Goal: Task Accomplishment & Management: Manage account settings

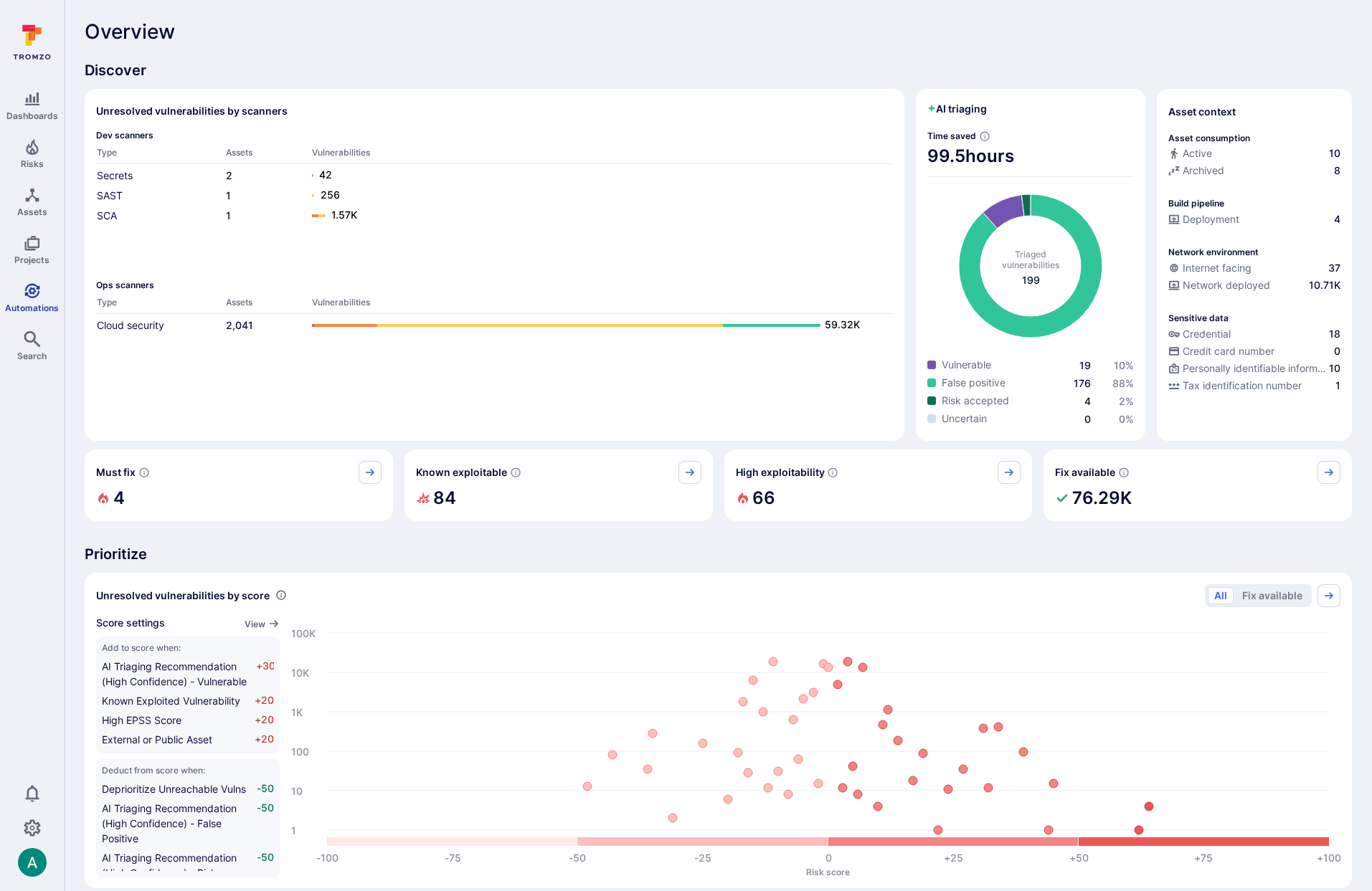
click at [32, 289] on icon "Automations" at bounding box center [32, 291] width 18 height 18
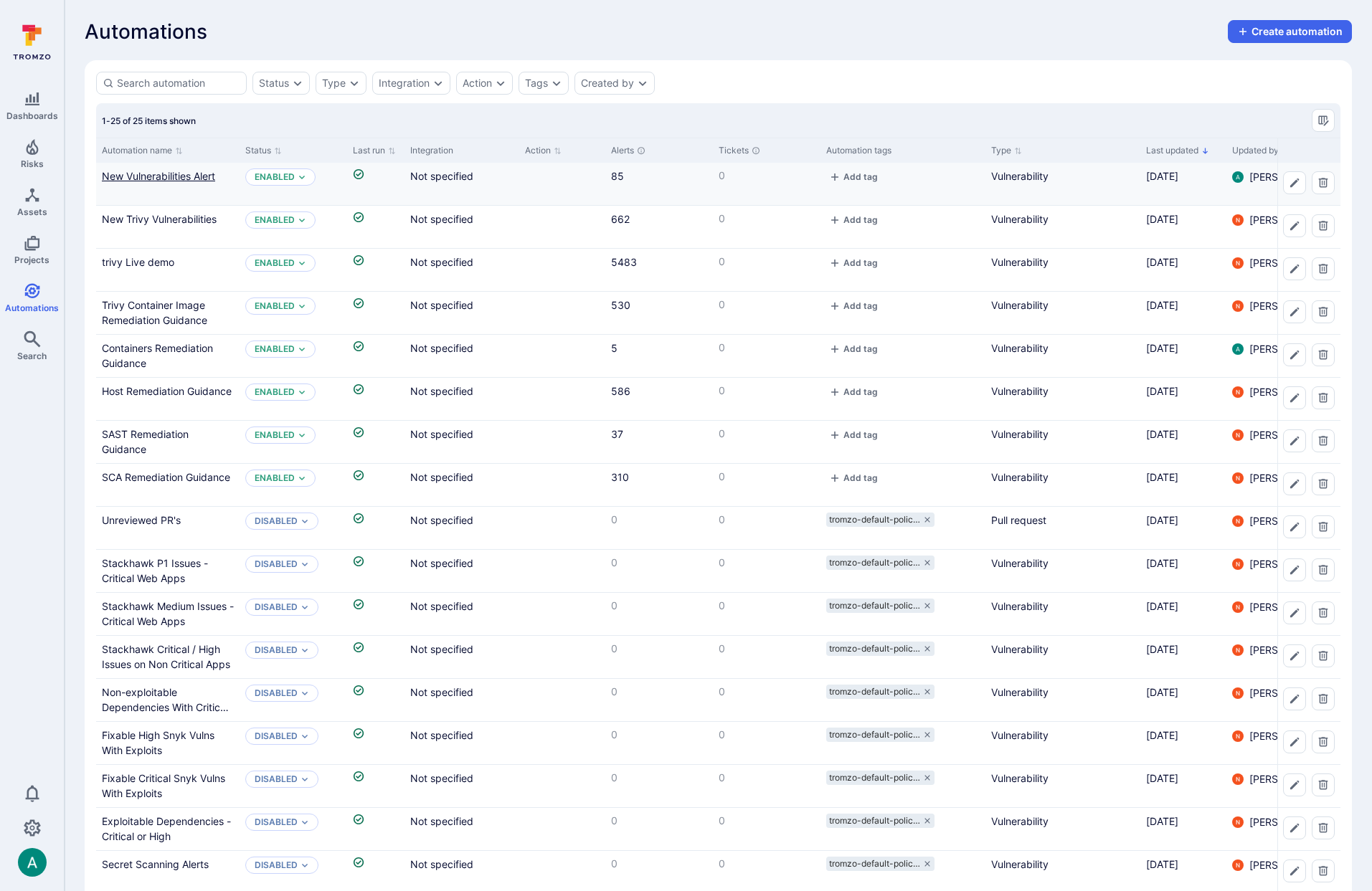
click at [174, 172] on link "New Vulnerabilities Alert" at bounding box center [158, 176] width 114 height 12
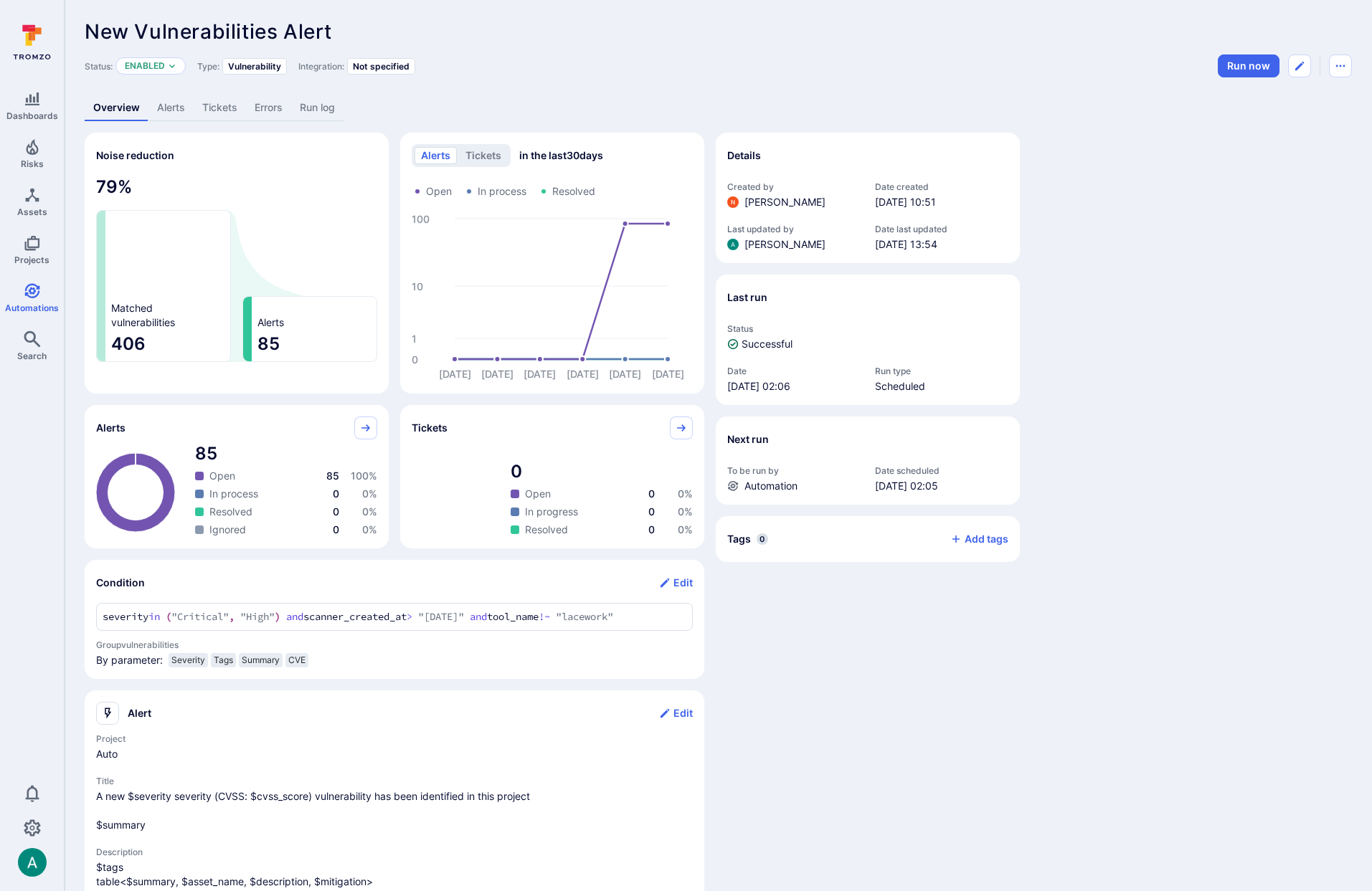
click at [170, 111] on link "Alerts" at bounding box center [171, 107] width 45 height 27
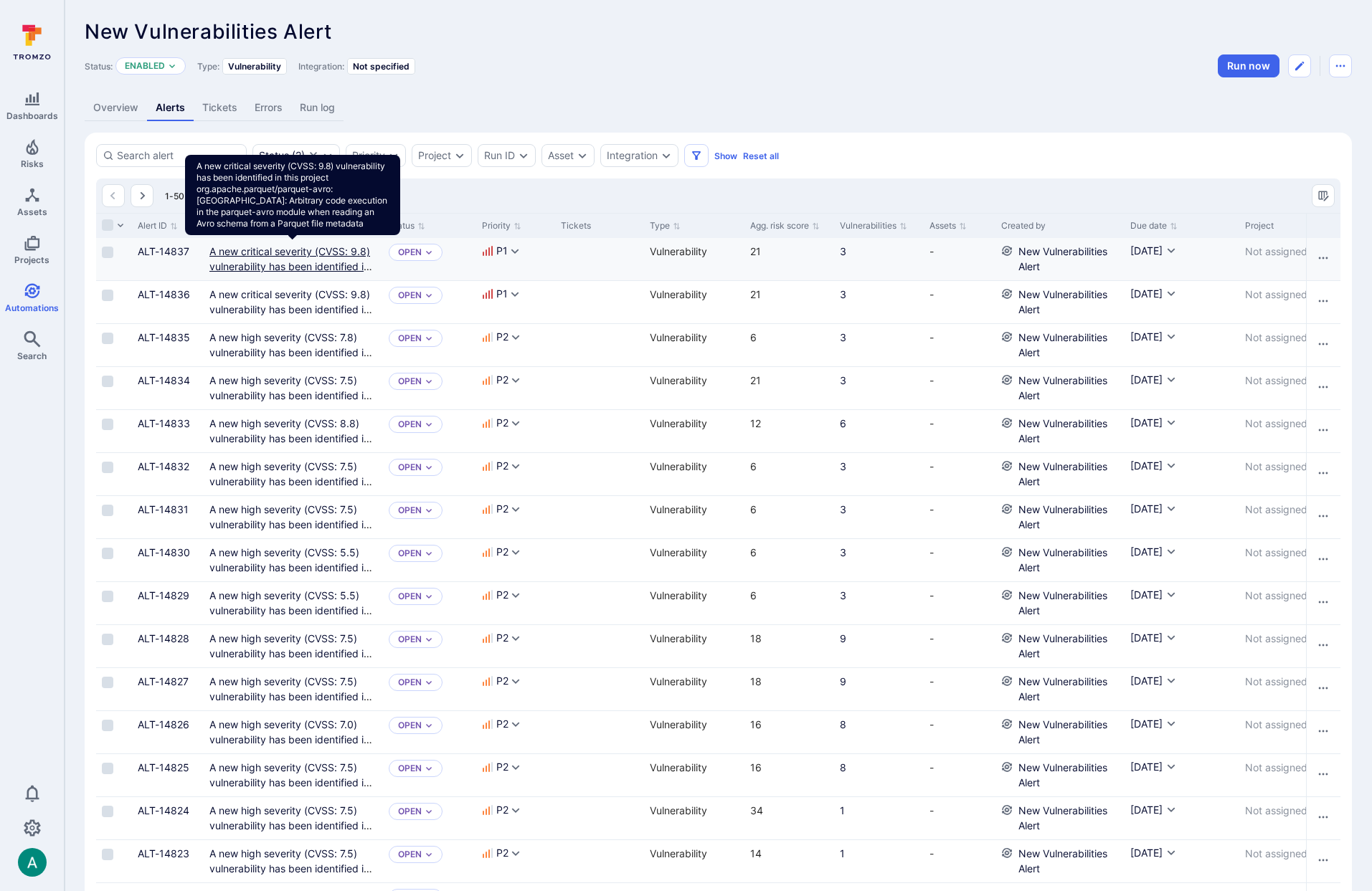
click at [252, 254] on link "A new critical severity (CVSS: 9.8) vulnerability has been identified in this p…" at bounding box center [293, 311] width 166 height 133
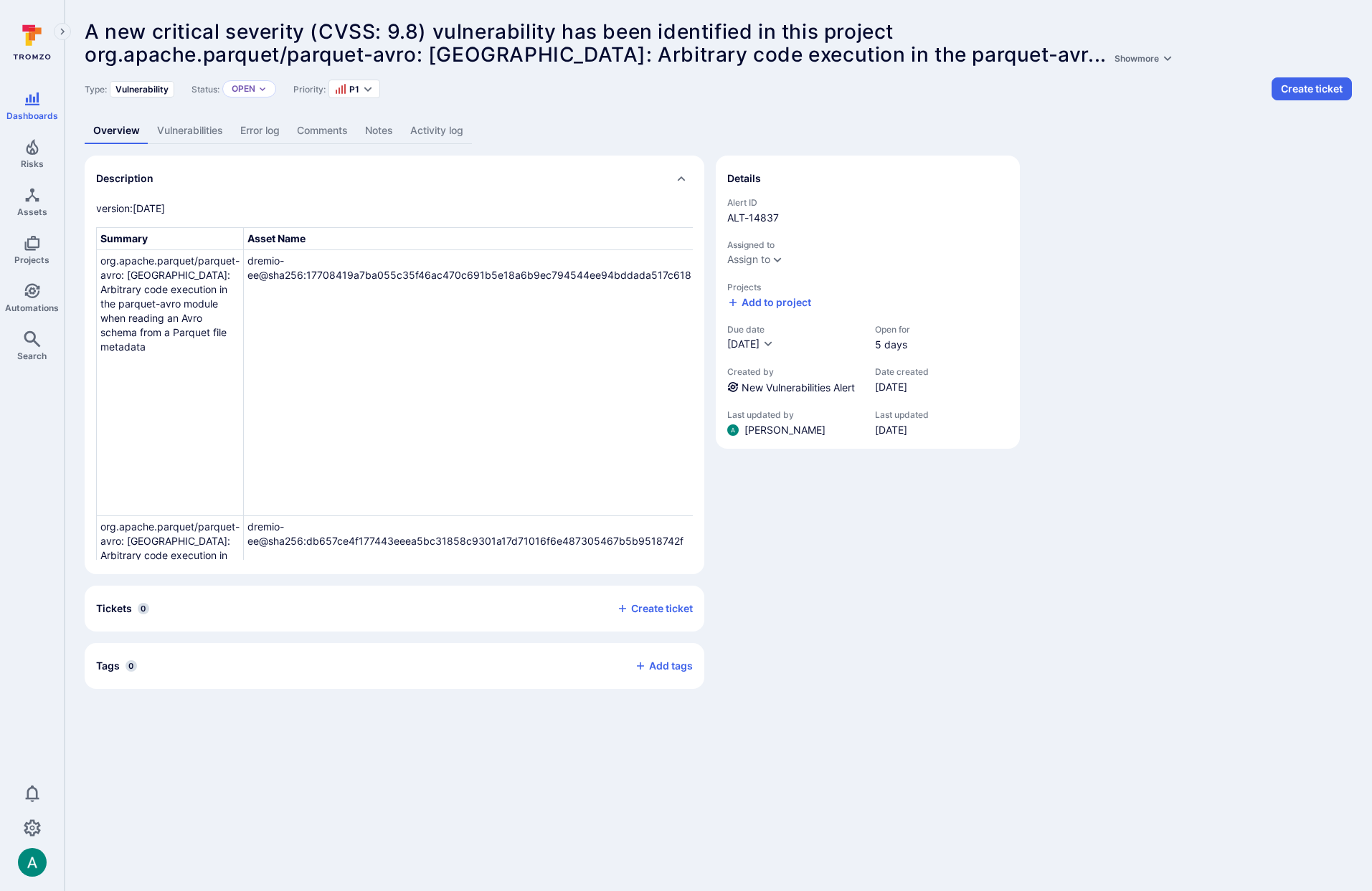
drag, startPoint x: 101, startPoint y: 209, endPoint x: 165, endPoint y: 209, distance: 64.0
click at [165, 209] on p "version:[DATE]" at bounding box center [394, 209] width 596 height 14
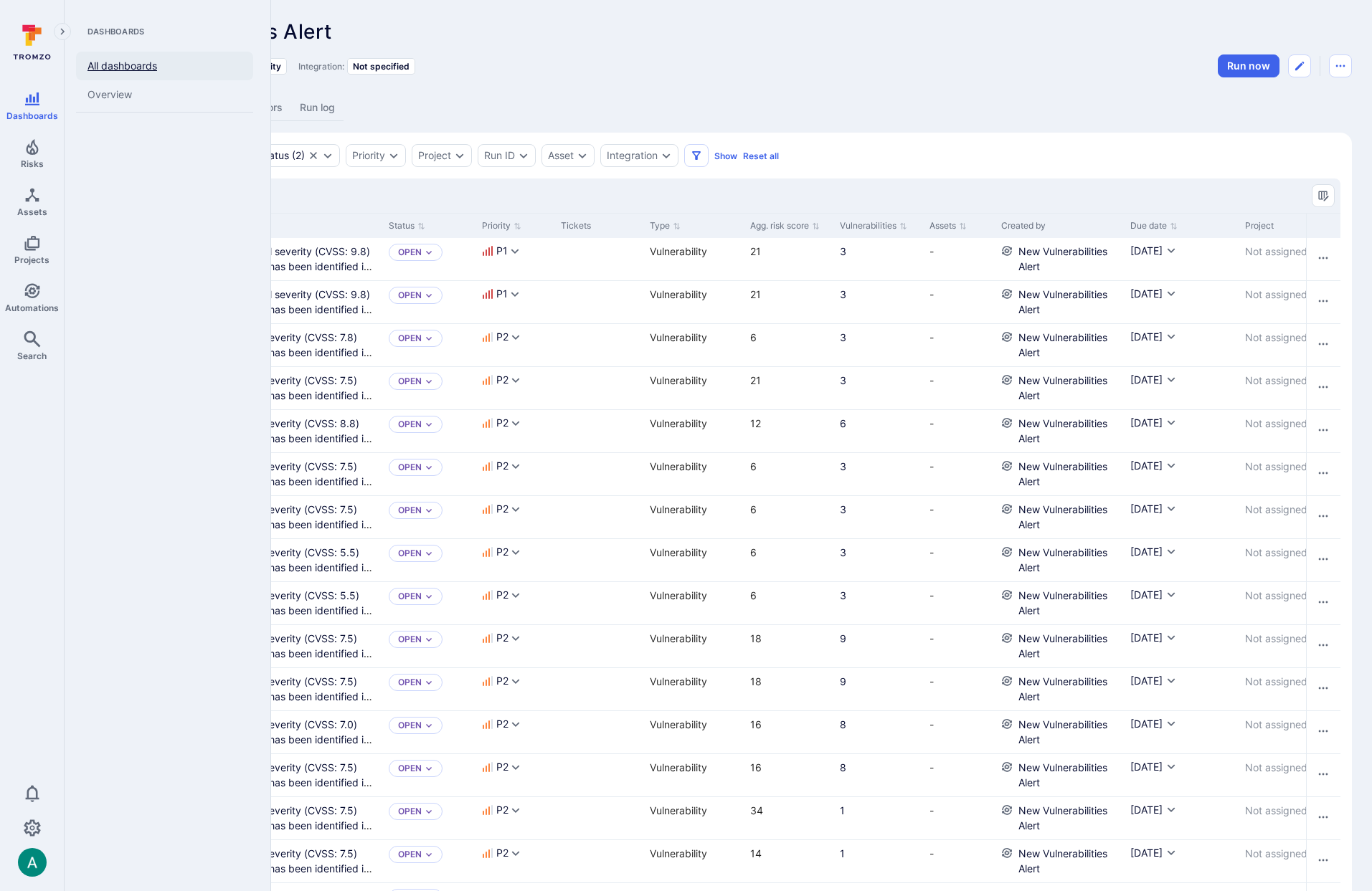
click at [121, 64] on link "All dashboards" at bounding box center [165, 66] width 177 height 29
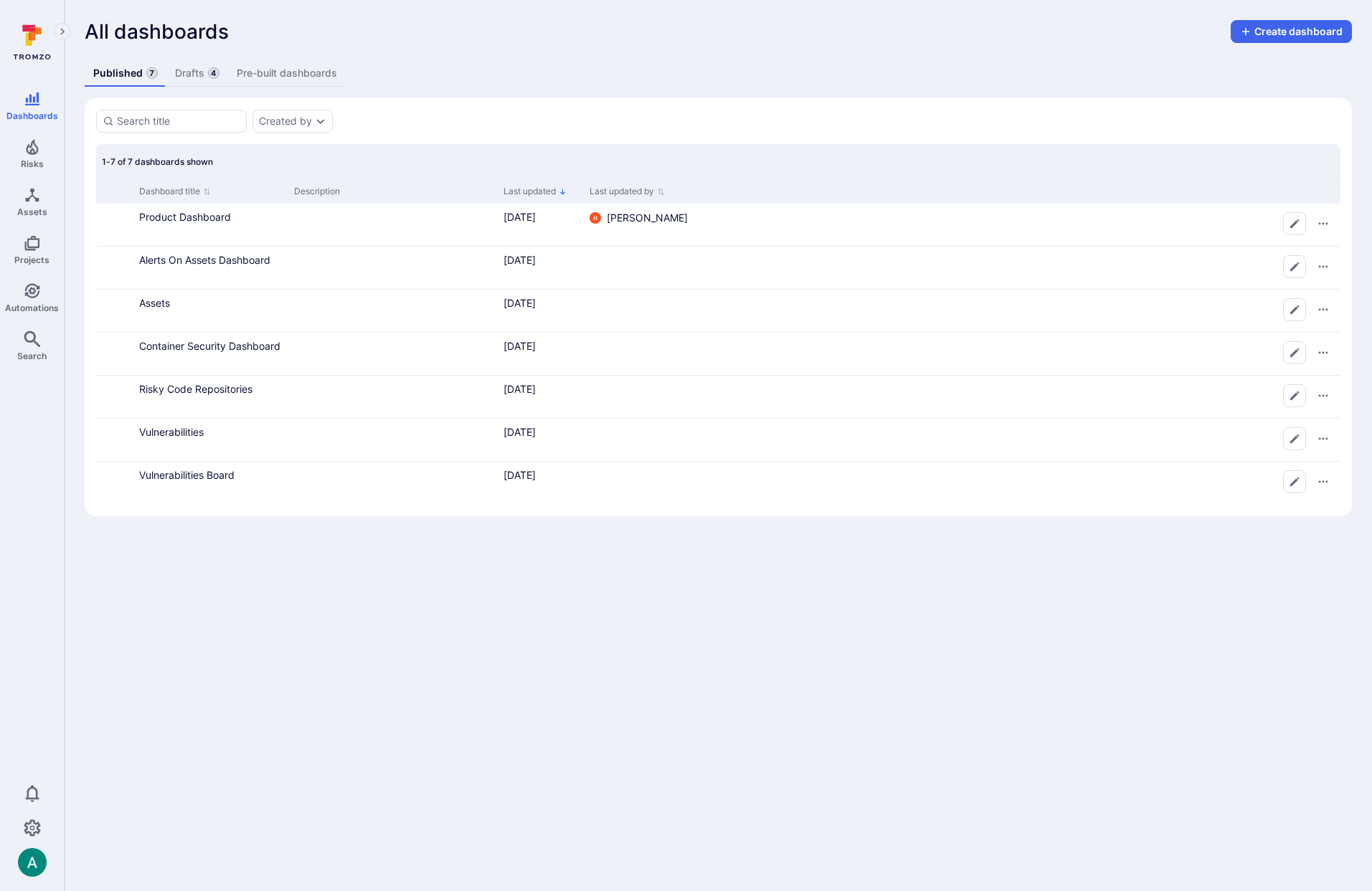
click at [187, 74] on link "Drafts 4" at bounding box center [197, 73] width 62 height 27
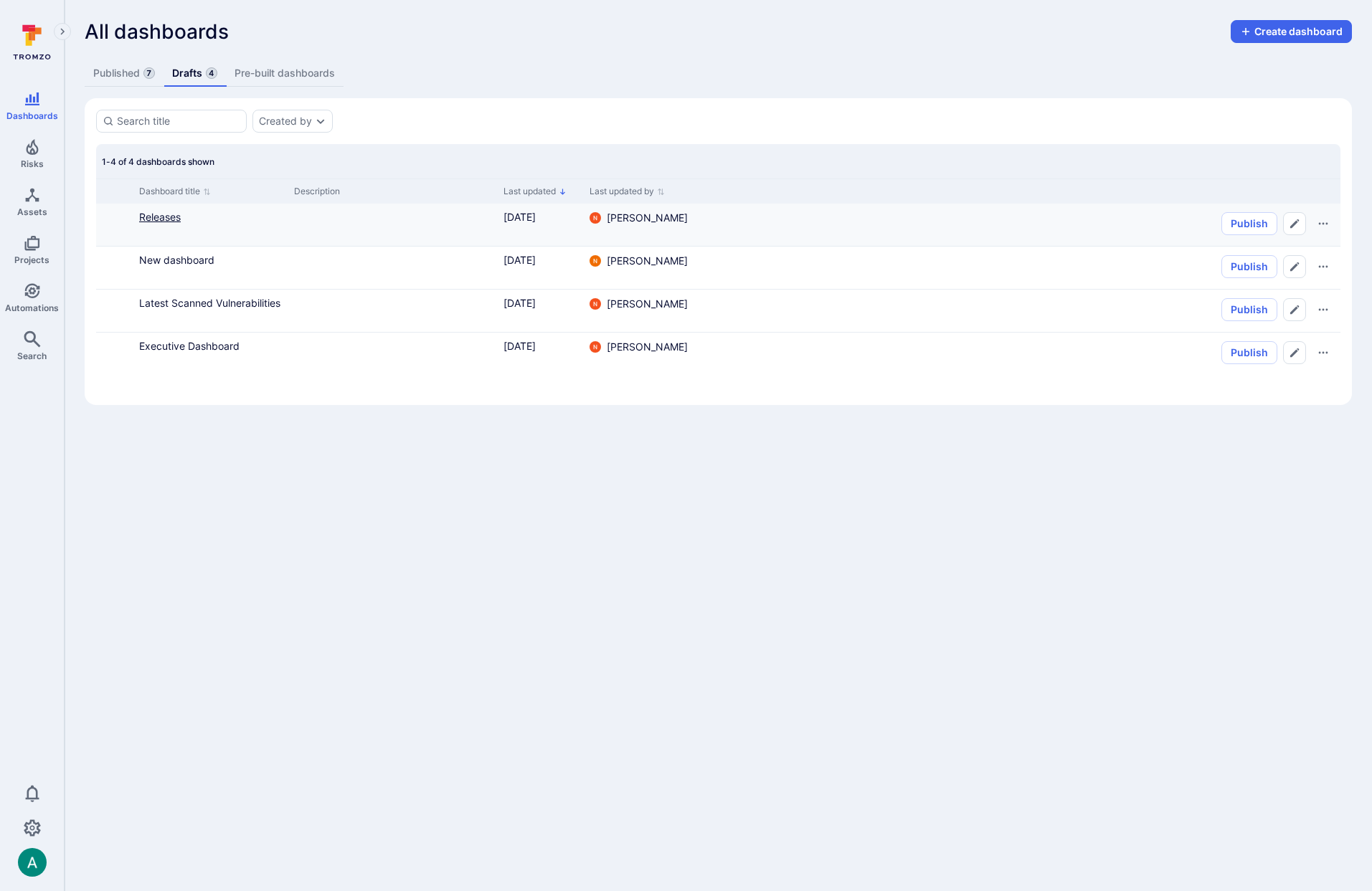
click at [169, 219] on link "Releases" at bounding box center [160, 217] width 42 height 12
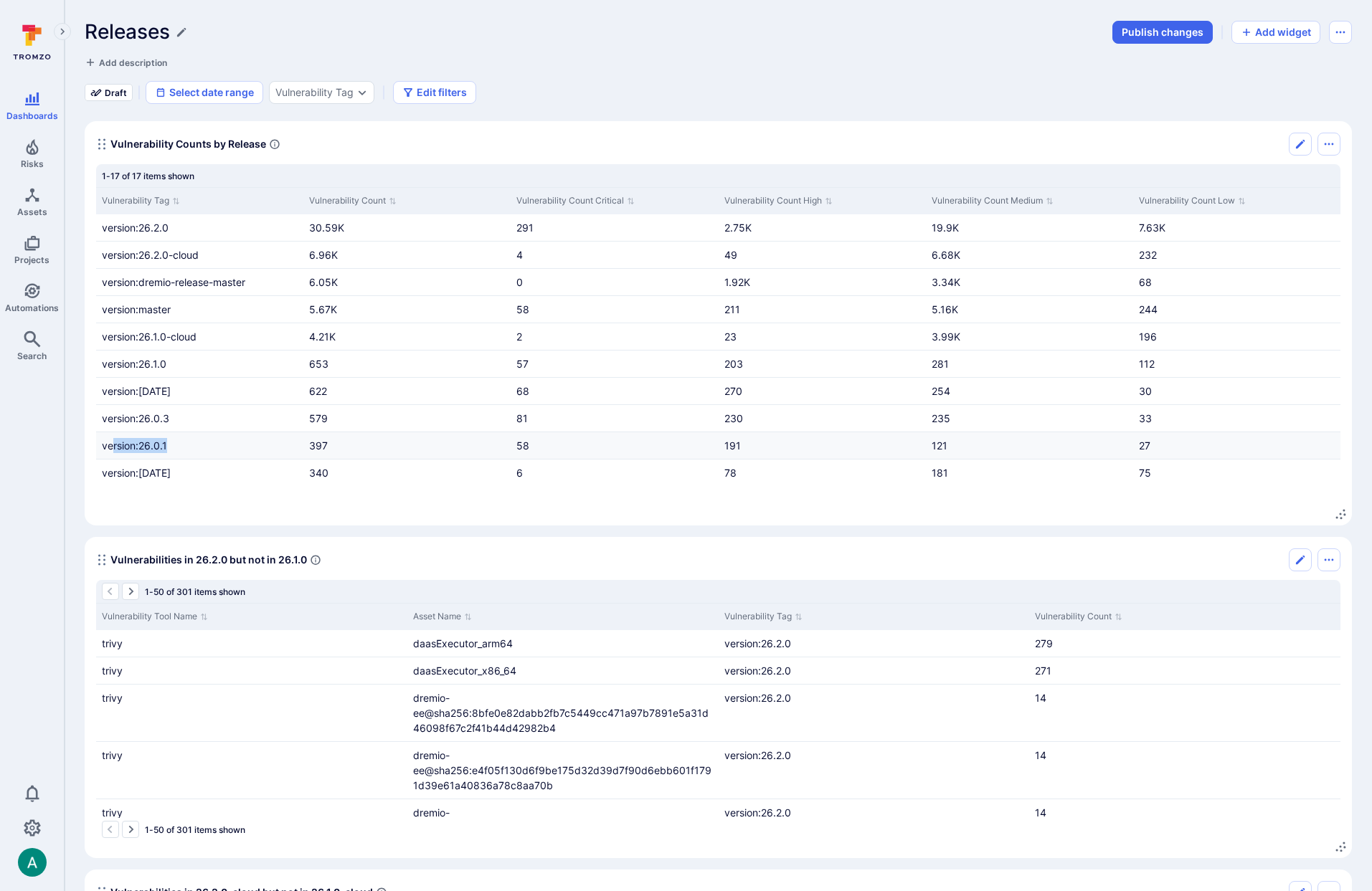
drag, startPoint x: 197, startPoint y: 446, endPoint x: 111, endPoint y: 444, distance: 86.0
click at [111, 444] on div "version:26.0.1" at bounding box center [200, 446] width 207 height 27
click at [185, 447] on div "version:26.0.1" at bounding box center [200, 446] width 207 height 27
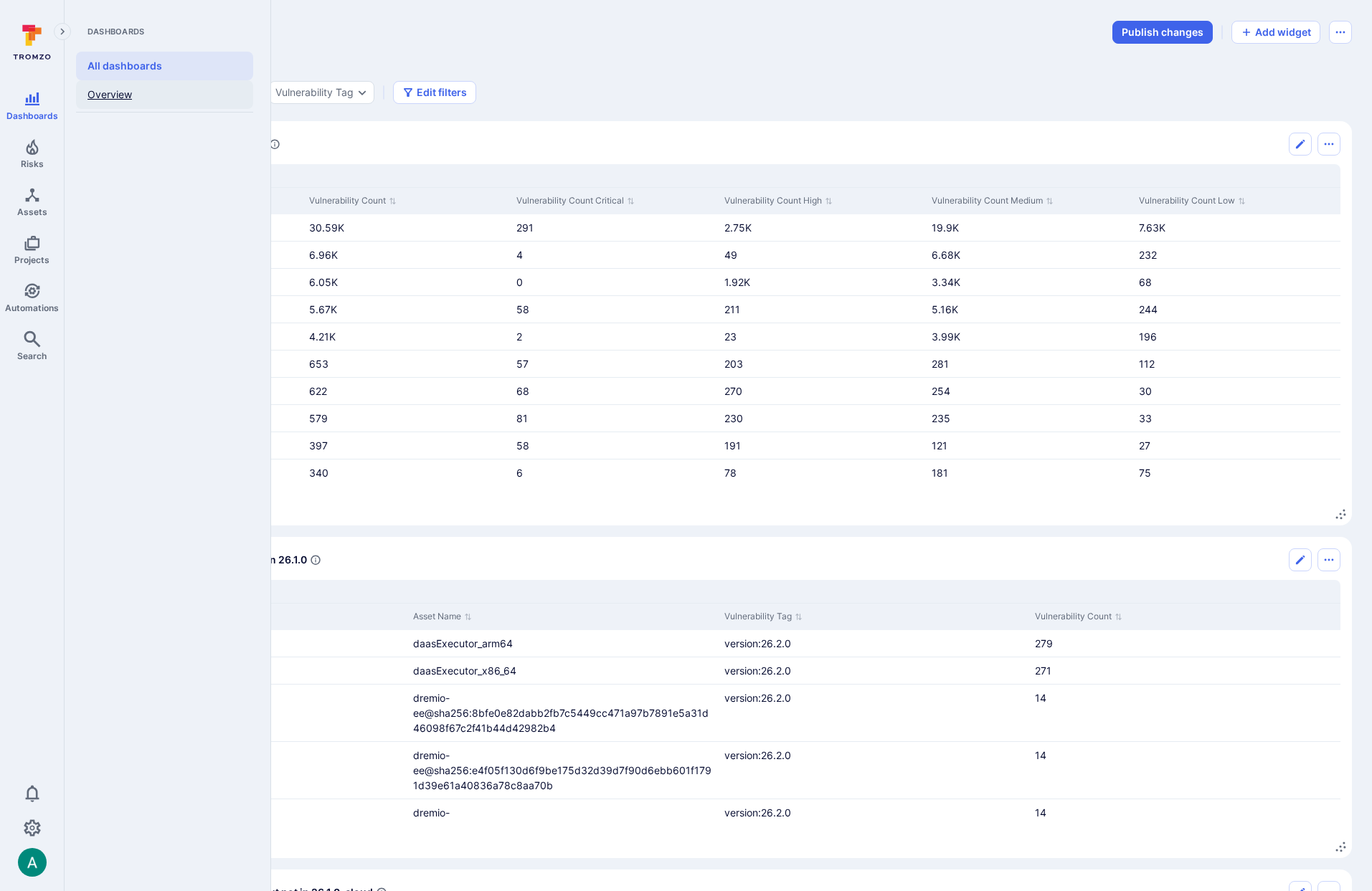
click at [118, 92] on link "Overview" at bounding box center [165, 94] width 177 height 29
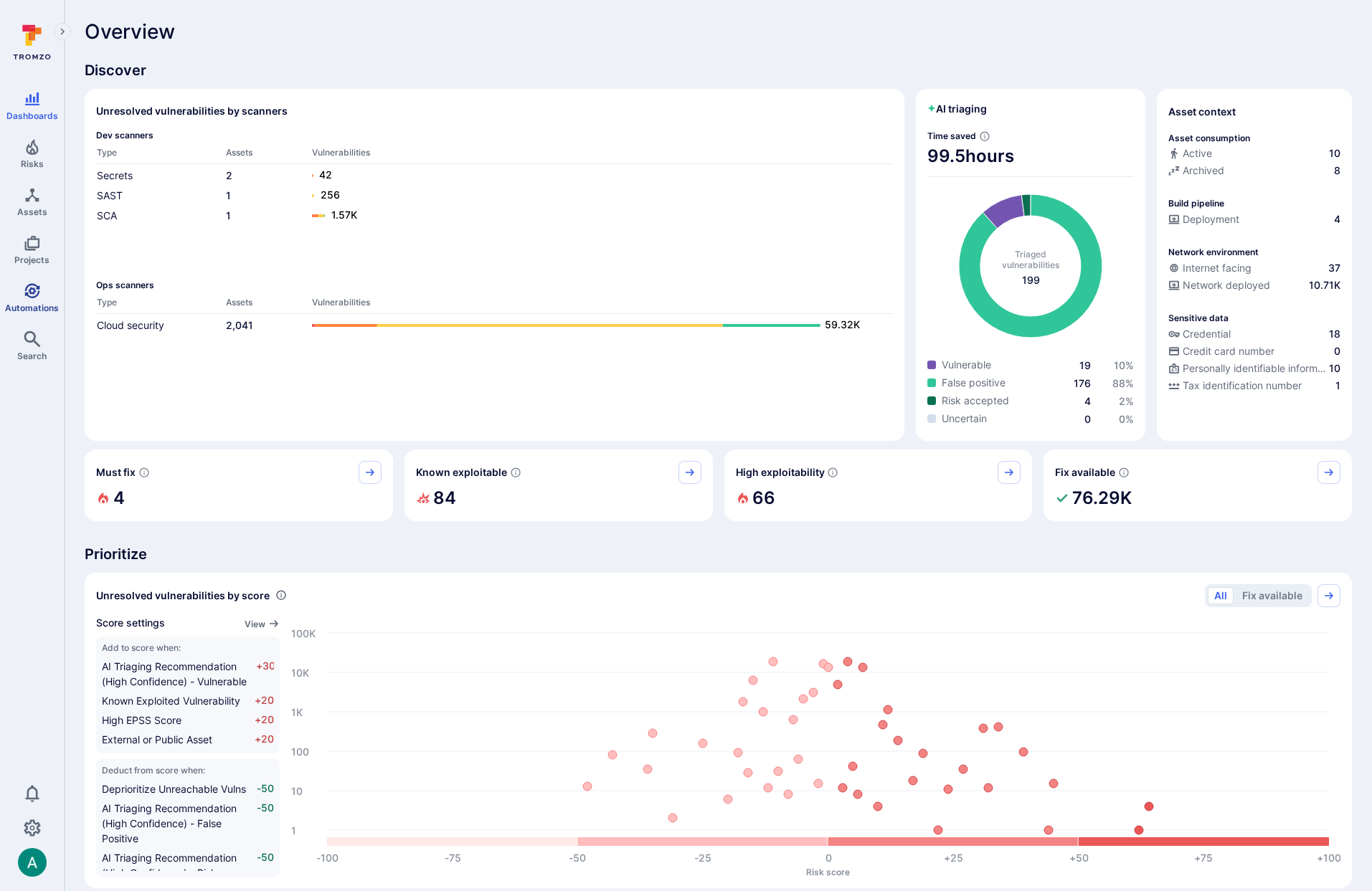
click at [30, 303] on span "Automations" at bounding box center [32, 308] width 54 height 11
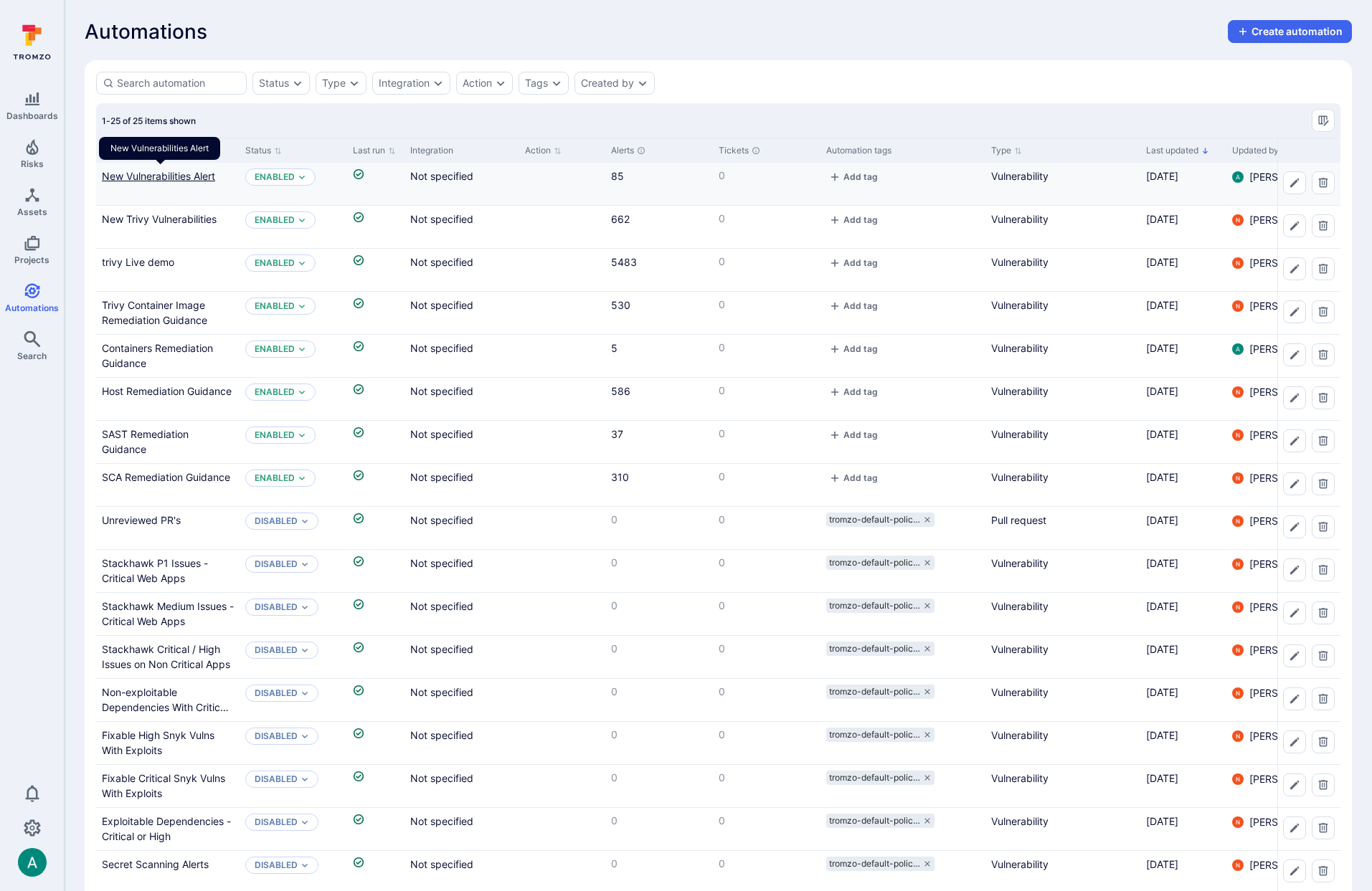
click at [184, 178] on link "New Vulnerabilities Alert" at bounding box center [158, 176] width 114 height 12
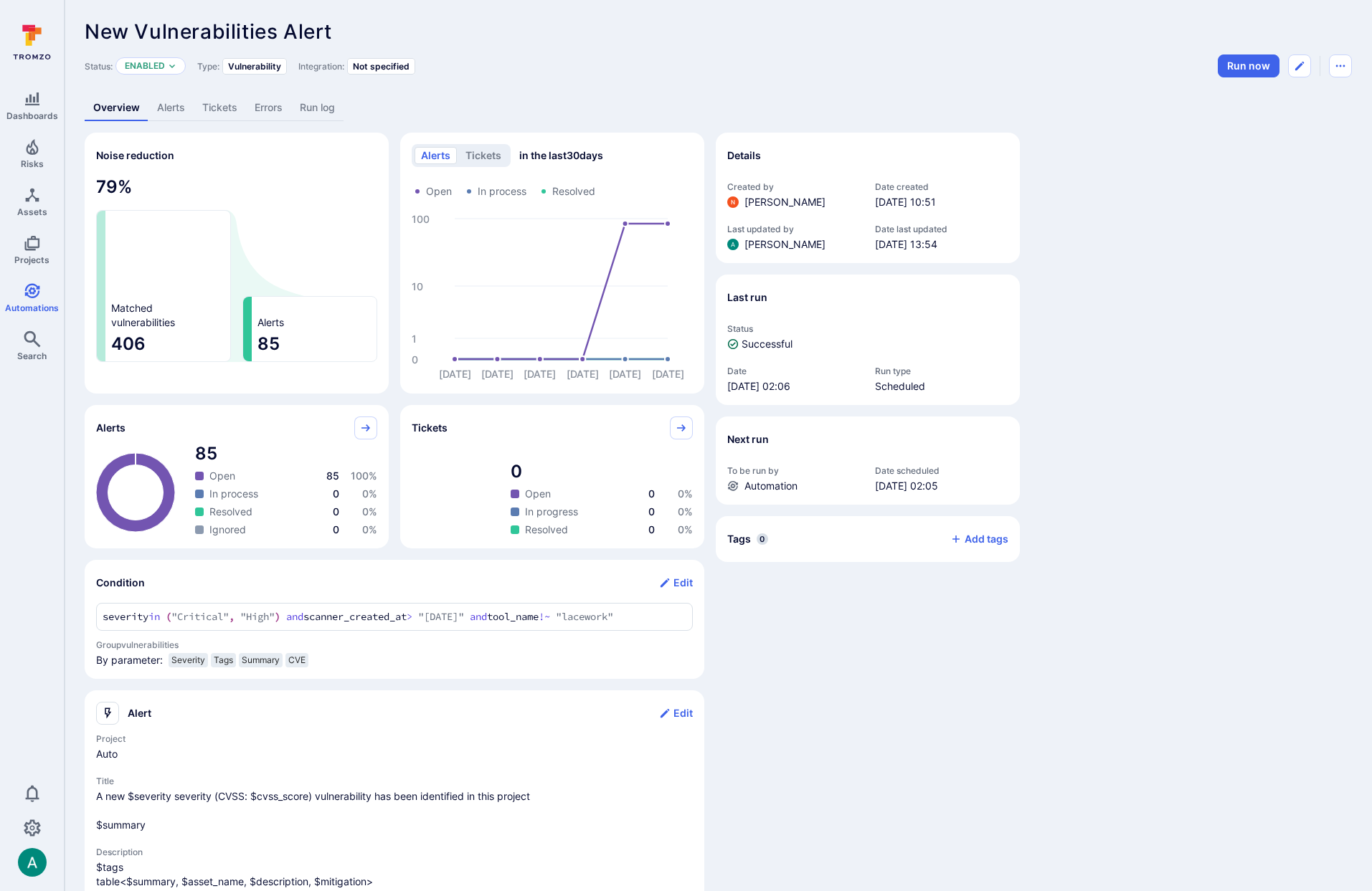
click at [179, 111] on link "Alerts" at bounding box center [171, 107] width 45 height 27
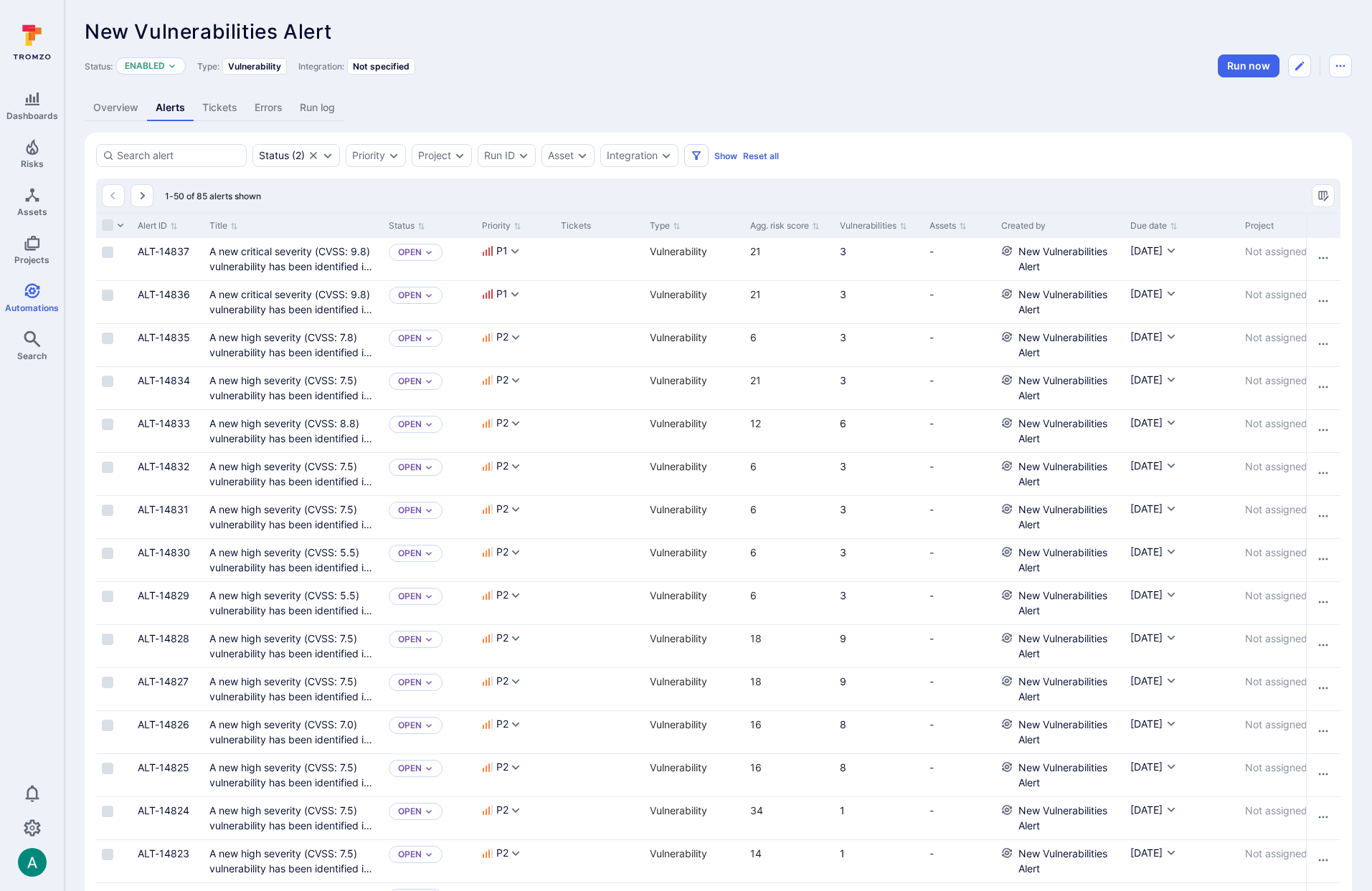
click at [121, 107] on link "Overview" at bounding box center [116, 107] width 62 height 27
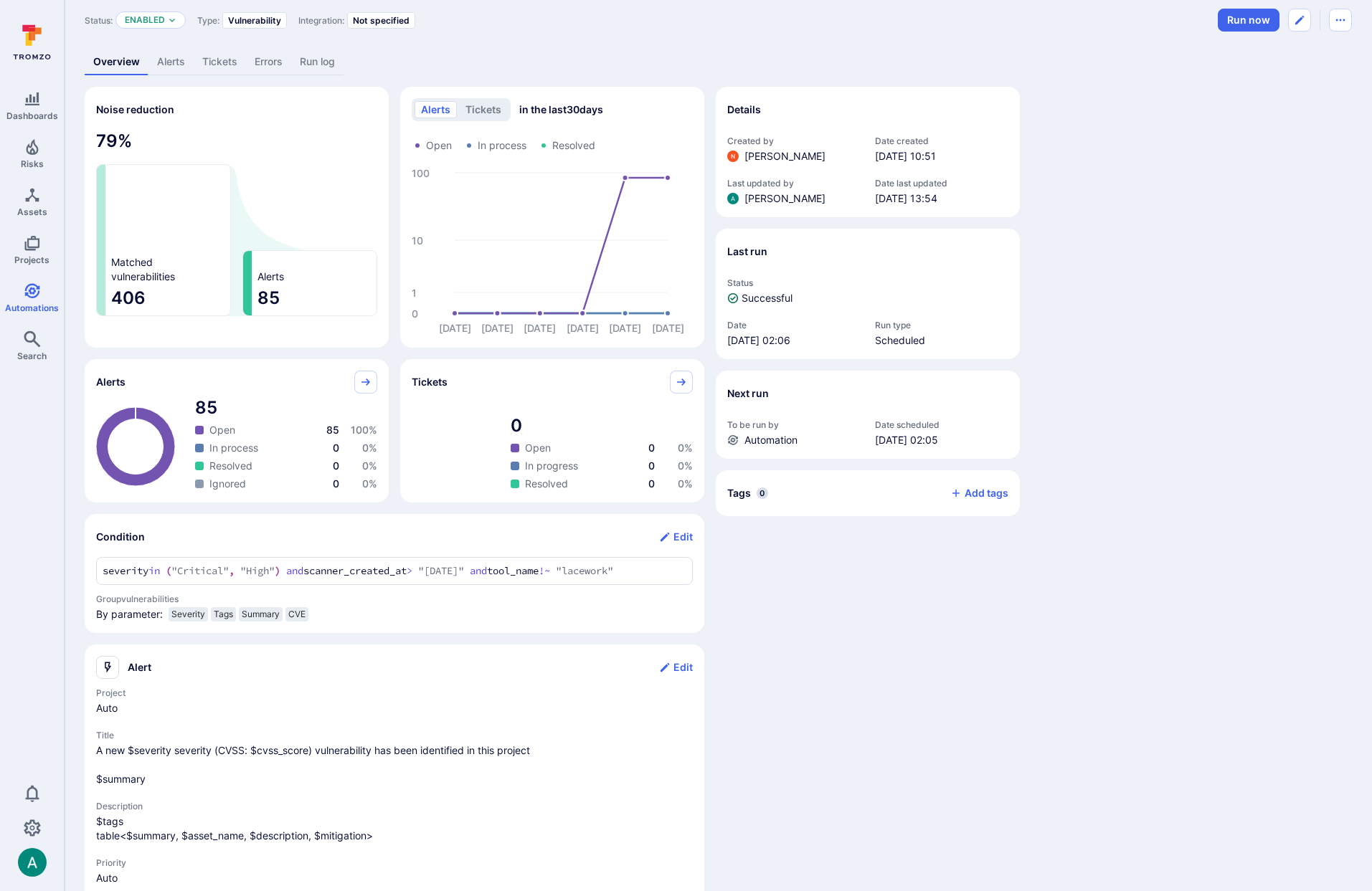
scroll to position [28, 0]
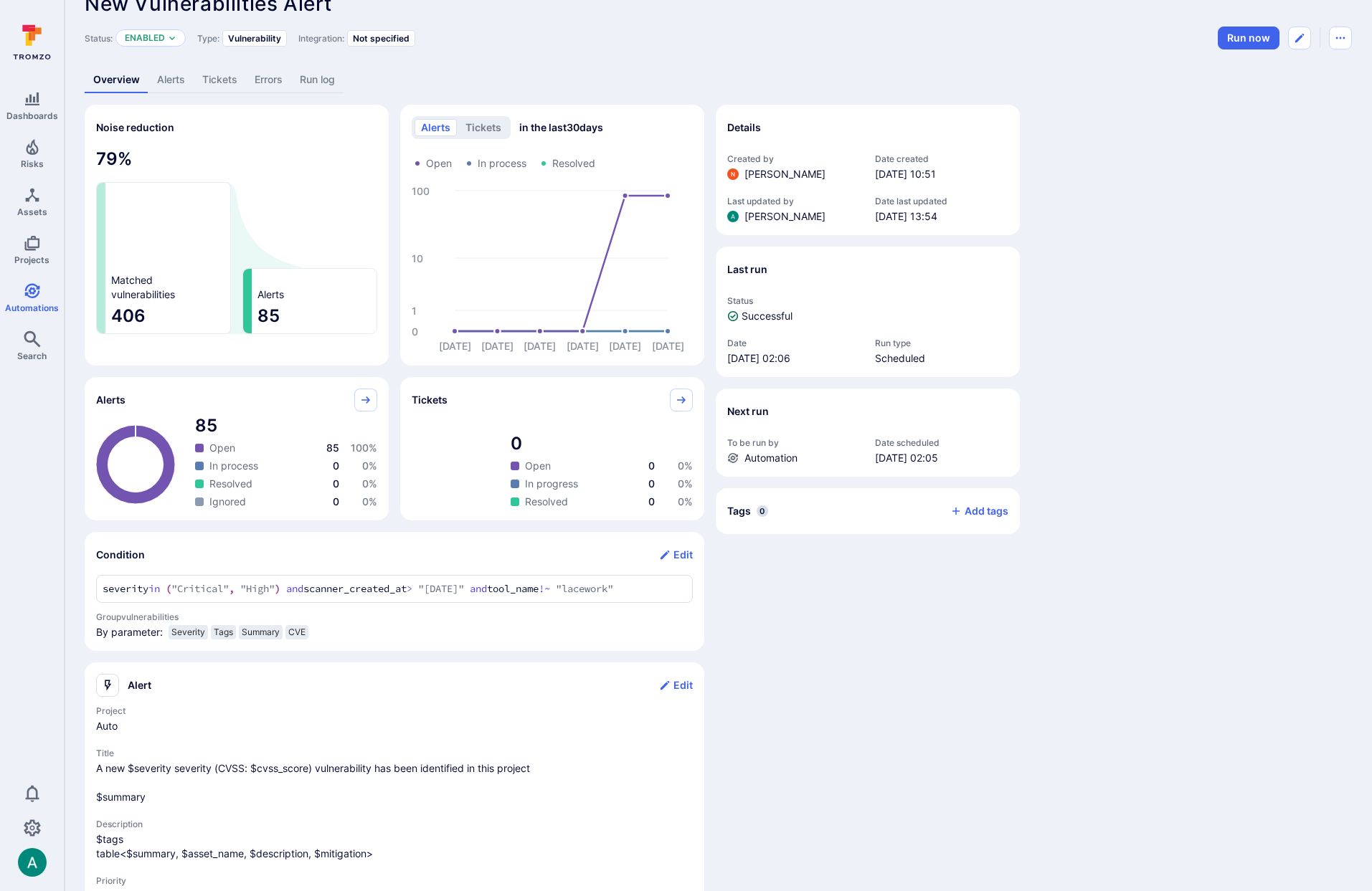
click at [165, 80] on link "Alerts" at bounding box center [171, 80] width 45 height 27
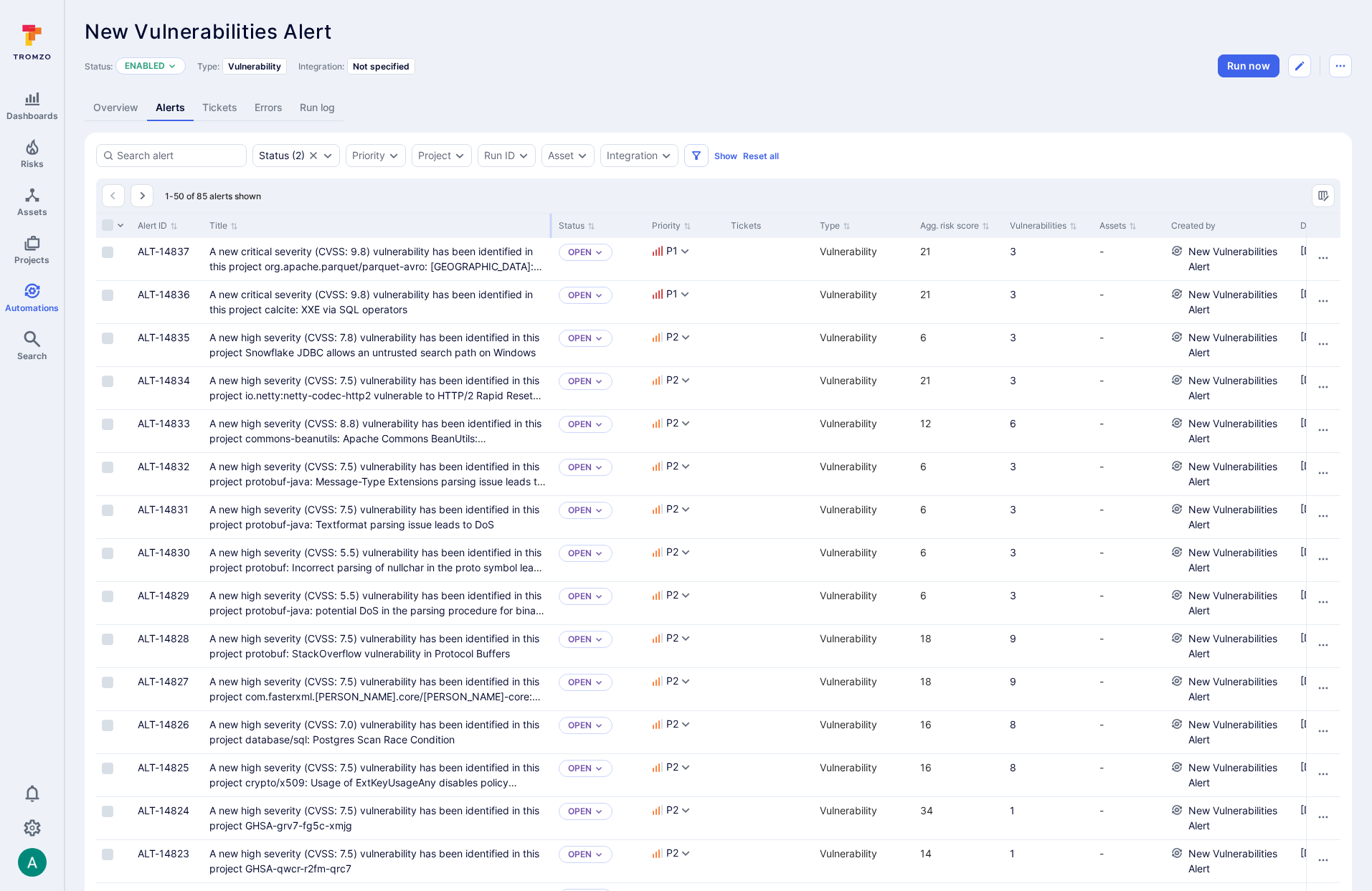
drag, startPoint x: 379, startPoint y: 223, endPoint x: 549, endPoint y: 224, distance: 170.0
click at [550, 224] on div at bounding box center [551, 226] width 2 height 24
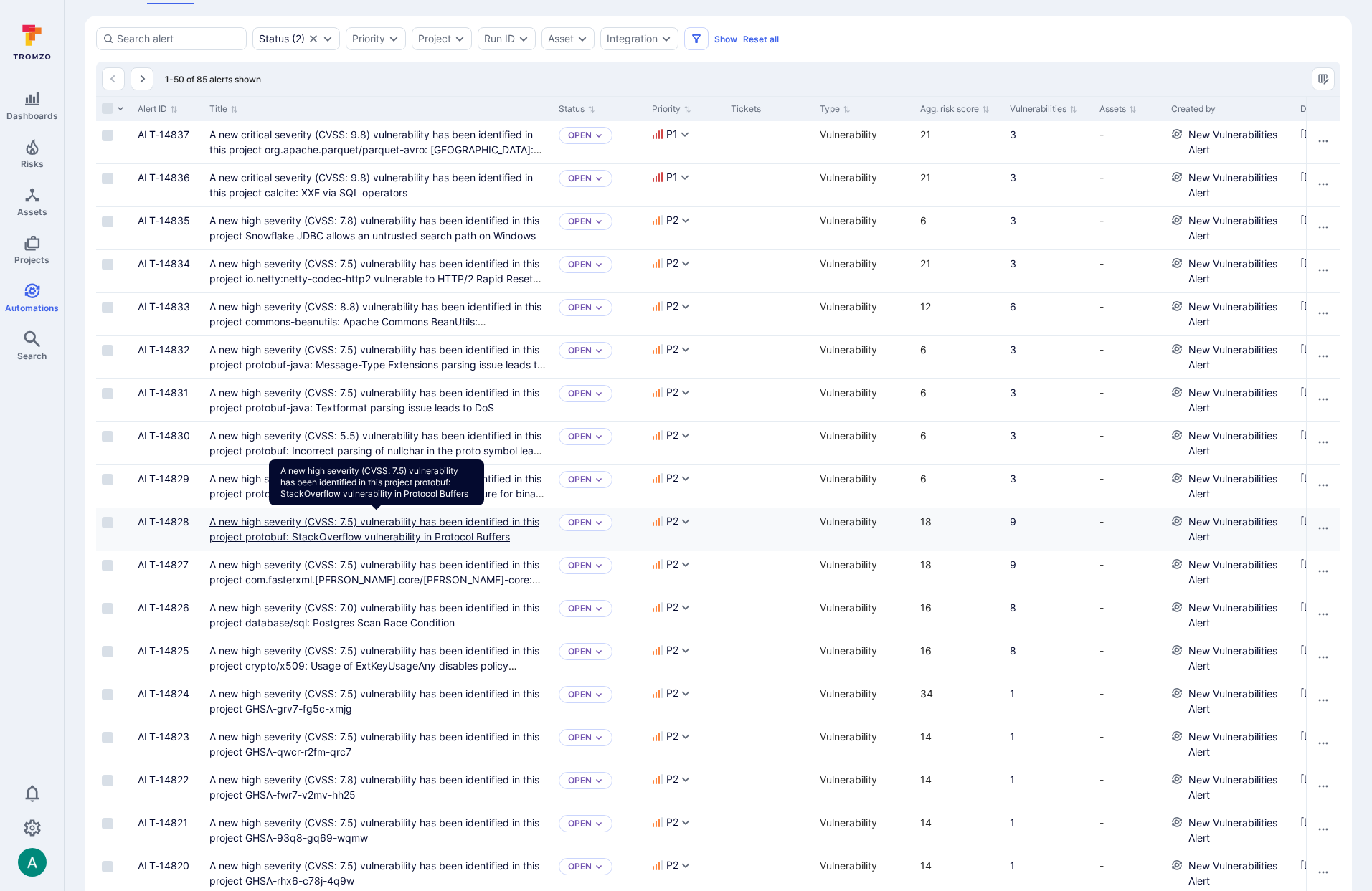
scroll to position [117, 0]
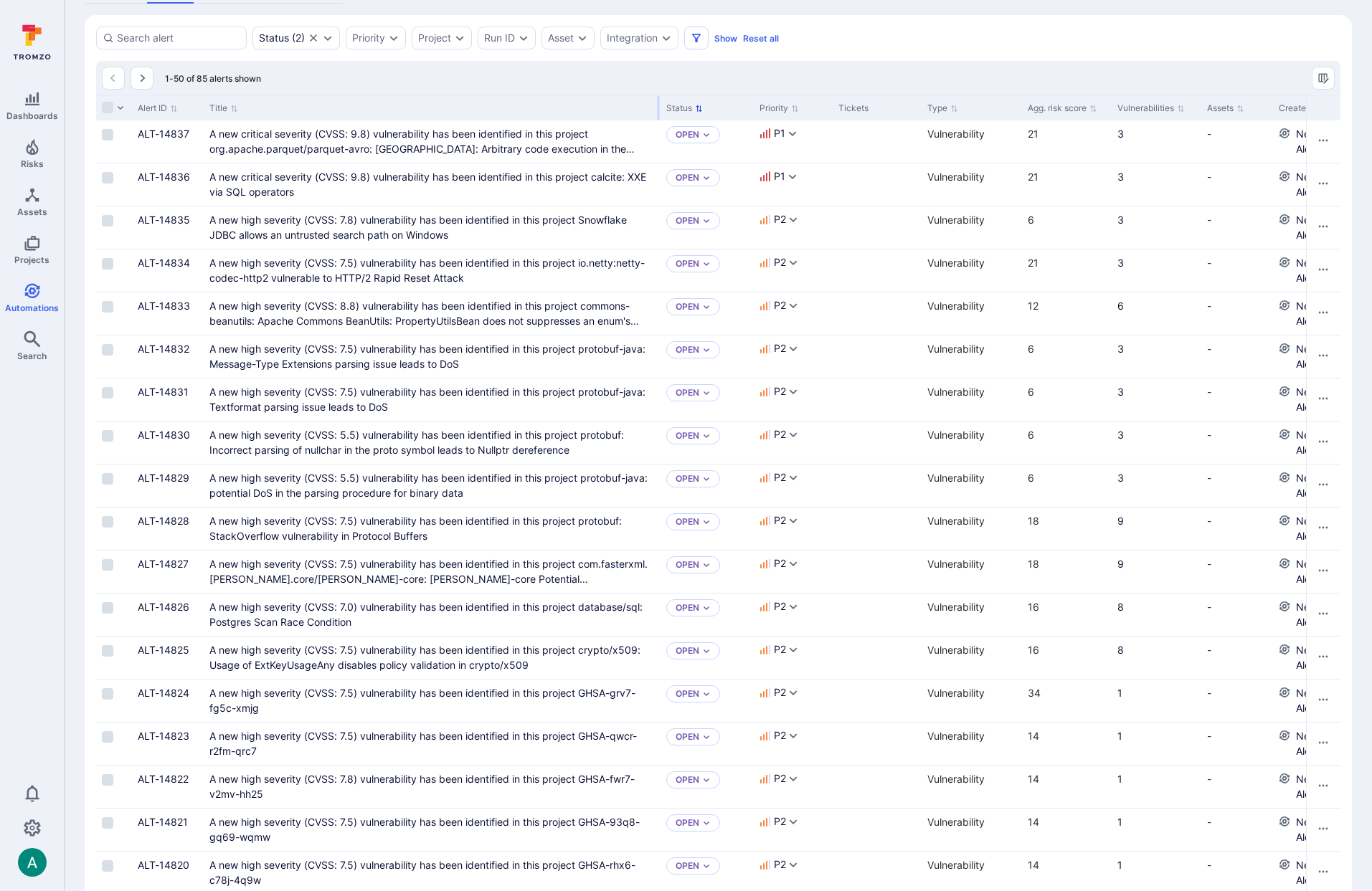
drag, startPoint x: 549, startPoint y: 107, endPoint x: 657, endPoint y: 108, distance: 108.0
click at [657, 108] on div at bounding box center [658, 108] width 2 height 24
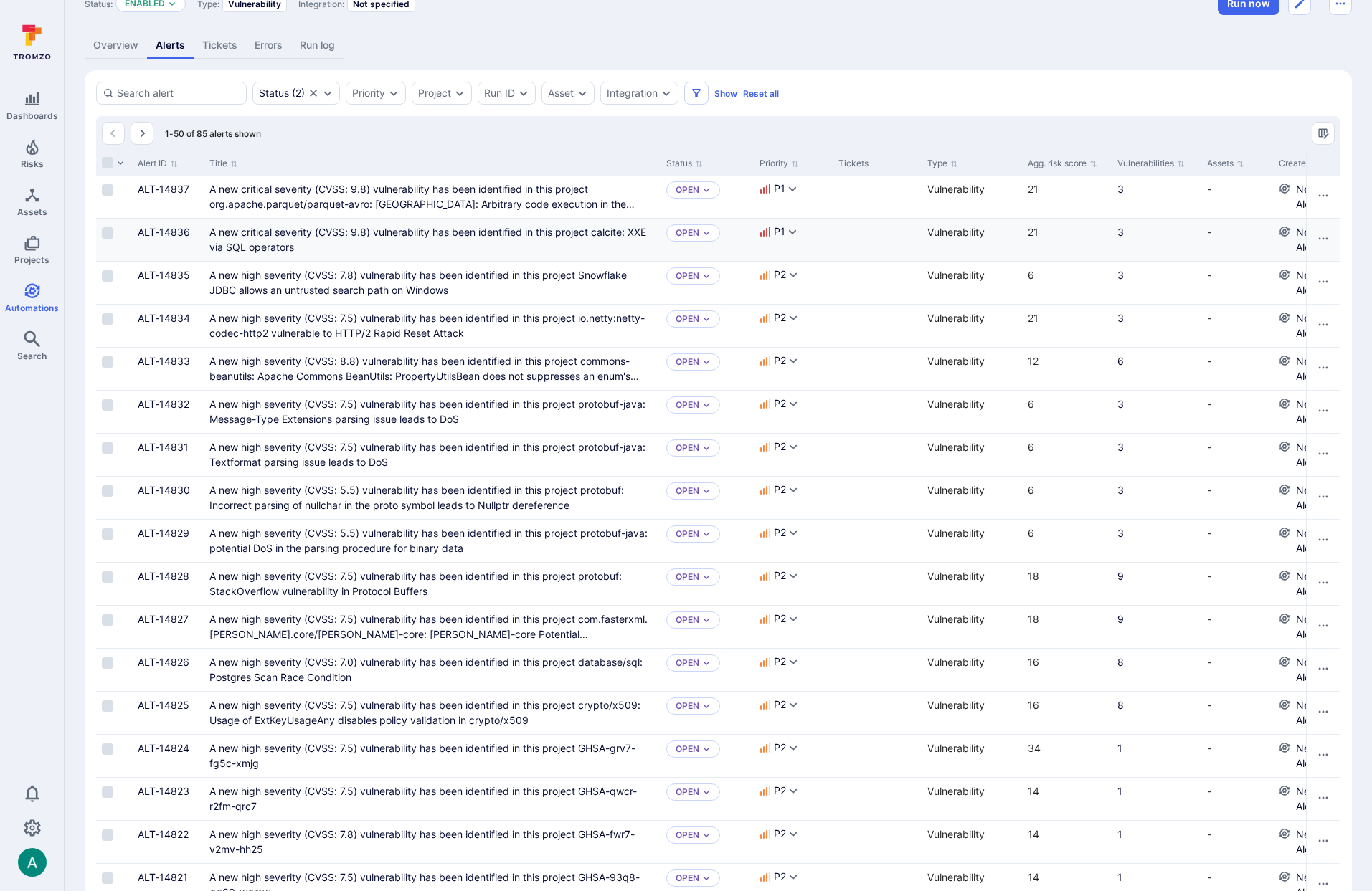
scroll to position [0, 0]
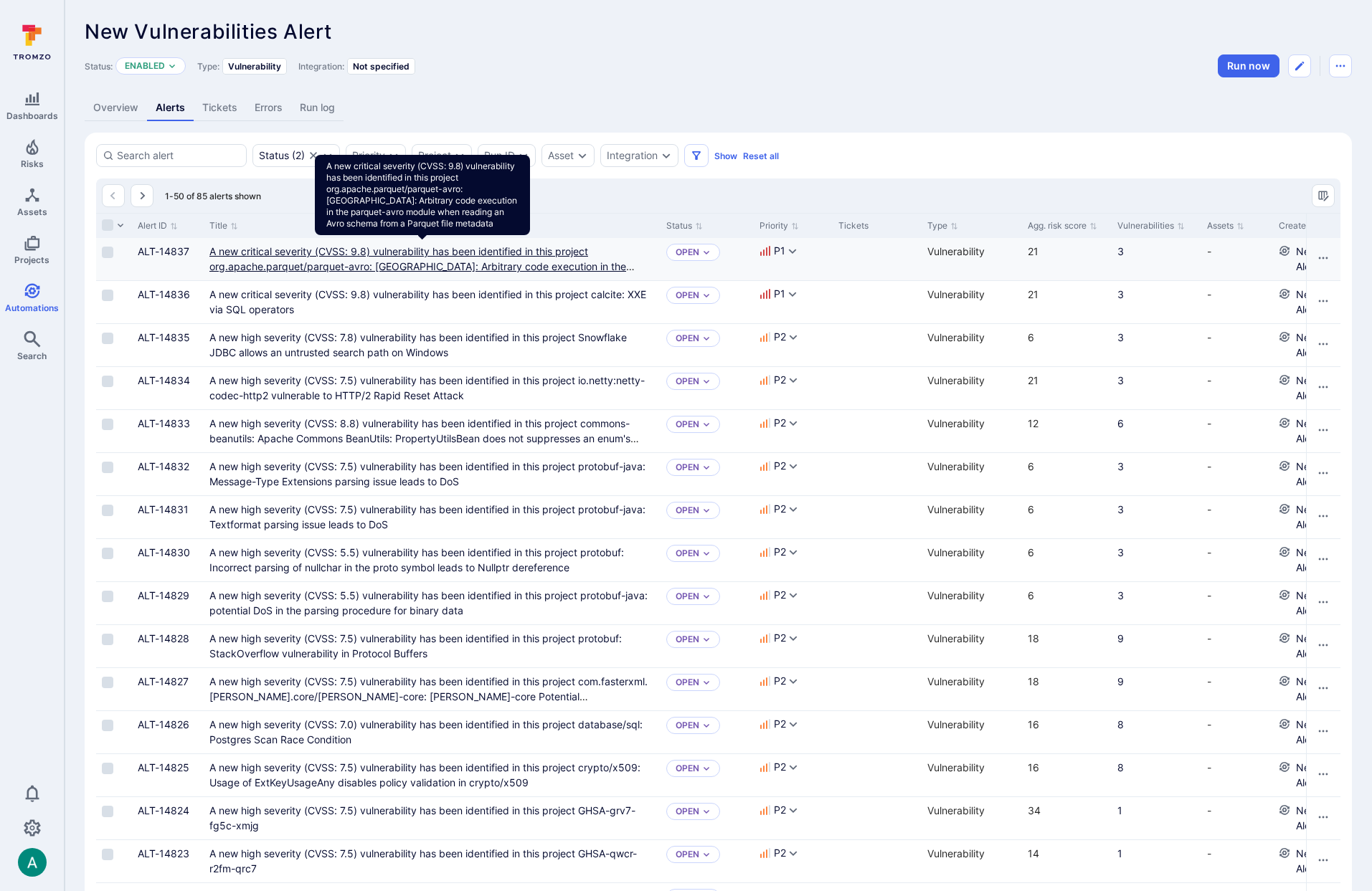
click at [405, 270] on link "A new critical severity (CVSS: 9.8) vulnerability has been identified in this p…" at bounding box center [422, 267] width 425 height 43
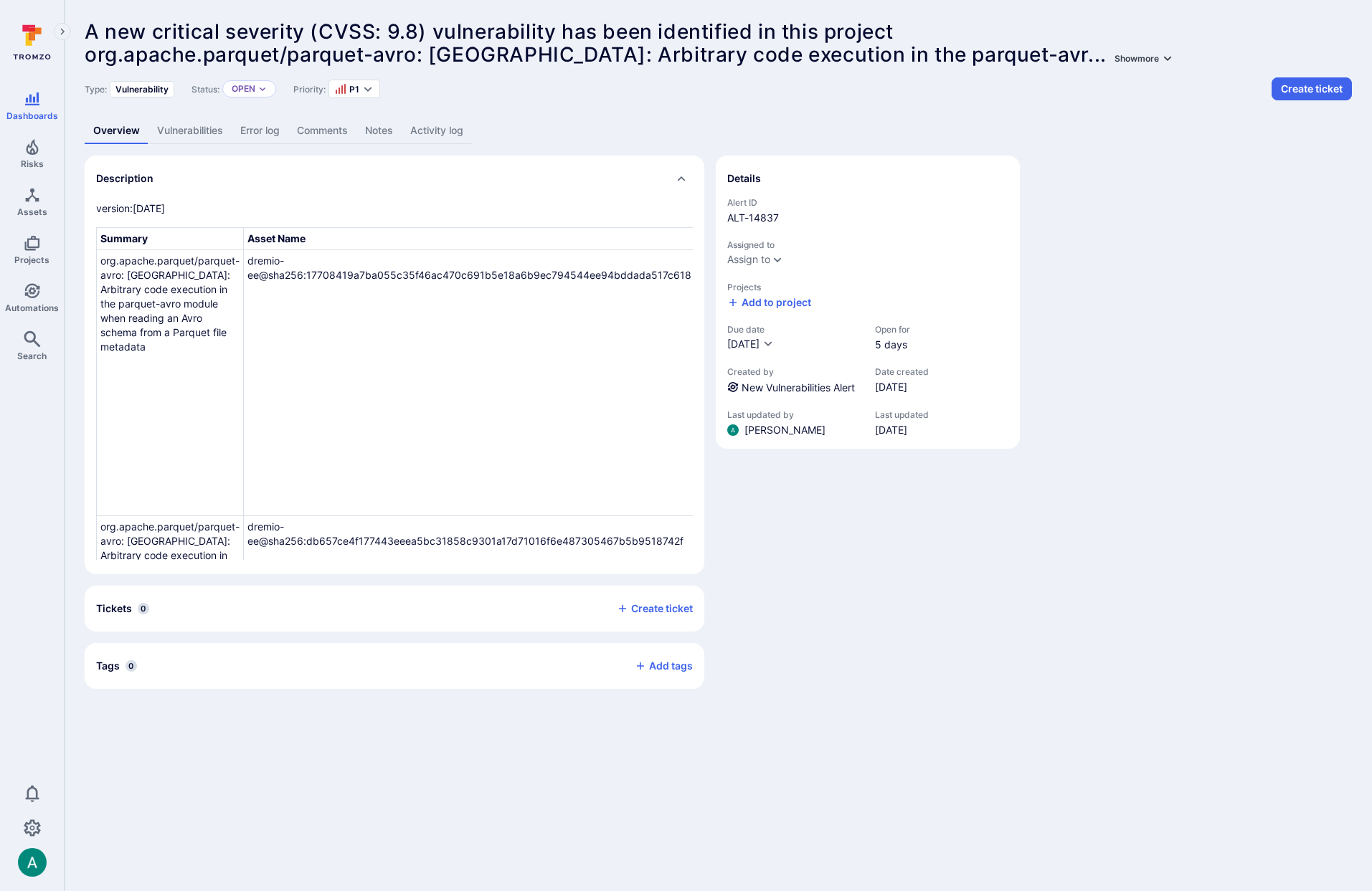
click at [1159, 57] on button "Show more" at bounding box center [1144, 59] width 65 height 11
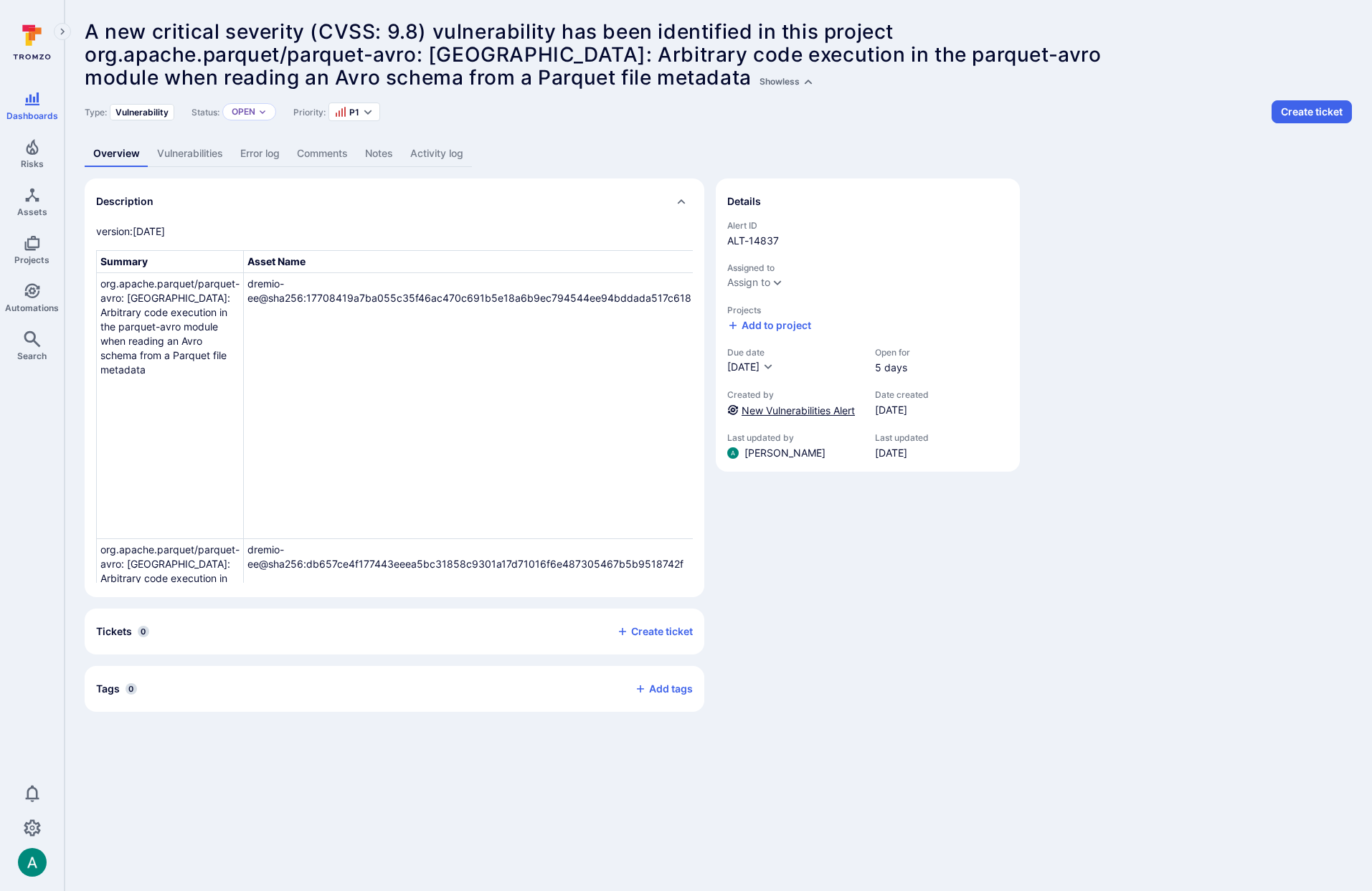
click at [811, 404] on div "New Vulnerabilities Alert" at bounding box center [798, 410] width 114 height 15
click at [811, 407] on link "New Vulnerabilities Alert" at bounding box center [798, 410] width 114 height 12
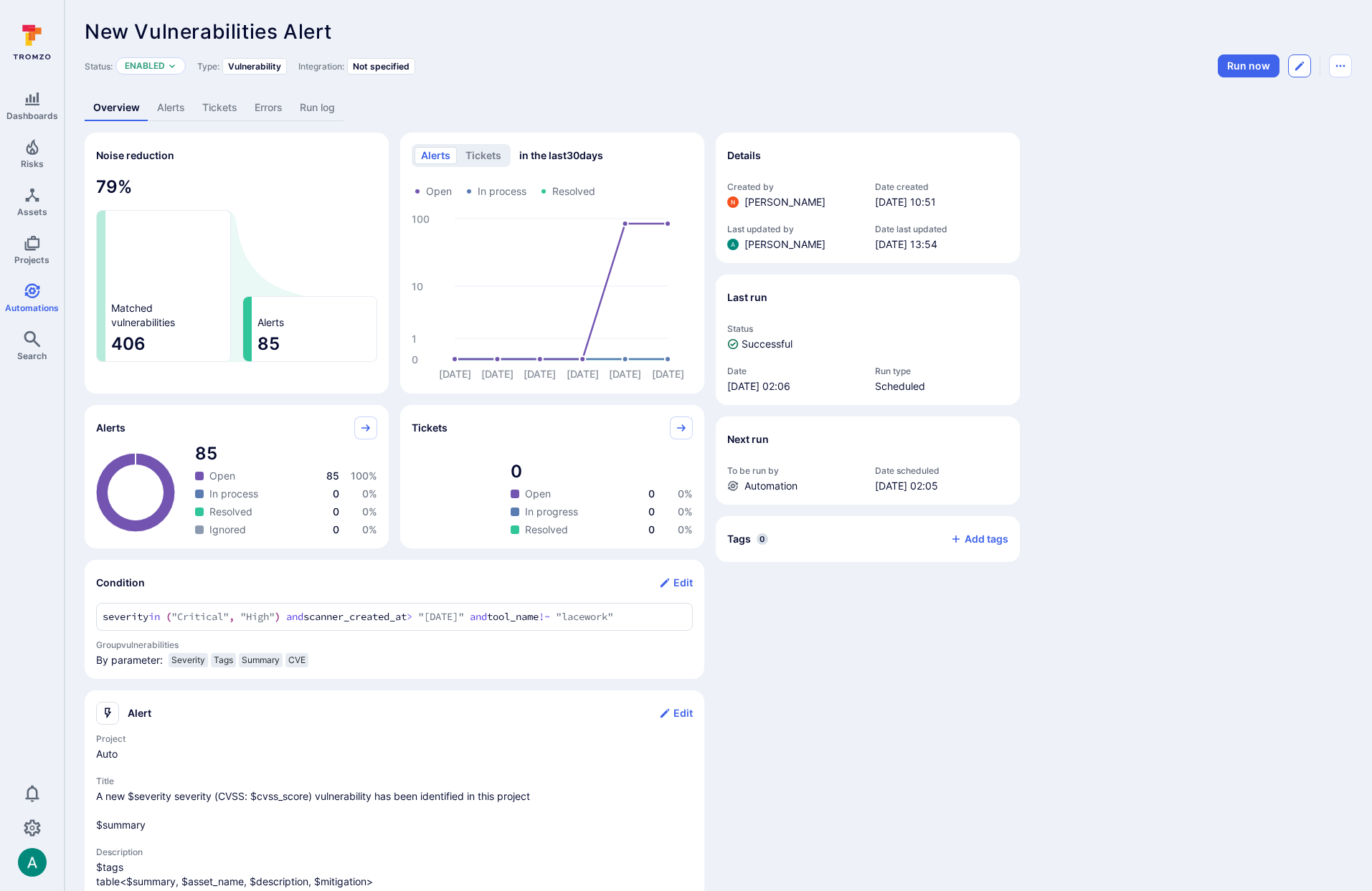
click at [1303, 69] on icon "Edit automation" at bounding box center [1300, 65] width 11 height 11
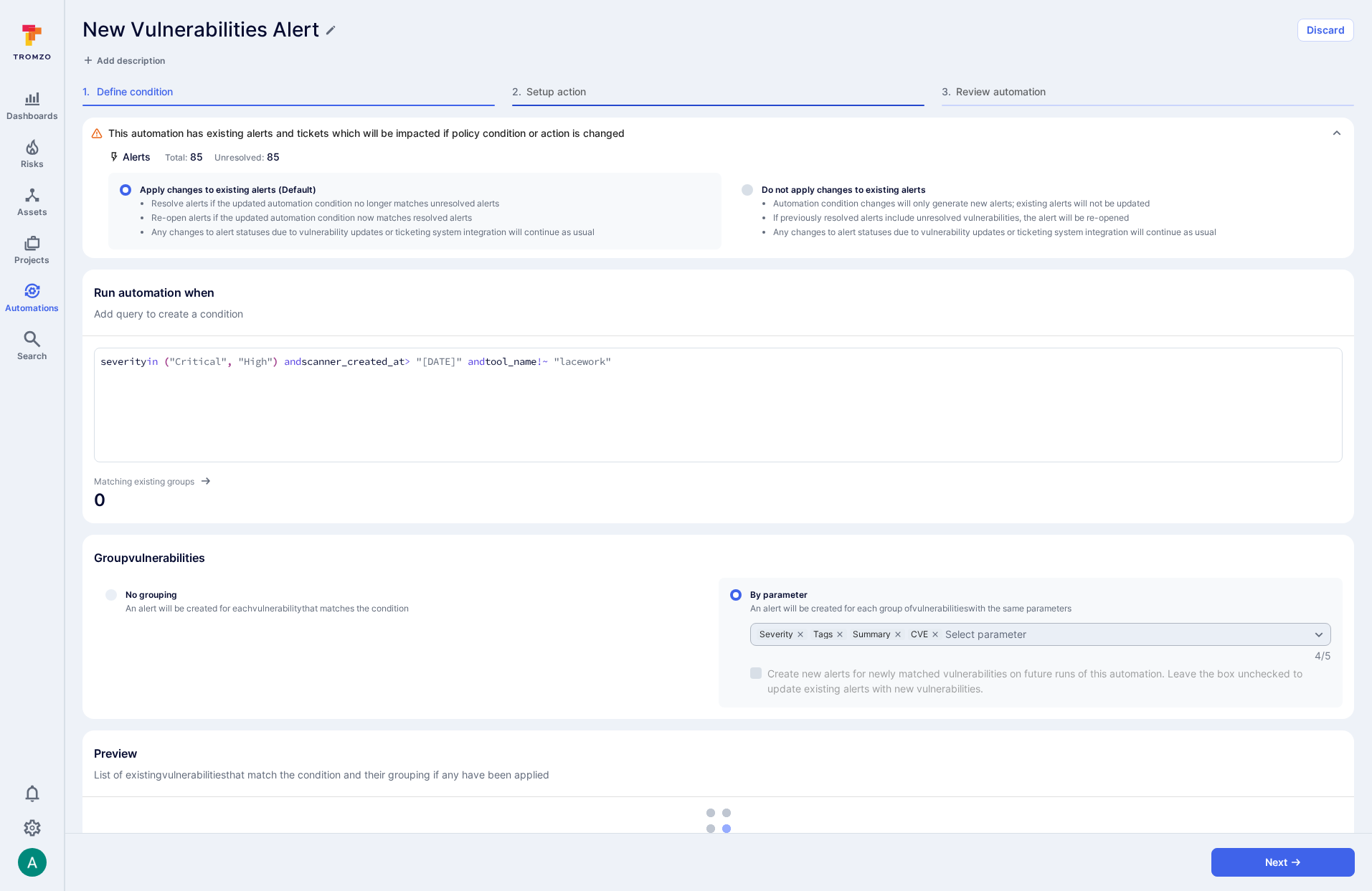
click at [546, 91] on span "Setup action" at bounding box center [725, 91] width 398 height 14
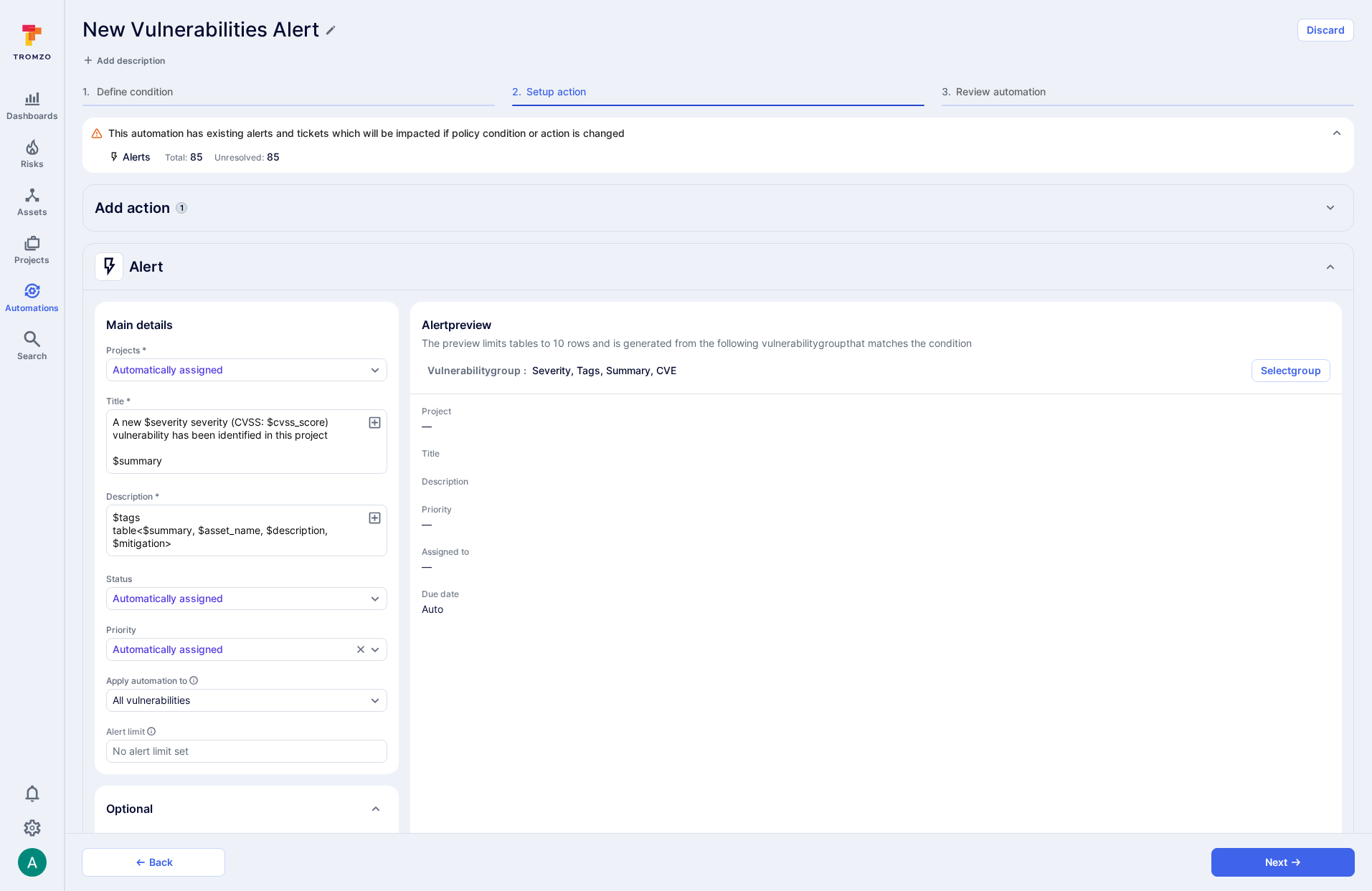
type textarea "x"
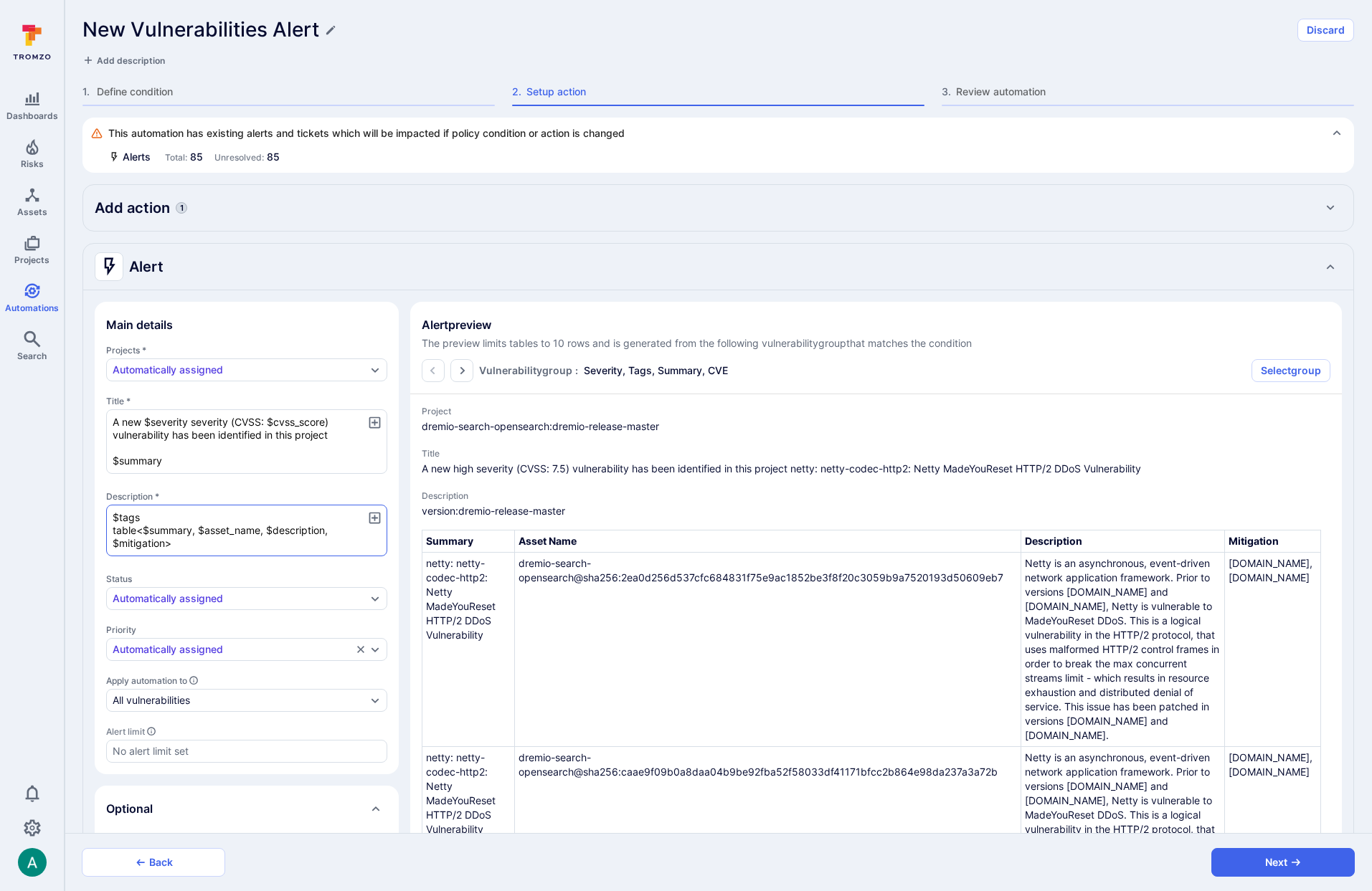
click at [145, 517] on textarea "$tags table<$summary, $asset_name, $description, $mitigation>" at bounding box center [246, 531] width 281 height 52
click at [114, 422] on textarea "A new $severity severity (CVSS: $cvss_score) vulnerability has been identified …" at bounding box center [246, 442] width 281 height 65
paste textarea "$tags"
type textarea "$tagsA new $severity severity (CVSS: $cvss_score) vulnerability has been identi…"
type textarea "x"
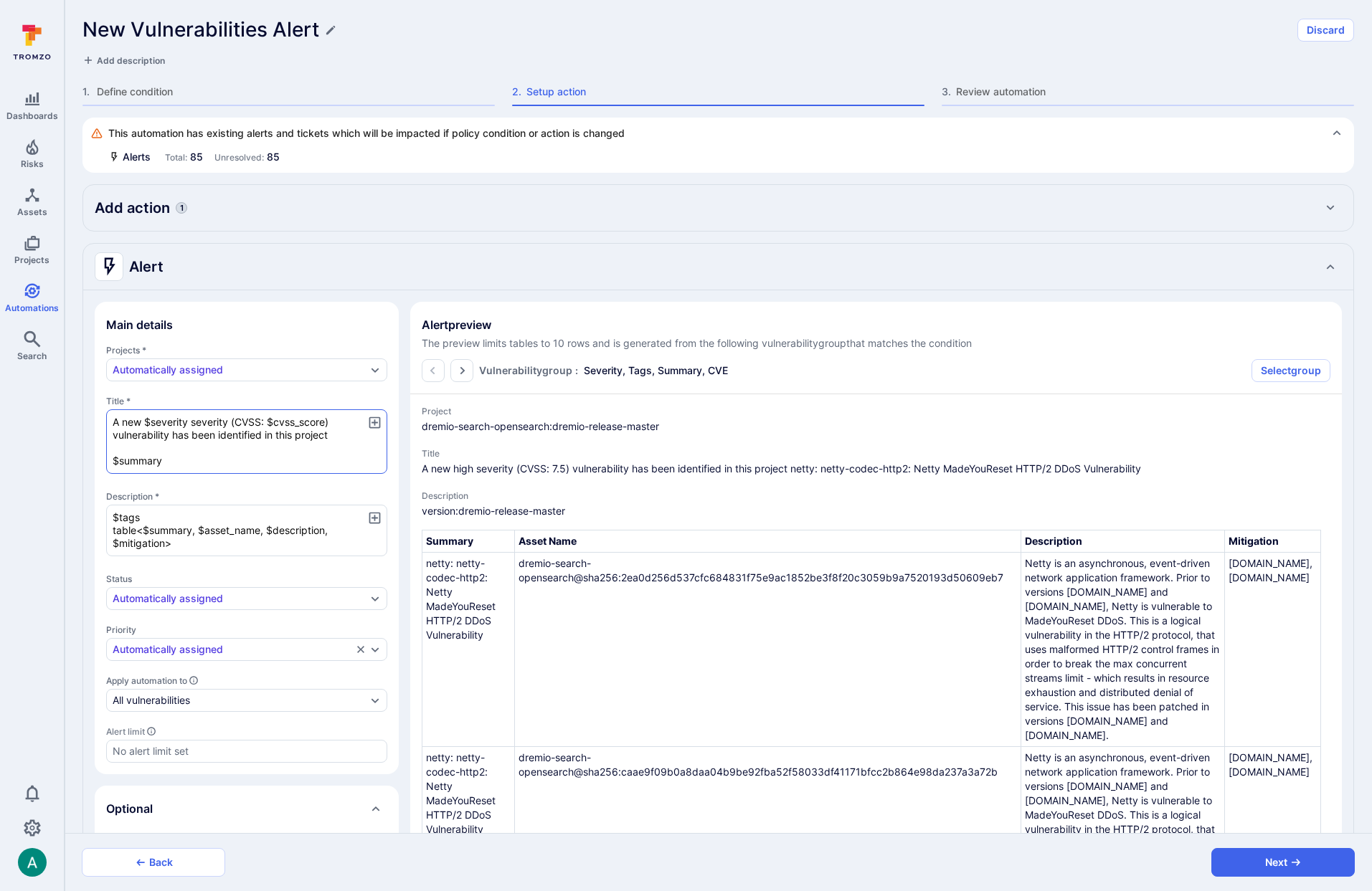
type textarea "x"
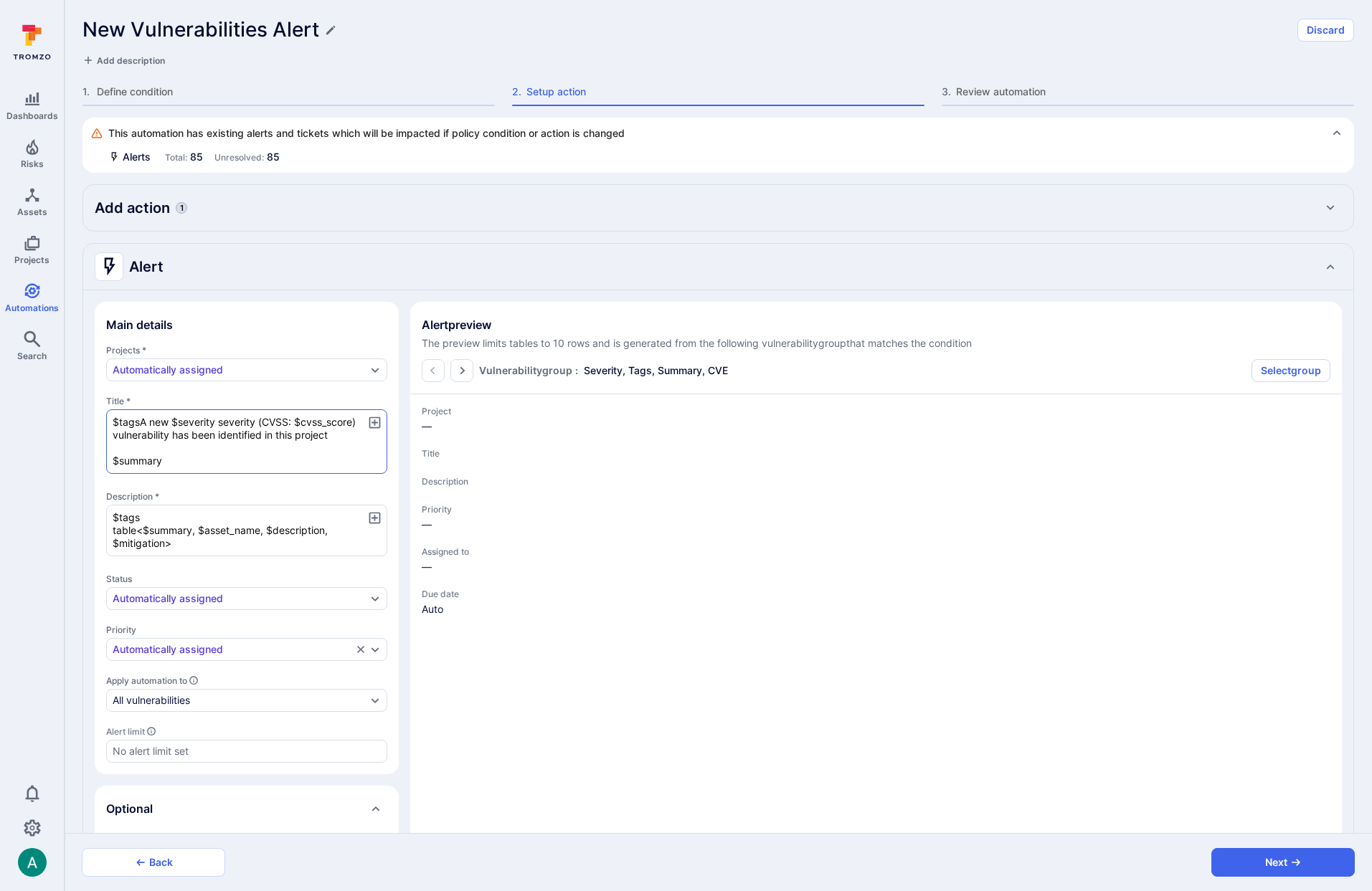
type textarea "x"
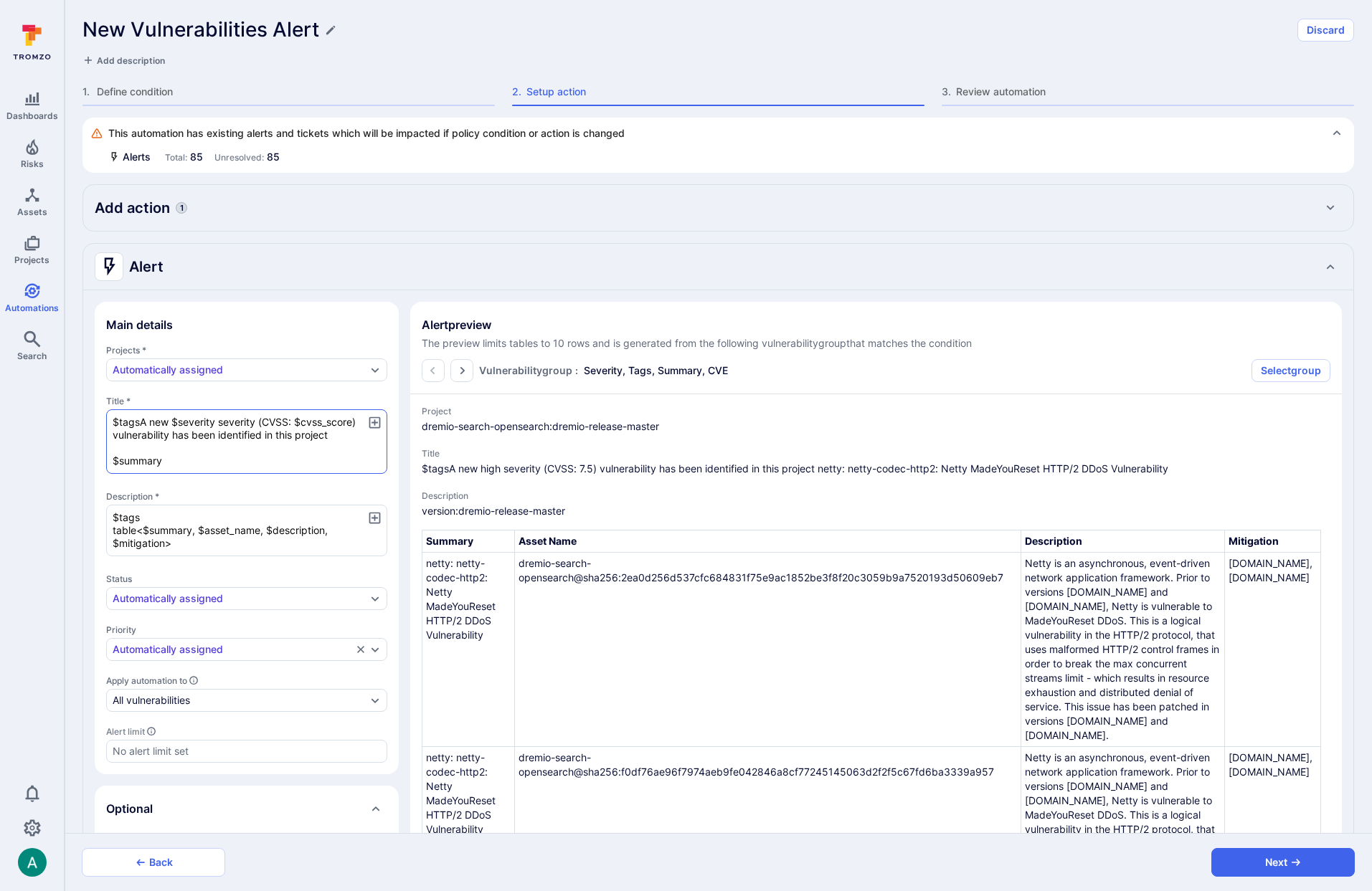
type textarea "A new $severity severity (CVSS: $cvss_score) vulnerability has been identified …"
type textarea "x"
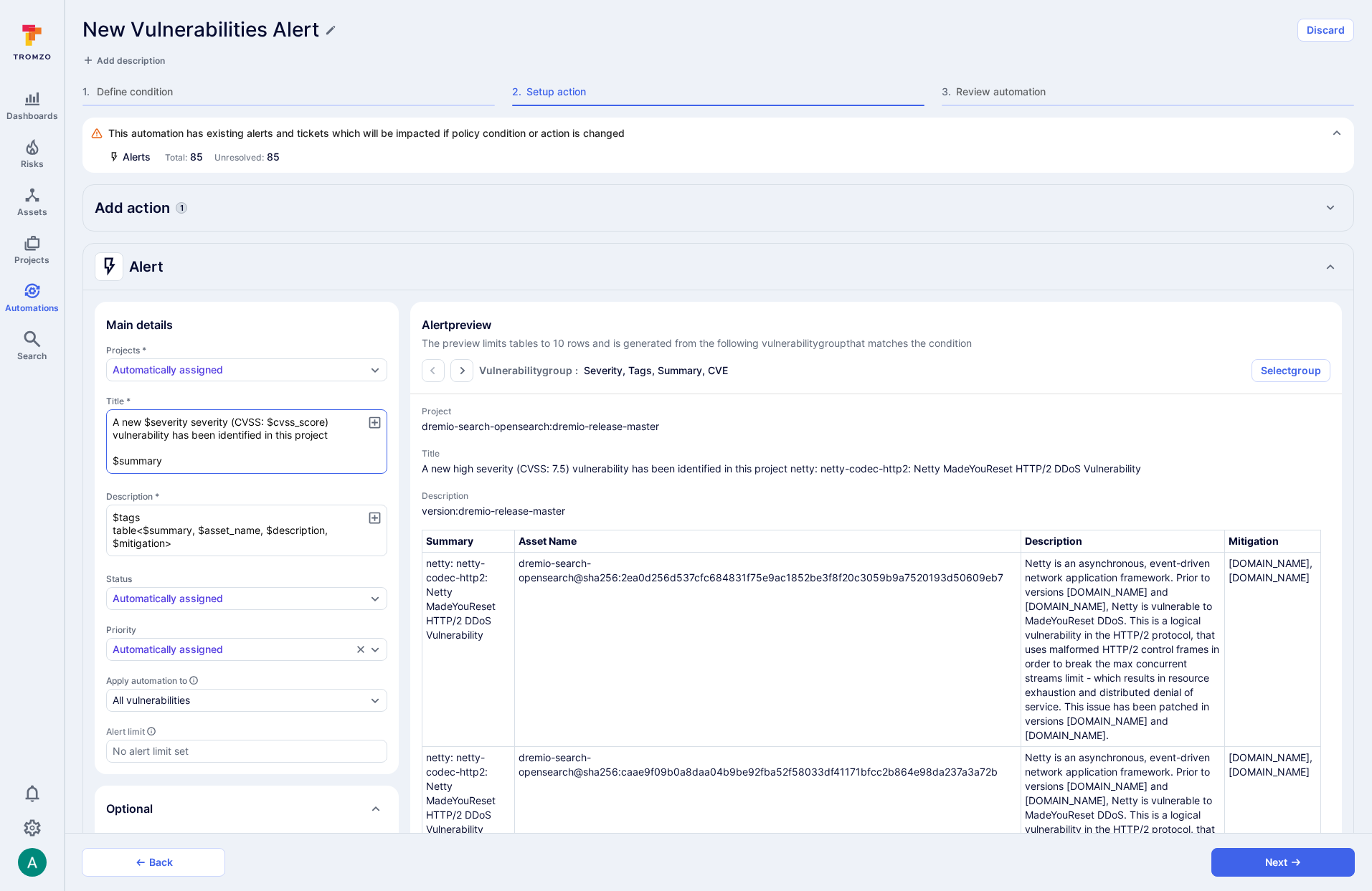
click at [169, 434] on textarea "A new $severity severity (CVSS: $cvss_score) vulnerability has been identified …" at bounding box center [246, 442] width 281 height 65
type textarea "A new $severity severity (CVSS: $cvss_score) vulnerability has been identified …"
type textarea "x"
type textarea "A new $severity severity (CVSS: $cvss_score) vulnerability i has been identifie…"
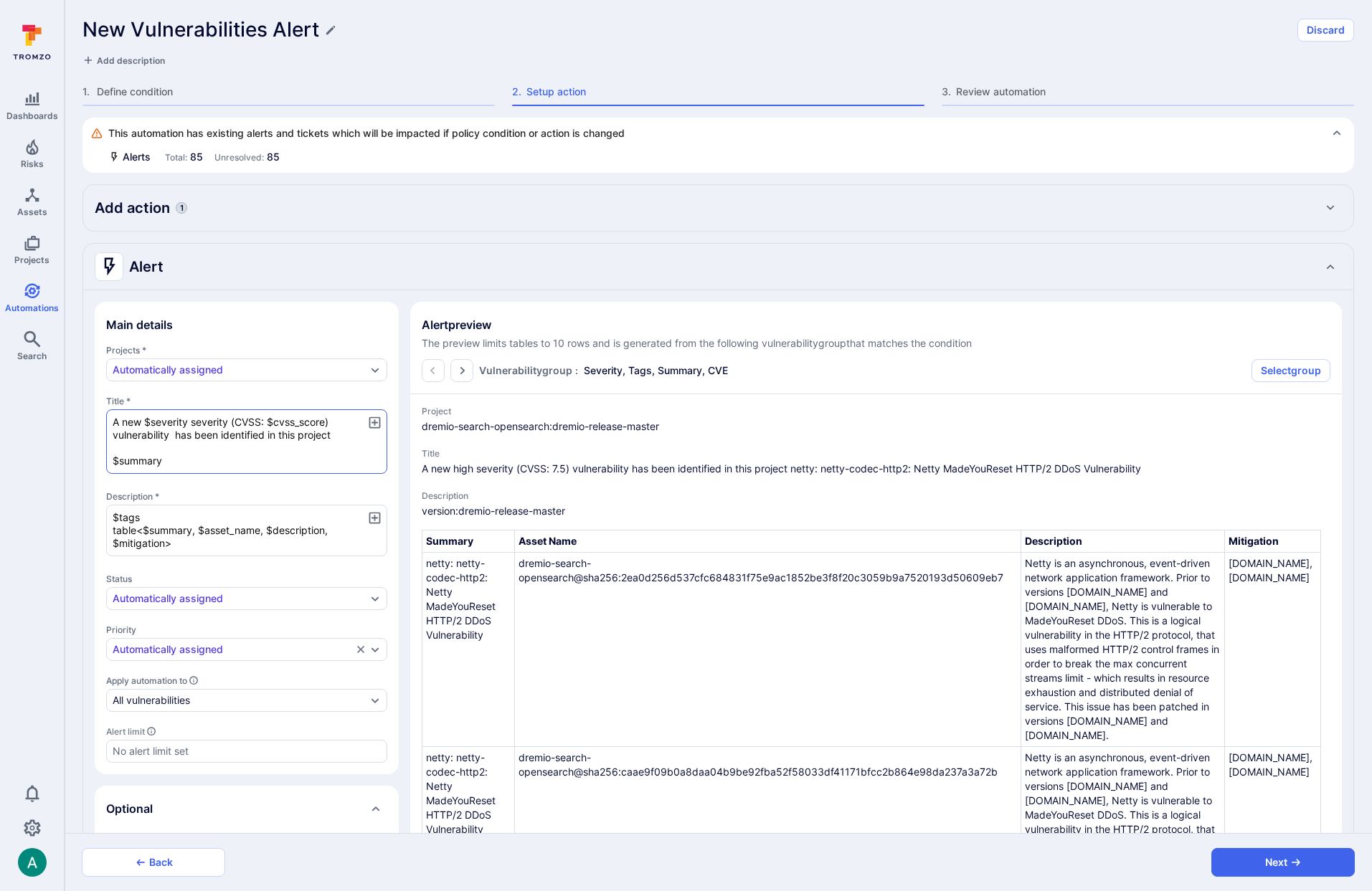
type textarea "x"
type textarea "A new $severity severity (CVSS: $cvss_score) vulnerability in has been identifi…"
type textarea "x"
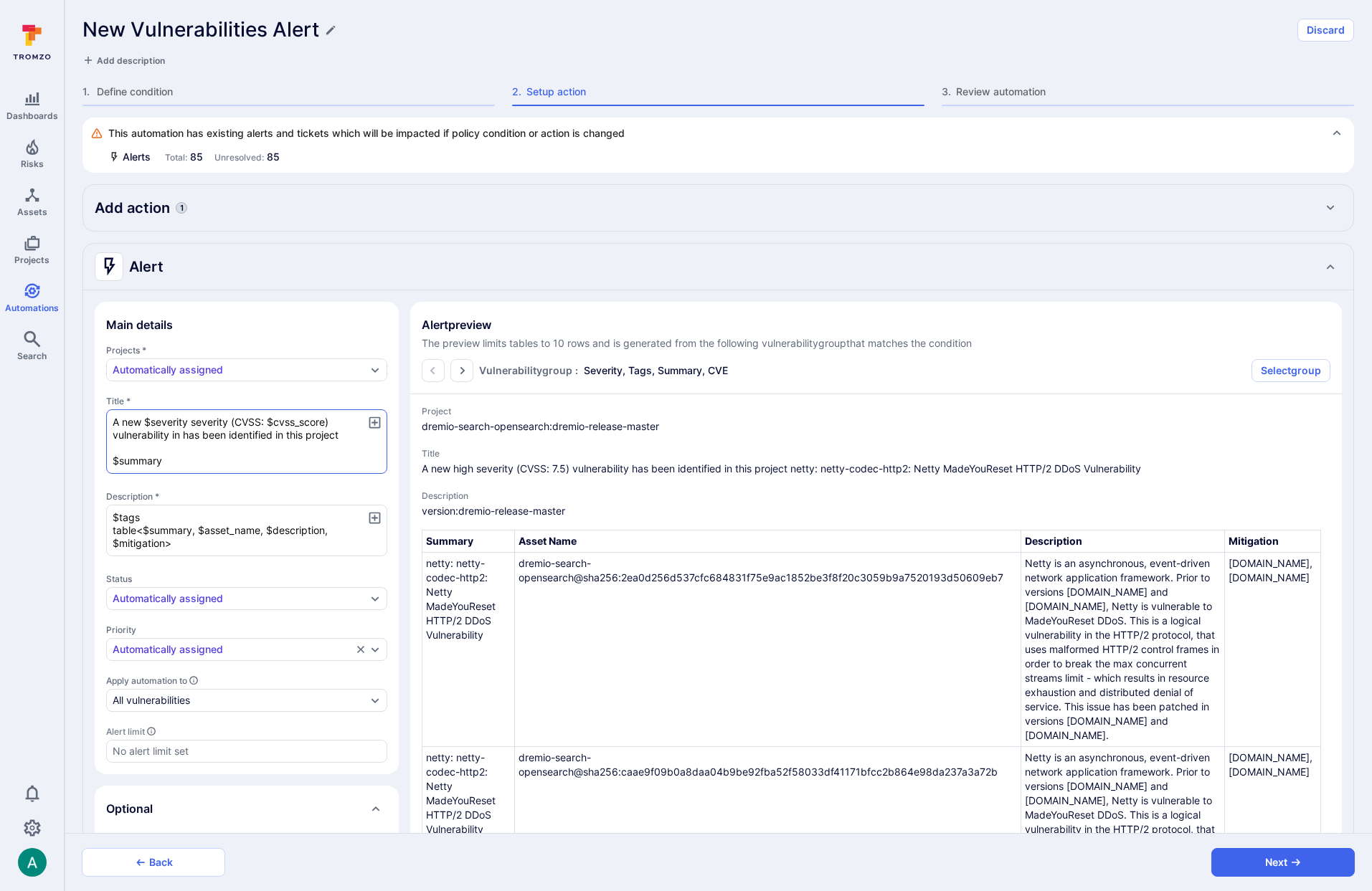
type textarea "A new $severity severity (CVSS: $cvss_score) vulnerability in has been identifi…"
type textarea "x"
paste textarea "$tags"
type textarea "A new $severity severity (CVSS: $cvss_score) vulnerability in $tags has been id…"
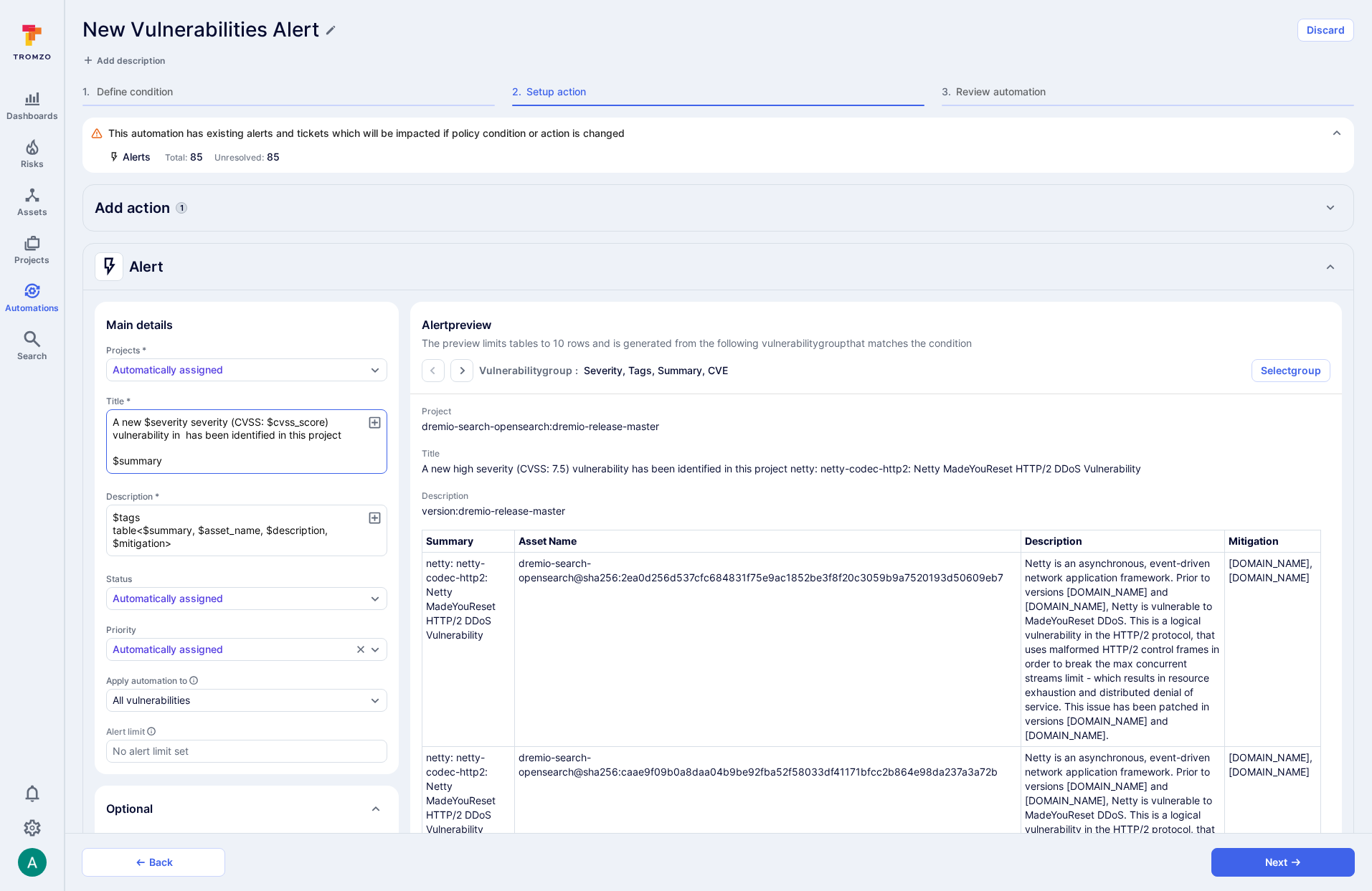
type textarea "x"
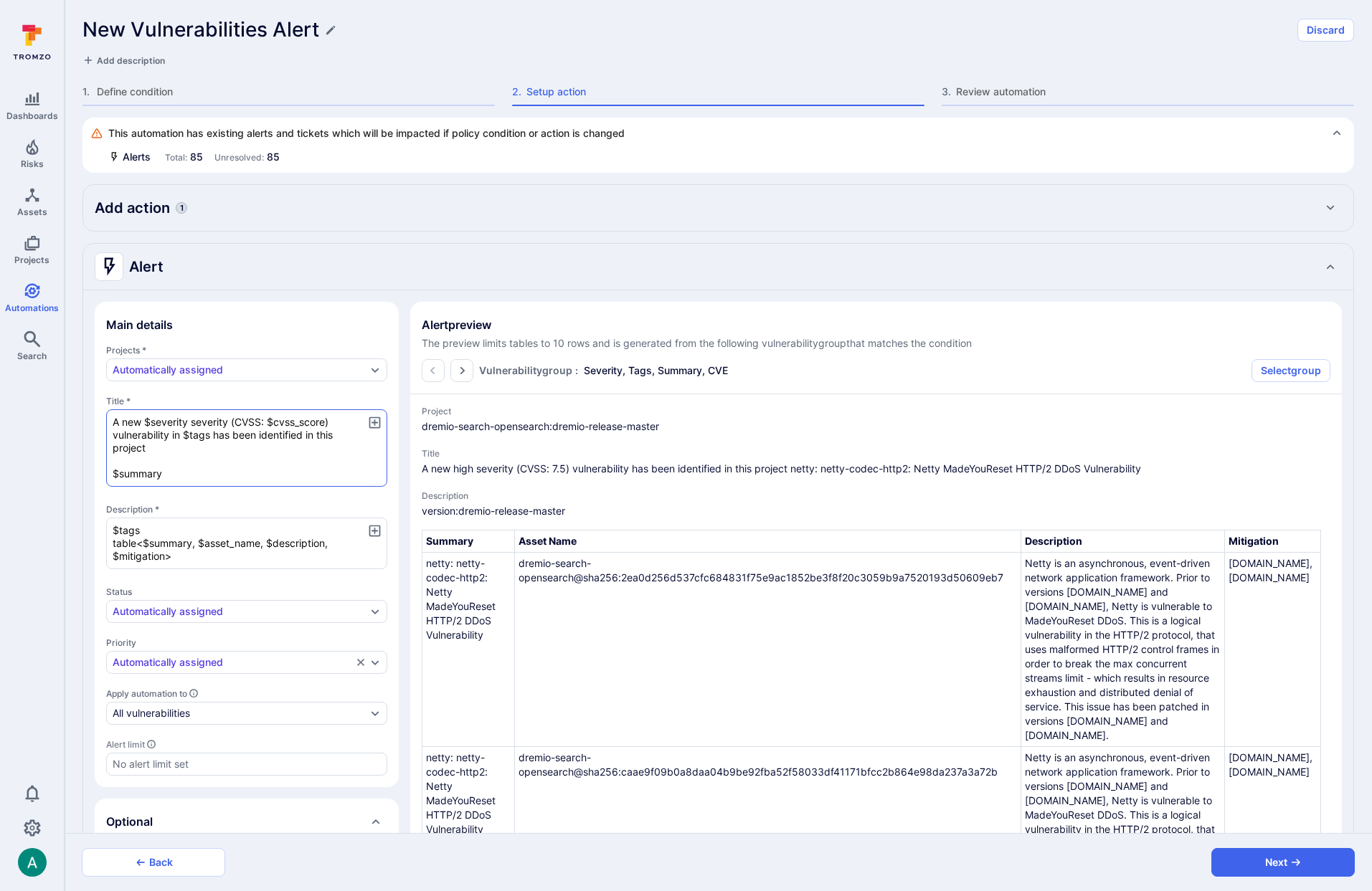
type textarea "x"
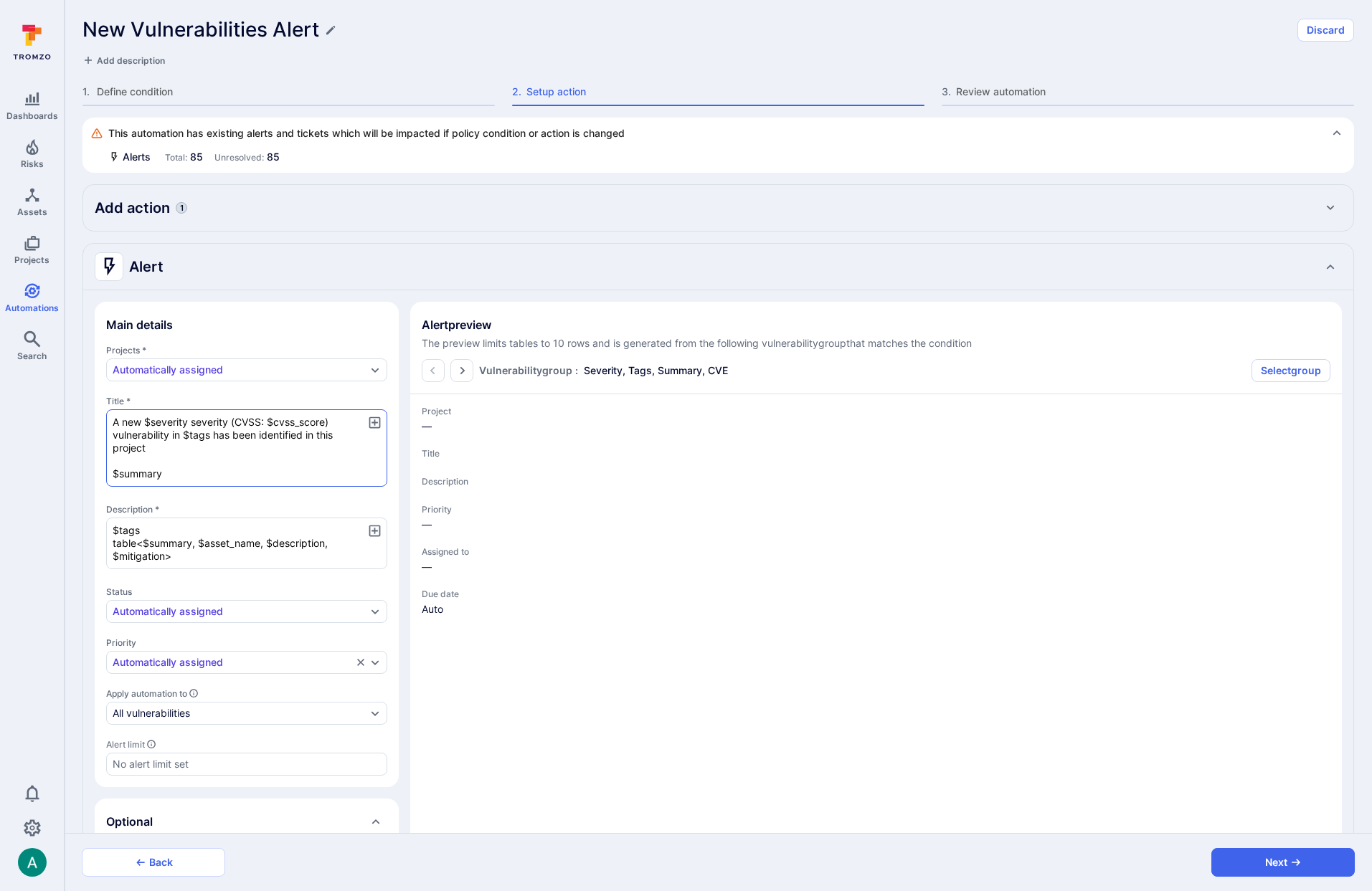
type textarea "x"
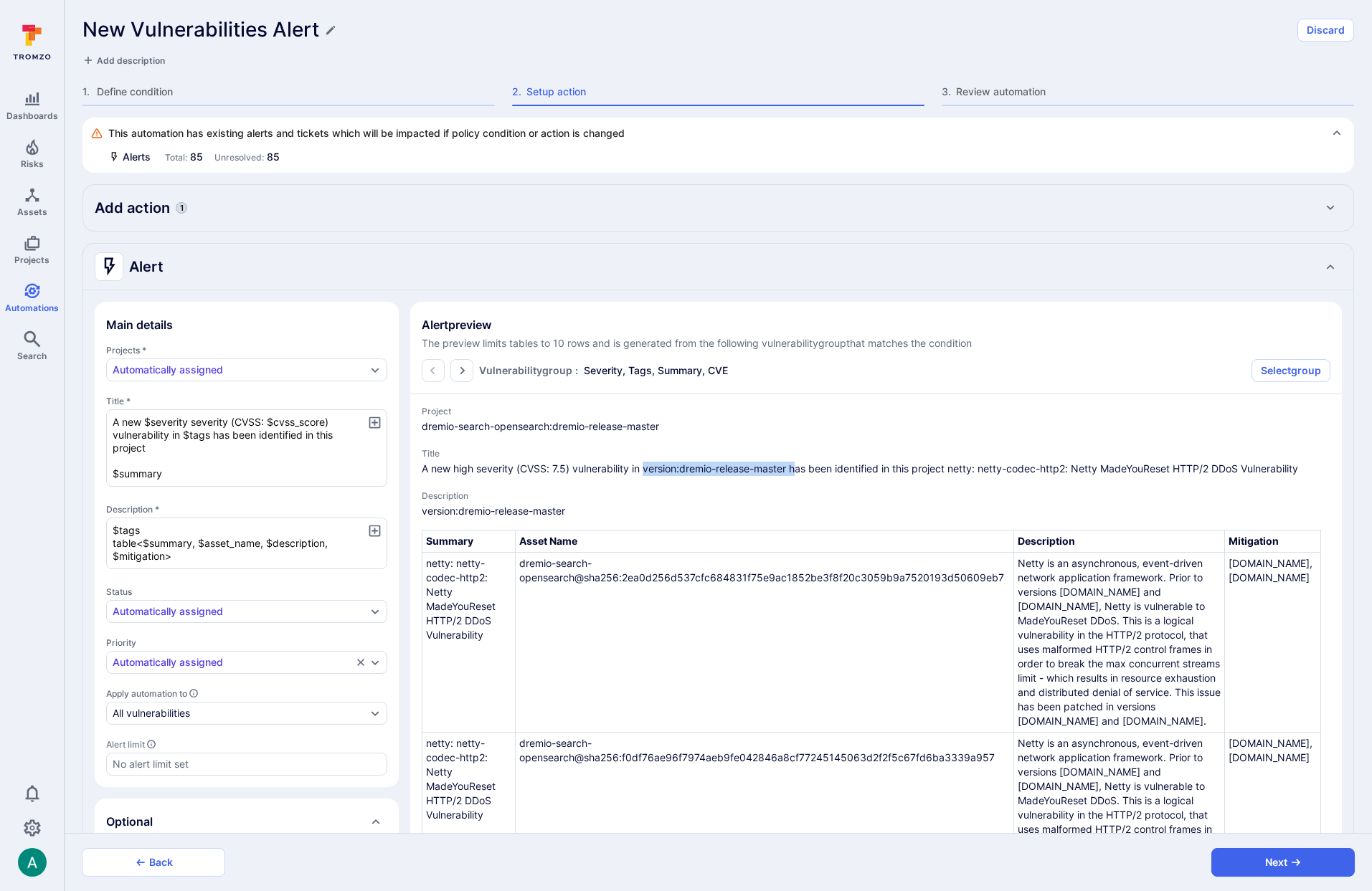
drag, startPoint x: 644, startPoint y: 469, endPoint x: 798, endPoint y: 468, distance: 154.0
click at [798, 468] on span "A new high severity (CVSS: 7.5) vulnerability in version:dremio-release-master …" at bounding box center [876, 468] width 909 height 14
click at [794, 469] on span "A new high severity (CVSS: 7.5) vulnerability in version:dremio-release-master …" at bounding box center [876, 468] width 909 height 14
click at [132, 446] on textarea "A new $severity severity (CVSS: $cvss_score) vulnerability in $tags has been id…" at bounding box center [246, 449] width 281 height 78
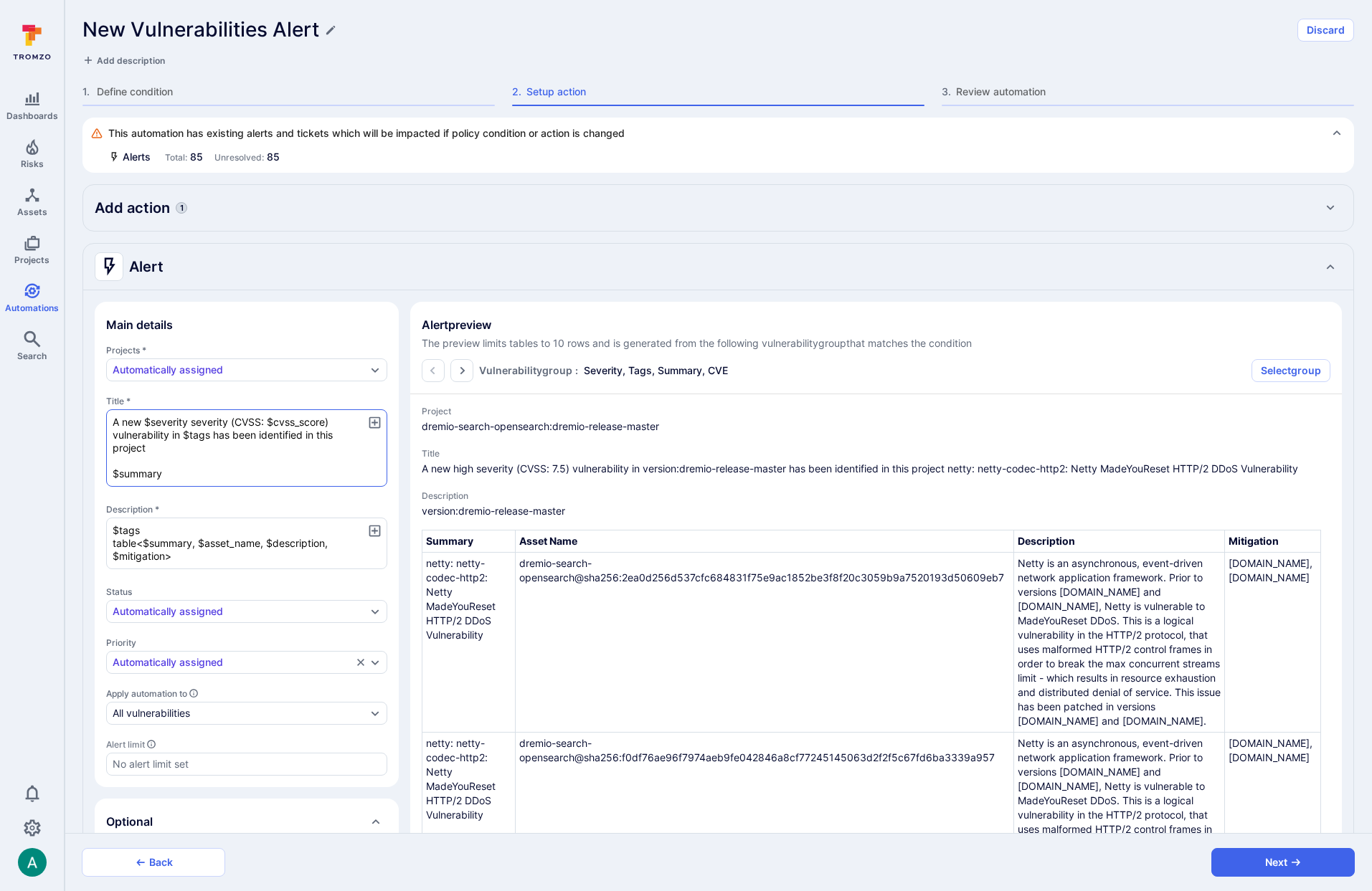
click at [130, 471] on textarea "A new $severity severity (CVSS: $cvss_score) vulnerability in $tags has been id…" at bounding box center [246, 449] width 281 height 78
click at [947, 467] on span "A new high severity (CVSS: 7.5) vulnerability in version:dremio-release-master …" at bounding box center [876, 468] width 909 height 14
drag, startPoint x: 417, startPoint y: 470, endPoint x: 952, endPoint y: 468, distance: 535.0
click at [952, 468] on section "Alert preview The preview limits tables to 10 rows and is generated from the fo…" at bounding box center [876, 712] width 932 height 822
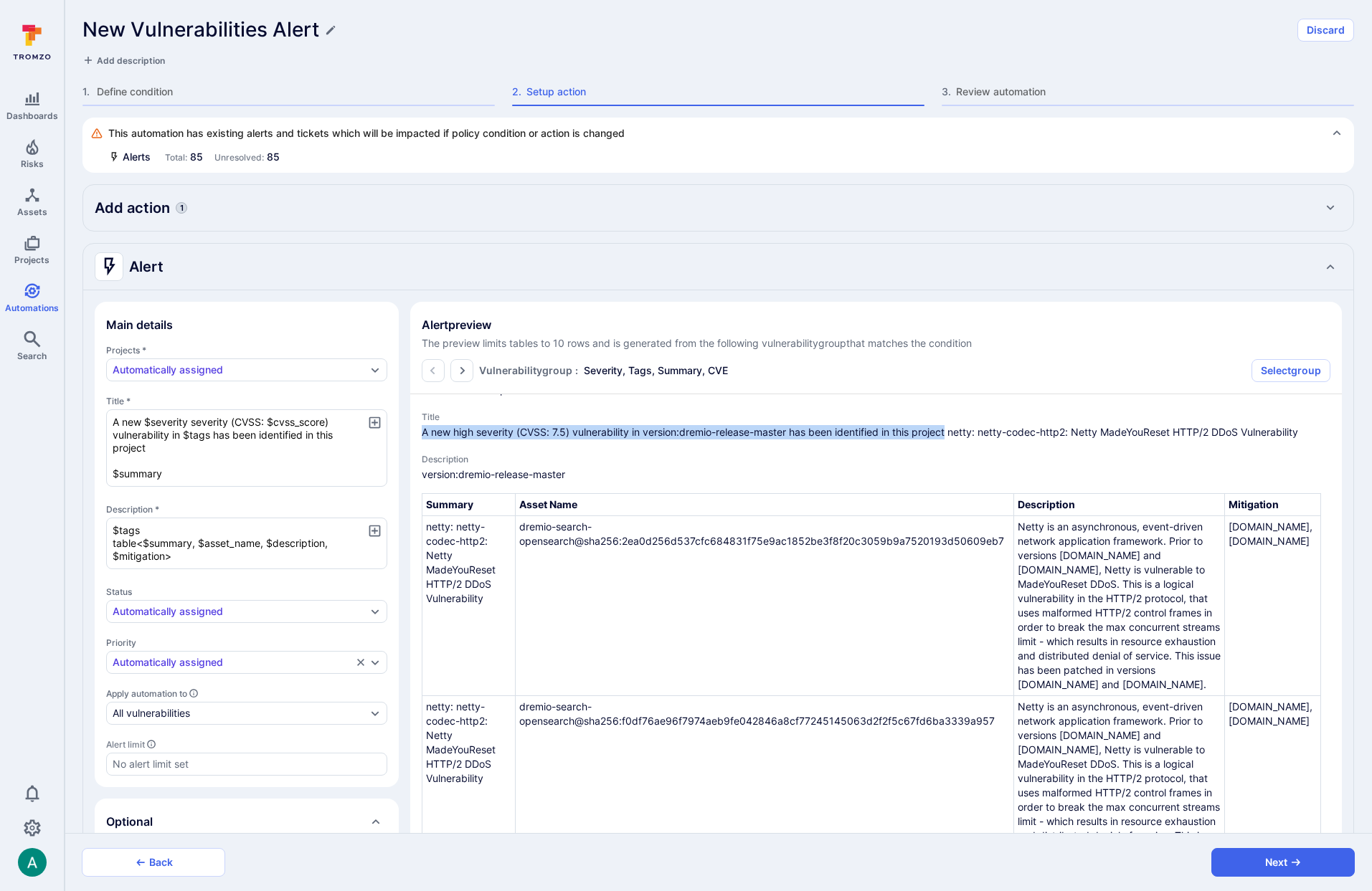
scroll to position [35, 0]
drag, startPoint x: 137, startPoint y: 455, endPoint x: 149, endPoint y: 453, distance: 12.2
click at [139, 455] on textarea "A new $severity severity (CVSS: $cvss_score) vulnerability in $tags has been id…" at bounding box center [246, 449] width 281 height 78
type textarea "A new $severity severity (CVSS: $cvss_score) vulnerability in $tags has been id…"
type textarea "x"
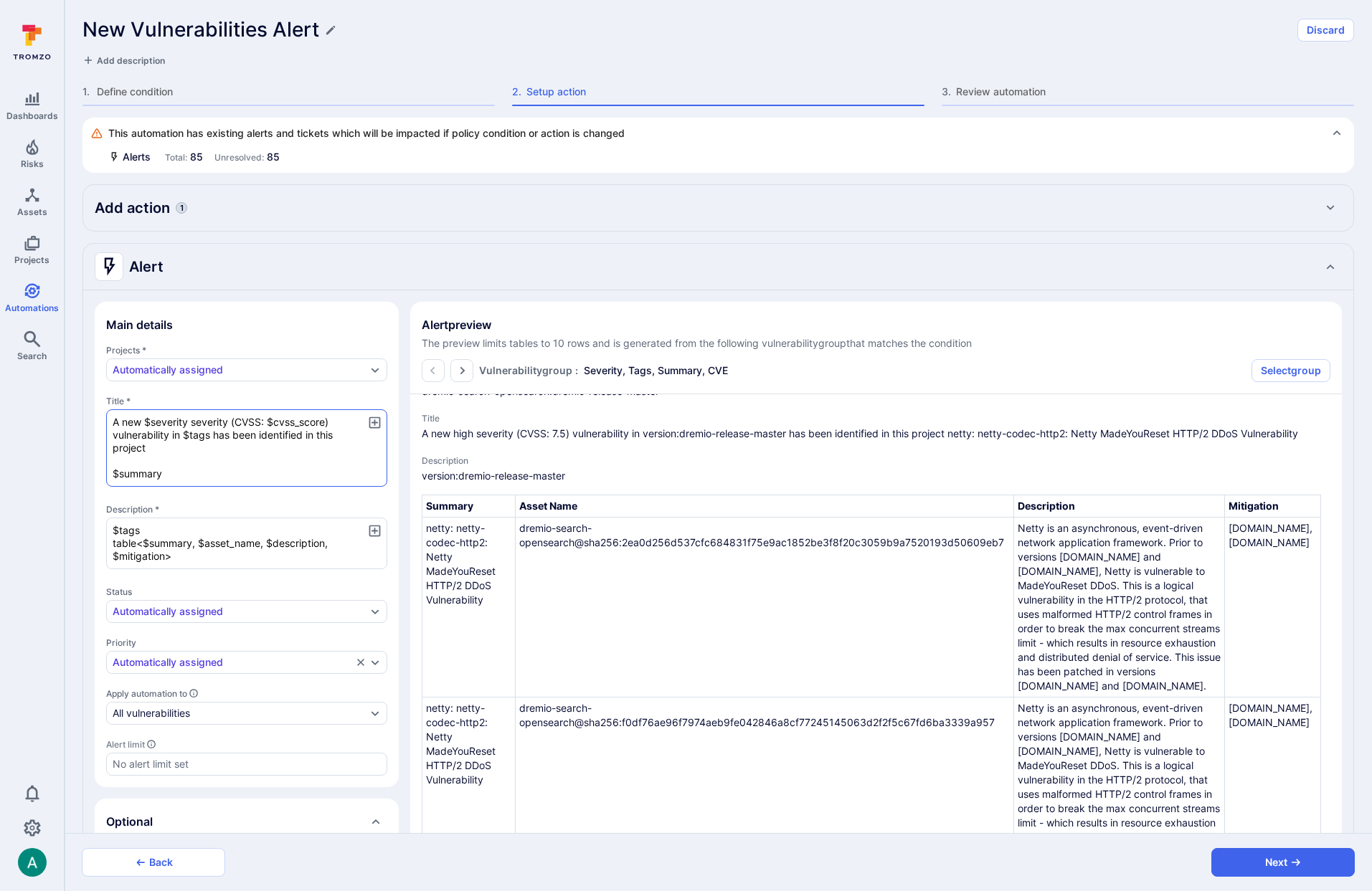
type textarea "x"
type textarea "A new $severity severity (CVSS: $cvss_score) vulnerability in $tags has been id…"
type textarea "x"
type textarea "A new $severity severity (CVSS: $cvss_score) vulnerability in $tags has been id…"
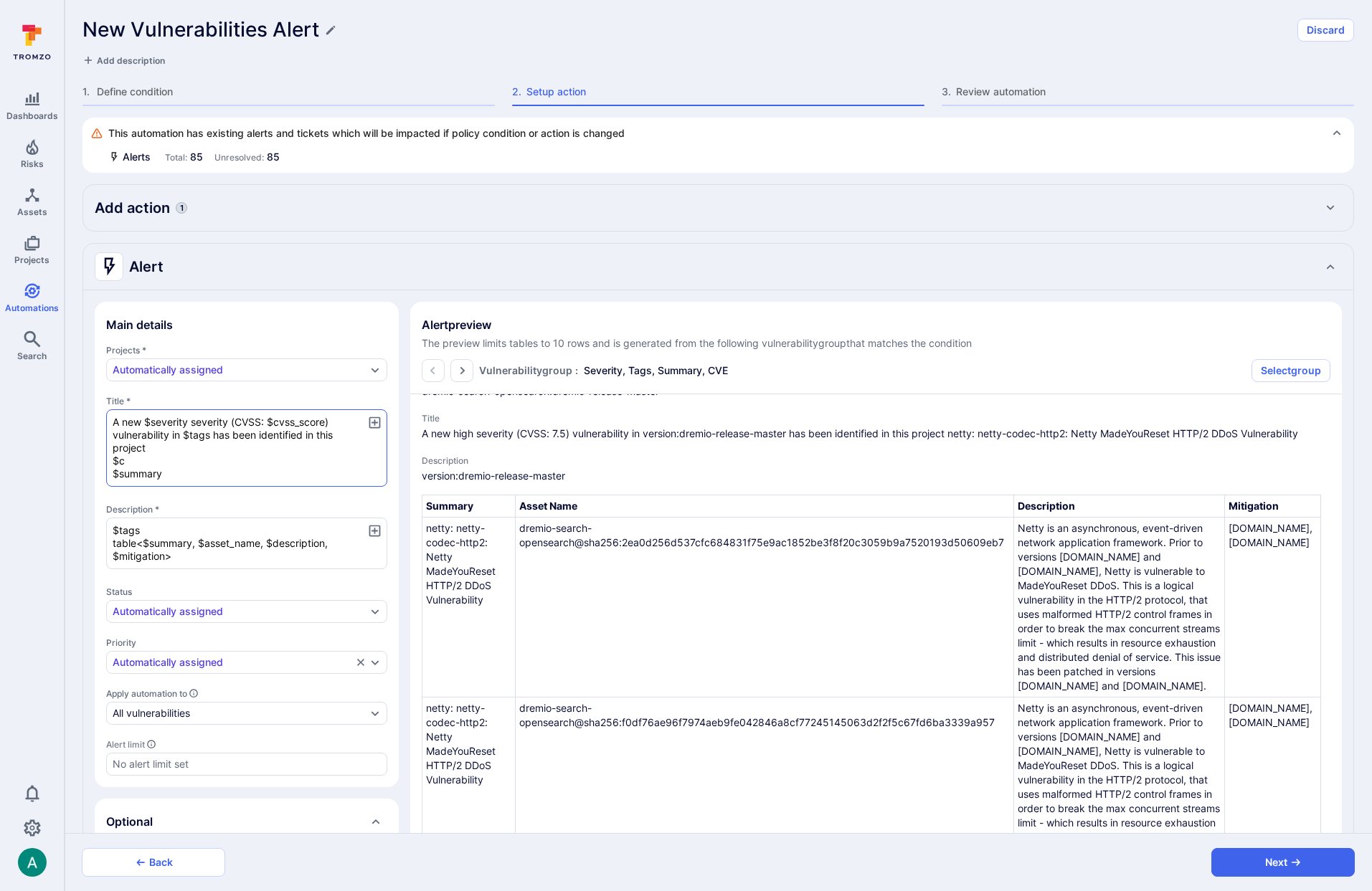
type textarea "x"
type textarea "A new $severity severity (CVSS: $cvss_score) vulnerability in $tags has been id…"
type textarea "x"
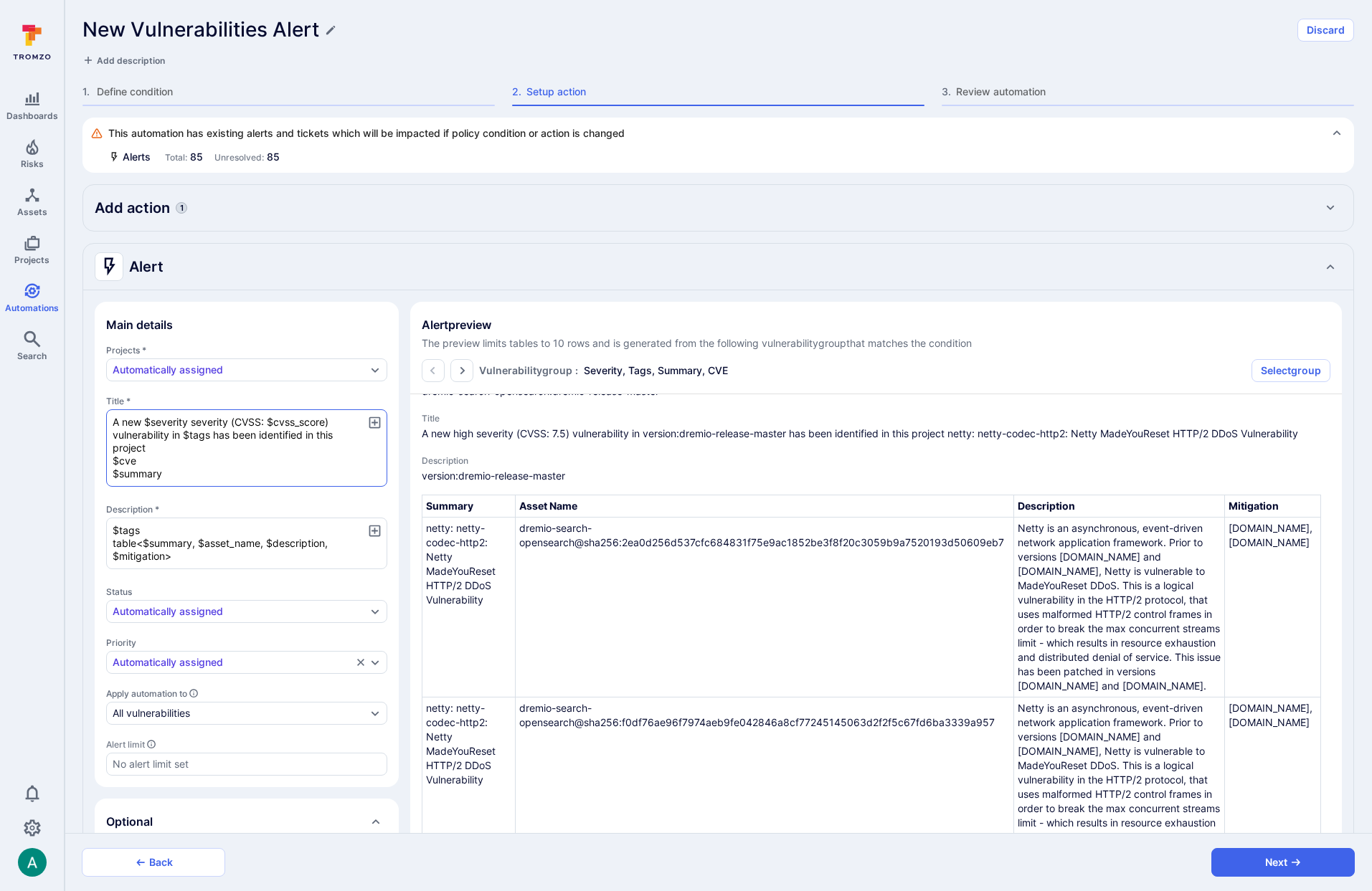
type textarea "x"
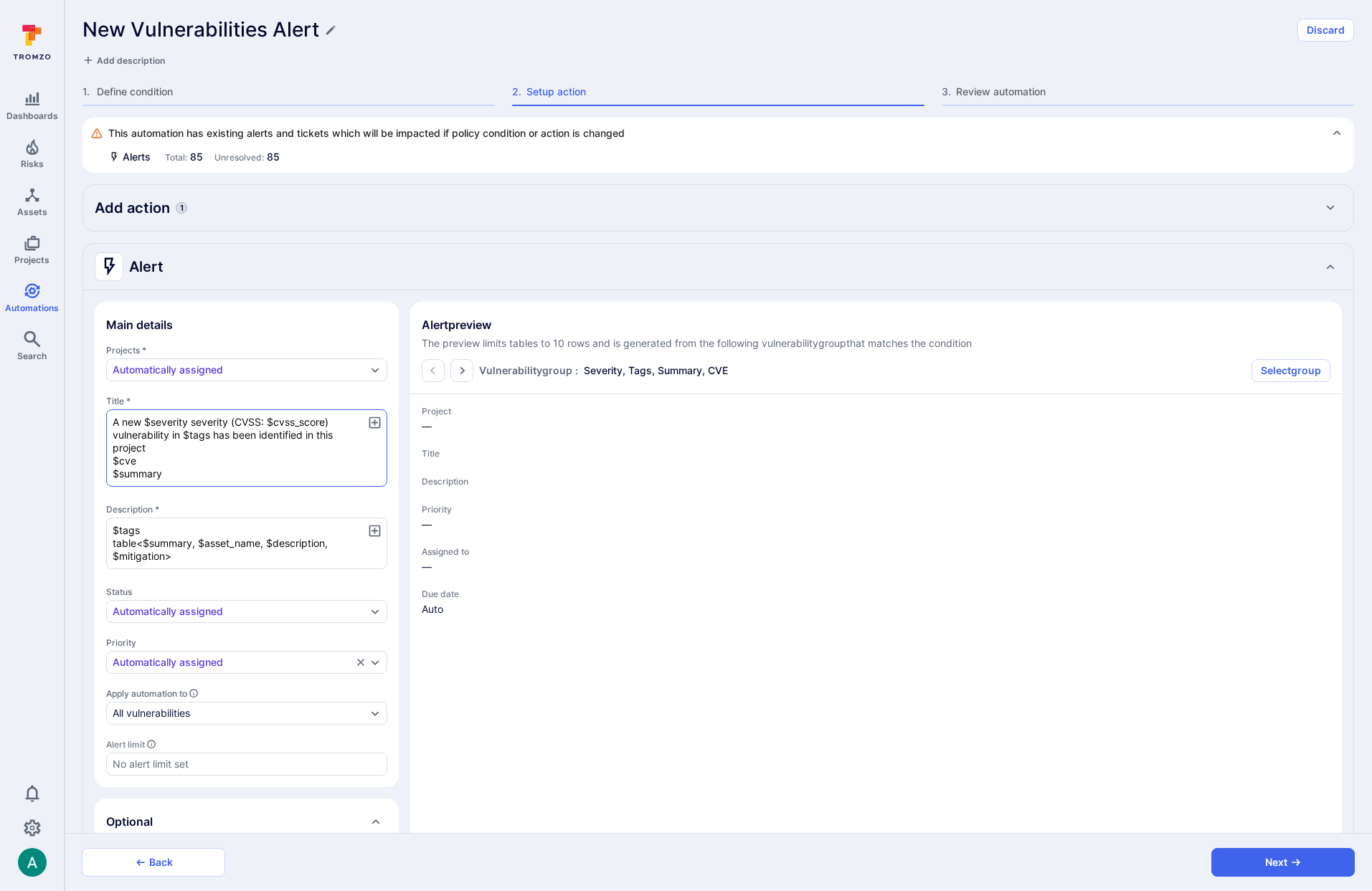
type textarea "x"
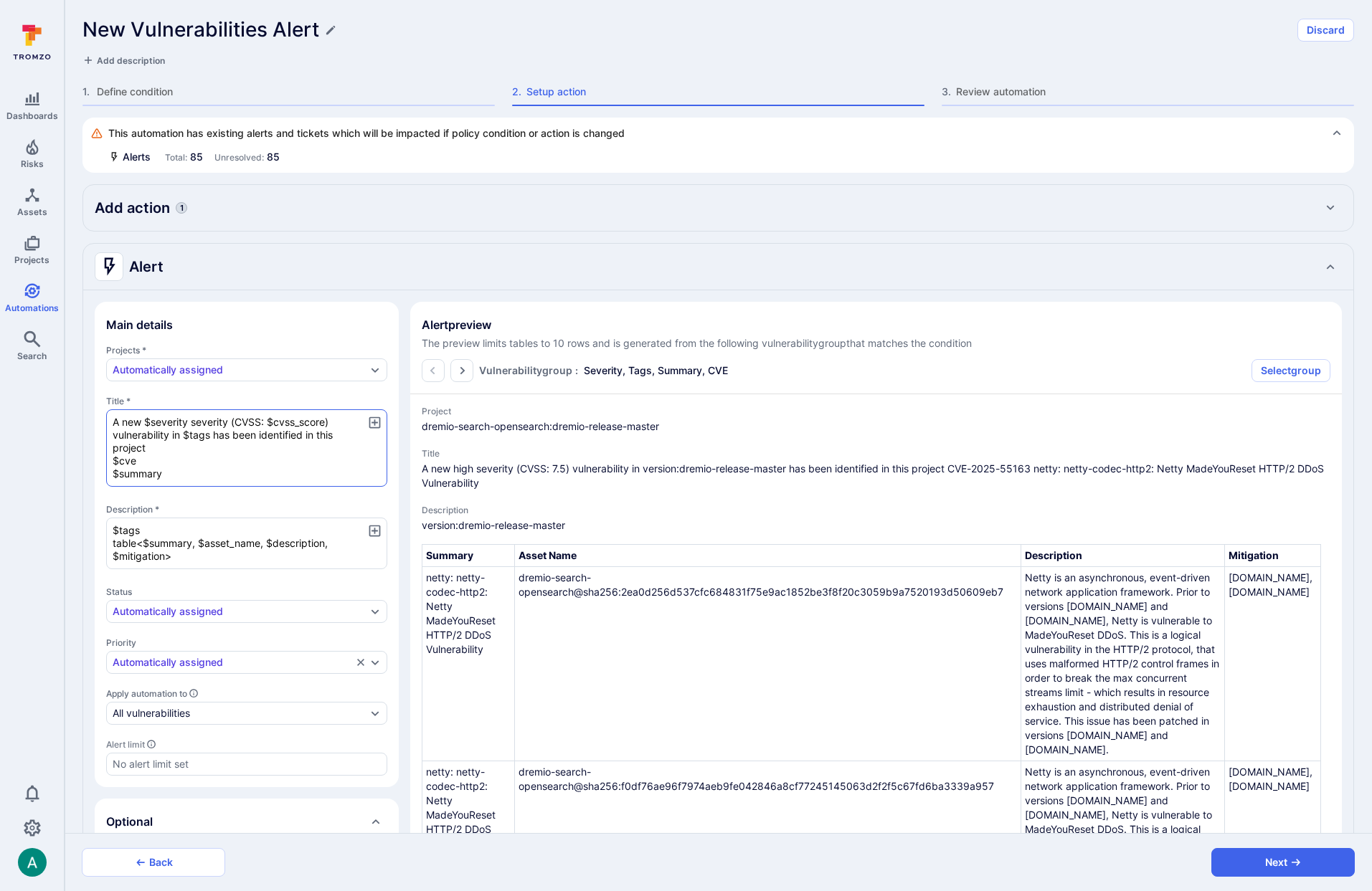
type textarea "A new $severity severity (CVSS: $cvss_score) vulnerability in $tags has been id…"
type textarea "x"
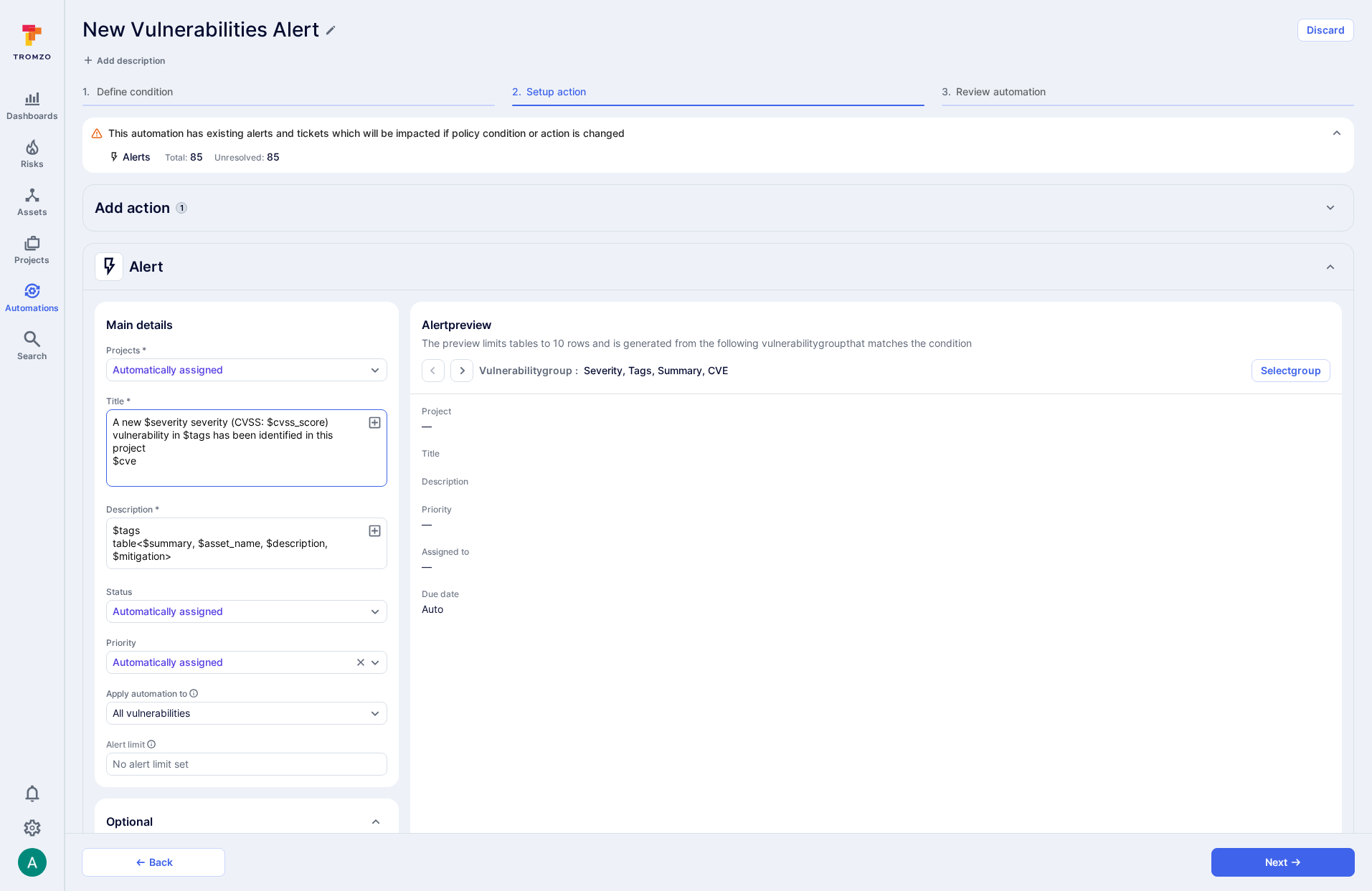
type textarea "x"
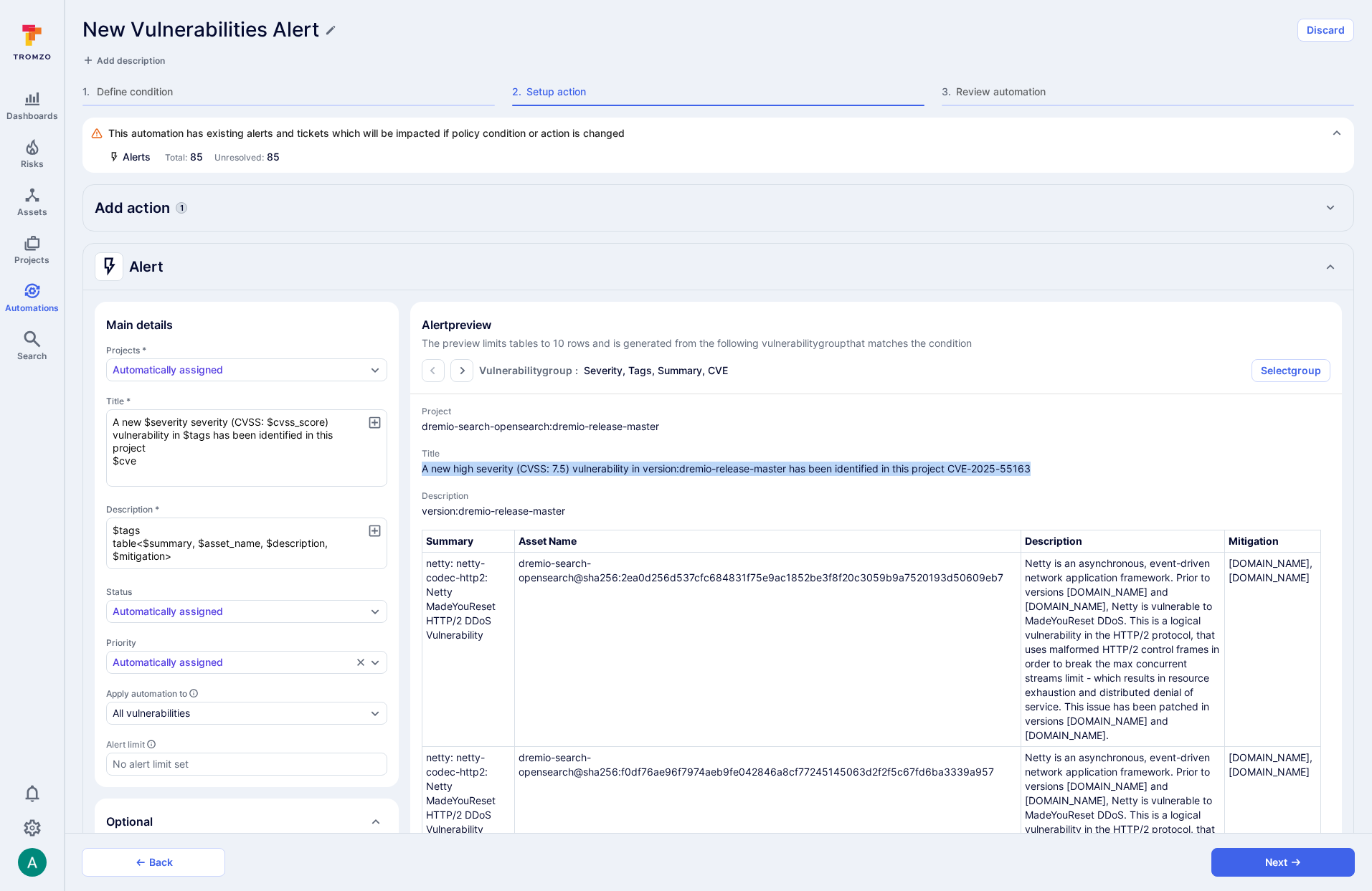
drag, startPoint x: 437, startPoint y: 469, endPoint x: 1064, endPoint y: 472, distance: 627.0
click at [1064, 472] on span "A new high severity (CVSS: 7.5) vulnerability in version:dremio-release-master …" at bounding box center [876, 468] width 909 height 14
click at [315, 443] on textarea "A new $severity severity (CVSS: $cvss_score) vulnerability in $tags has been id…" at bounding box center [246, 449] width 281 height 78
click at [131, 452] on textarea "A new $severity severity (CVSS: $cvss_score) vulnerability in $tags has been id…" at bounding box center [246, 449] width 281 height 78
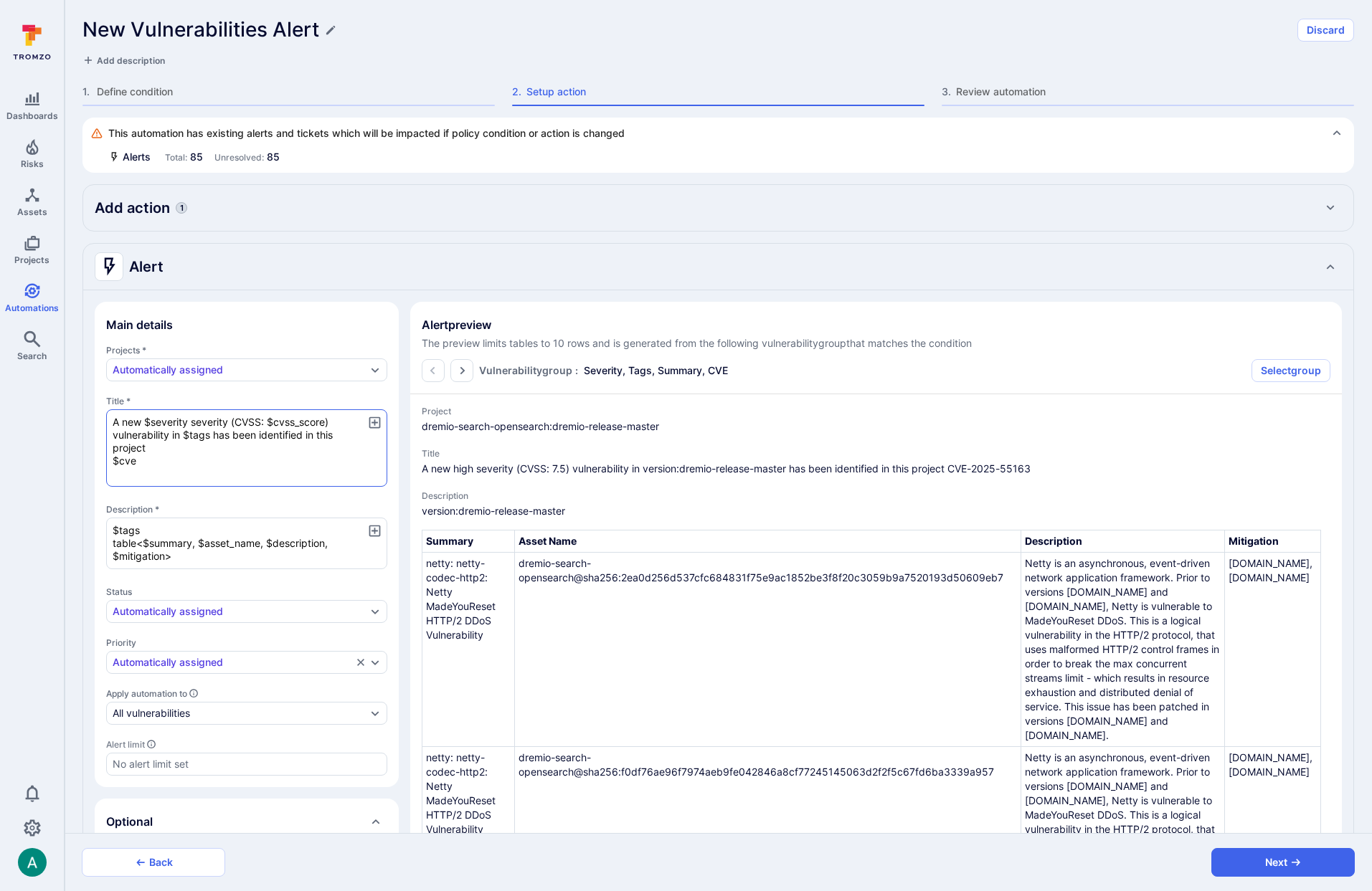
type textarea "A new $severity severity (CVSS: $cvss_score) vulnerability in $tags has been id…"
type textarea "x"
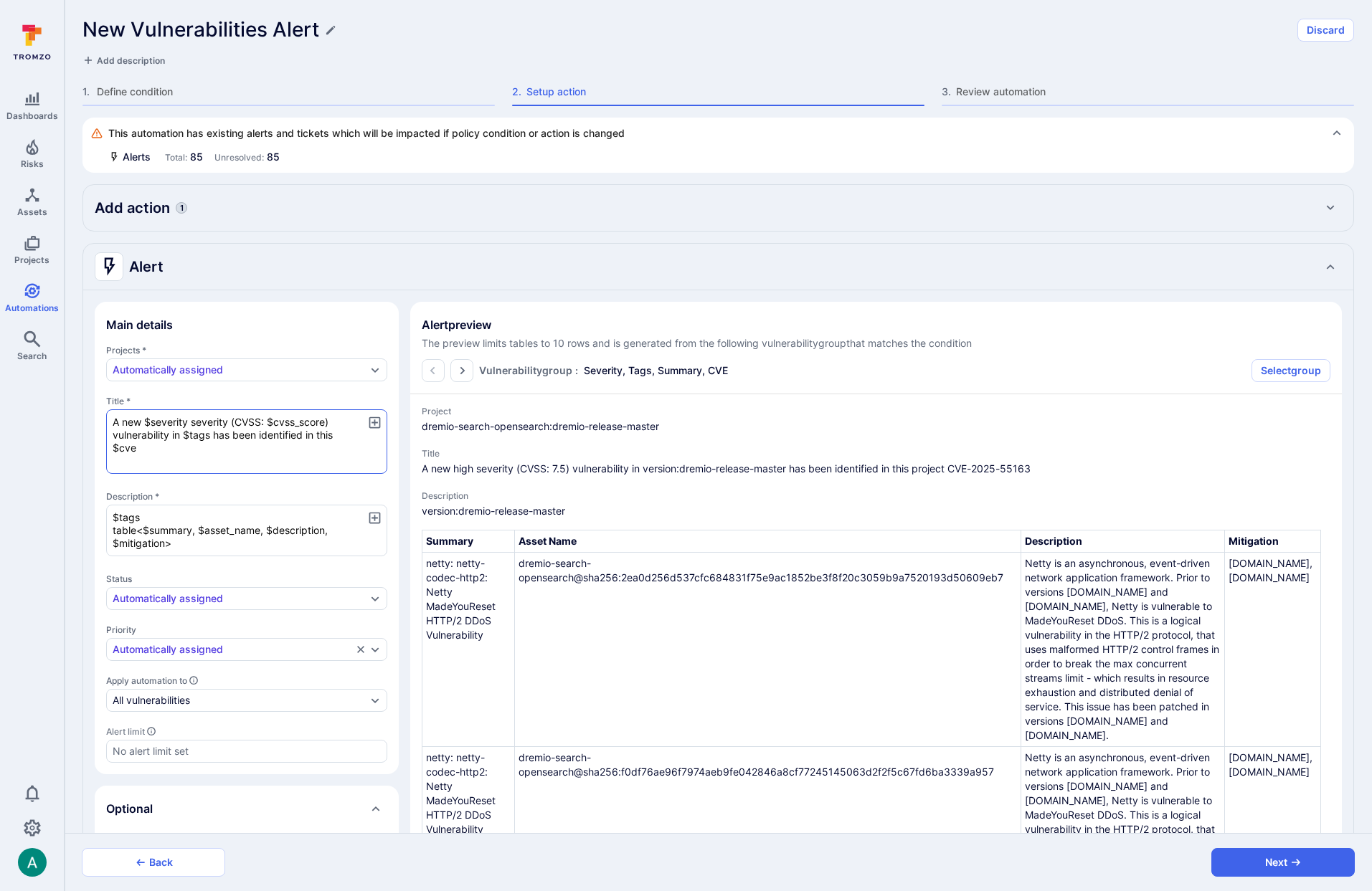
type textarea "x"
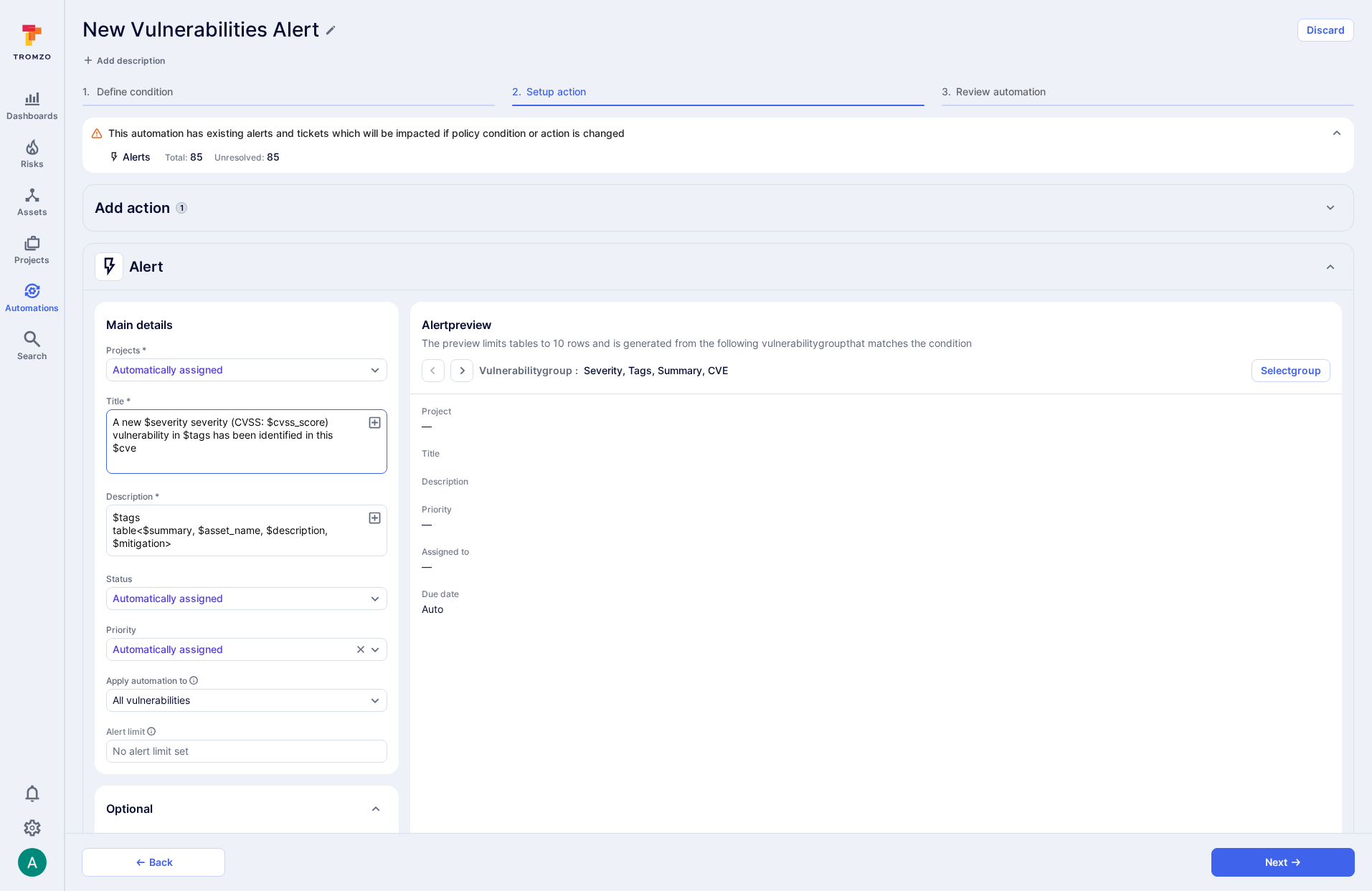
type textarea "x"
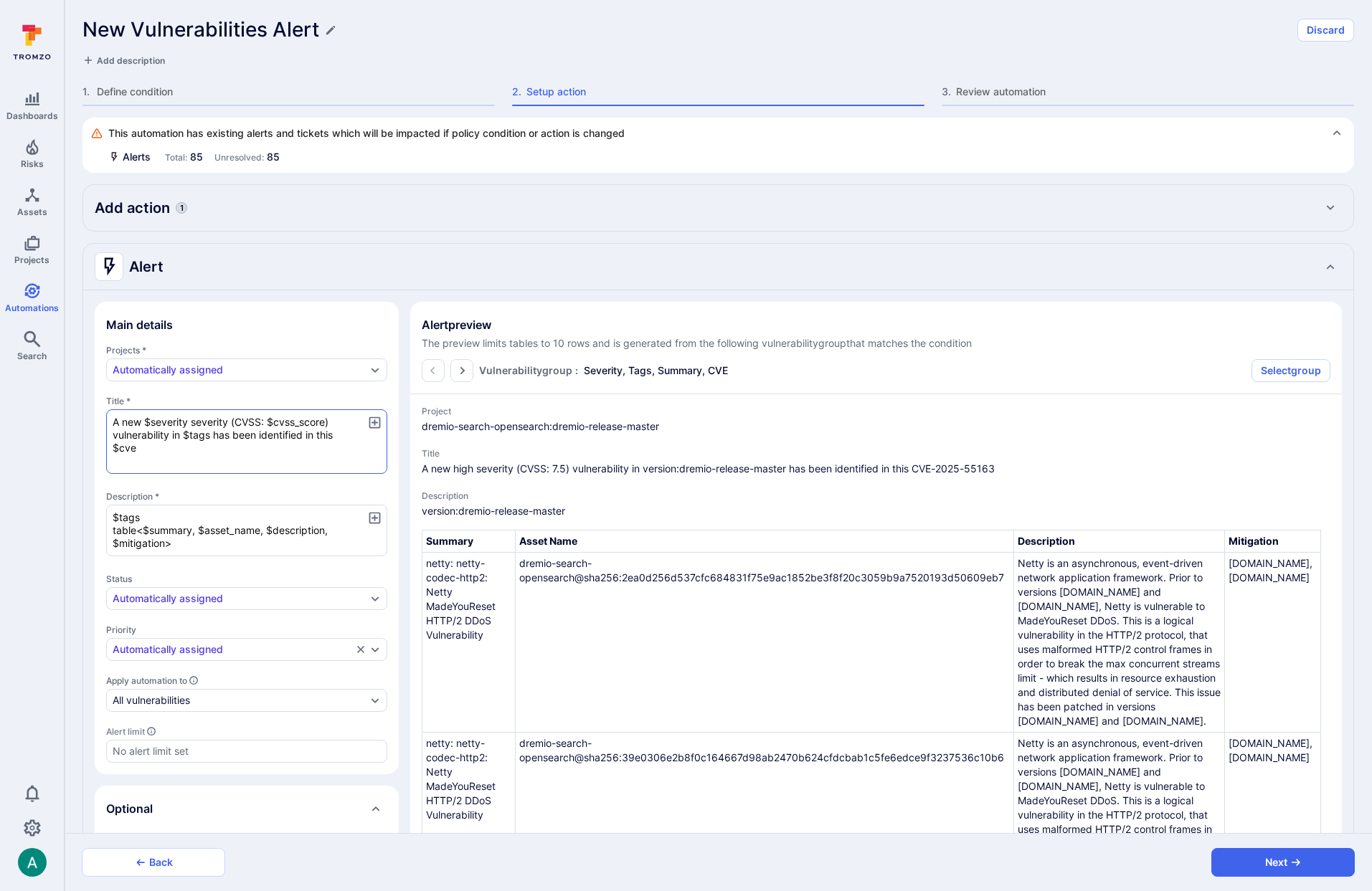
type textarea "A new $severity severity (CVSS: $cvss_score) vulnerability in $tags has been id…"
type textarea "x"
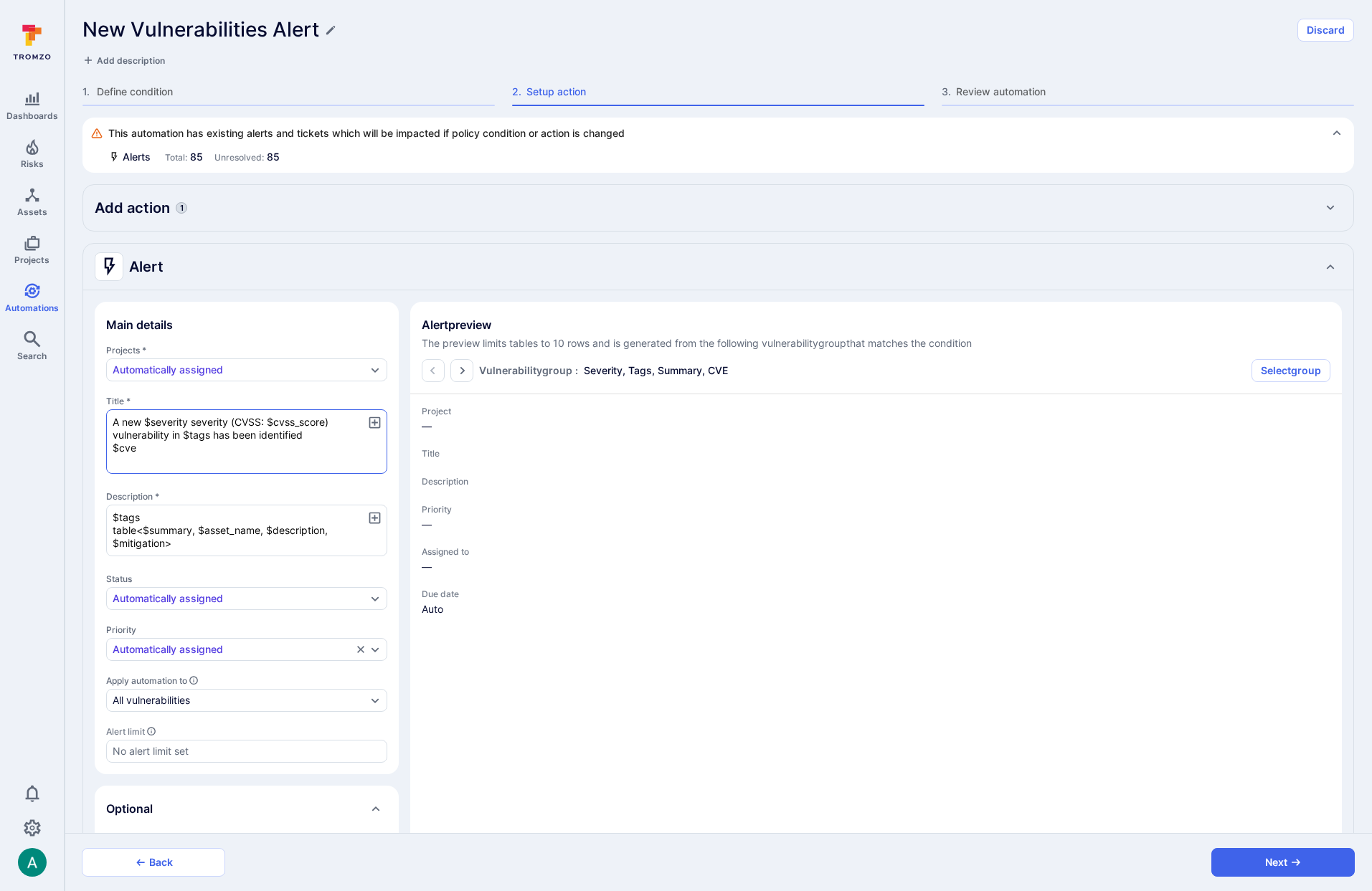
type textarea "x"
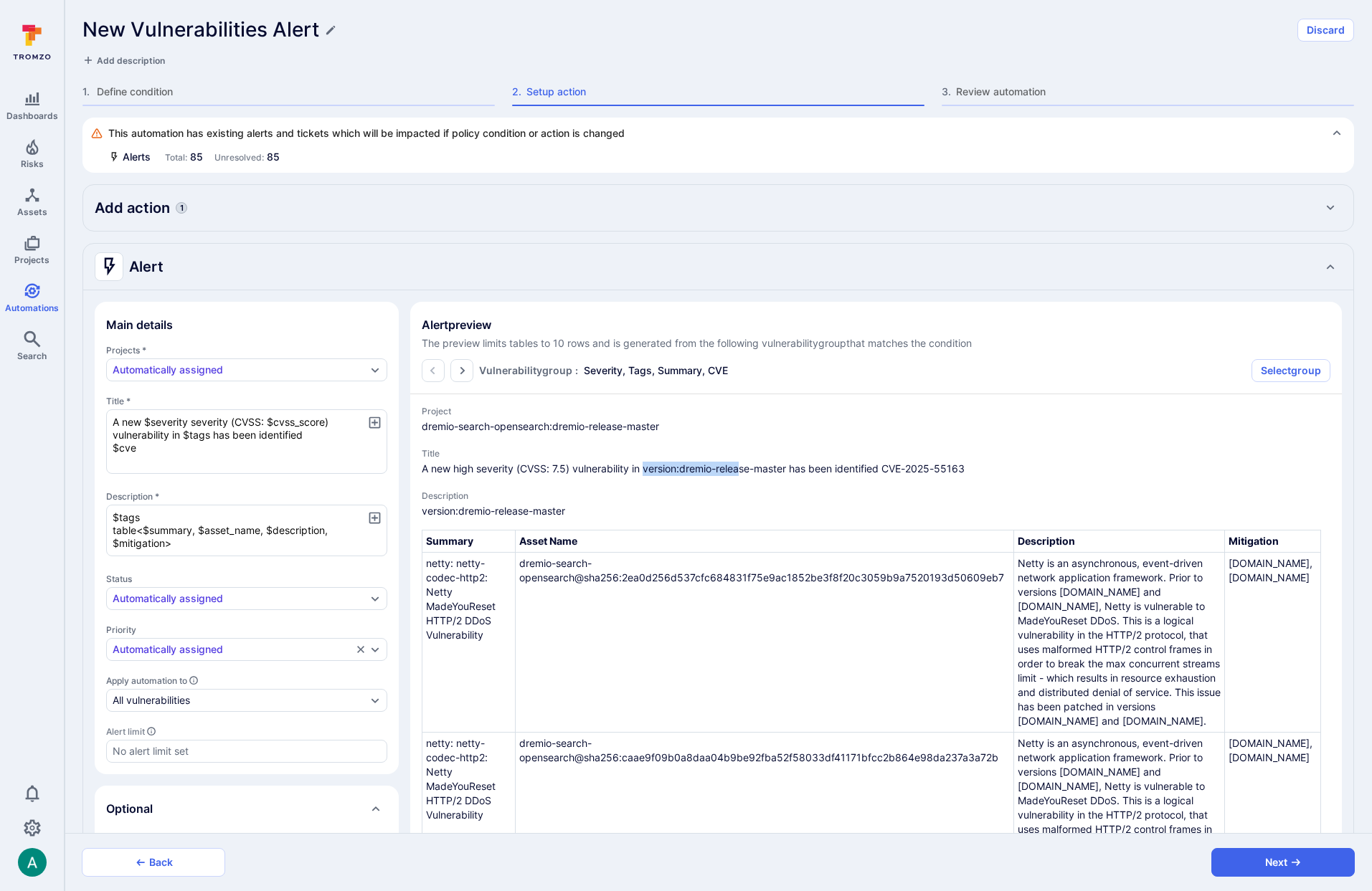
drag, startPoint x: 645, startPoint y: 470, endPoint x: 760, endPoint y: 470, distance: 115.0
click at [753, 469] on span "A new high severity (CVSS: 7.5) vulnerability in version:dremio-release-master …" at bounding box center [876, 468] width 909 height 14
click at [771, 468] on span "A new high severity (CVSS: 7.5) vulnerability in version:dremio-release-master …" at bounding box center [876, 468] width 909 height 14
drag, startPoint x: 173, startPoint y: 435, endPoint x: 213, endPoint y: 434, distance: 40.0
click at [213, 434] on textarea "A new $severity severity (CVSS: $cvss_score) vulnerability in $tags has been id…" at bounding box center [246, 442] width 281 height 65
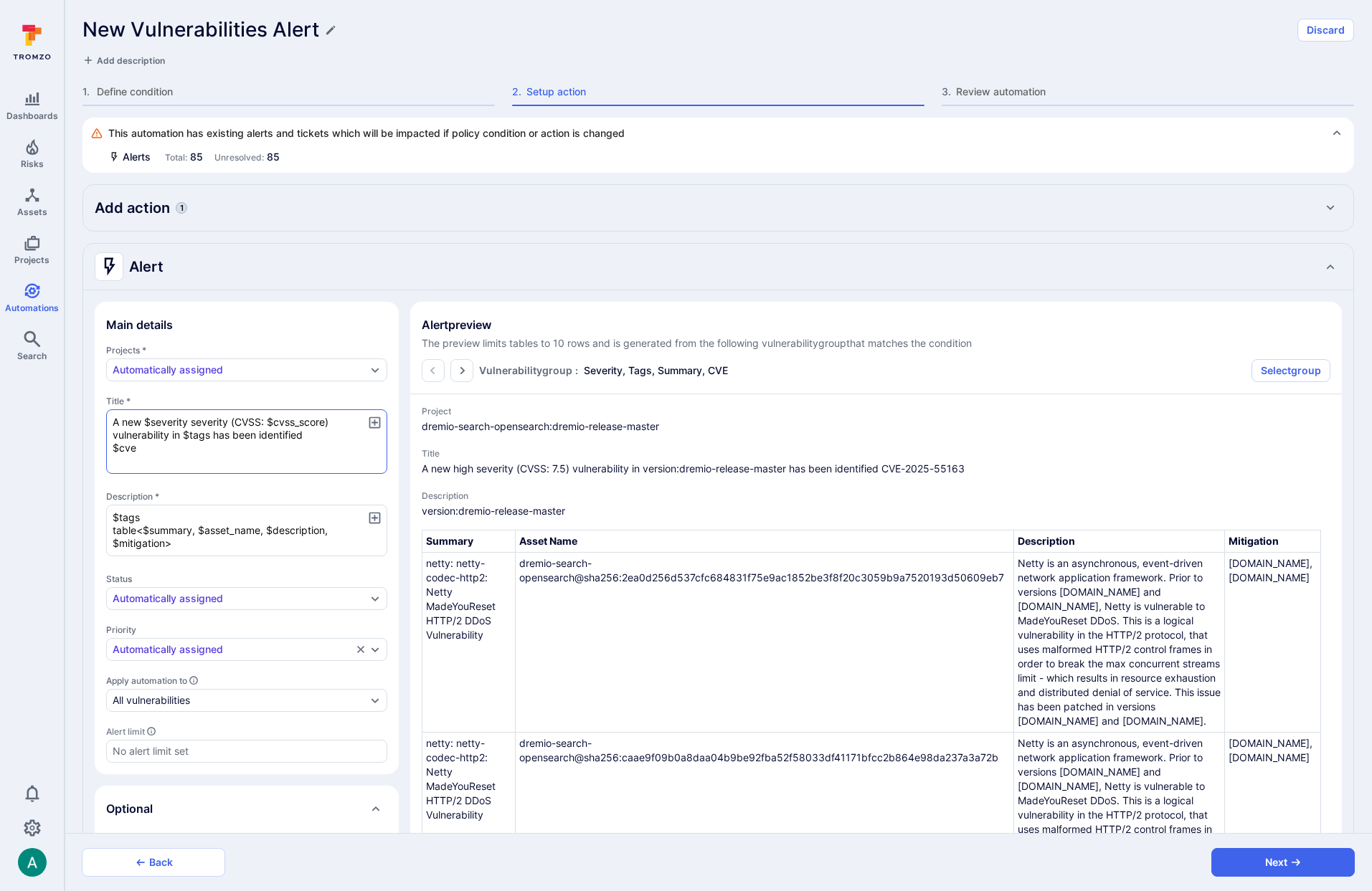
type textarea "A new $severity severity (CVSS: $cvss_score) vulnerability has been identified …"
type textarea "x"
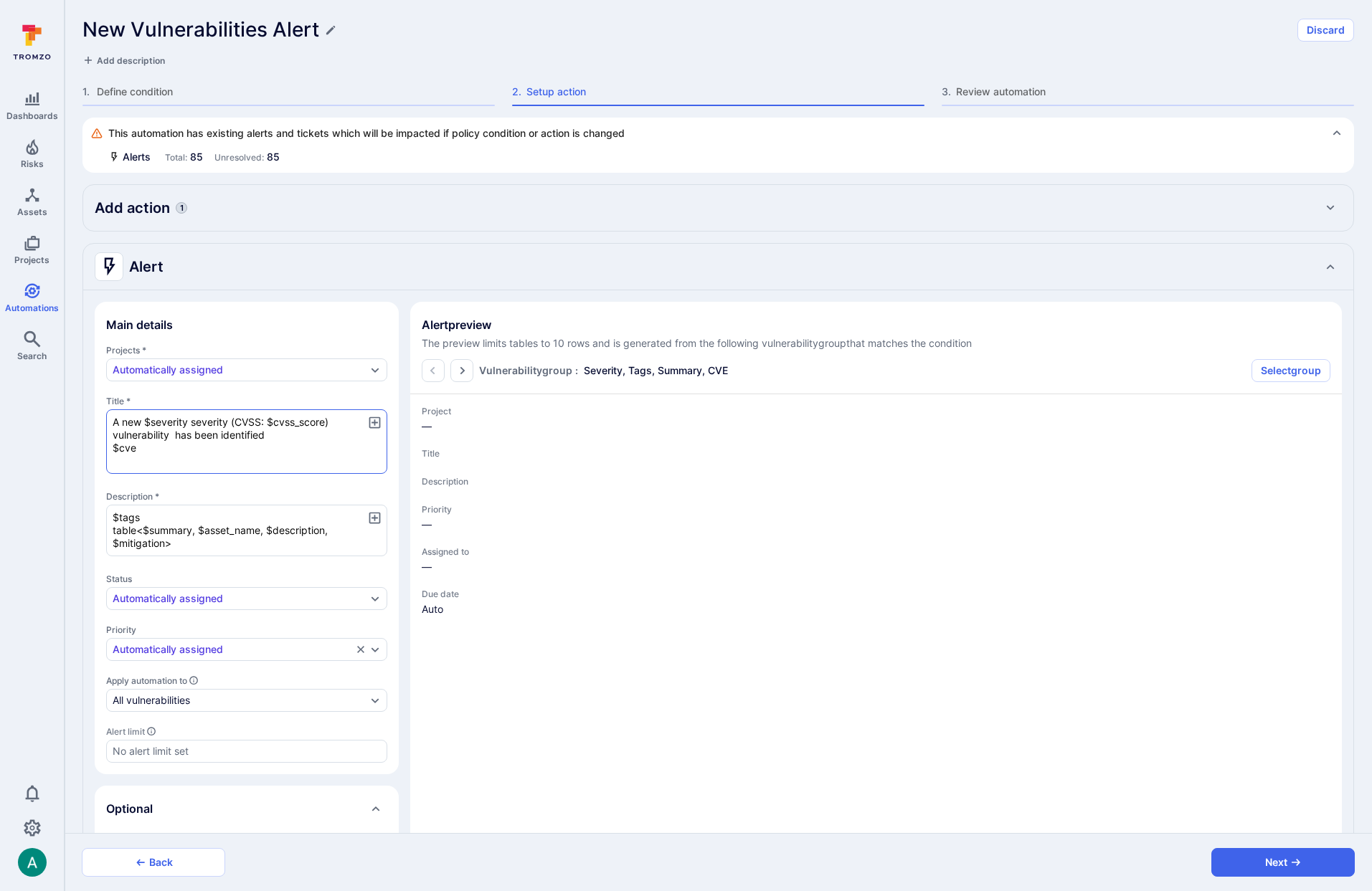
type textarea "x"
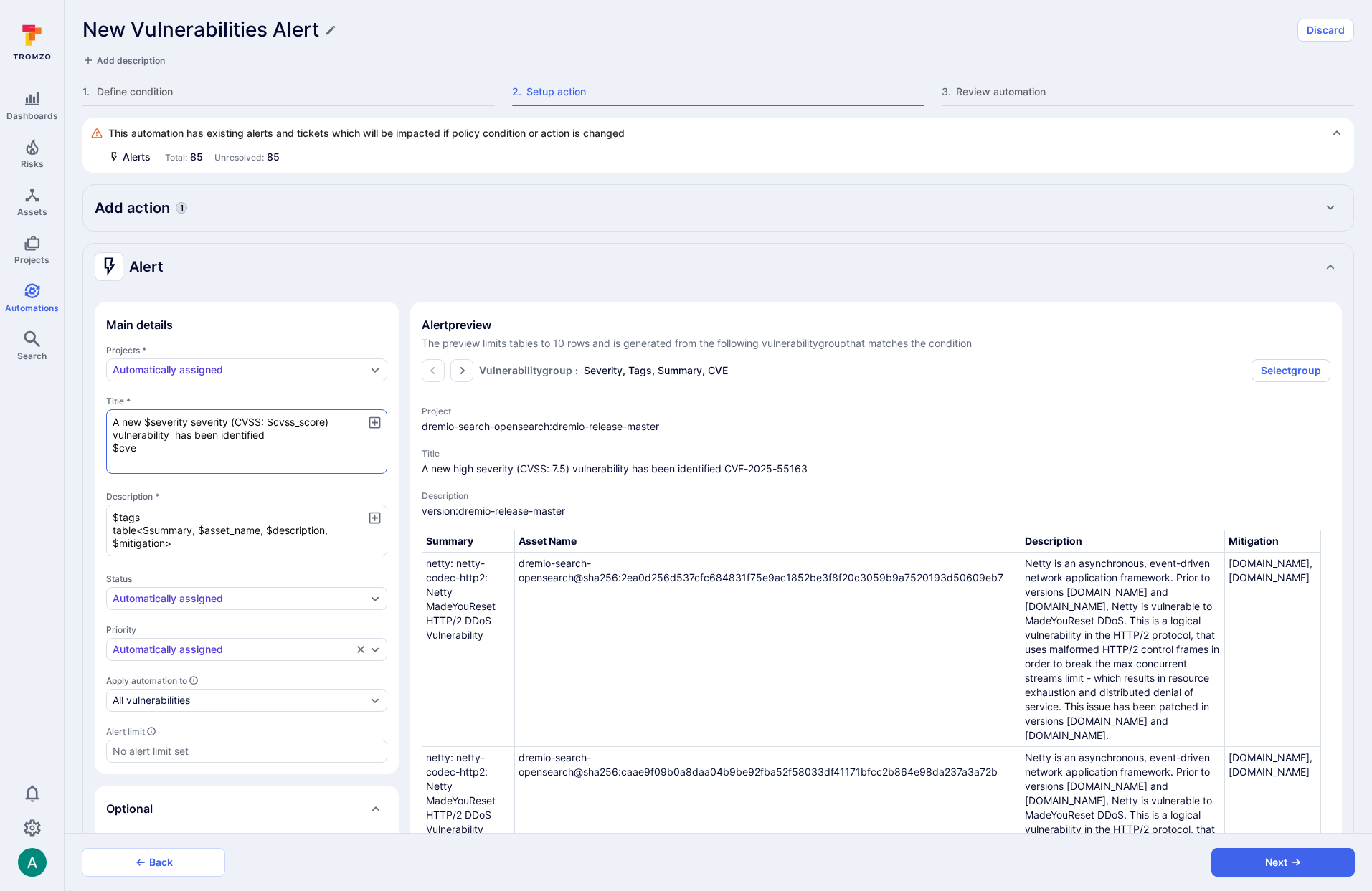
type textarea "A new $severity severity (CVSS: $cvss_score) vulnerability has been identified …"
type textarea "x"
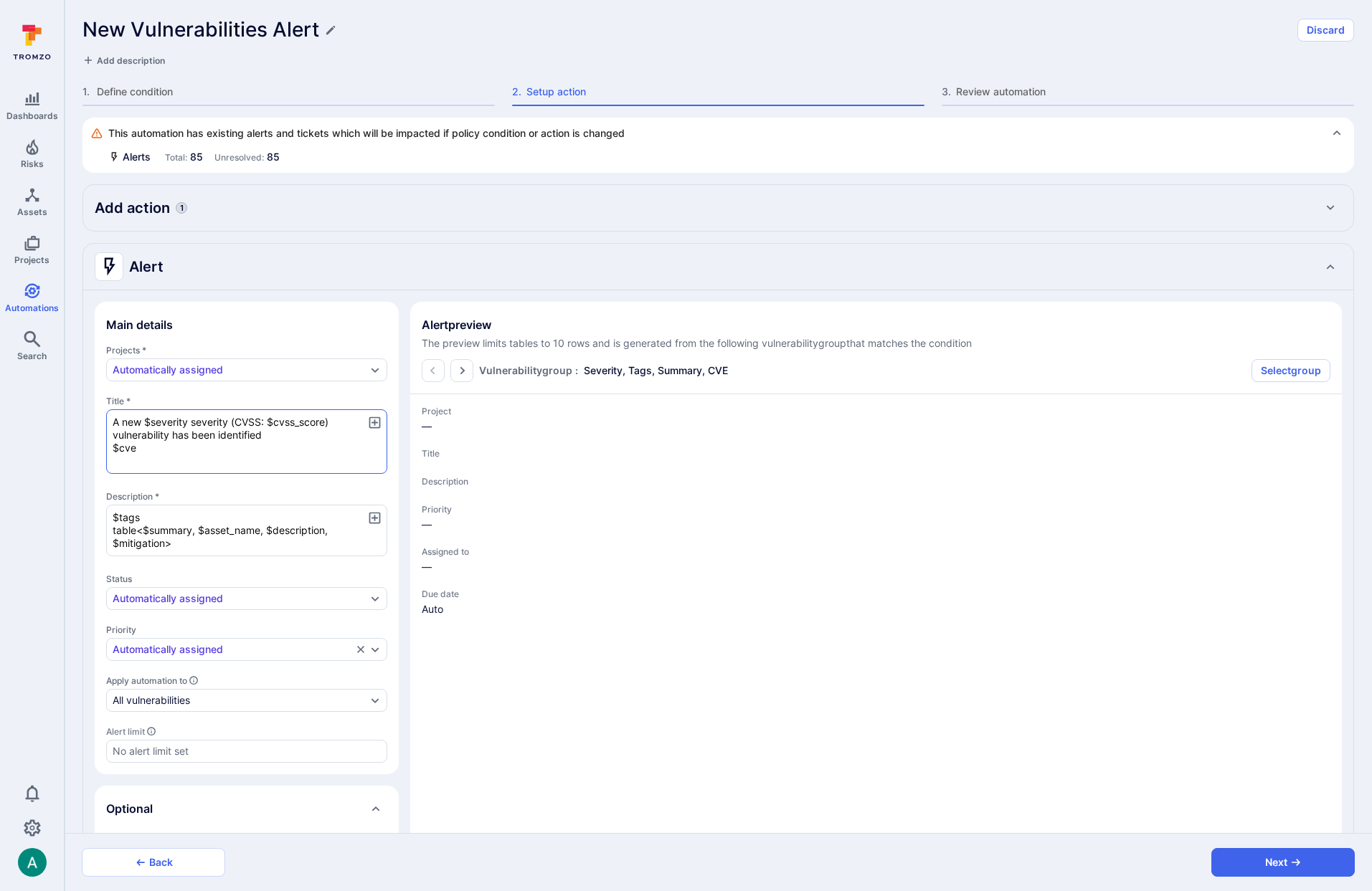
type textarea "A new $severity severity (CVSS: $cvss_score) vulnerability has been identified …"
type textarea "x"
paste textarea "in $tags"
type textarea "A new $severity severity (CVSS: $cvss_score) vulnerability has been identified …"
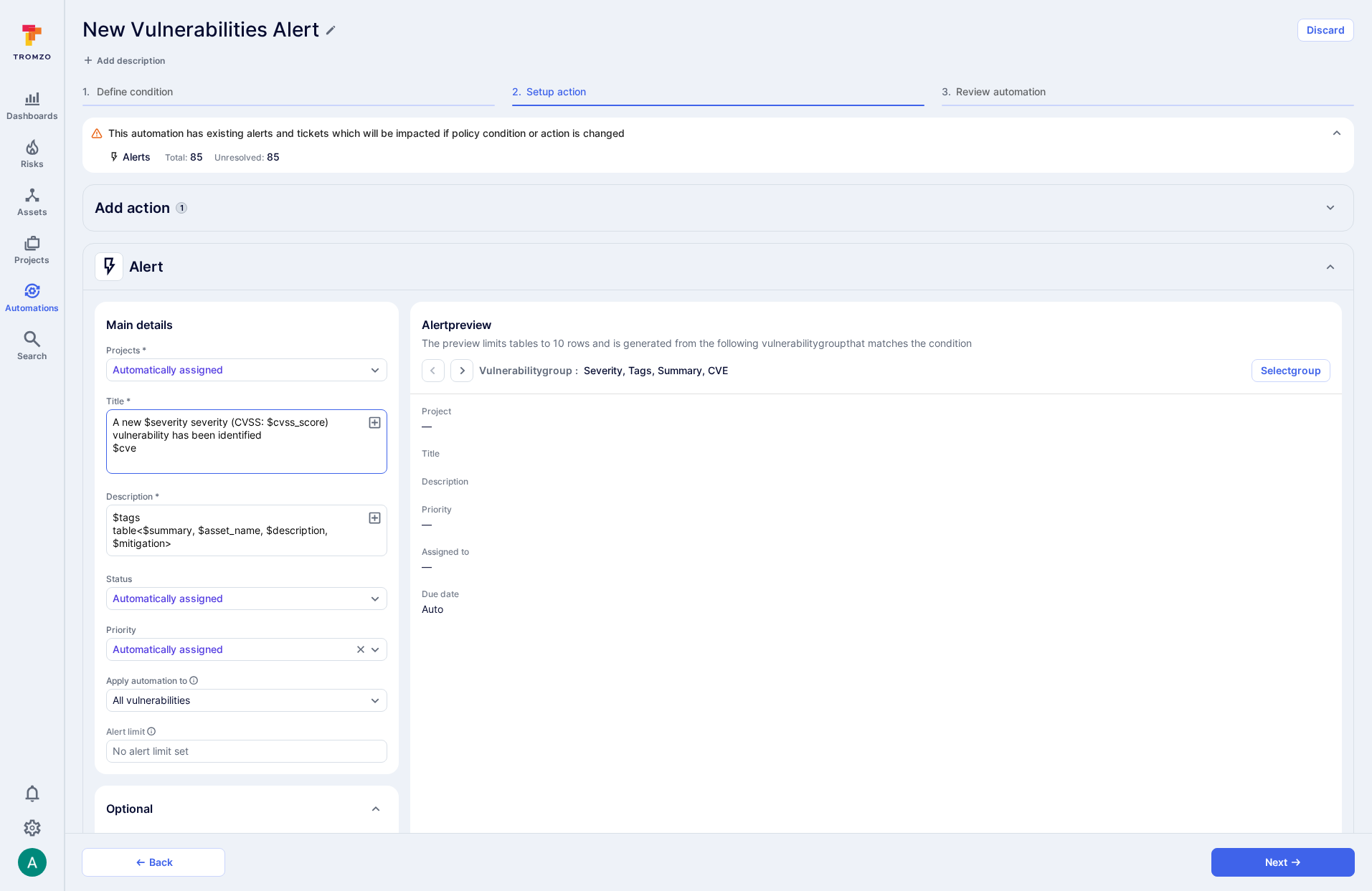
type textarea "x"
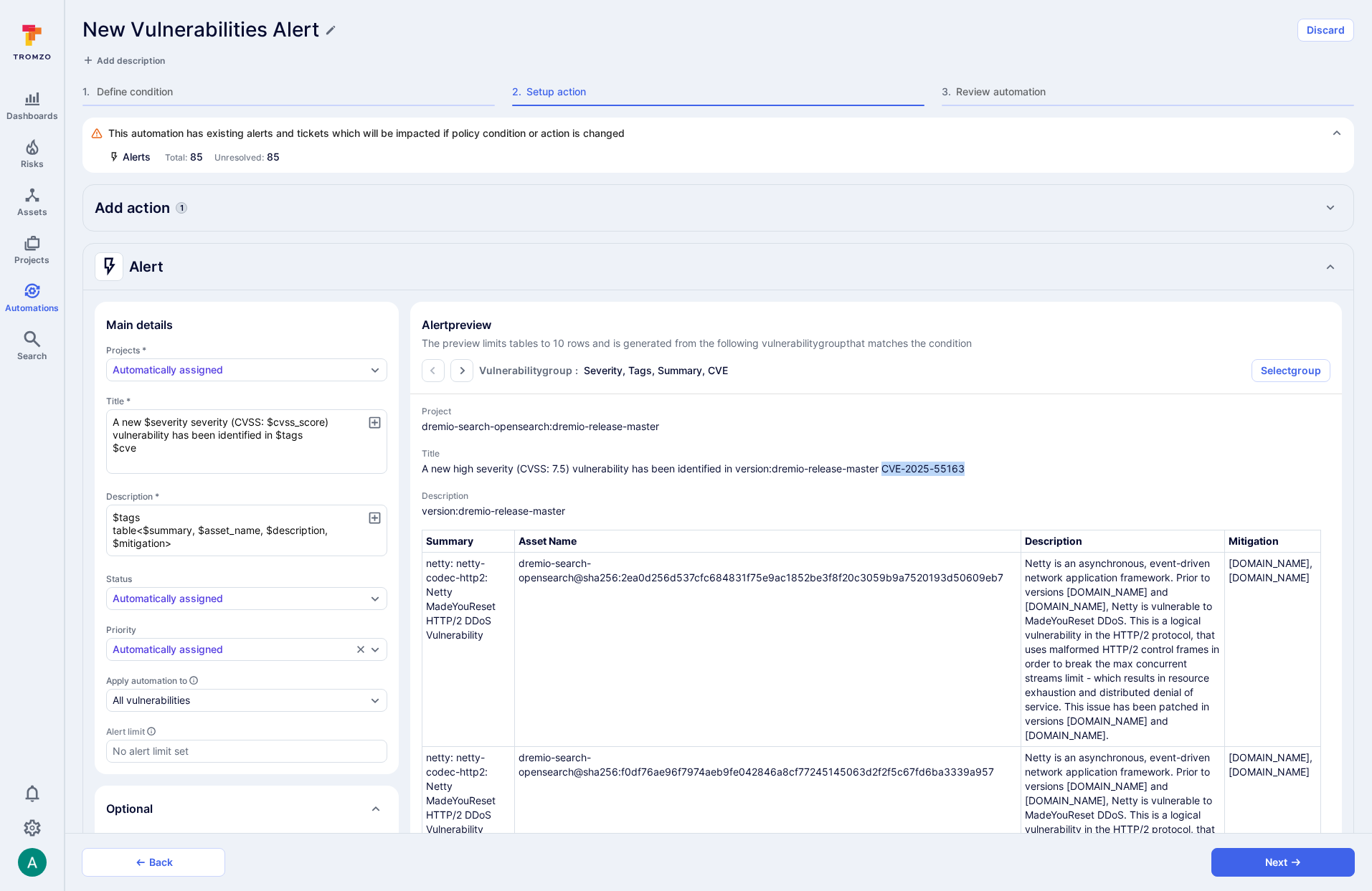
drag, startPoint x: 887, startPoint y: 467, endPoint x: 1004, endPoint y: 467, distance: 117.0
click at [1004, 467] on span "A new high severity (CVSS: 7.5) vulnerability has been identified in version:dr…" at bounding box center [876, 468] width 909 height 14
click at [252, 433] on textarea "A new $severity severity (CVSS: $cvss_score) vulnerability has been identified …" at bounding box center [246, 442] width 281 height 65
drag, startPoint x: 129, startPoint y: 449, endPoint x: 100, endPoint y: 450, distance: 29.0
click at [100, 450] on section "Main details Projects * Automatically assigned Title * A new $severity severity…" at bounding box center [246, 538] width 304 height 473
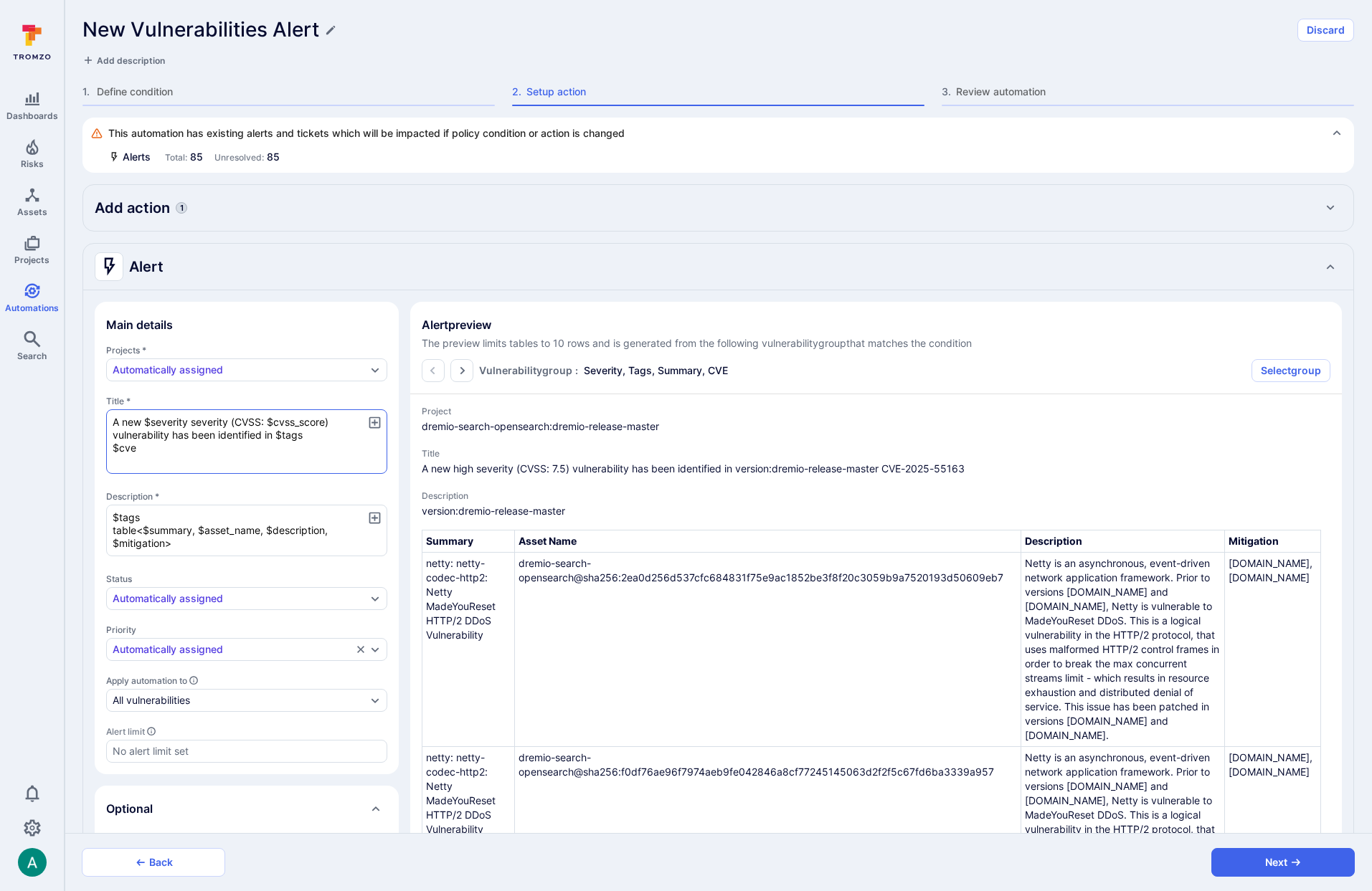
type textarea "A new $severity severity (CVSS: $cvss_score) vulnerability has been identified …"
type textarea "x"
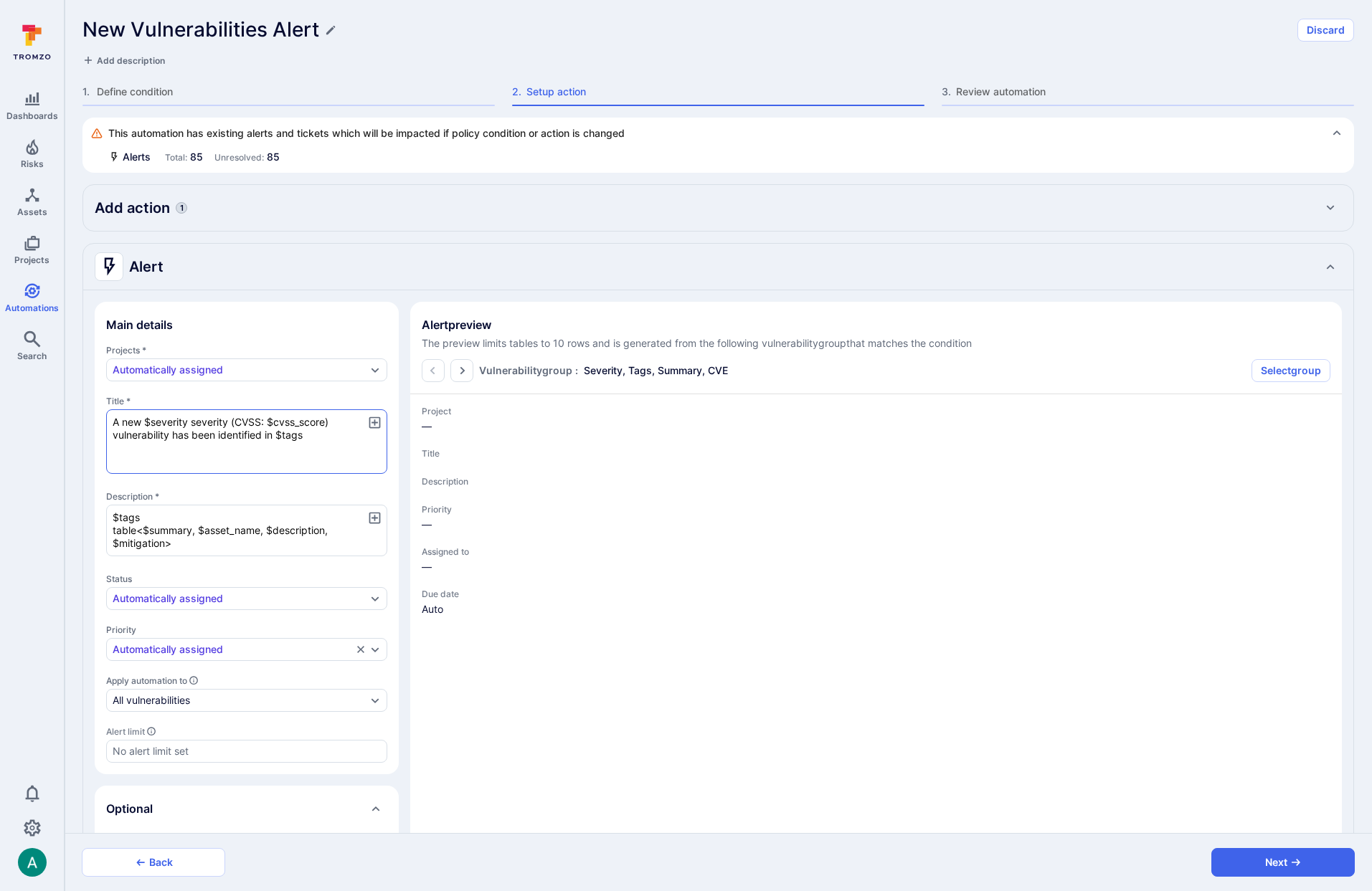
type textarea "x"
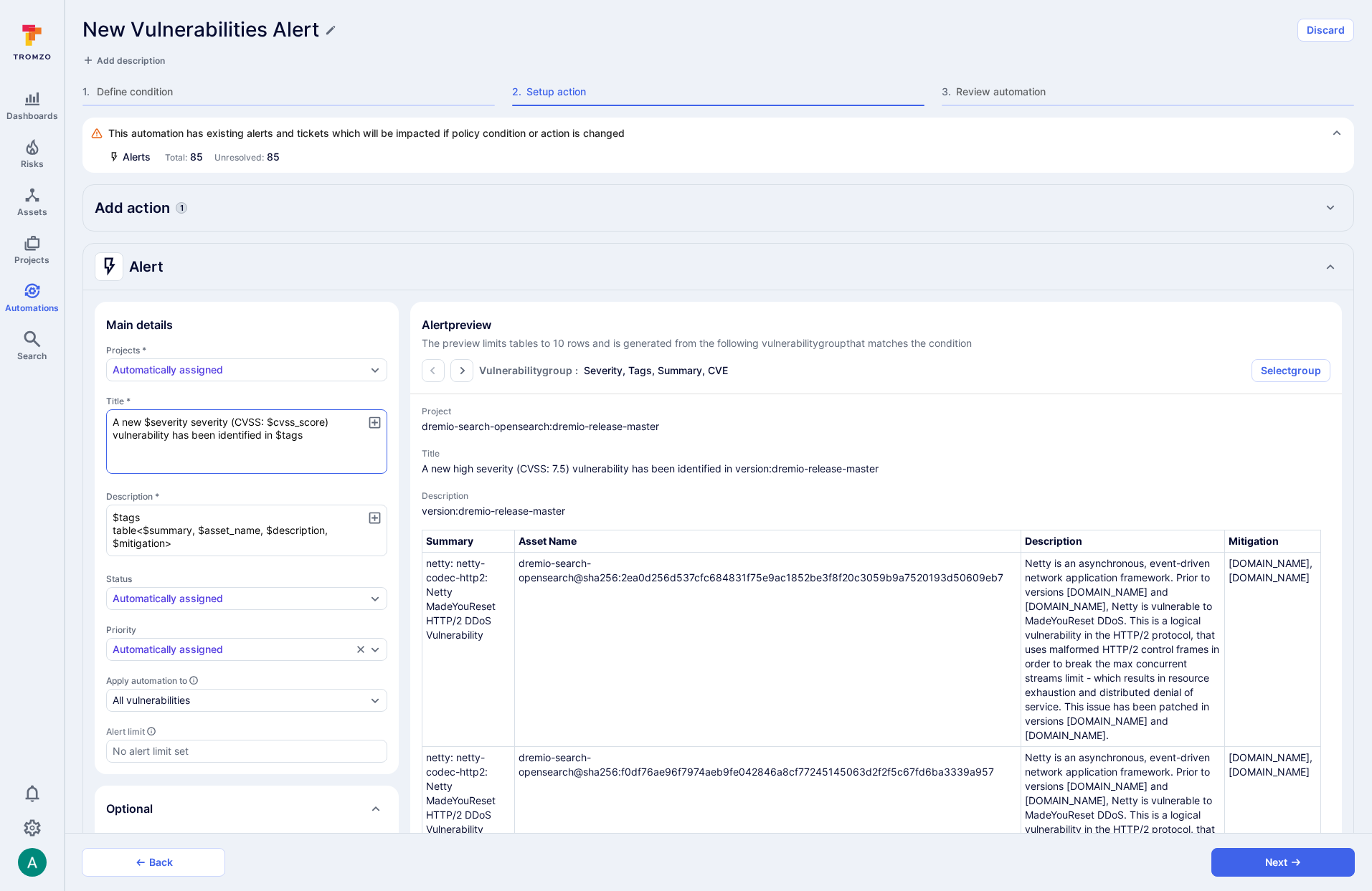
click at [168, 434] on textarea "A new $severity severity (CVSS: $cvss_score) vulnerability has been identified …" at bounding box center [246, 442] width 281 height 65
paste textarea "$cve"
type textarea "A new $severity severity (CVSS: $cvss_score) vulnerability$cve has been identif…"
type textarea "x"
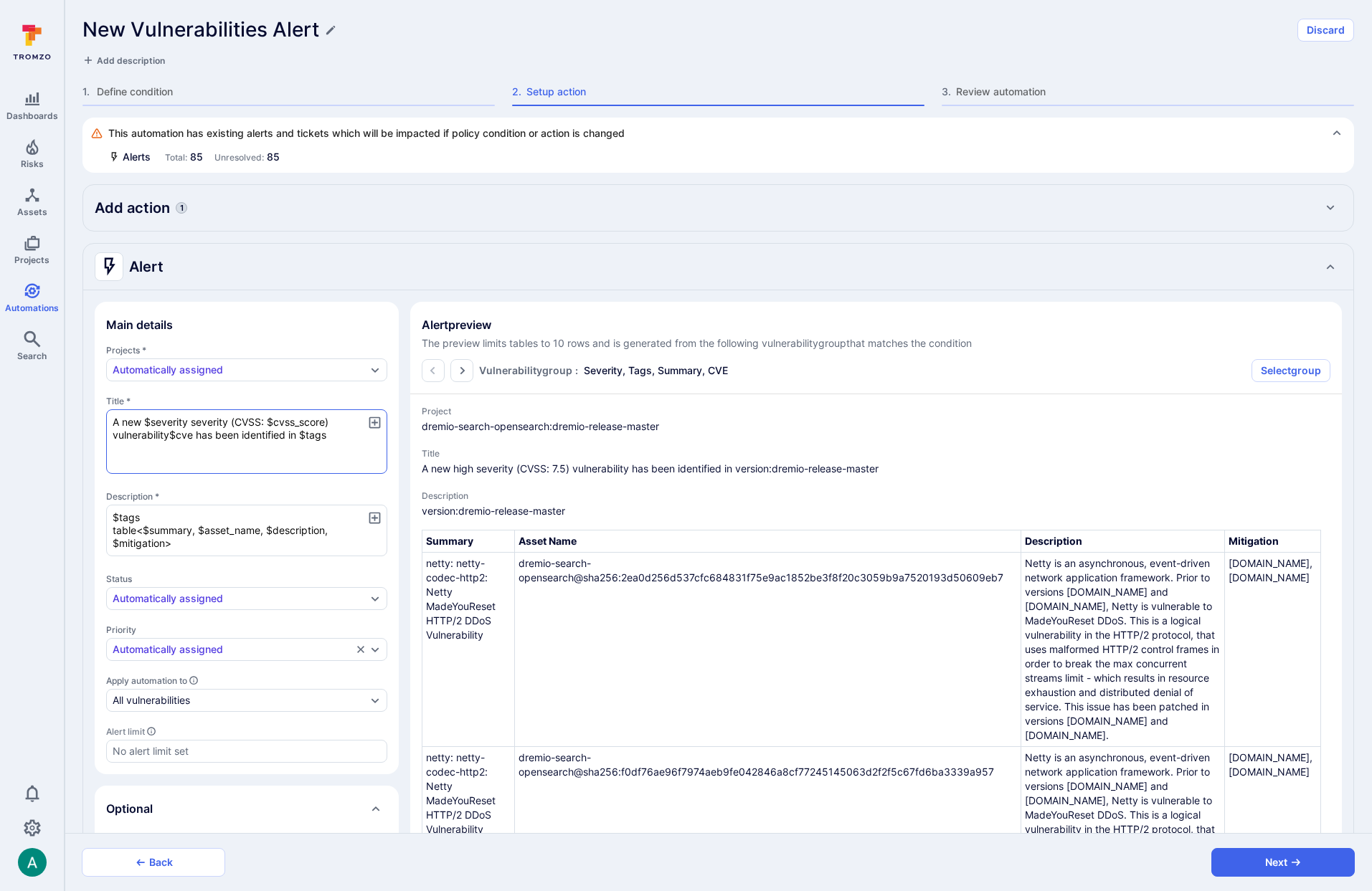
type textarea "x"
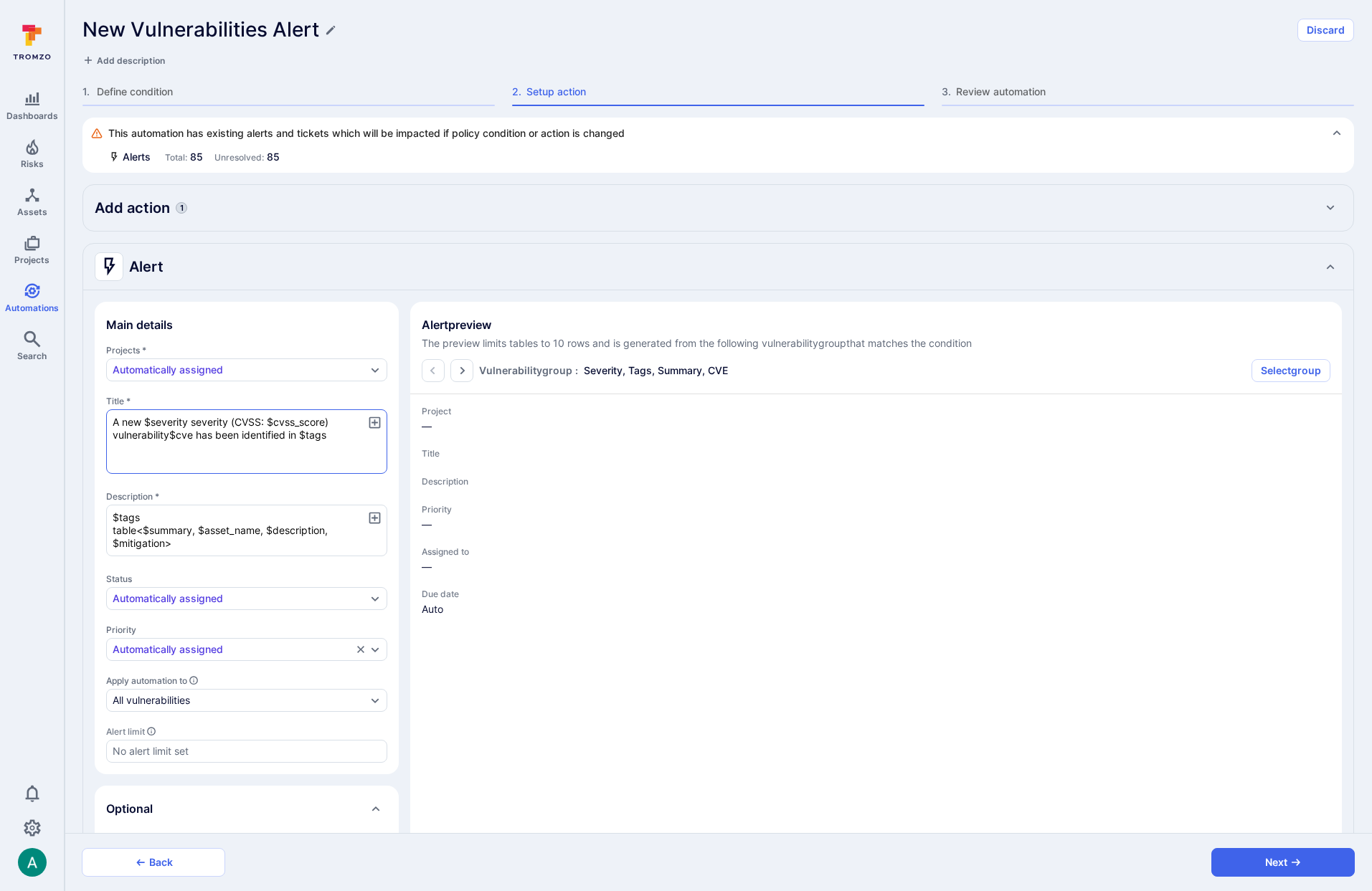
click at [171, 436] on textarea "A new $severity severity (CVSS: $cvss_score) vulnerability$cve has been identif…" at bounding box center [246, 442] width 281 height 65
type textarea "A new $severity severity (CVSS: $cvss_score) vulnerability $cve has been identi…"
type textarea "x"
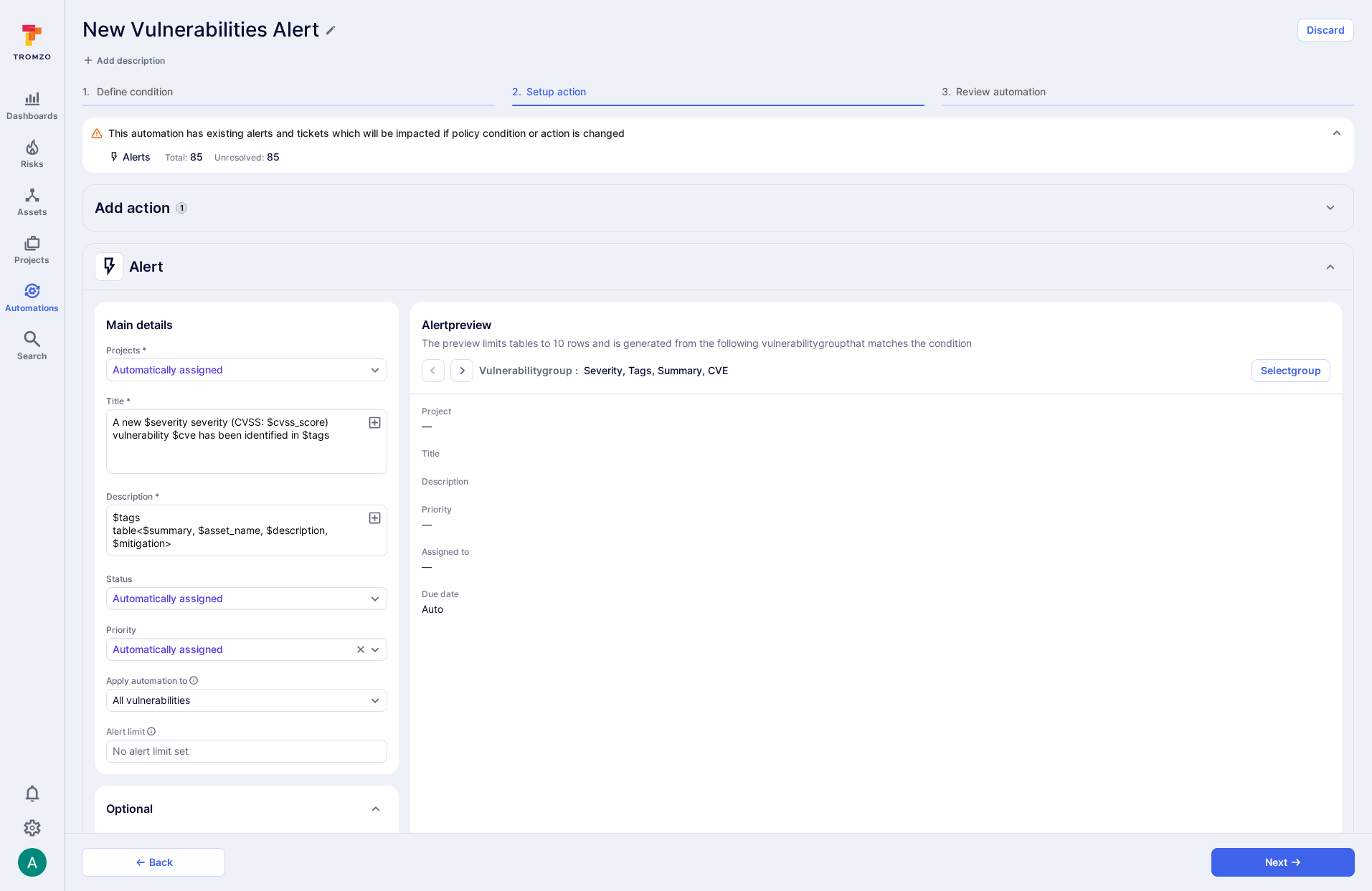
type textarea "x"
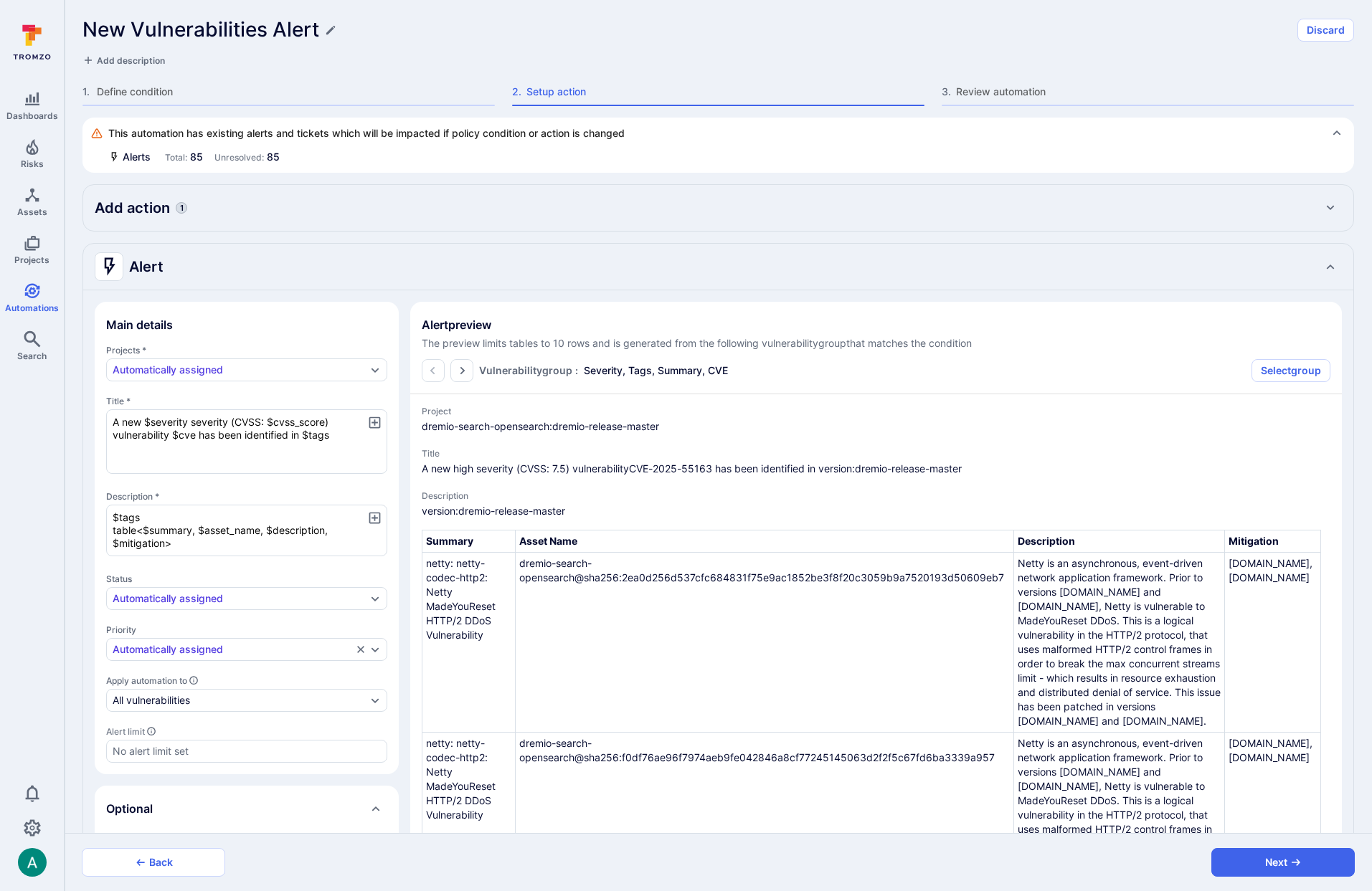
type textarea "x"
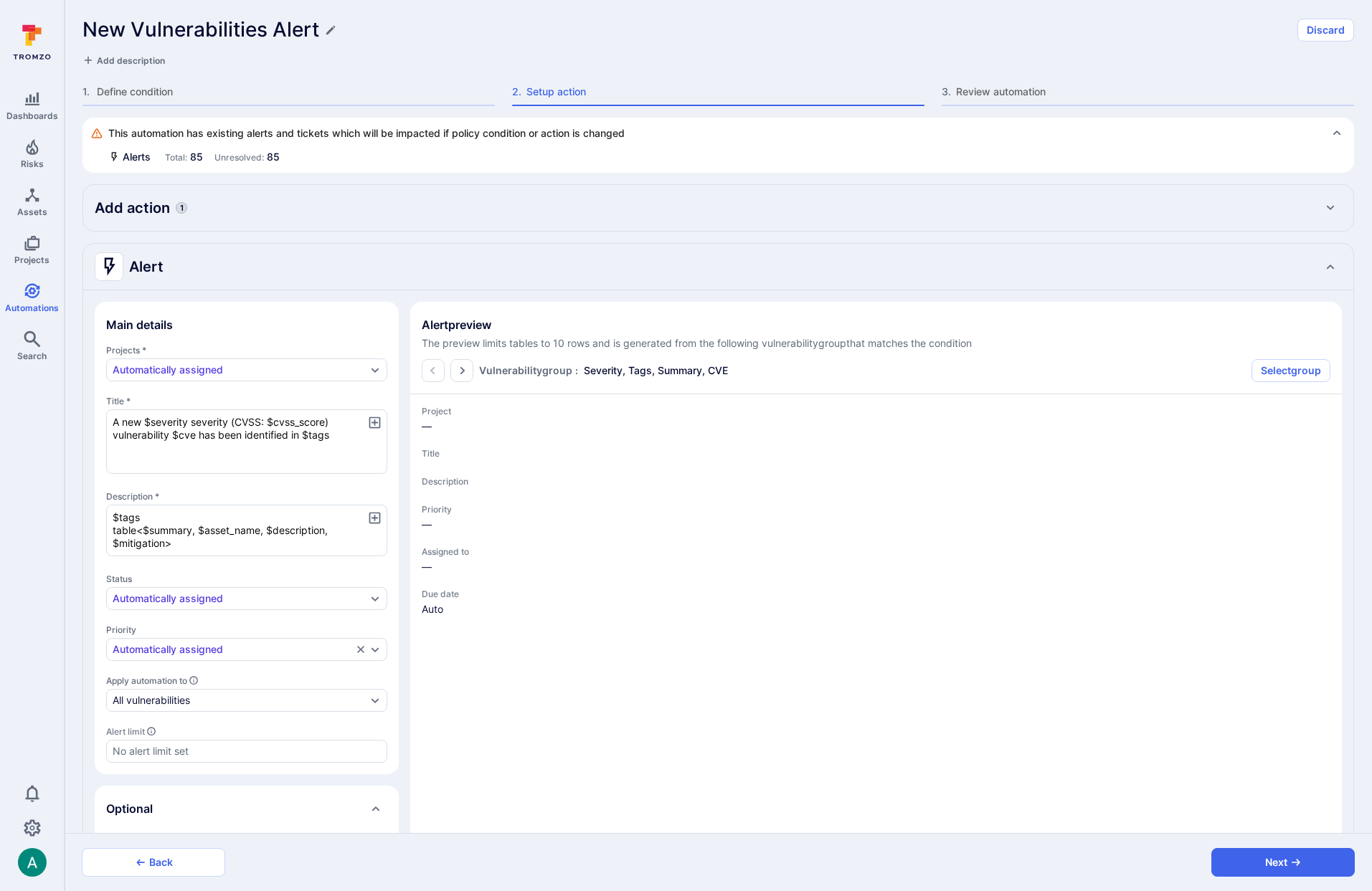
type textarea "x"
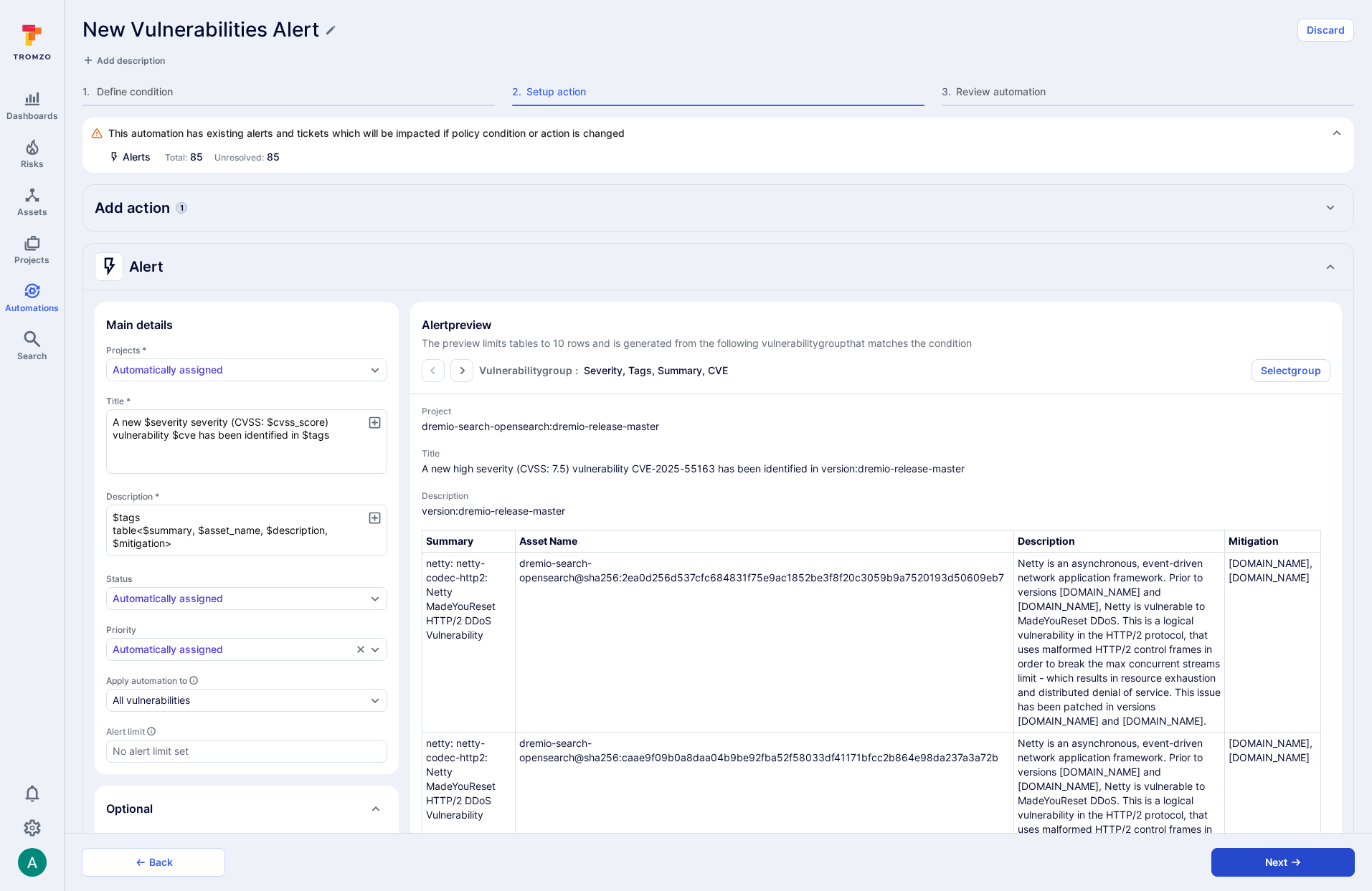
type textarea "A new $severity severity (CVSS: $cvss_score) vulnerability $cve has been identi…"
click at [1284, 861] on button "Next" at bounding box center [1283, 863] width 143 height 29
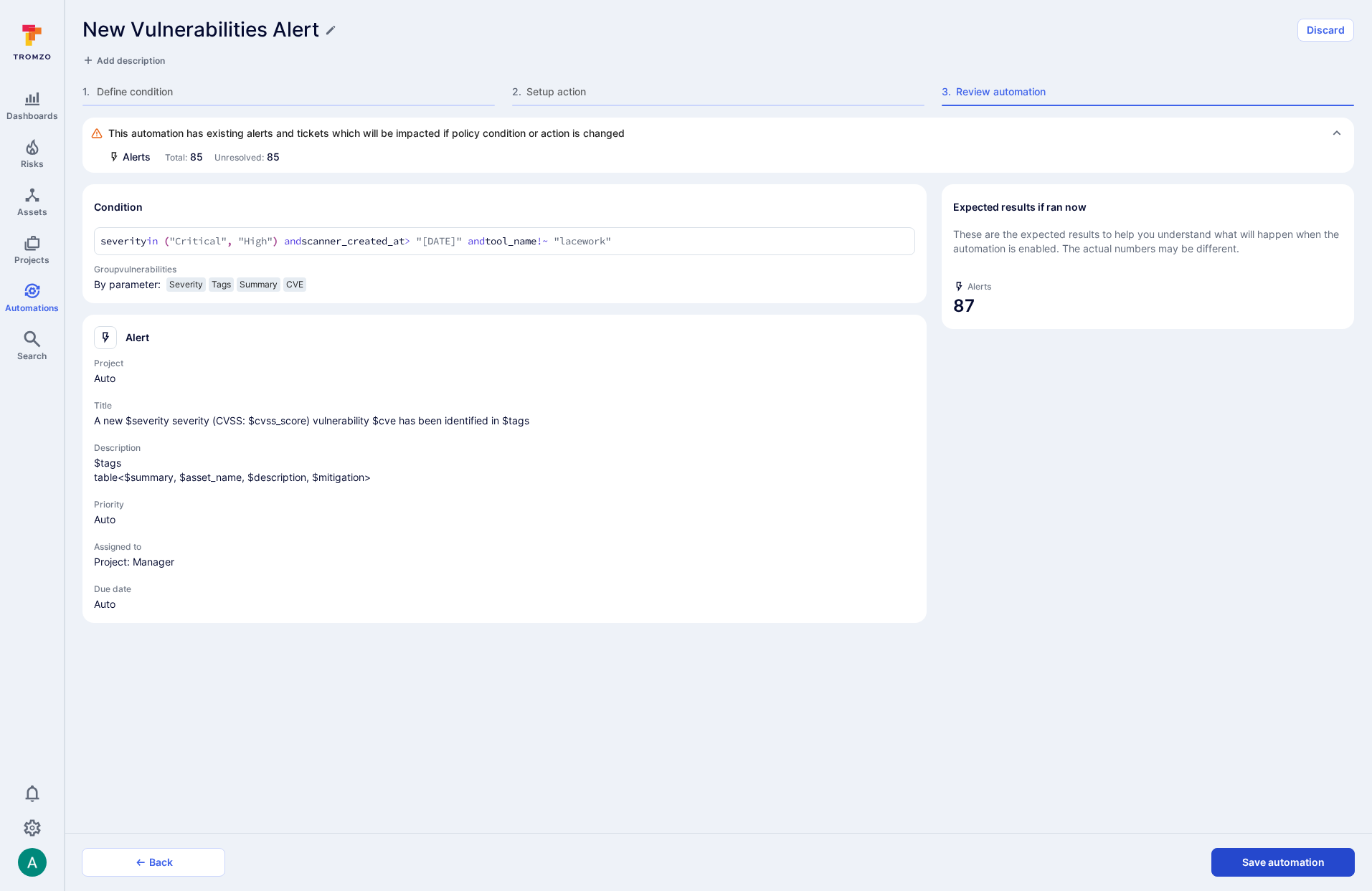
click at [1281, 864] on button "Save automation" at bounding box center [1283, 863] width 143 height 29
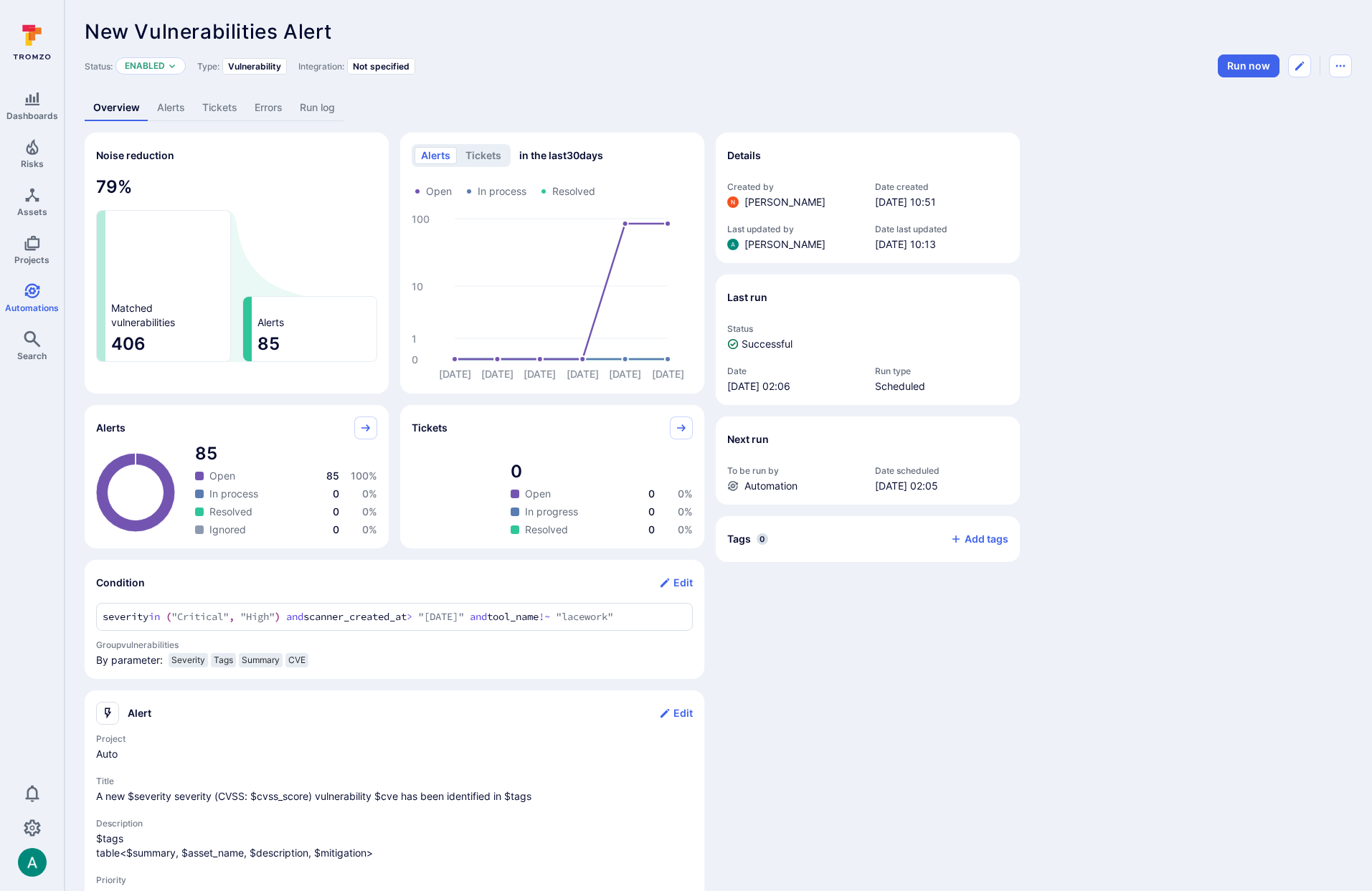
click at [160, 104] on link "Alerts" at bounding box center [171, 107] width 45 height 27
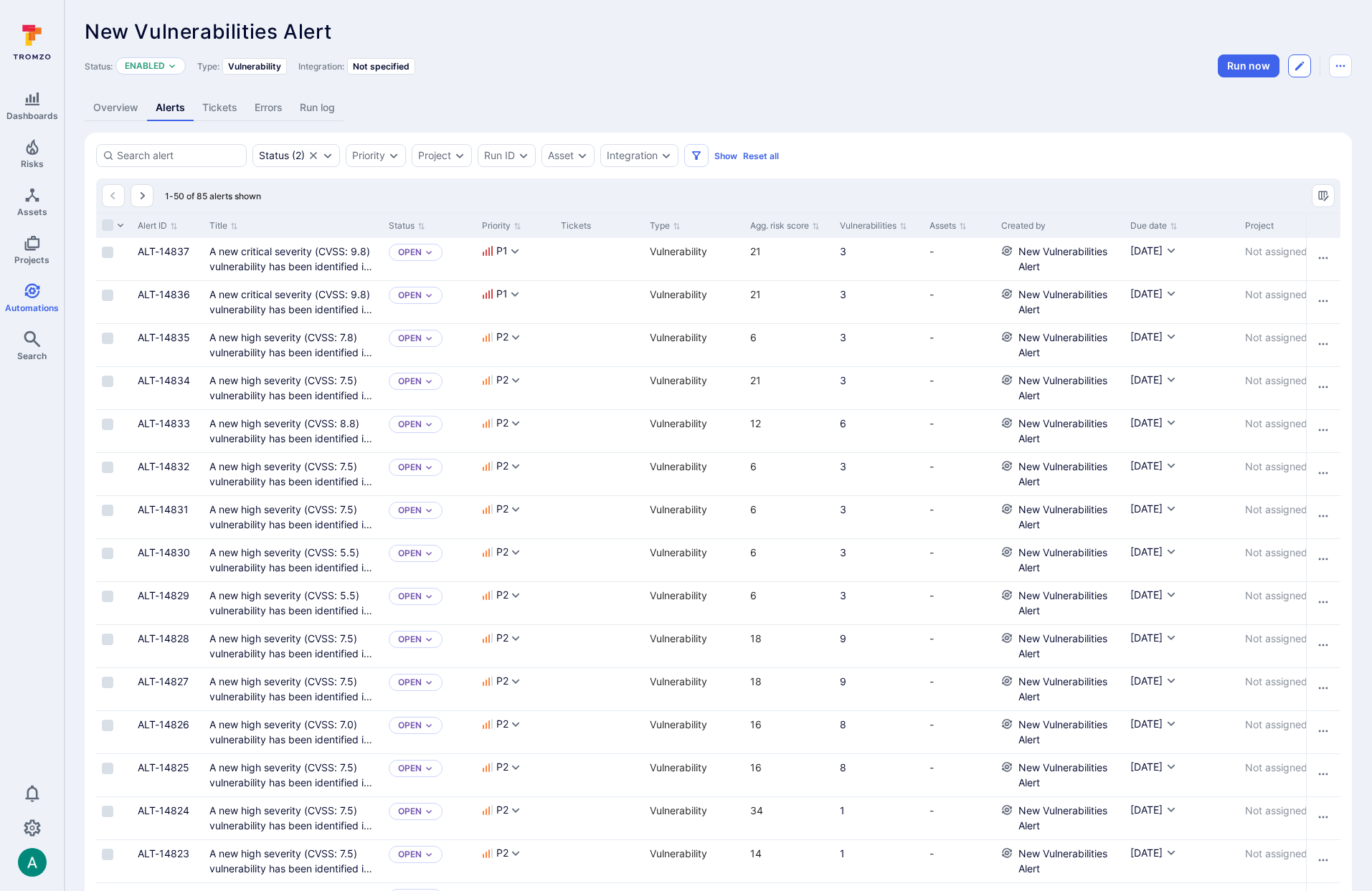
click at [1297, 60] on icon "Edit automation" at bounding box center [1300, 65] width 11 height 11
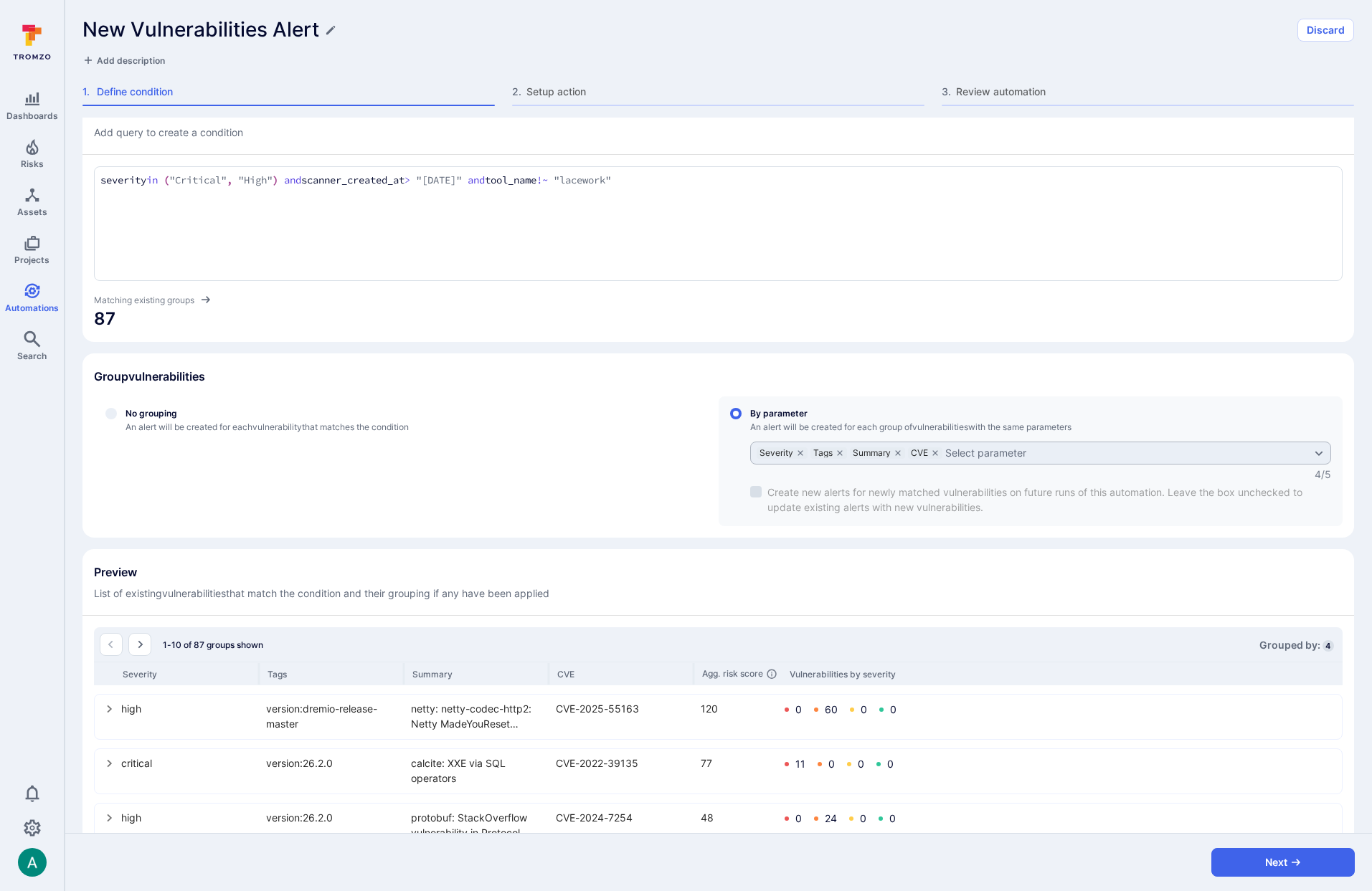
scroll to position [177, 0]
click at [593, 97] on span "Setup action" at bounding box center [725, 91] width 398 height 14
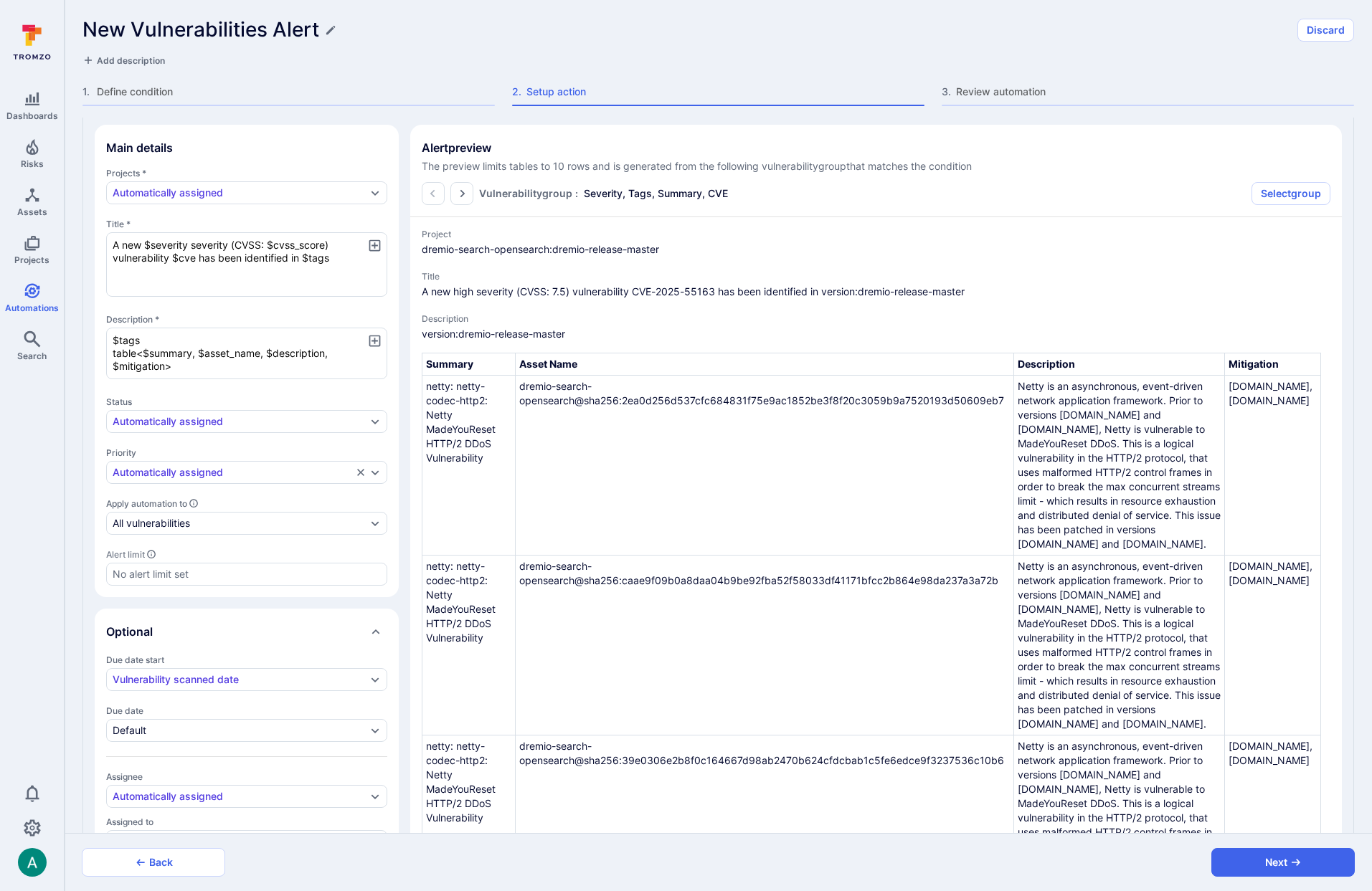
type textarea "x"
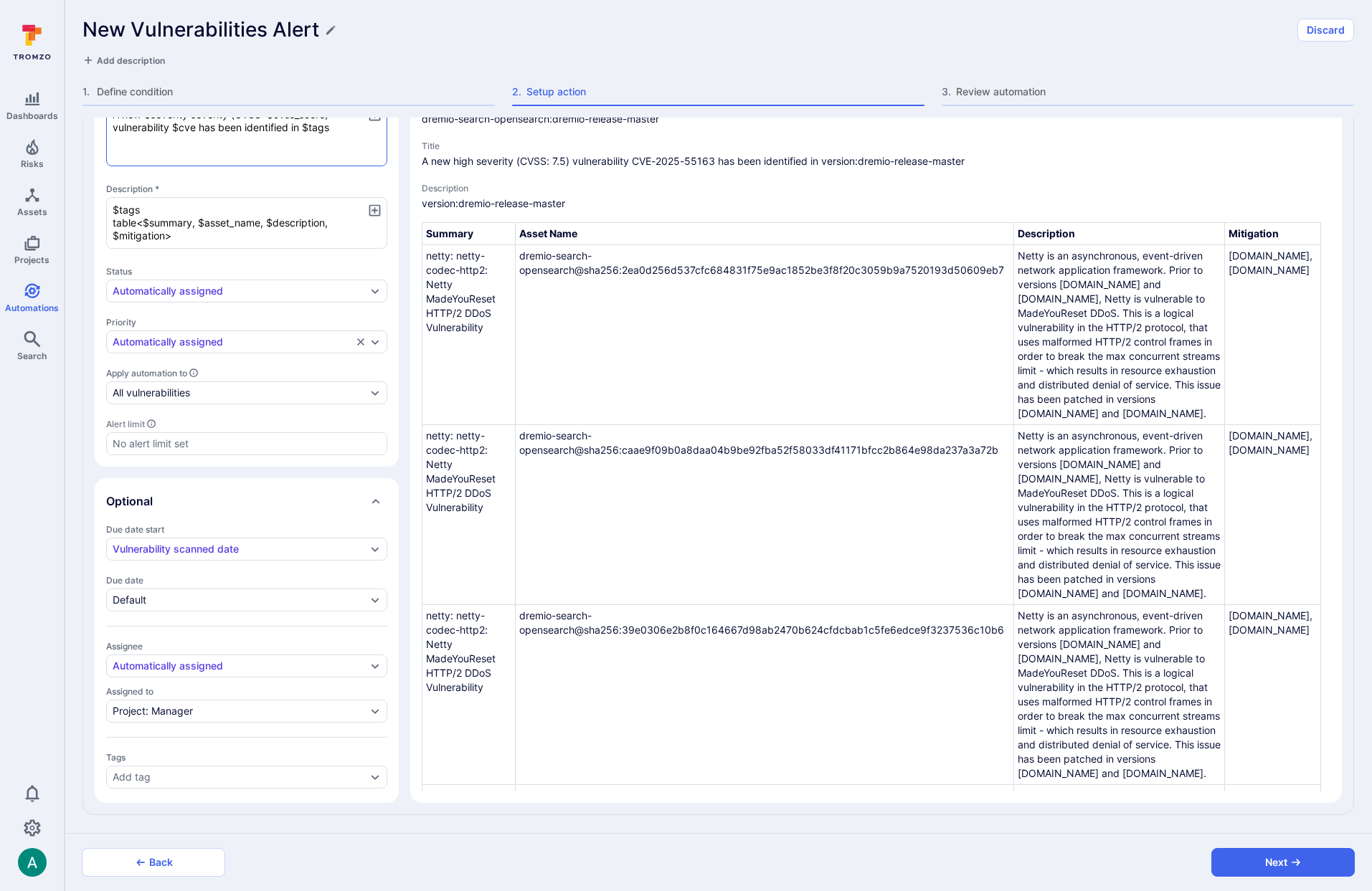
scroll to position [0, 0]
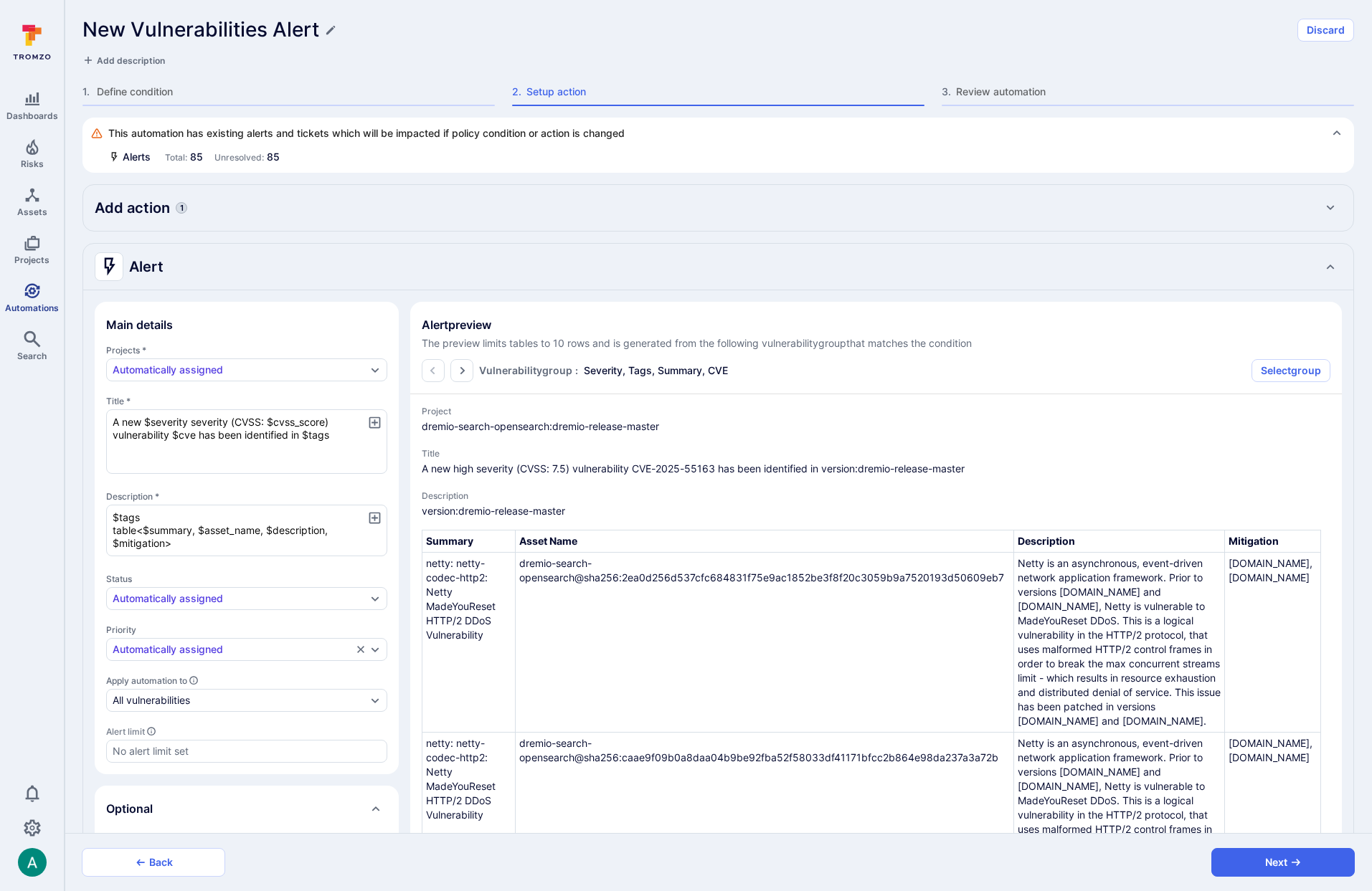
click at [35, 284] on icon "Automations" at bounding box center [32, 291] width 18 height 18
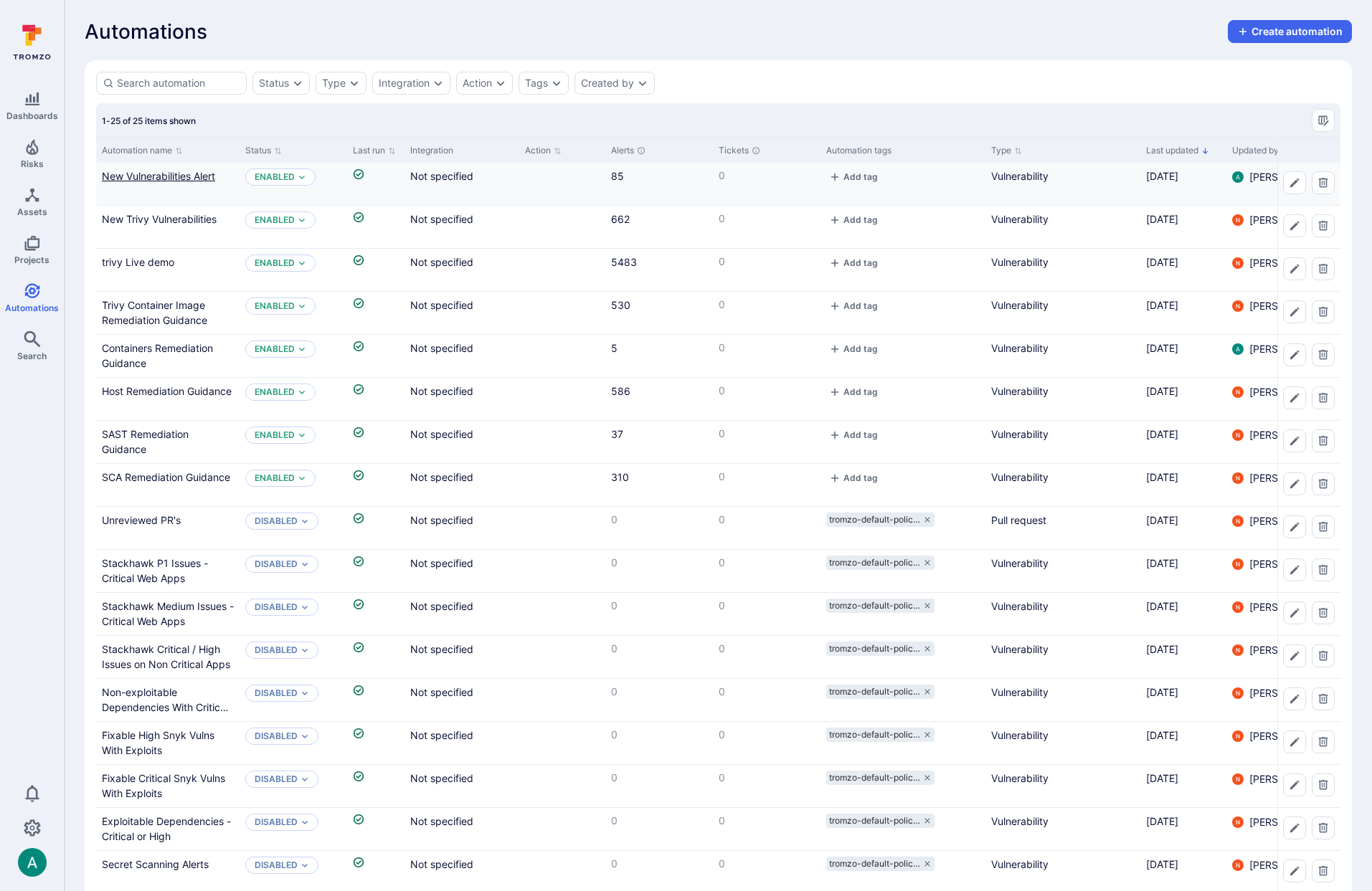
click at [178, 179] on link "New Vulnerabilities Alert" at bounding box center [158, 176] width 114 height 12
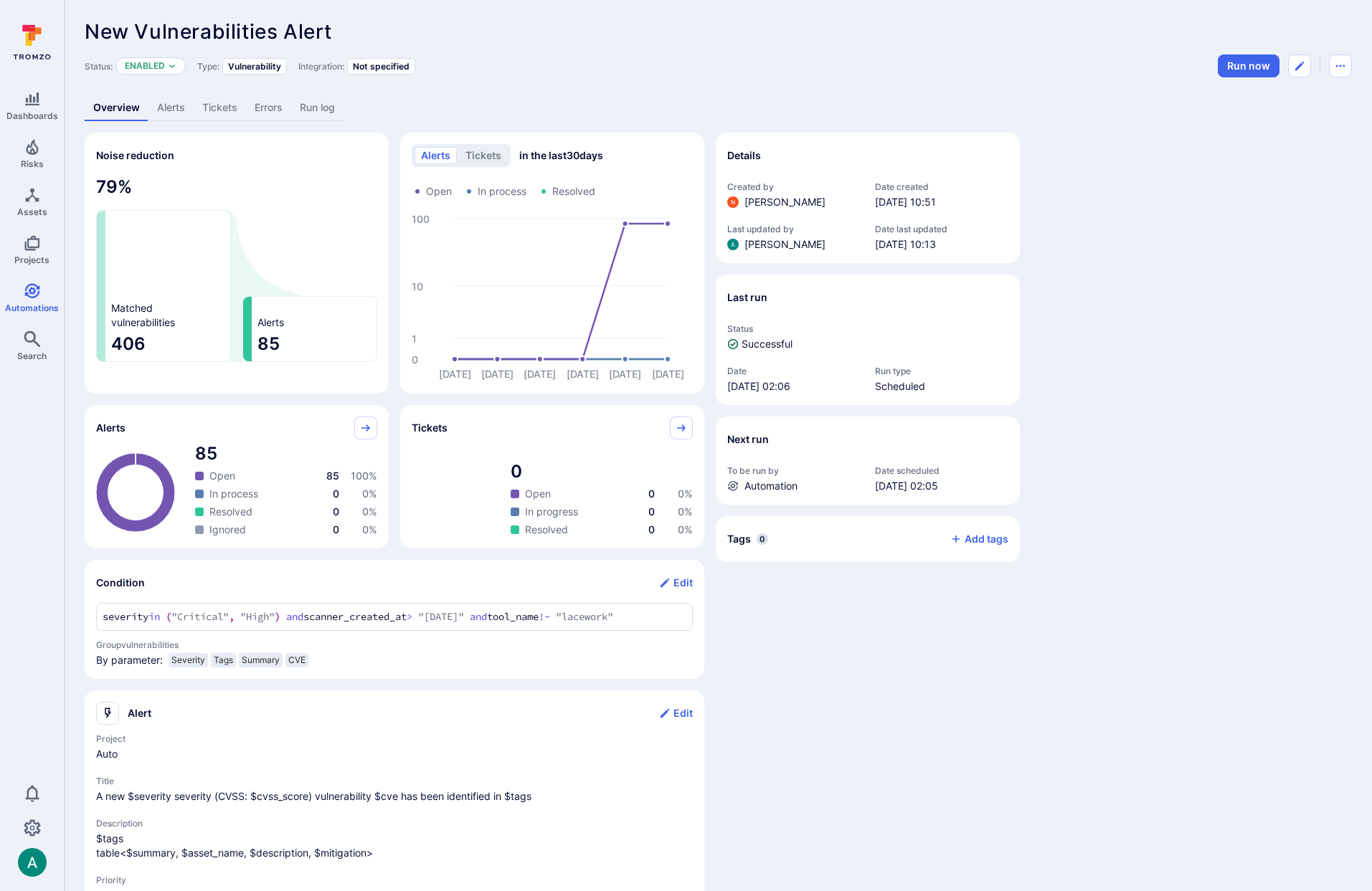
click at [175, 111] on link "Alerts" at bounding box center [171, 107] width 45 height 27
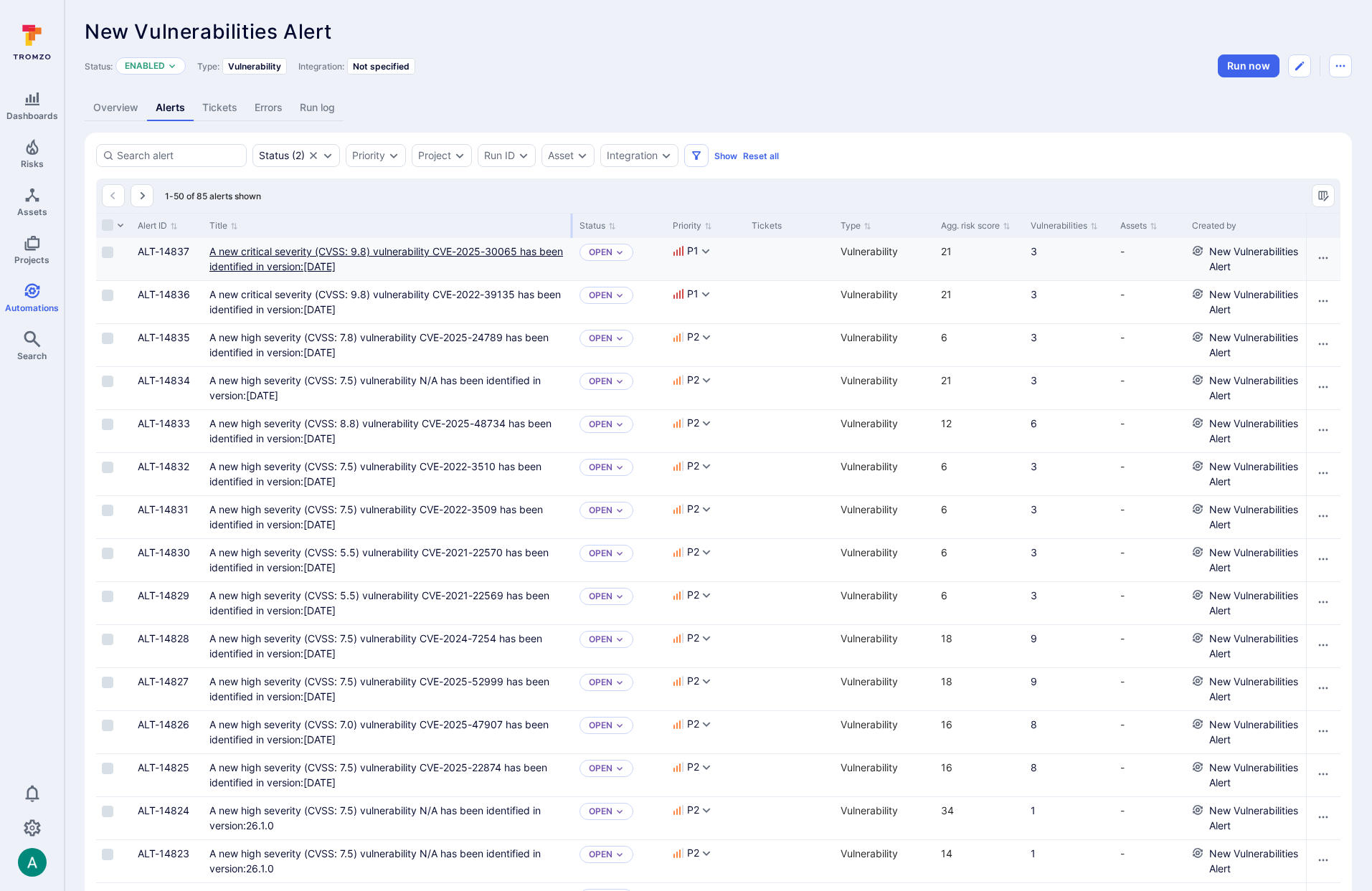
drag, startPoint x: 379, startPoint y: 224, endPoint x: 312, endPoint y: 248, distance: 71.2
click at [573, 215] on div at bounding box center [572, 226] width 2 height 24
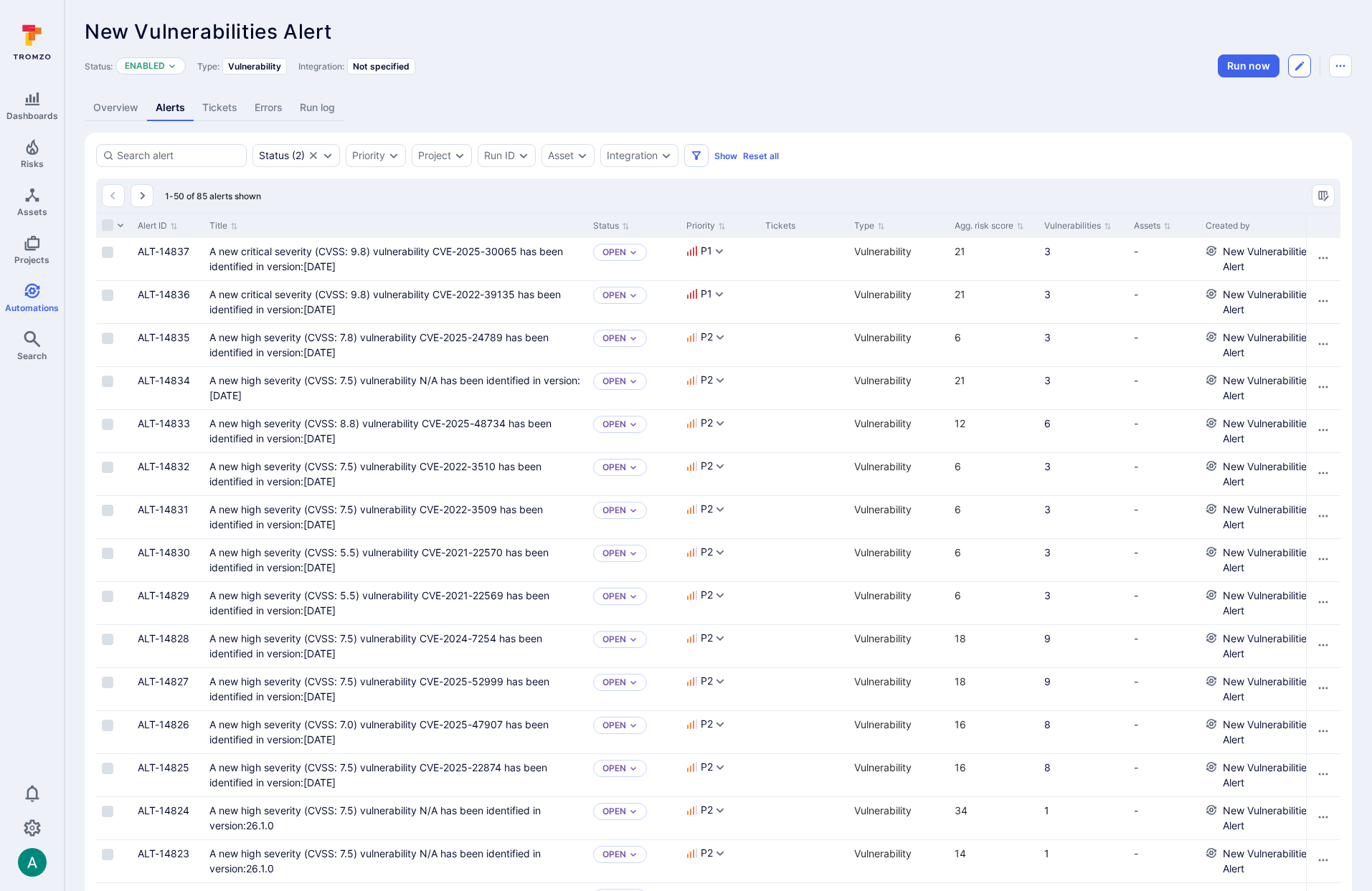
click at [1306, 66] on button "Edit automation" at bounding box center [1300, 66] width 23 height 23
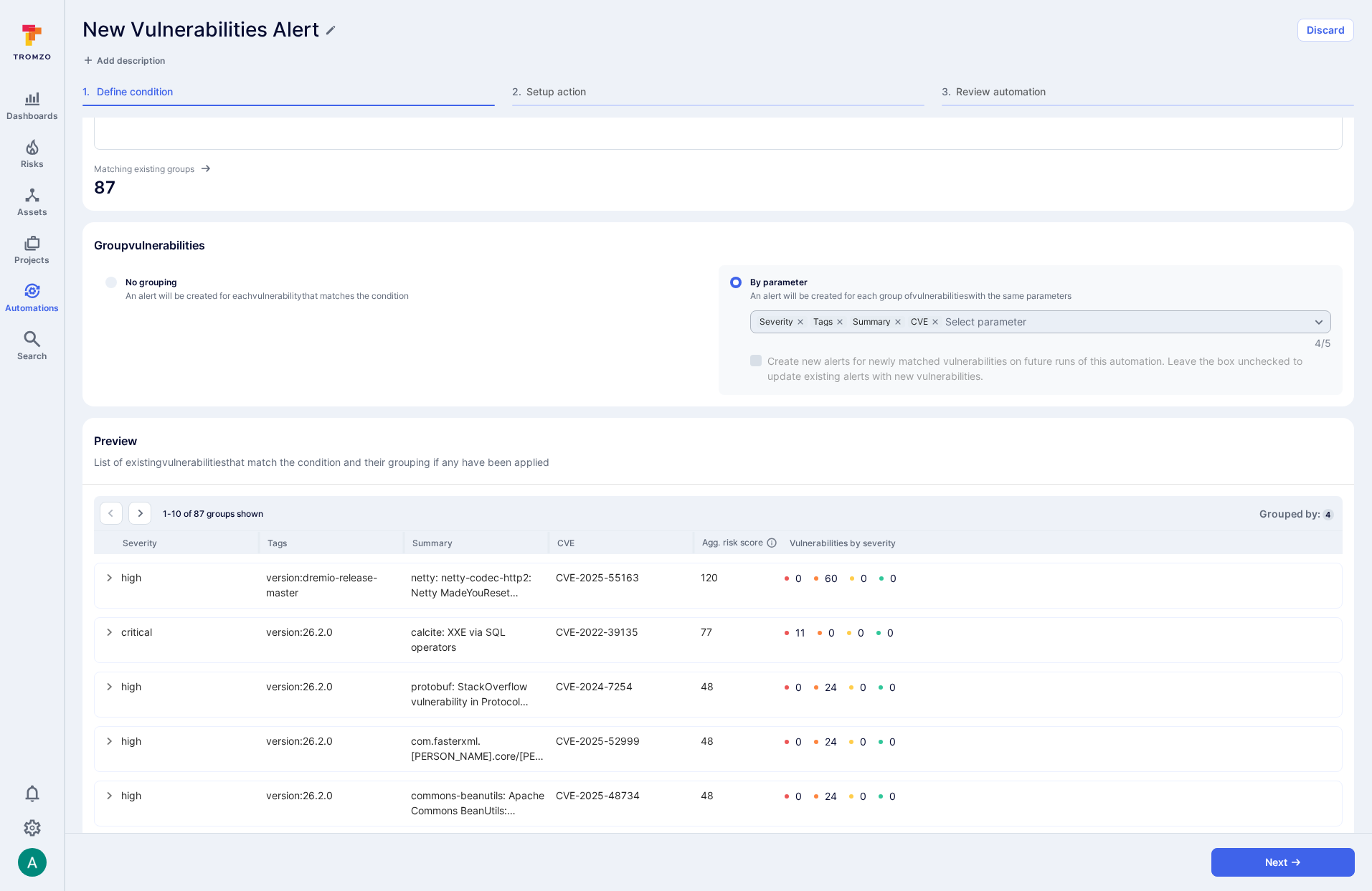
scroll to position [327, 0]
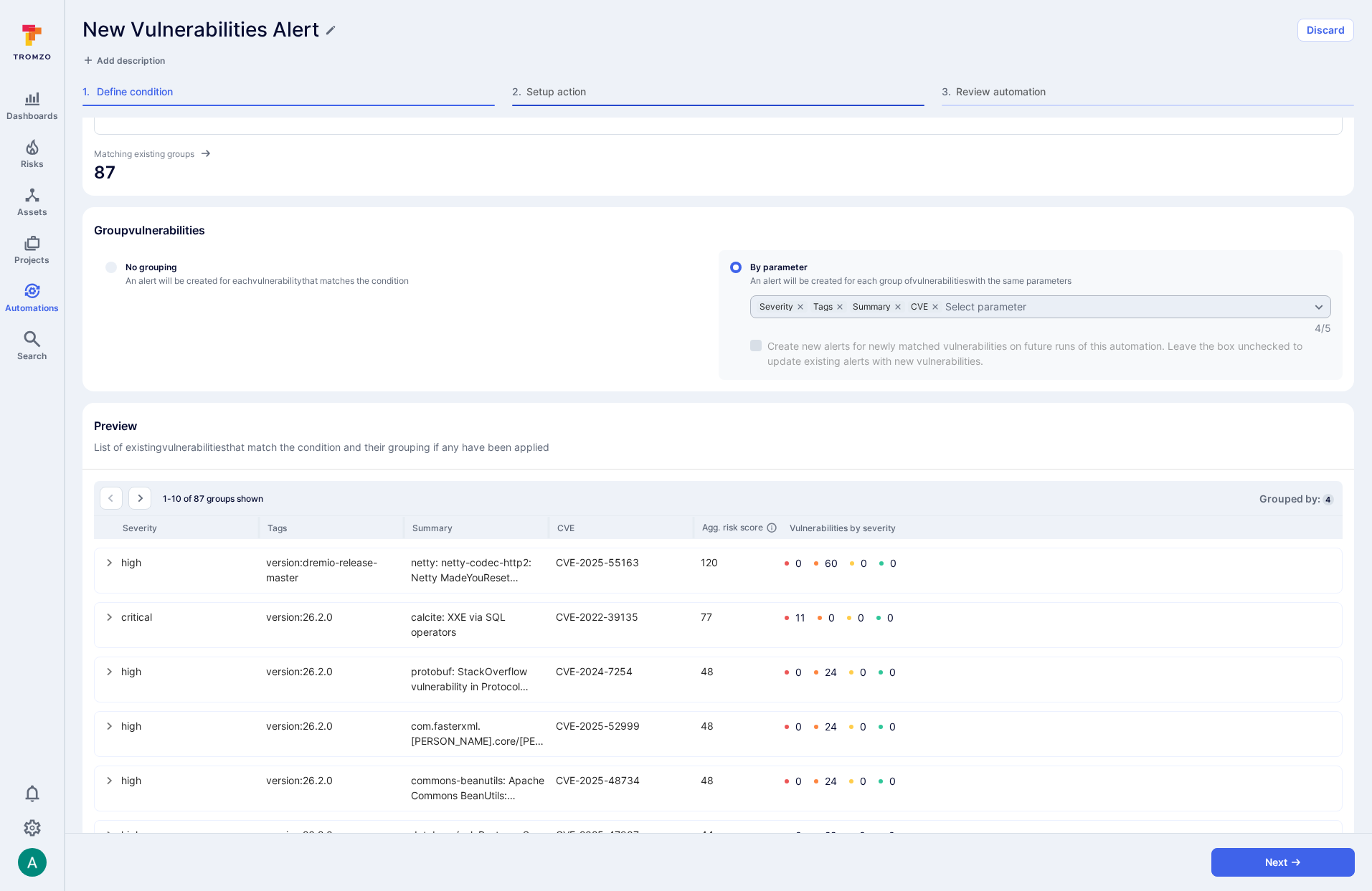
click at [536, 97] on span "Setup action" at bounding box center [725, 91] width 398 height 14
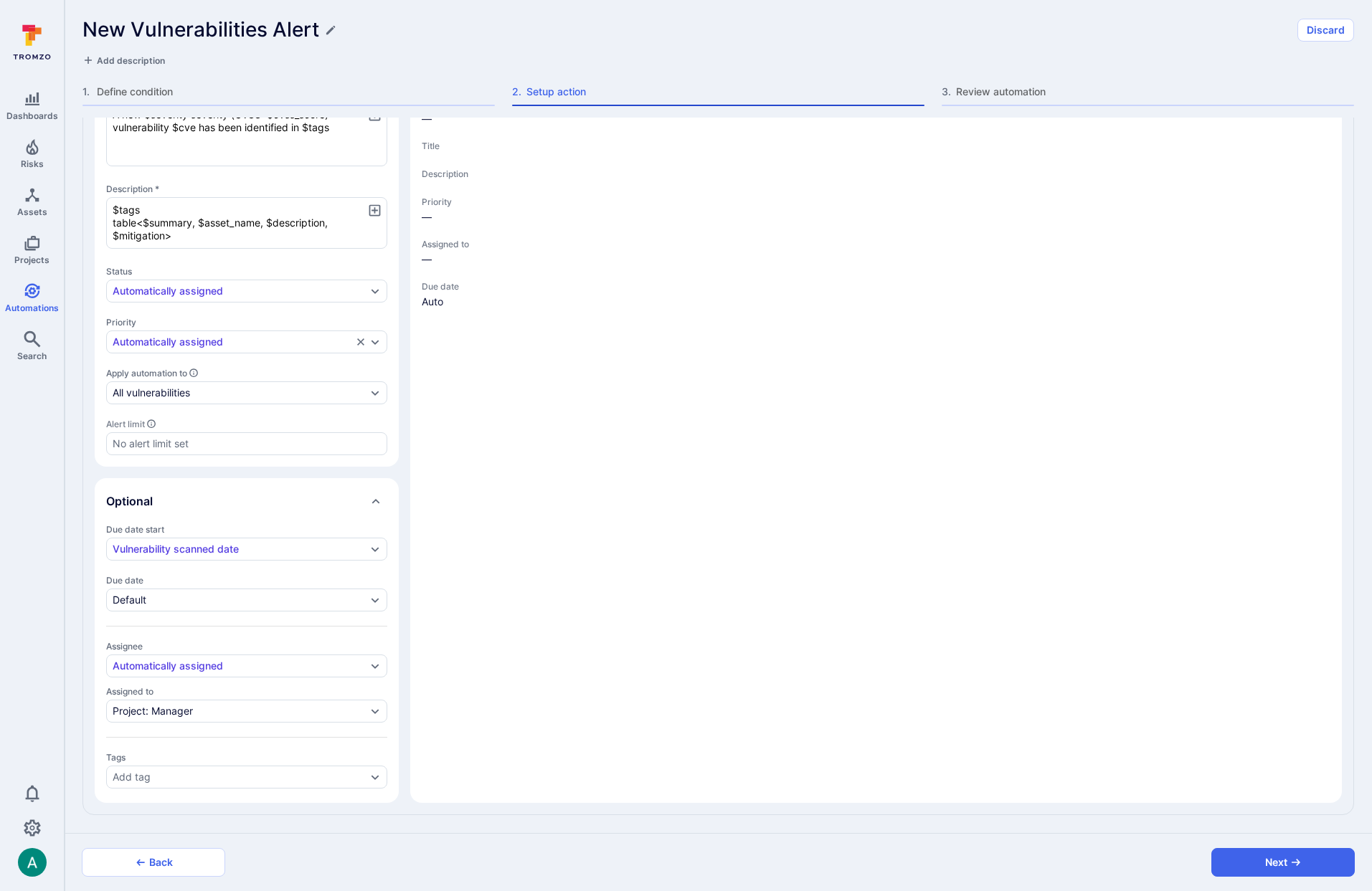
scroll to position [308, 0]
type textarea "x"
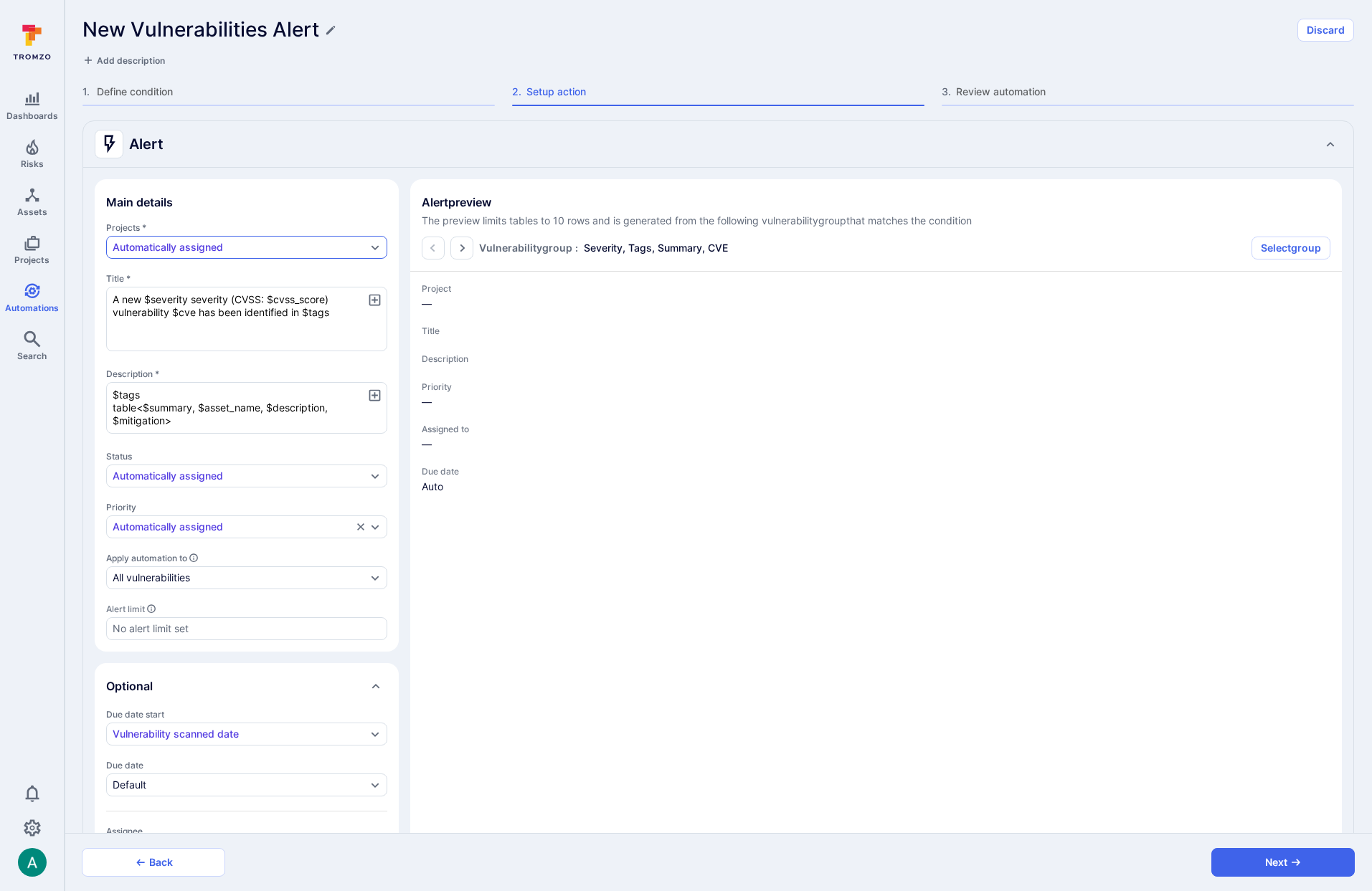
type textarea "x"
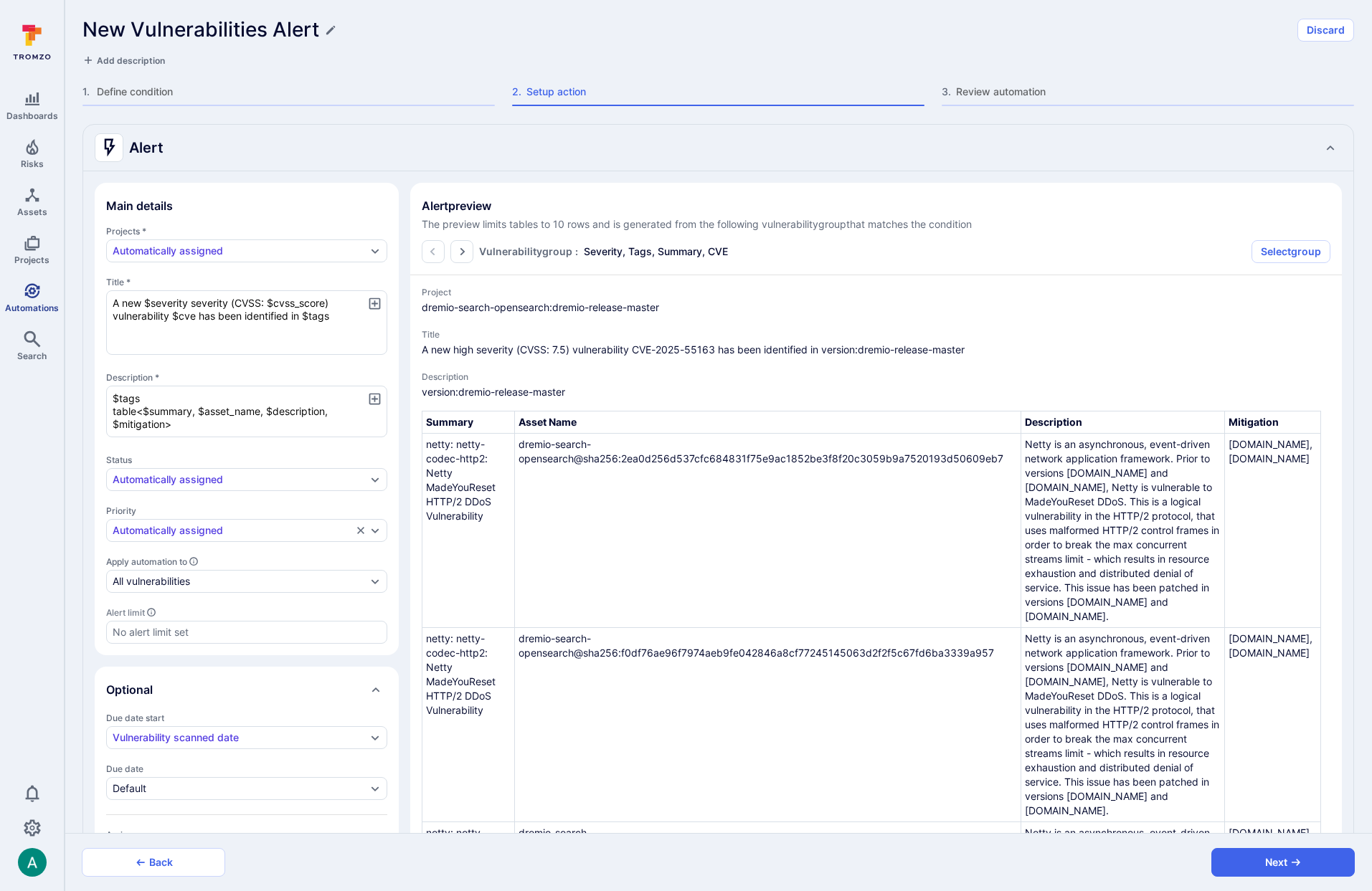
click at [32, 299] on icon "Automations" at bounding box center [32, 291] width 18 height 18
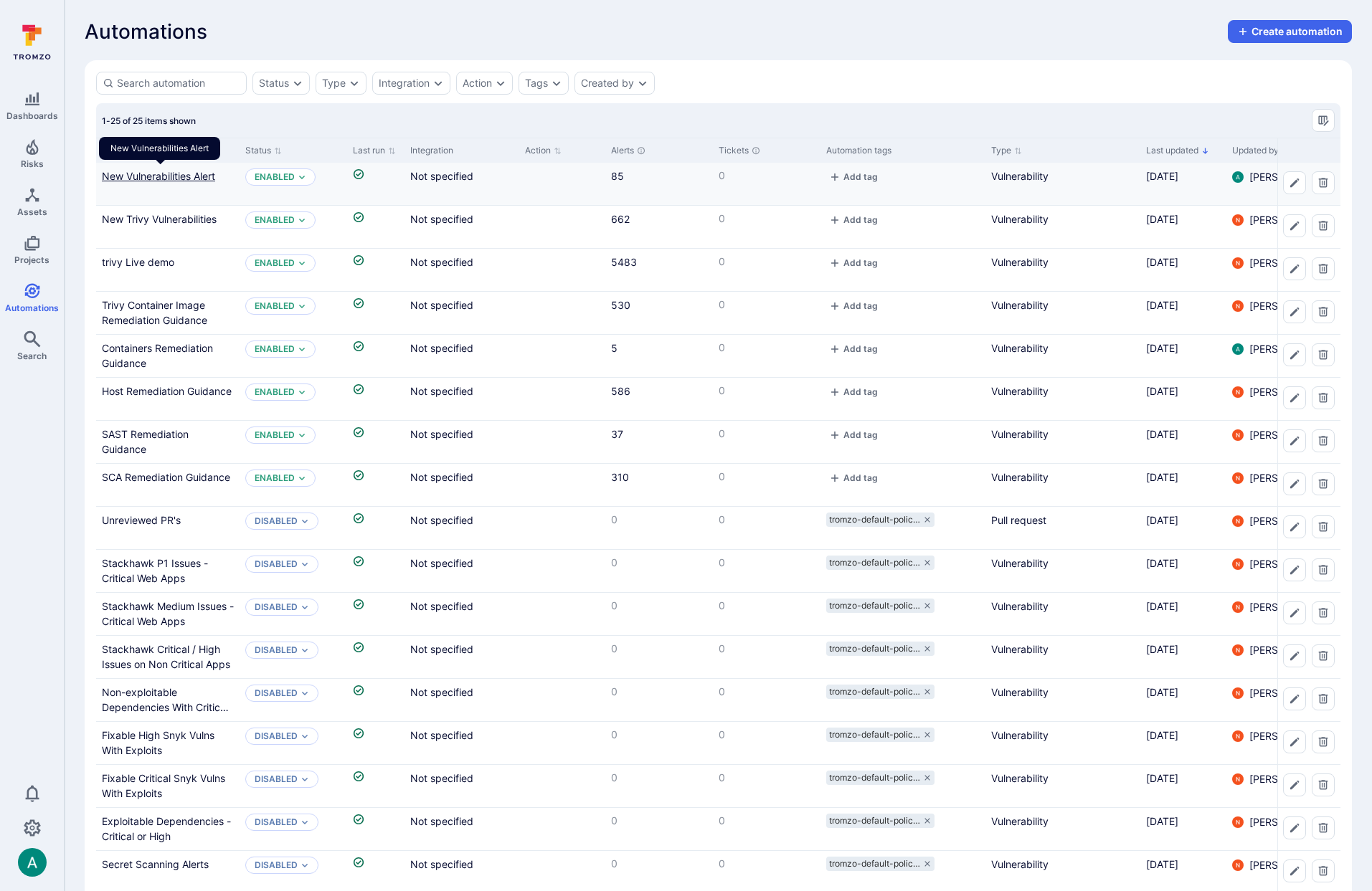
click at [184, 176] on link "New Vulnerabilities Alert" at bounding box center [158, 176] width 114 height 12
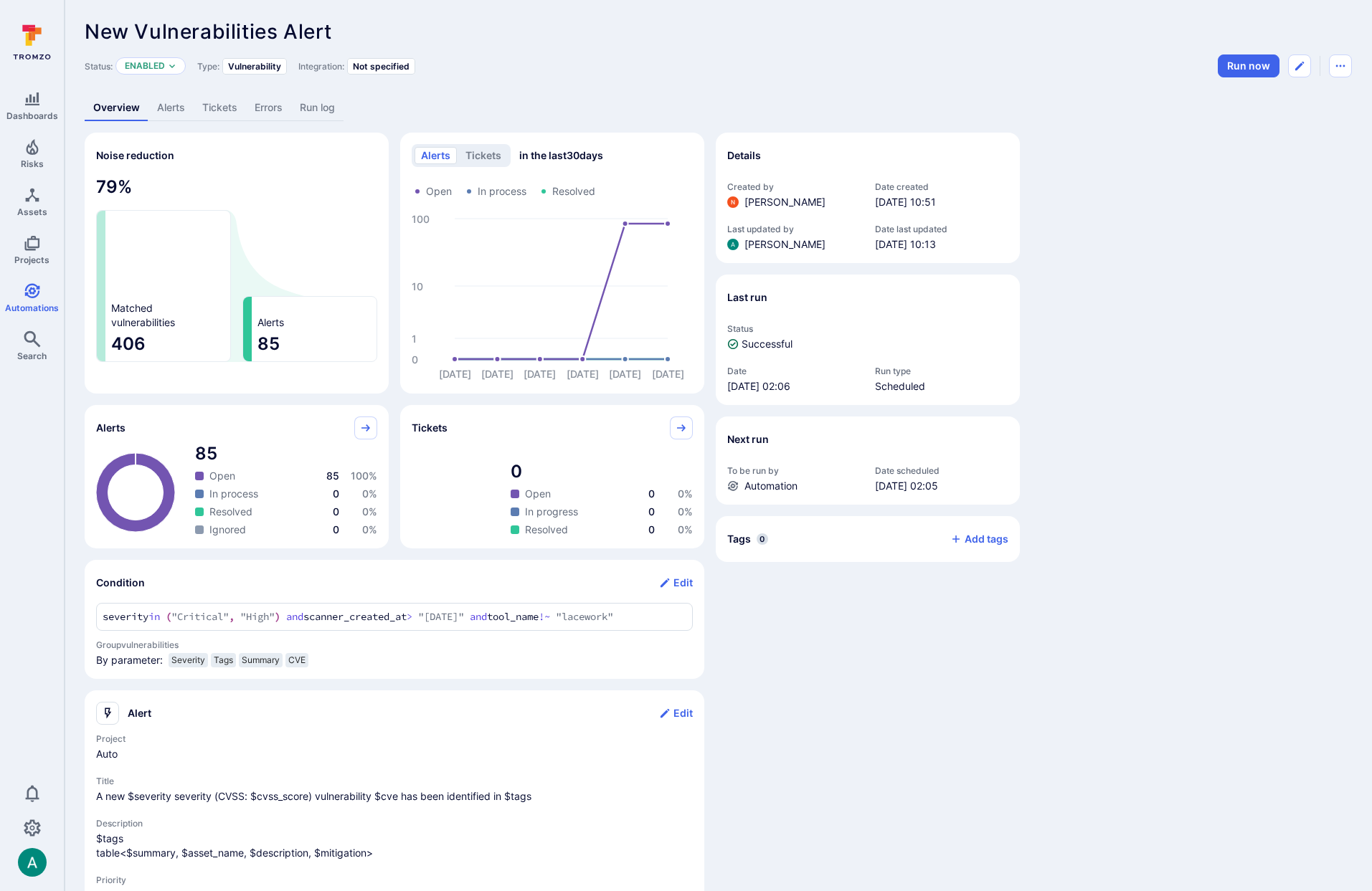
click at [170, 109] on link "Alerts" at bounding box center [171, 107] width 45 height 27
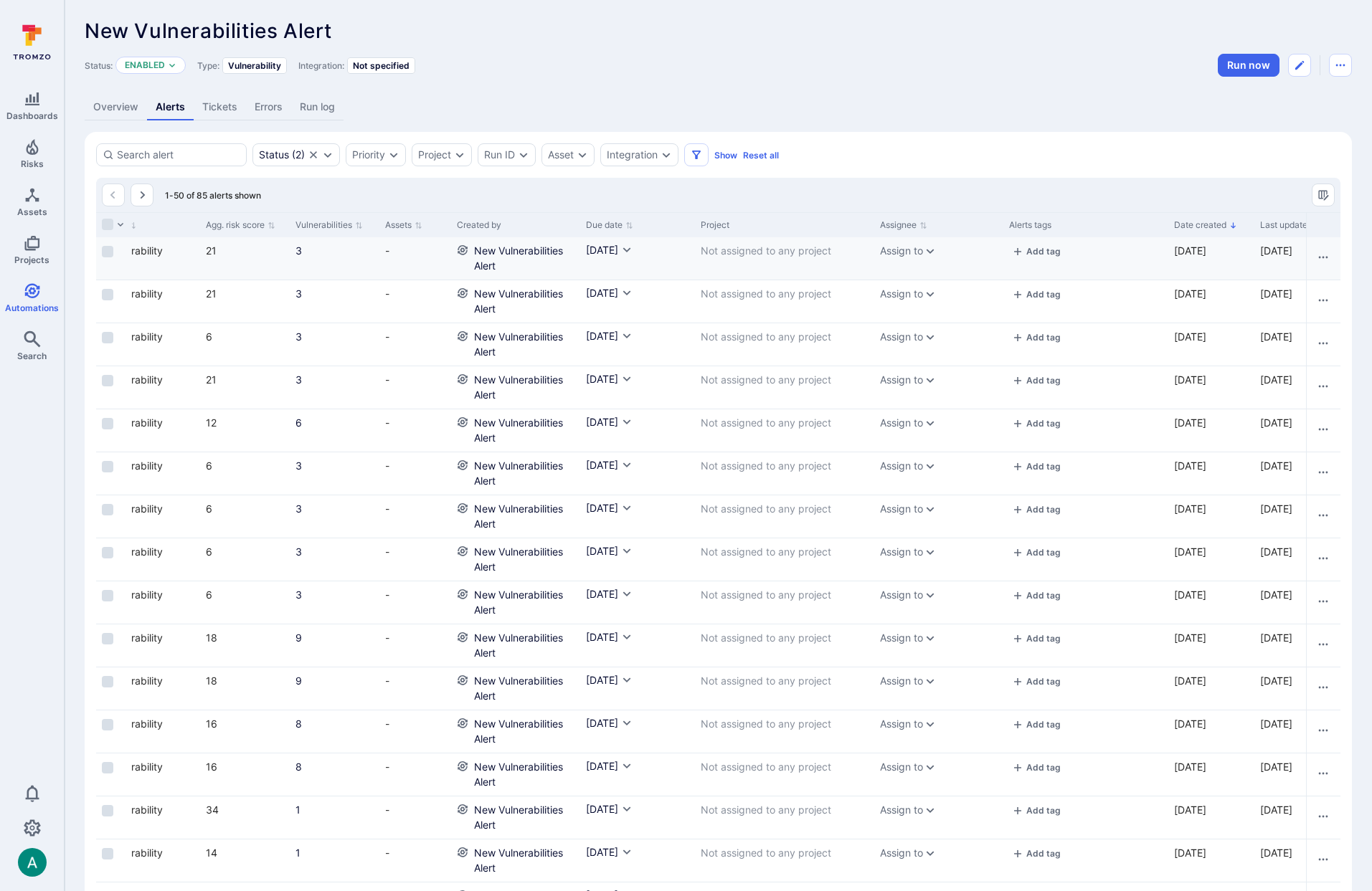
scroll to position [0, 603]
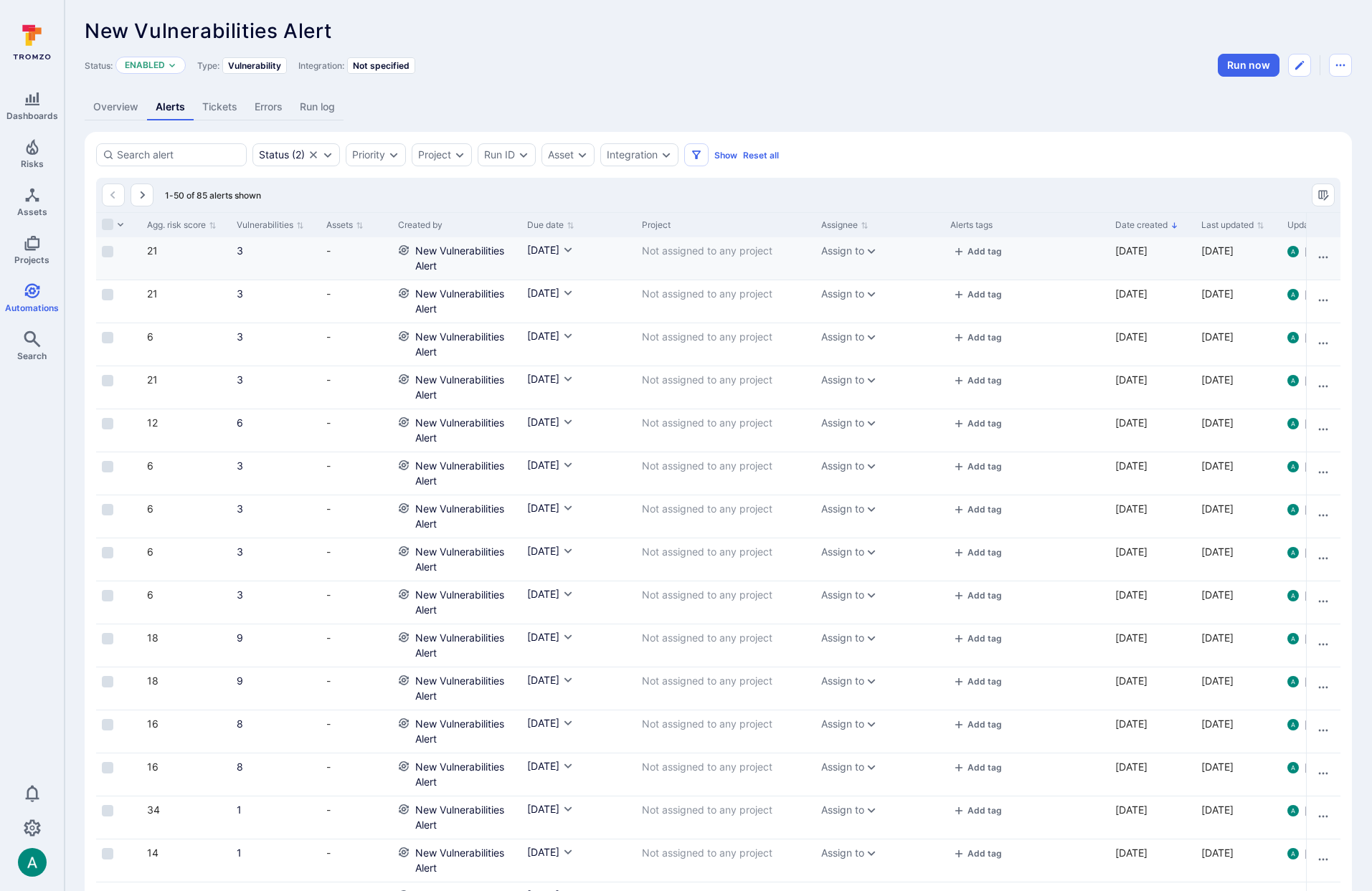
drag, startPoint x: 1134, startPoint y: 250, endPoint x: 1175, endPoint y: 252, distance: 41.0
click at [1179, 251] on div "Aug 22, 2025" at bounding box center [1153, 251] width 75 height 15
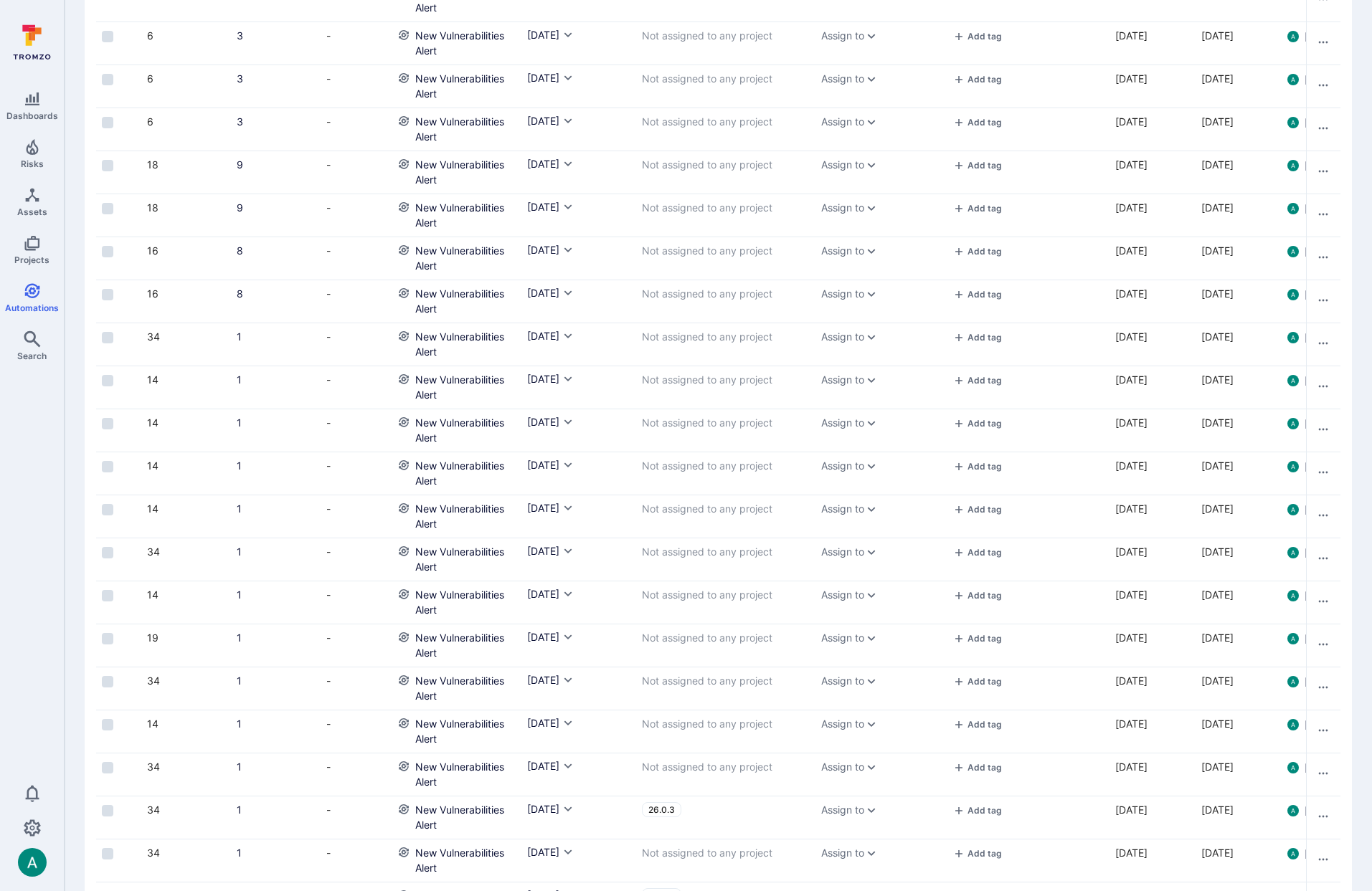
scroll to position [1558, 0]
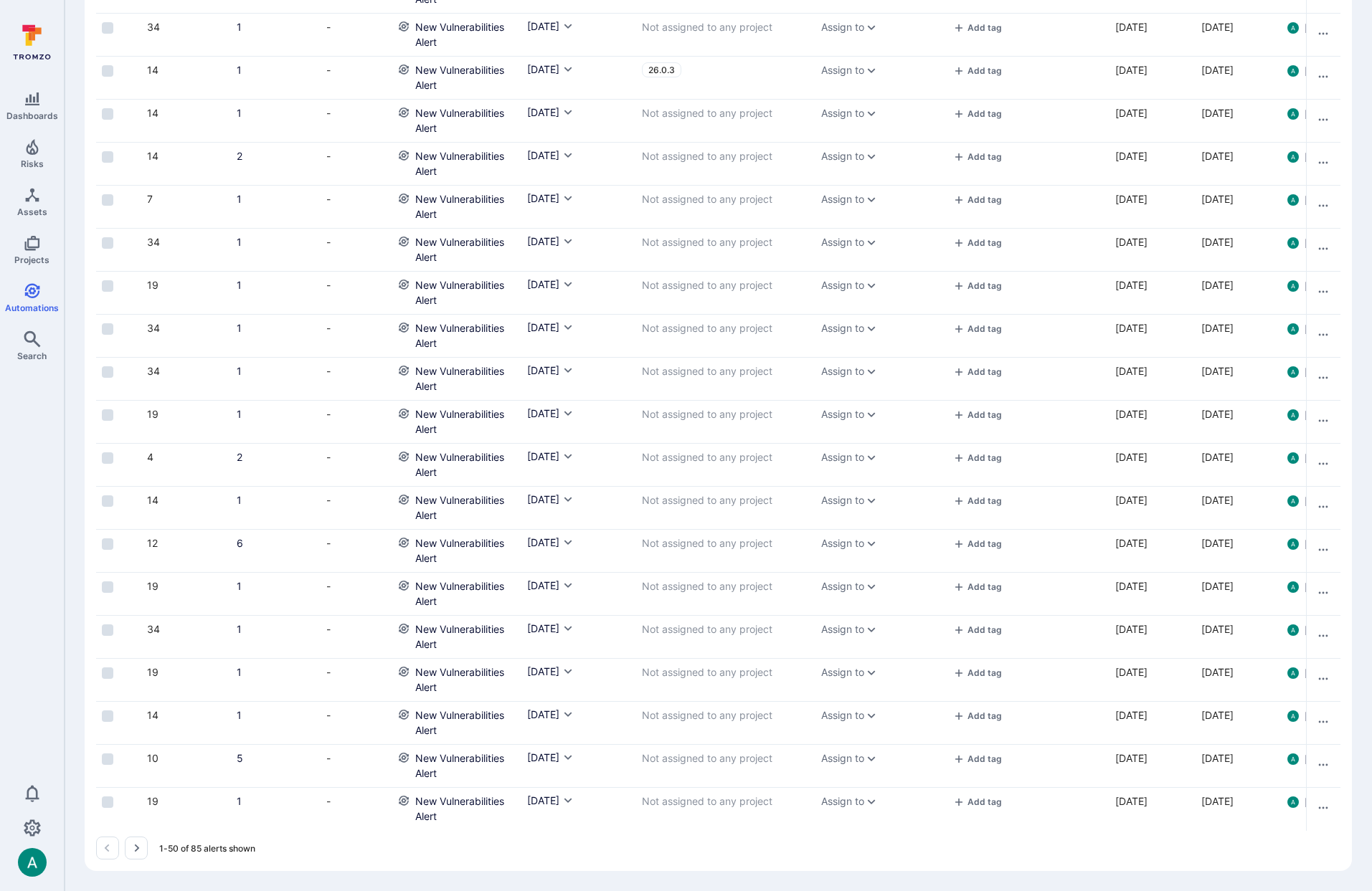
drag, startPoint x: 140, startPoint y: 852, endPoint x: 520, endPoint y: 691, distance: 412.7
click at [140, 851] on icon "Go to the next page" at bounding box center [136, 848] width 11 height 11
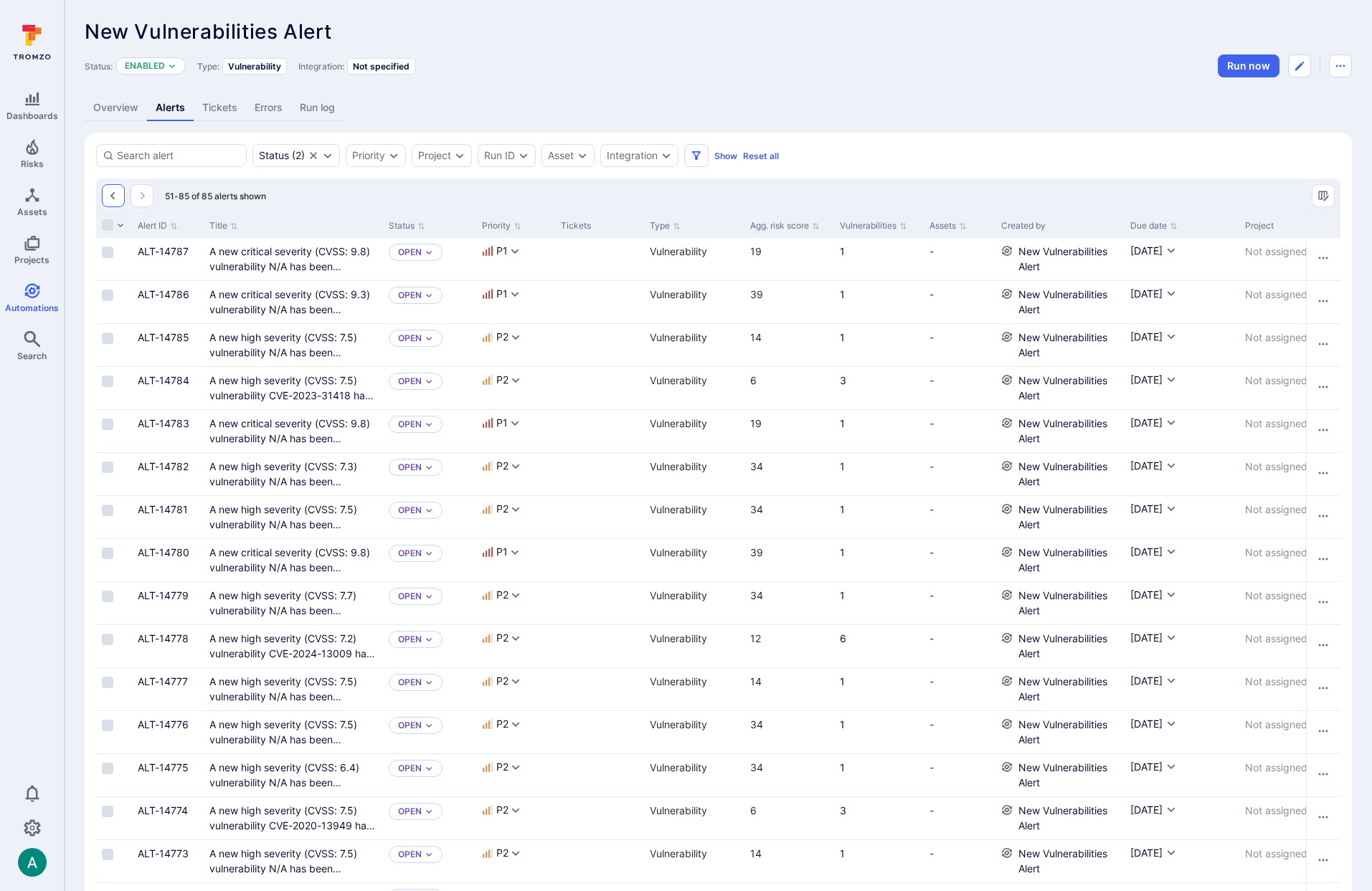
click at [114, 195] on icon "Go to the previous page" at bounding box center [113, 196] width 11 height 11
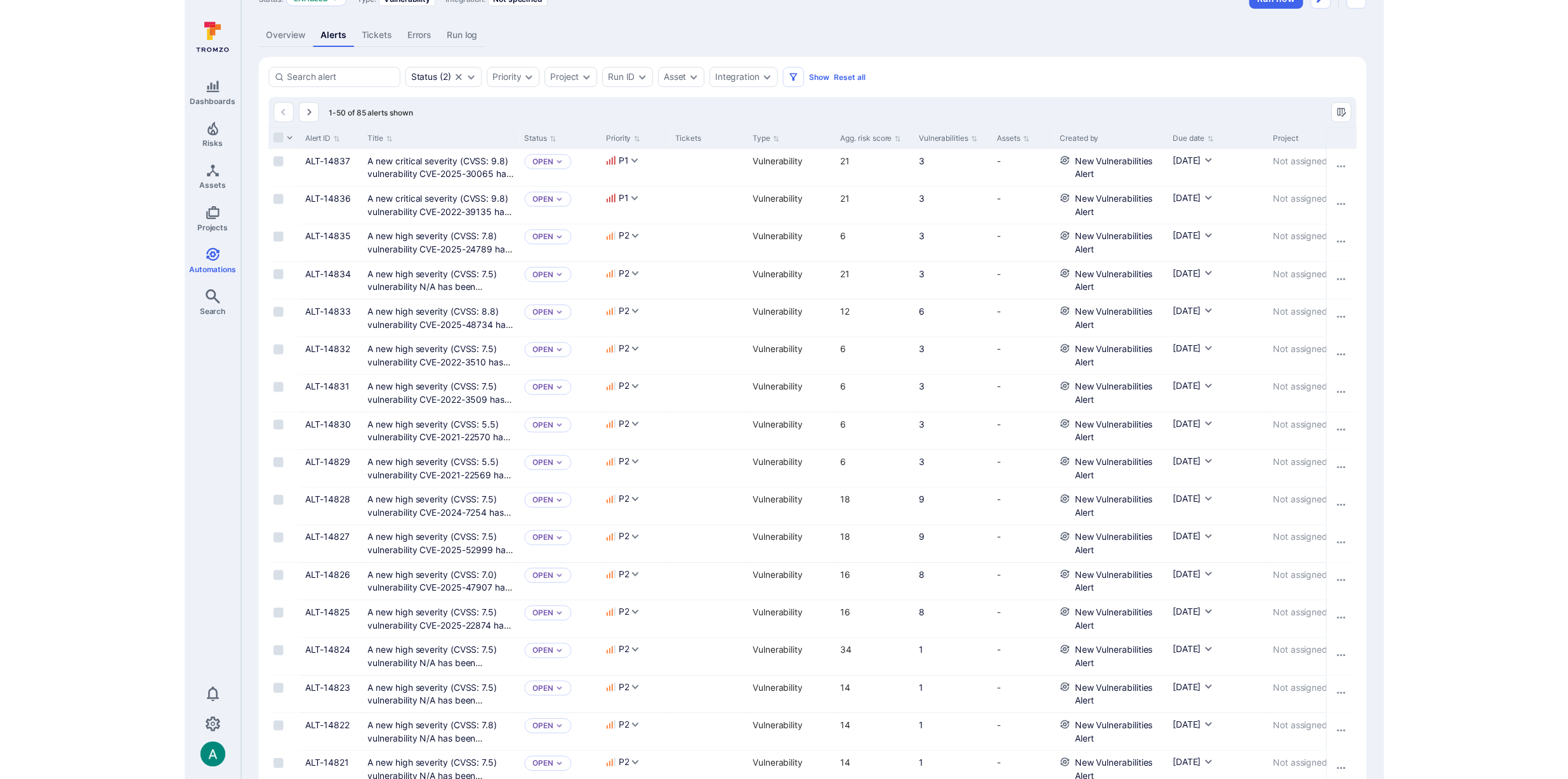
scroll to position [59, 0]
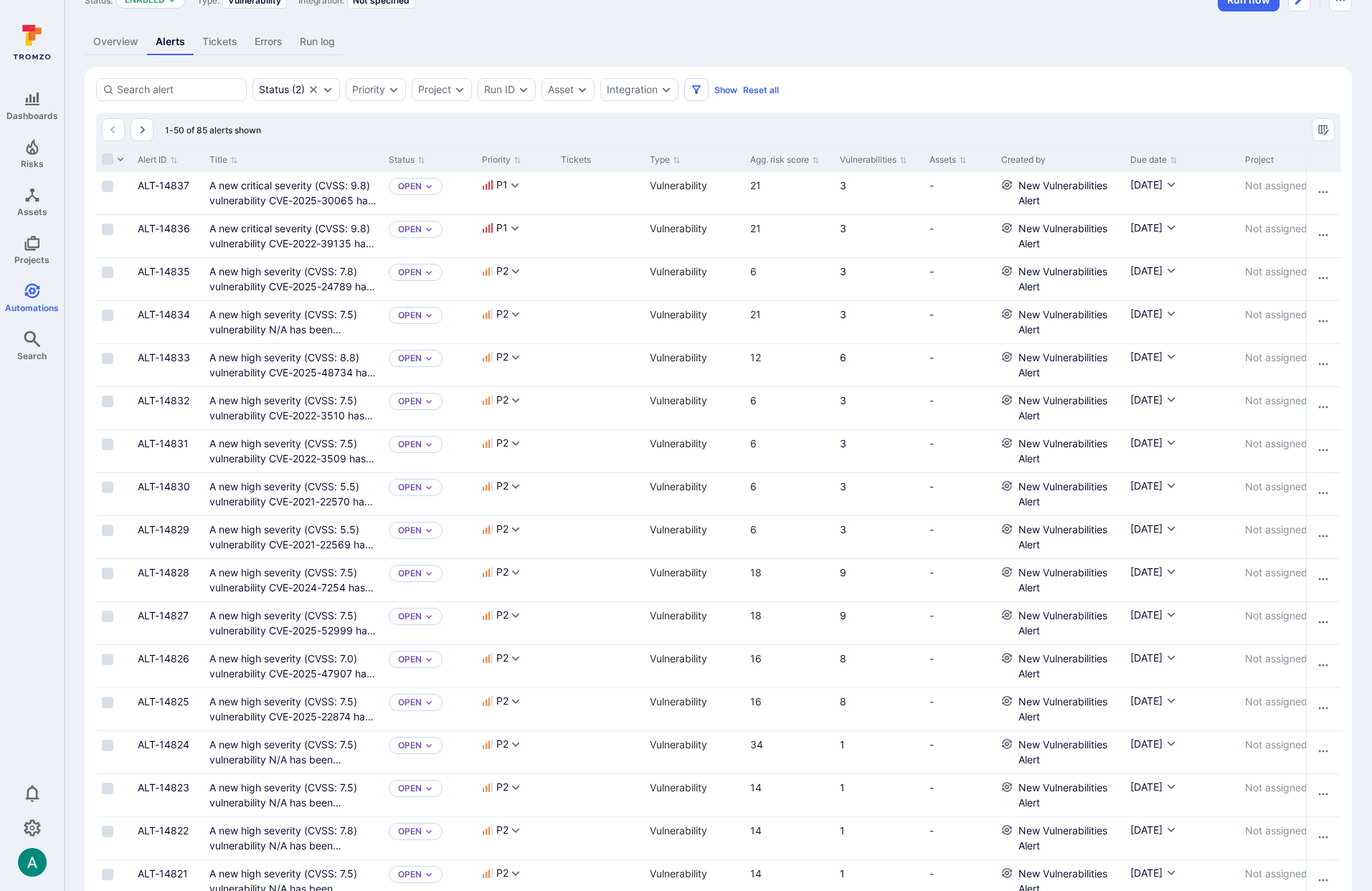
click at [603, 40] on div "Overview Alerts Tickets Errors Run log" at bounding box center [718, 42] width 1268 height 27
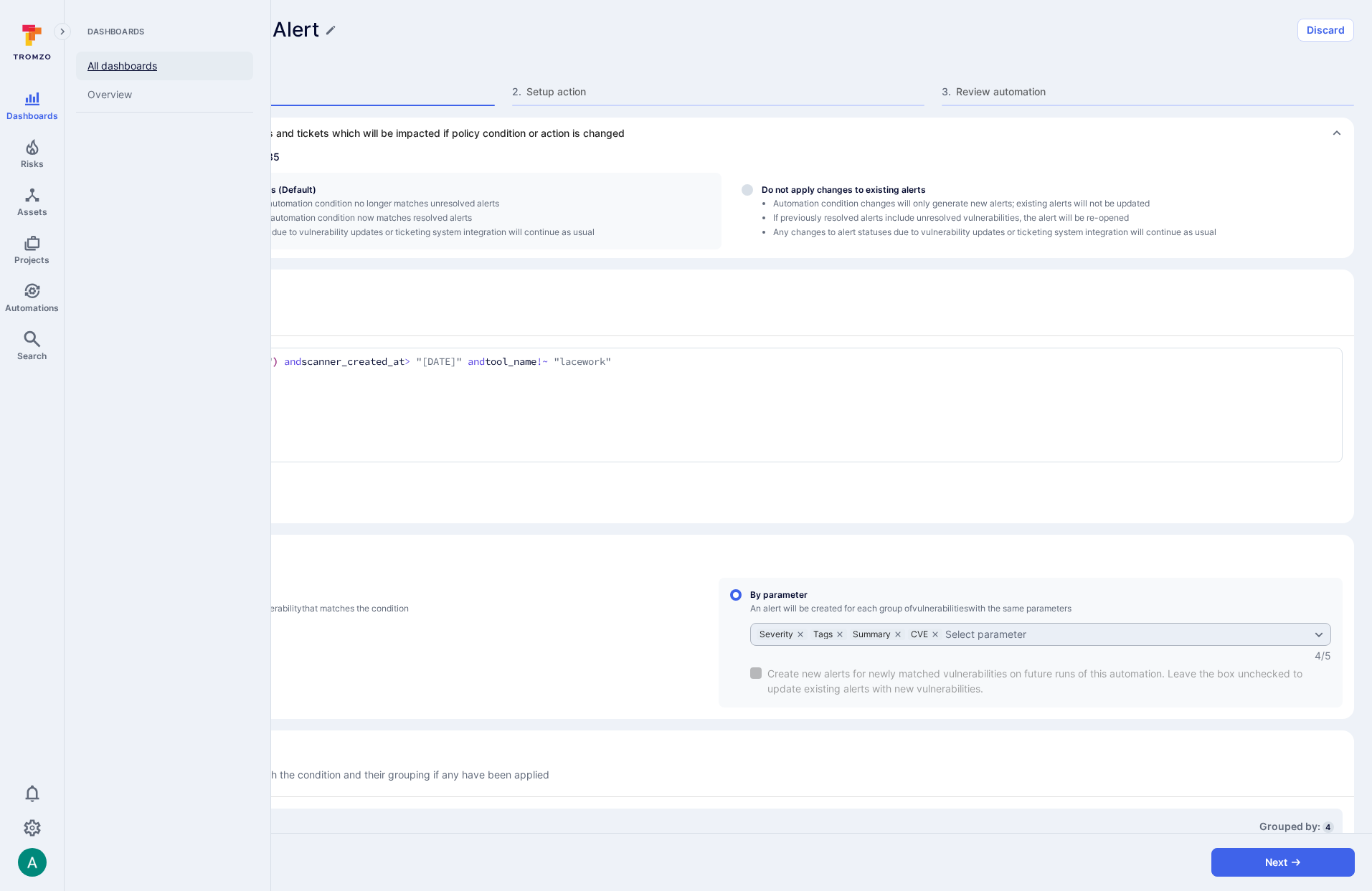
click at [114, 62] on link "All dashboards" at bounding box center [165, 66] width 177 height 29
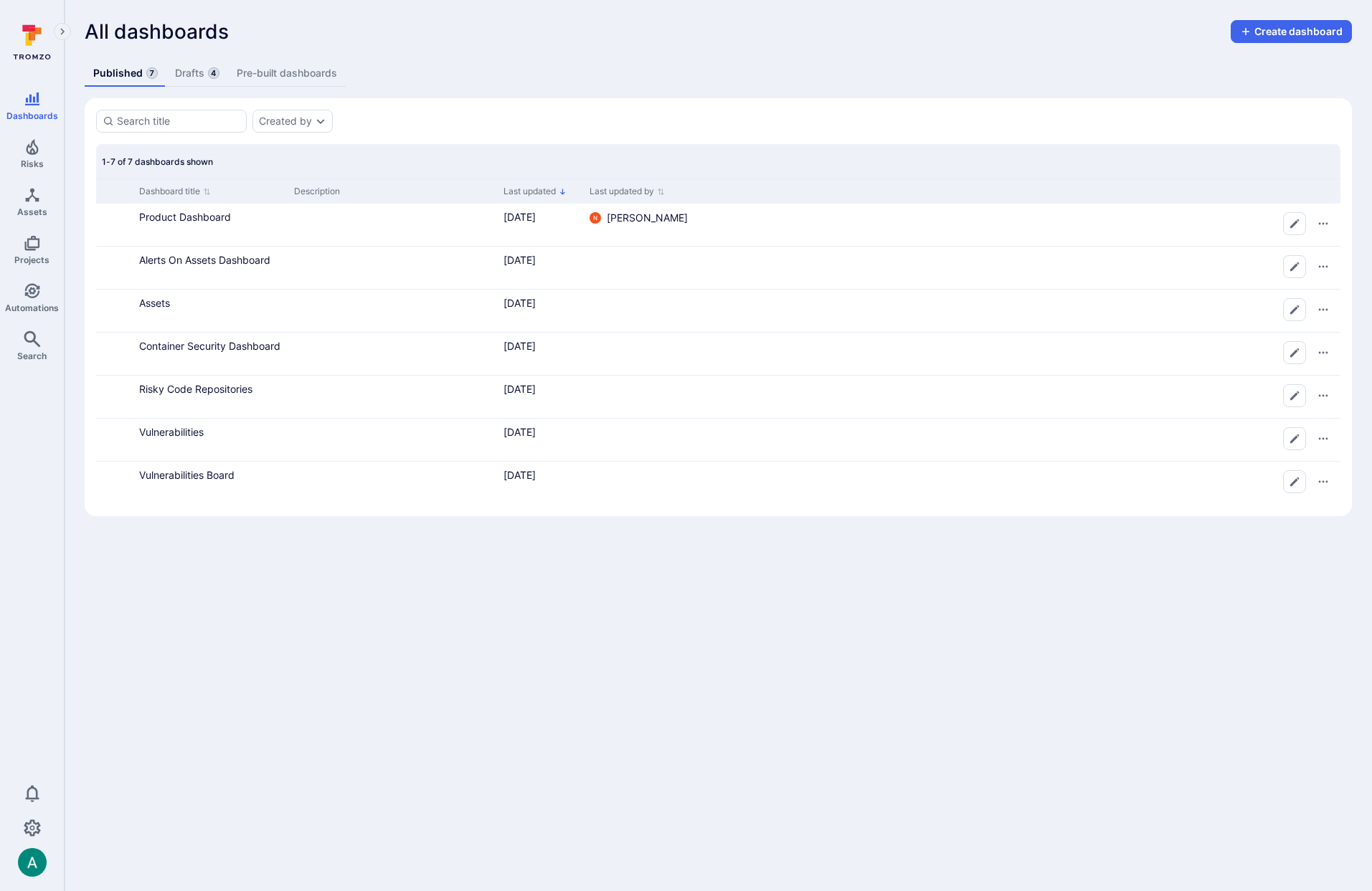
click at [196, 65] on link "Drafts 4" at bounding box center [197, 73] width 62 height 27
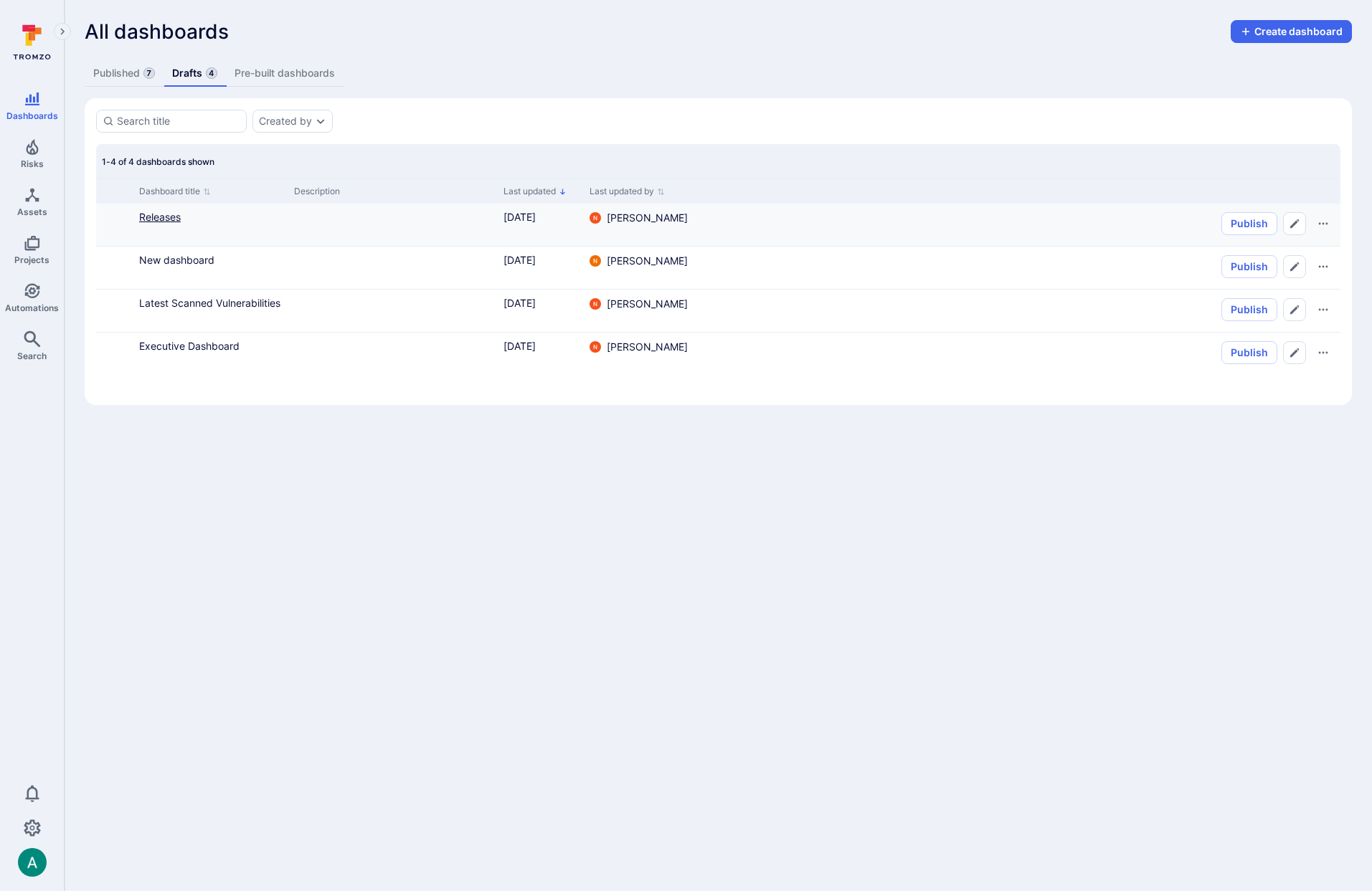
click at [167, 216] on link "Releases" at bounding box center [160, 217] width 42 height 12
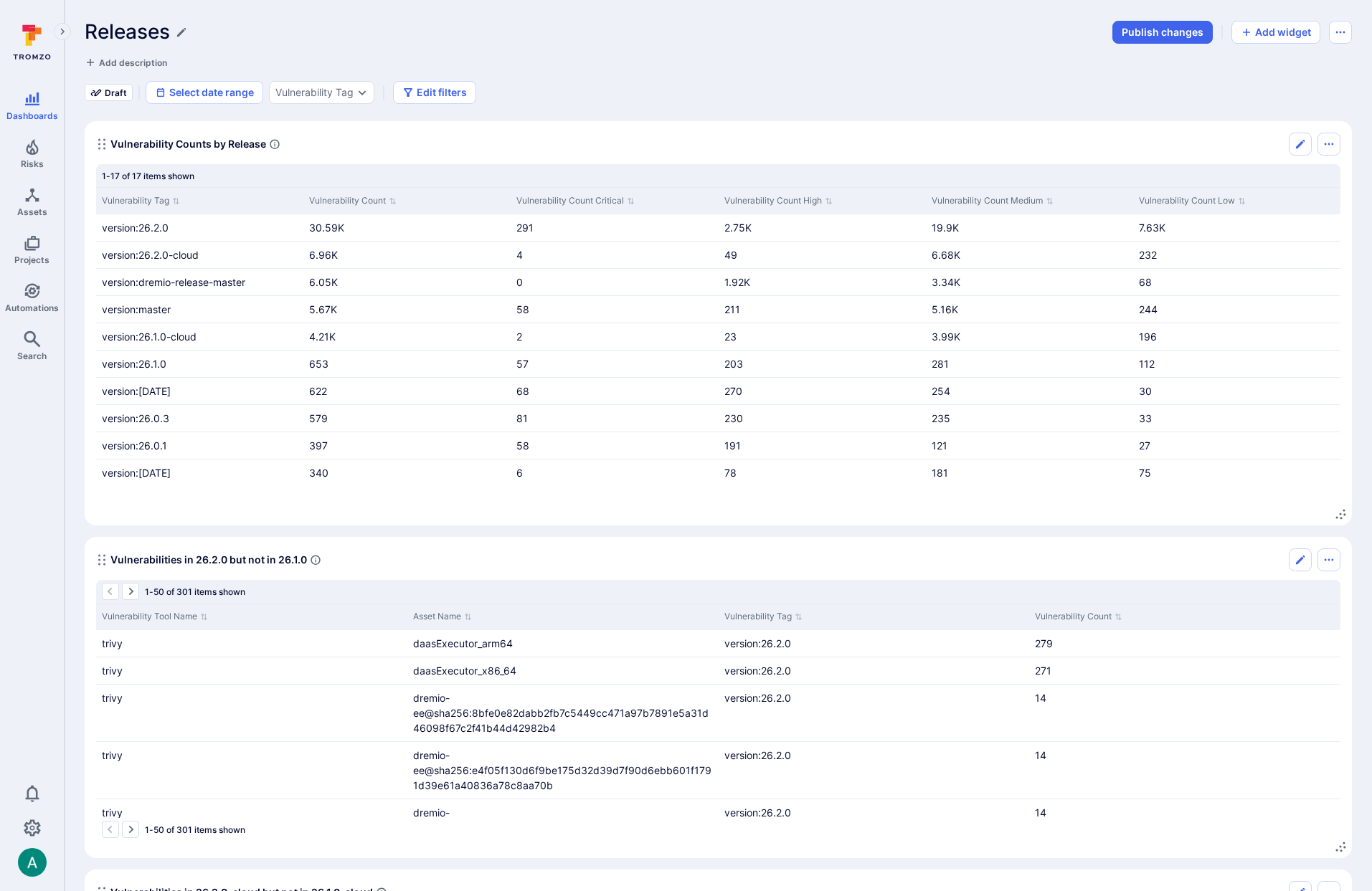
drag, startPoint x: 1278, startPoint y: 81, endPoint x: 1279, endPoint y: 46, distance: 35.0
click at [1279, 72] on div "Releases Publish changes Add widget Add description Draft Select date range Vul…" at bounding box center [718, 62] width 1268 height 84
click at [1279, 30] on button "Add widget" at bounding box center [1276, 32] width 89 height 23
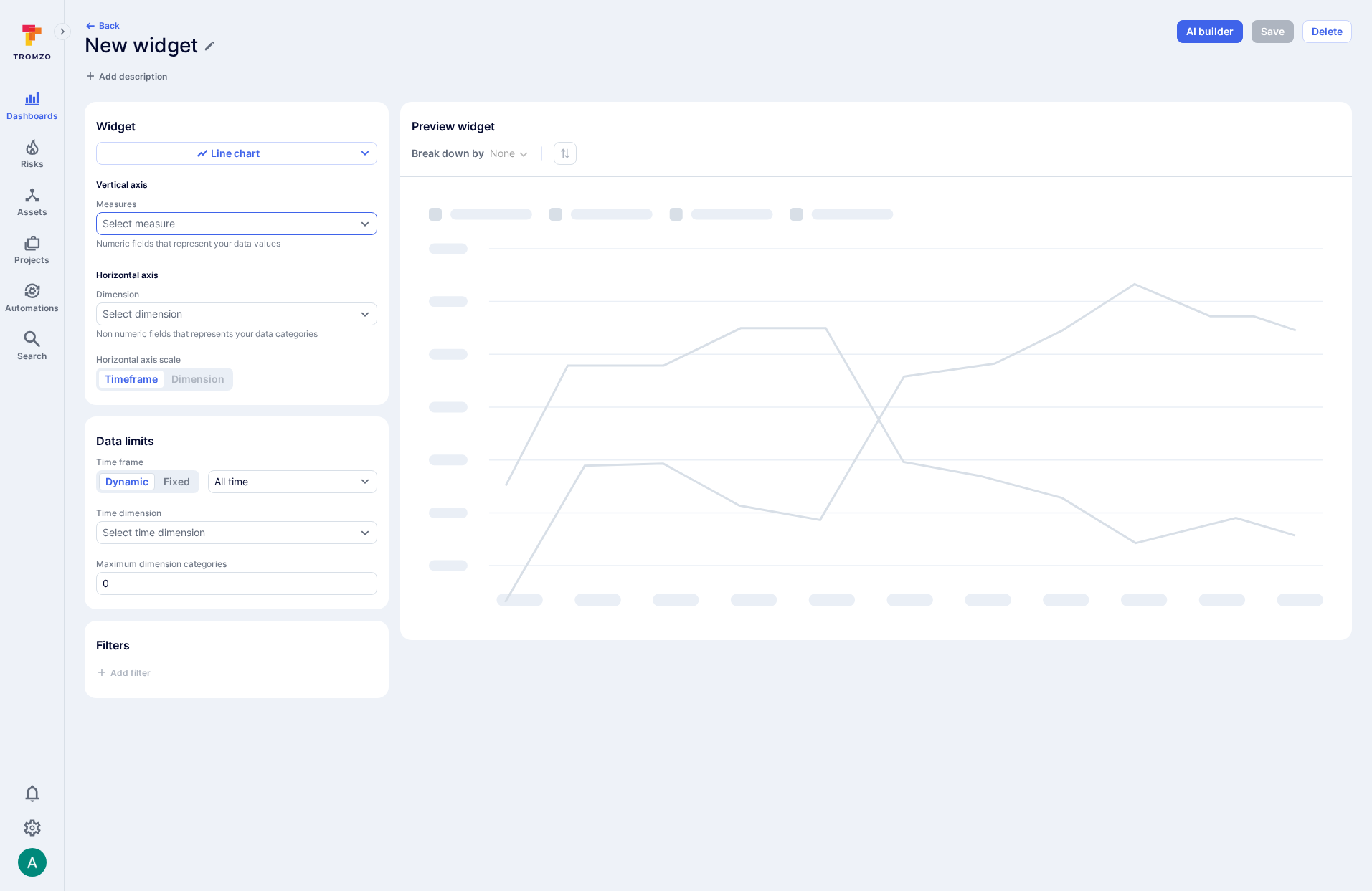
click at [186, 225] on div "Select measure" at bounding box center [229, 223] width 254 height 11
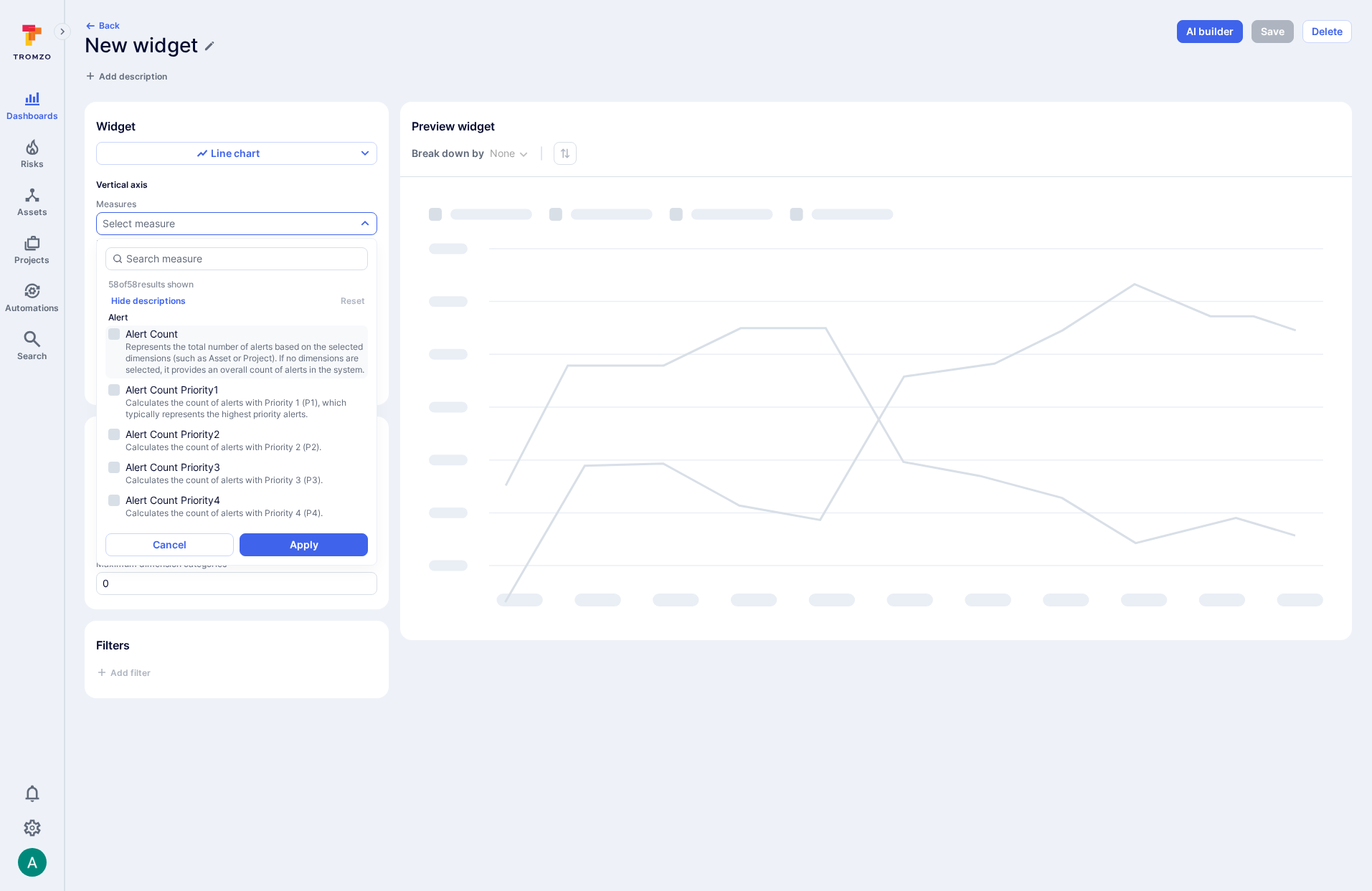
click at [167, 336] on span "Alert Count" at bounding box center [245, 334] width 240 height 14
click at [327, 538] on button "Apply" at bounding box center [304, 545] width 129 height 23
type input "quarter"
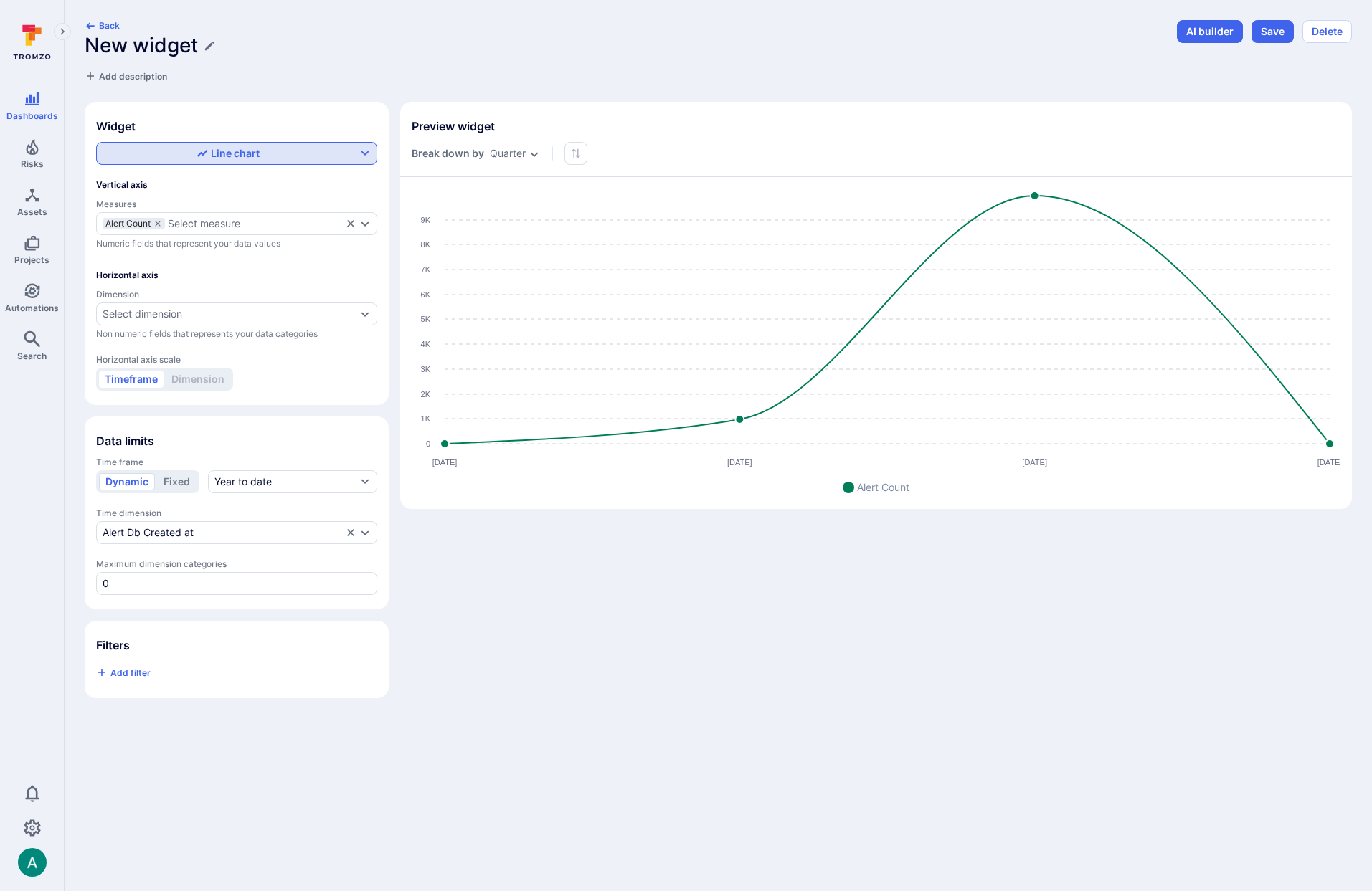
click at [200, 157] on icon "button" at bounding box center [202, 153] width 11 height 11
click at [193, 215] on div "Vertical bar chart" at bounding box center [155, 209] width 94 height 14
click at [365, 210] on input "Vertical bar chart" at bounding box center [365, 210] width 0 height 0
checkbox input "true"
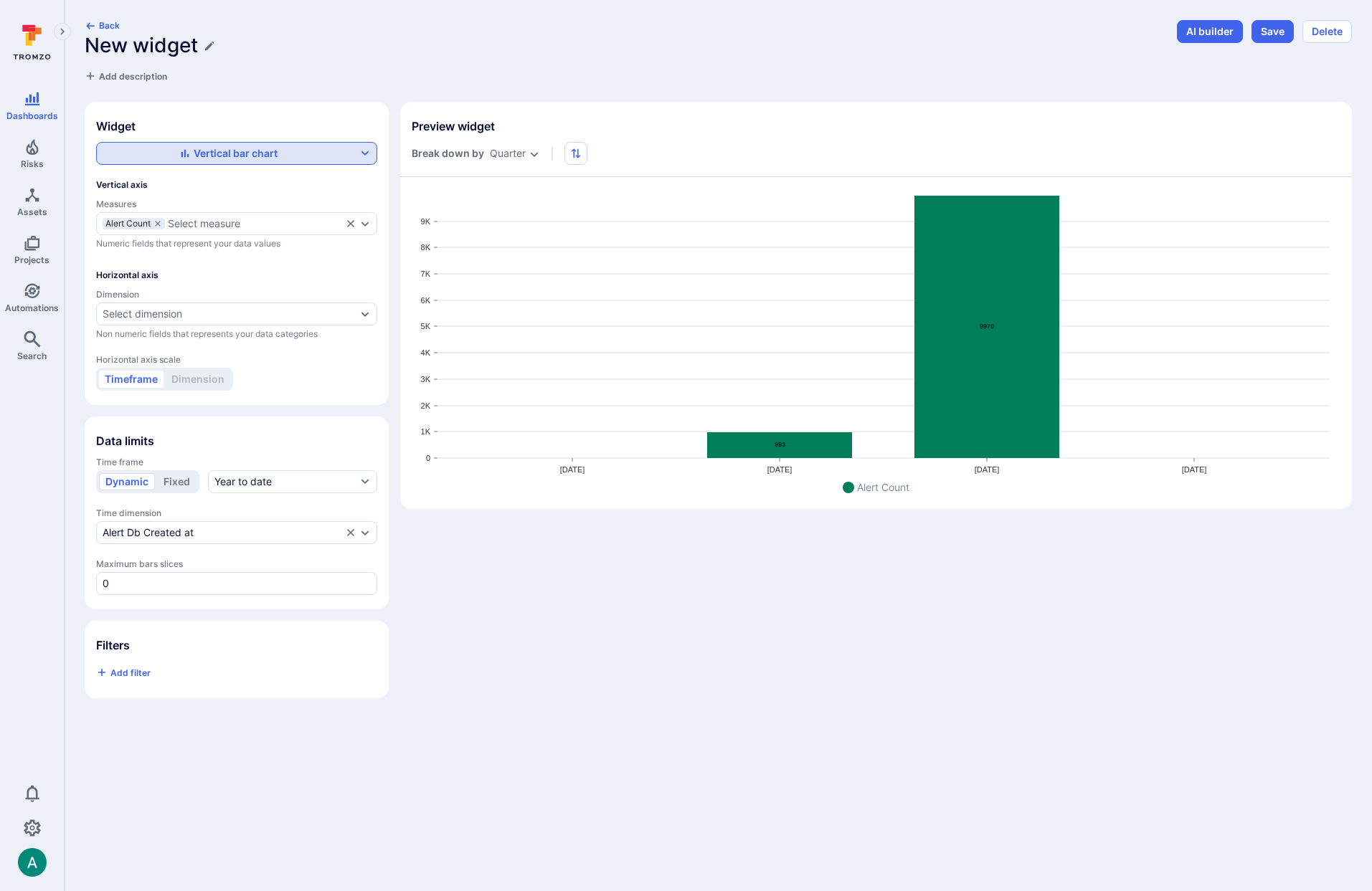
click at [195, 151] on div "Vertical bar chart" at bounding box center [228, 153] width 98 height 14
click at [184, 191] on label "Line chart" at bounding box center [236, 187] width 263 height 20
click at [365, 187] on input "Line chart" at bounding box center [365, 187] width 0 height 0
checkbox input "true"
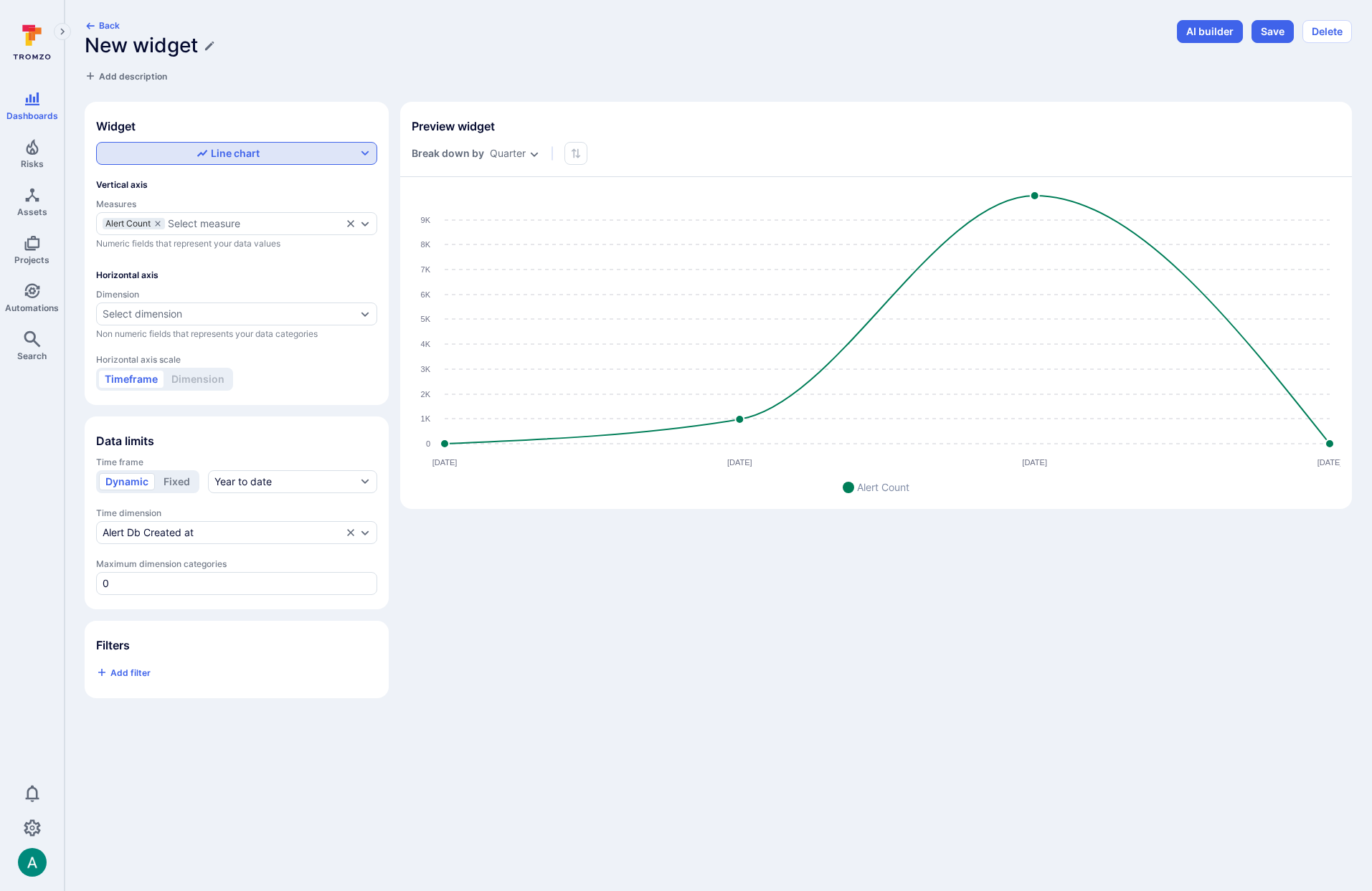
click at [235, 148] on div "Line chart" at bounding box center [228, 153] width 63 height 14
click at [208, 211] on label "Vertical bar chart" at bounding box center [236, 210] width 263 height 20
click at [365, 210] on input "Vertical bar chart" at bounding box center [365, 210] width 0 height 0
checkbox input "true"
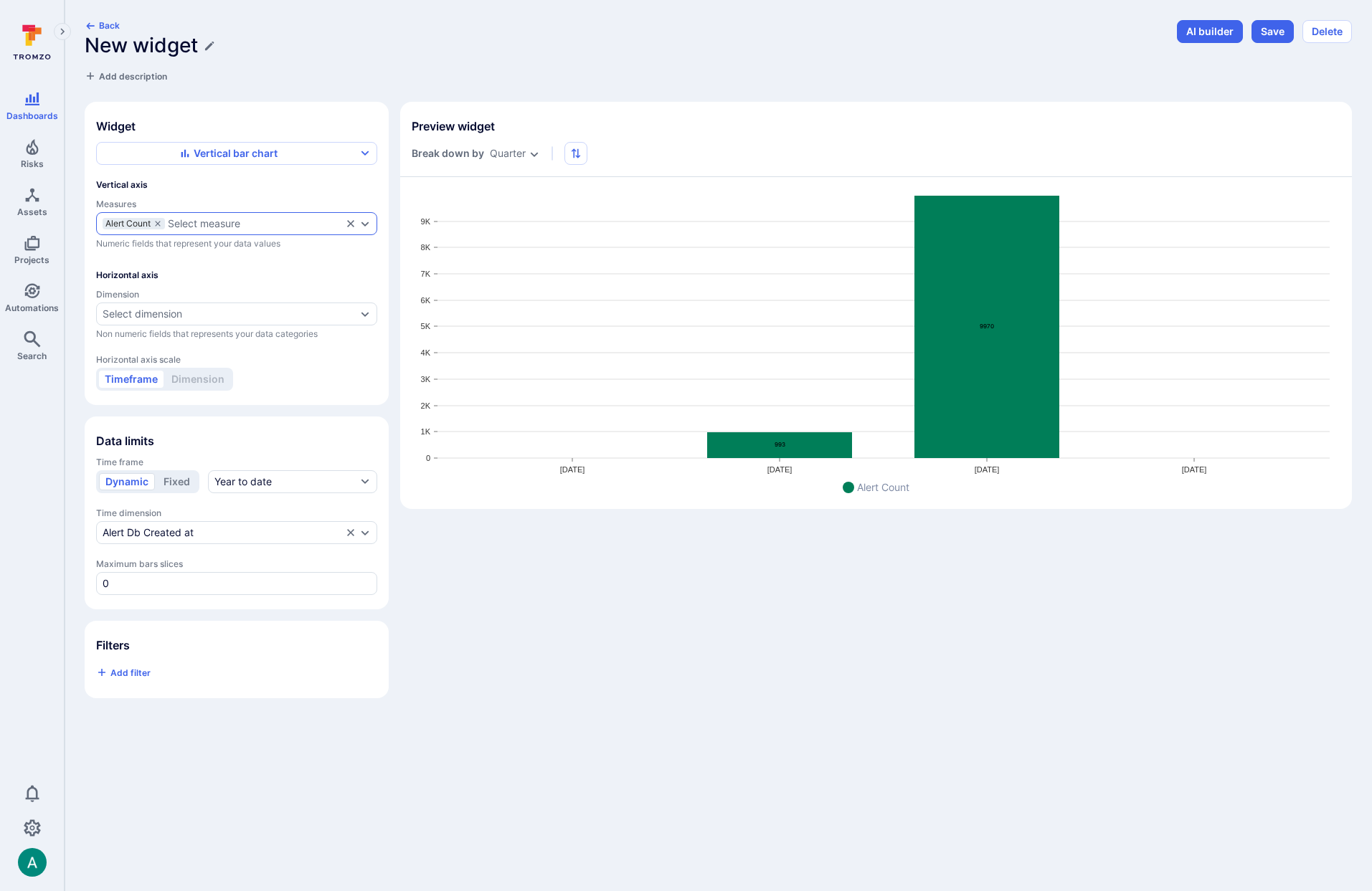
click at [205, 224] on div "Select measure" at bounding box center [203, 223] width 72 height 11
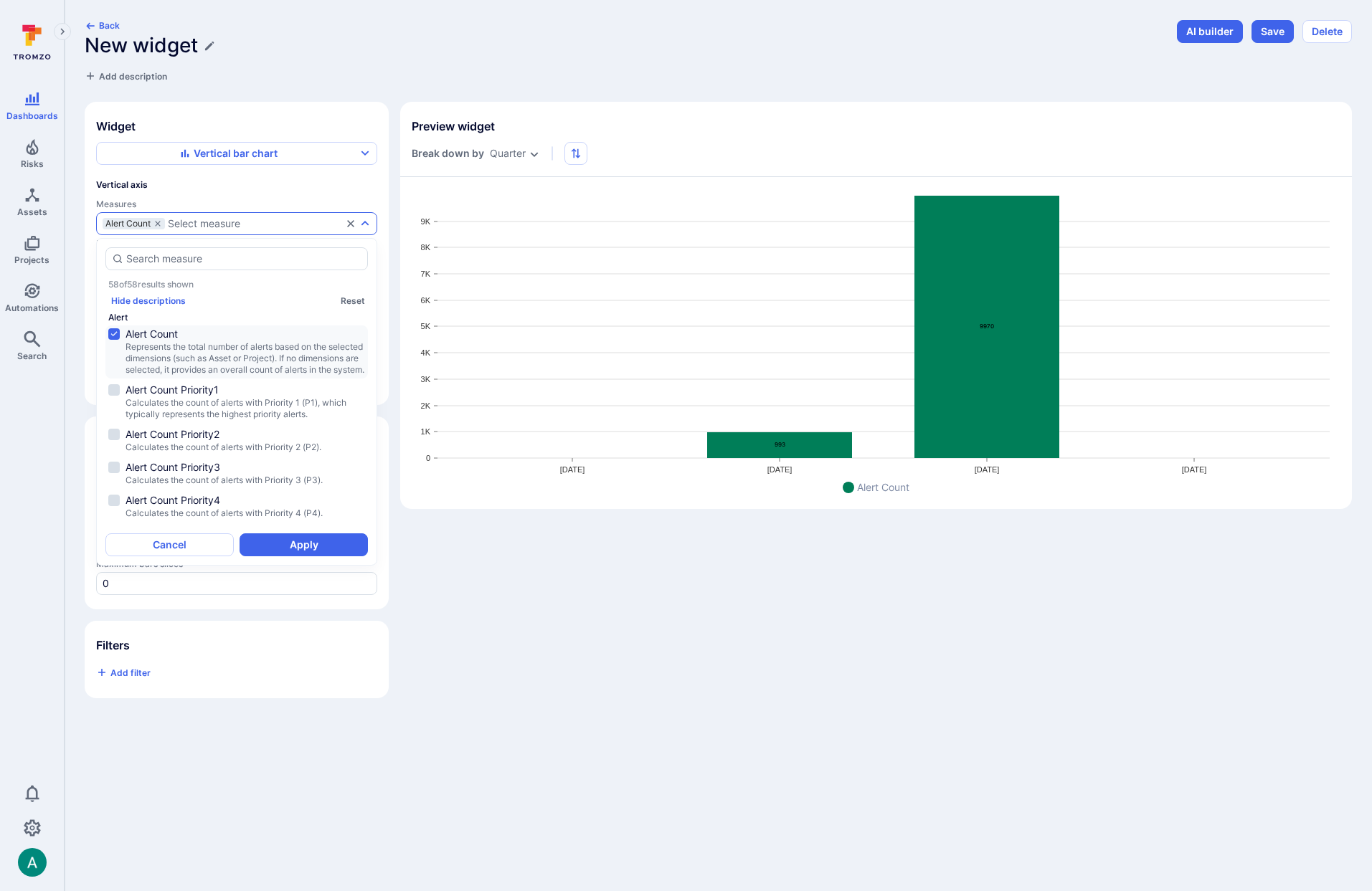
click at [215, 191] on div "Vertical axis Measures Alert Count Select measure Numeric fields that represent…" at bounding box center [236, 214] width 281 height 70
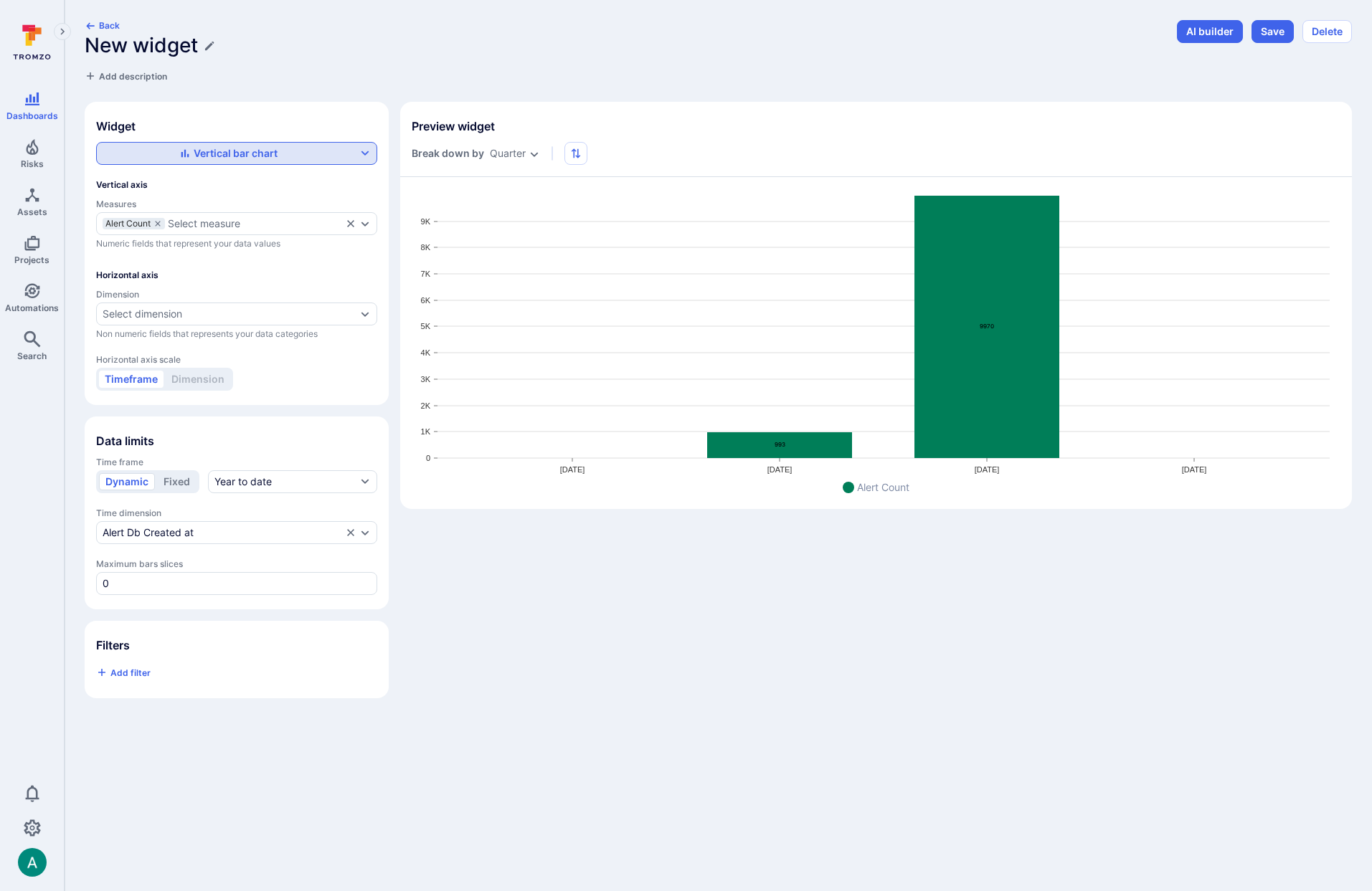
click at [227, 157] on div "Vertical bar chart" at bounding box center [228, 153] width 98 height 14
click at [193, 185] on label "Line chart" at bounding box center [236, 187] width 263 height 20
click at [365, 187] on input "Line chart" at bounding box center [365, 187] width 0 height 0
checkbox input "true"
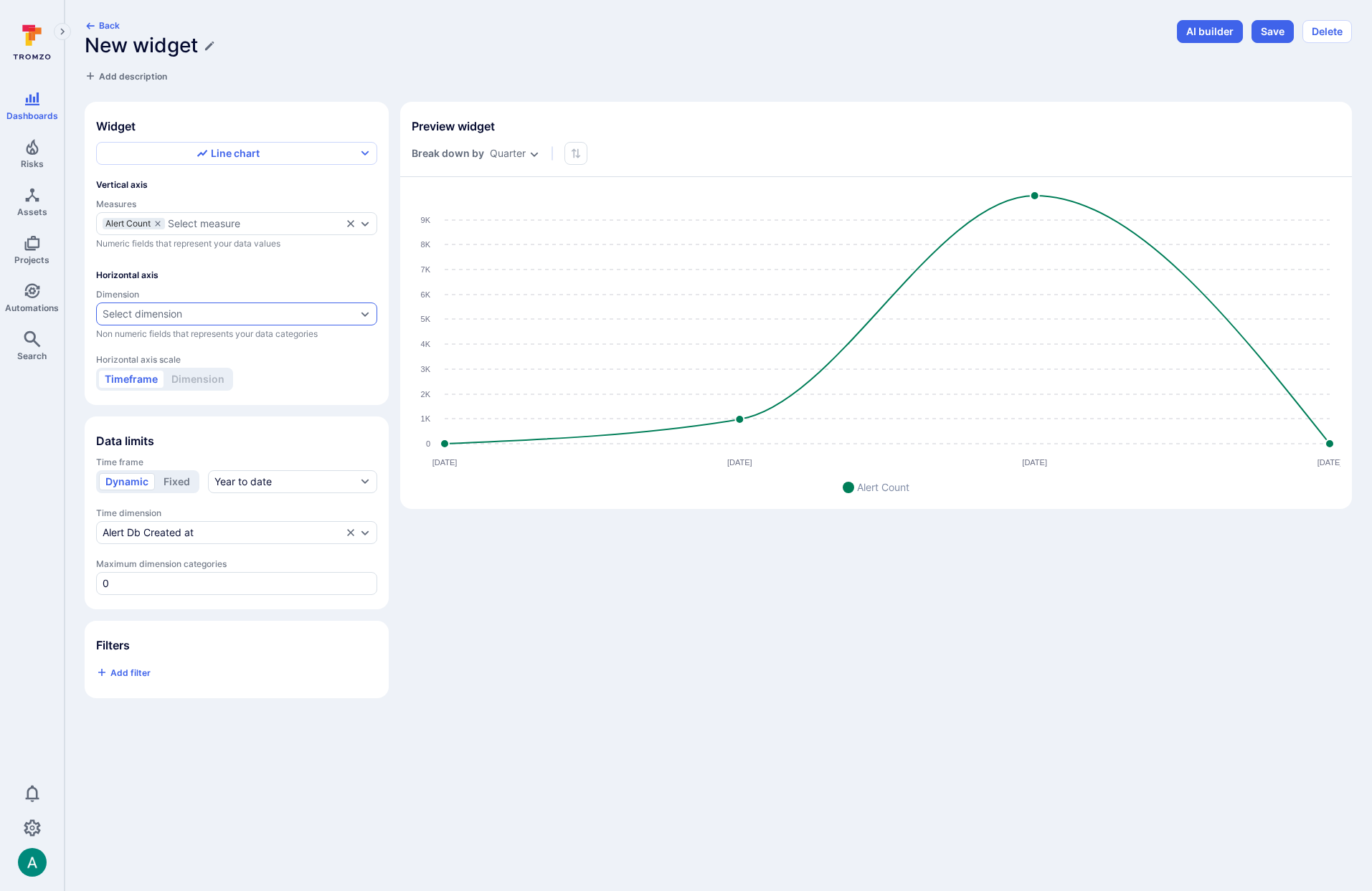
click at [177, 317] on div "Select dimension" at bounding box center [142, 314] width 80 height 11
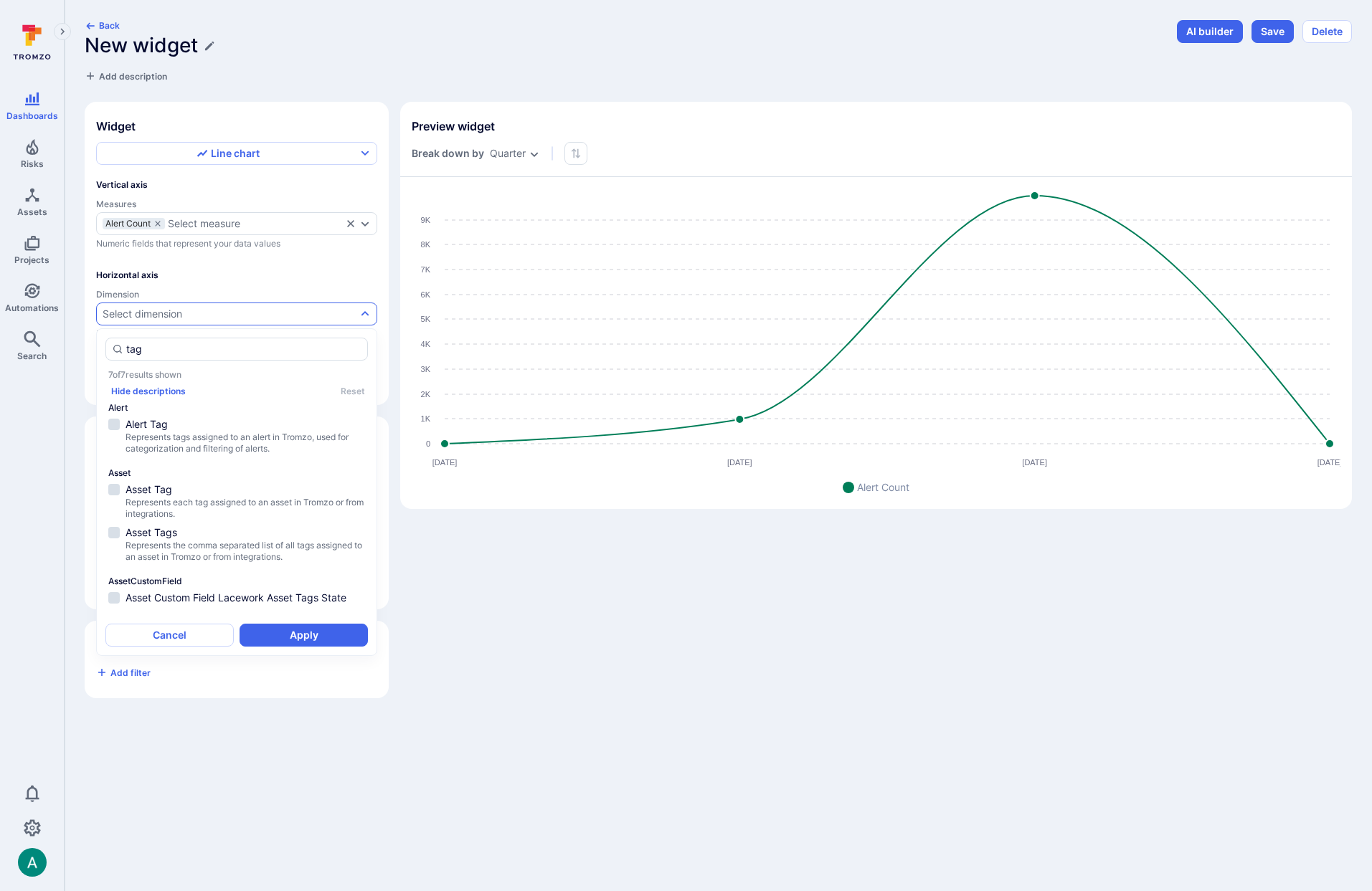
scroll to position [165, 0]
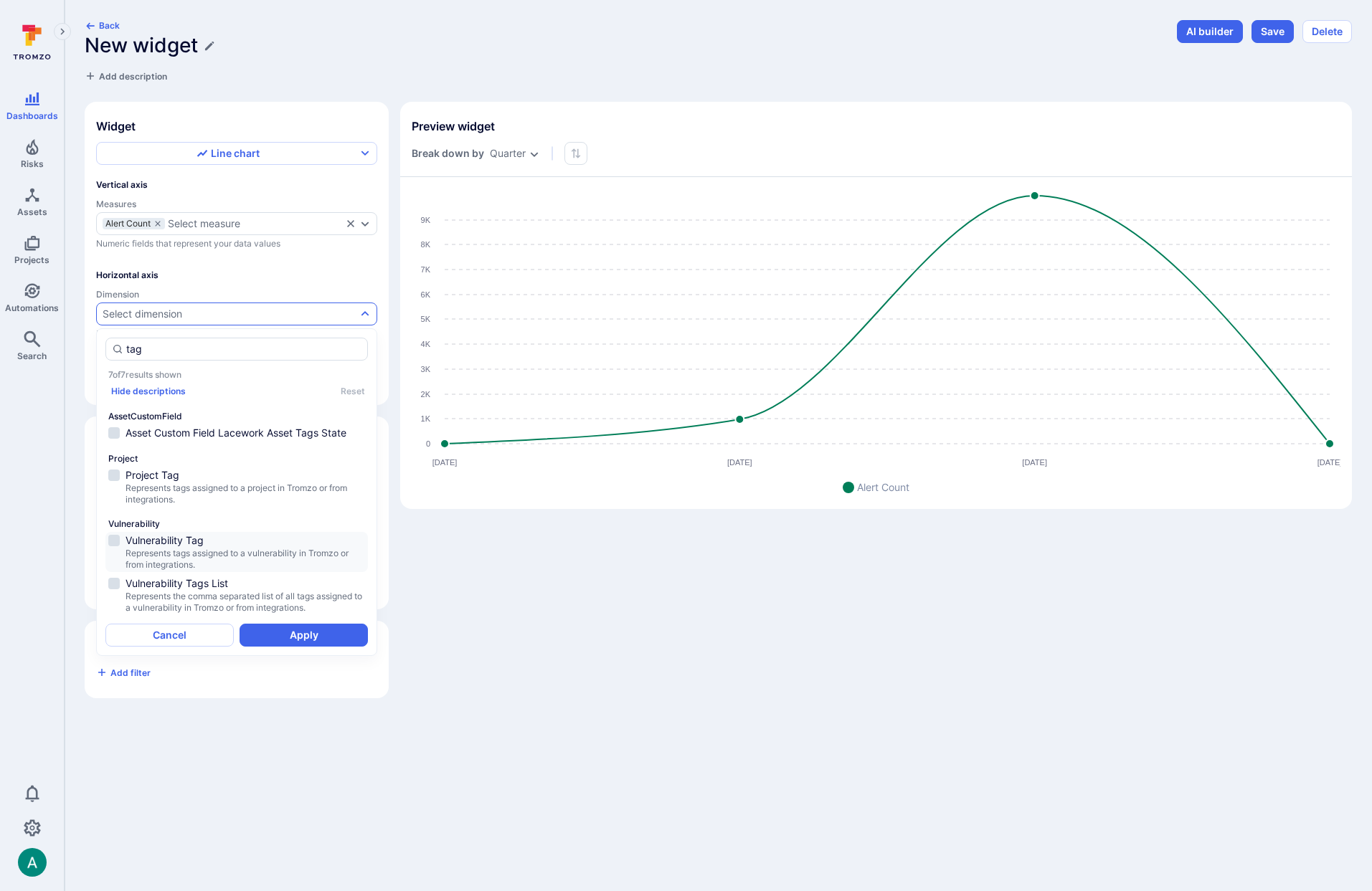
click at [154, 548] on span "Represents tags assigned to a vulnerability in Tromzo or from integrations." at bounding box center [245, 559] width 240 height 23
type input "tag"
click at [330, 637] on button "Apply" at bounding box center [304, 635] width 129 height 23
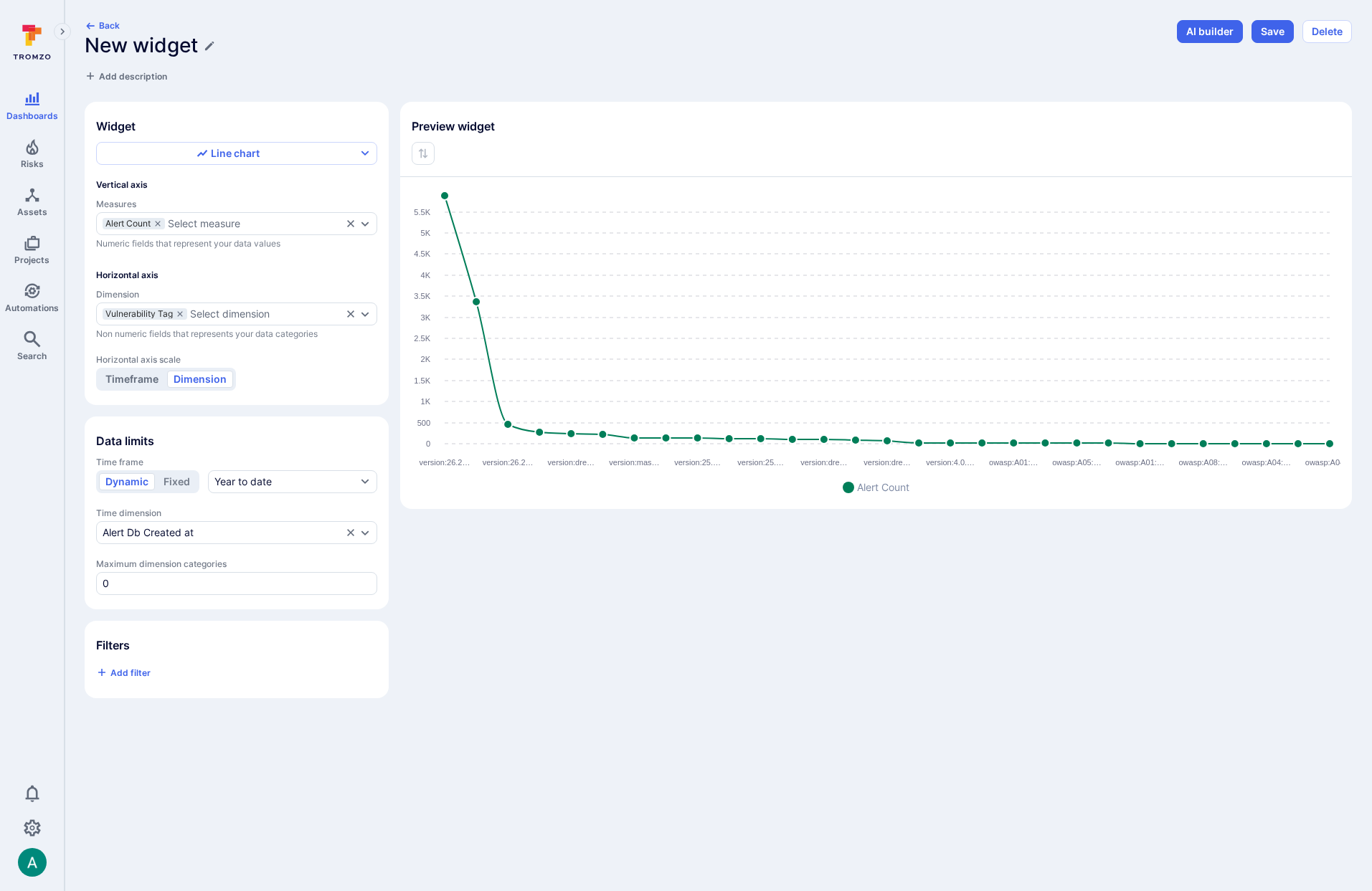
click at [129, 377] on button "Timeframe" at bounding box center [132, 379] width 66 height 18
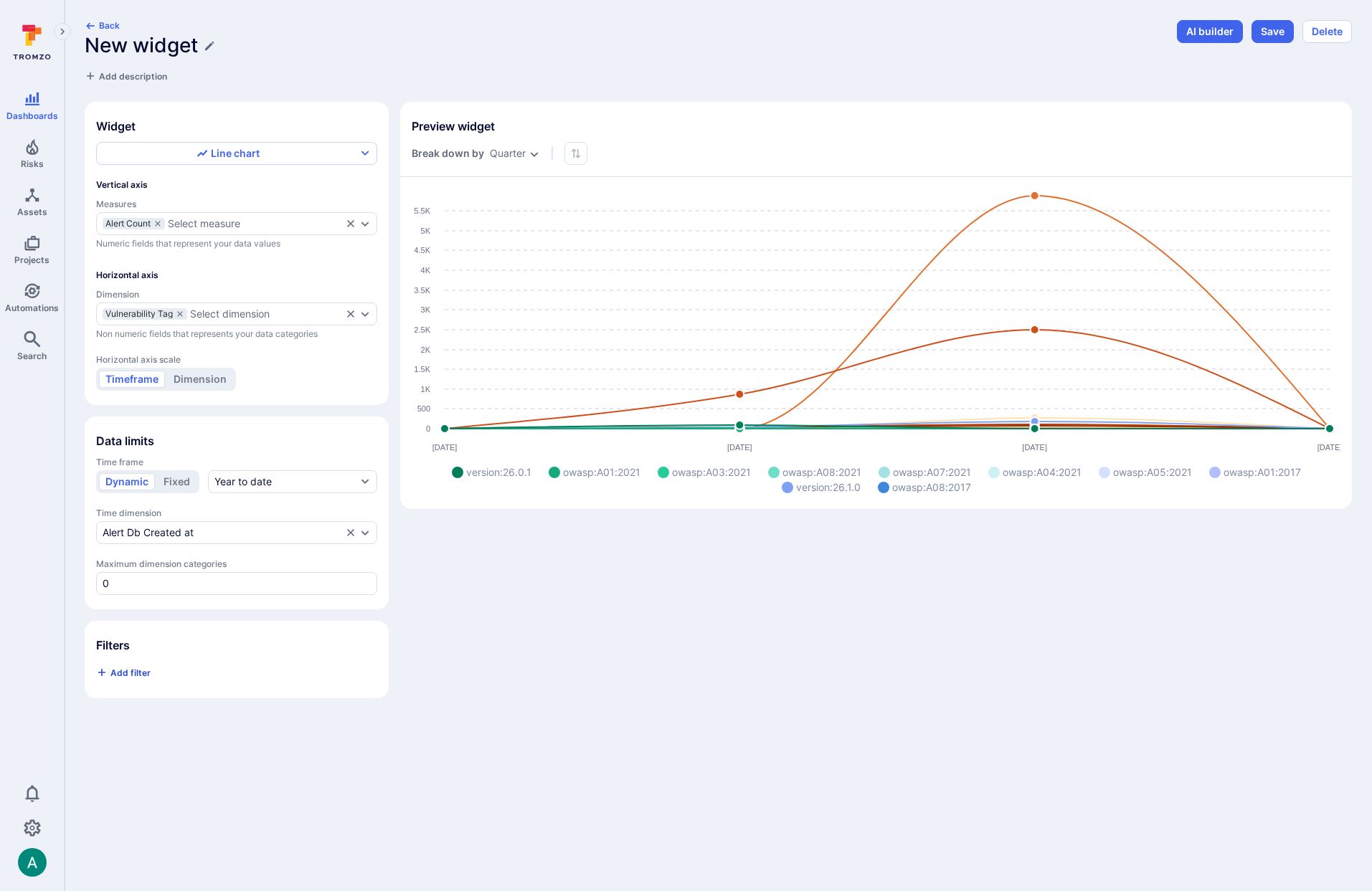
click at [123, 675] on span "Add filter" at bounding box center [130, 673] width 40 height 11
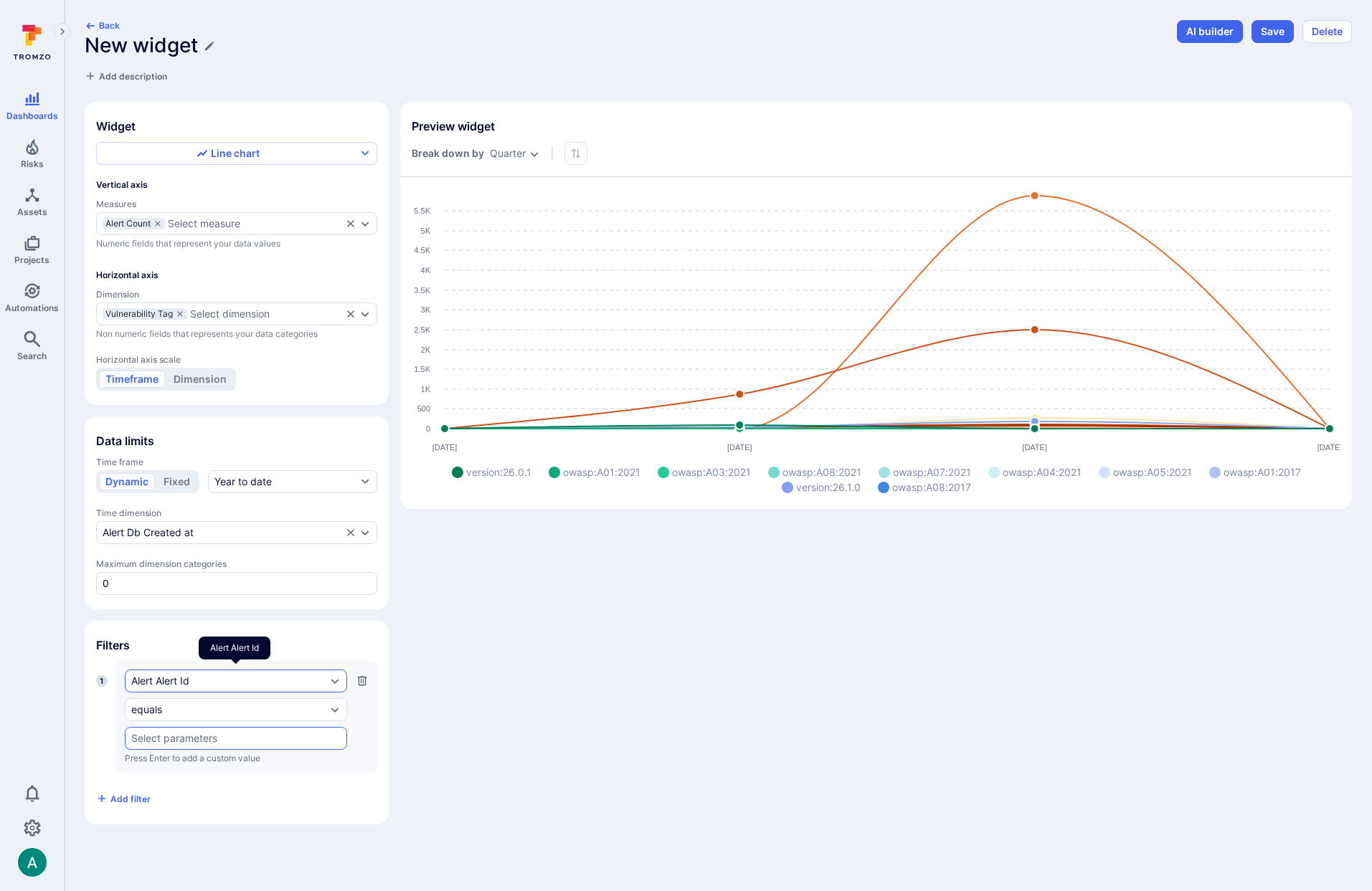
click at [159, 679] on div "Alert Alert Id" at bounding box center [229, 681] width 195 height 11
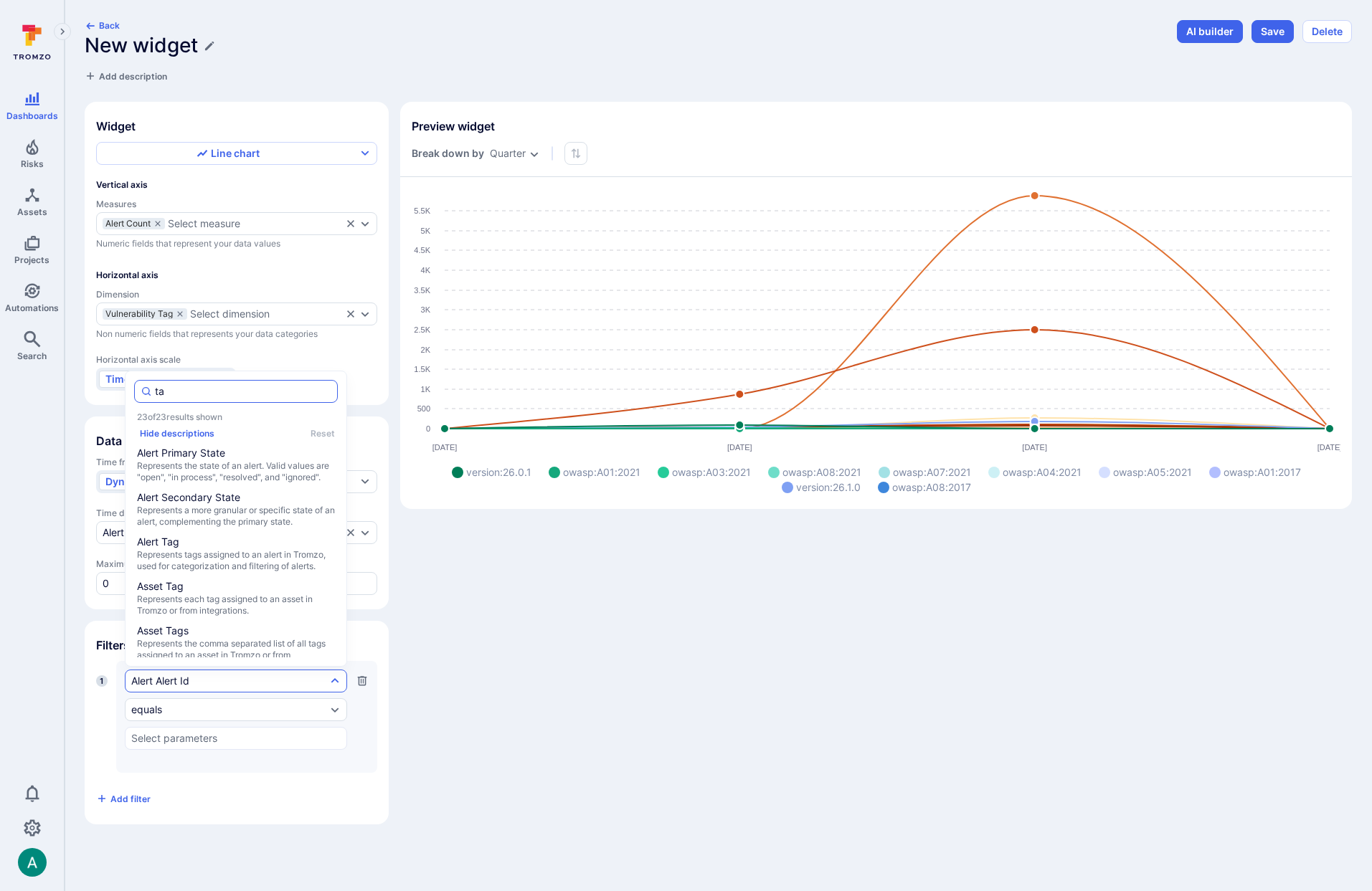
type input "tag"
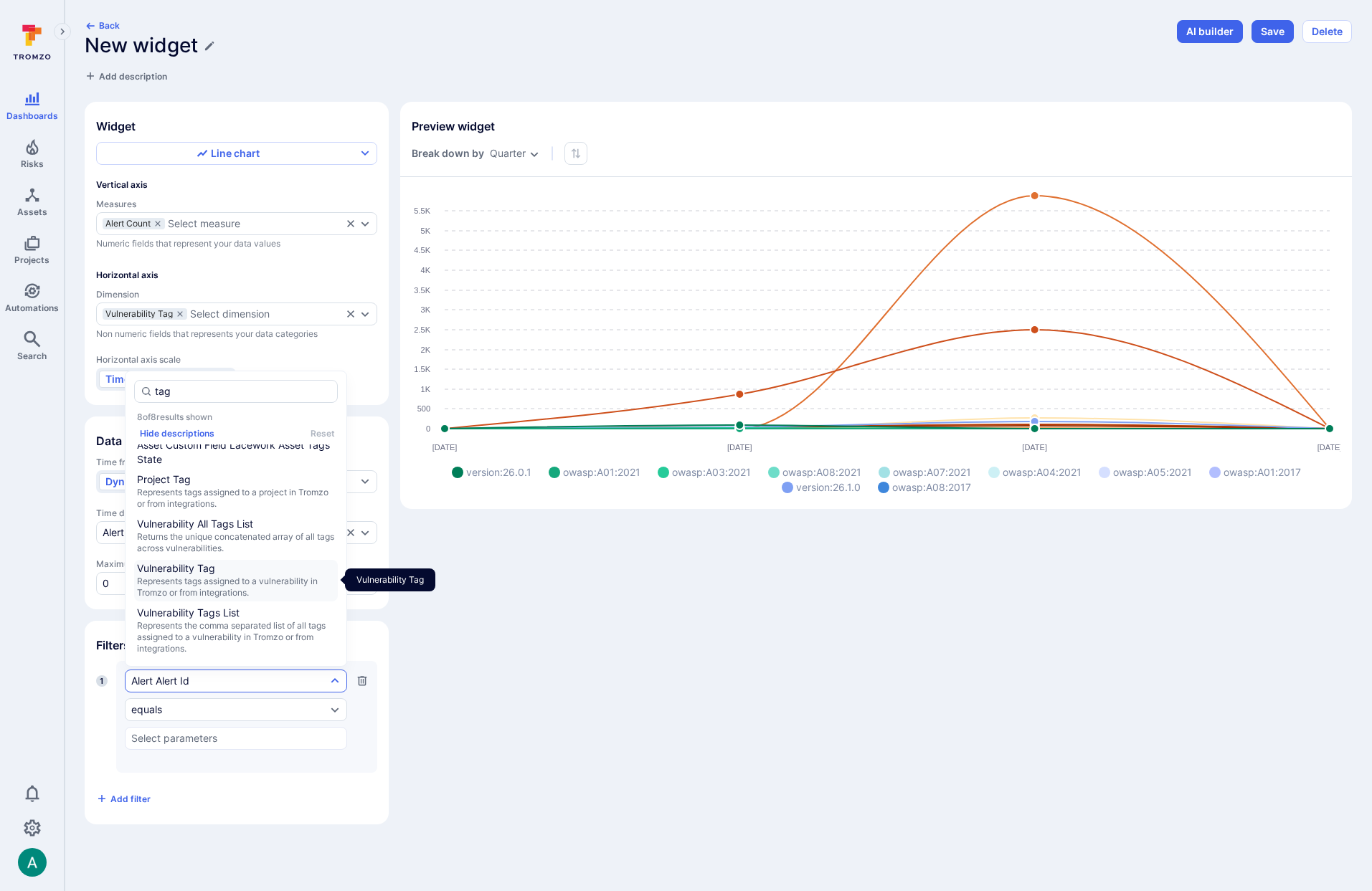
scroll to position [152, 0]
click at [254, 576] on span "Represents tags assigned to a vulnerability in Tromzo or from integrations." at bounding box center [236, 588] width 198 height 23
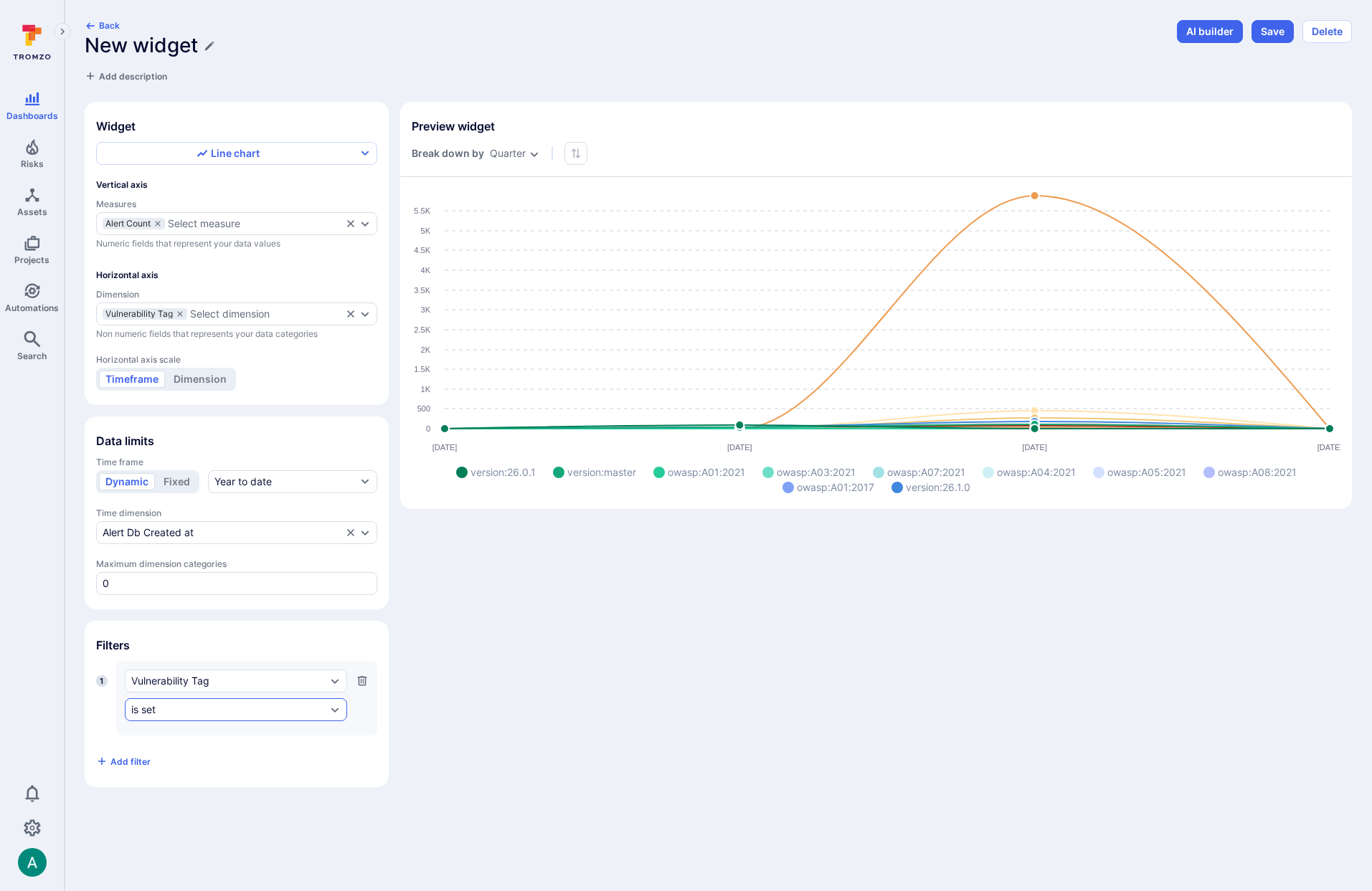
click at [247, 716] on div "is set" at bounding box center [236, 710] width 222 height 23
click at [233, 614] on li "starts with" at bounding box center [235, 617] width 203 height 18
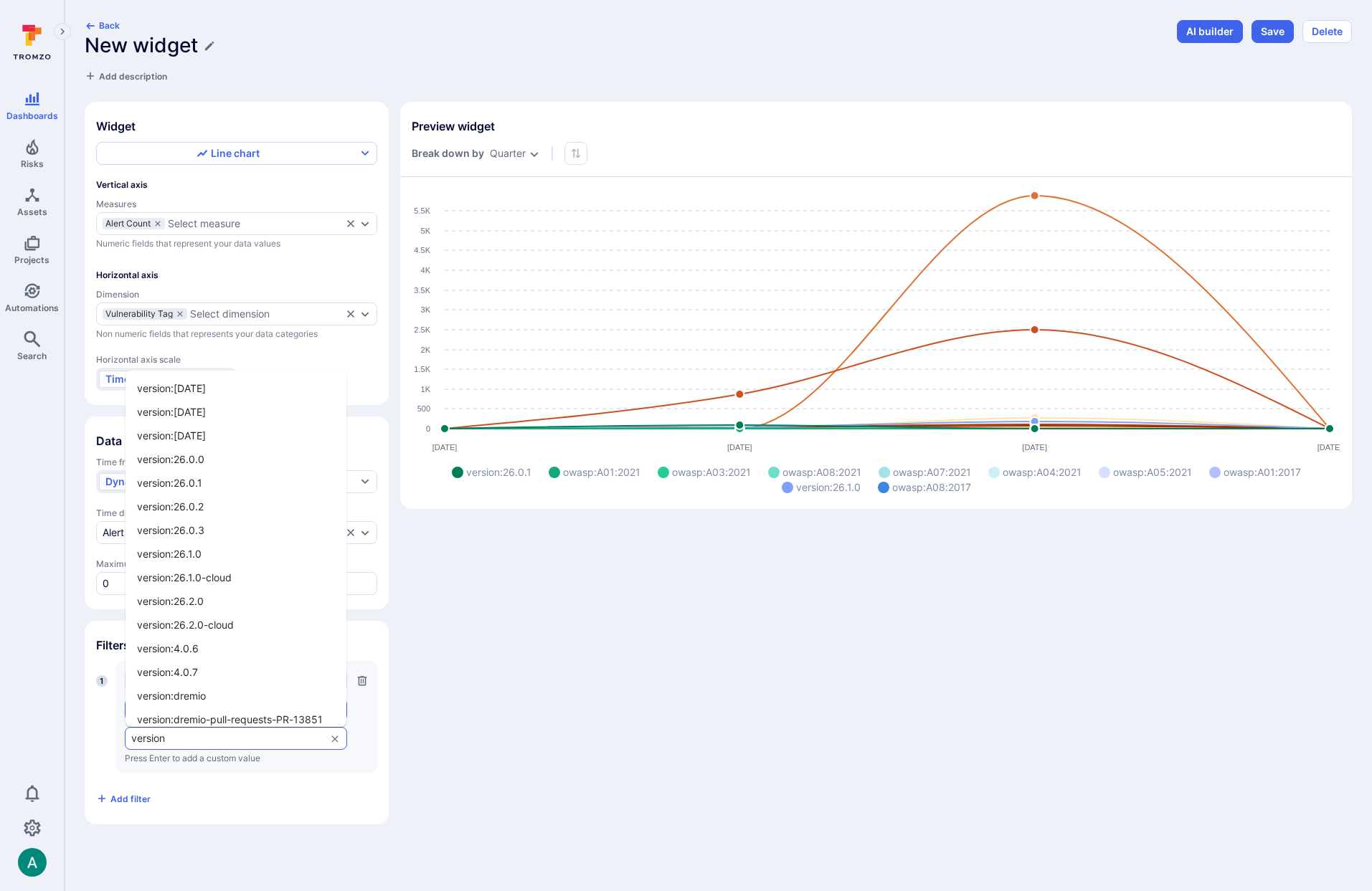
type input "version:"
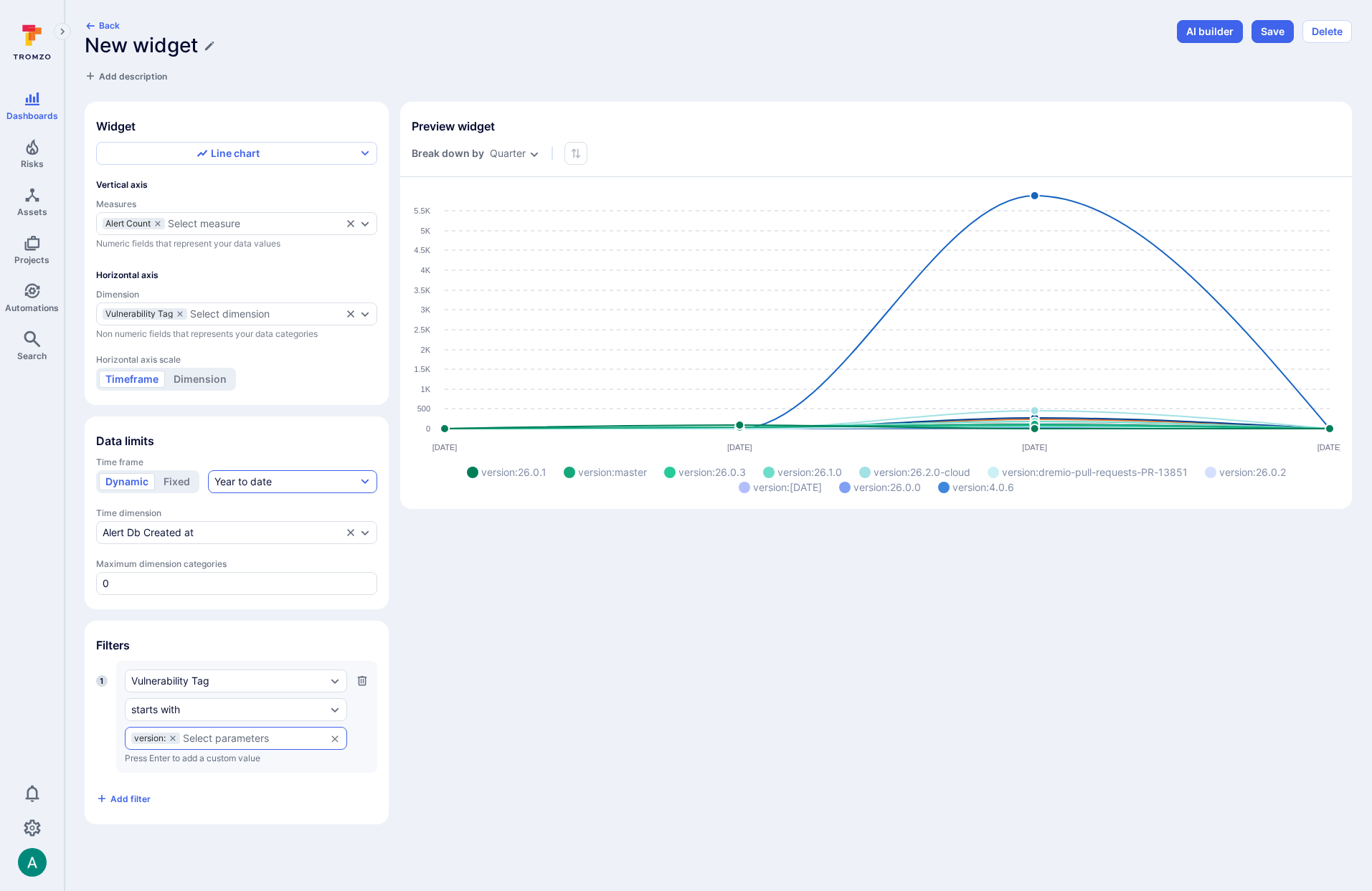
click at [276, 487] on button "Year to date" at bounding box center [293, 482] width 169 height 23
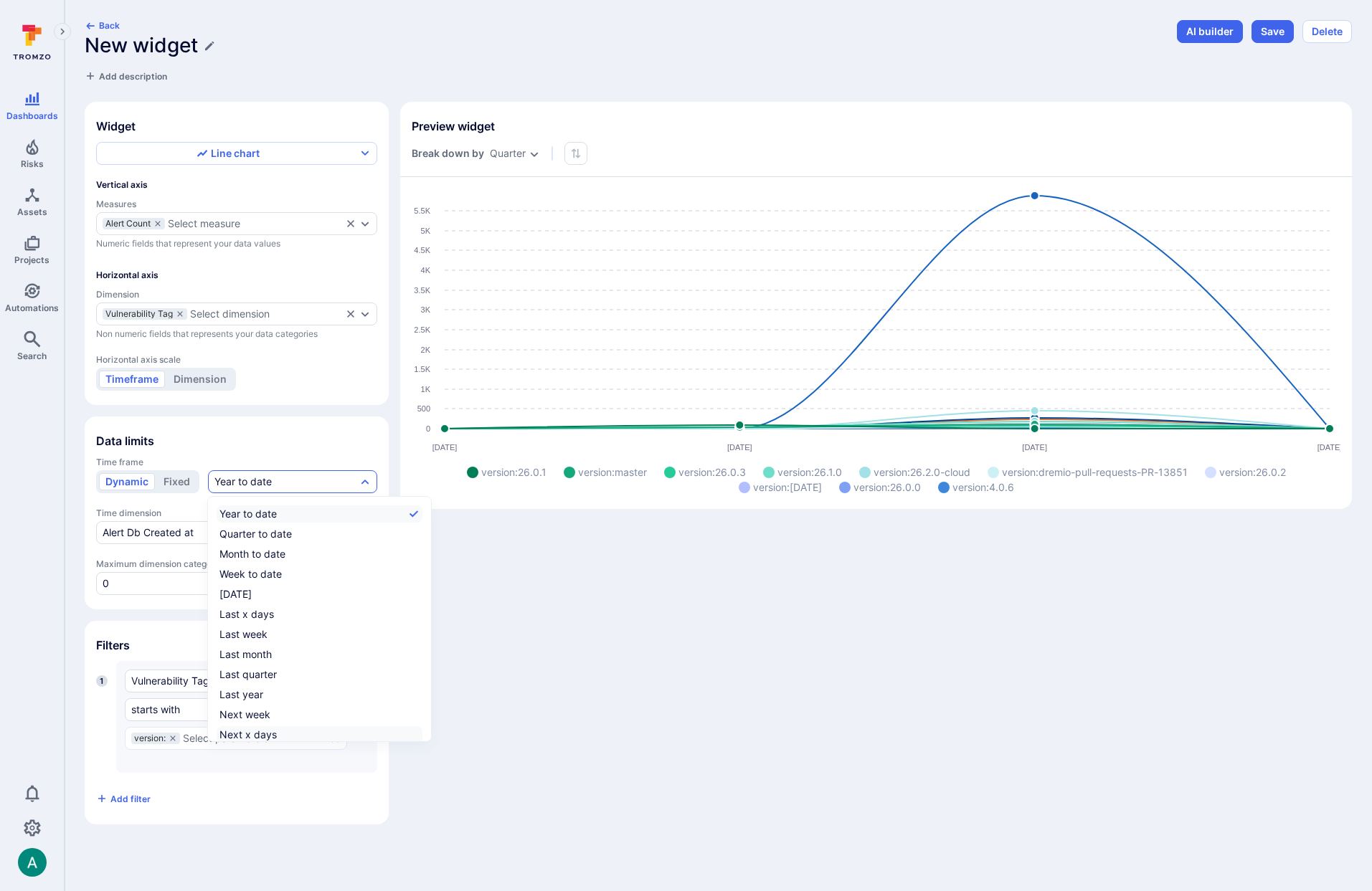
scroll to position [22, 0]
click at [305, 727] on label "All time" at bounding box center [319, 733] width 206 height 18
click at [420, 733] on input "All time" at bounding box center [420, 733] width 0 height 0
checkbox input "true"
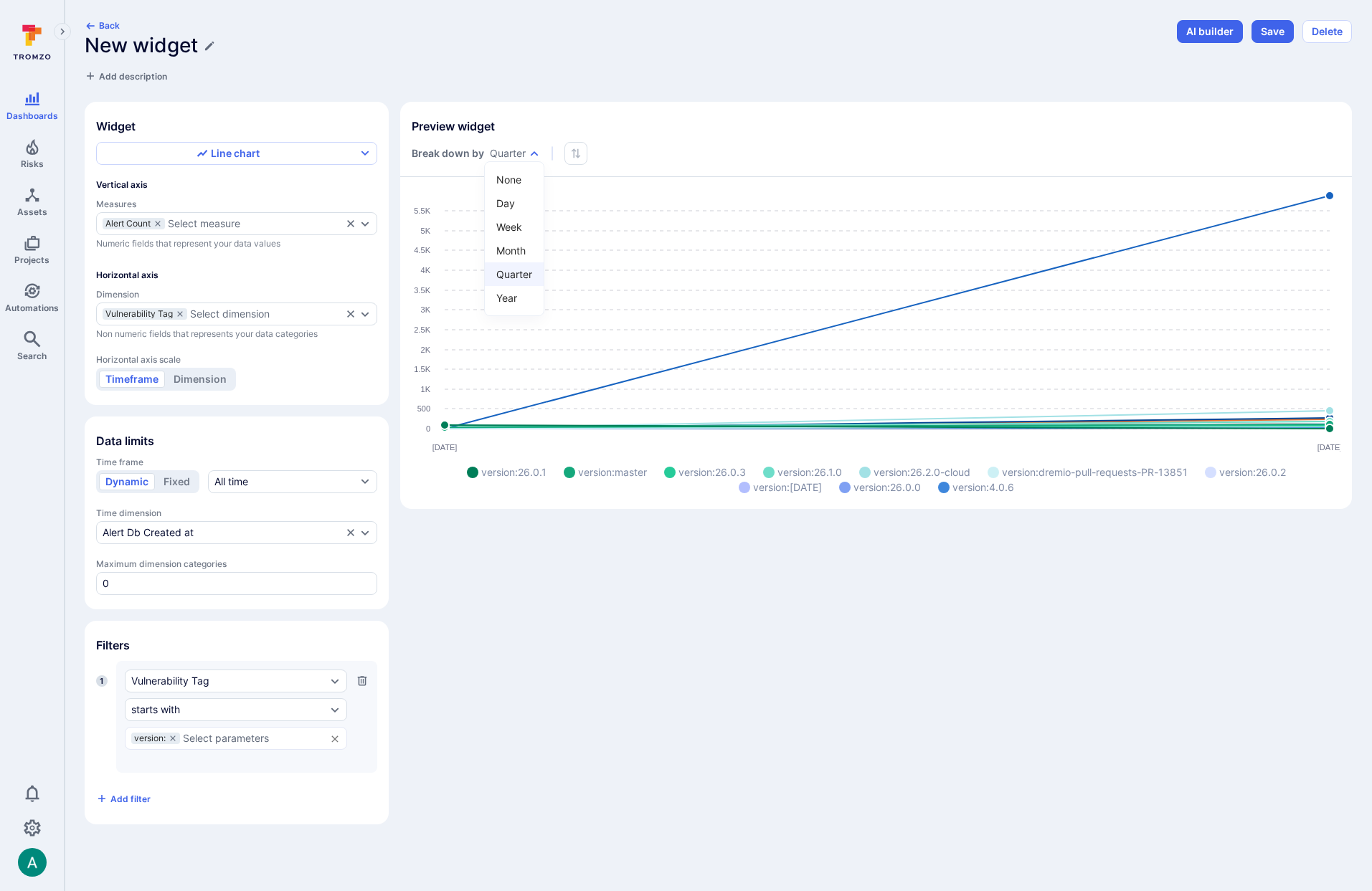
click at [526, 154] on body "Dashboards Risks Assets Projects Automations Search 0 Dashboards All dashboards…" at bounding box center [686, 446] width 1372 height 891
click at [515, 228] on li "Week" at bounding box center [514, 226] width 59 height 24
type input "week"
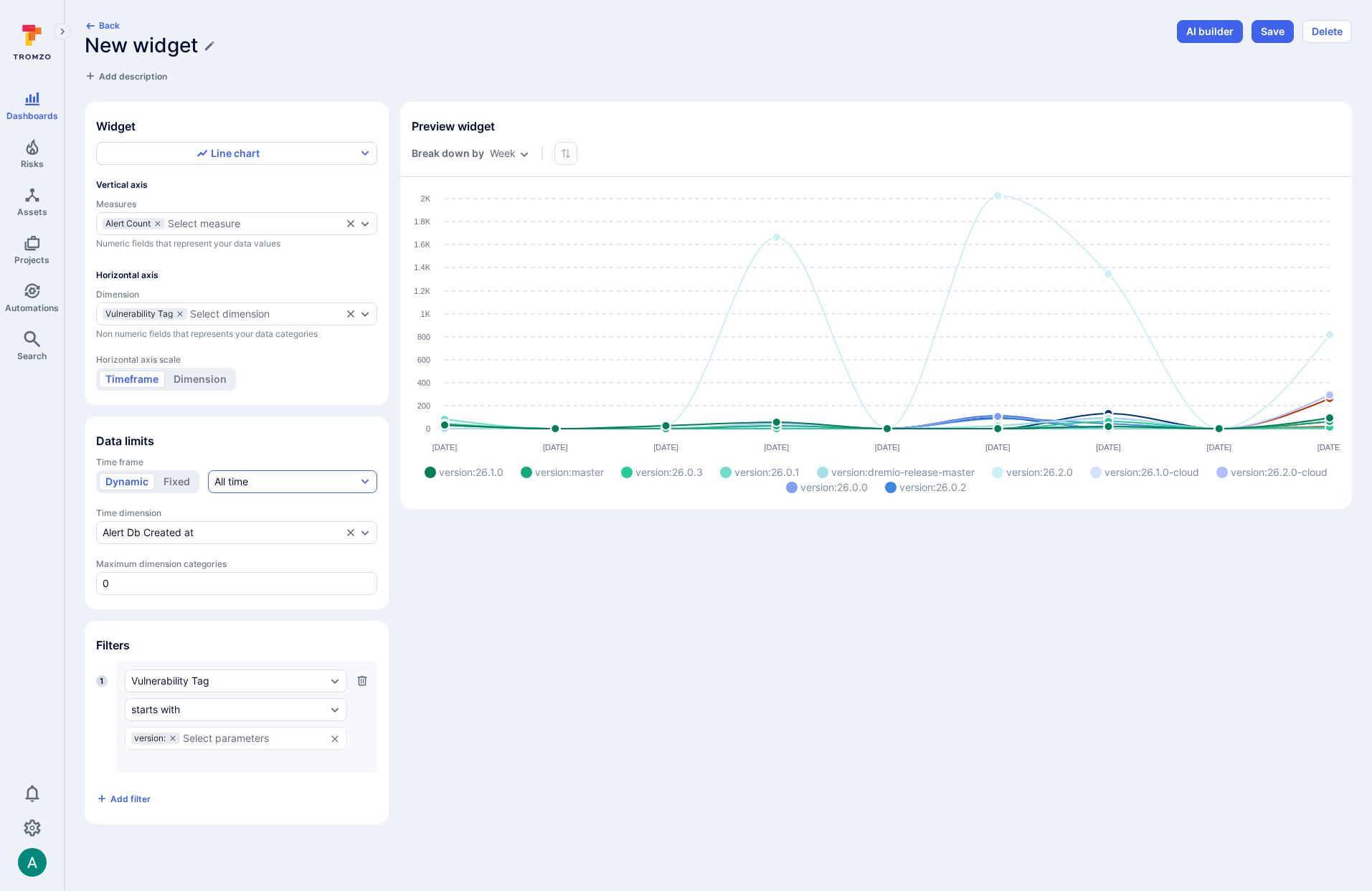
click at [358, 484] on button "All time" at bounding box center [293, 482] width 169 height 23
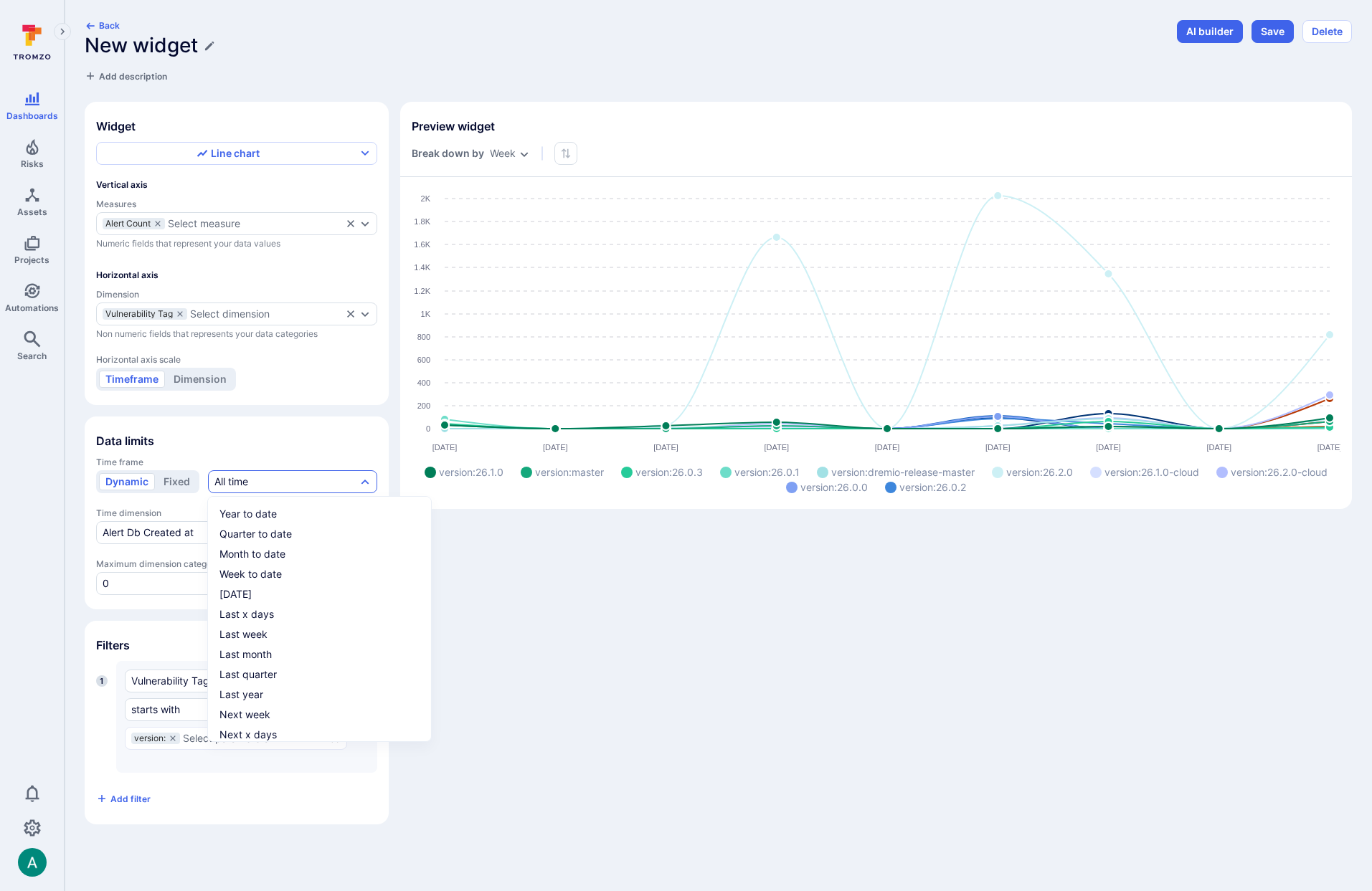
click at [360, 430] on div at bounding box center [686, 446] width 1372 height 891
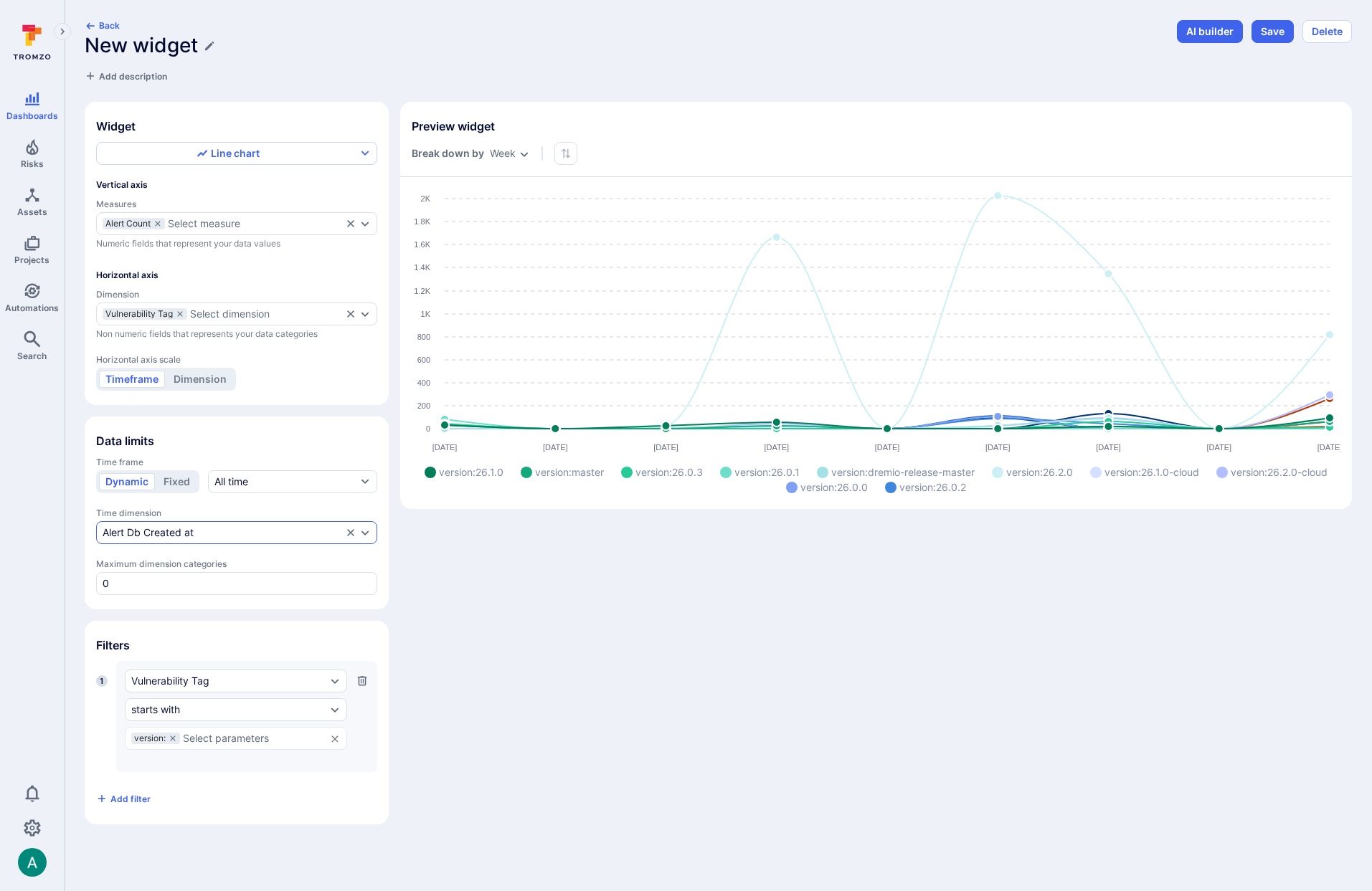
click at [188, 524] on div "Alert Db Created at" at bounding box center [236, 533] width 281 height 23
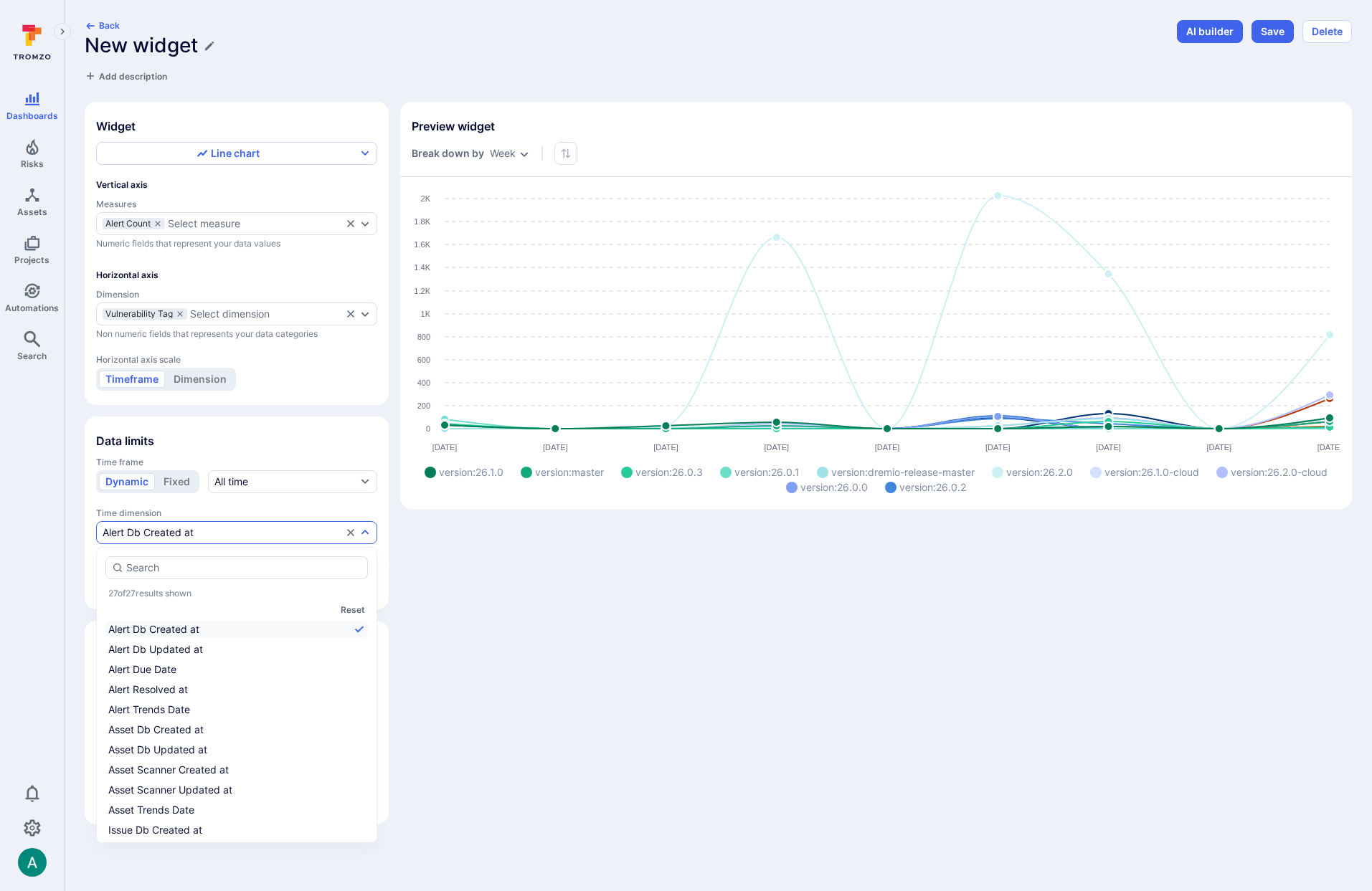
click at [197, 508] on span "Time dimension" at bounding box center [236, 513] width 281 height 11
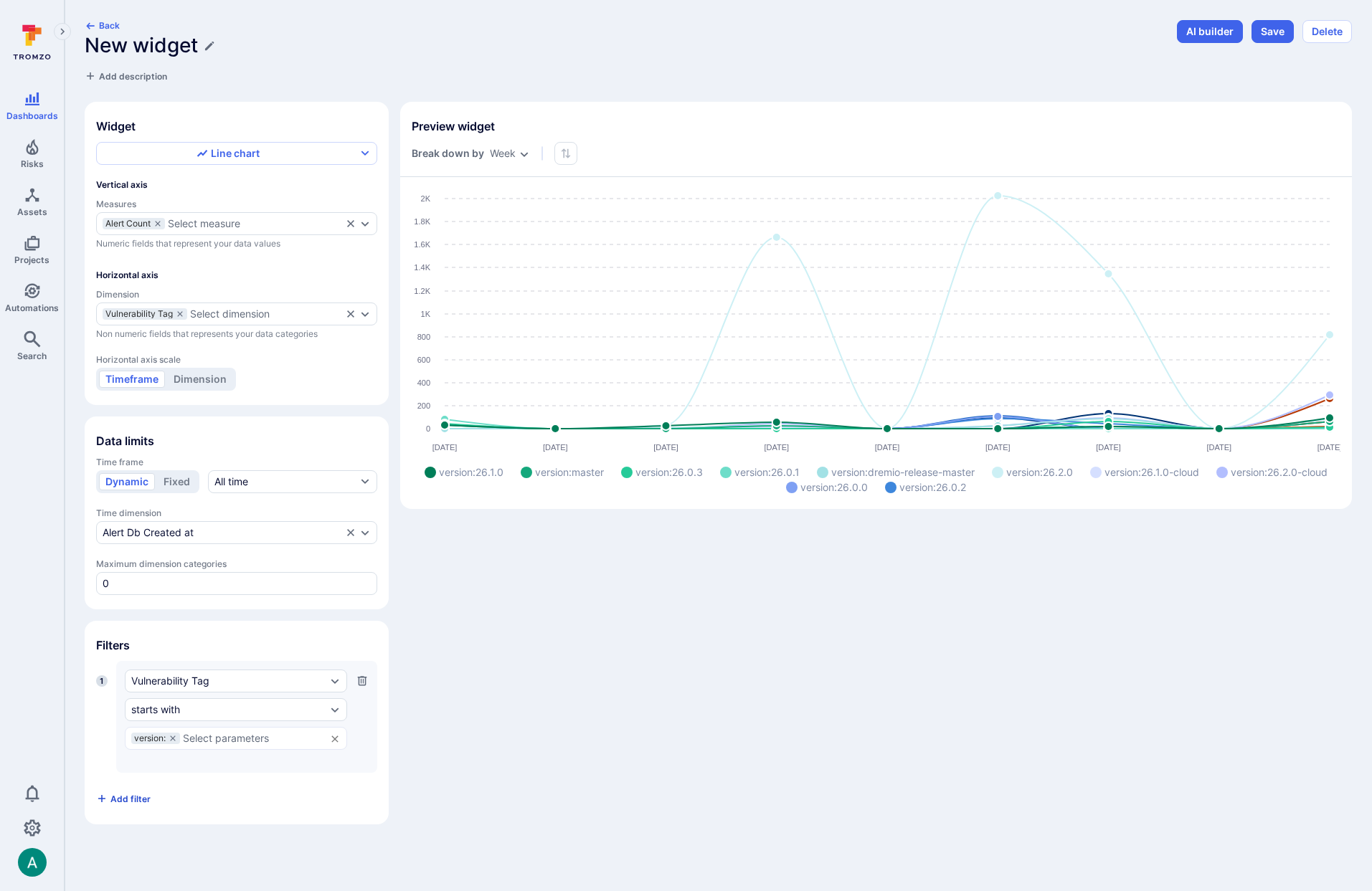
click at [141, 799] on span "Add filter" at bounding box center [130, 799] width 40 height 11
click at [203, 815] on div "Alert Assignee Full Name" at bounding box center [236, 807] width 222 height 23
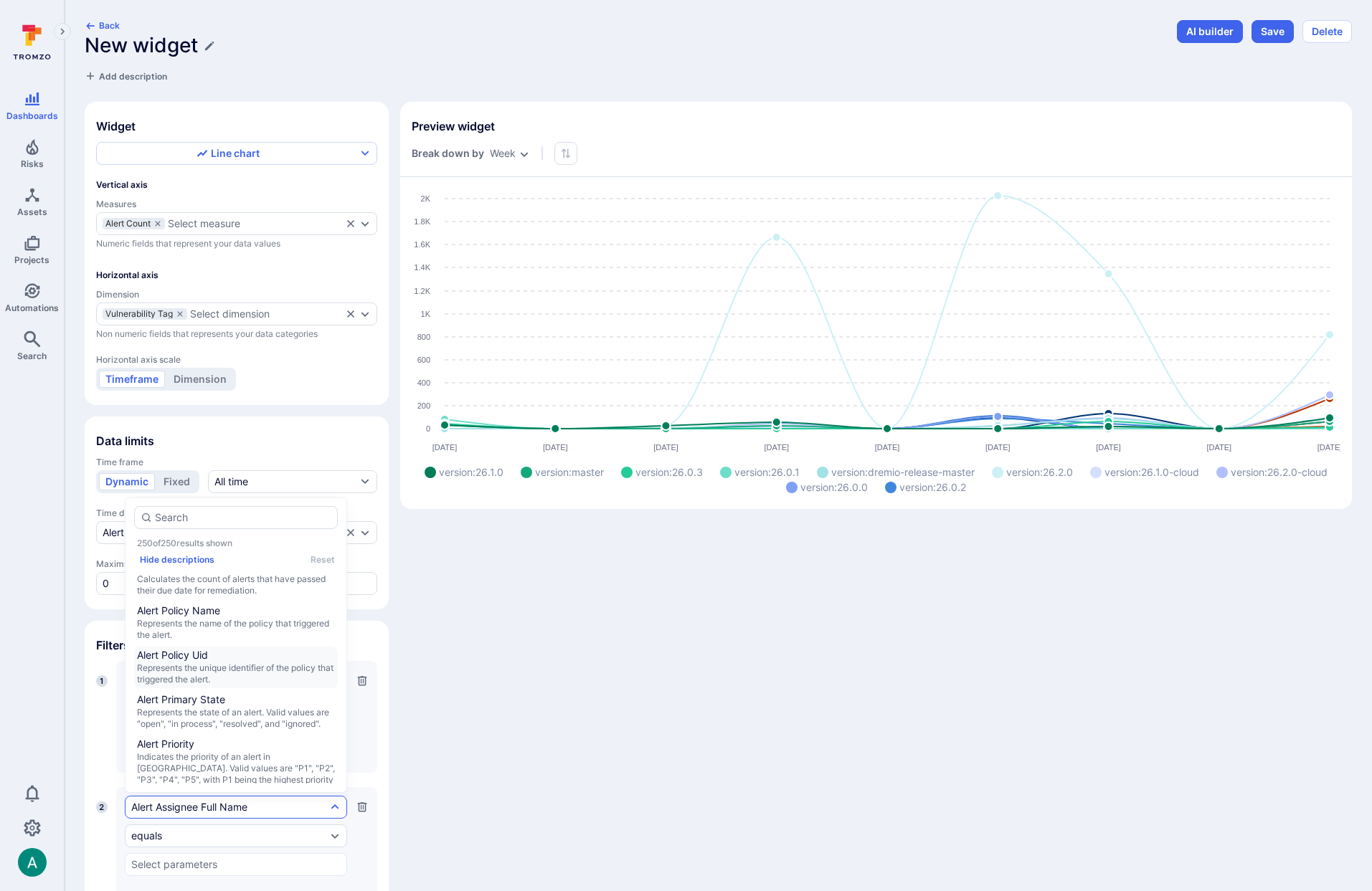
scroll to position [857, 0]
click at [234, 634] on span "Represents the name of the policy that triggered the alert." at bounding box center [236, 622] width 198 height 23
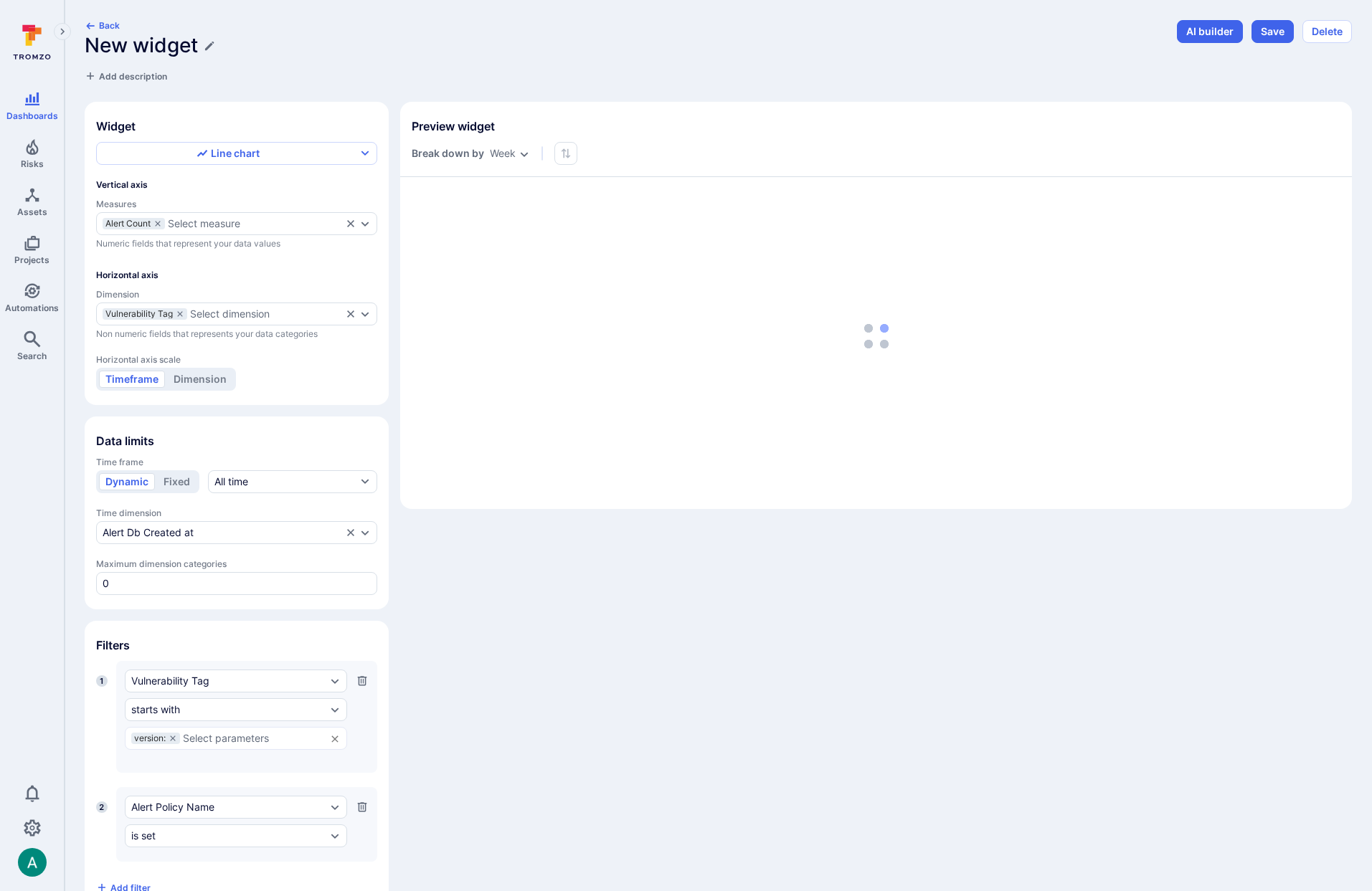
scroll to position [43, 0]
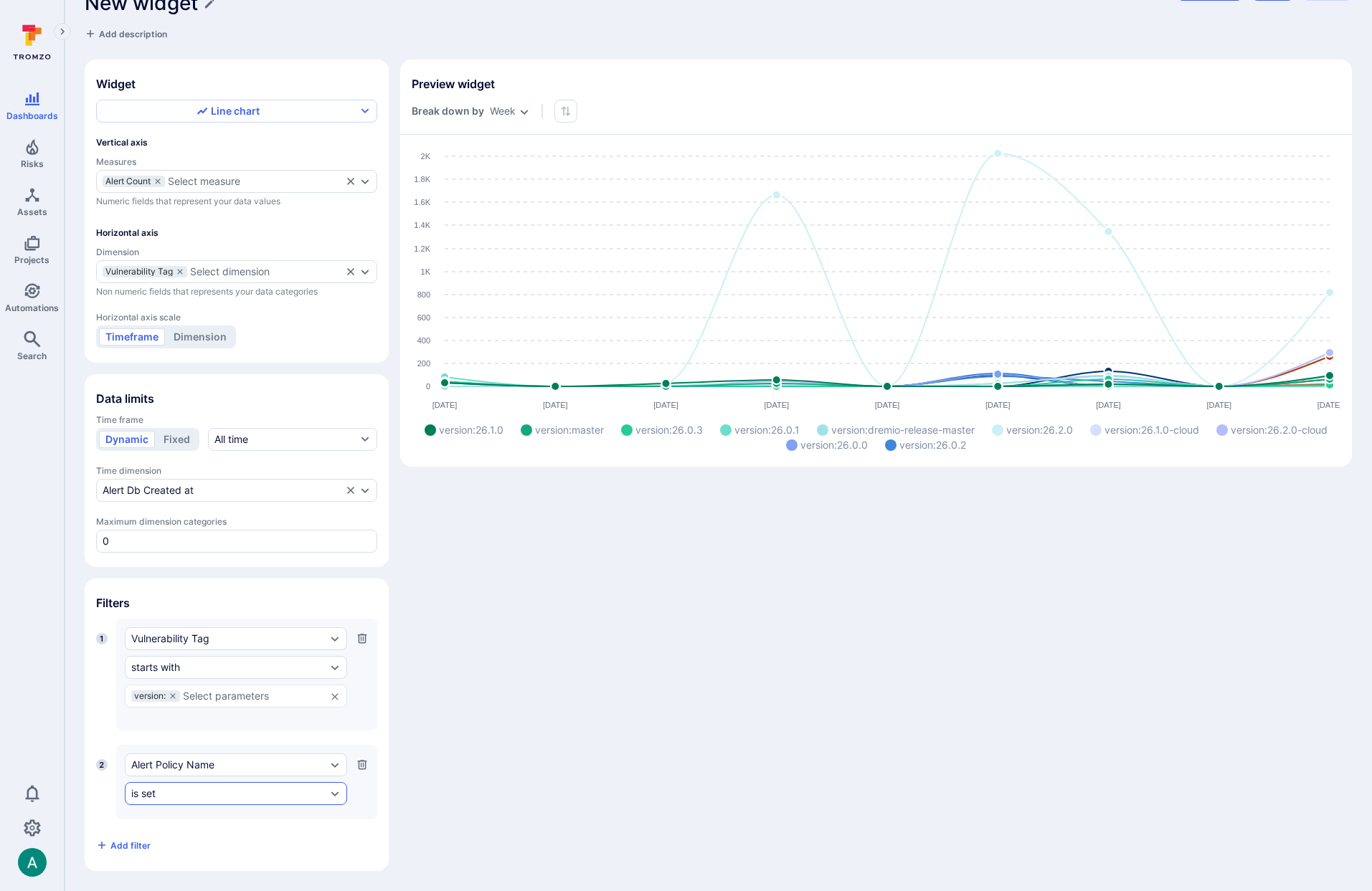
click at [258, 795] on div "is set" at bounding box center [229, 794] width 195 height 11
click at [188, 612] on li "equals" at bounding box center [235, 621] width 203 height 18
click at [219, 827] on input "text" at bounding box center [235, 822] width 209 height 11
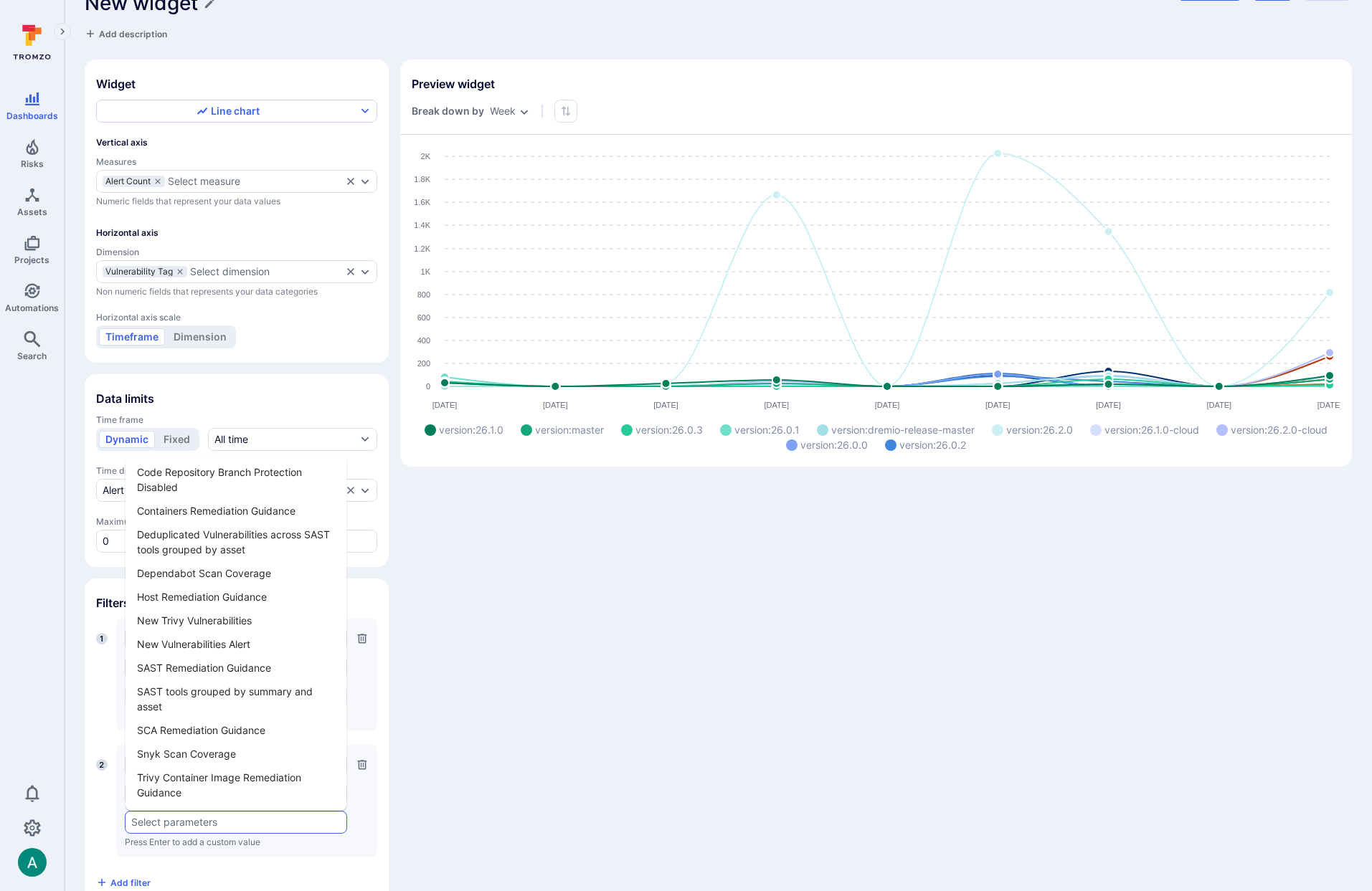
click at [210, 638] on li "New Vulnerabilities Alert" at bounding box center [236, 644] width 221 height 24
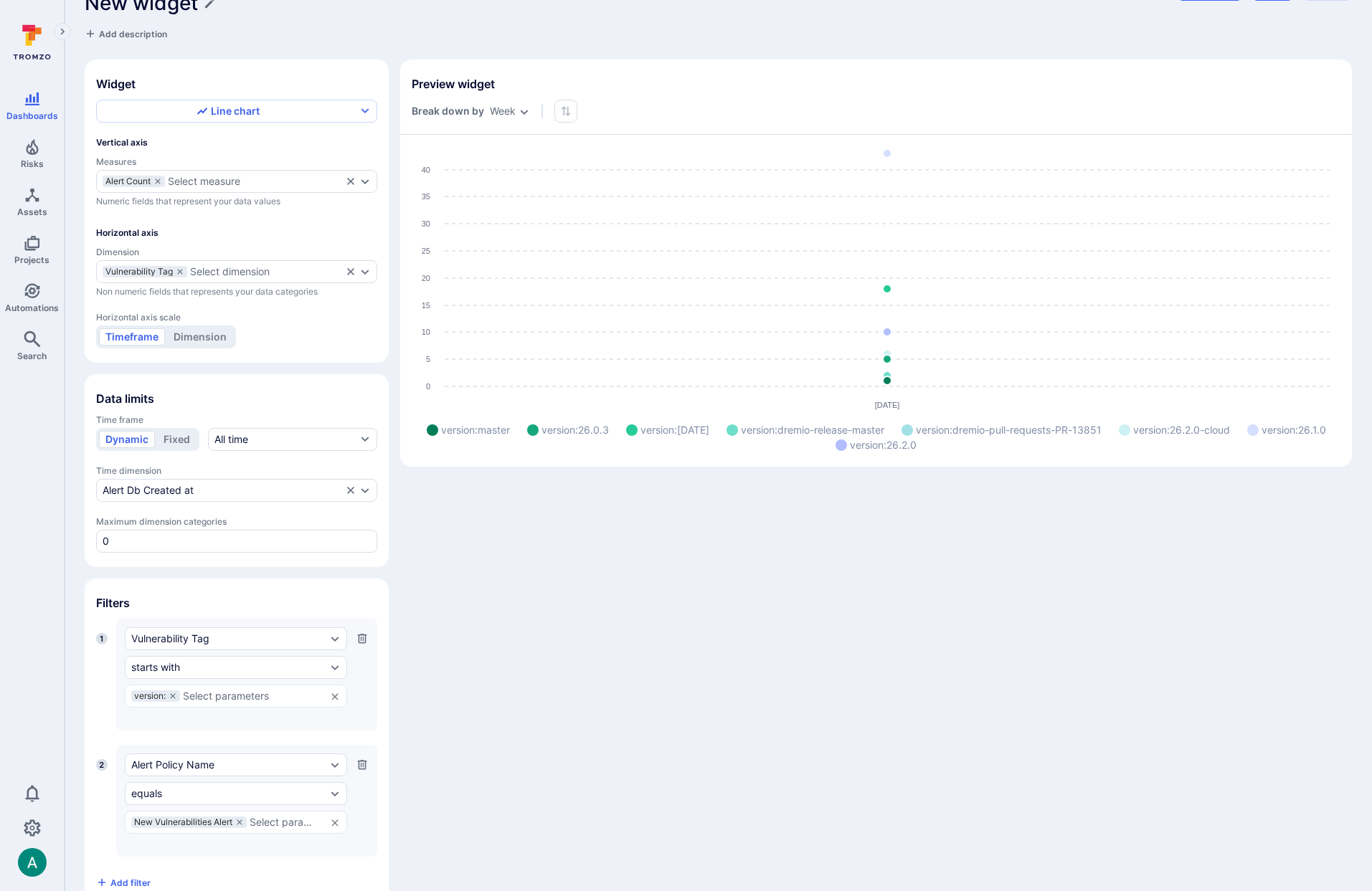
click at [719, 650] on div "Widget Line chart Vertical axis Measures Alert Count Select measure Numeric fie…" at bounding box center [718, 484] width 1268 height 849
click at [928, 571] on div "Widget Line chart Vertical axis Measures Alert Count Select measure Numeric fie…" at bounding box center [718, 484] width 1268 height 849
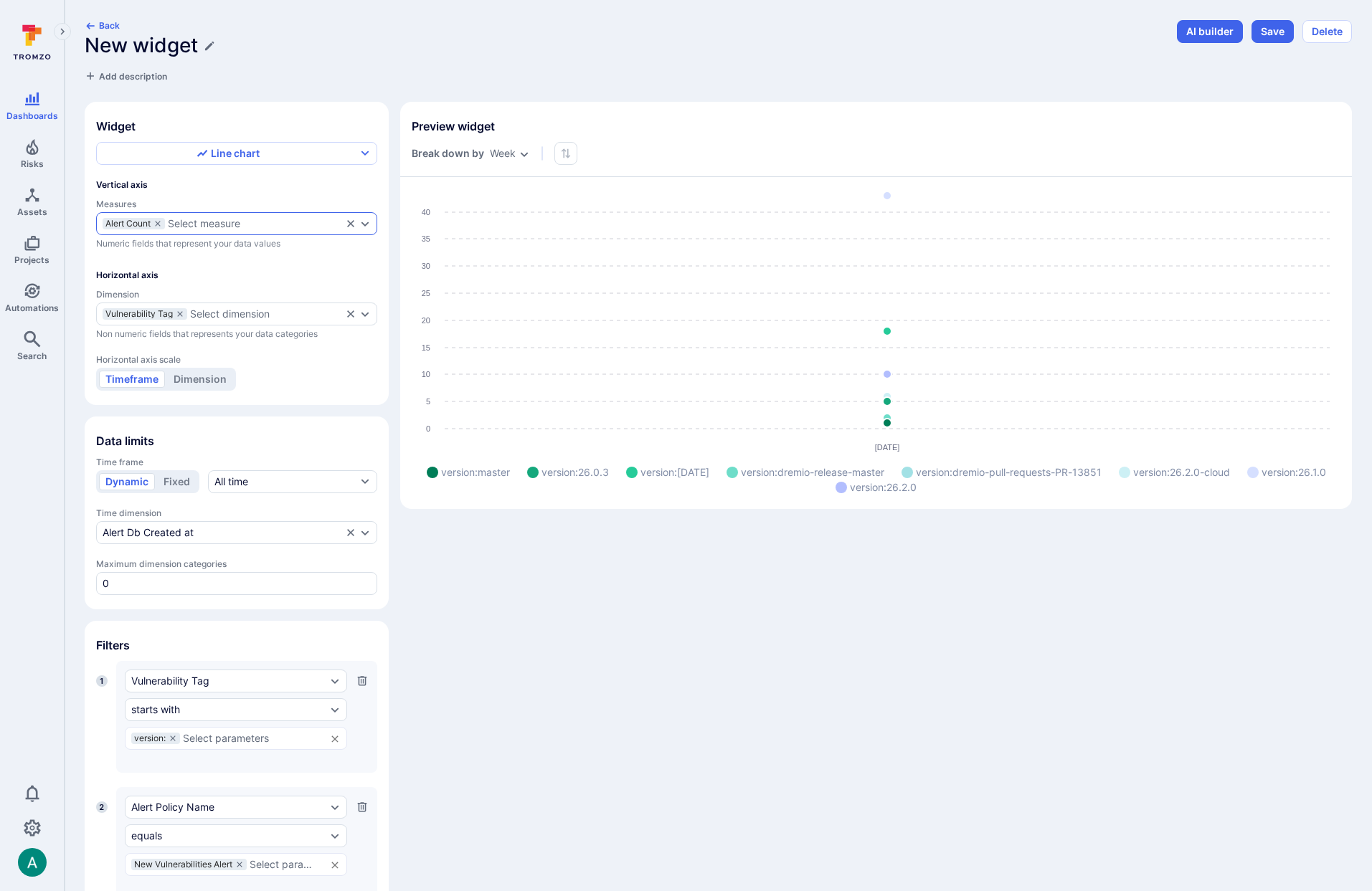
click at [366, 225] on icon "Expand dropdown" at bounding box center [366, 224] width 8 height 5
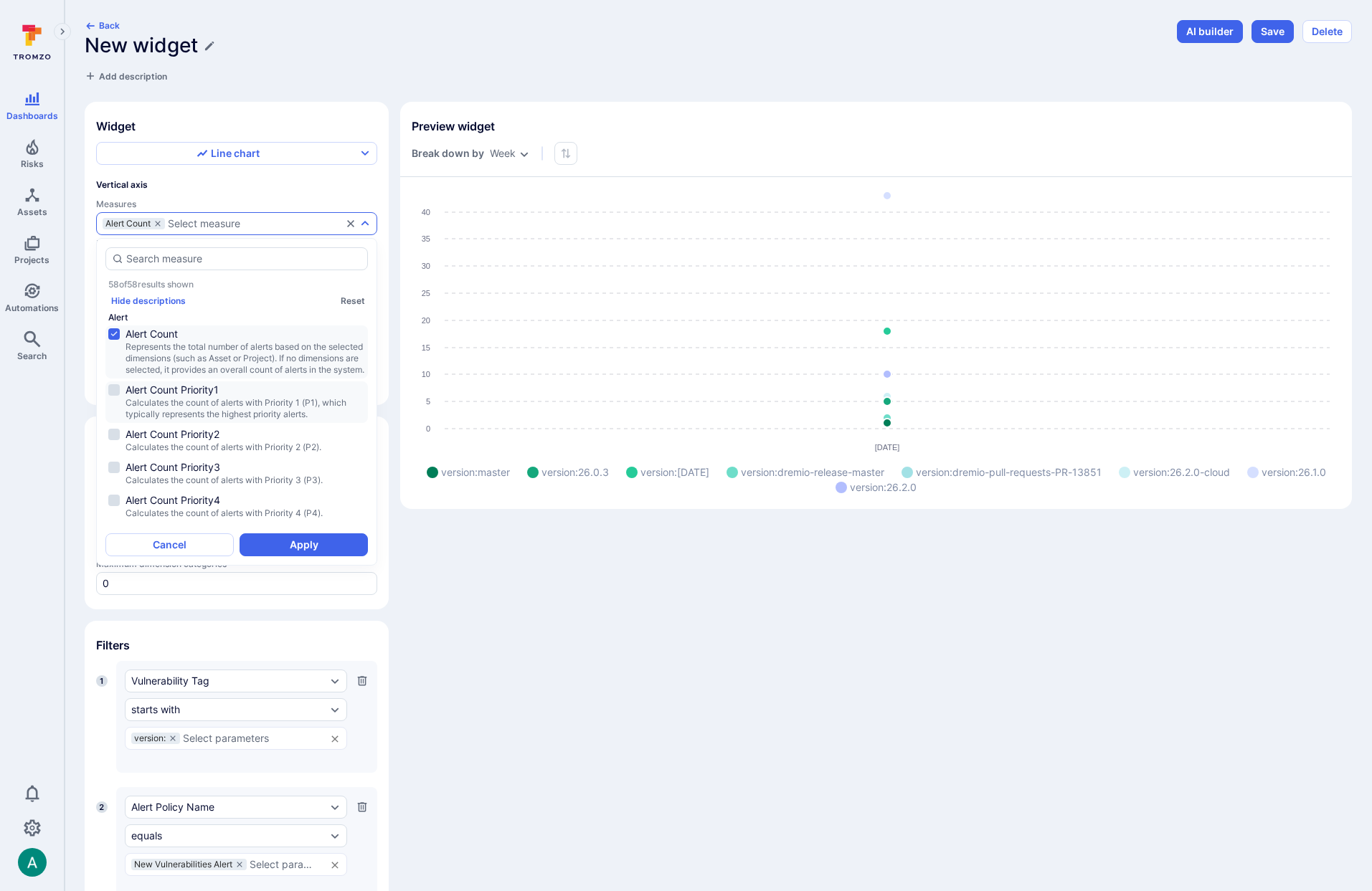
click at [269, 418] on span "Calculates the count of alerts with Priority 1 (P1), which typically represents…" at bounding box center [245, 409] width 240 height 23
click at [270, 442] on span "Alert Count Priority2" at bounding box center [245, 434] width 240 height 14
click at [334, 543] on button "Apply" at bounding box center [304, 545] width 129 height 23
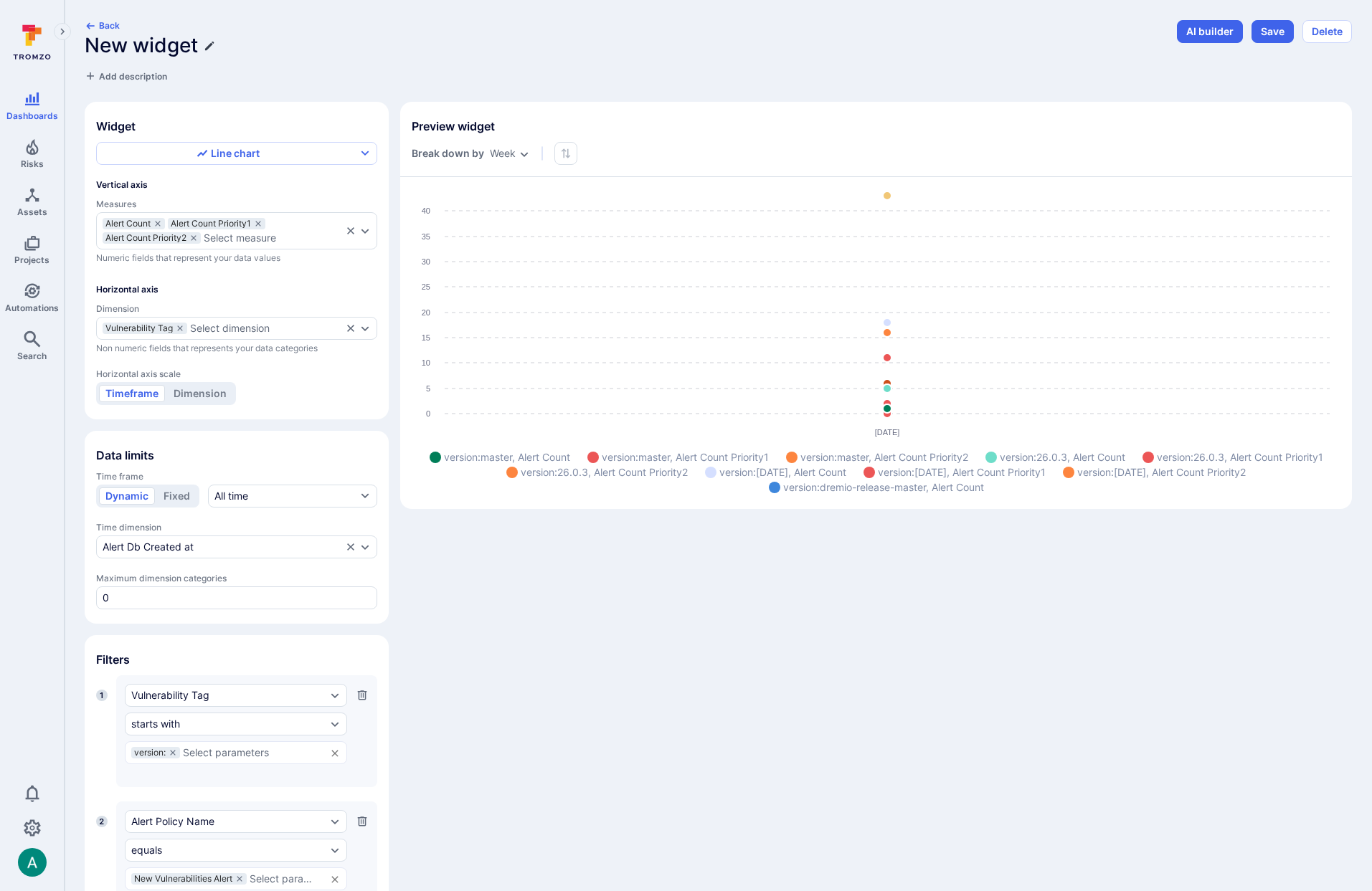
click at [204, 45] on icon "Edit title" at bounding box center [209, 46] width 11 height 11
click at [187, 47] on input "New widget" at bounding box center [626, 45] width 1084 height 24
type input "l"
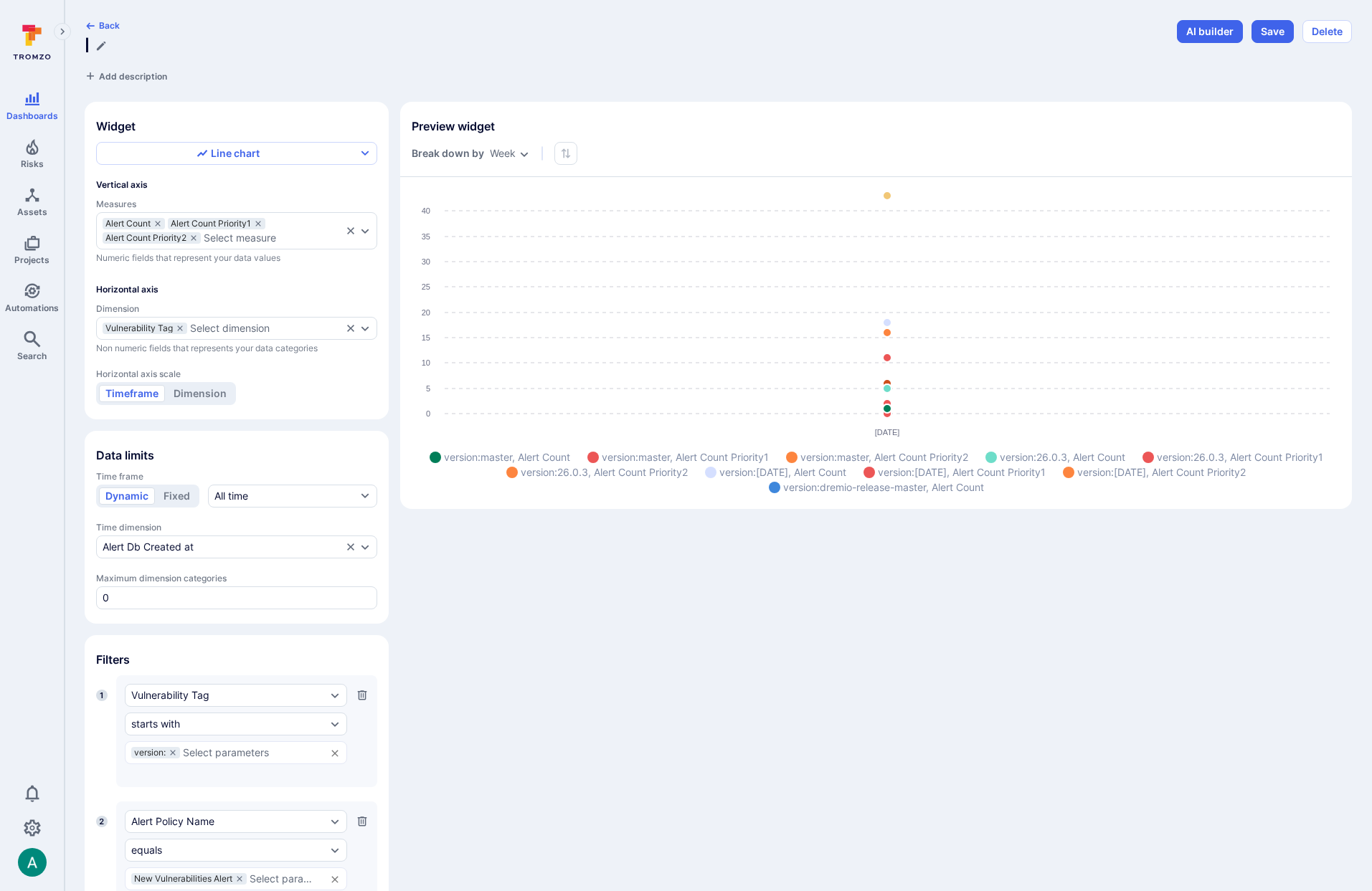
click at [315, 31] on div "Back l Add description" at bounding box center [626, 51] width 1084 height 63
click at [112, 42] on div "l" at bounding box center [626, 45] width 1084 height 24
click at [101, 42] on icon "Edit title" at bounding box center [101, 46] width 11 height 11
click at [104, 46] on input "l" at bounding box center [626, 45] width 1084 height 24
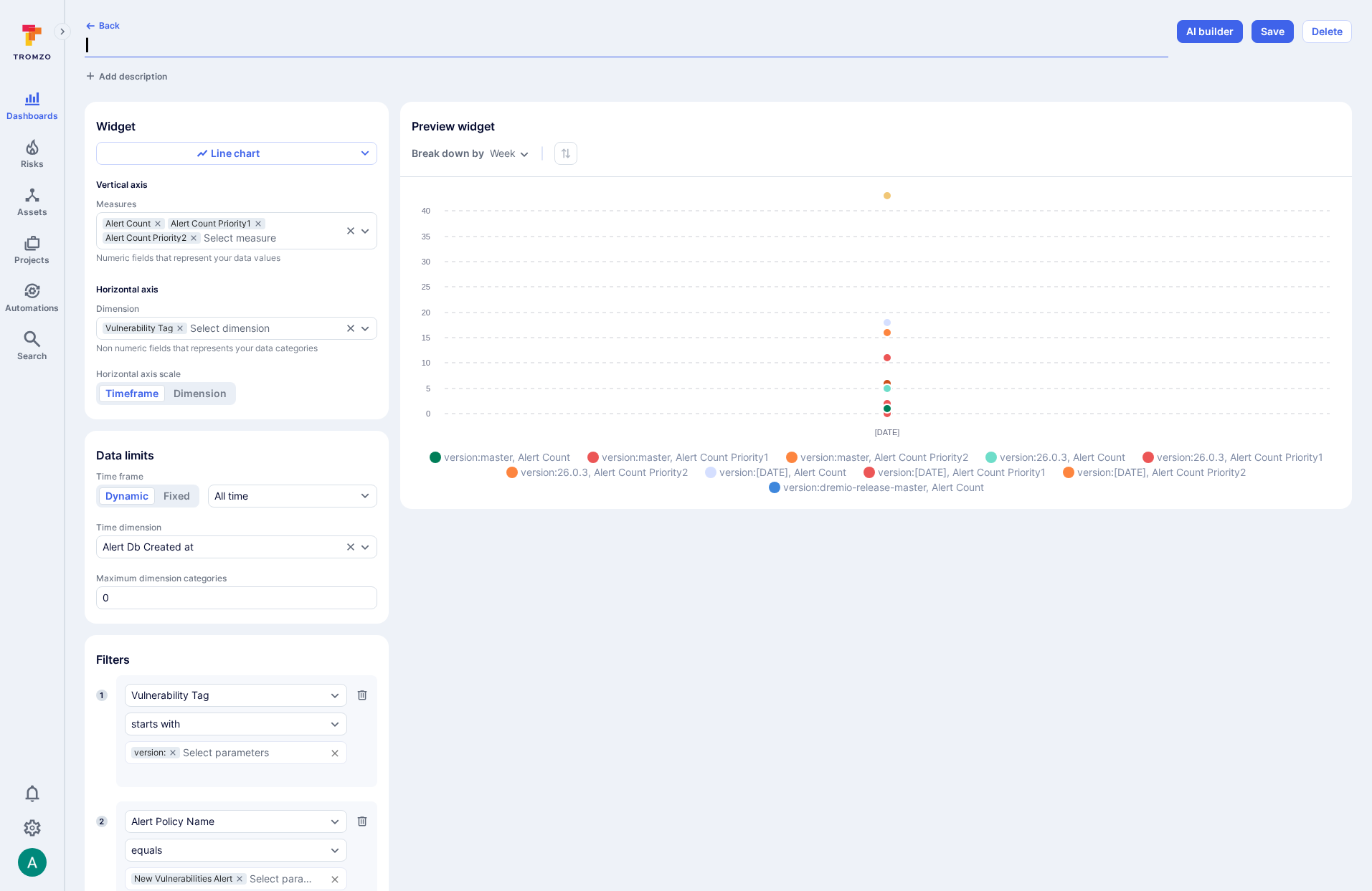
click at [104, 46] on input "l" at bounding box center [626, 45] width 1084 height 24
type input "A"
type input "New vuln alerts by week"
click at [1281, 32] on button "Save" at bounding box center [1273, 31] width 43 height 23
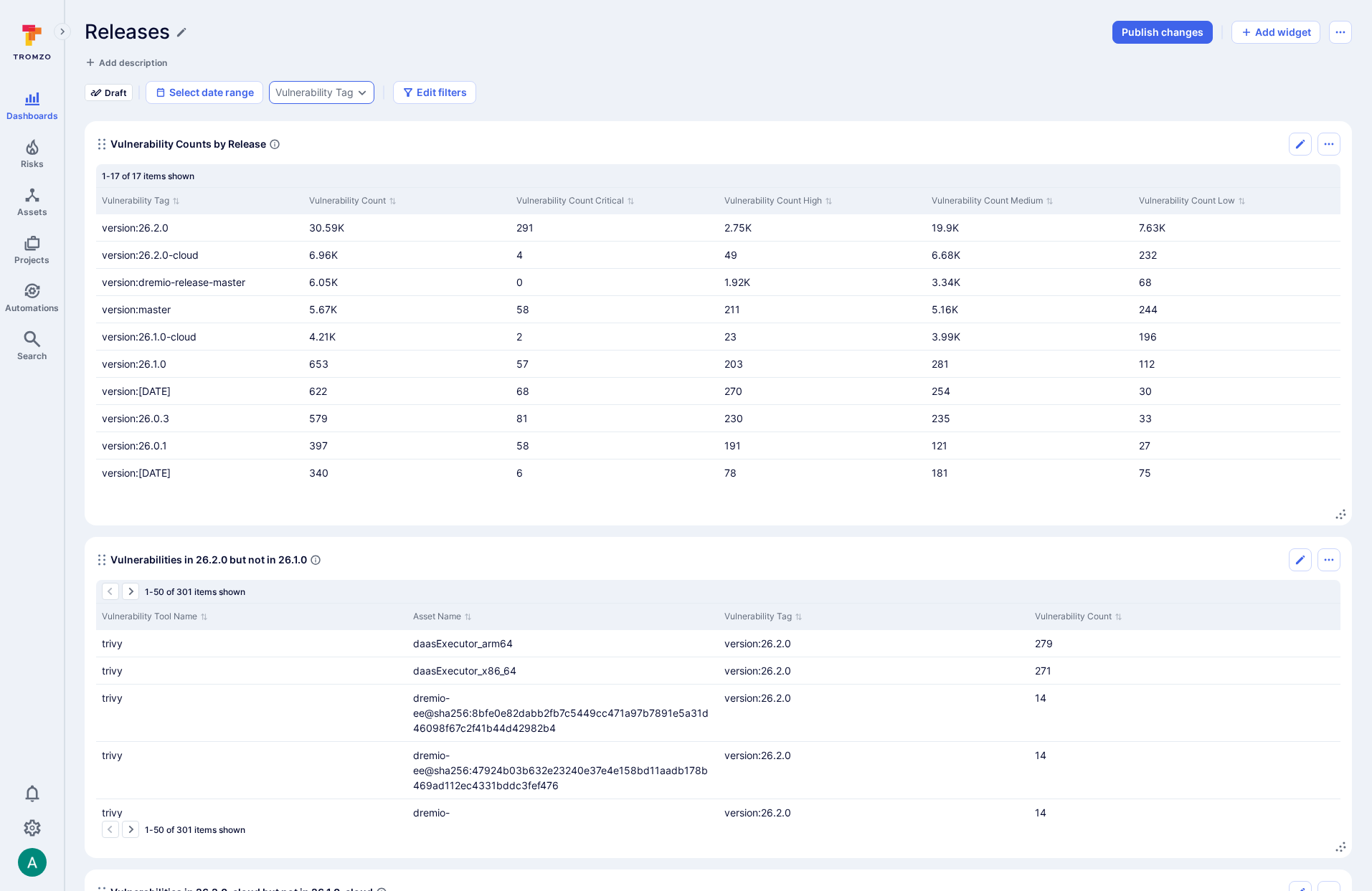
click at [342, 90] on div "Vulnerability Tag" at bounding box center [315, 92] width 78 height 11
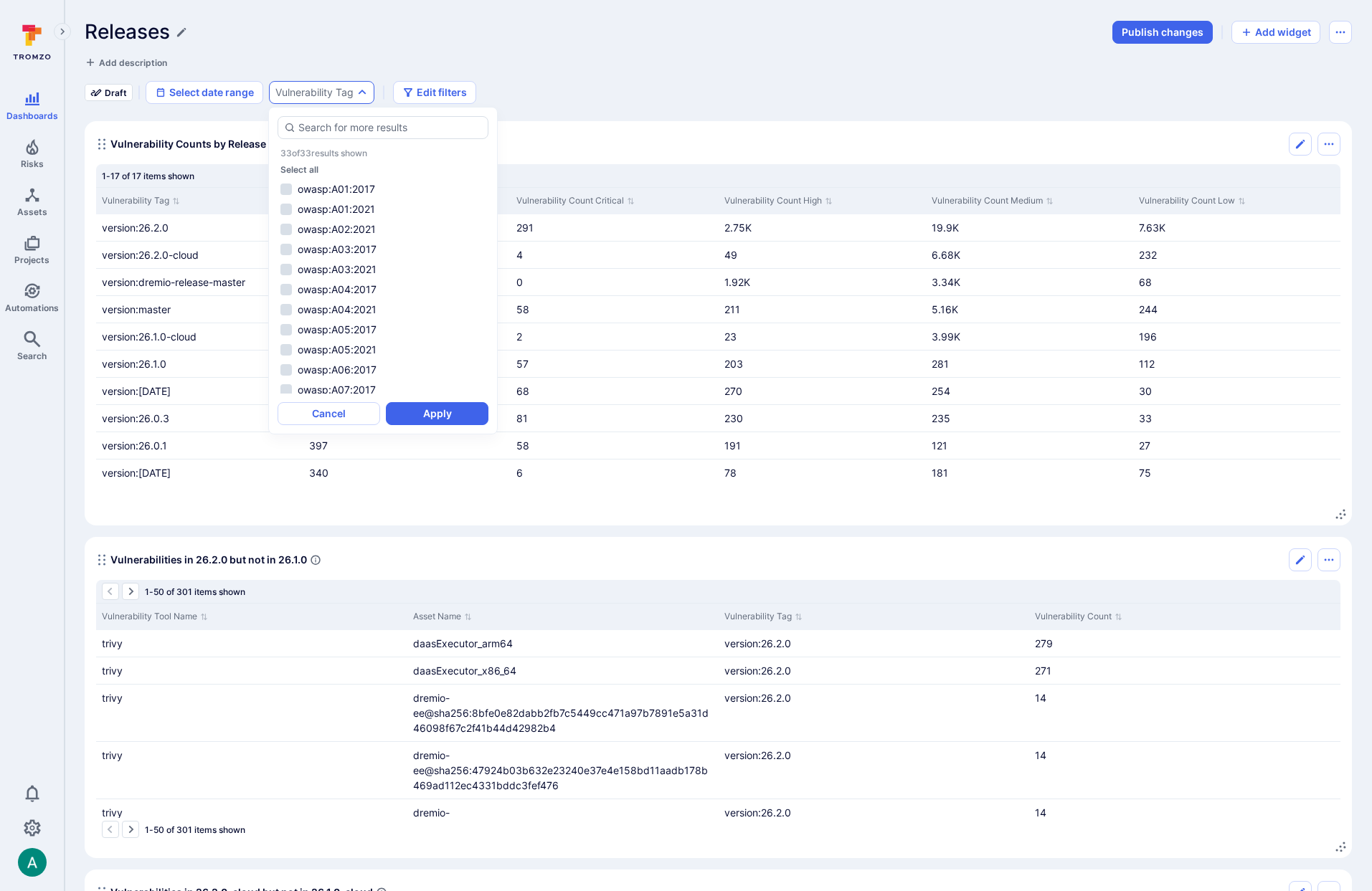
click at [596, 102] on div "Draft Select date range Vulnerability Tag Edit filters" at bounding box center [718, 92] width 1268 height 23
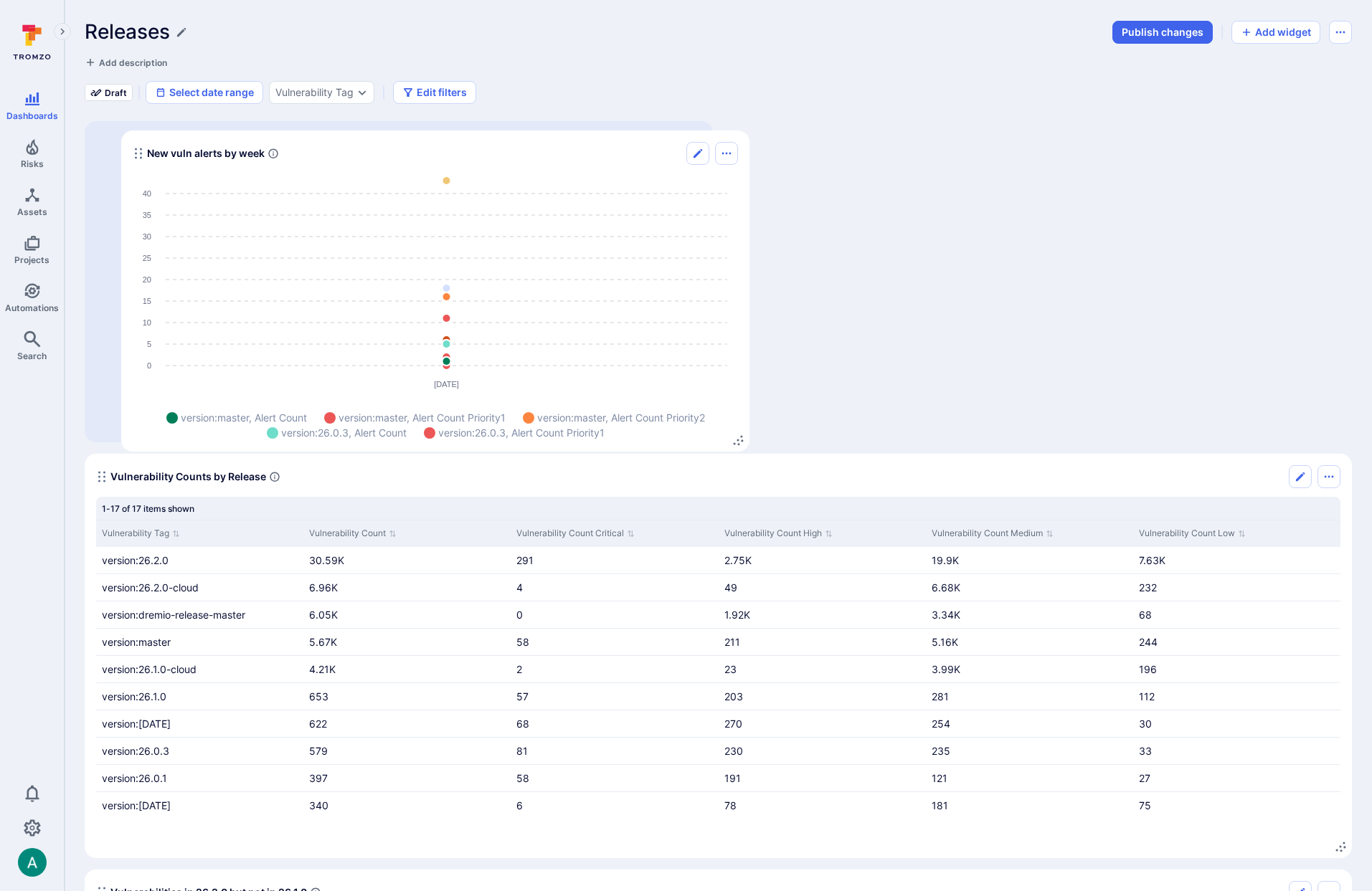
drag, startPoint x: 98, startPoint y: 573, endPoint x: 135, endPoint y: 154, distance: 420.6
click at [135, 154] on circle "Widget" at bounding box center [136, 154] width 2 height 2
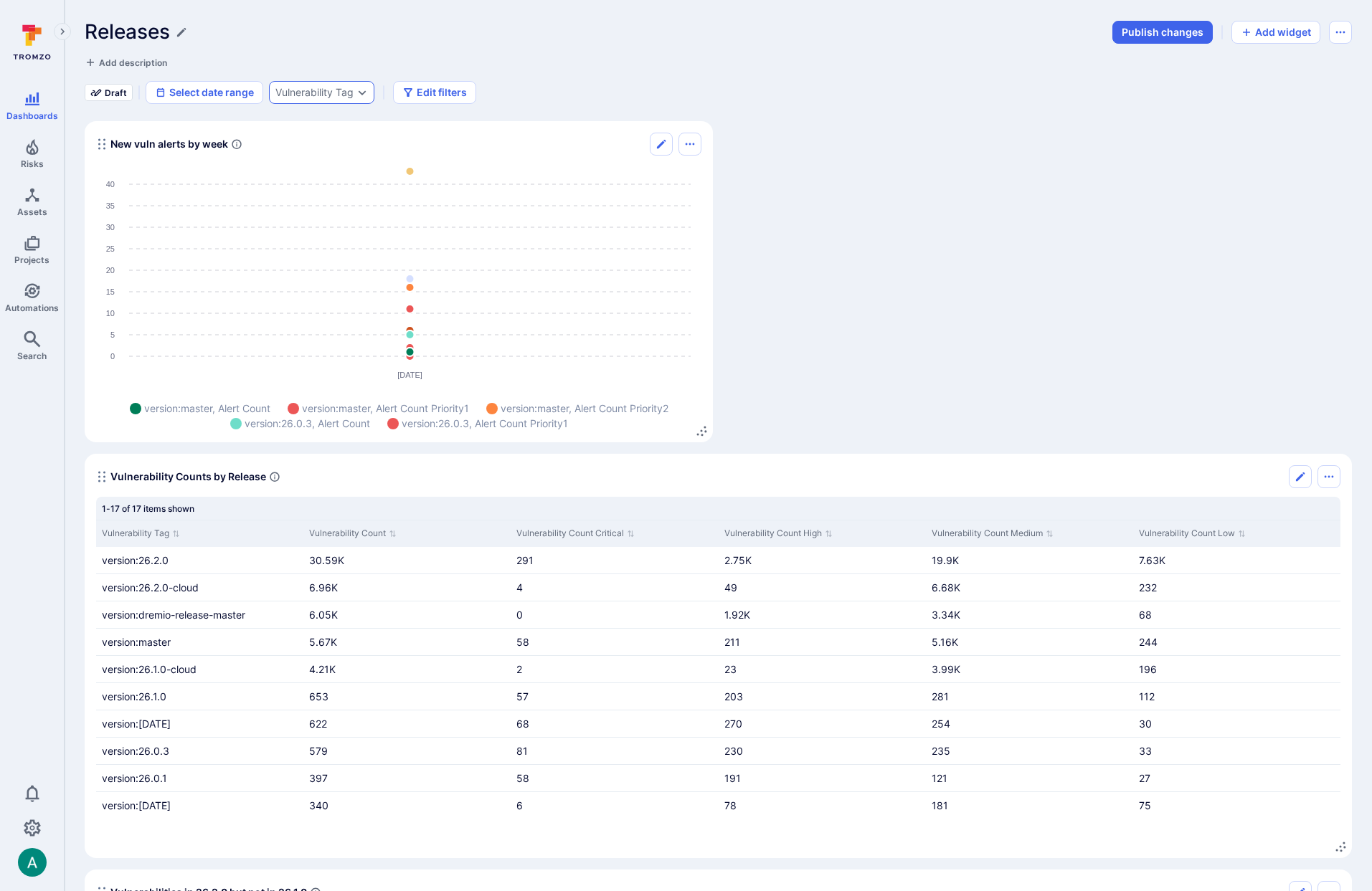
click at [336, 90] on div "Vulnerability Tag" at bounding box center [315, 92] width 78 height 11
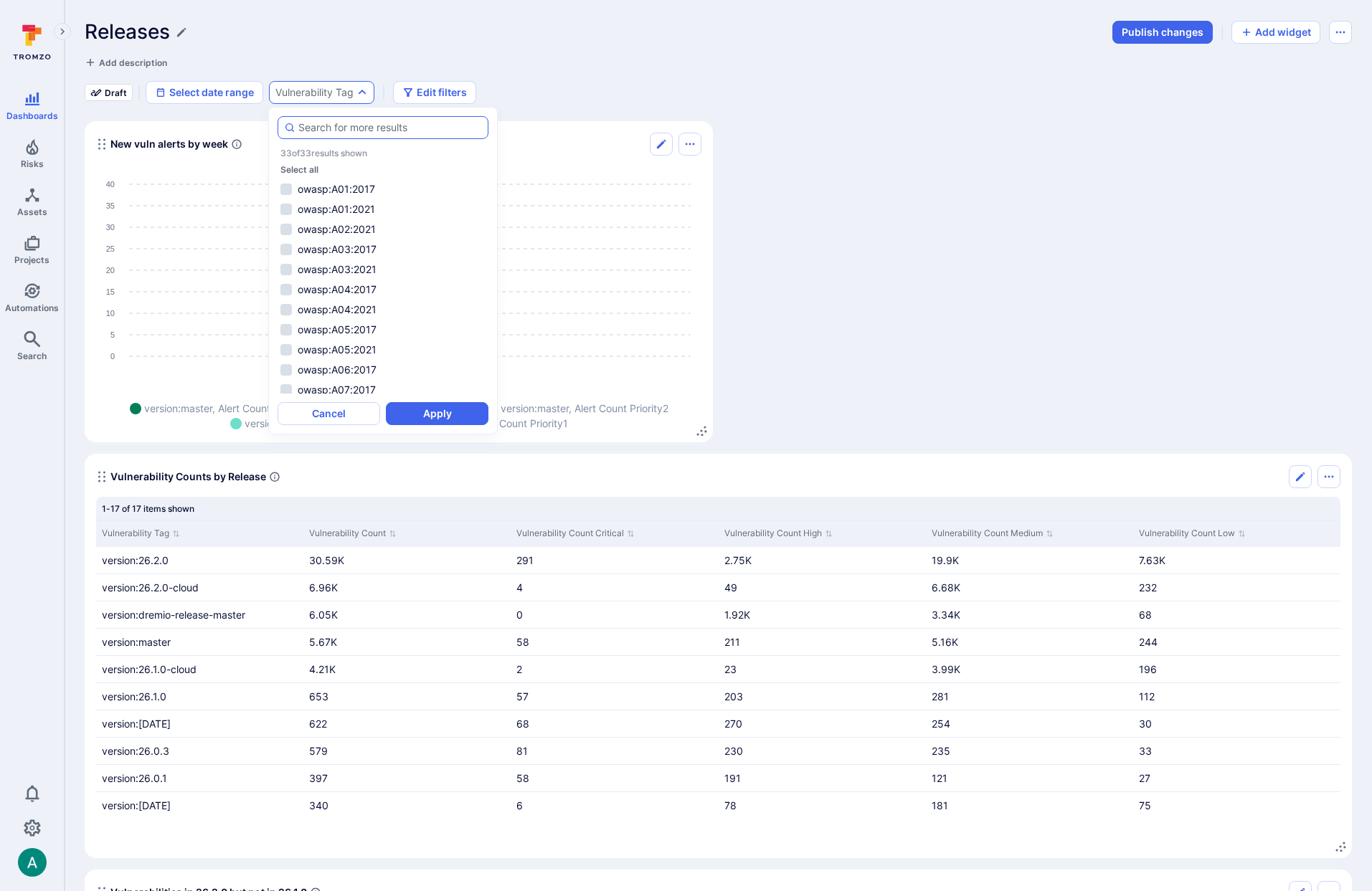
click at [347, 132] on input "autocomplete options" at bounding box center [390, 127] width 184 height 14
click at [351, 365] on li "version:26.2.0" at bounding box center [382, 370] width 211 height 18
type input "version"
click at [435, 409] on button "Apply" at bounding box center [437, 414] width 103 height 23
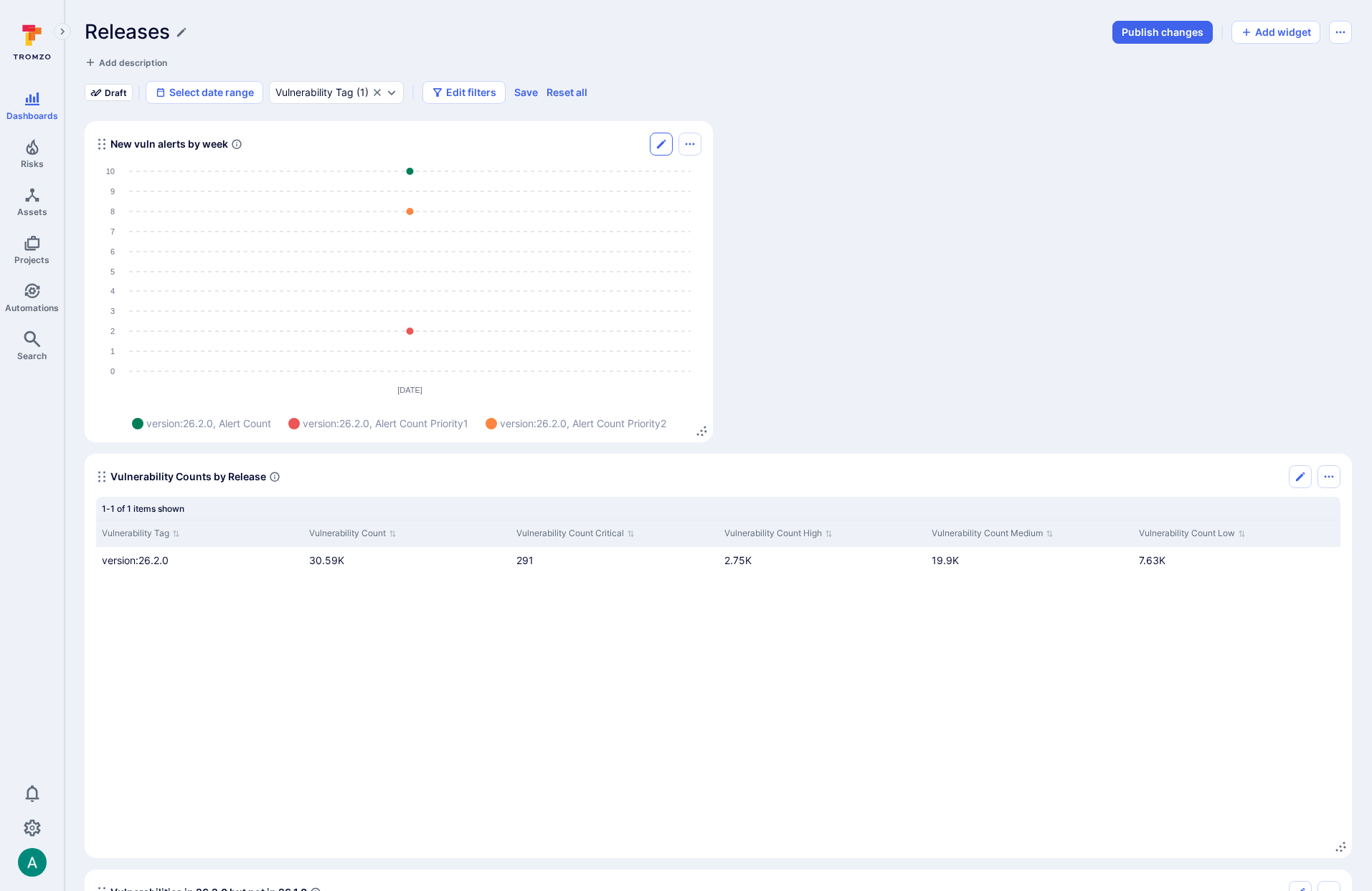
click at [663, 139] on icon "Edit" at bounding box center [661, 144] width 11 height 11
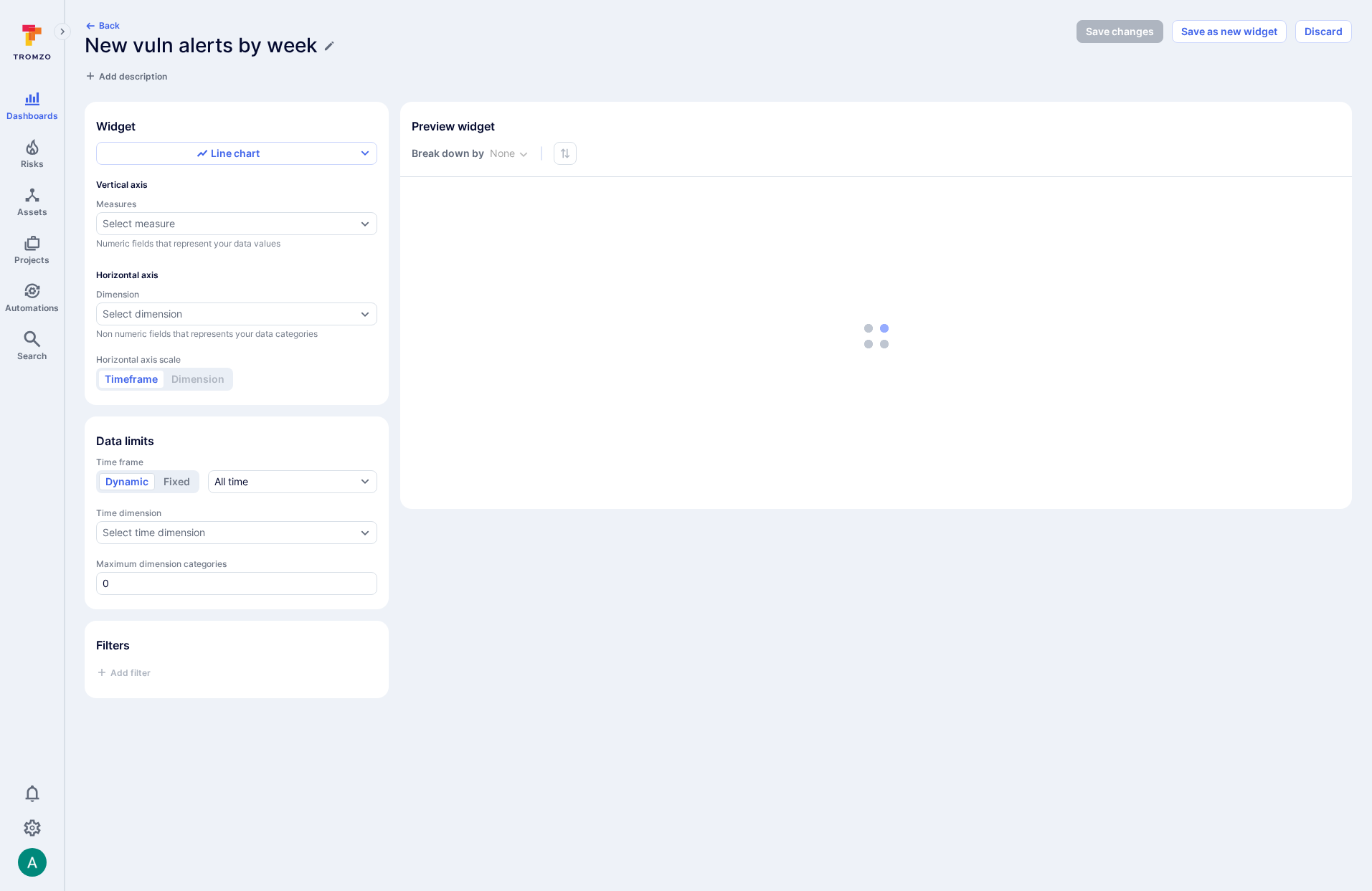
type input "week"
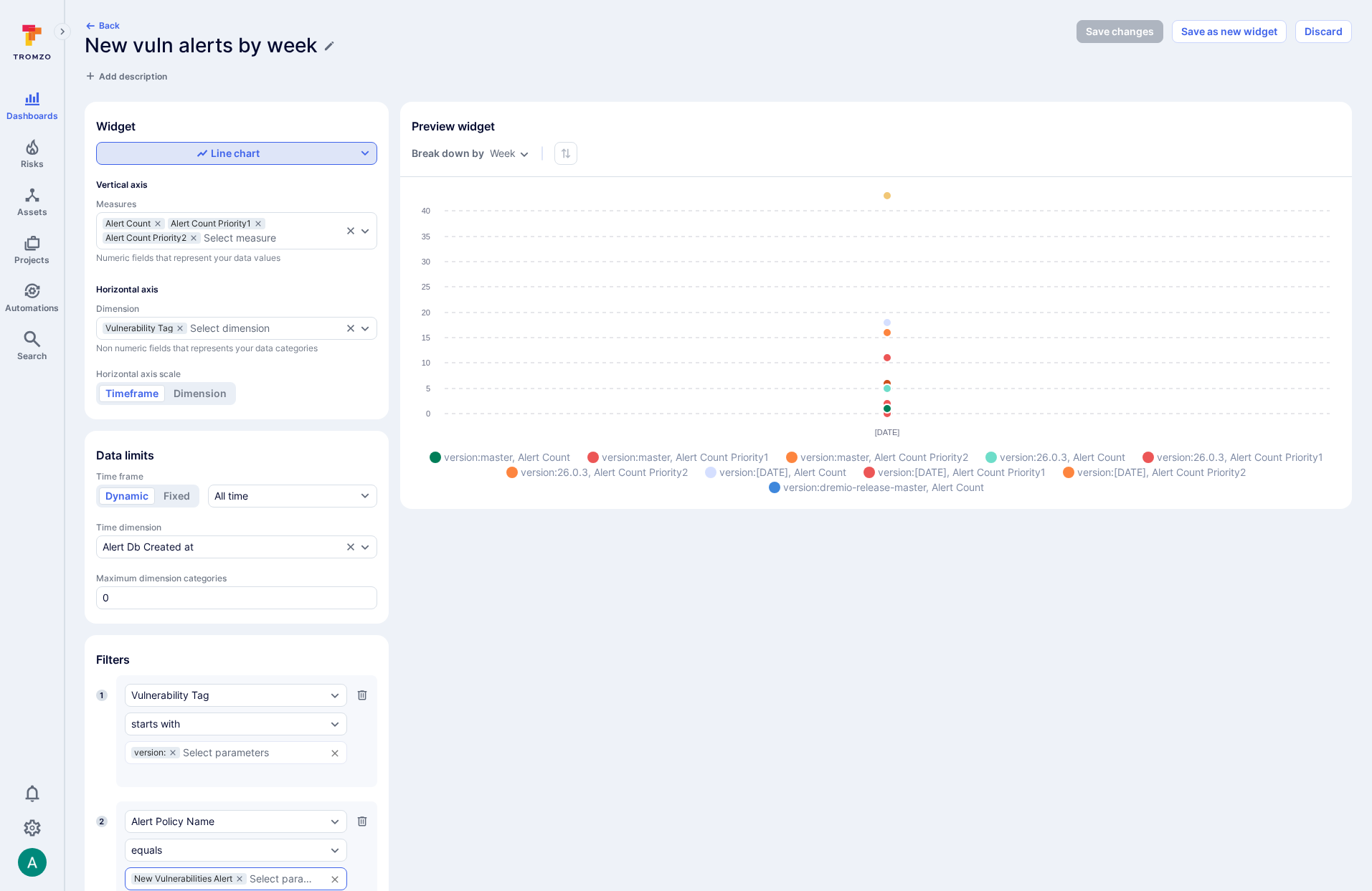
click at [273, 157] on div "Line chart" at bounding box center [228, 153] width 257 height 14
click at [233, 215] on label "Vertical bar chart" at bounding box center [236, 210] width 263 height 20
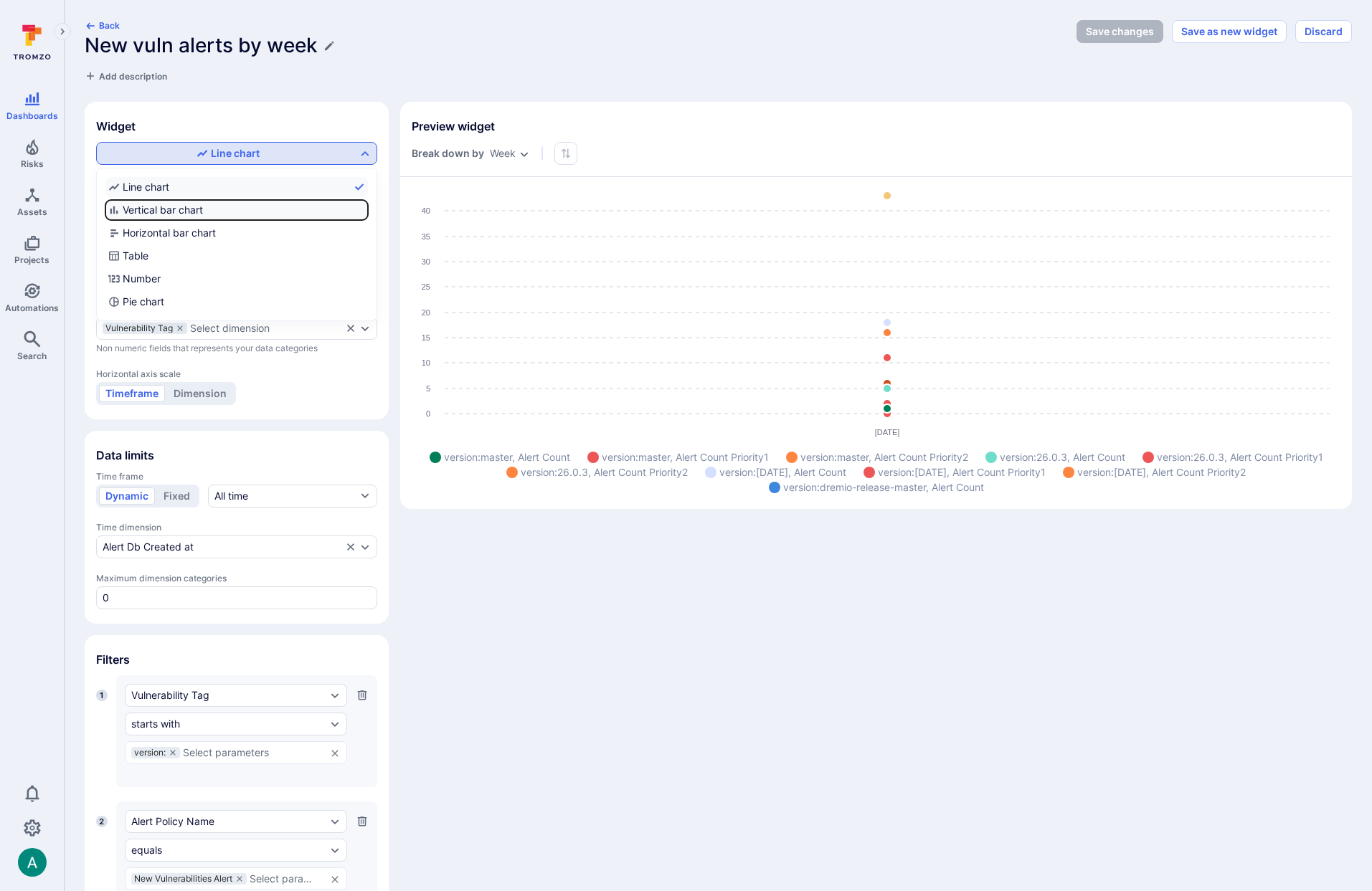
click at [365, 210] on input "Vertical bar chart" at bounding box center [365, 210] width 0 height 0
checkbox input "true"
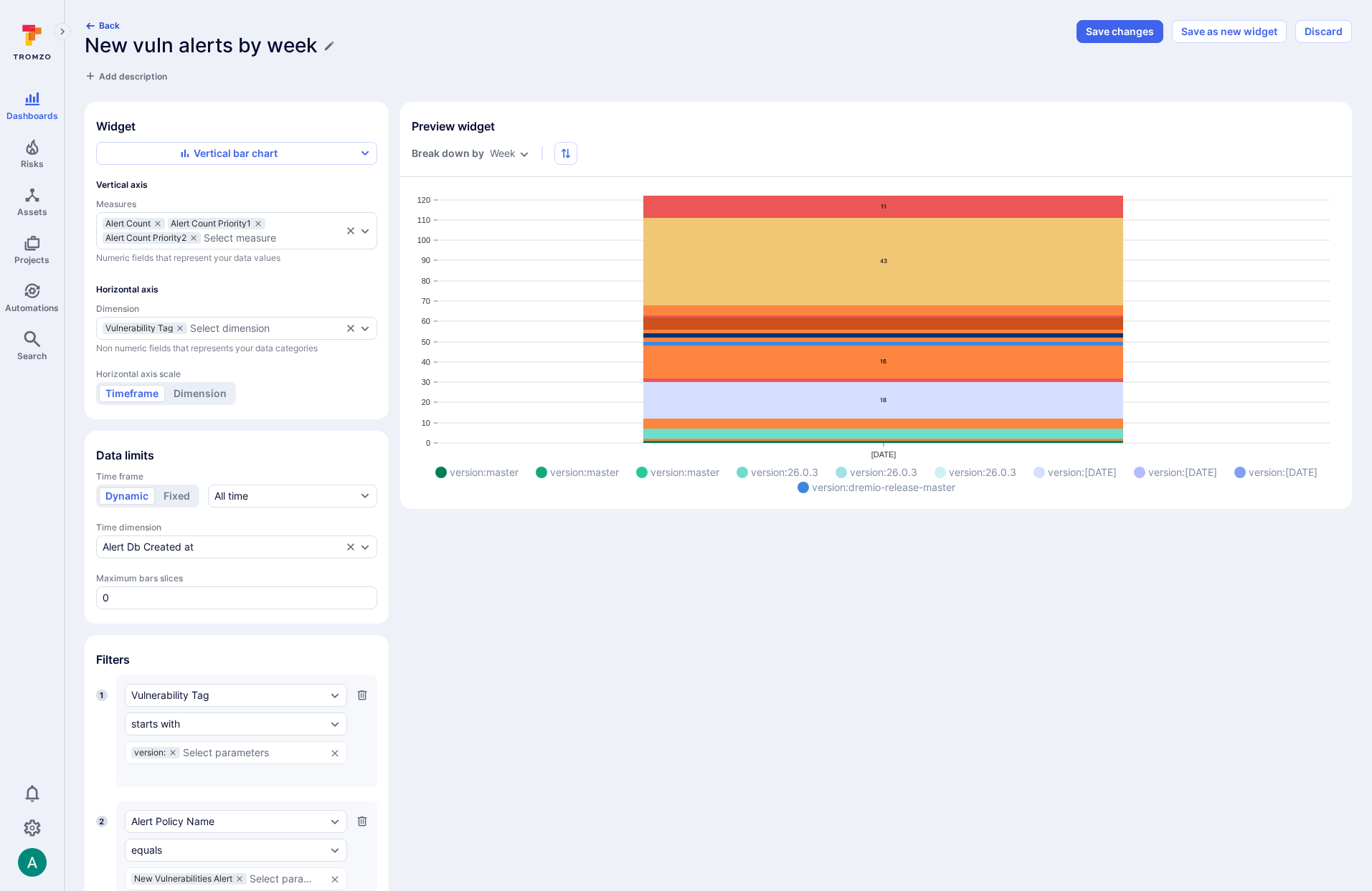
click at [106, 28] on button "Back" at bounding box center [102, 25] width 35 height 11
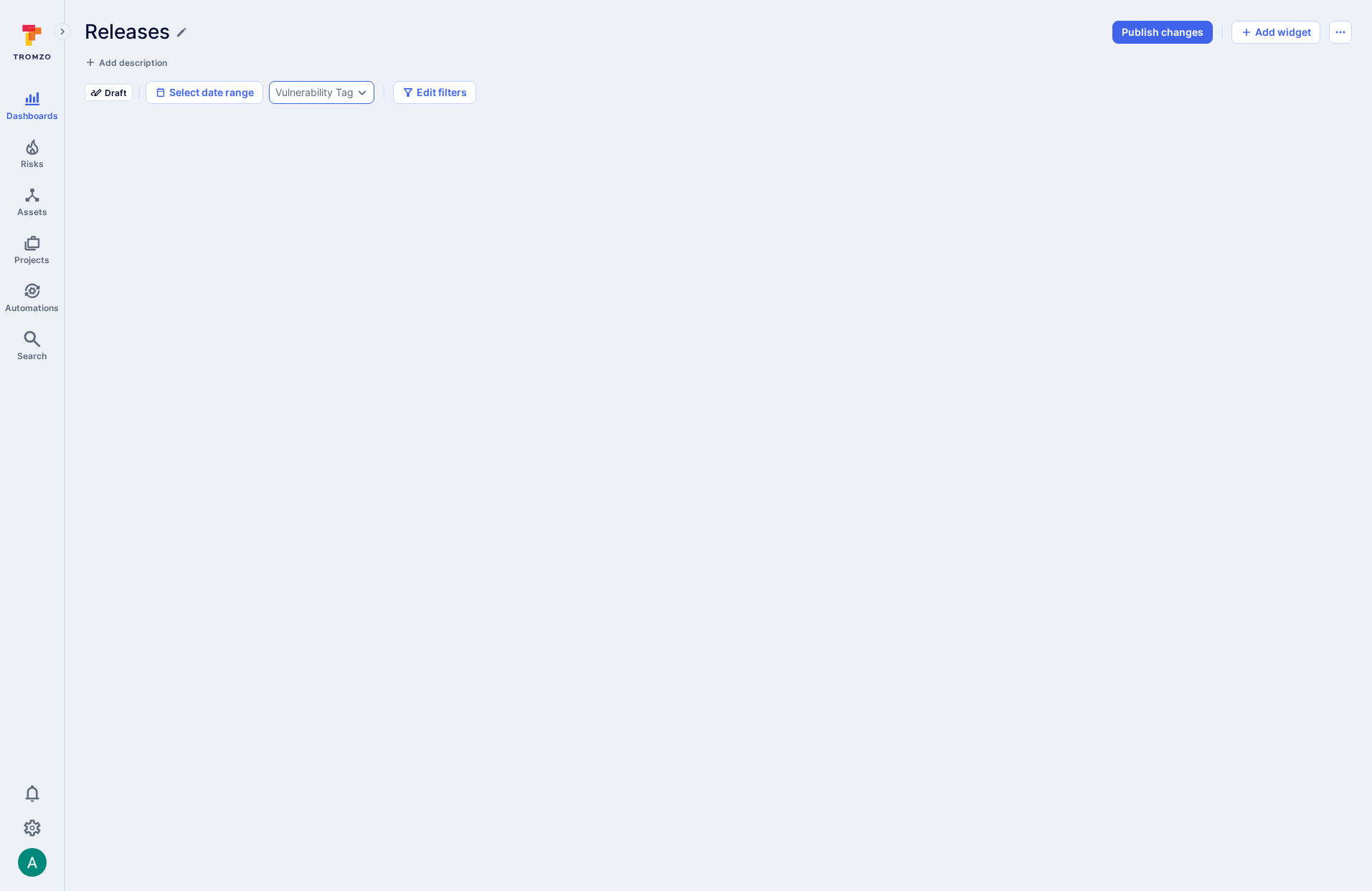
click at [334, 90] on div "Vulnerability Tag" at bounding box center [315, 92] width 78 height 11
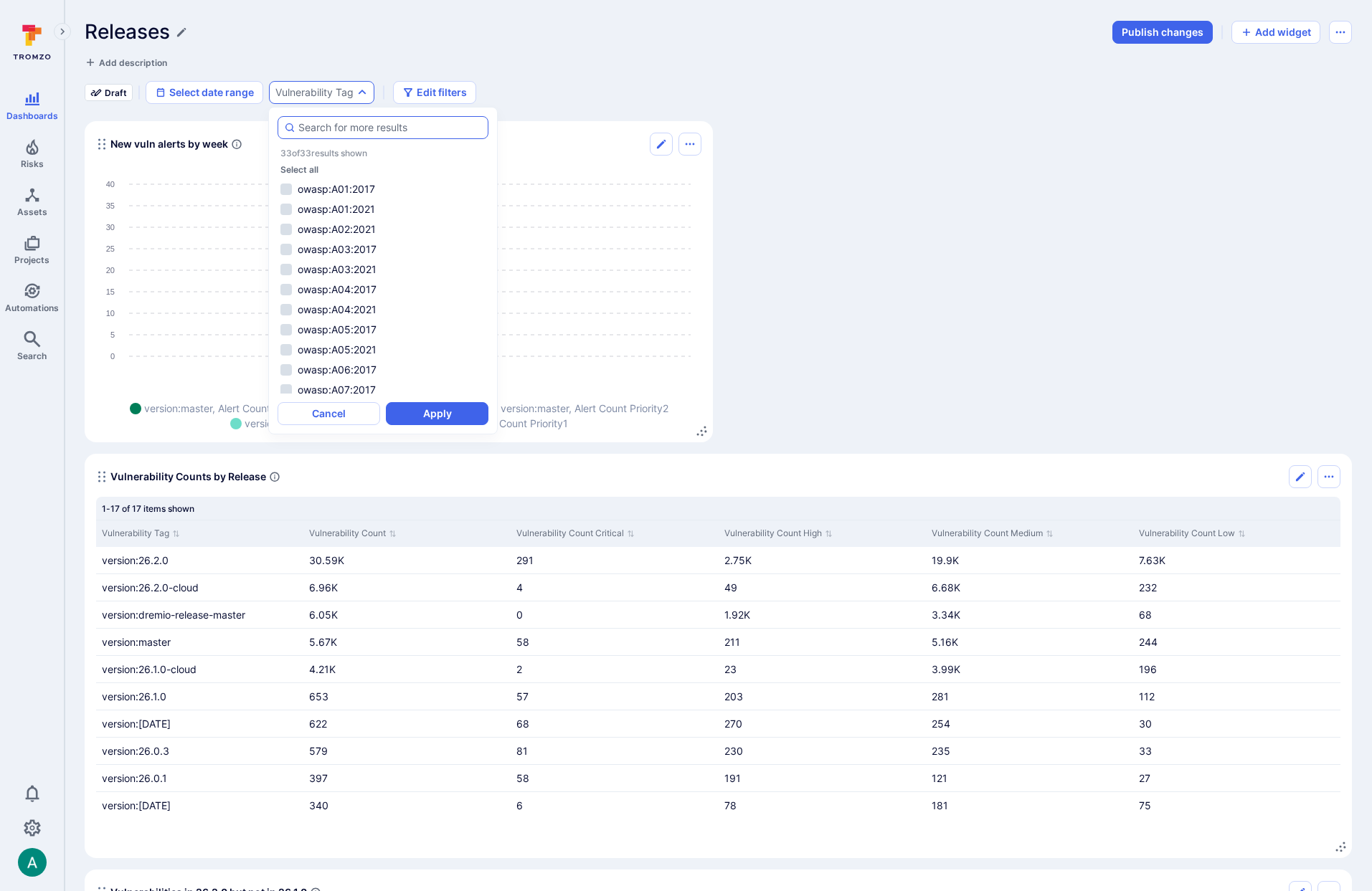
click at [363, 127] on input "autocomplete options" at bounding box center [390, 127] width 184 height 14
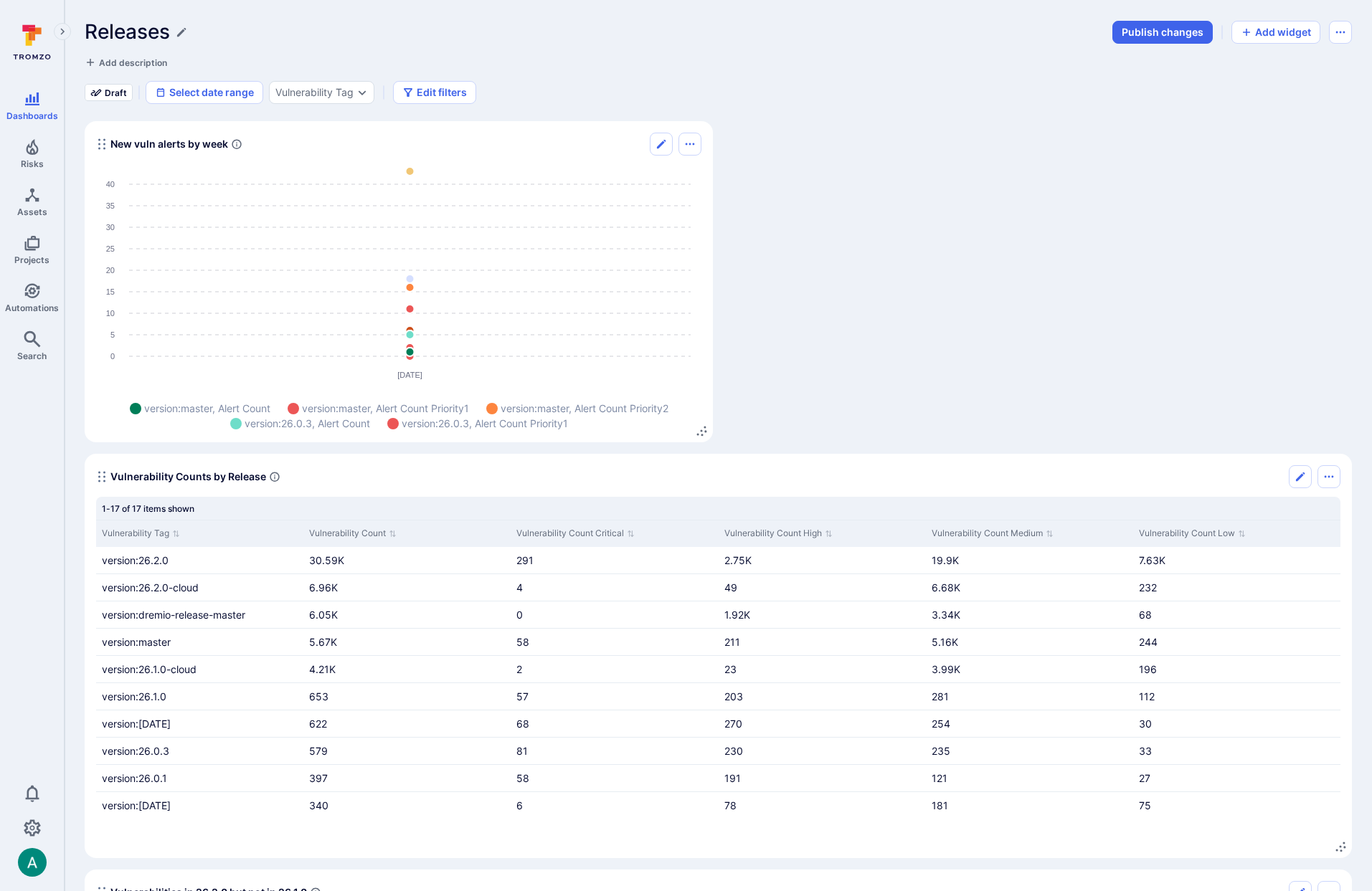
click at [660, 146] on icon "Edit" at bounding box center [661, 144] width 11 height 11
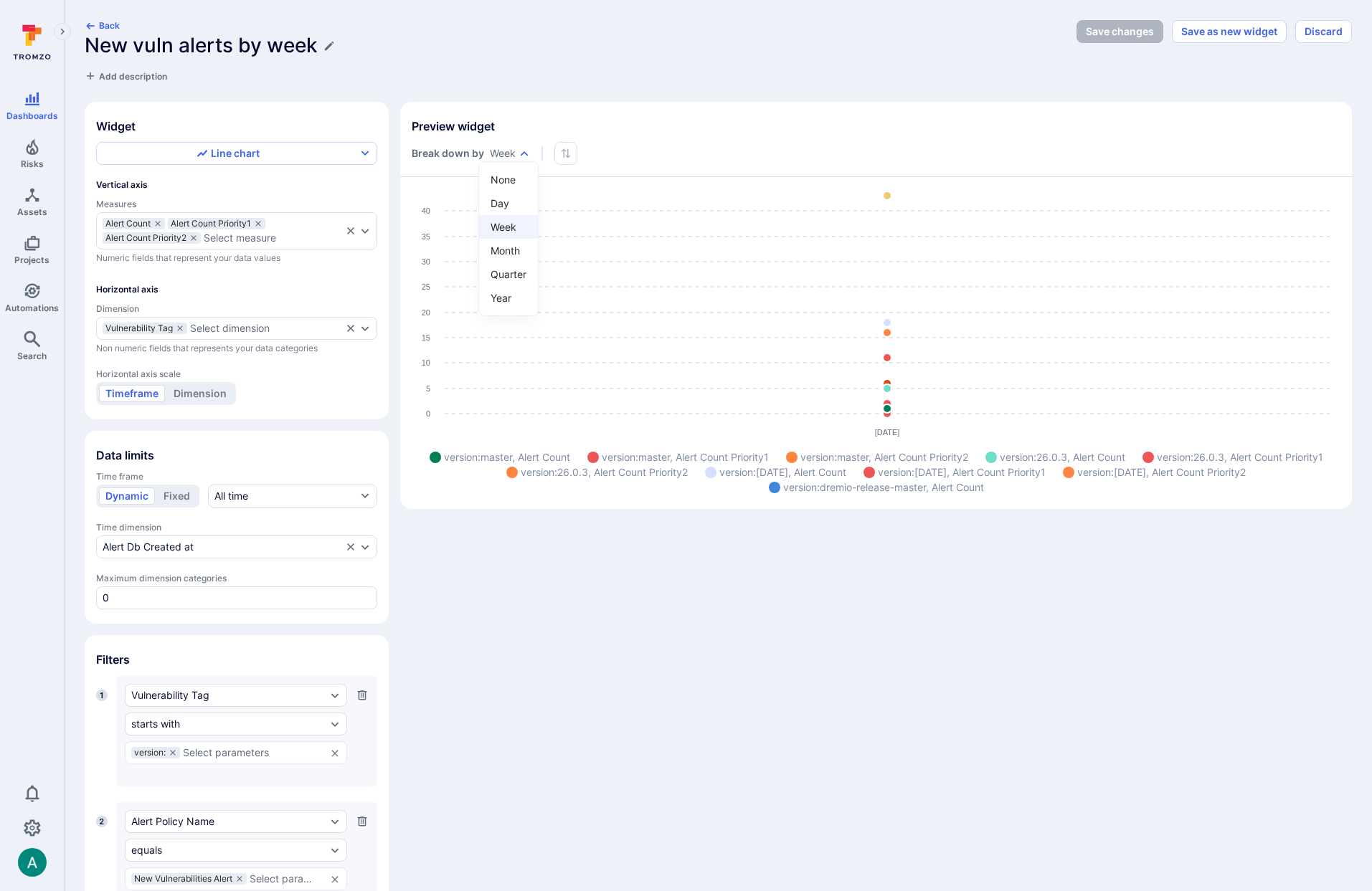
click at [516, 150] on body "Dashboards Risks Assets Projects Automations Search 0 Dashboards All dashboards…" at bounding box center [686, 446] width 1372 height 891
click at [510, 197] on li "Day" at bounding box center [508, 203] width 59 height 24
type input "day"
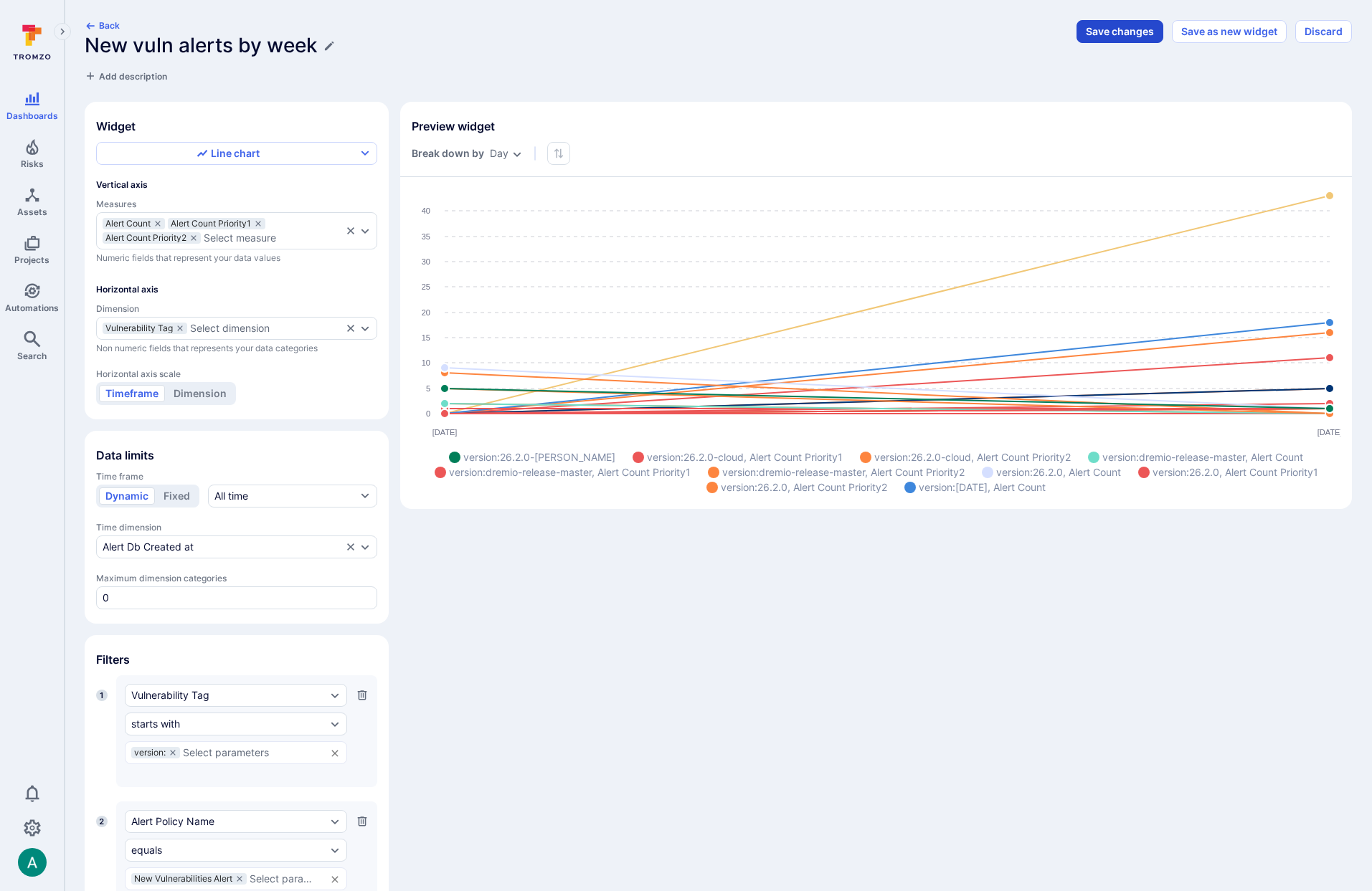
click at [1123, 37] on button "Save changes" at bounding box center [1120, 31] width 87 height 23
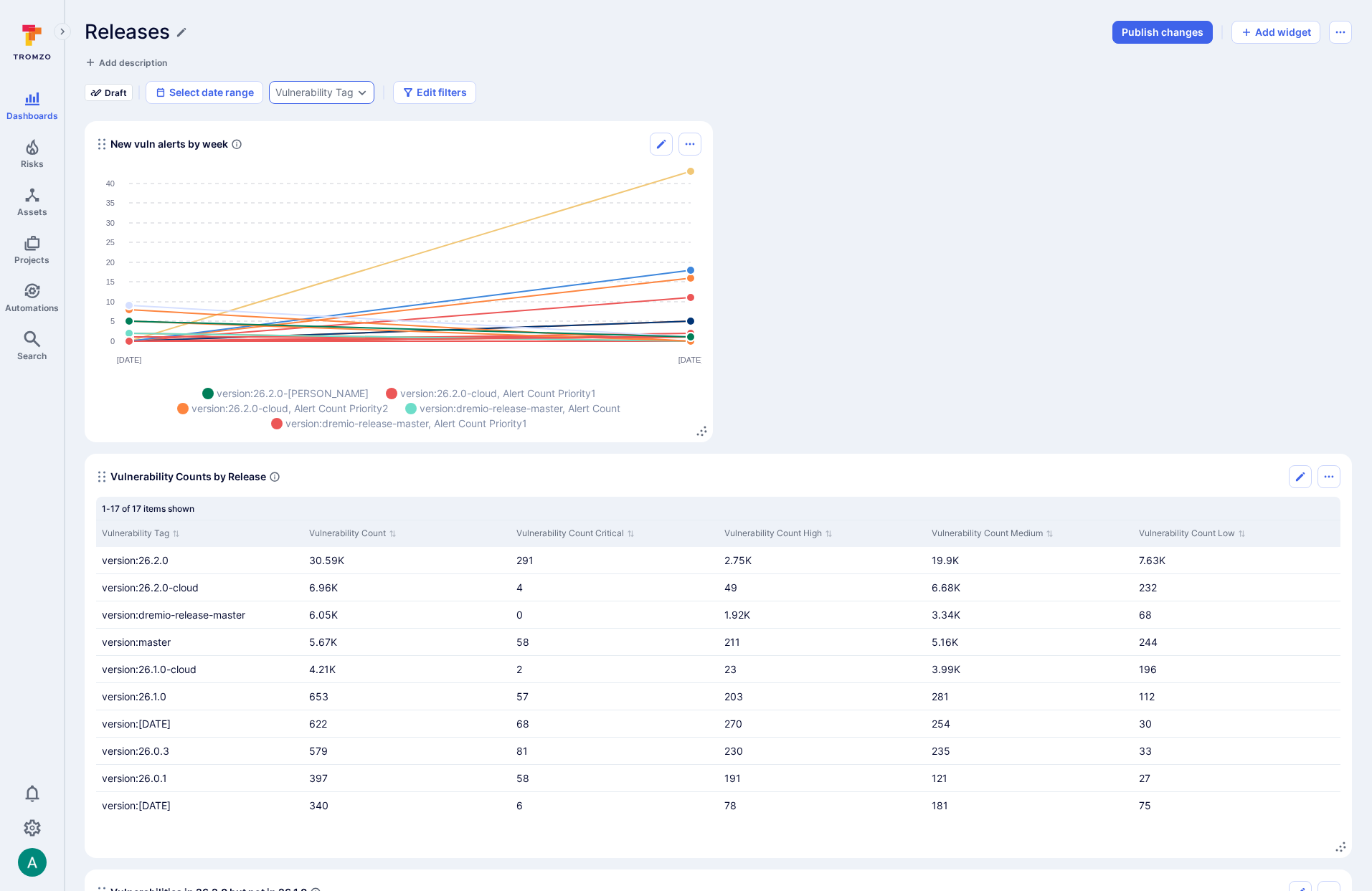
click at [282, 99] on div "Vulnerability Tag" at bounding box center [321, 92] width 105 height 23
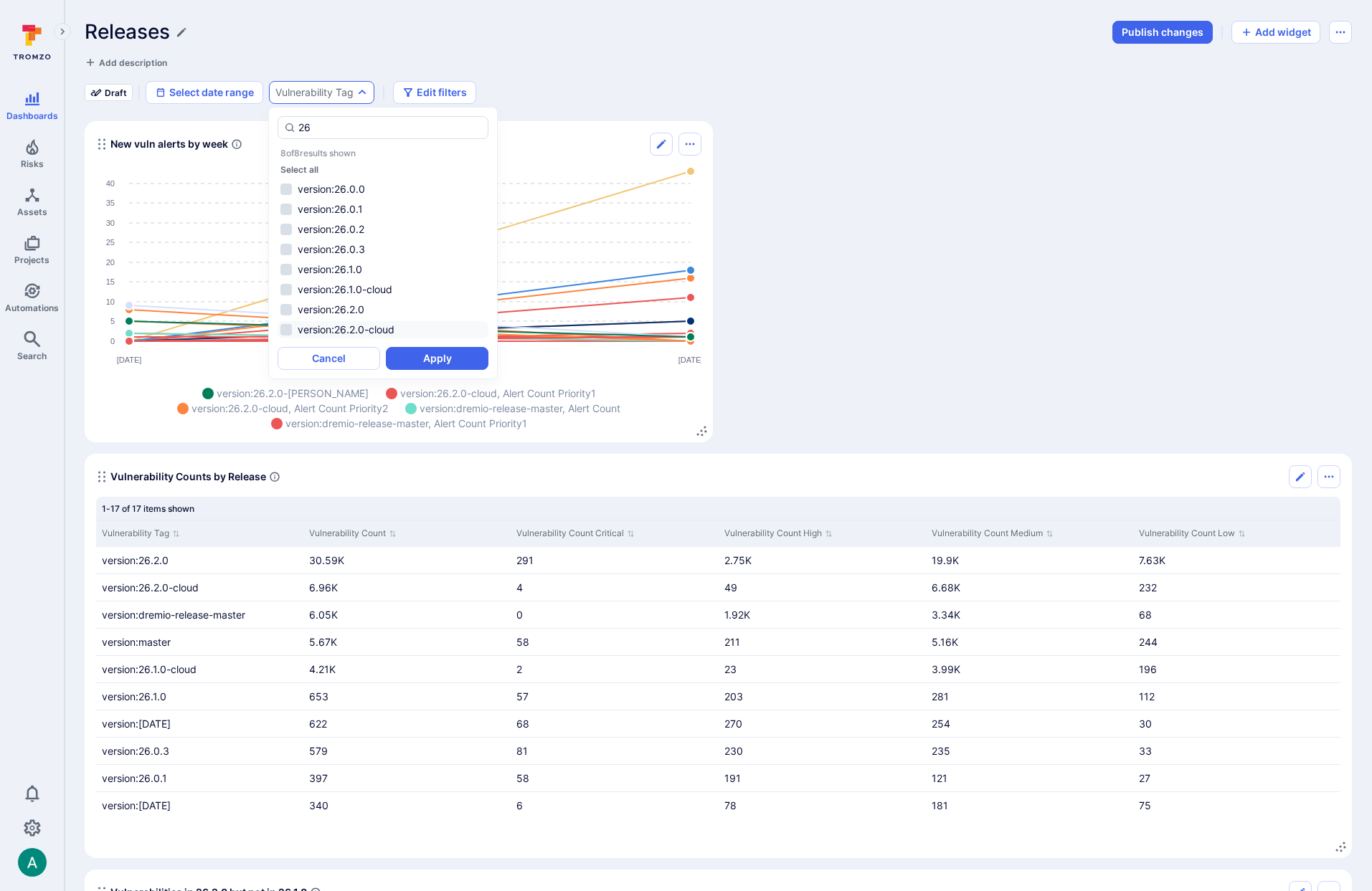
drag, startPoint x: 292, startPoint y: 311, endPoint x: 302, endPoint y: 324, distance: 16.4
click at [292, 311] on li "version:26.2.0" at bounding box center [382, 309] width 211 height 18
click at [313, 335] on li "version:26.2.0-cloud" at bounding box center [382, 330] width 211 height 18
type input "26"
click at [425, 353] on button "Apply" at bounding box center [437, 359] width 103 height 23
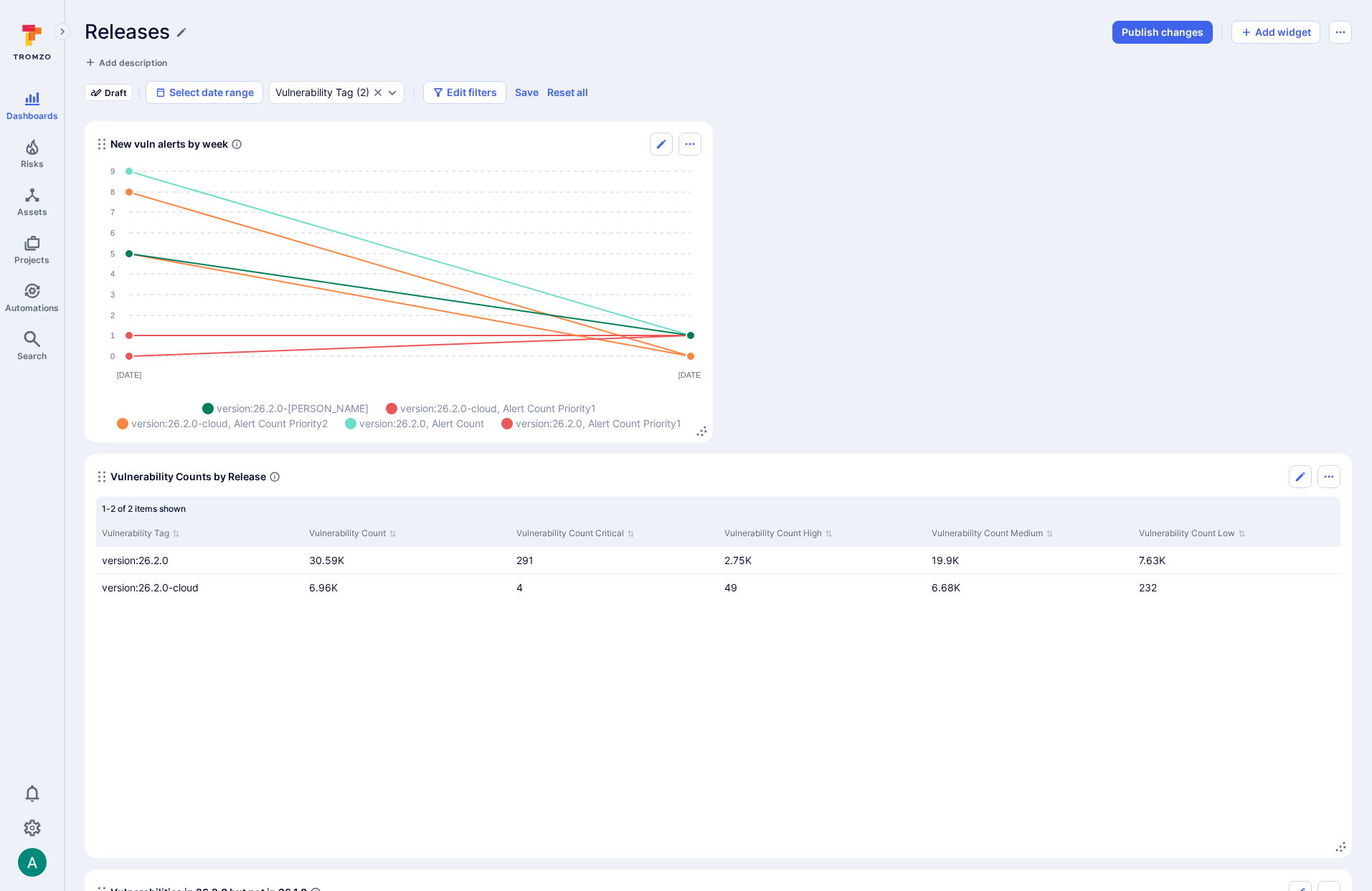
click at [131, 163] on section "New vuln alerts by week Aug 21 Aug 22 0 1 2 3 4 5 6 7 8 9 version:26.2.0-cloud,…" at bounding box center [398, 282] width 628 height 321
click at [657, 141] on icon "Edit" at bounding box center [661, 144] width 11 height 11
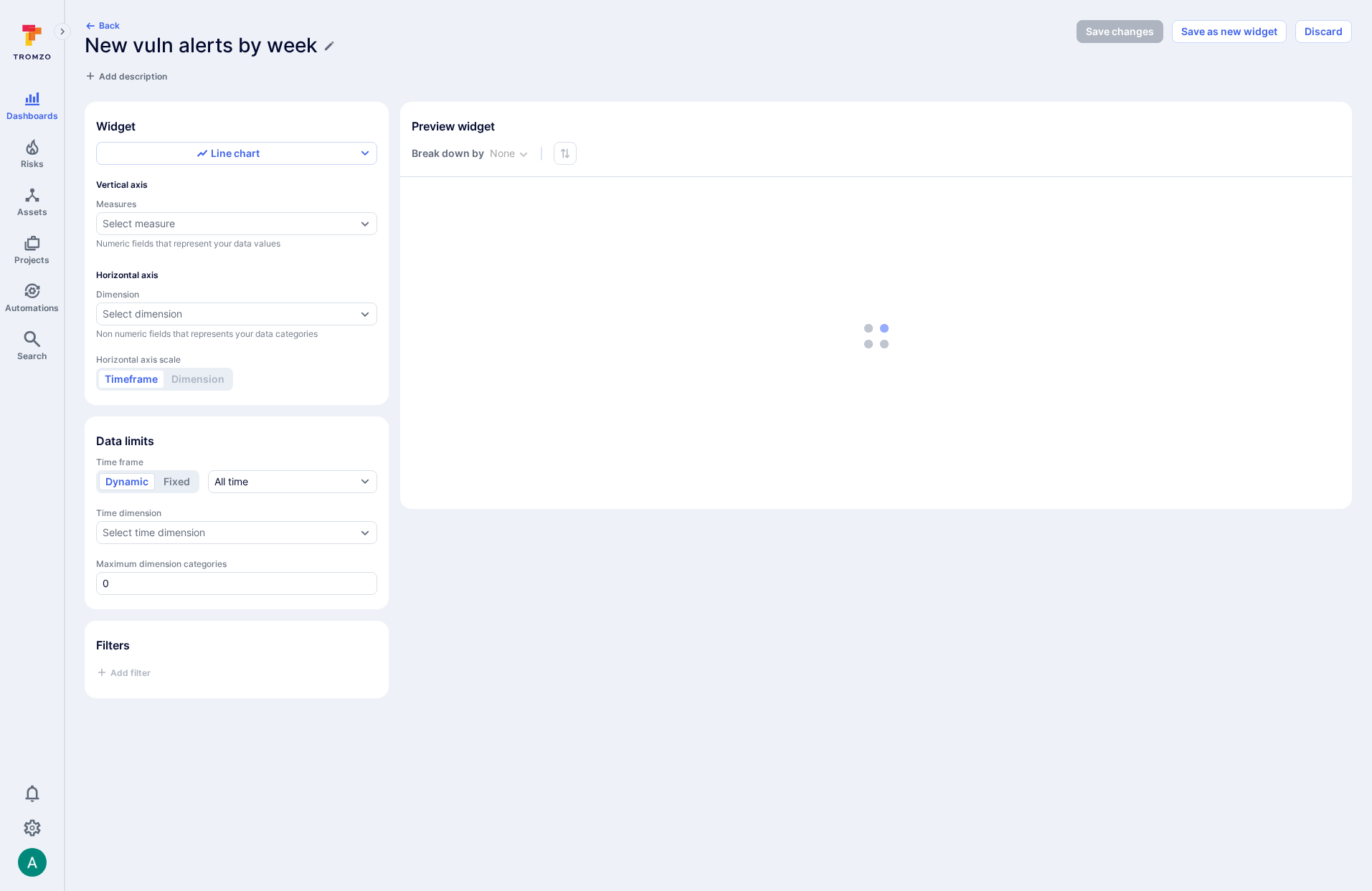
type input "day"
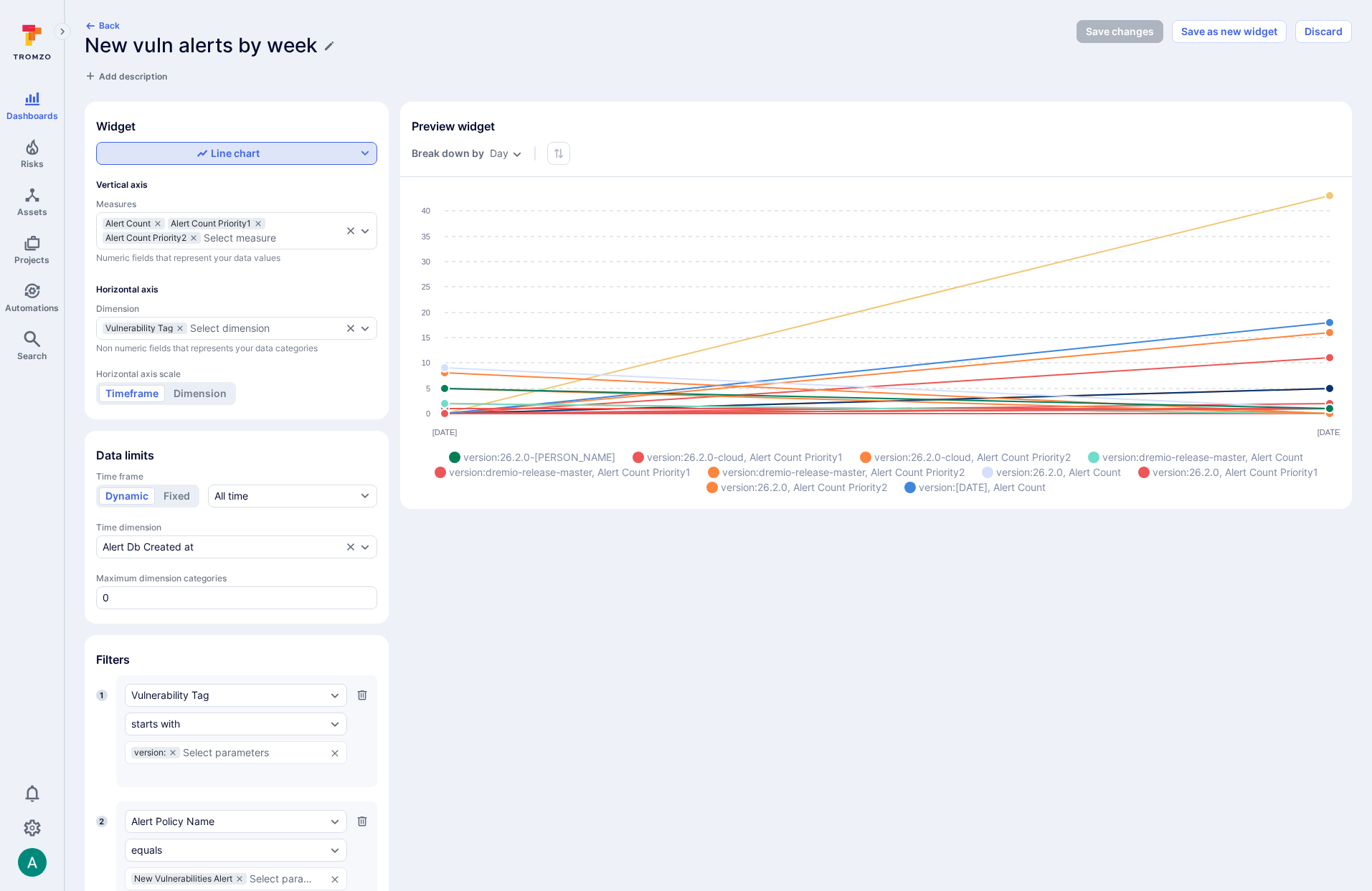
click at [245, 154] on div "Line chart" at bounding box center [228, 153] width 63 height 14
click at [234, 209] on label "Vertical bar chart" at bounding box center [236, 210] width 263 height 20
click at [365, 210] on input "Vertical bar chart" at bounding box center [365, 210] width 0 height 0
checkbox input "true"
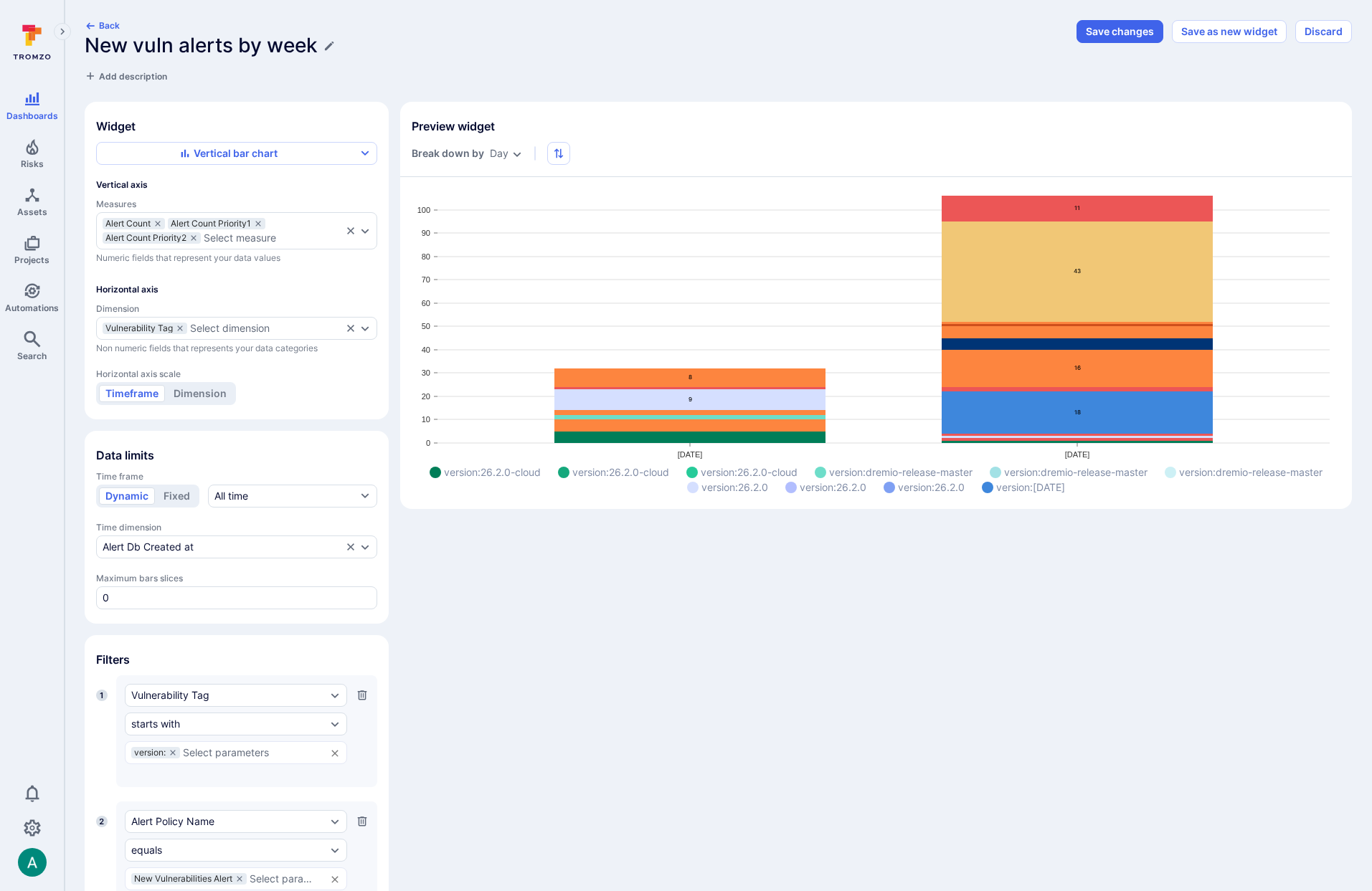
drag, startPoint x: 727, startPoint y: 602, endPoint x: 1128, endPoint y: 149, distance: 605.0
click at [731, 598] on div "Widget Vertical bar chart Vertical axis Measures Alert Count Alert Count Priori…" at bounding box center [718, 534] width 1268 height 864
click at [1123, 30] on button "Save changes" at bounding box center [1120, 31] width 87 height 23
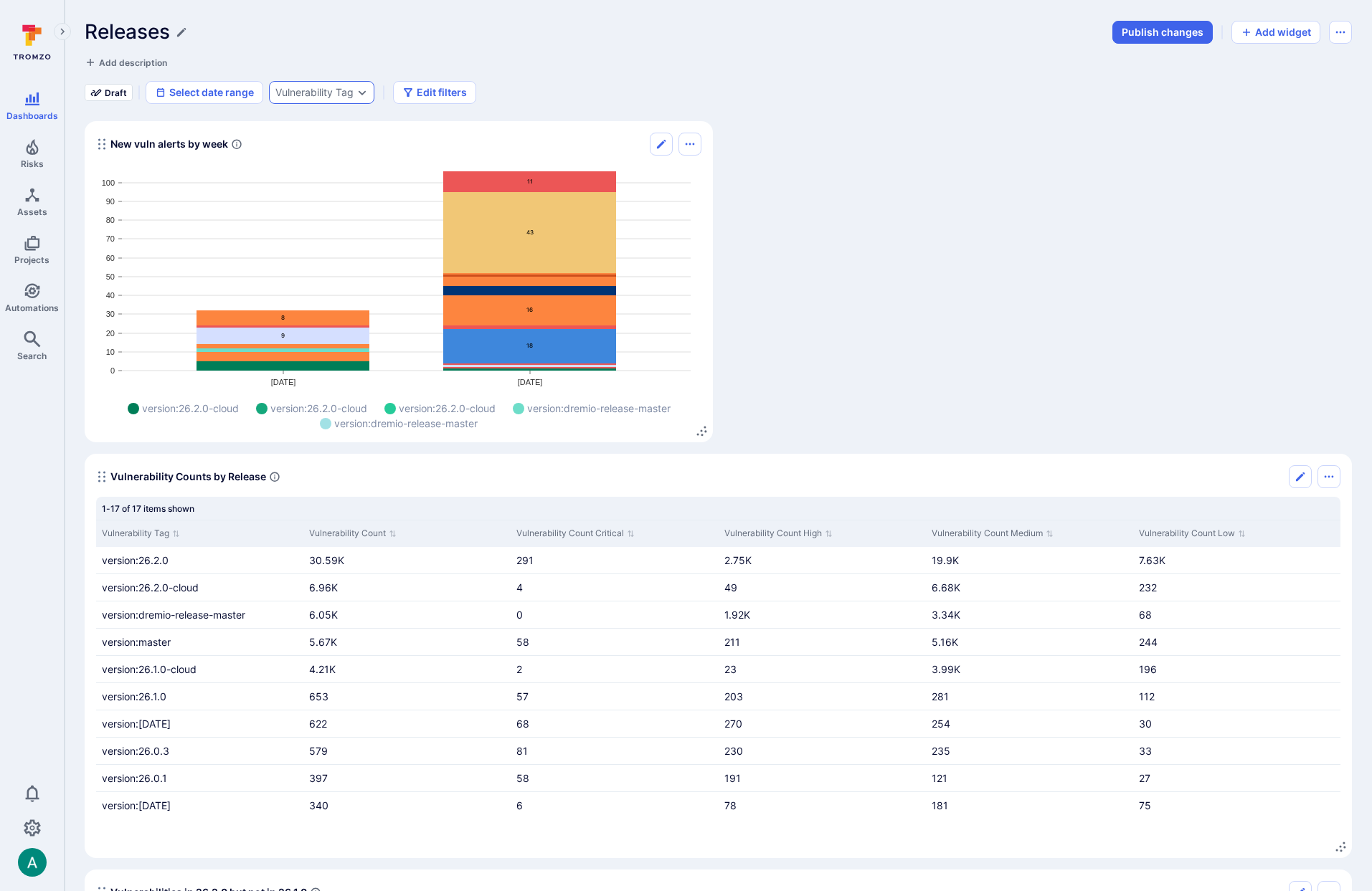
click at [338, 101] on div "Vulnerability Tag" at bounding box center [321, 92] width 105 height 23
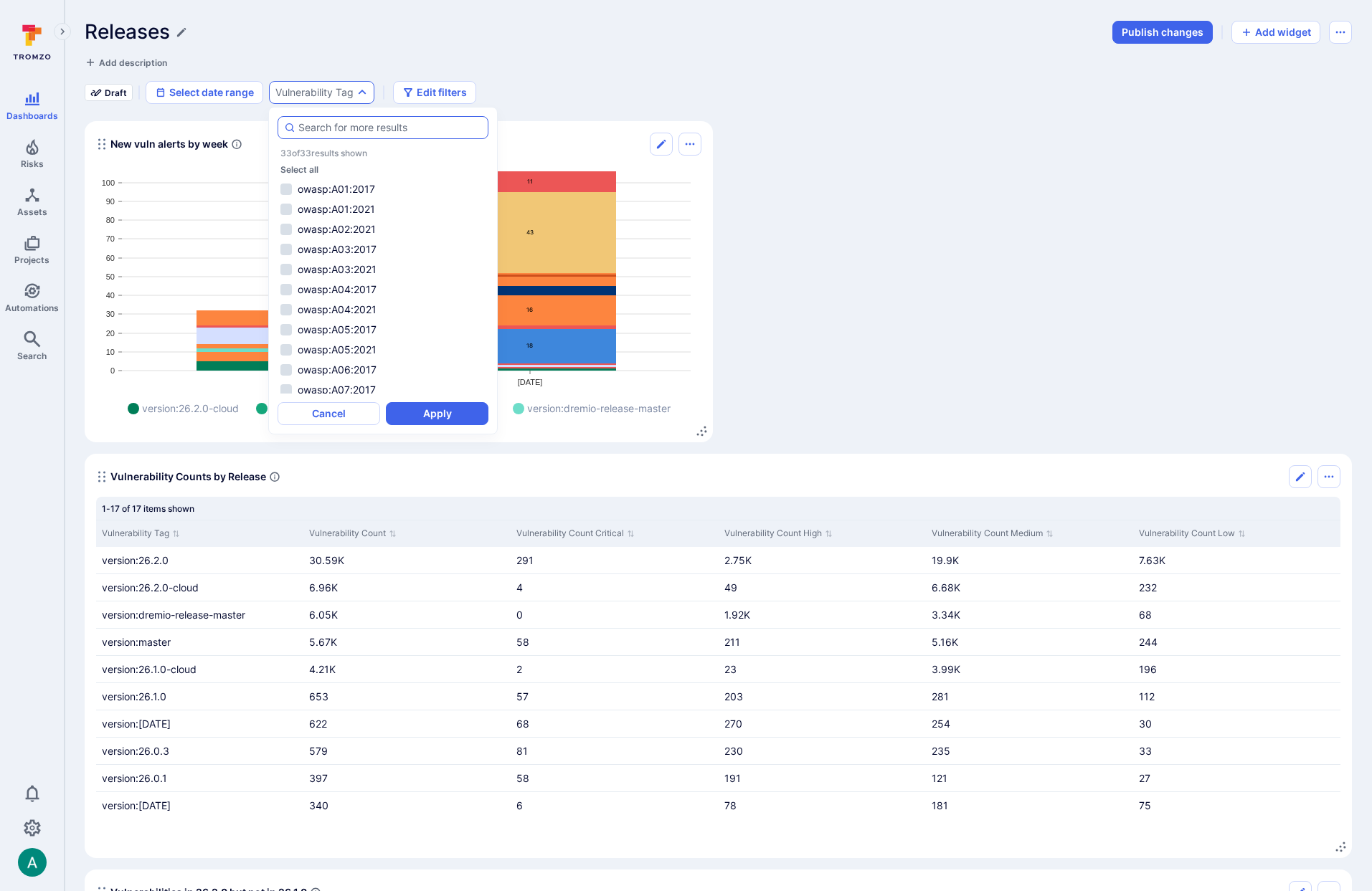
click at [340, 134] on input "autocomplete options" at bounding box center [390, 127] width 184 height 14
click at [313, 364] on li "version:26.2.0" at bounding box center [382, 370] width 211 height 18
type input "version"
click at [423, 410] on button "Apply" at bounding box center [437, 414] width 103 height 23
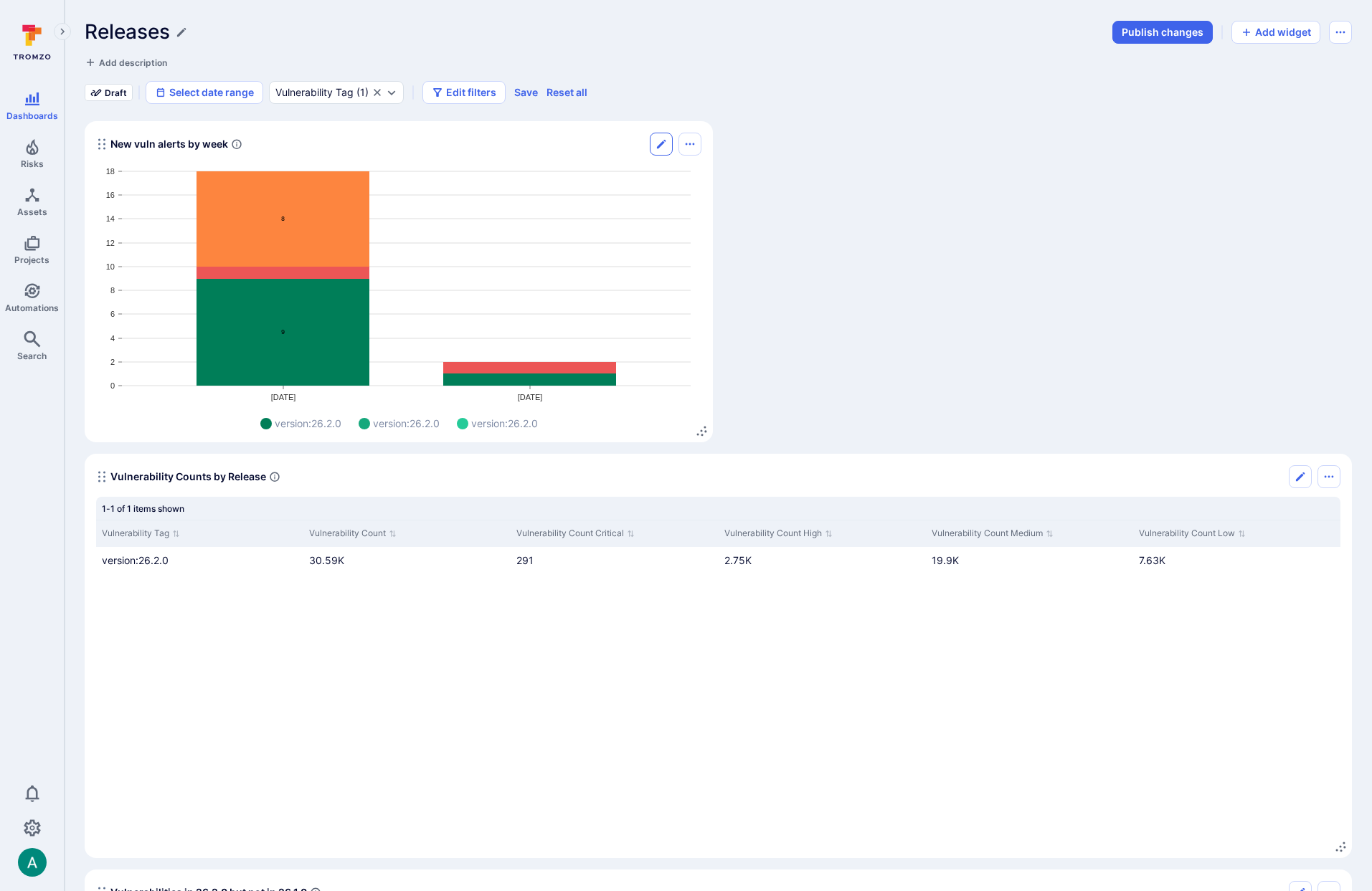
click at [666, 142] on icon "Edit" at bounding box center [661, 144] width 11 height 11
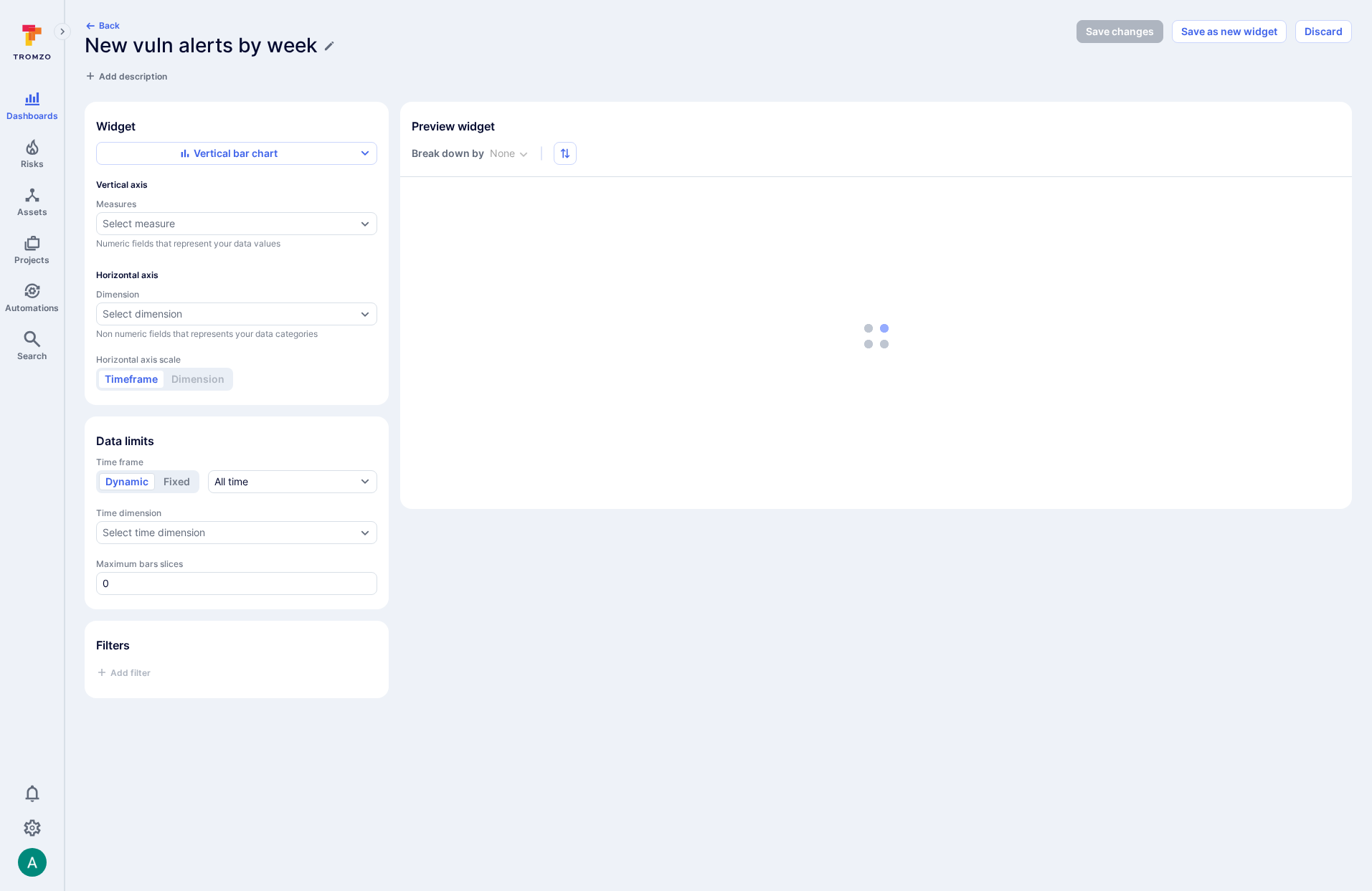
type input "day"
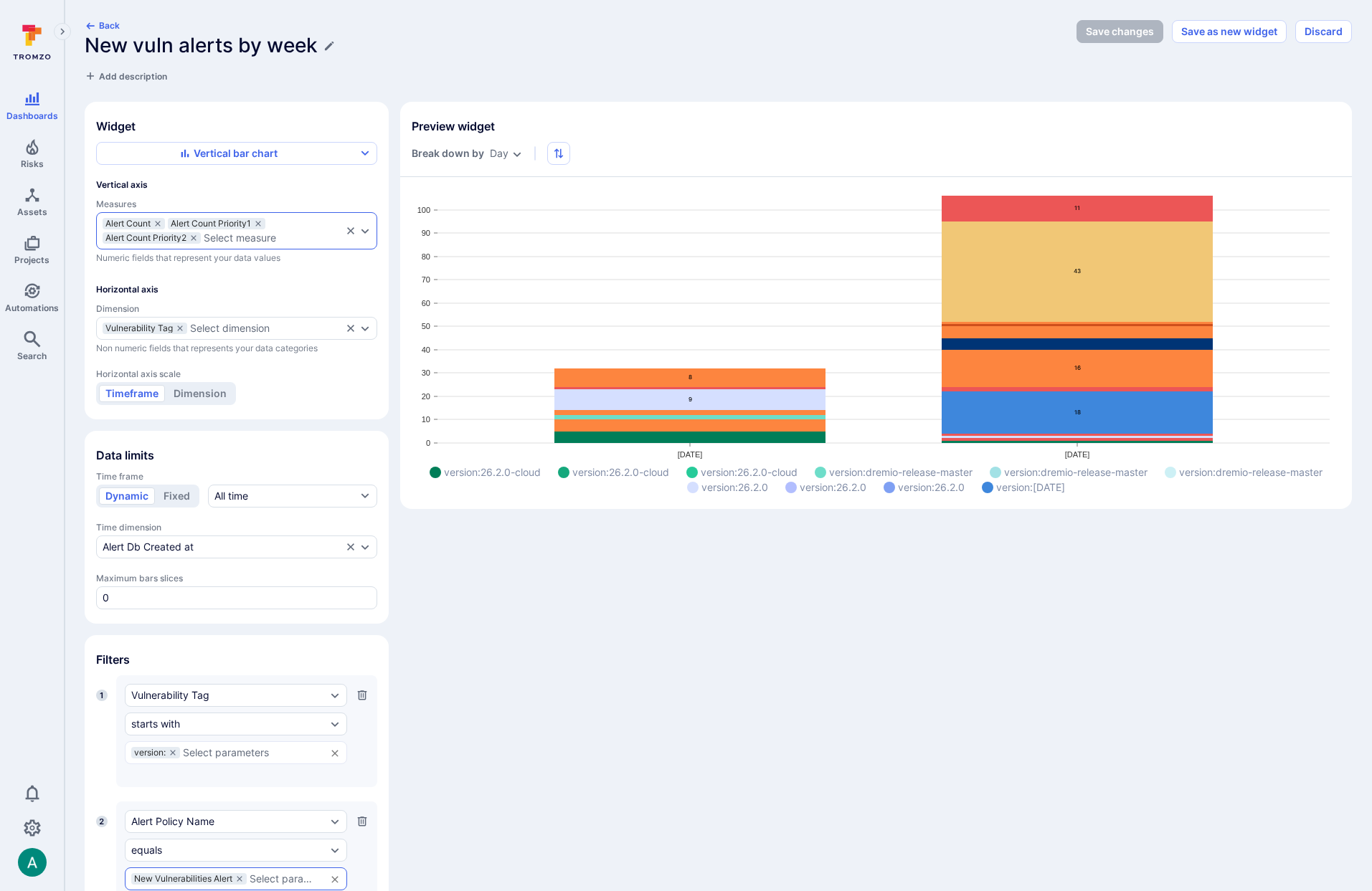
click at [159, 225] on icon "measures" at bounding box center [158, 223] width 8 height 8
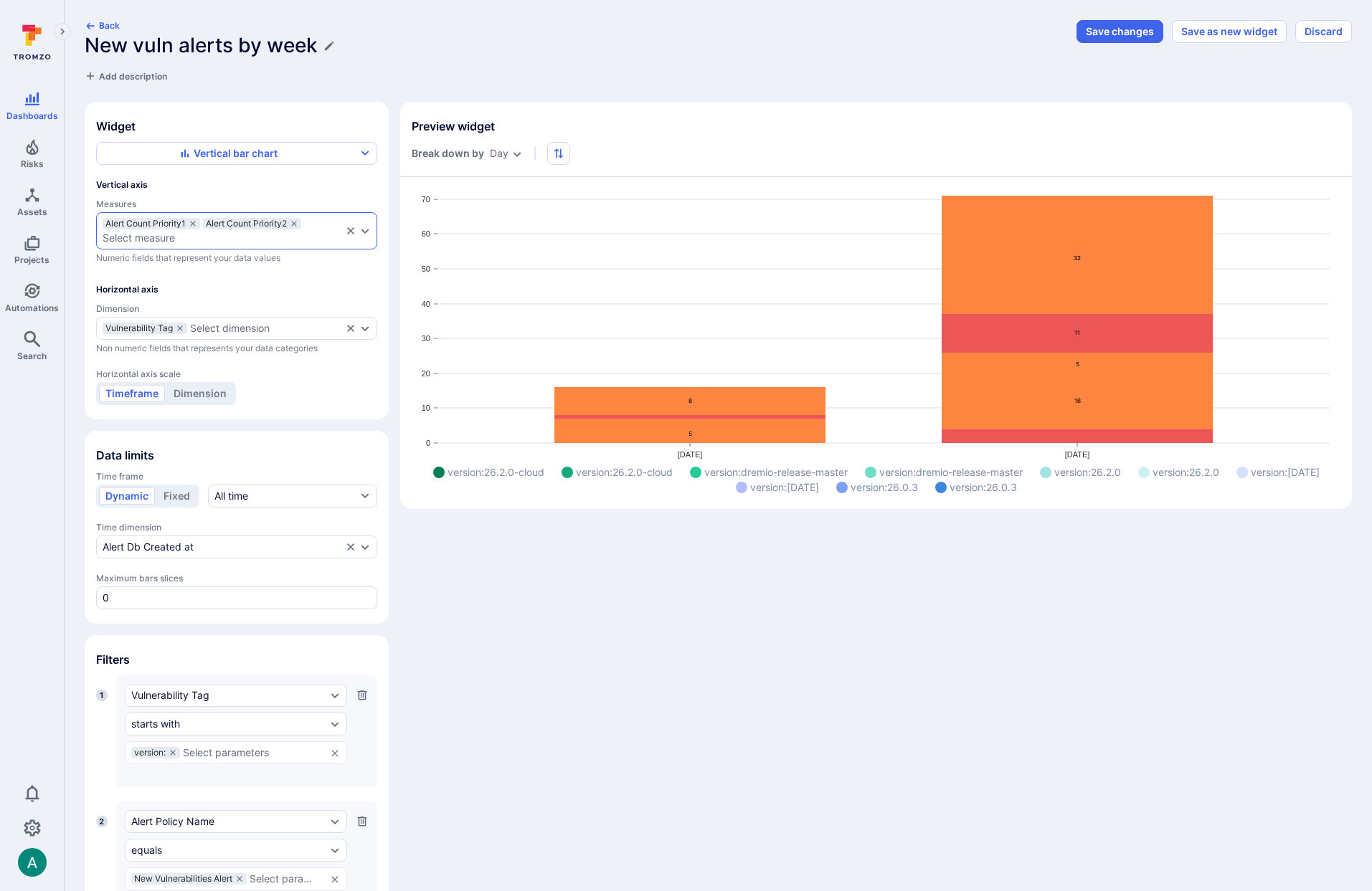
click at [271, 240] on div "Select measure" at bounding box center [222, 238] width 240 height 11
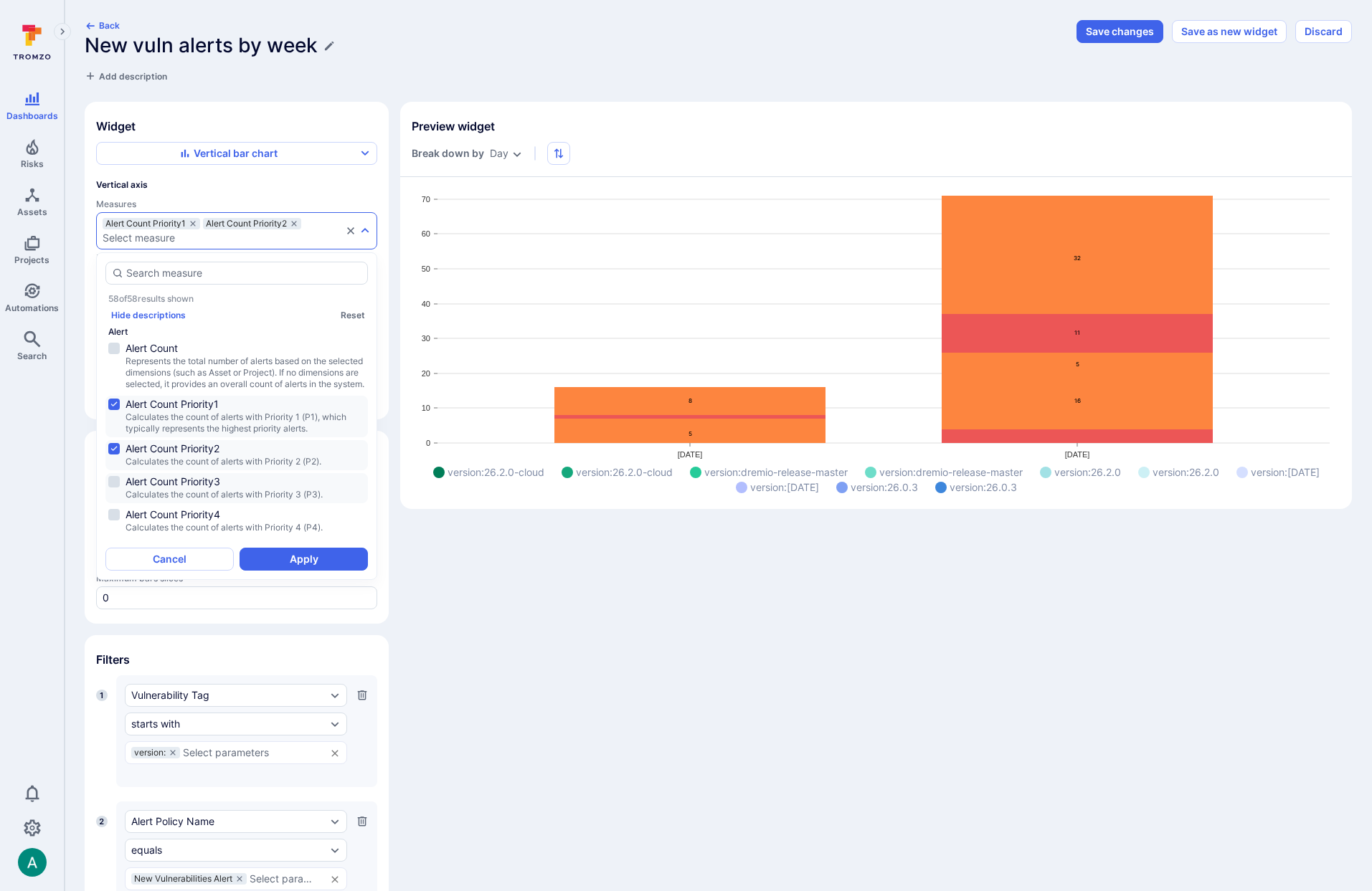
click at [254, 500] on span "Calculates the count of alerts with Priority 3 (P3)." at bounding box center [245, 494] width 240 height 11
click at [252, 522] on span "Alert Count Priority4" at bounding box center [245, 515] width 240 height 14
click at [302, 563] on button "Apply" at bounding box center [304, 559] width 129 height 23
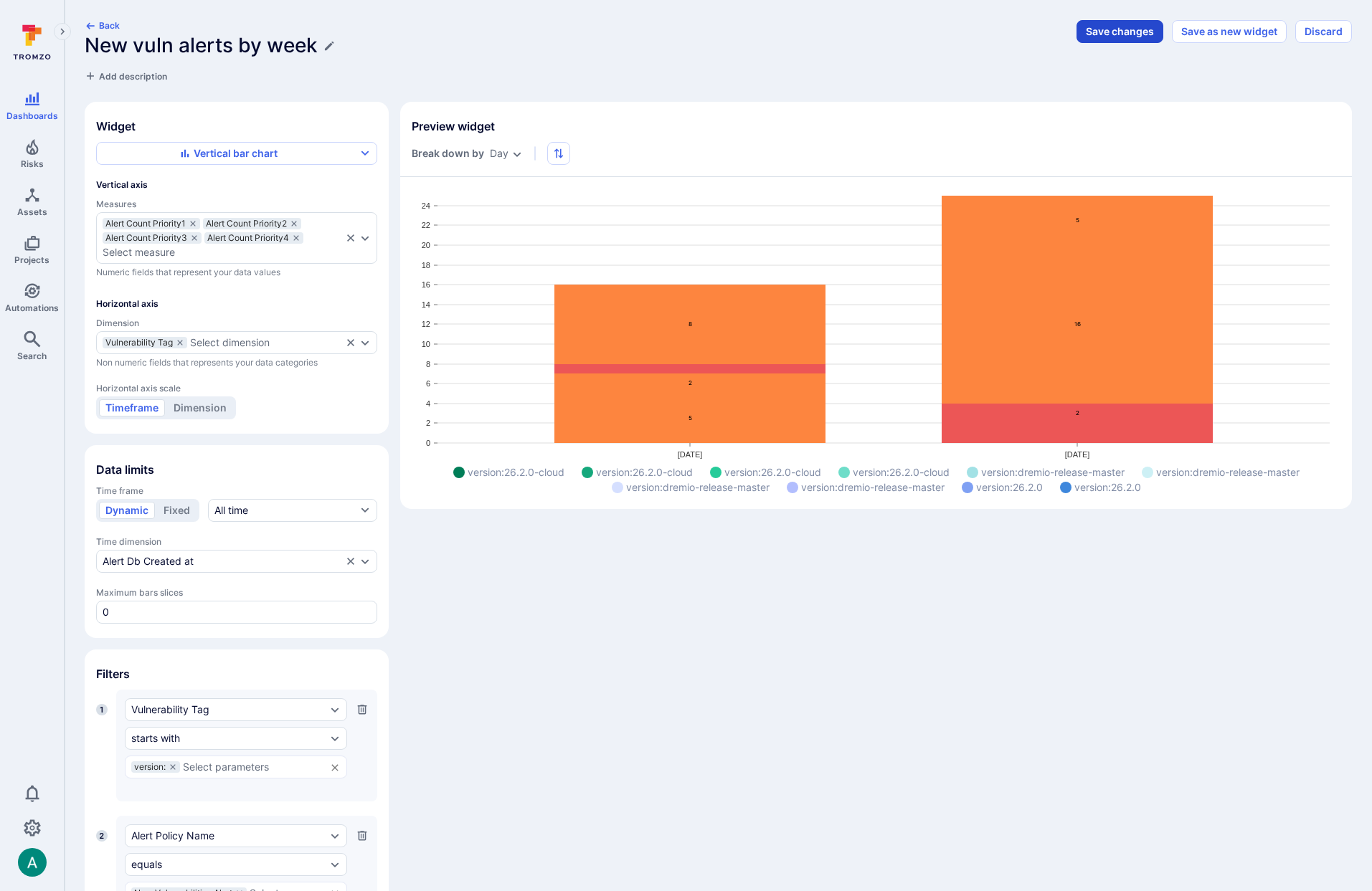
click at [1133, 34] on button "Save changes" at bounding box center [1120, 31] width 87 height 23
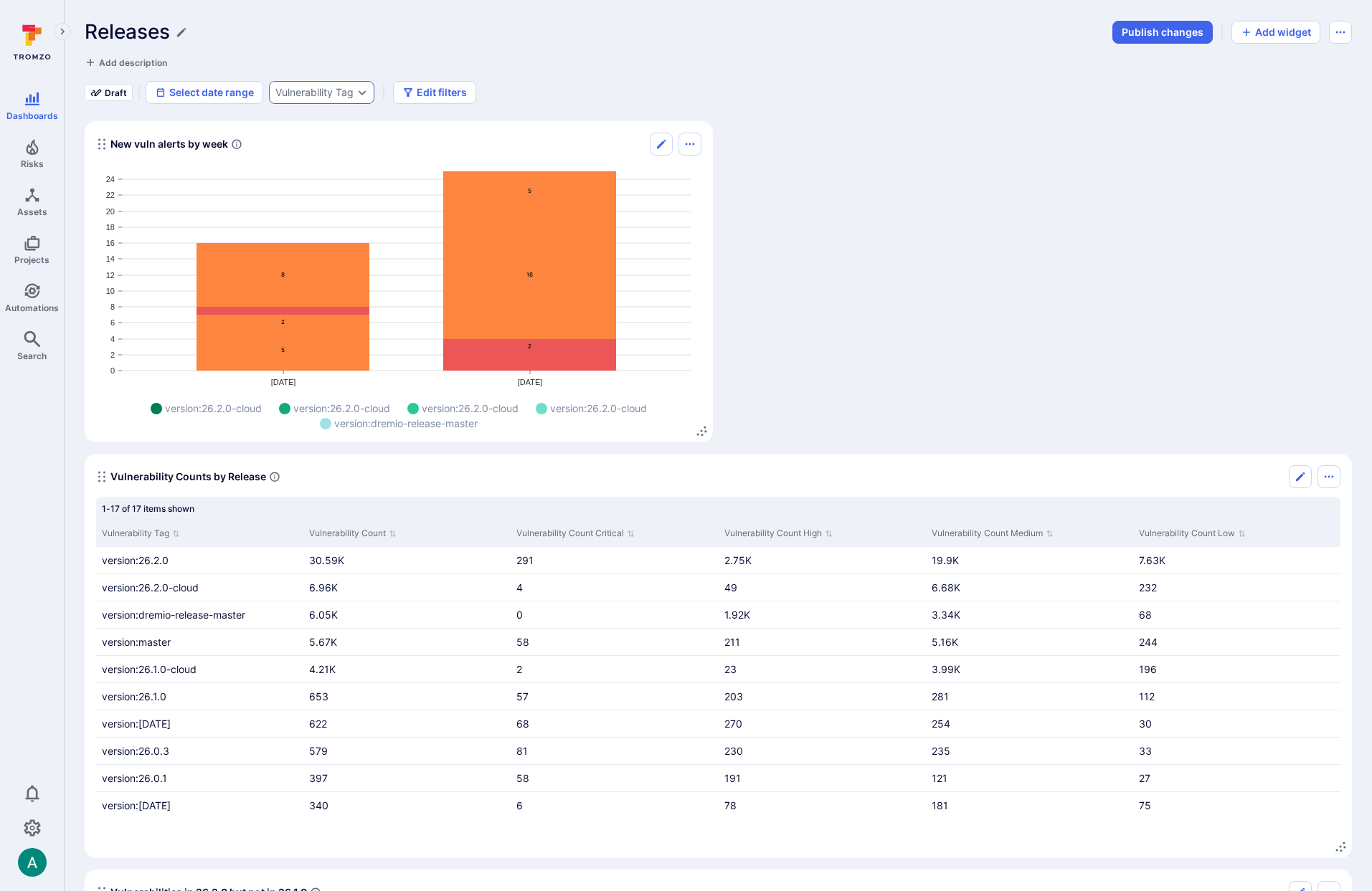
click at [334, 97] on div "Vulnerability Tag" at bounding box center [315, 92] width 78 height 11
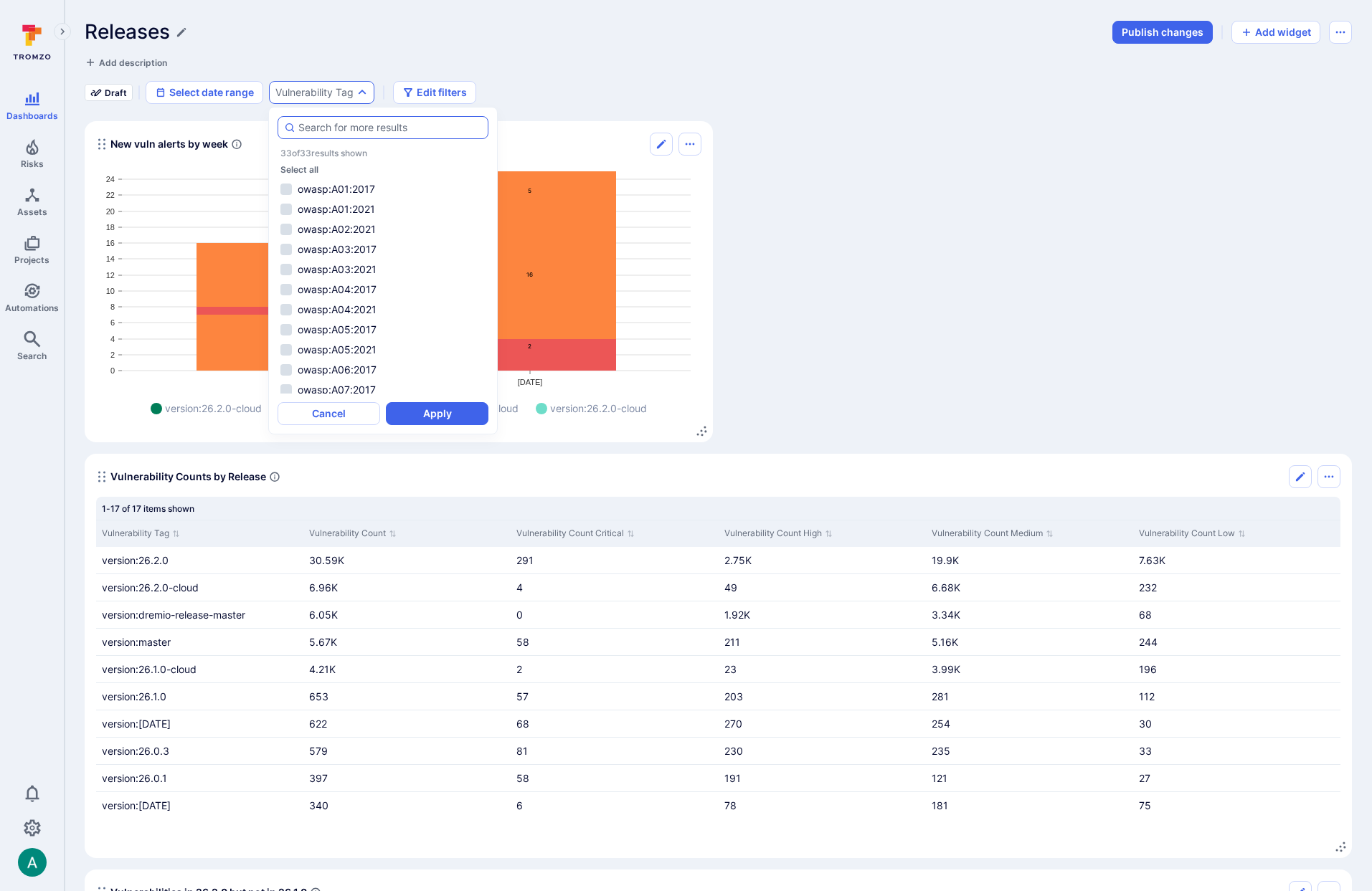
click at [341, 129] on input "autocomplete options" at bounding box center [390, 127] width 184 height 14
drag, startPoint x: 379, startPoint y: 371, endPoint x: 385, endPoint y: 391, distance: 20.9
click at [379, 371] on li "version:26.2.0" at bounding box center [382, 370] width 211 height 18
drag, startPoint x: 385, startPoint y: 391, endPoint x: 411, endPoint y: 397, distance: 26.7
click at [387, 391] on li "version:26.2.0-cloud" at bounding box center [382, 390] width 211 height 18
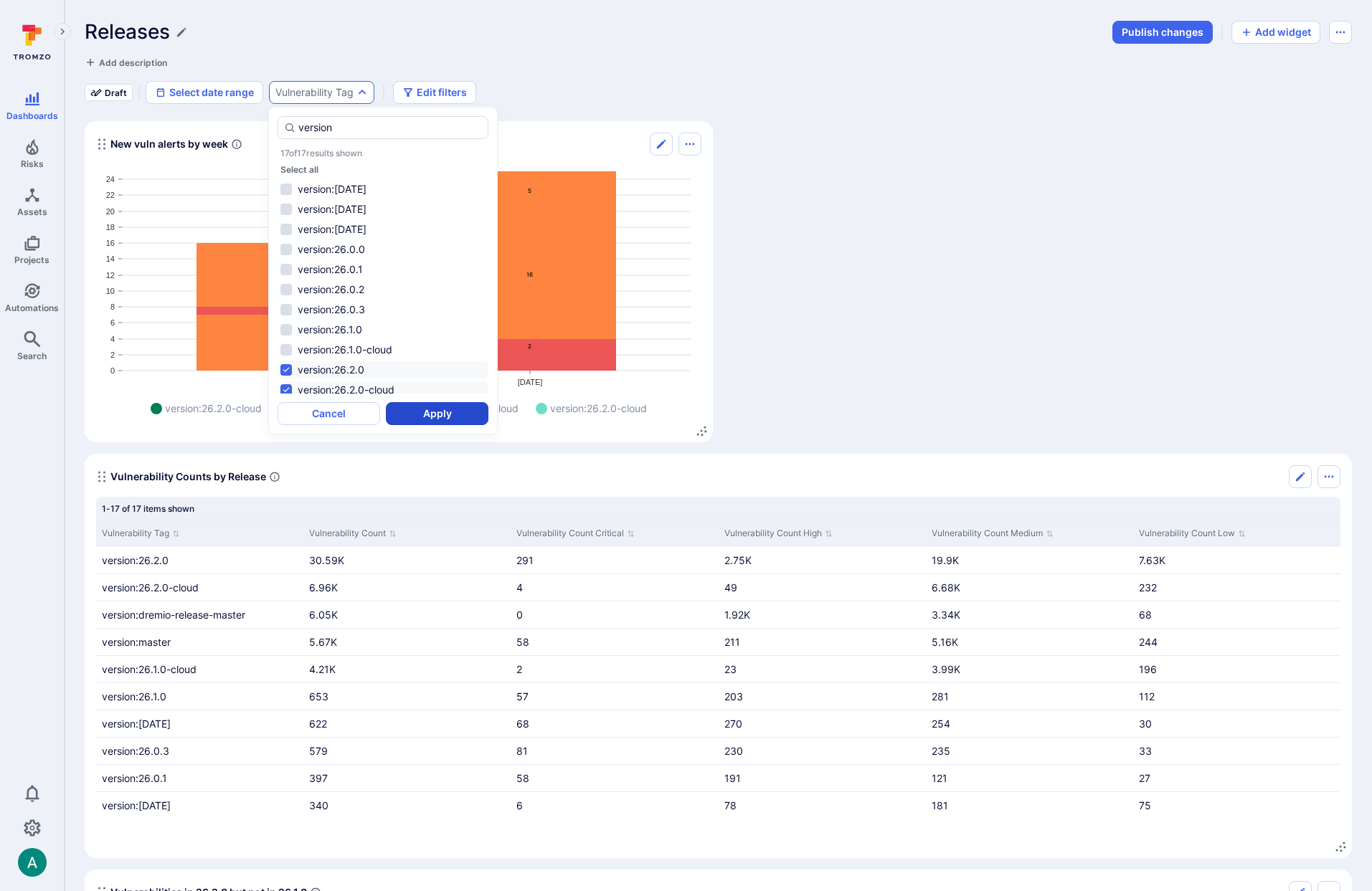
type input "version"
click at [430, 410] on button "Apply" at bounding box center [437, 414] width 103 height 23
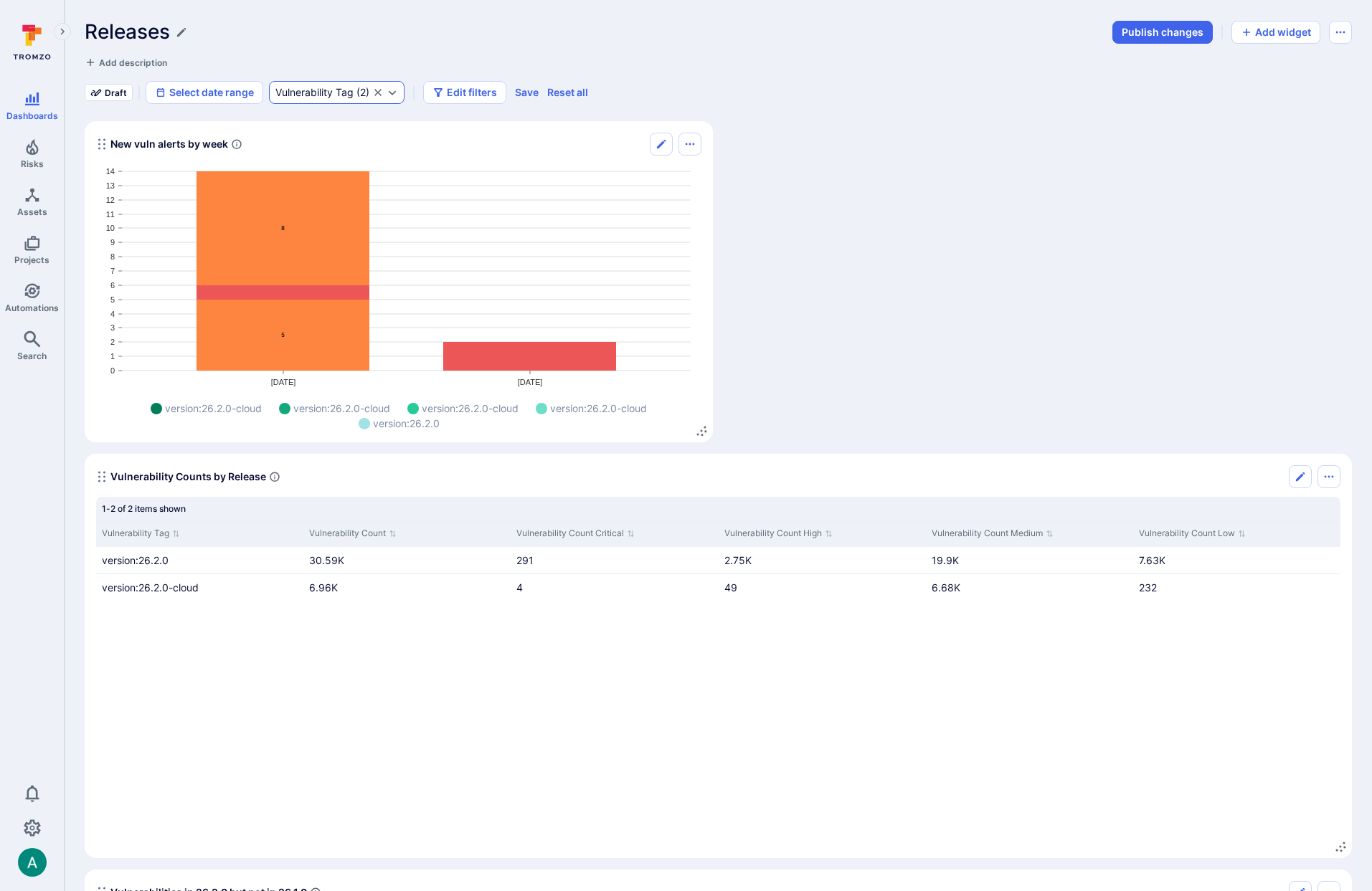
click at [398, 87] on icon "Expand dropdown" at bounding box center [392, 92] width 11 height 11
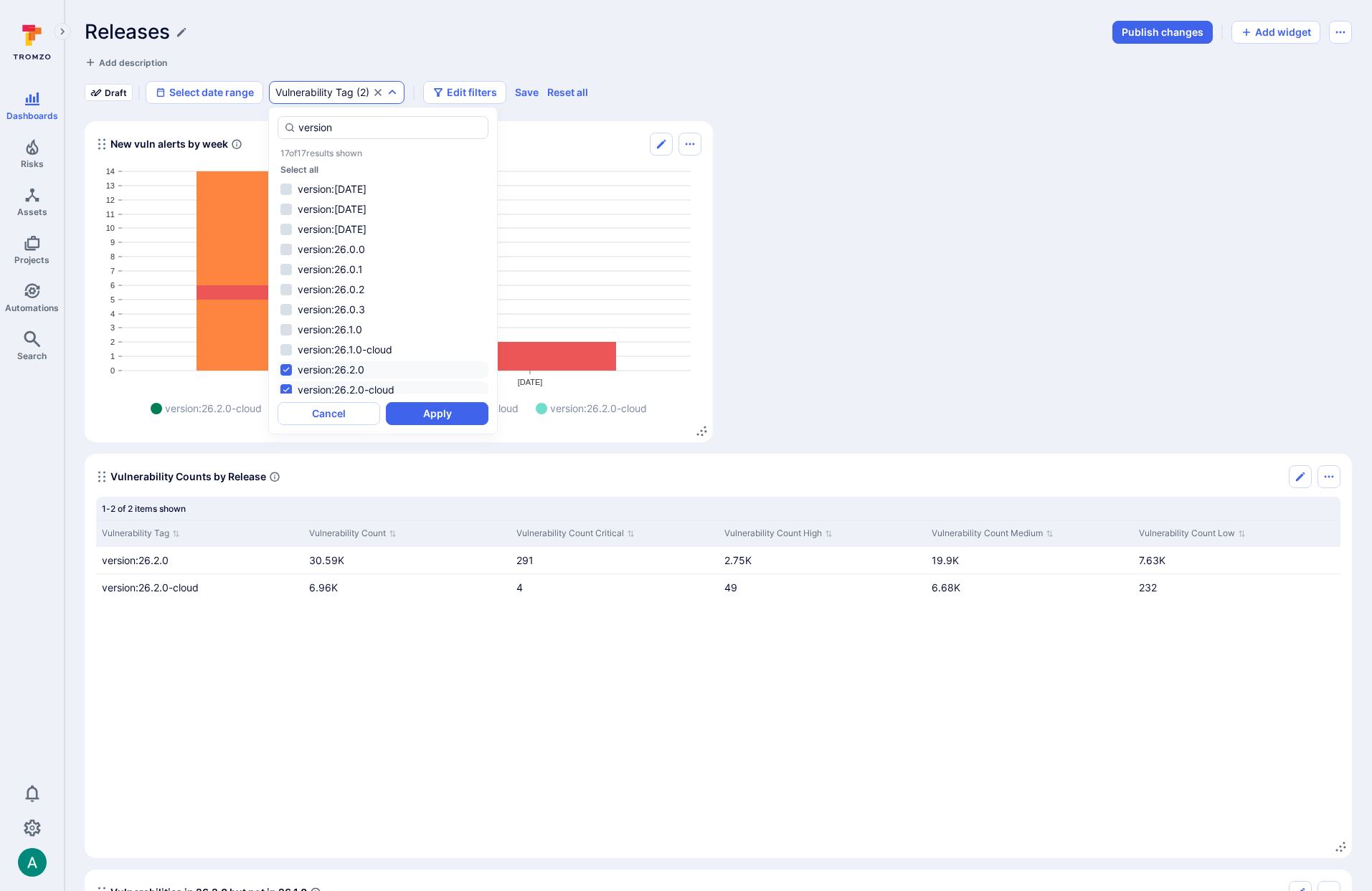
click at [345, 384] on li "version:26.2.0-cloud" at bounding box center [382, 390] width 211 height 18
click at [451, 418] on button "Apply" at bounding box center [437, 414] width 103 height 23
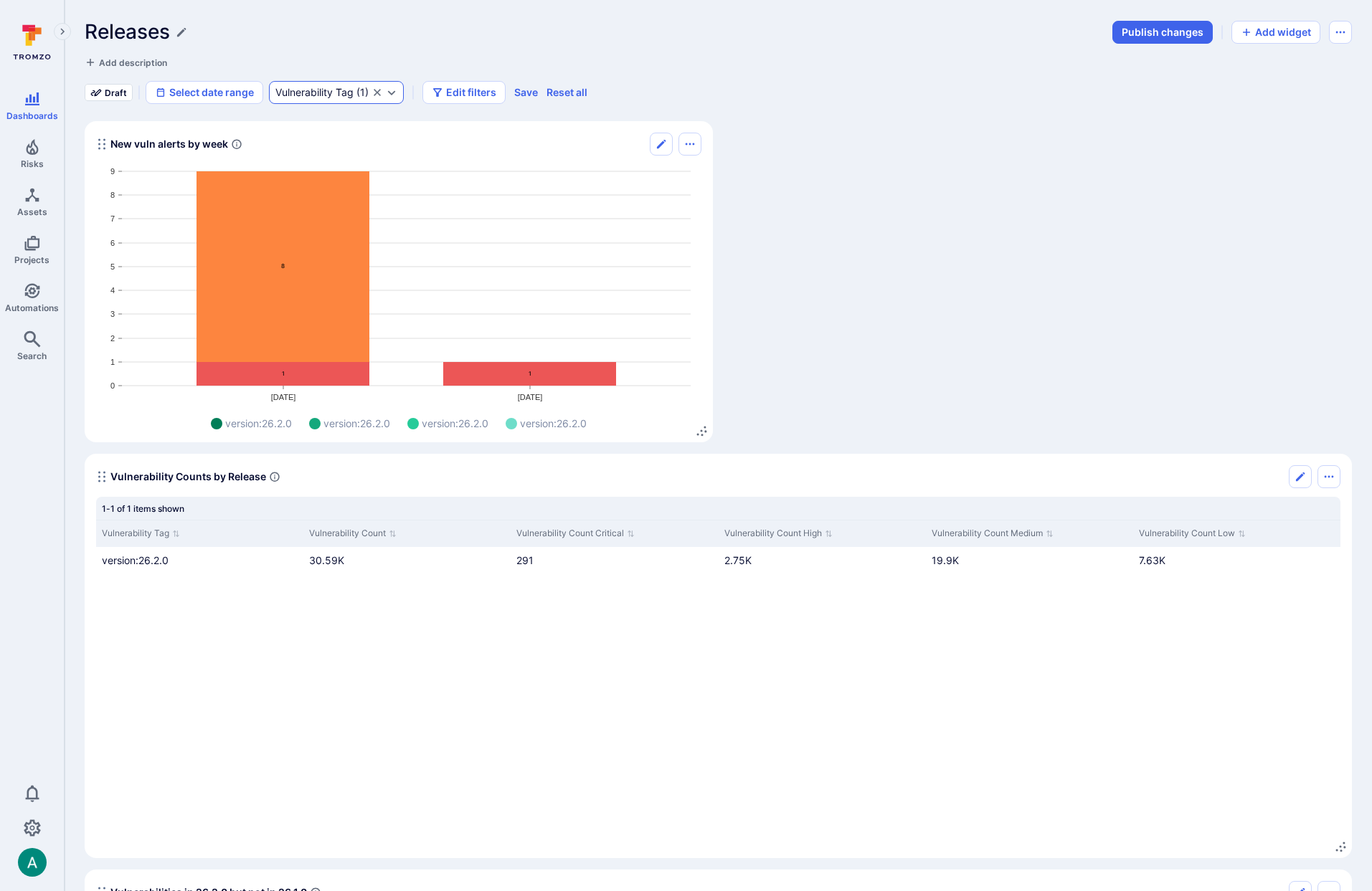
click at [389, 97] on icon "Expand dropdown" at bounding box center [392, 92] width 11 height 11
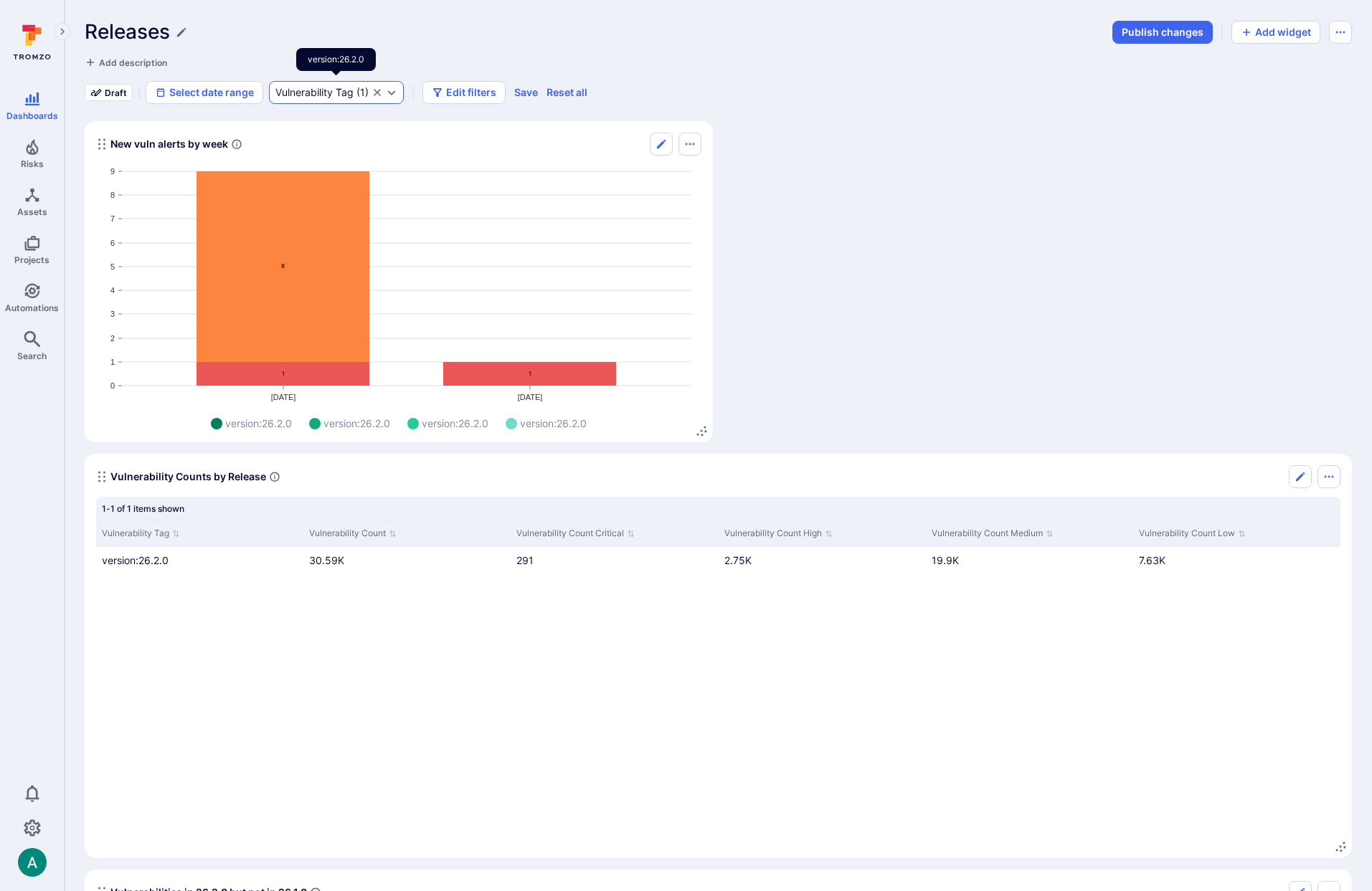
click at [331, 93] on div "Vulnerability Tag" at bounding box center [315, 92] width 78 height 11
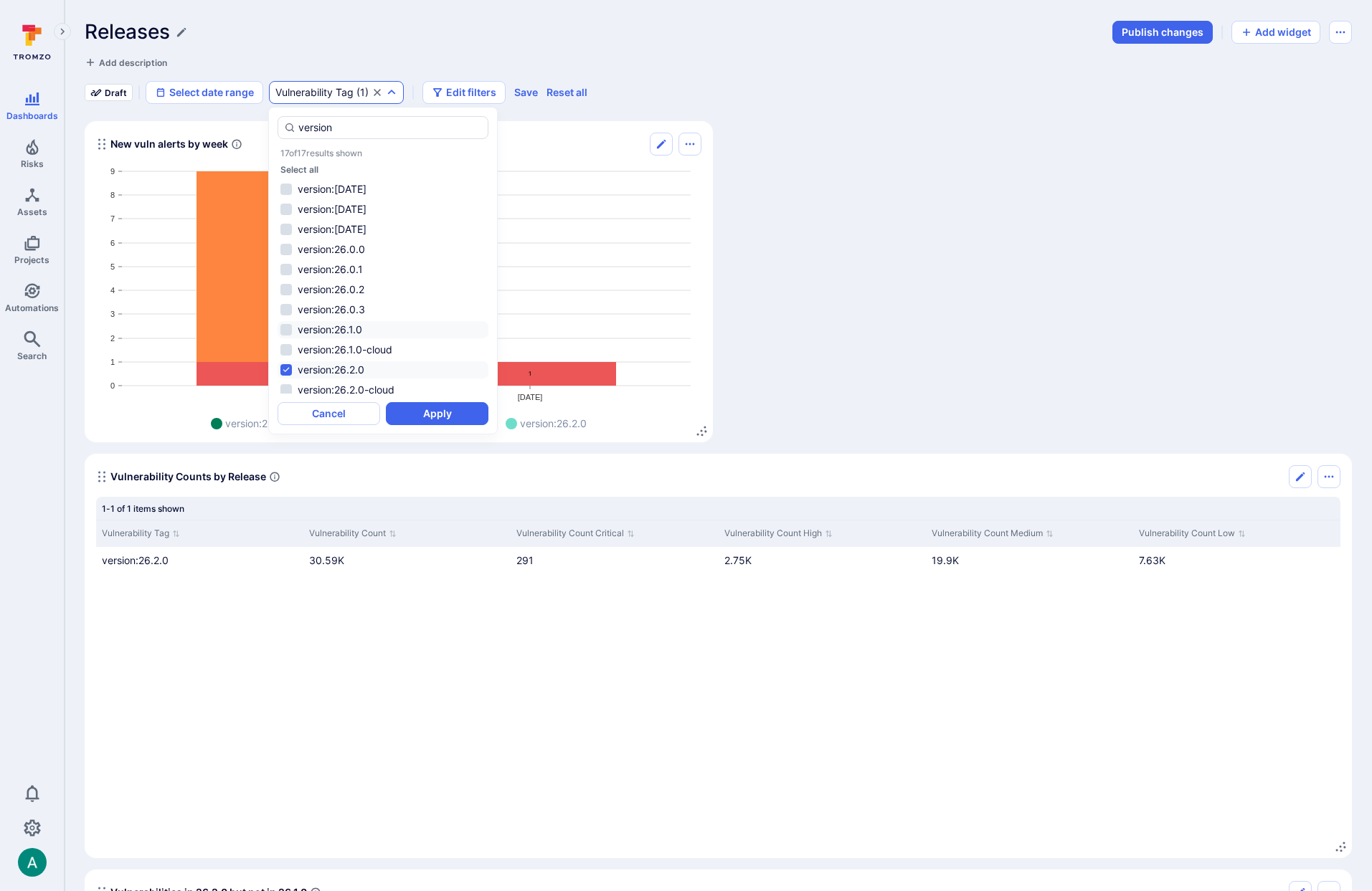
click at [326, 329] on li "version:26.1.0" at bounding box center [382, 330] width 211 height 18
click at [431, 416] on button "Apply" at bounding box center [437, 414] width 103 height 23
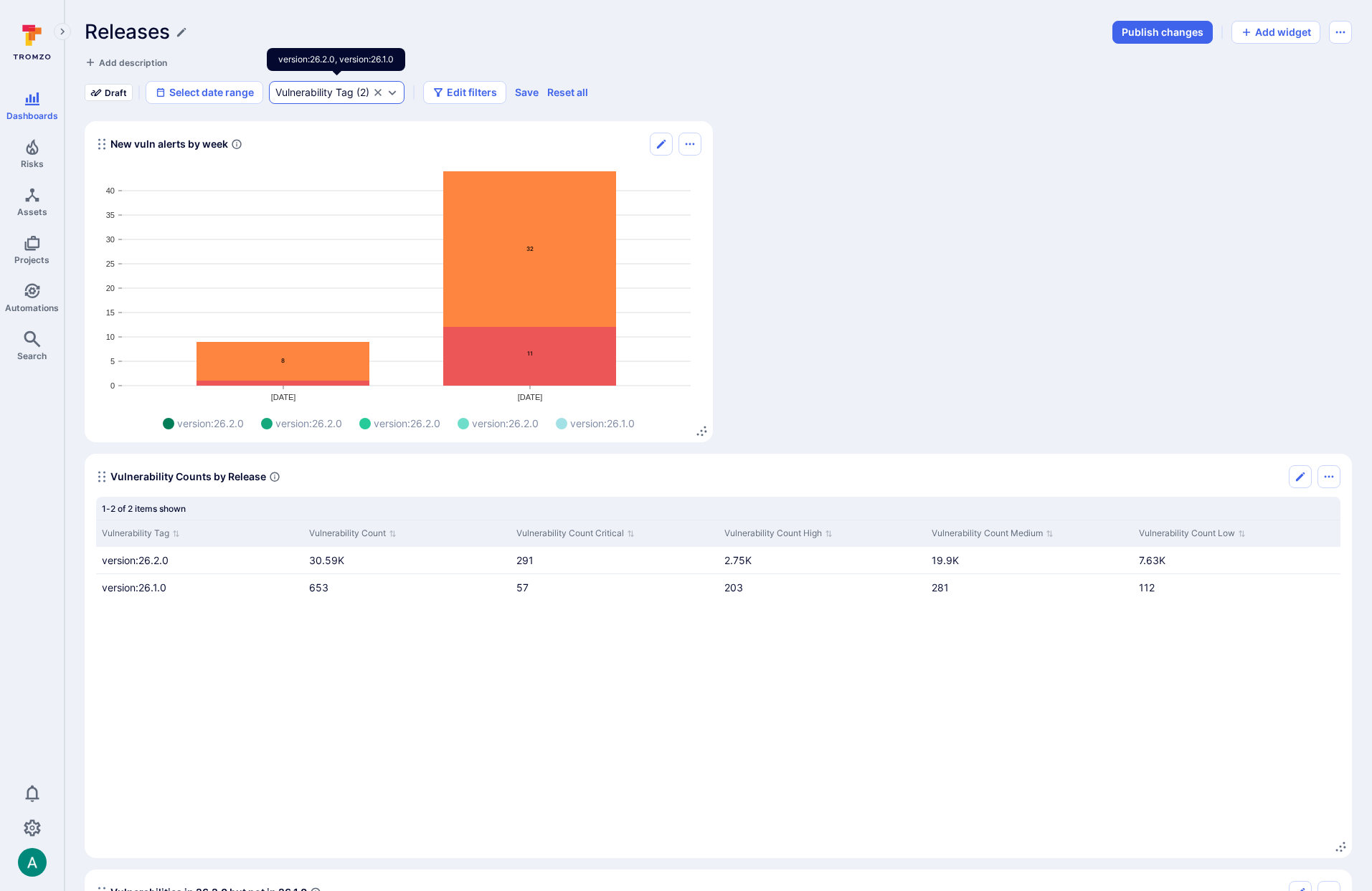
click at [346, 88] on div "Vulnerability Tag" at bounding box center [315, 92] width 78 height 11
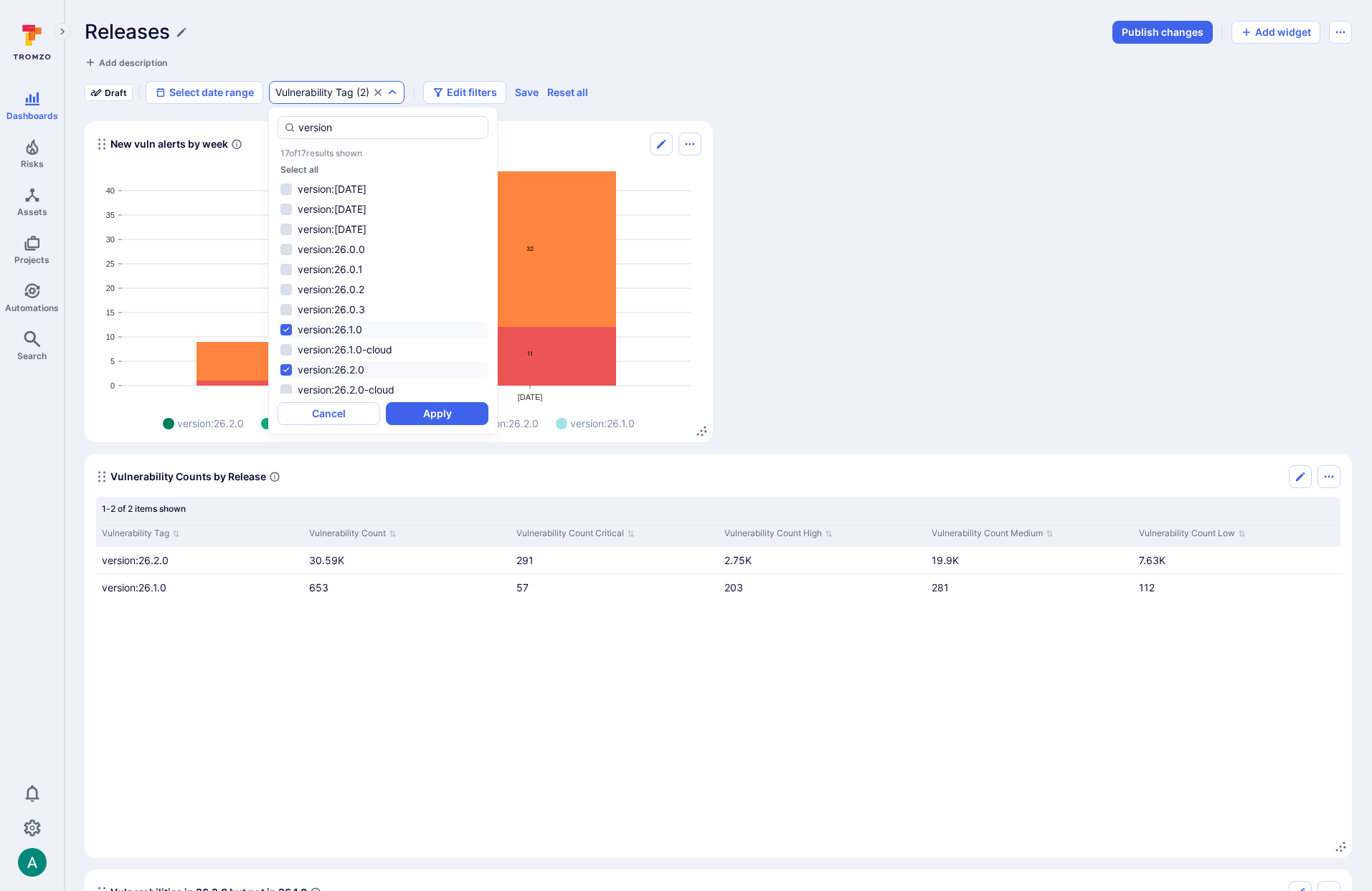
click at [794, 57] on div "Releases Publish changes Add widget Add description Draft Select date range Vul…" at bounding box center [718, 62] width 1268 height 84
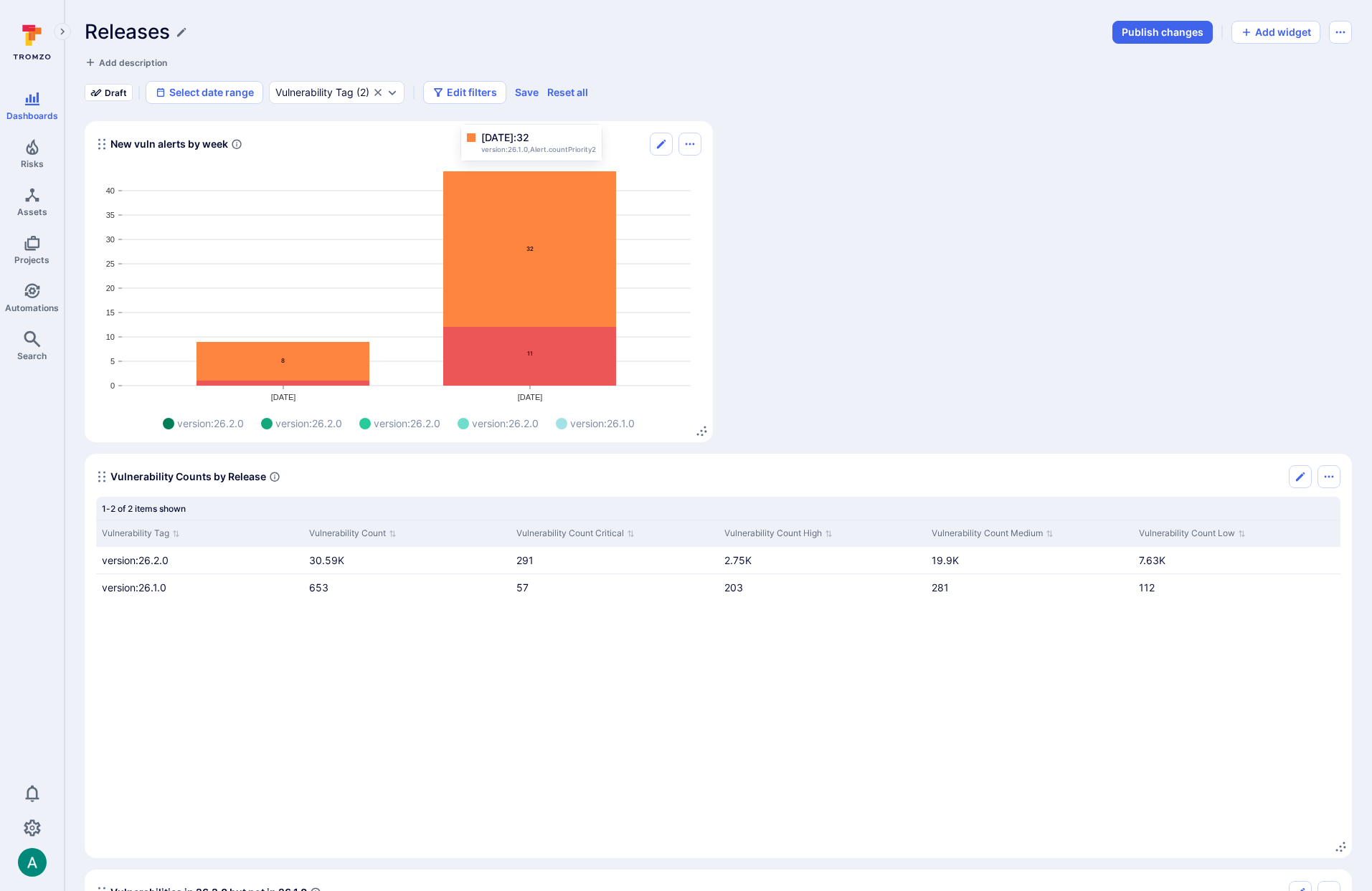
click at [527, 251] on text "32" at bounding box center [529, 248] width 7 height 7
drag, startPoint x: 519, startPoint y: 133, endPoint x: 488, endPoint y: 140, distance: 31.8
click at [512, 135] on span "Aug 22, 2025: 32" at bounding box center [505, 136] width 48 height 14
click at [474, 141] on div "Aug 22, 2025: 32" at bounding box center [531, 136] width 129 height 14
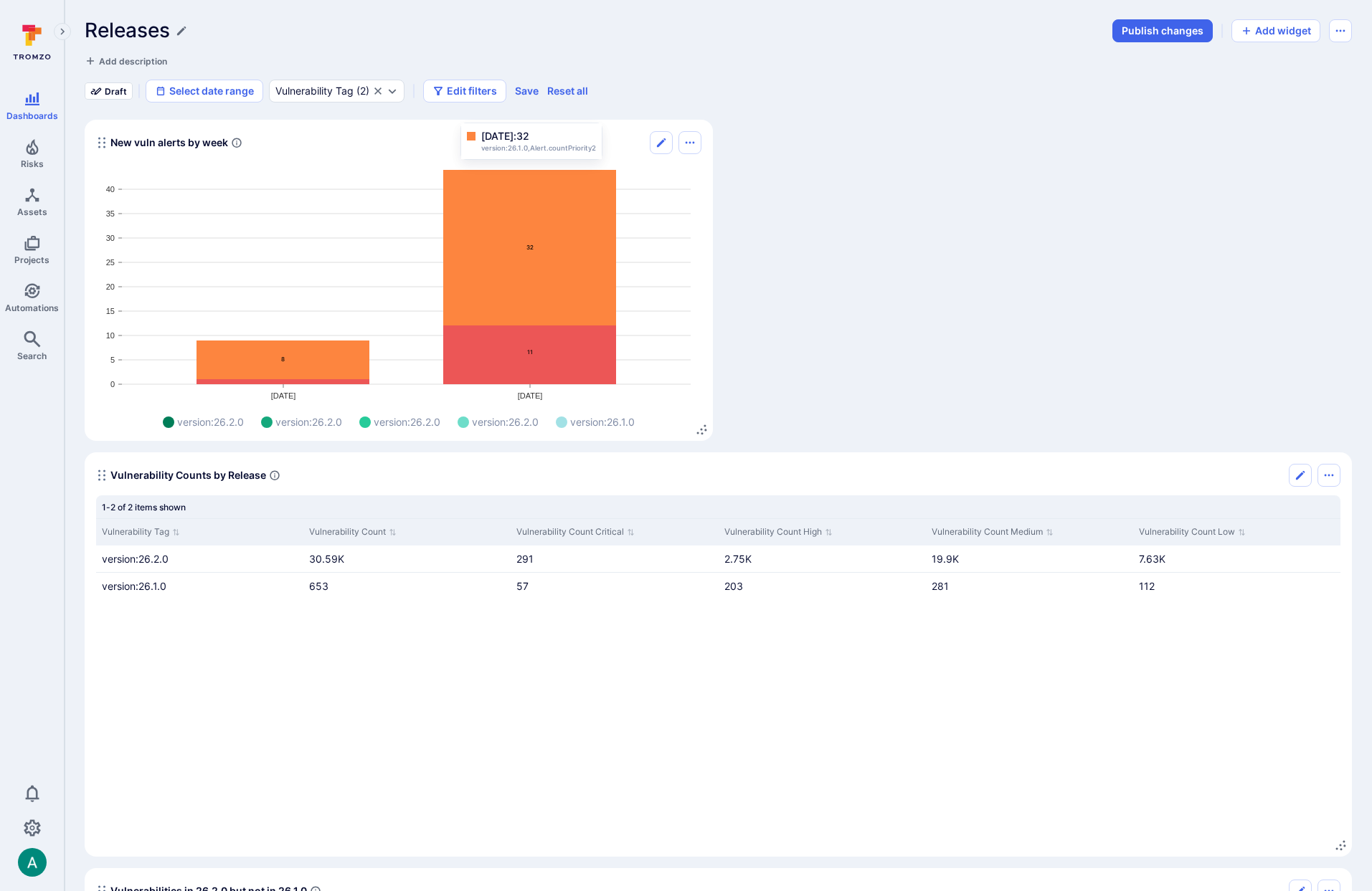
scroll to position [0, 0]
click at [571, 145] on span "version:26.1.0,Alert.countPriority2" at bounding box center [539, 149] width 115 height 10
click at [529, 137] on span "32" at bounding box center [523, 137] width 13 height 12
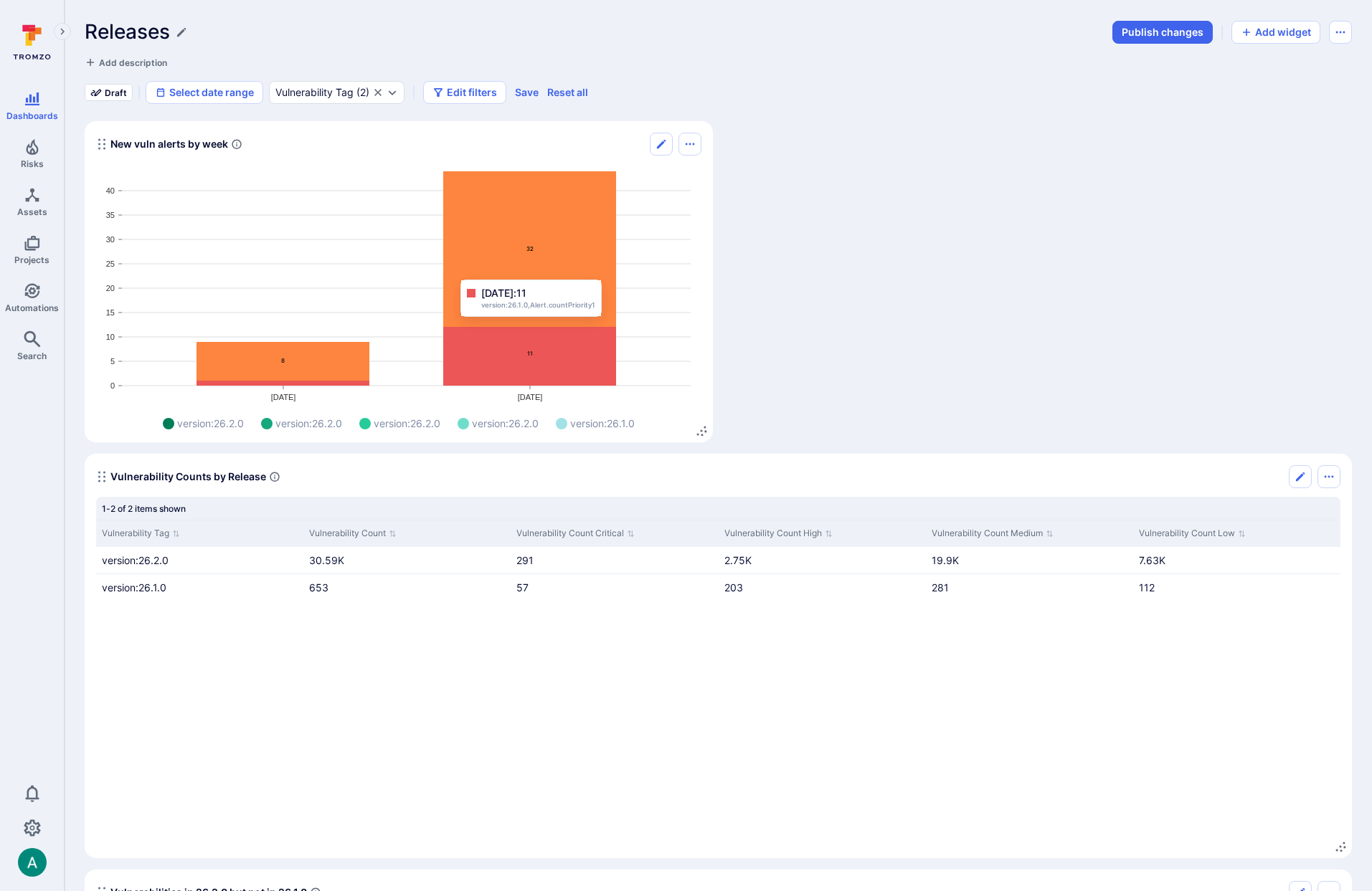
click at [531, 356] on text "11" at bounding box center [530, 353] width 6 height 7
drag, startPoint x: 529, startPoint y: 350, endPoint x: 530, endPoint y: 341, distance: 9.1
click at [529, 350] on text "11" at bounding box center [530, 353] width 6 height 7
click at [526, 295] on span "11" at bounding box center [521, 293] width 10 height 12
click at [398, 92] on icon "Expand dropdown" at bounding box center [392, 92] width 11 height 11
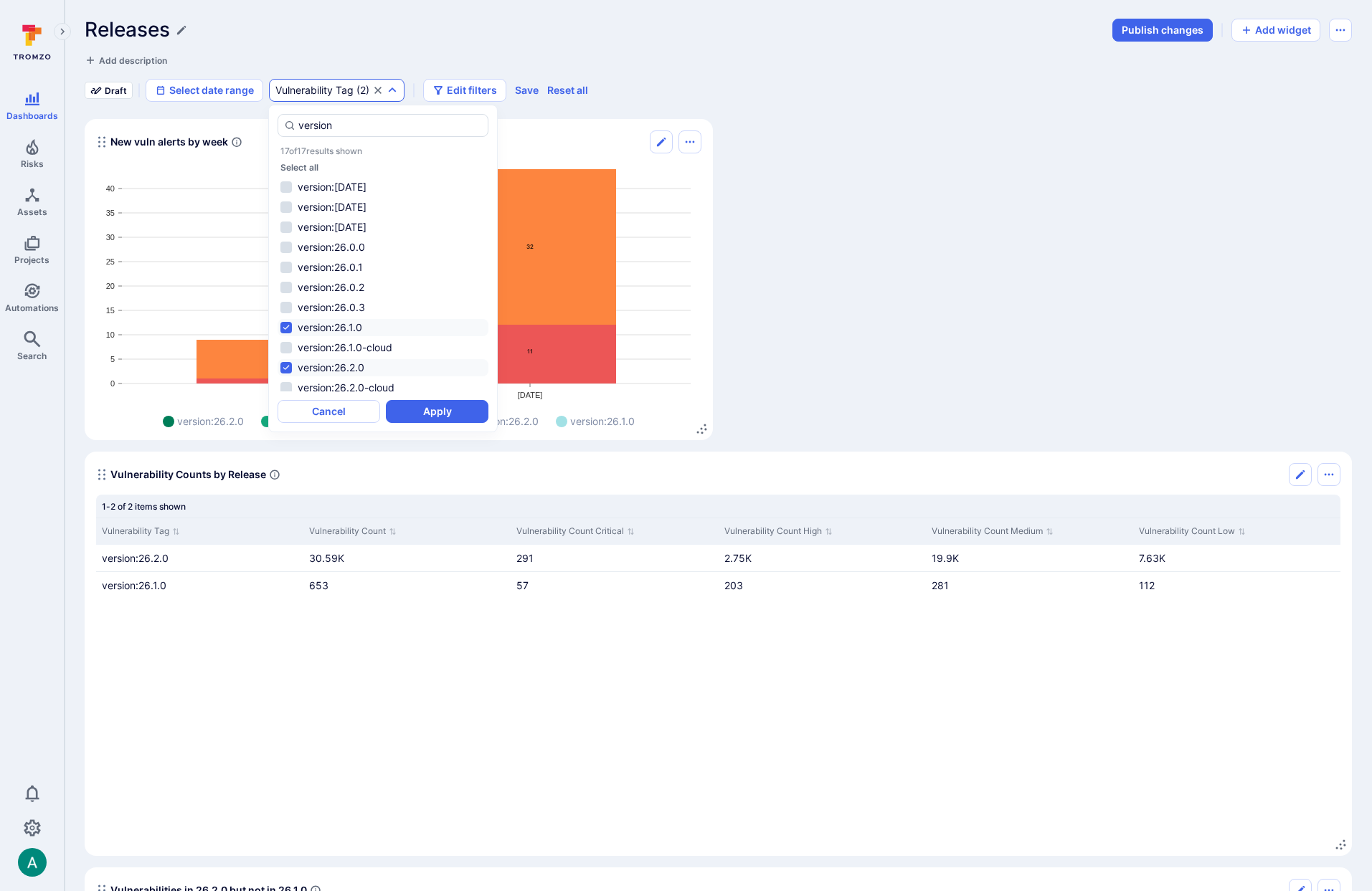
scroll to position [4, 0]
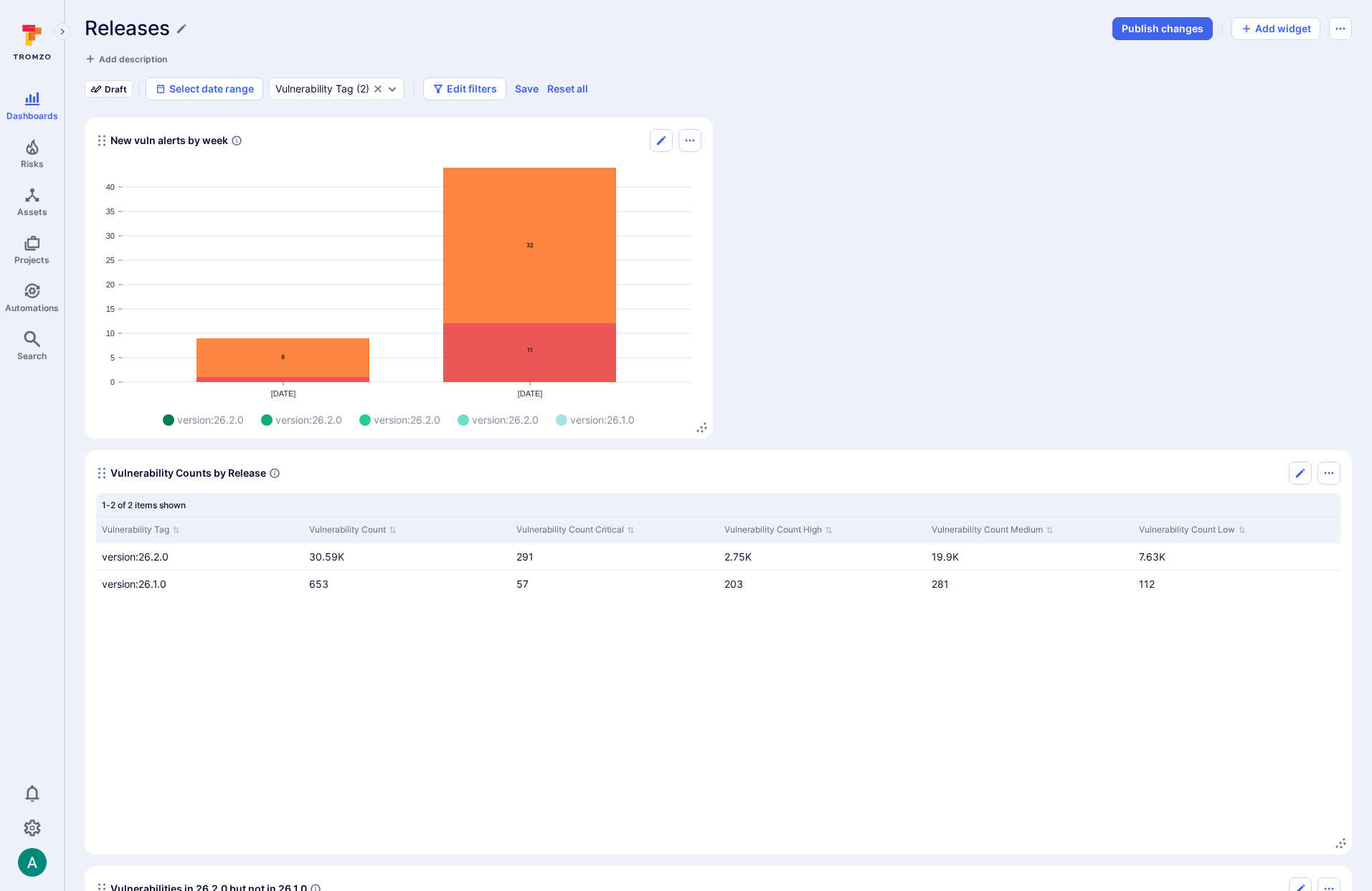
click at [523, 350] on icon "Widget" at bounding box center [529, 350] width 173 height 54
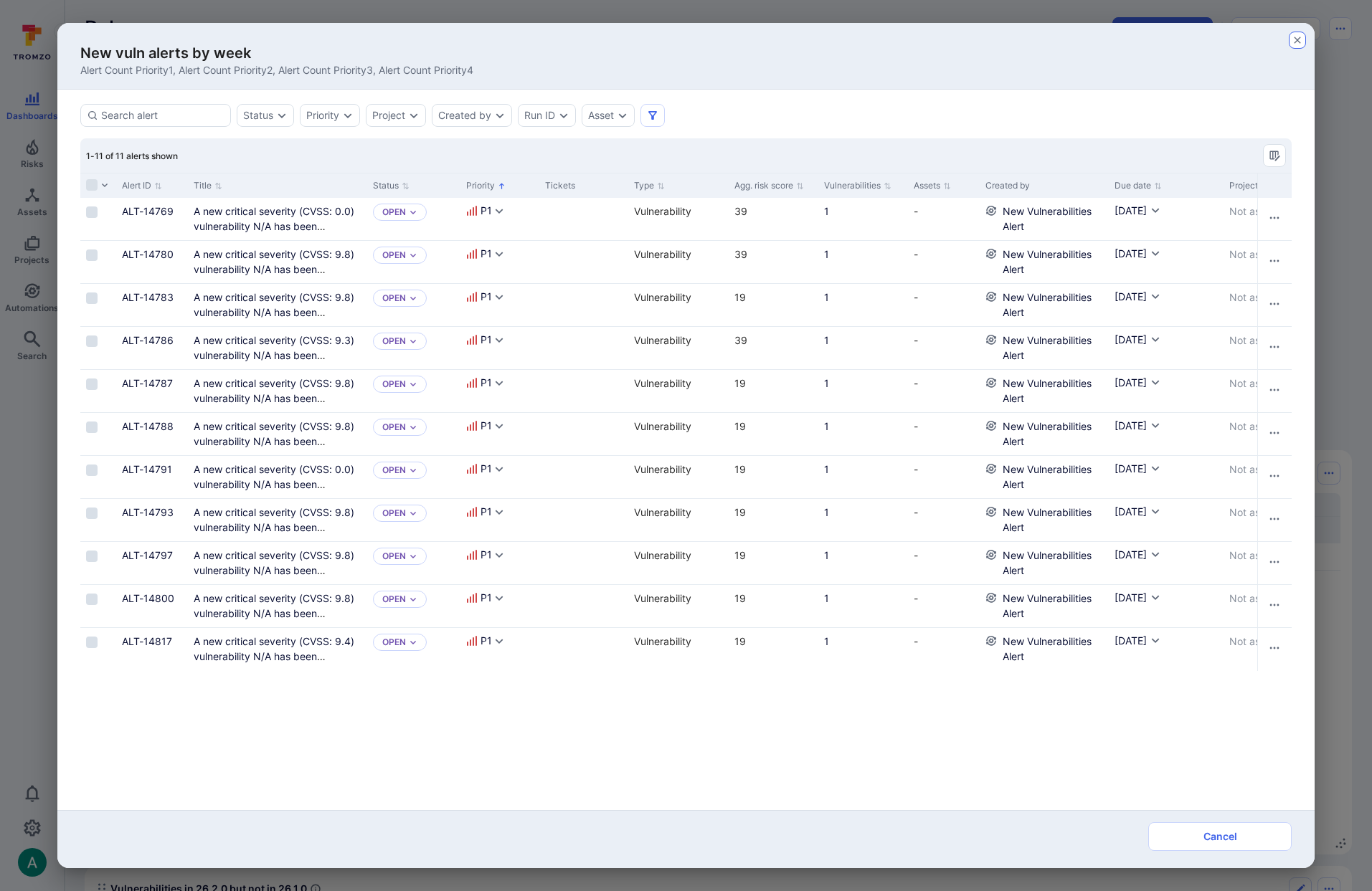
click at [1298, 41] on icon "button" at bounding box center [1297, 40] width 6 height 6
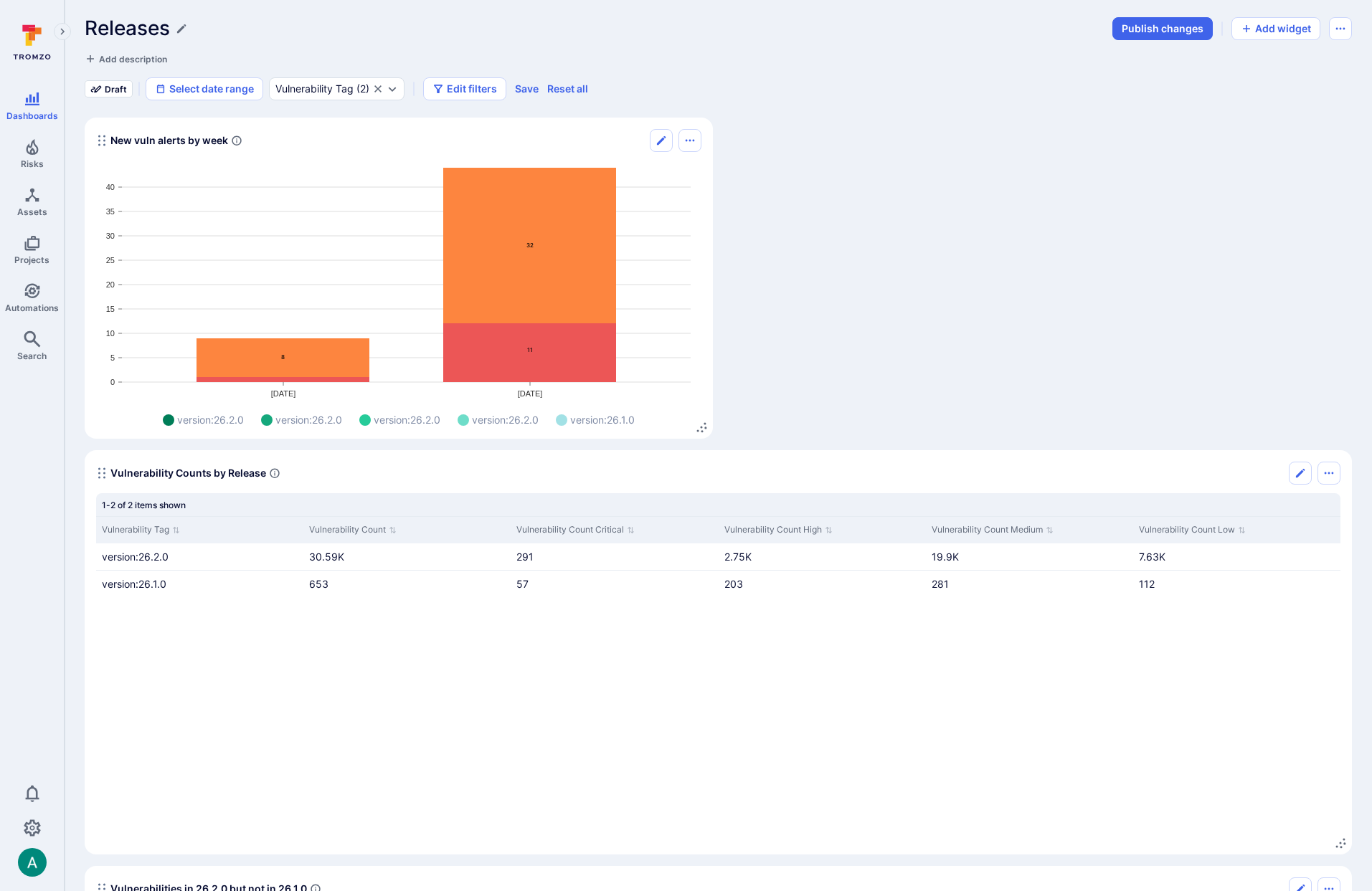
click at [31, 289] on icon "Automations" at bounding box center [32, 291] width 15 height 15
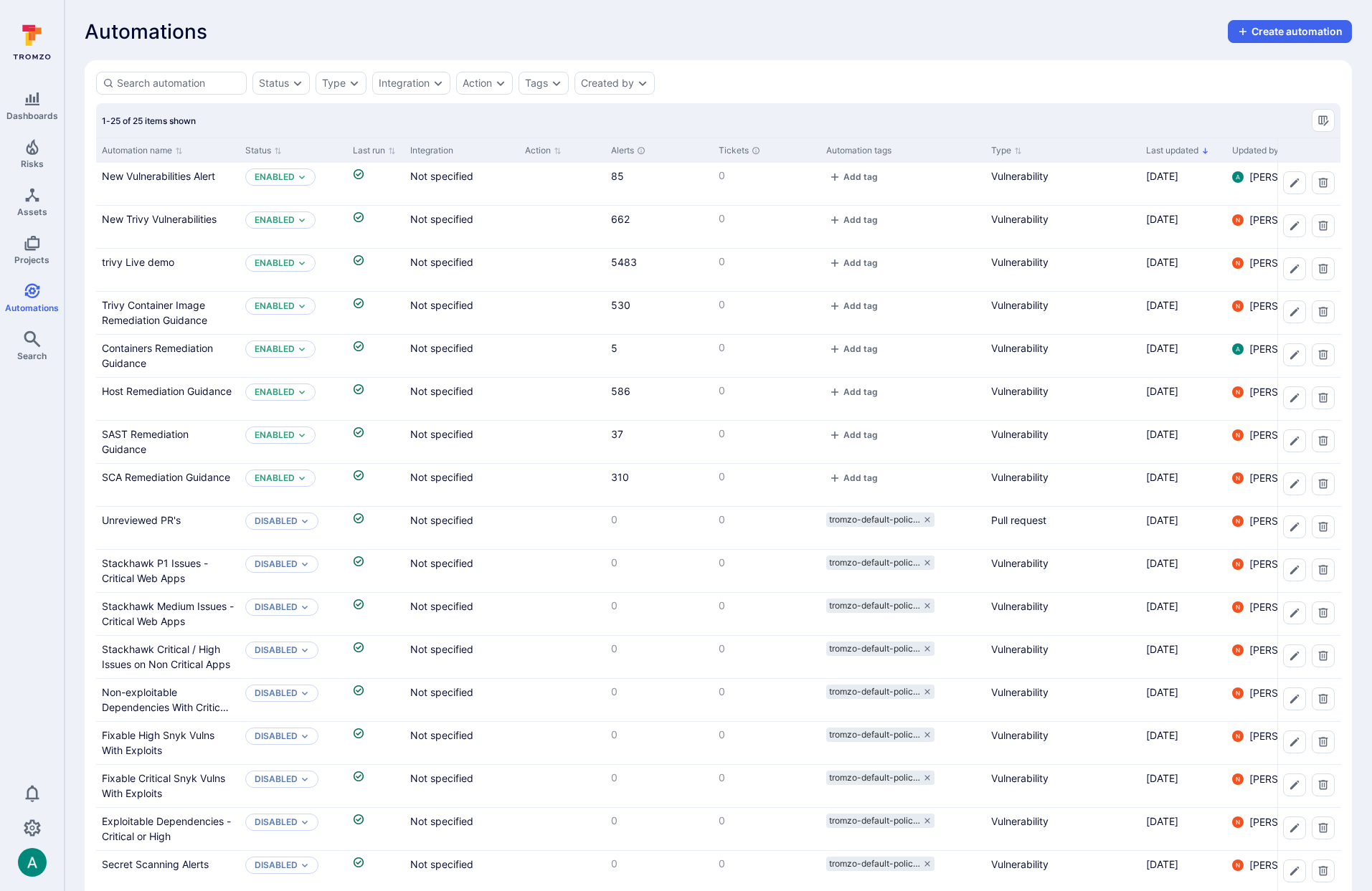
click at [856, 96] on section "Status Type Integration Action Tags Created by 1-25 of 25 items shown Automatio…" at bounding box center [718, 655] width 1268 height 1190
click at [971, 69] on section "Status Type Integration Action Tags Created by 1-25 of 25 items shown Automatio…" at bounding box center [718, 655] width 1268 height 1190
click at [34, 829] on icon "Settings" at bounding box center [32, 828] width 18 height 17
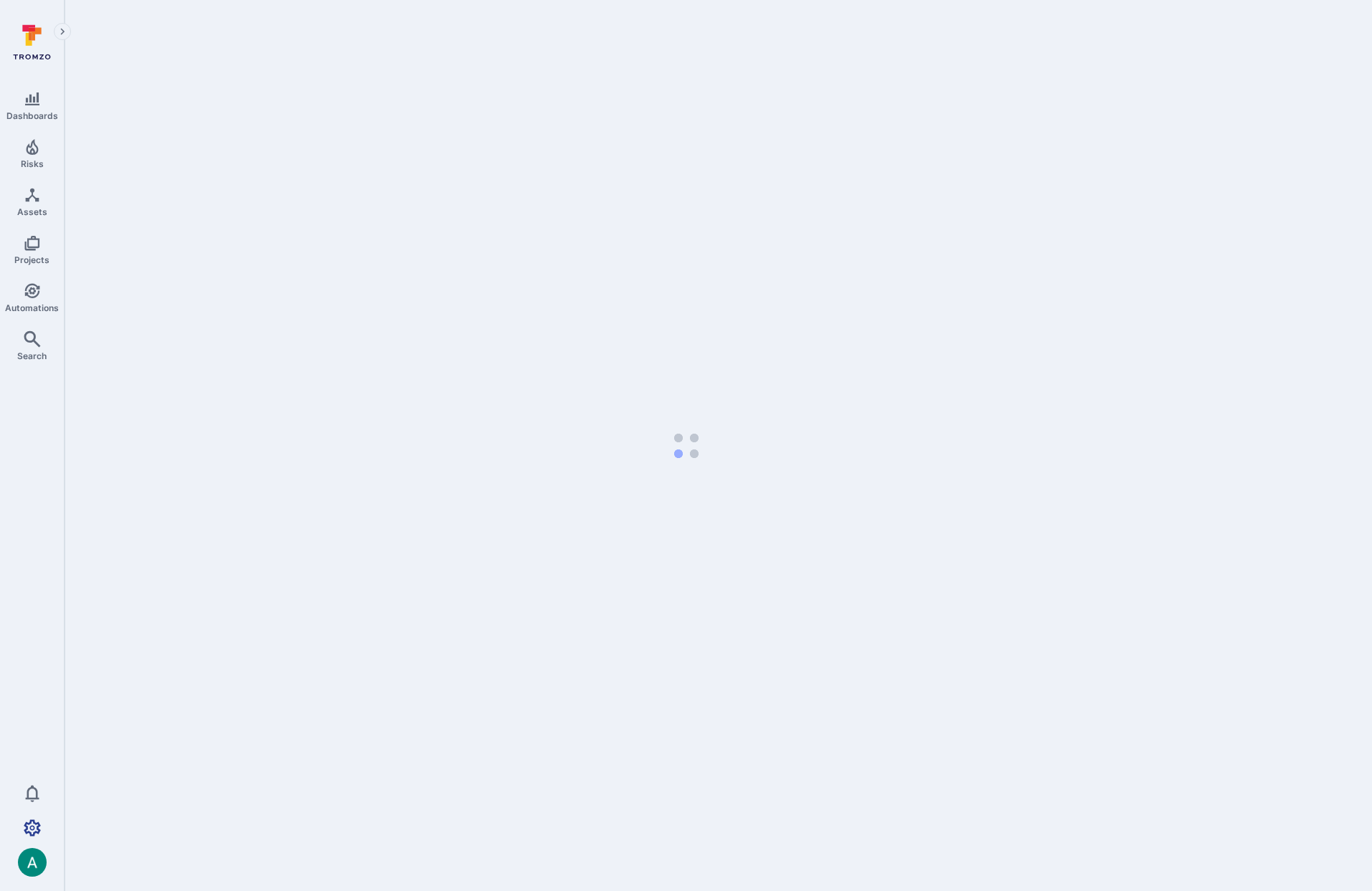
click at [34, 829] on icon "Settings" at bounding box center [32, 828] width 18 height 17
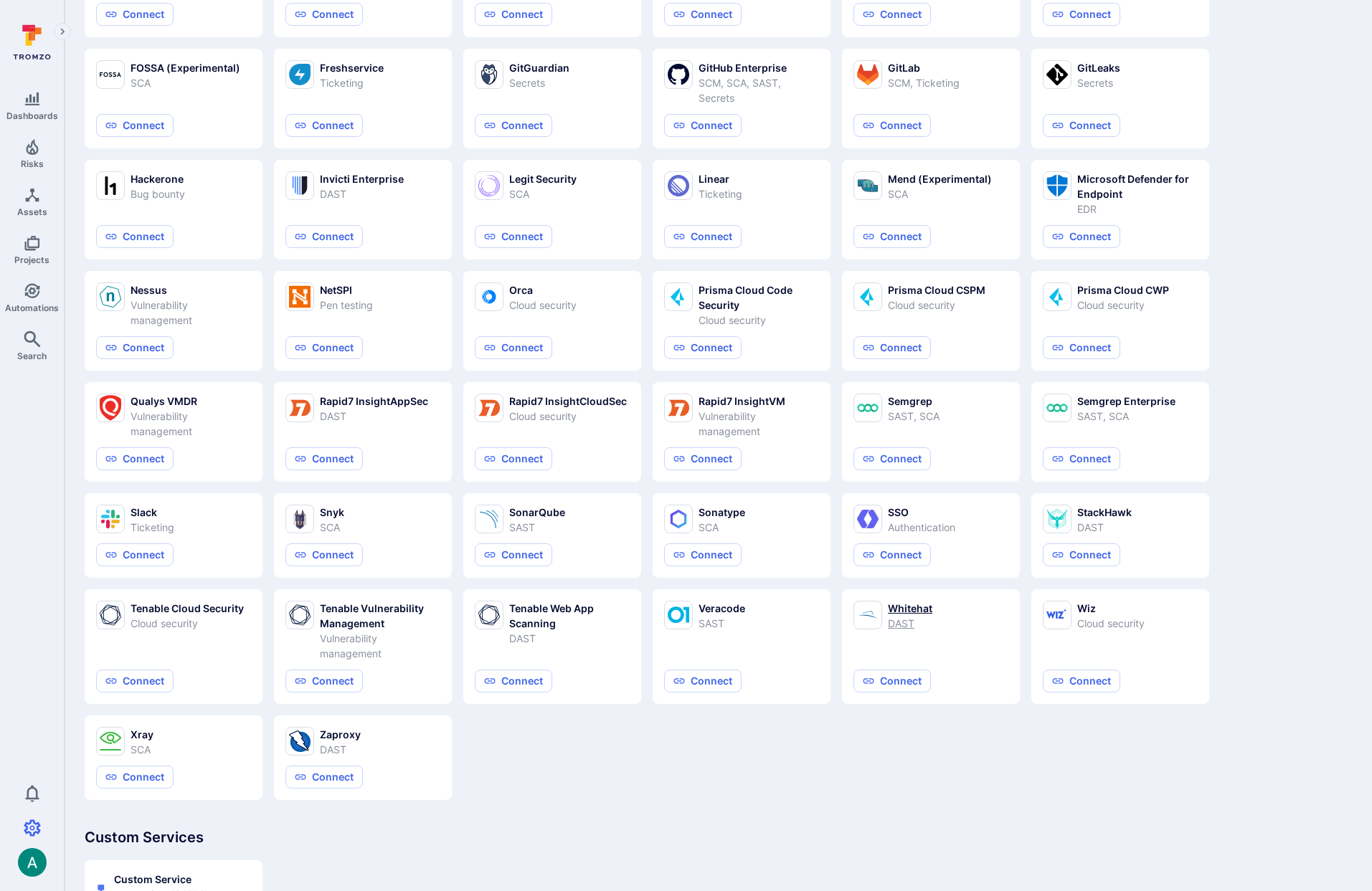
scroll to position [608, 0]
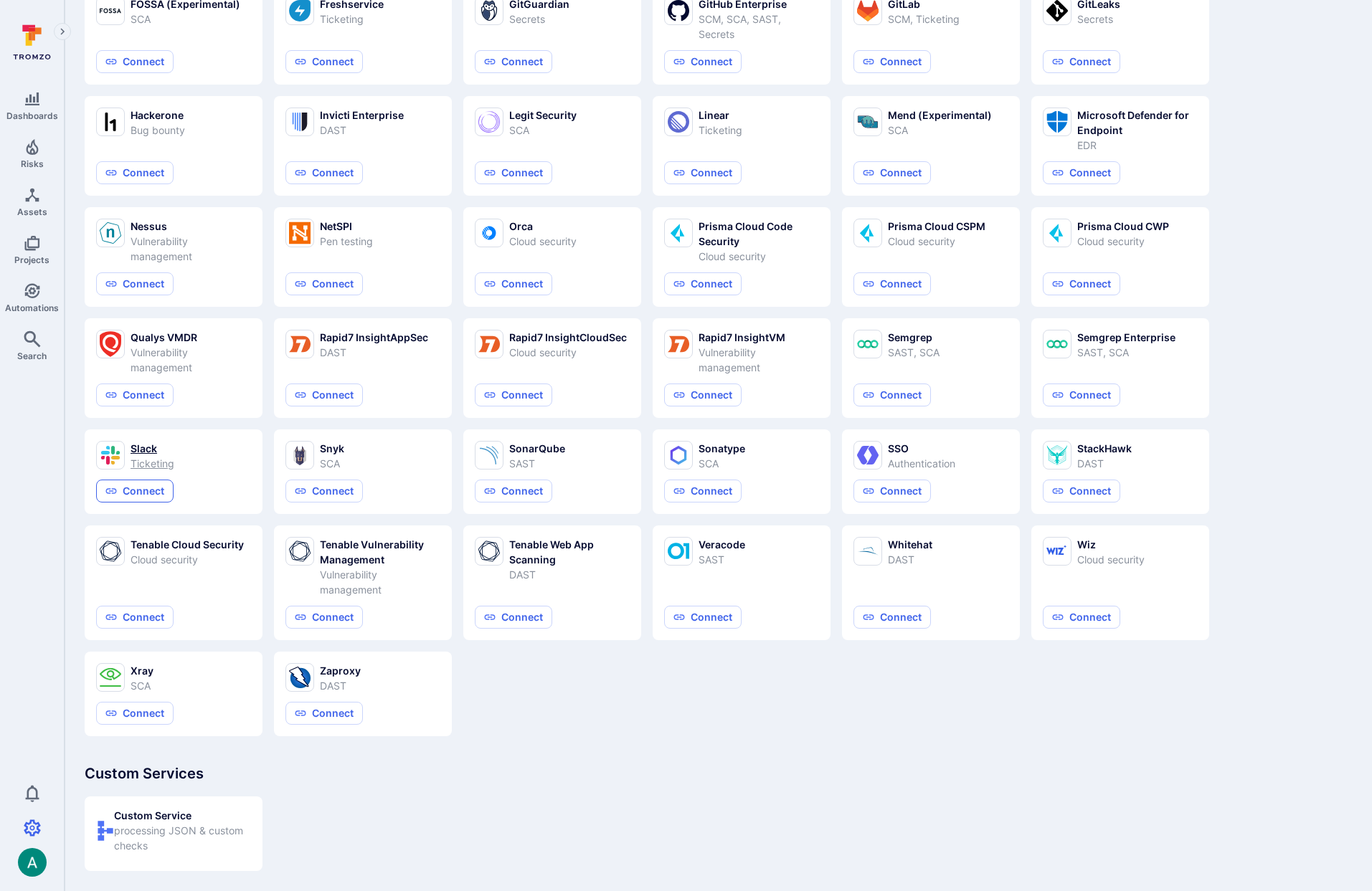
click at [117, 484] on button "Connect" at bounding box center [135, 491] width 78 height 23
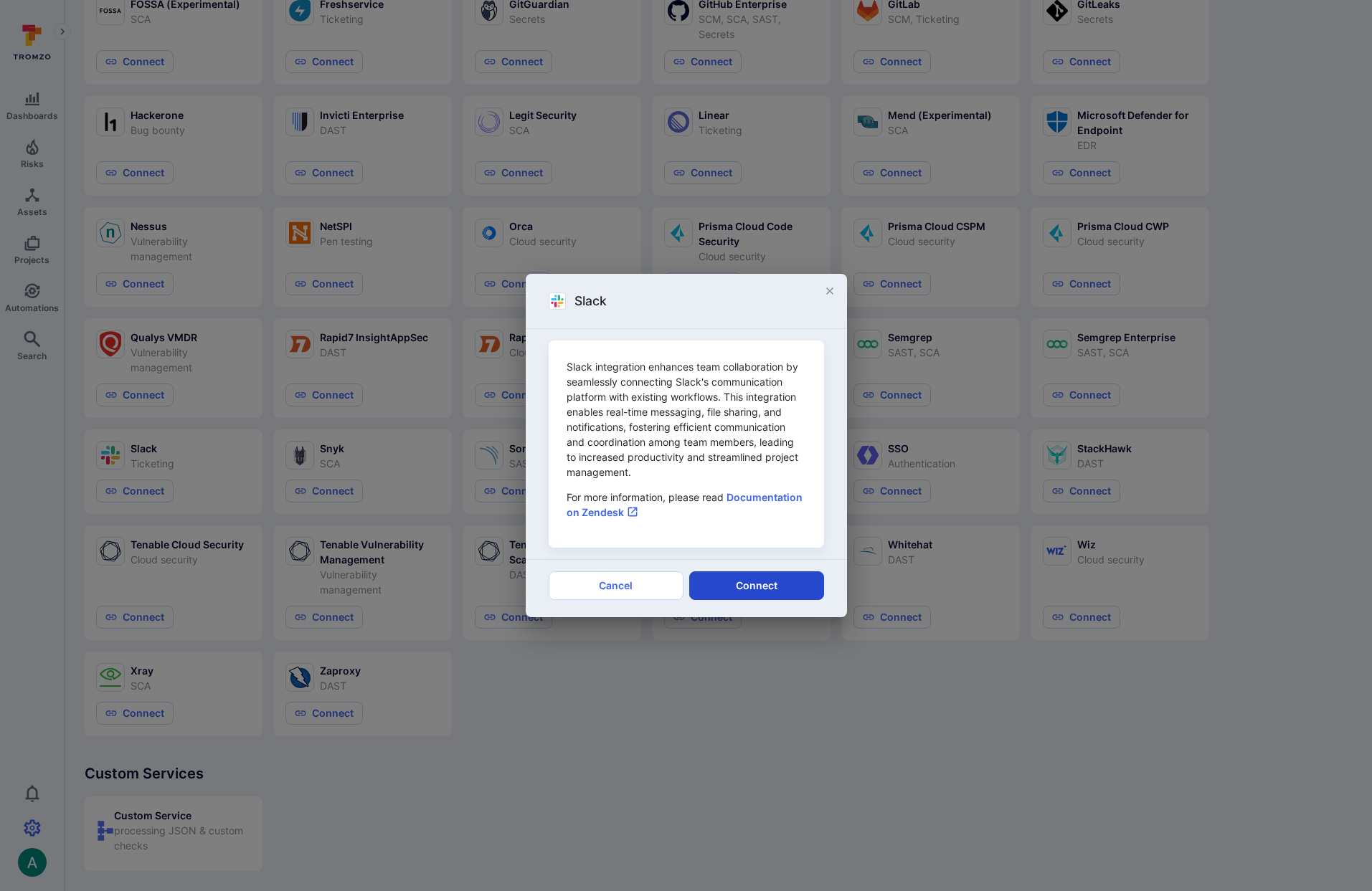
click at [756, 586] on button "Connect" at bounding box center [756, 586] width 135 height 29
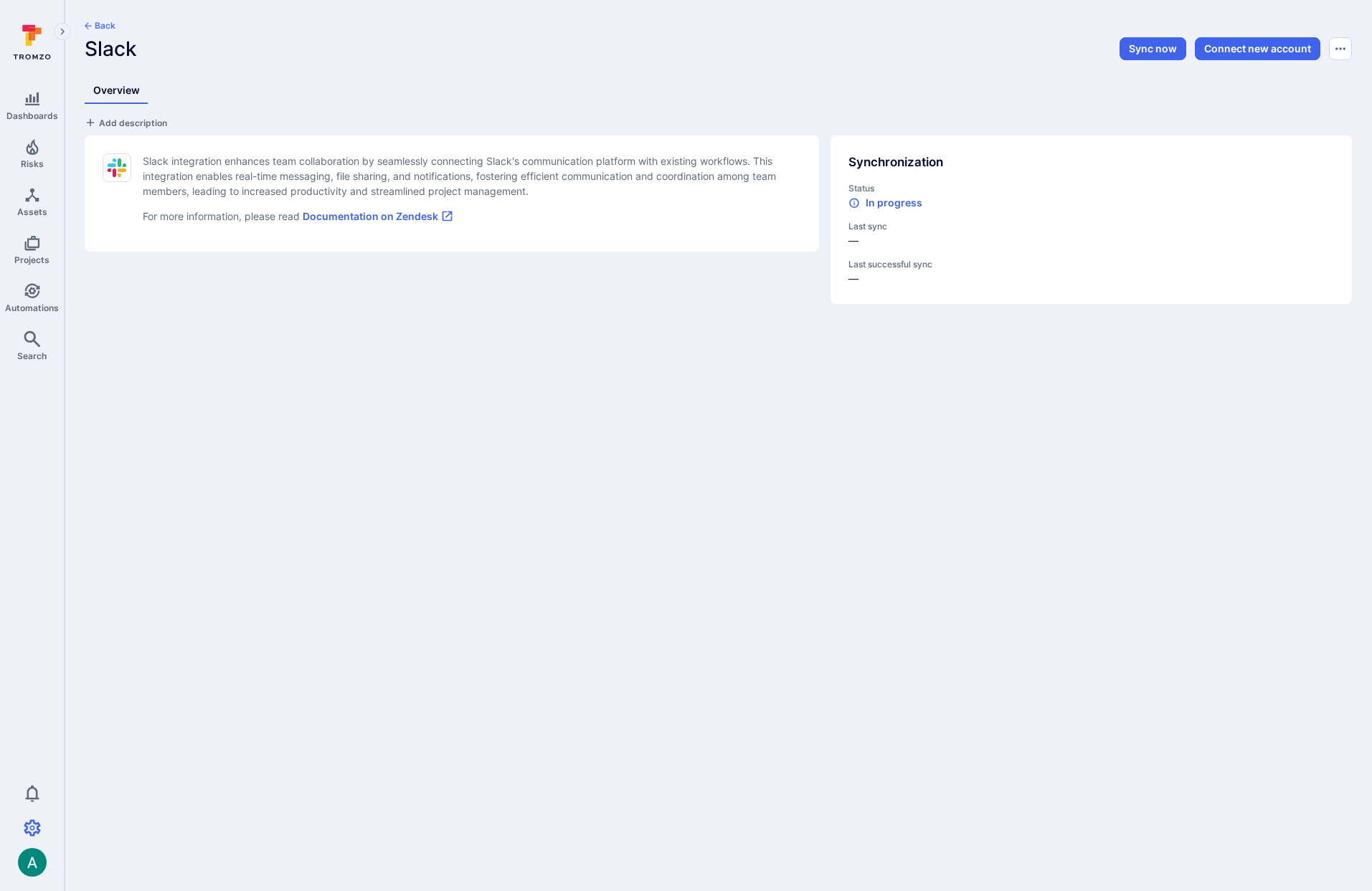
click at [137, 117] on span "Add description" at bounding box center [133, 123] width 68 height 11
click at [137, 117] on textarea at bounding box center [451, 123] width 734 height 14
type textarea "Test Slack Instance for notifications"
drag, startPoint x: 920, startPoint y: 48, endPoint x: 1044, endPoint y: 64, distance: 125.0
click at [920, 48] on div "Back Slack" at bounding box center [507, 40] width 846 height 41
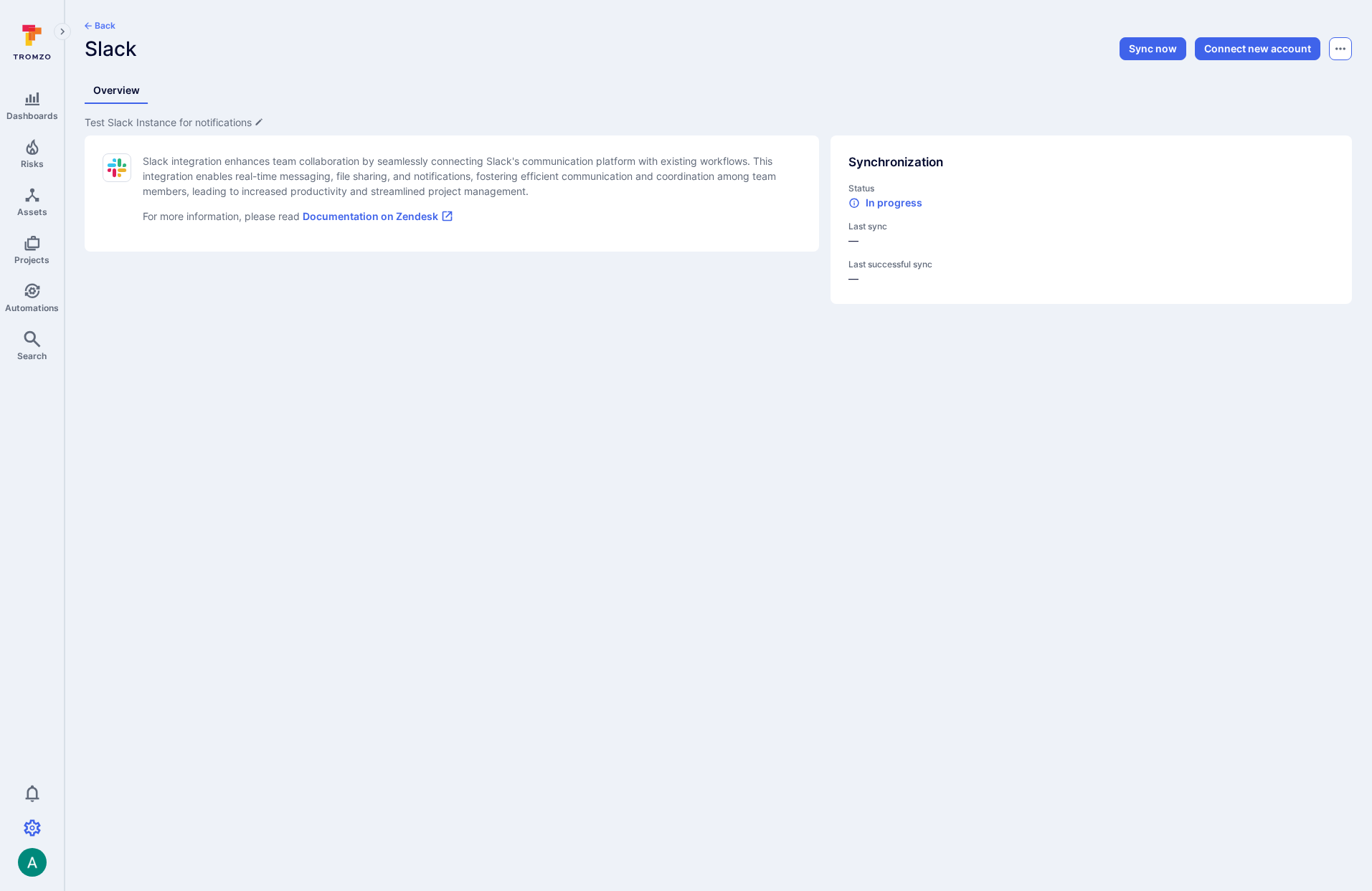
click at [1338, 45] on icon "Options menu" at bounding box center [1340, 48] width 10 height 11
click at [1338, 45] on div at bounding box center [686, 446] width 1372 height 891
click at [36, 295] on icon "Automations" at bounding box center [32, 291] width 15 height 15
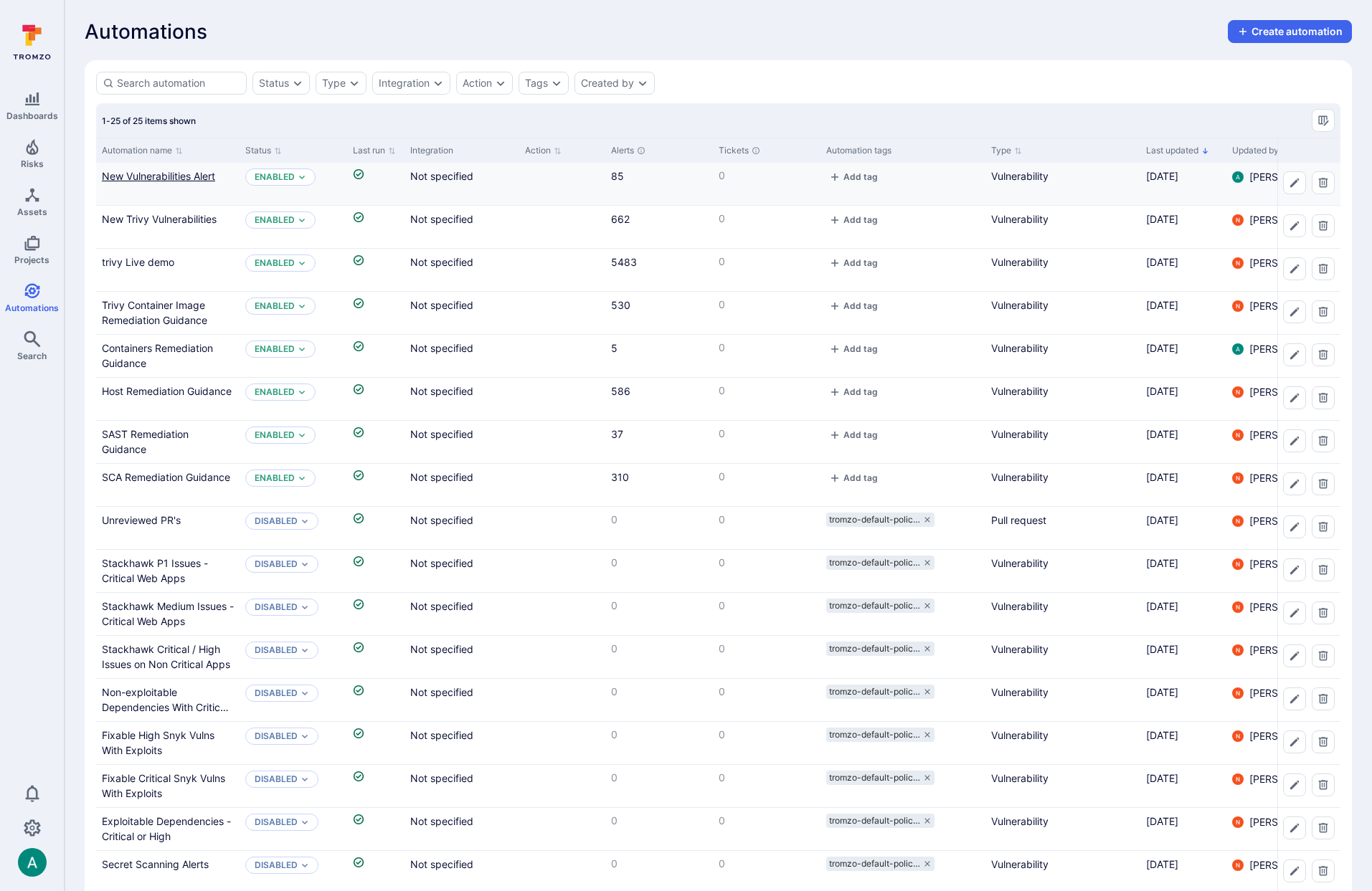
click at [186, 178] on link "New Vulnerabilities Alert" at bounding box center [158, 176] width 114 height 12
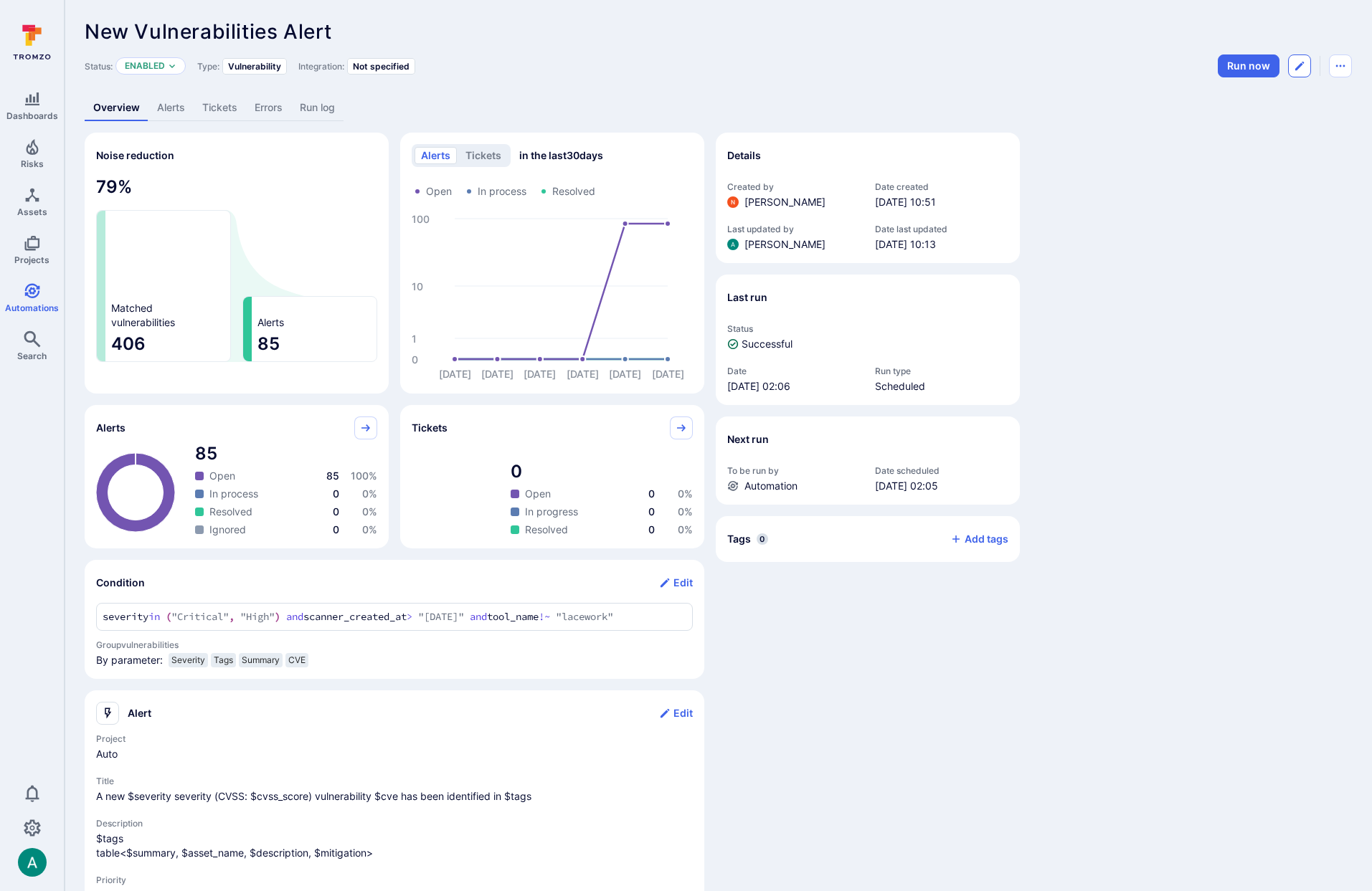
click at [1302, 67] on icon "Edit automation" at bounding box center [1300, 65] width 11 height 11
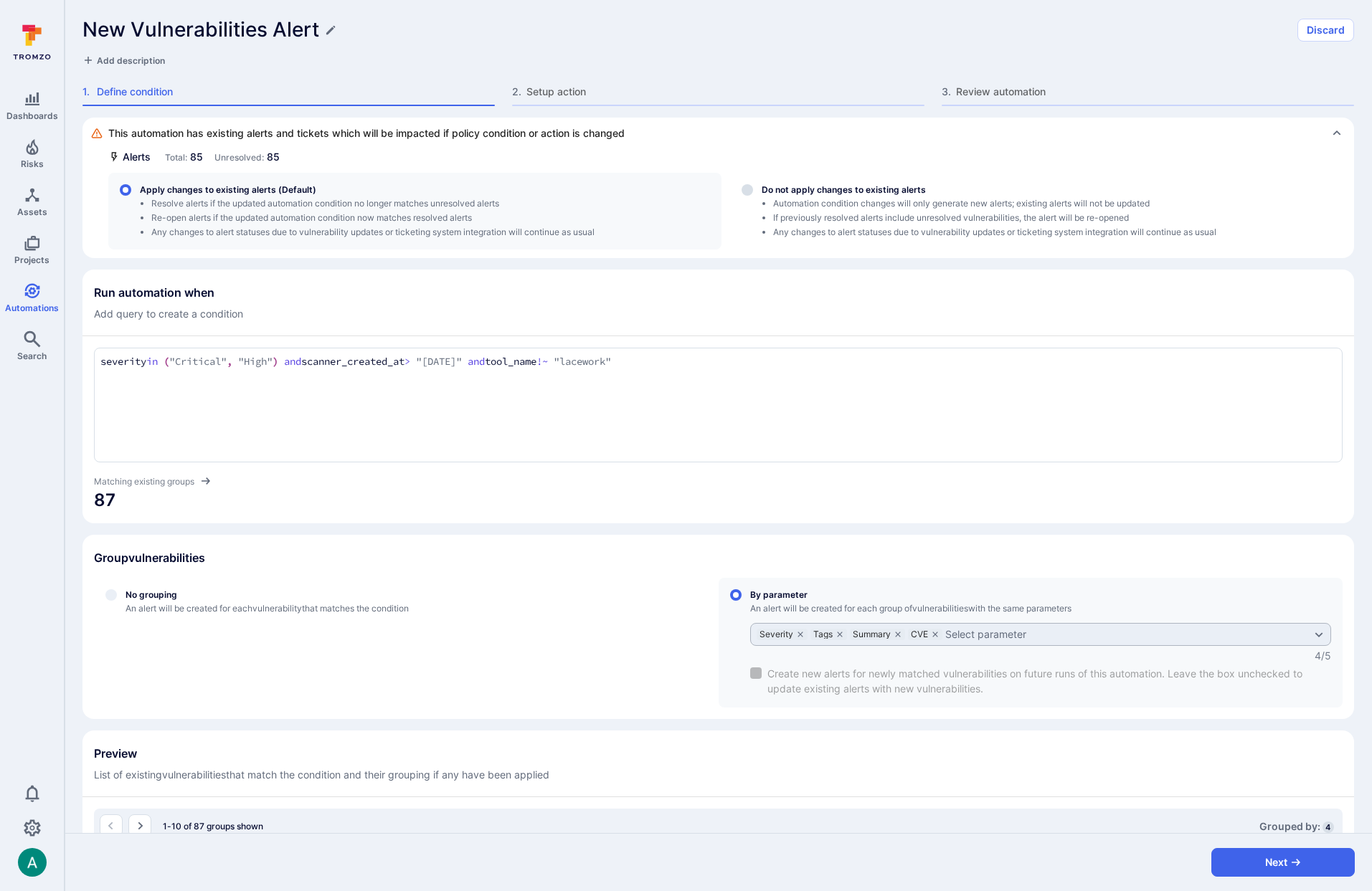
click at [549, 82] on div "New Vulnerabilities Alert Discard Add description 1 . Define condition 2 . Setu…" at bounding box center [718, 59] width 1308 height 117
click at [548, 93] on span "Setup action" at bounding box center [725, 91] width 398 height 14
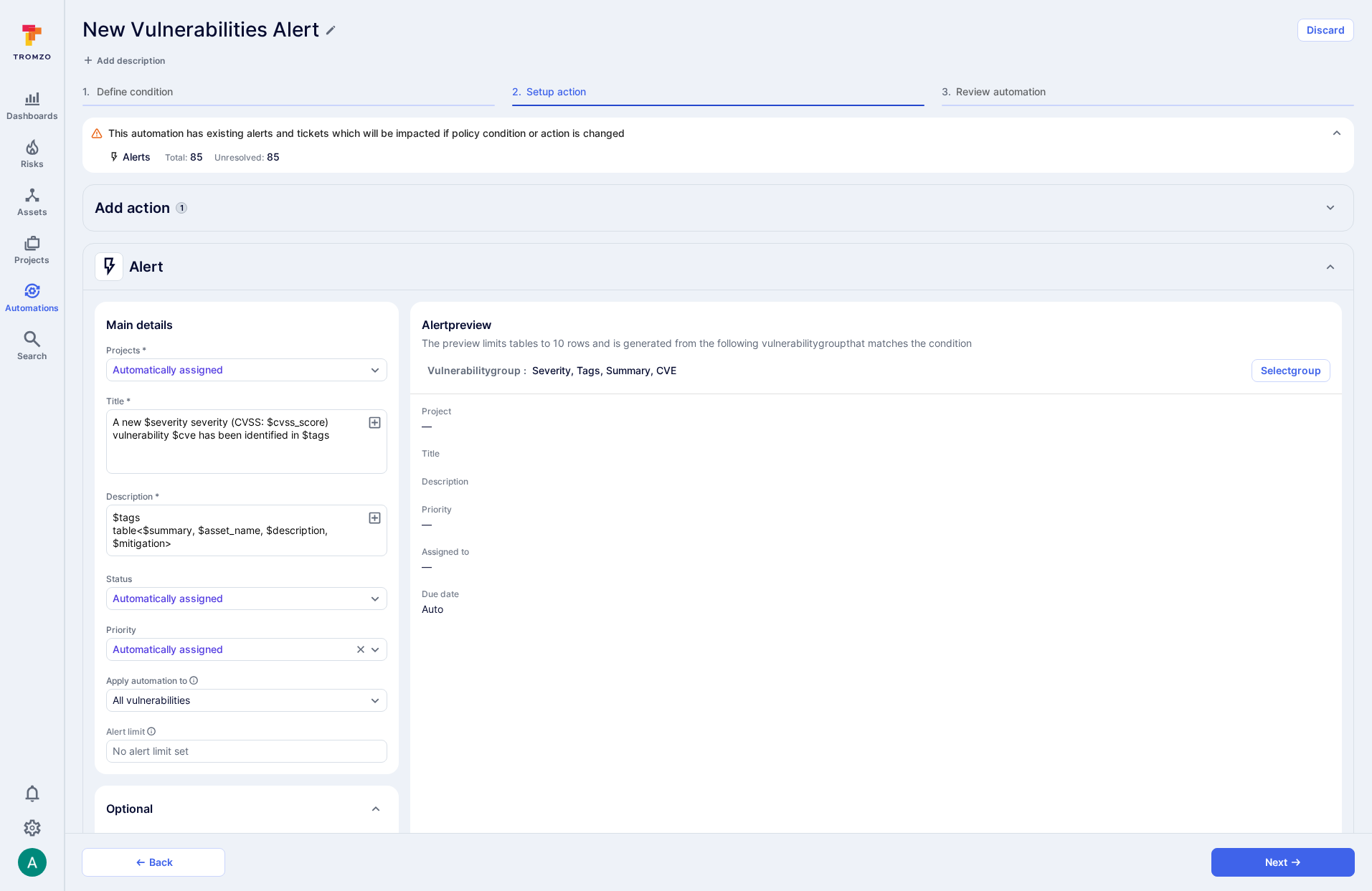
type textarea "x"
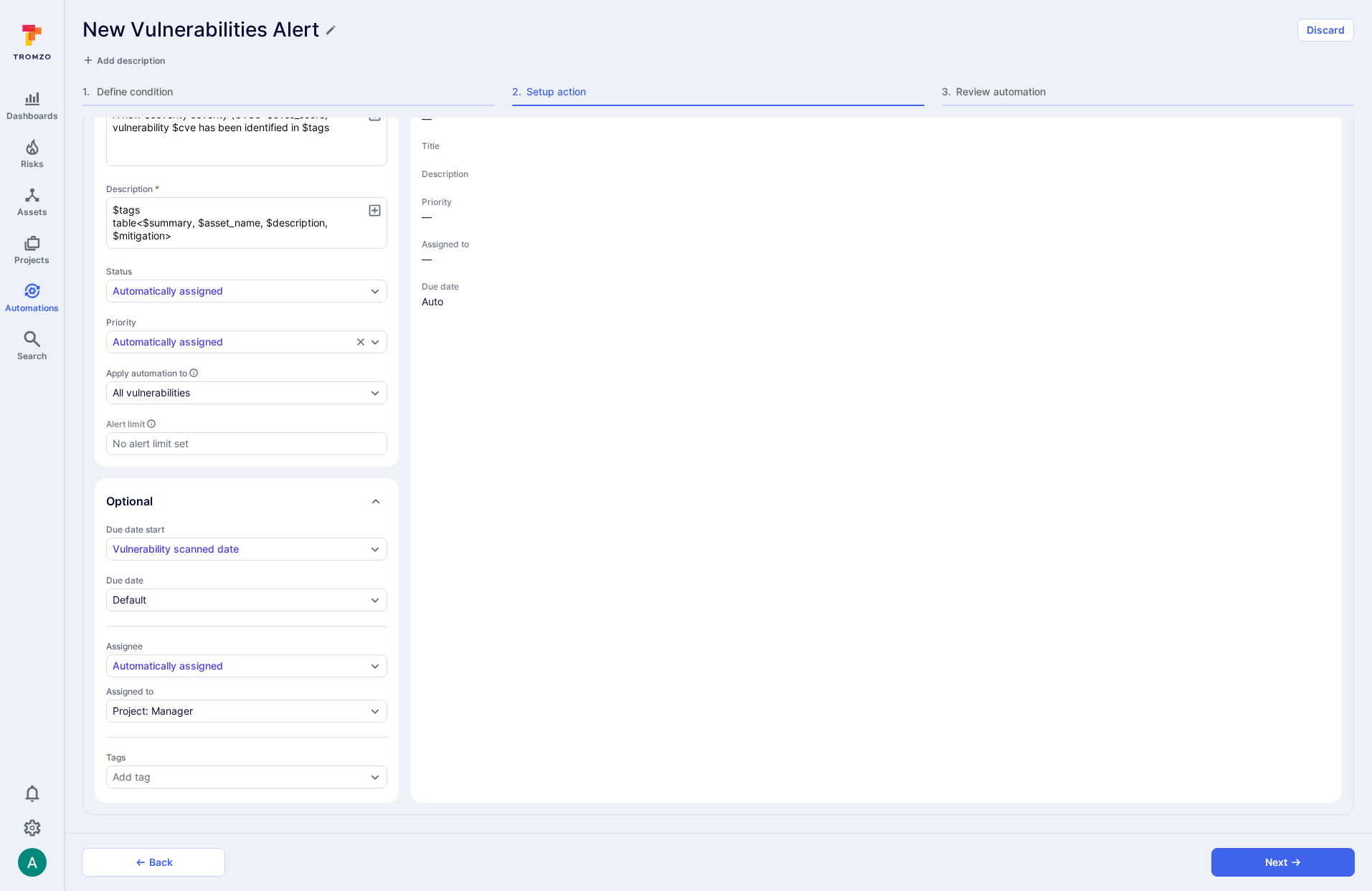
type textarea "x"
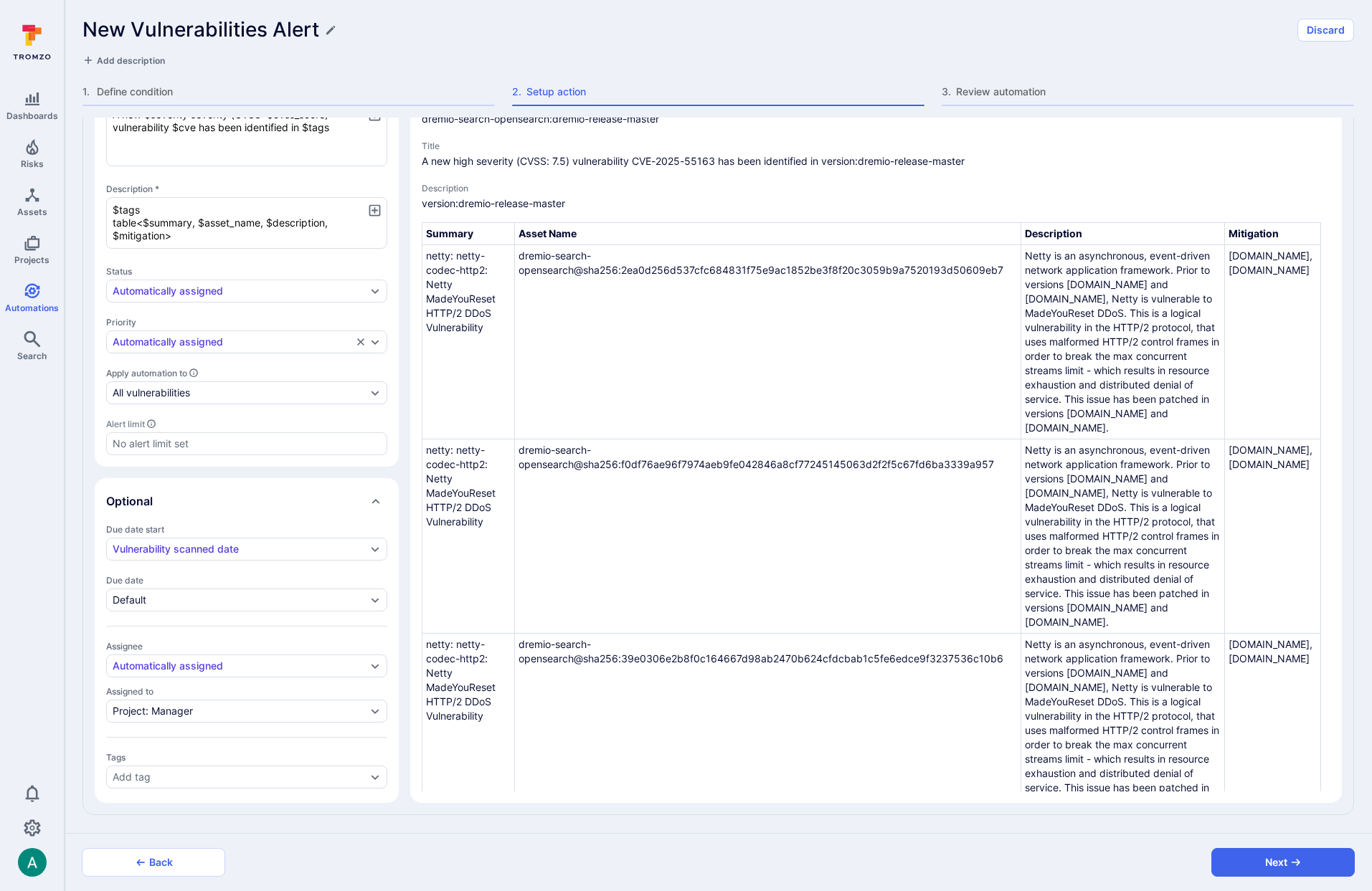
scroll to position [0, 0]
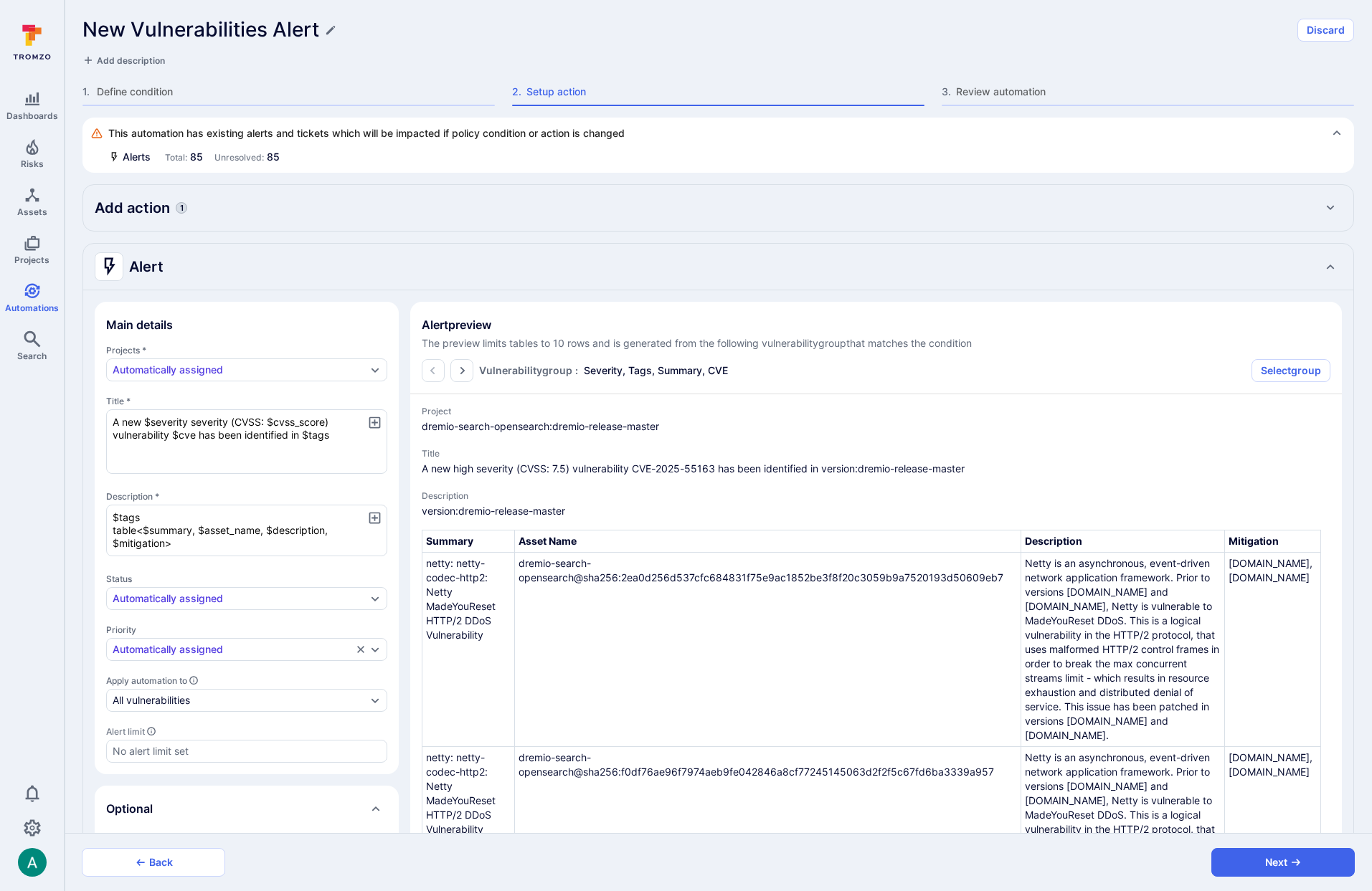
click at [209, 220] on div "Add action 1" at bounding box center [718, 208] width 1271 height 46
type textarea "x"
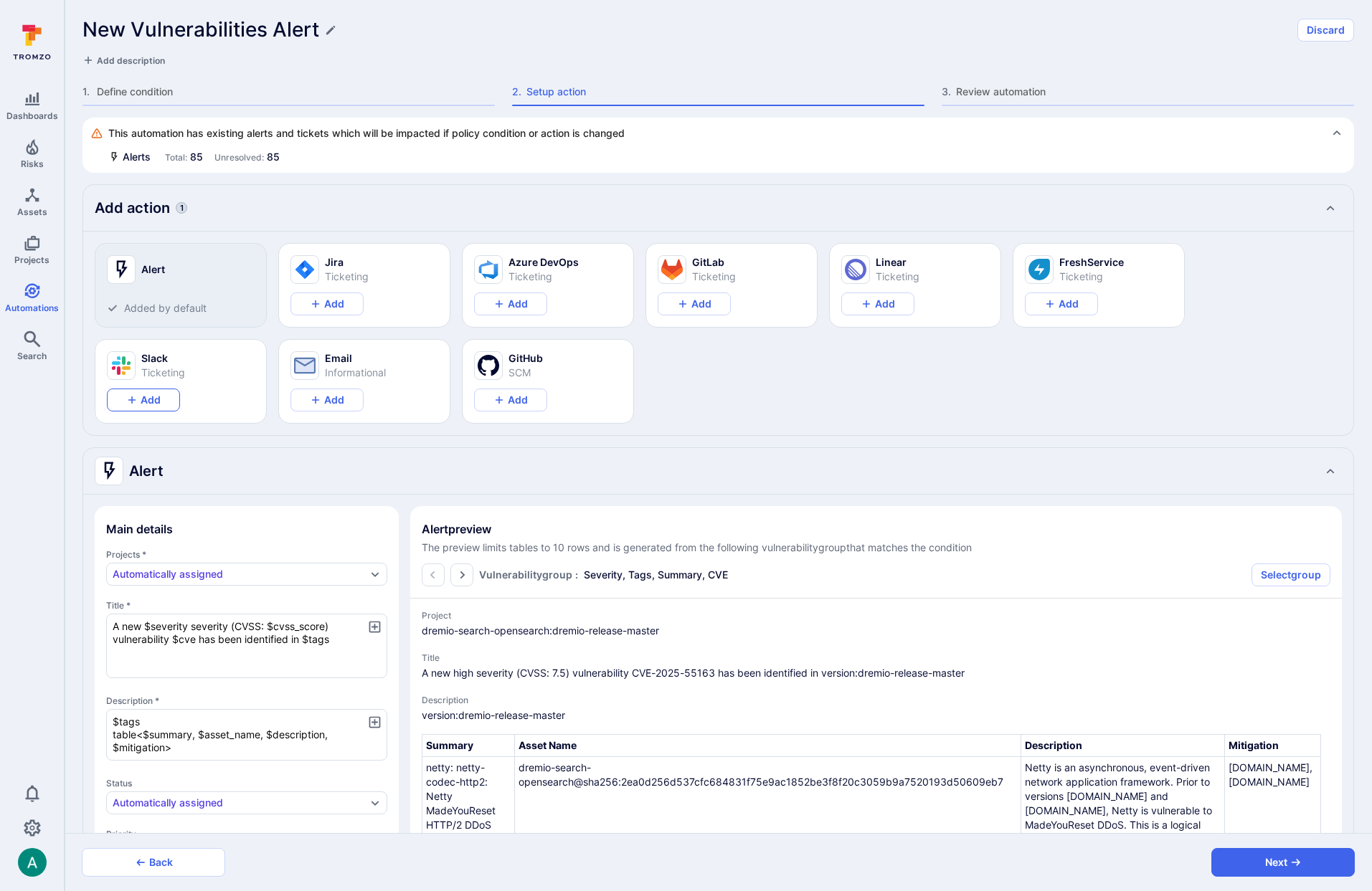
click at [152, 399] on button "Add" at bounding box center [143, 400] width 73 height 23
type textarea "x"
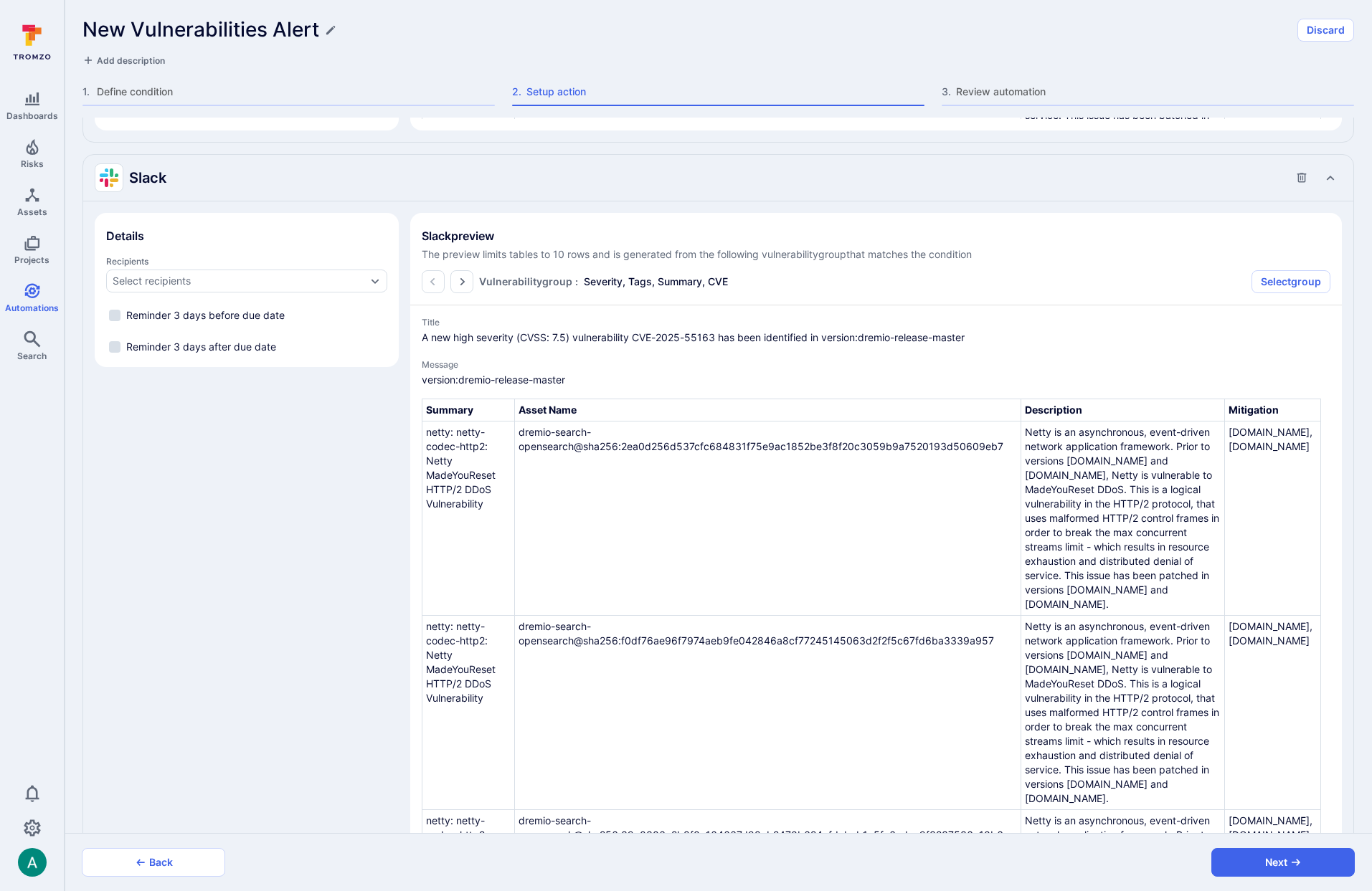
scroll to position [1038, 0]
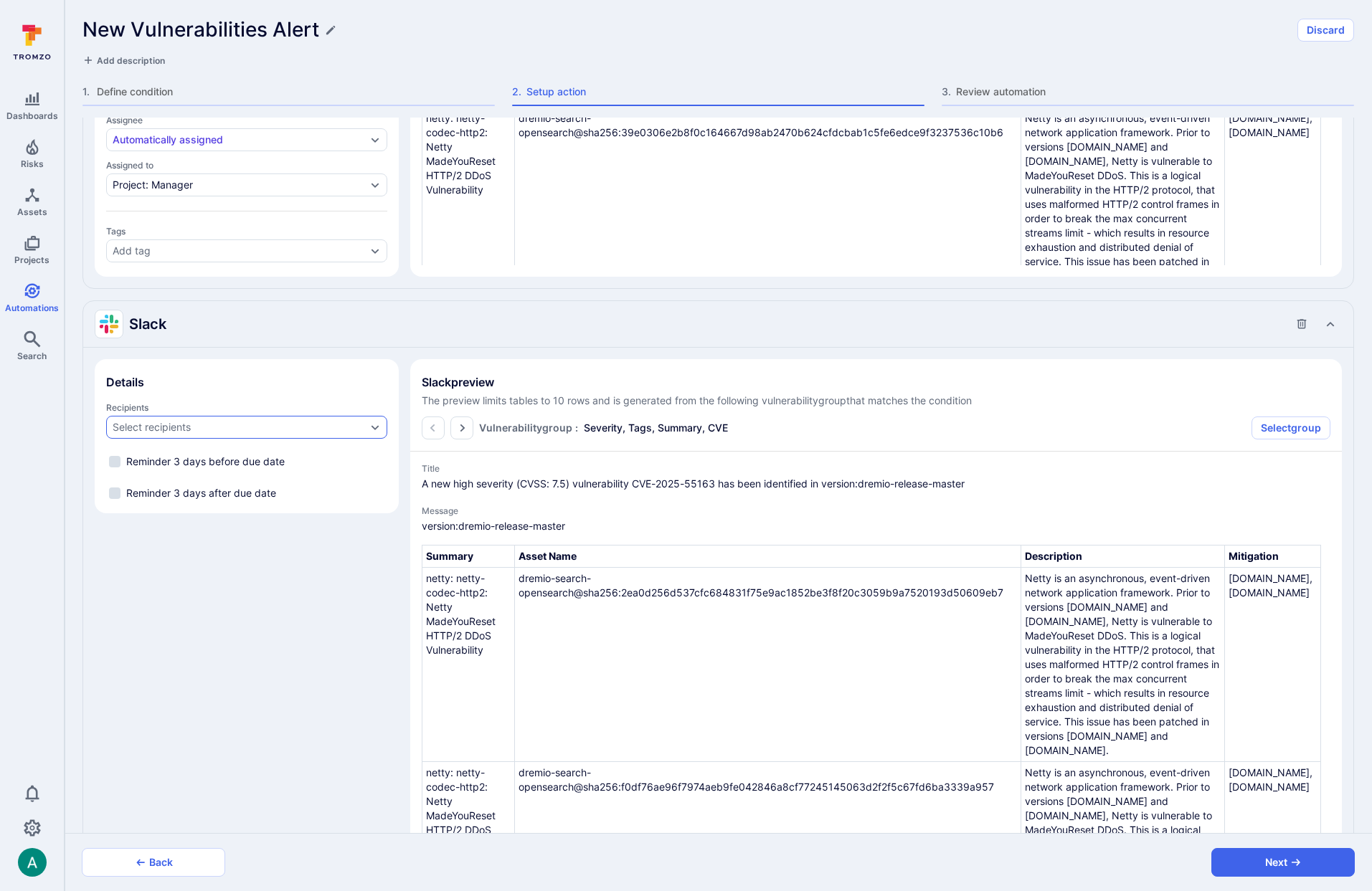
click at [218, 425] on div "Select recipients" at bounding box center [239, 427] width 254 height 11
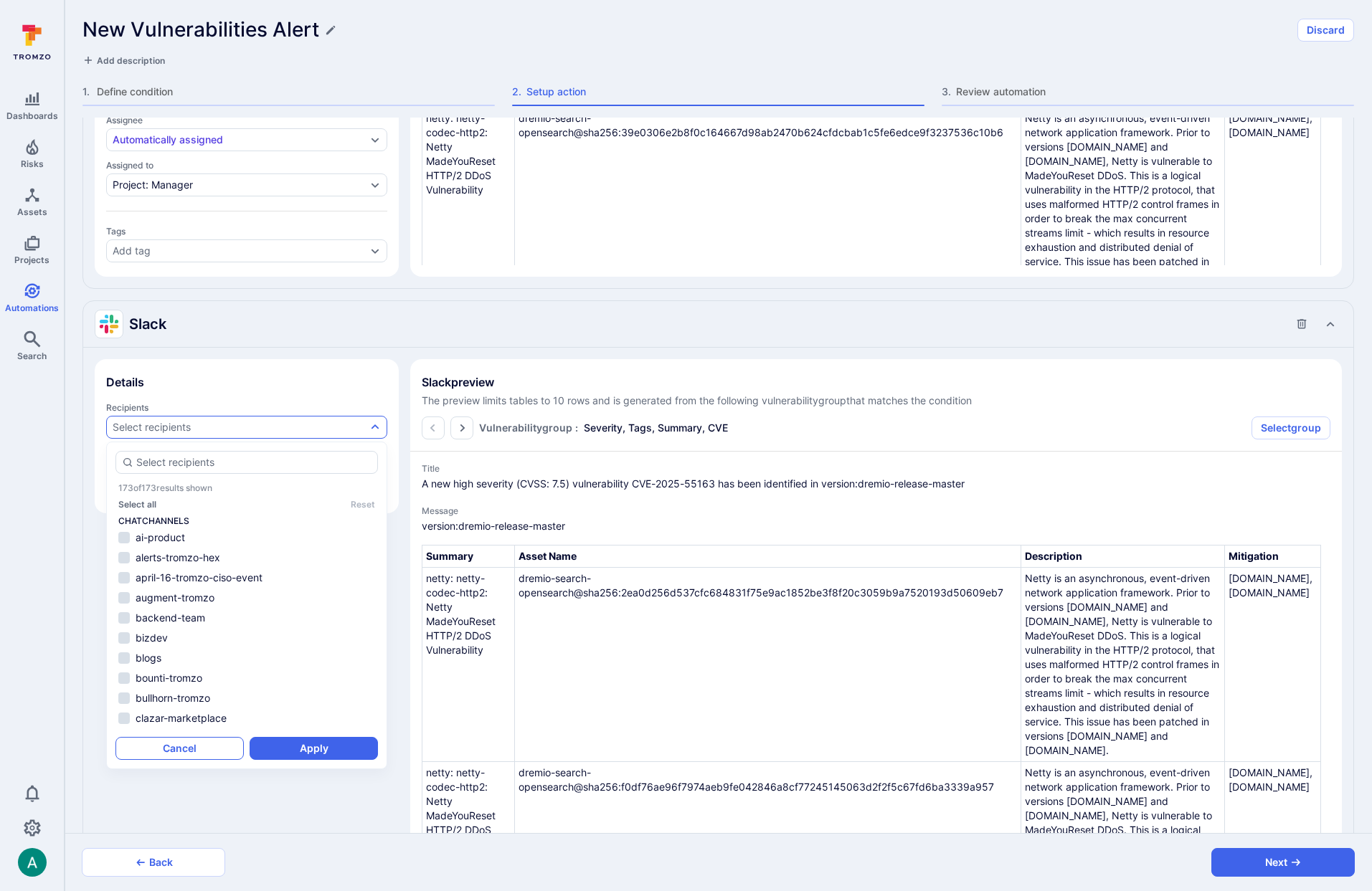
click at [210, 740] on button "Cancel" at bounding box center [180, 749] width 129 height 23
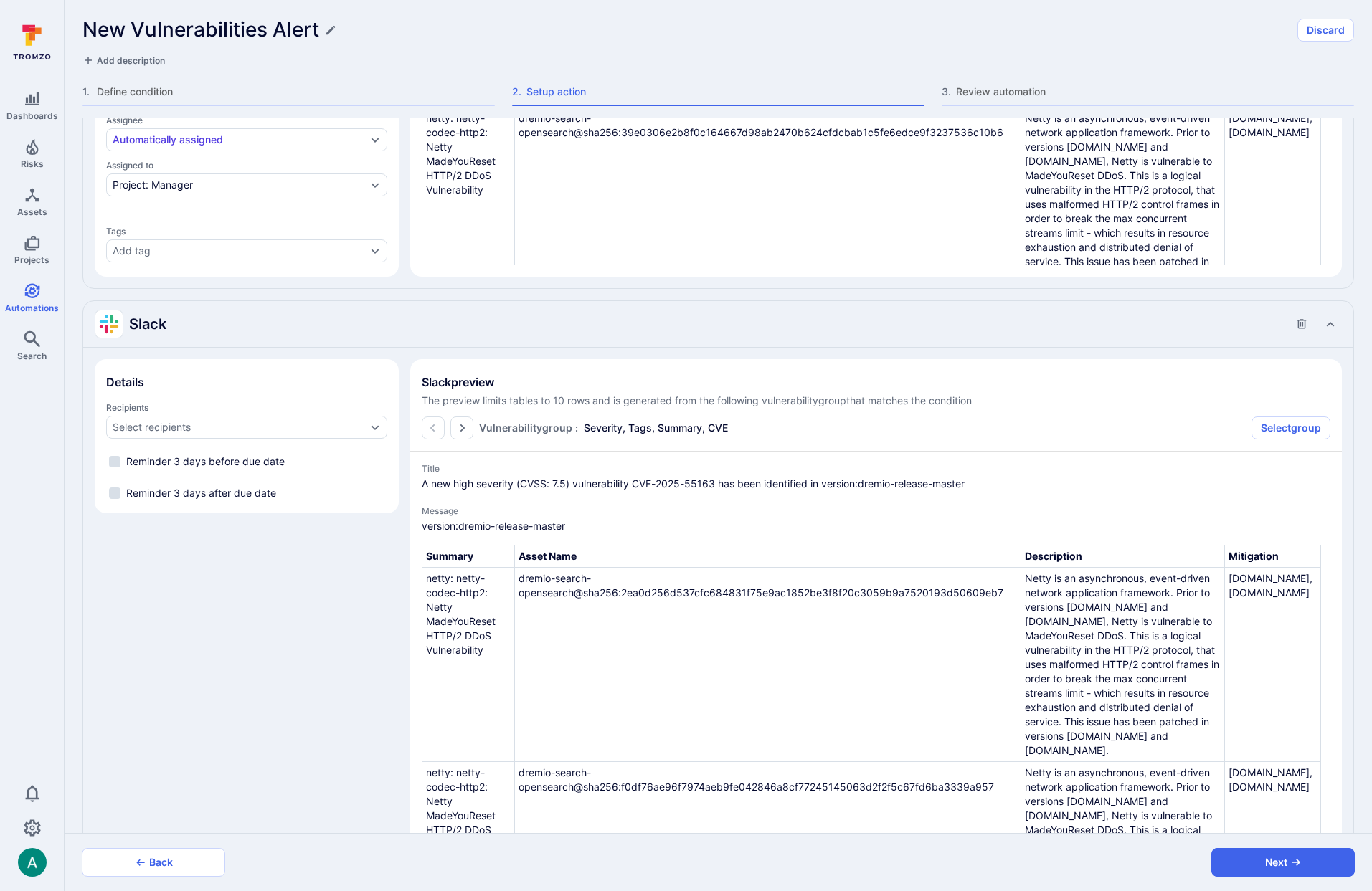
drag, startPoint x: 188, startPoint y: 590, endPoint x: 198, endPoint y: 581, distance: 13.5
click at [26, 309] on span "Automations" at bounding box center [32, 308] width 54 height 11
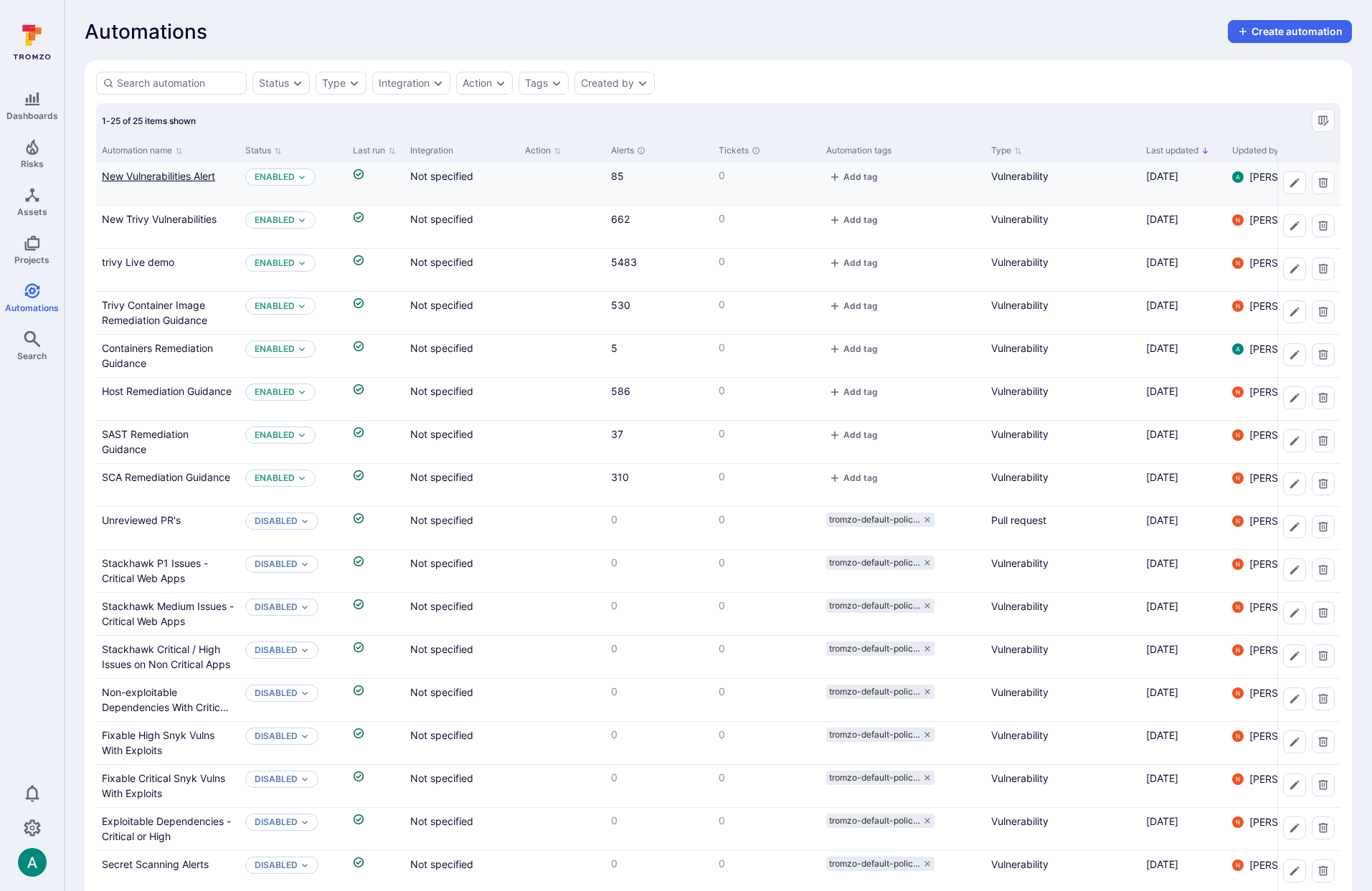
click at [165, 172] on link "New Vulnerabilities Alert" at bounding box center [158, 176] width 114 height 12
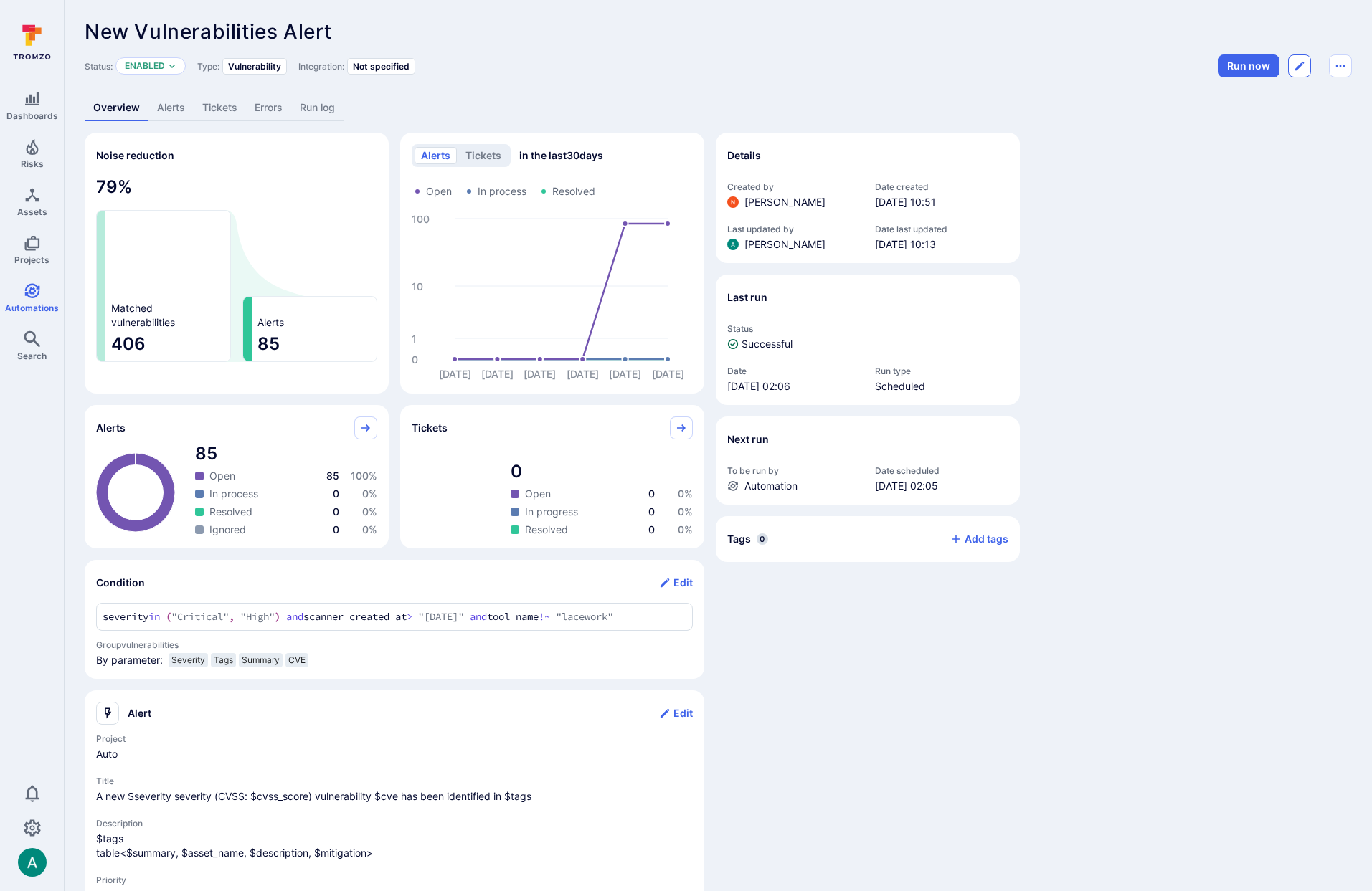
click at [1300, 71] on icon "Edit automation" at bounding box center [1300, 65] width 11 height 11
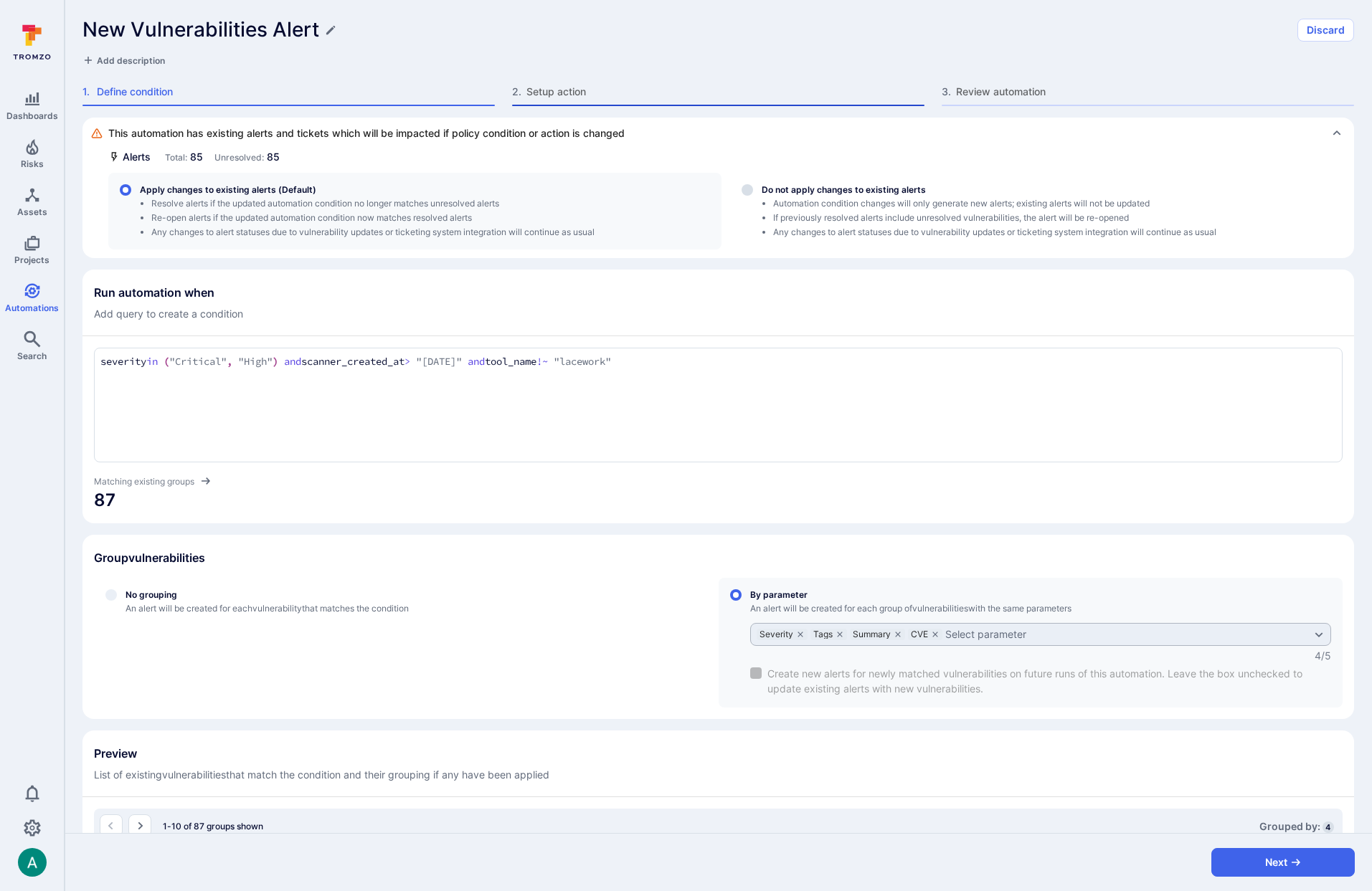
click at [600, 85] on span "Setup action" at bounding box center [725, 91] width 398 height 14
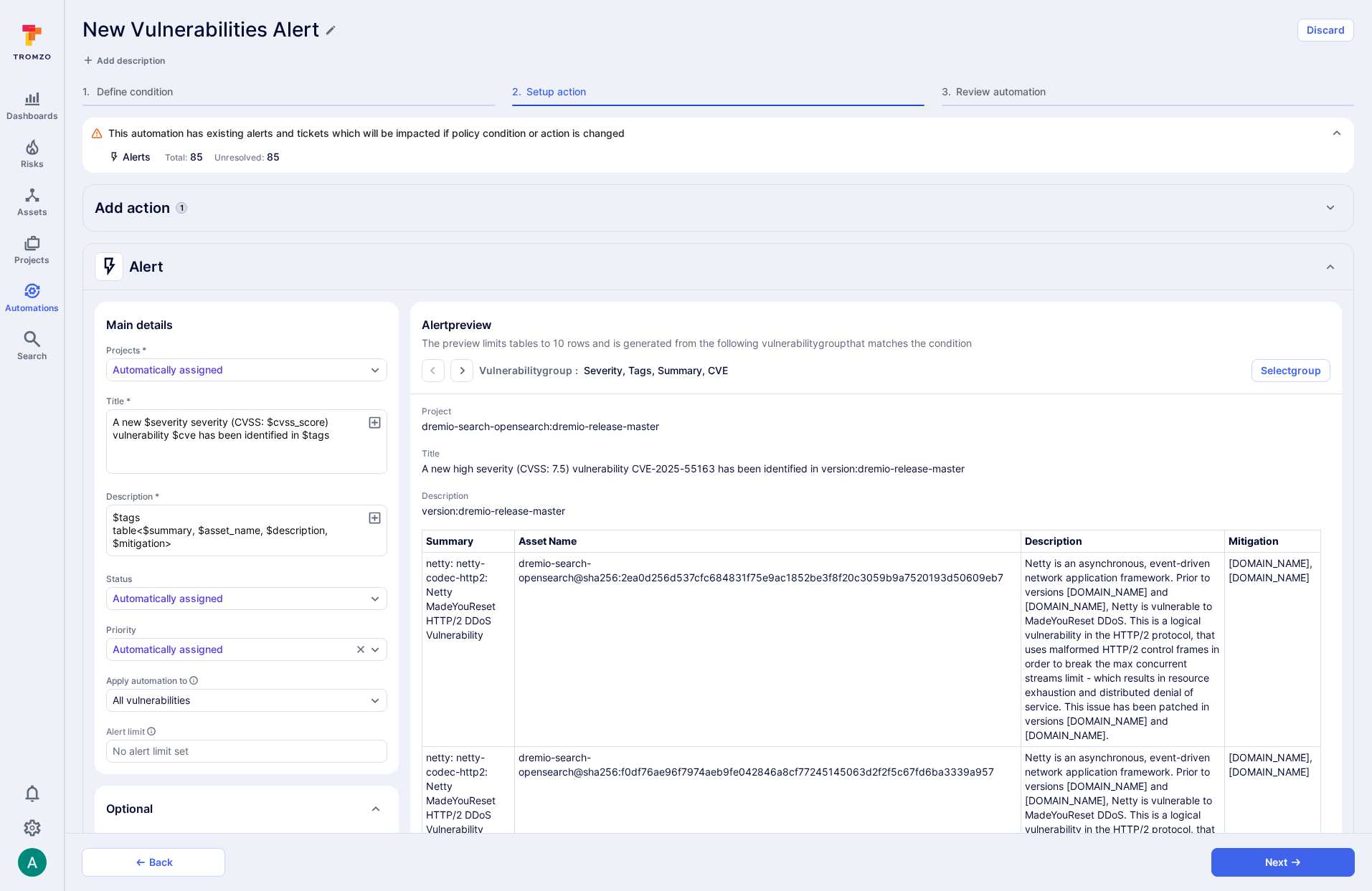
type textarea "x"
click at [264, 215] on div "Add action 1" at bounding box center [718, 208] width 1248 height 23
type textarea "x"
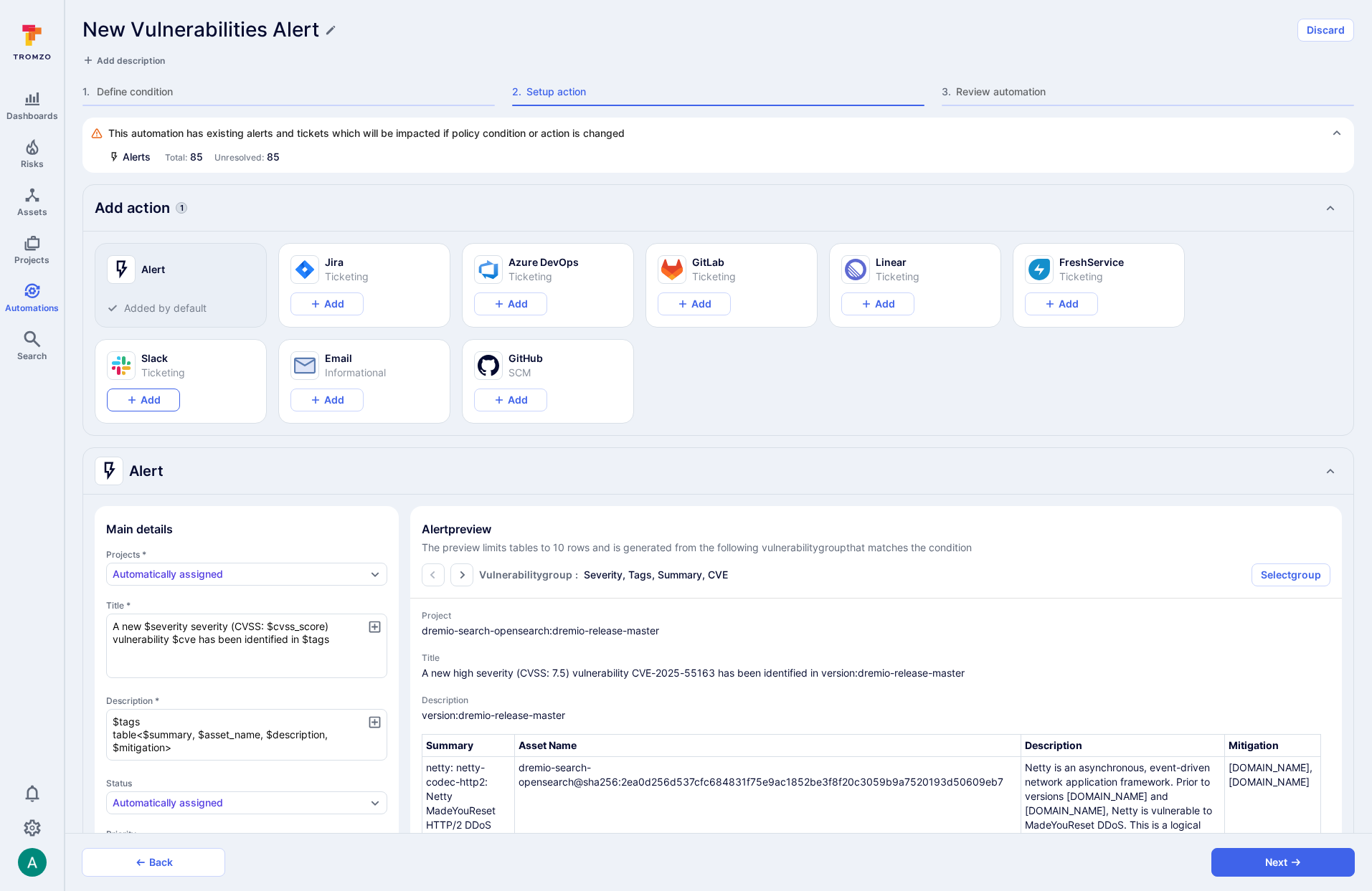
click at [137, 406] on button "Add" at bounding box center [143, 400] width 73 height 23
type textarea "x"
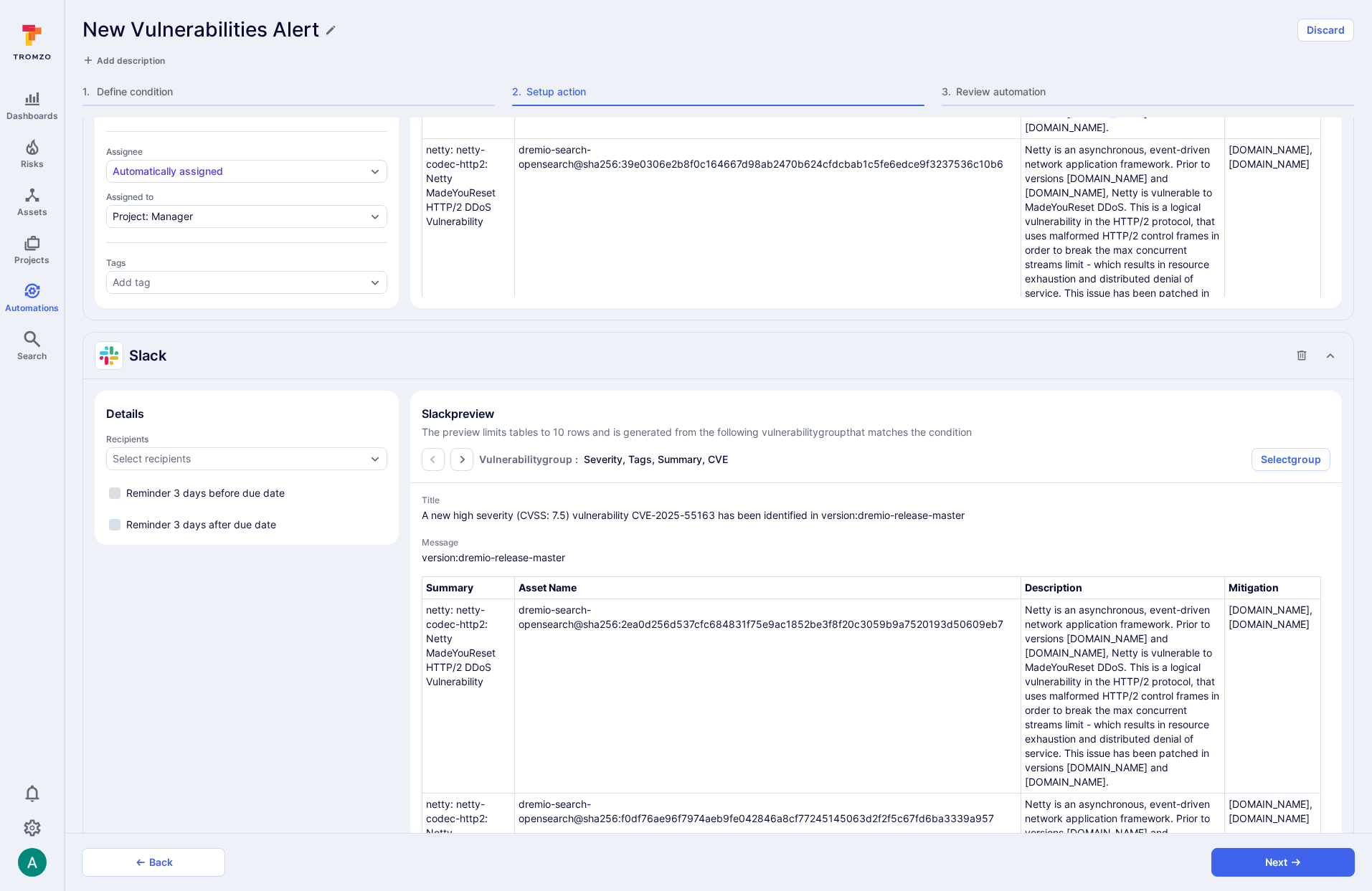
scroll to position [881, 0]
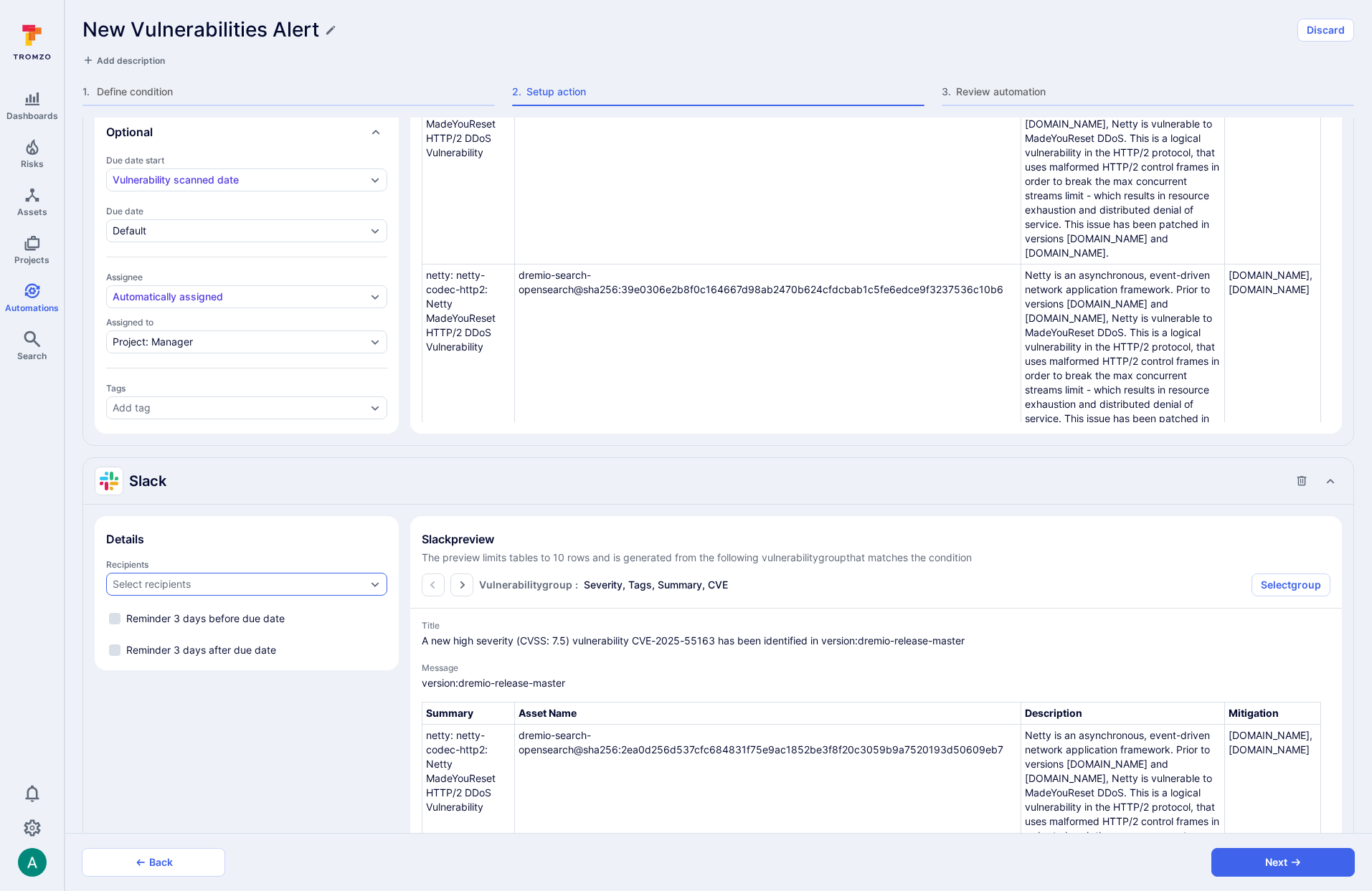
click at [222, 574] on div "Select recipients" at bounding box center [246, 584] width 281 height 23
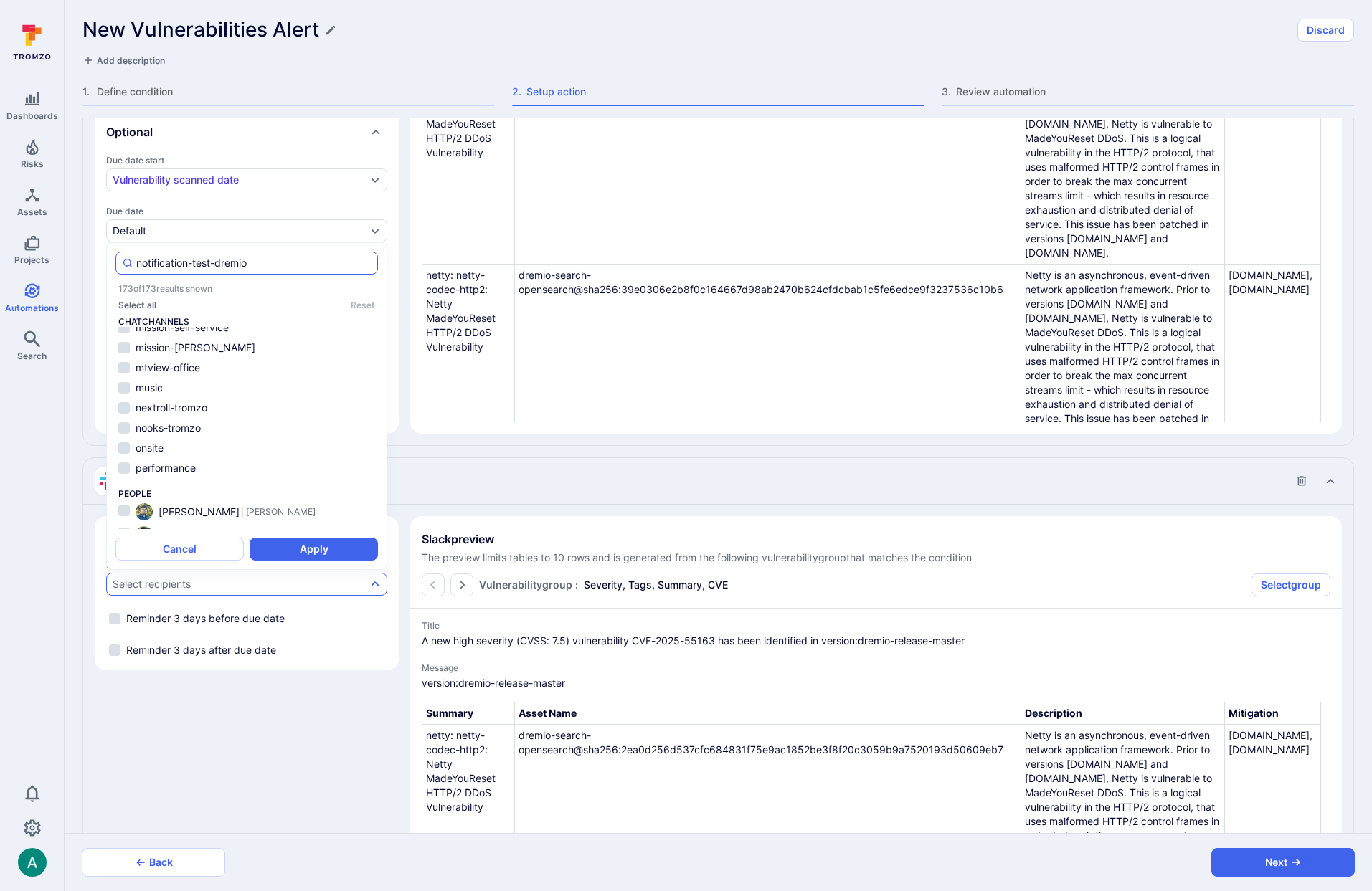
scroll to position [0, 0]
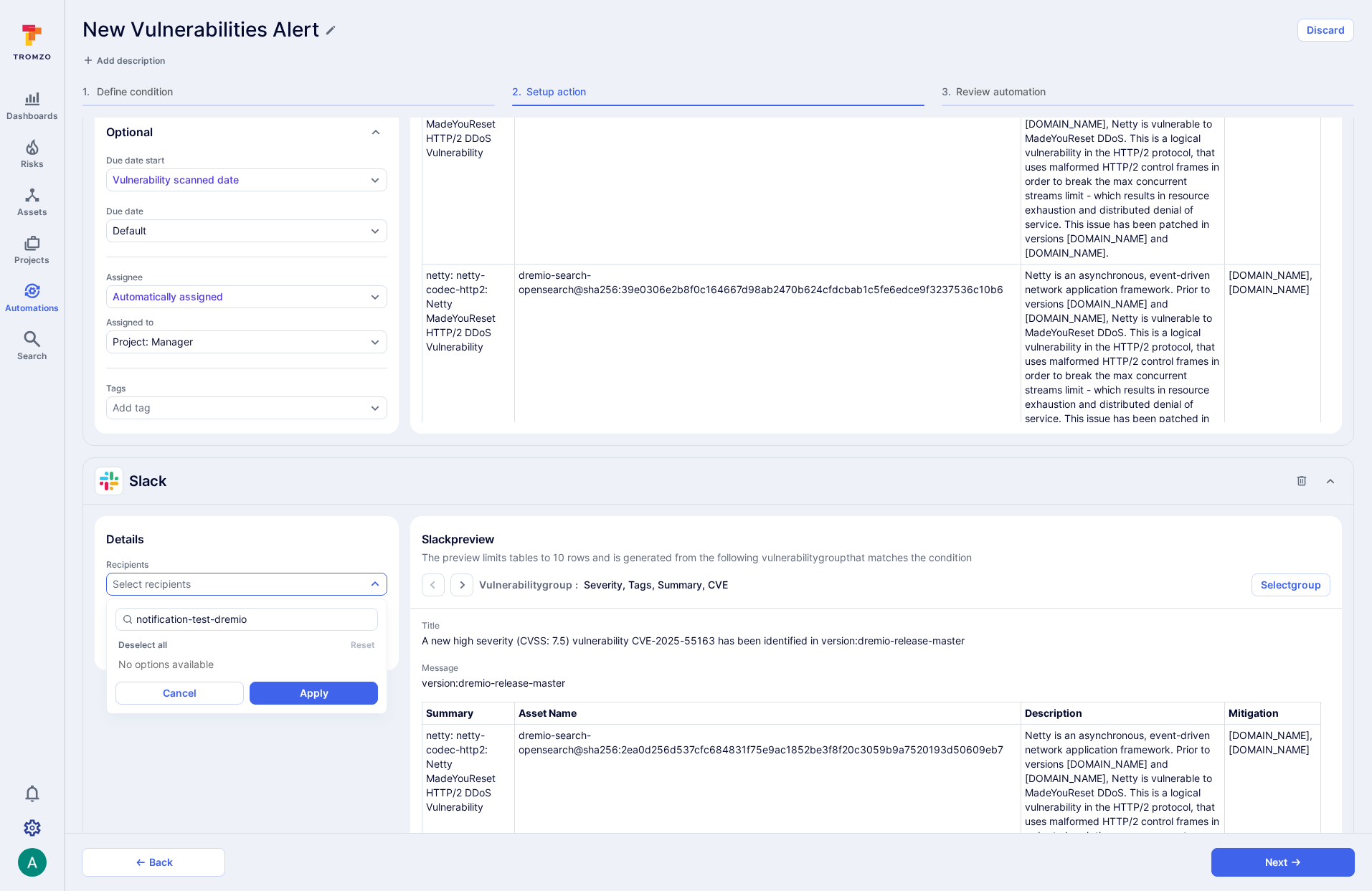
type input "notification-test-dremio"
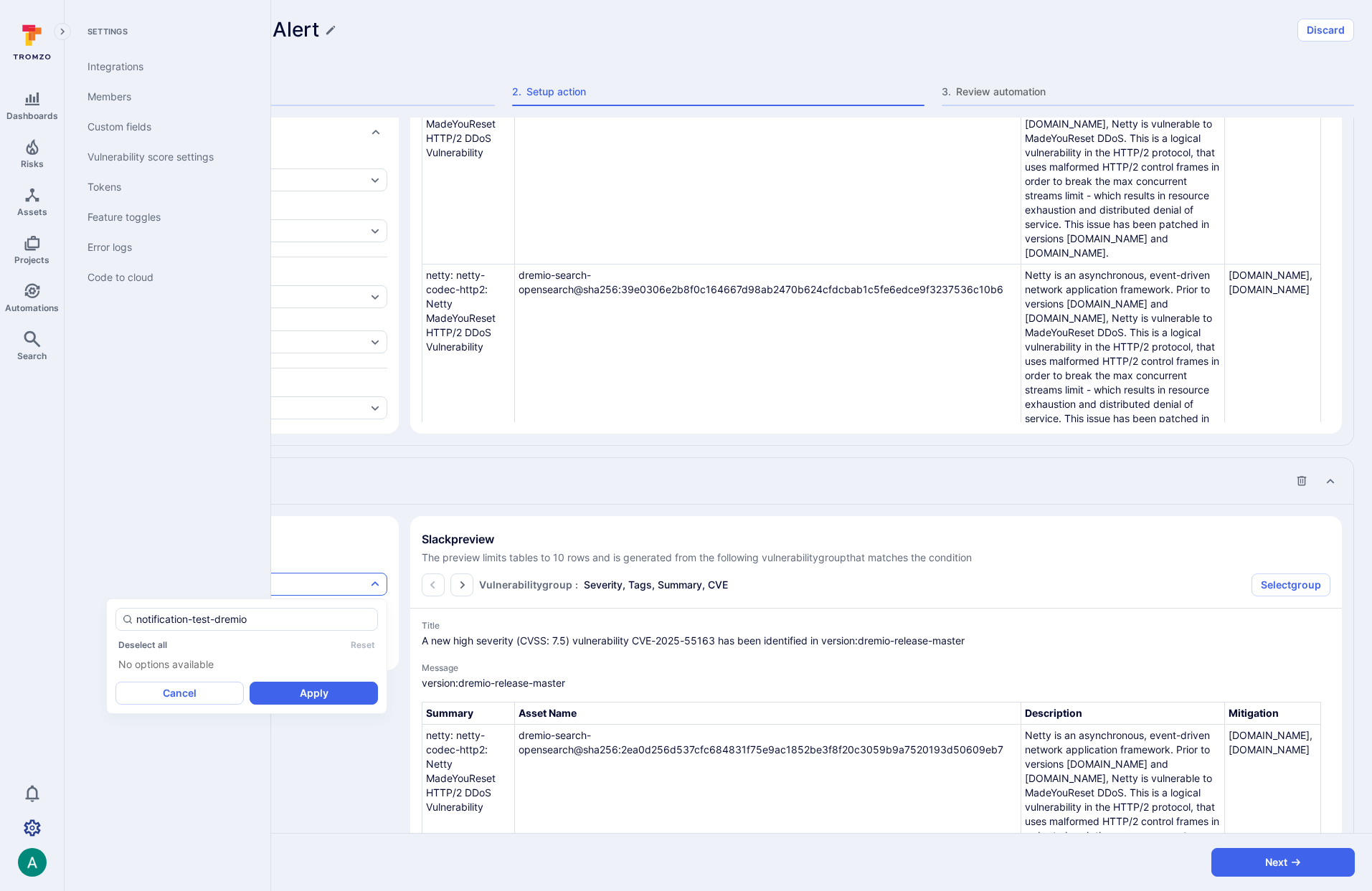
click at [42, 826] on link "Settings" at bounding box center [32, 829] width 64 height 29
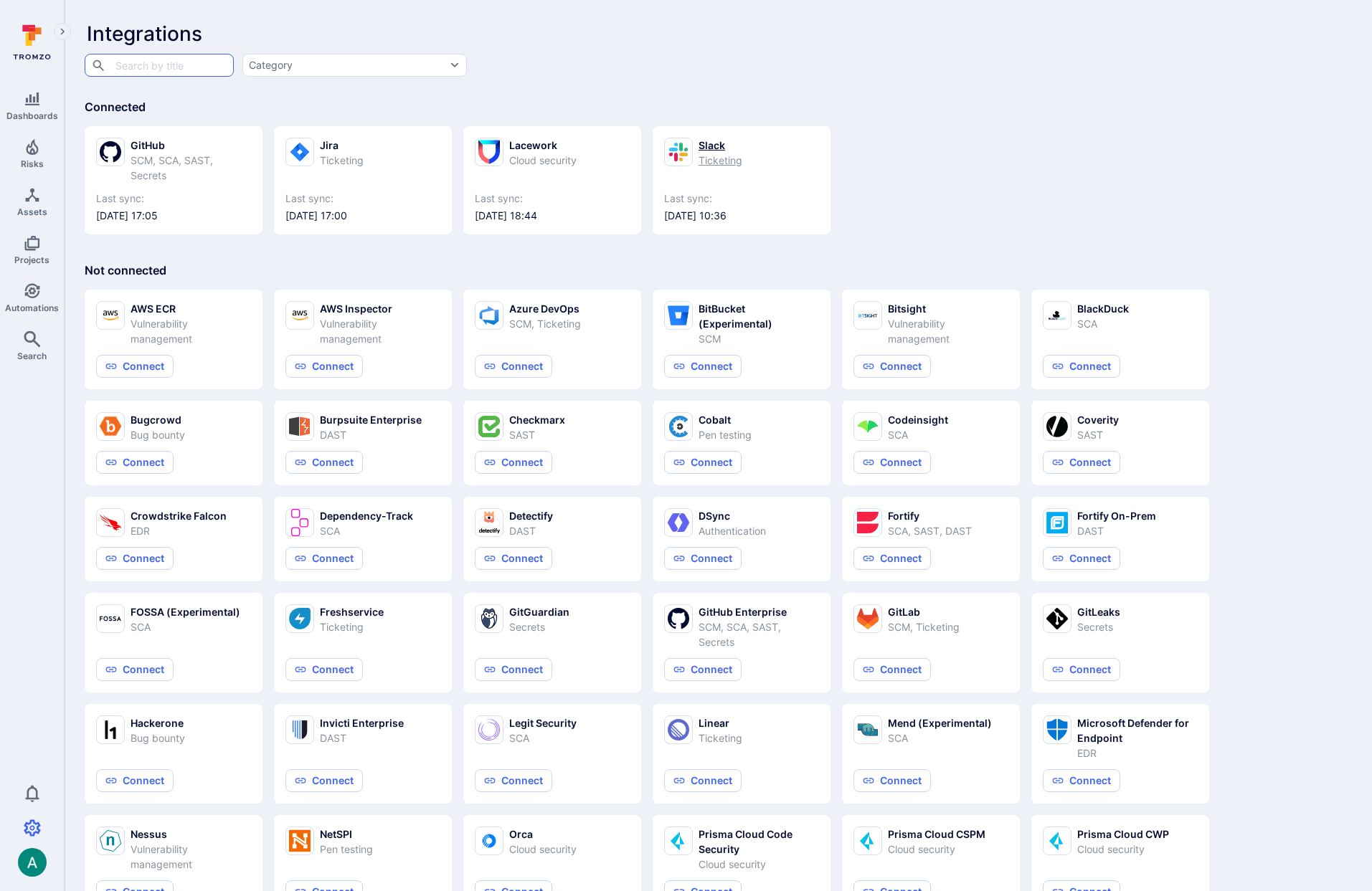
click at [707, 151] on div "Slack" at bounding box center [720, 145] width 43 height 15
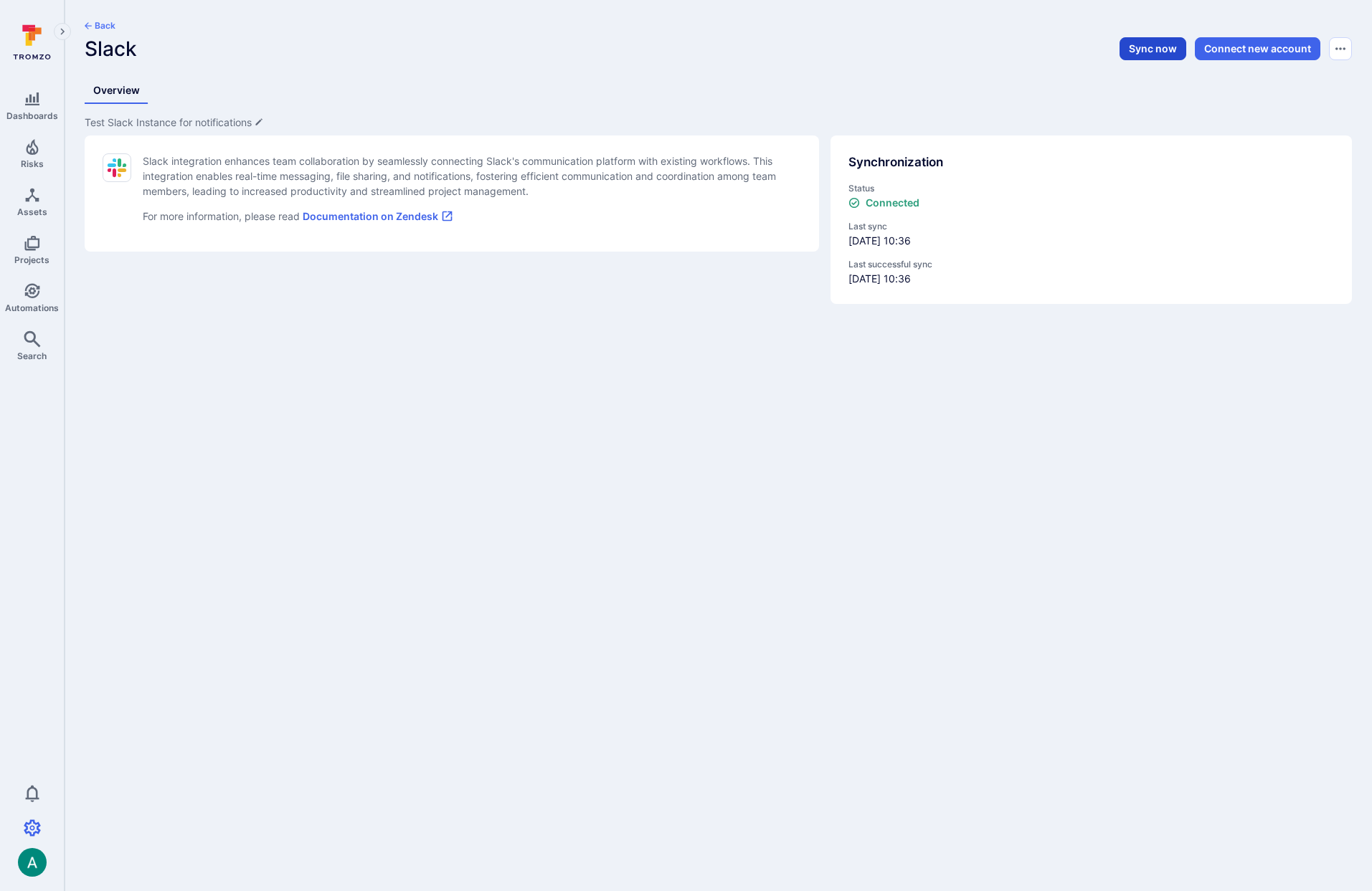
click at [1148, 47] on button "Sync now" at bounding box center [1153, 49] width 67 height 23
click at [34, 296] on icon "Automations" at bounding box center [32, 291] width 15 height 15
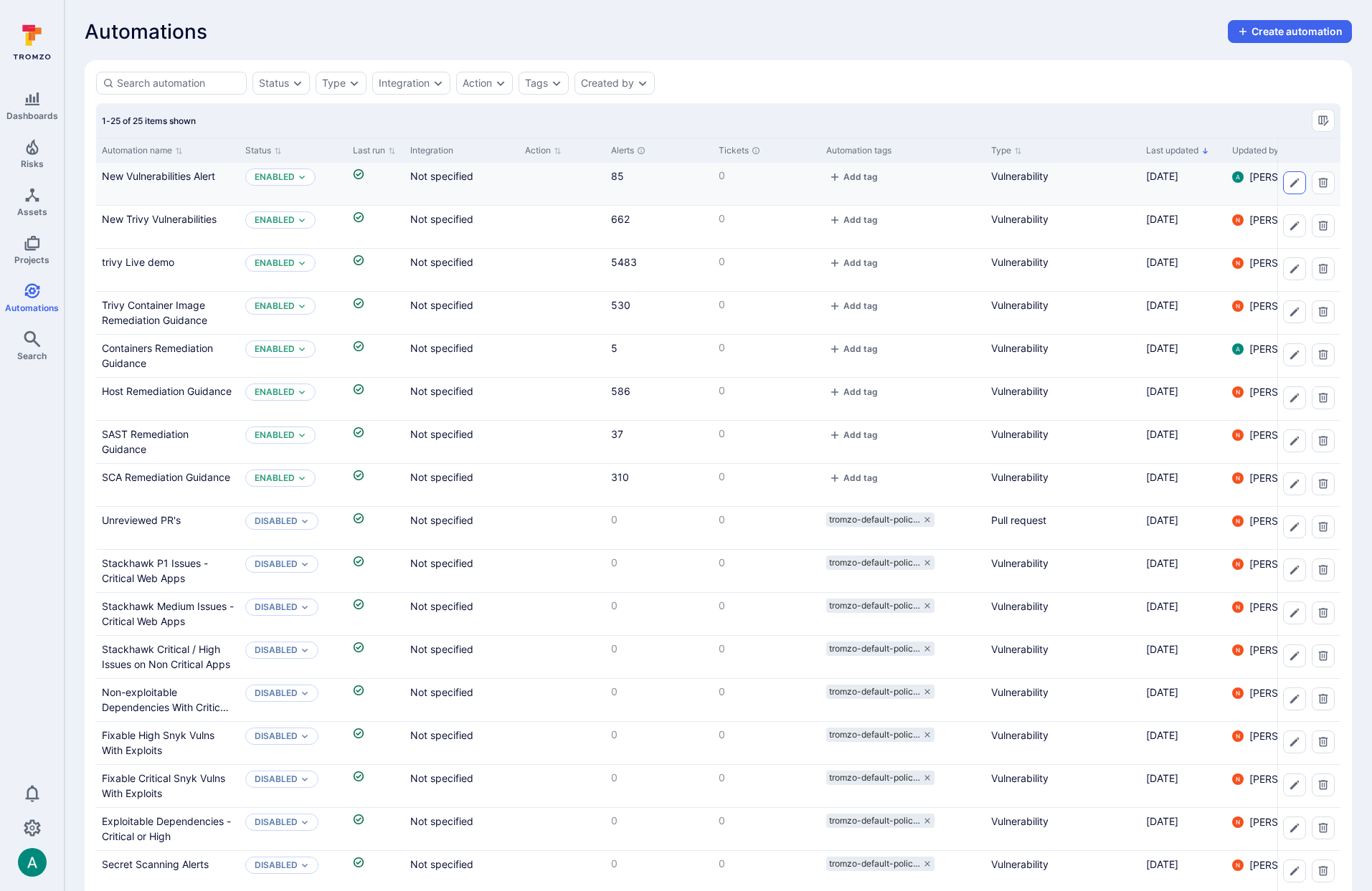
click at [1294, 180] on icon "Edit automation" at bounding box center [1294, 183] width 11 height 11
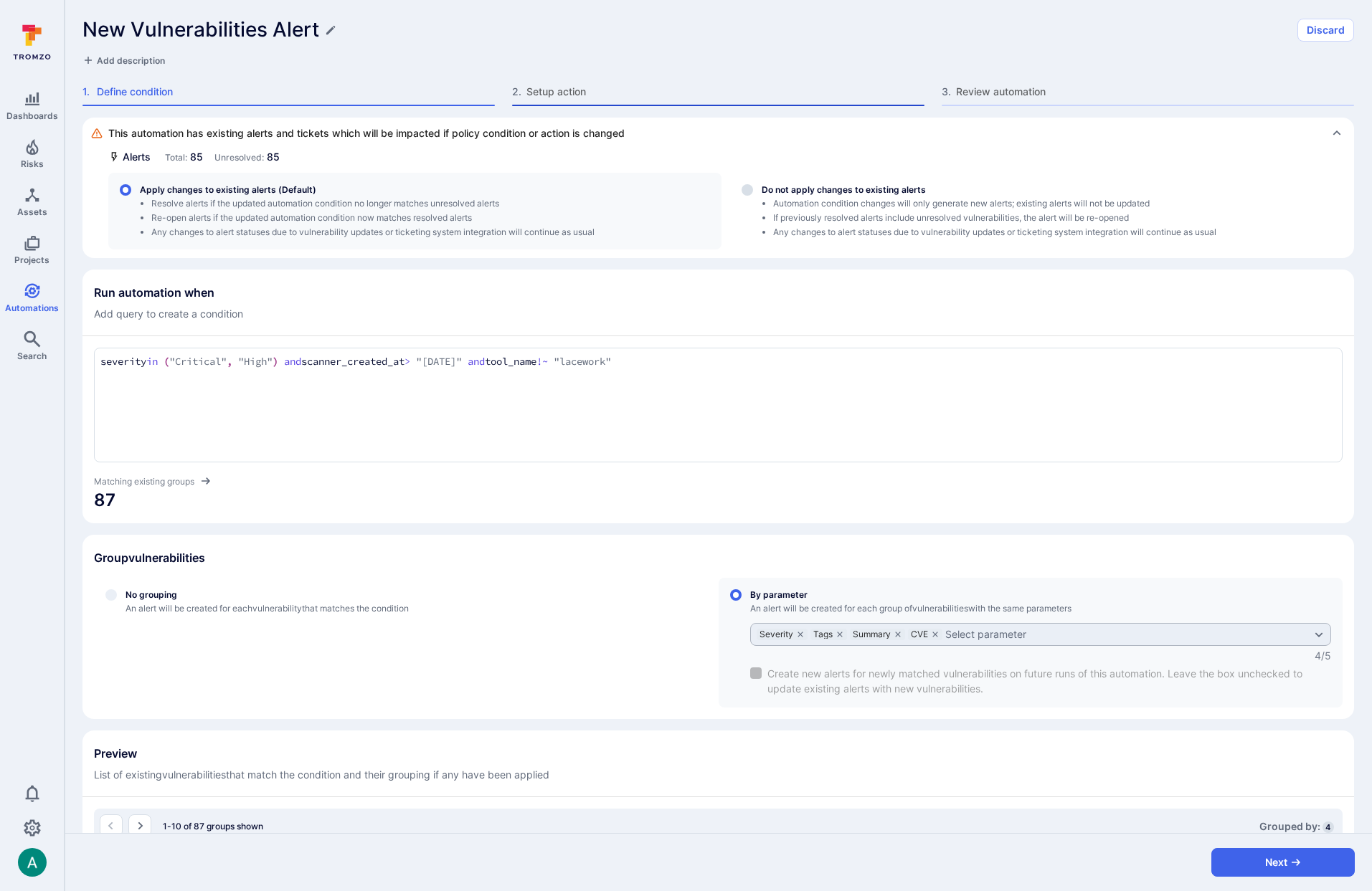
click at [600, 104] on div "2 . Setup action" at bounding box center [718, 95] width 412 height 21
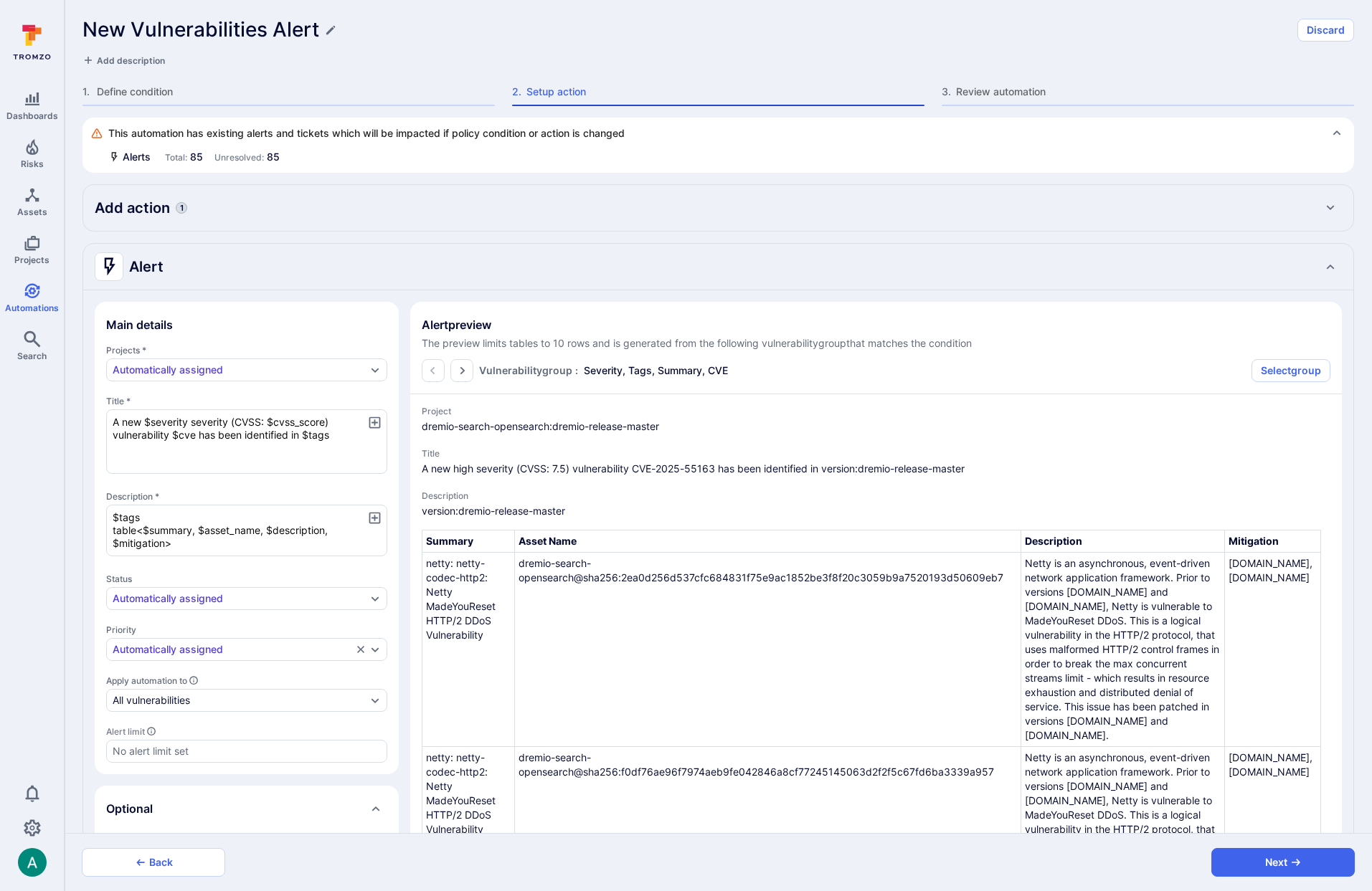
type textarea "x"
click at [390, 213] on div "Add action 1" at bounding box center [718, 208] width 1248 height 23
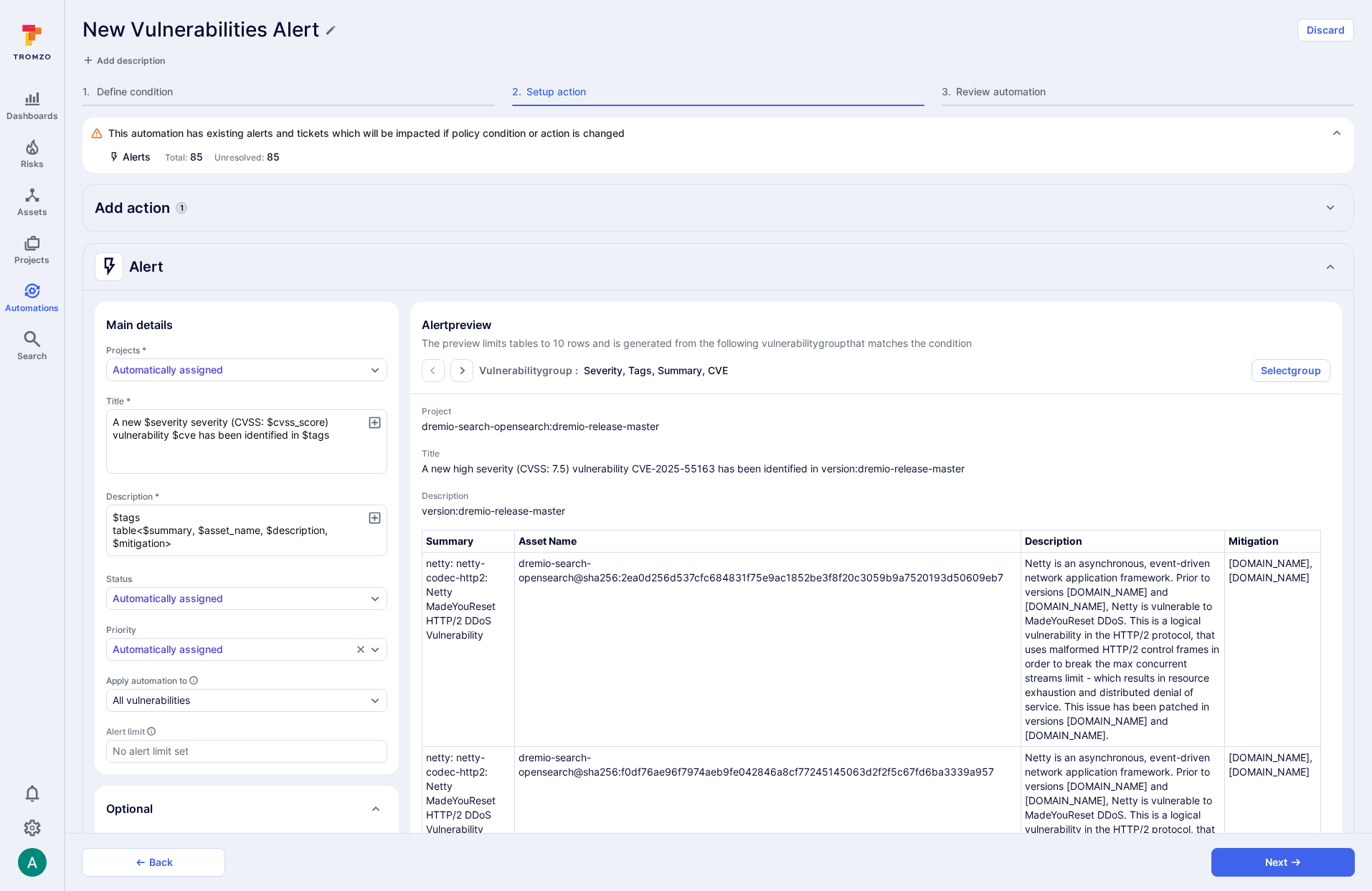
type textarea "x"
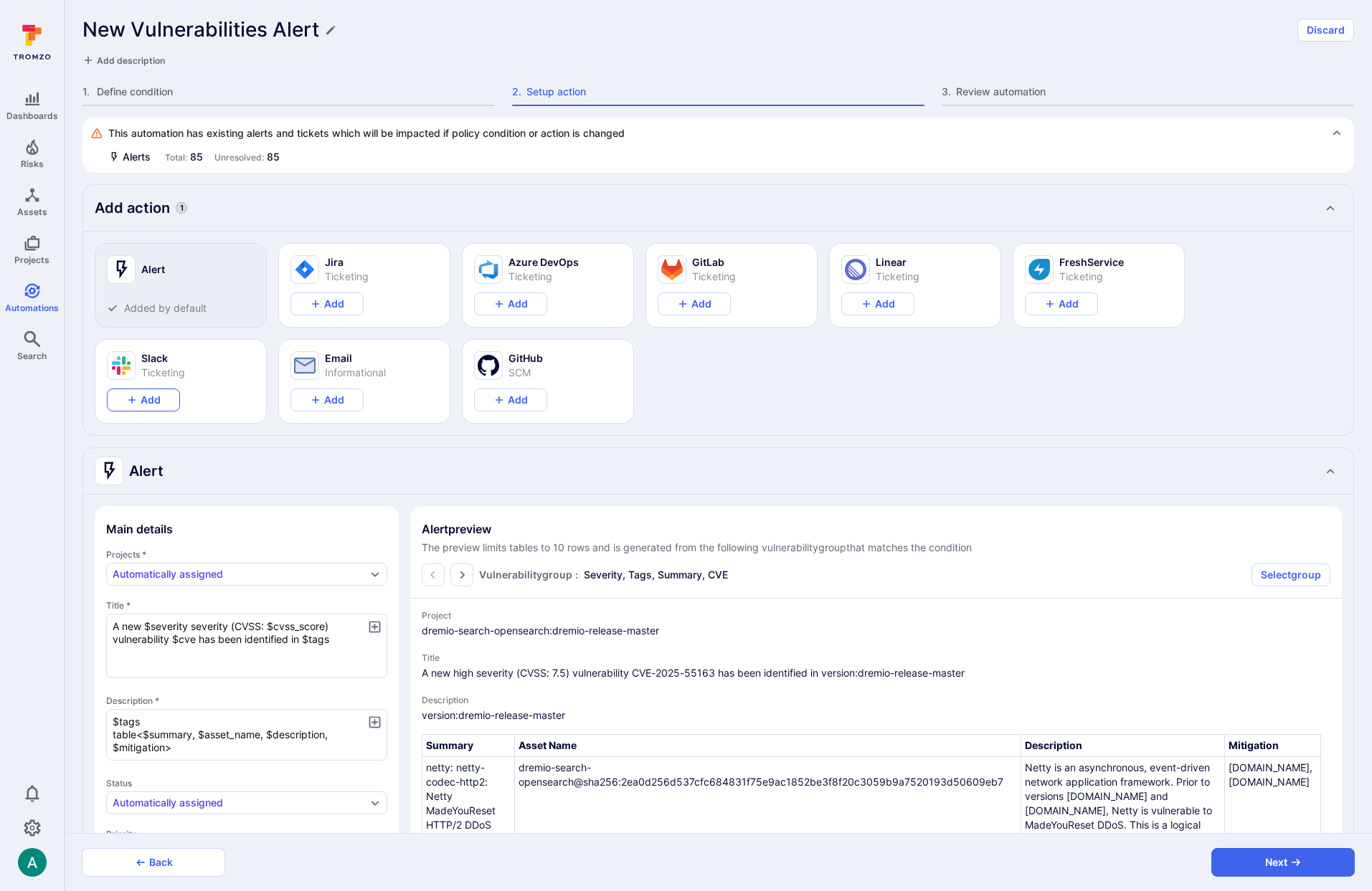
click at [158, 400] on button "Add" at bounding box center [143, 400] width 73 height 23
type textarea "x"
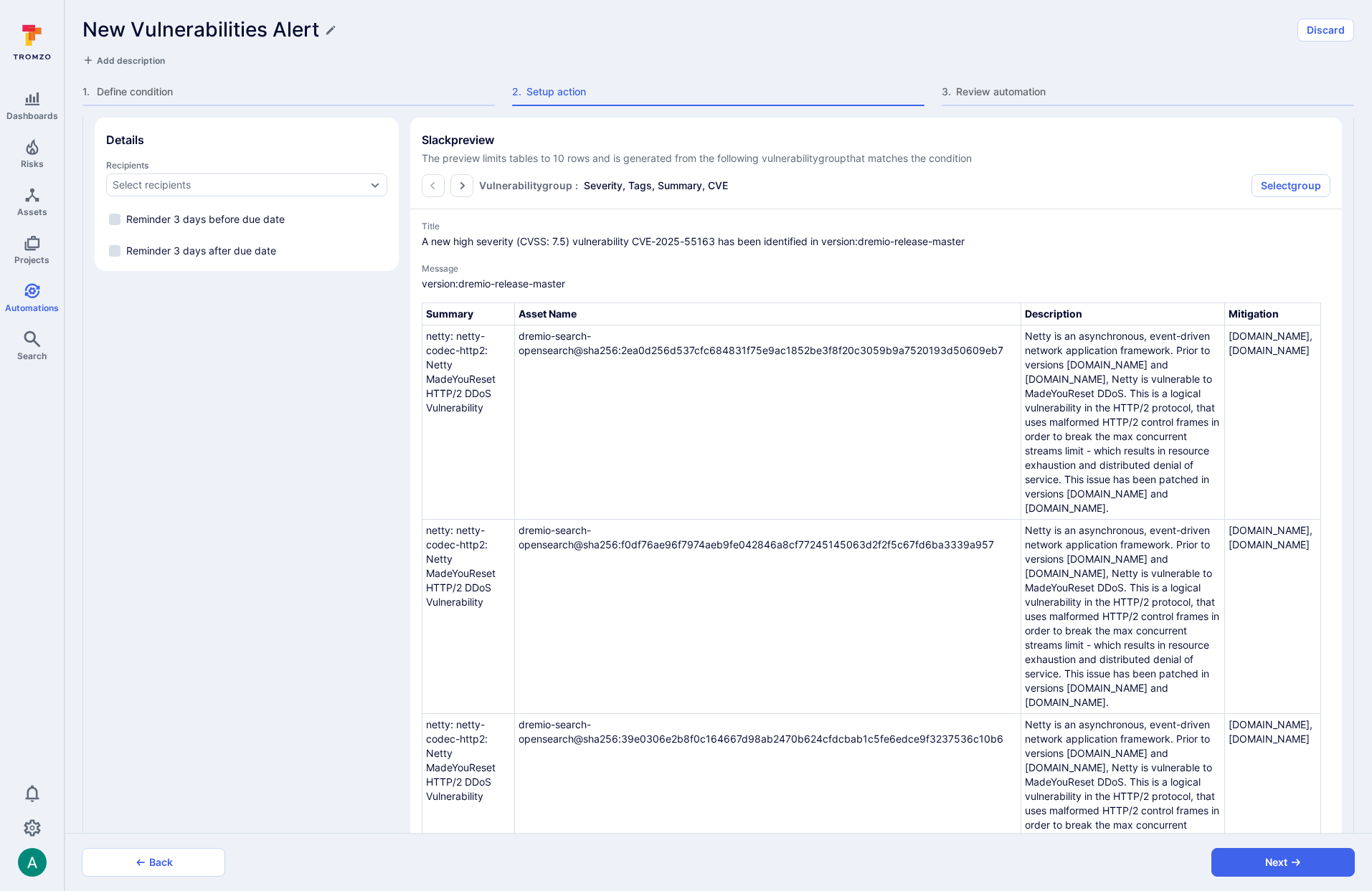
scroll to position [1264, 0]
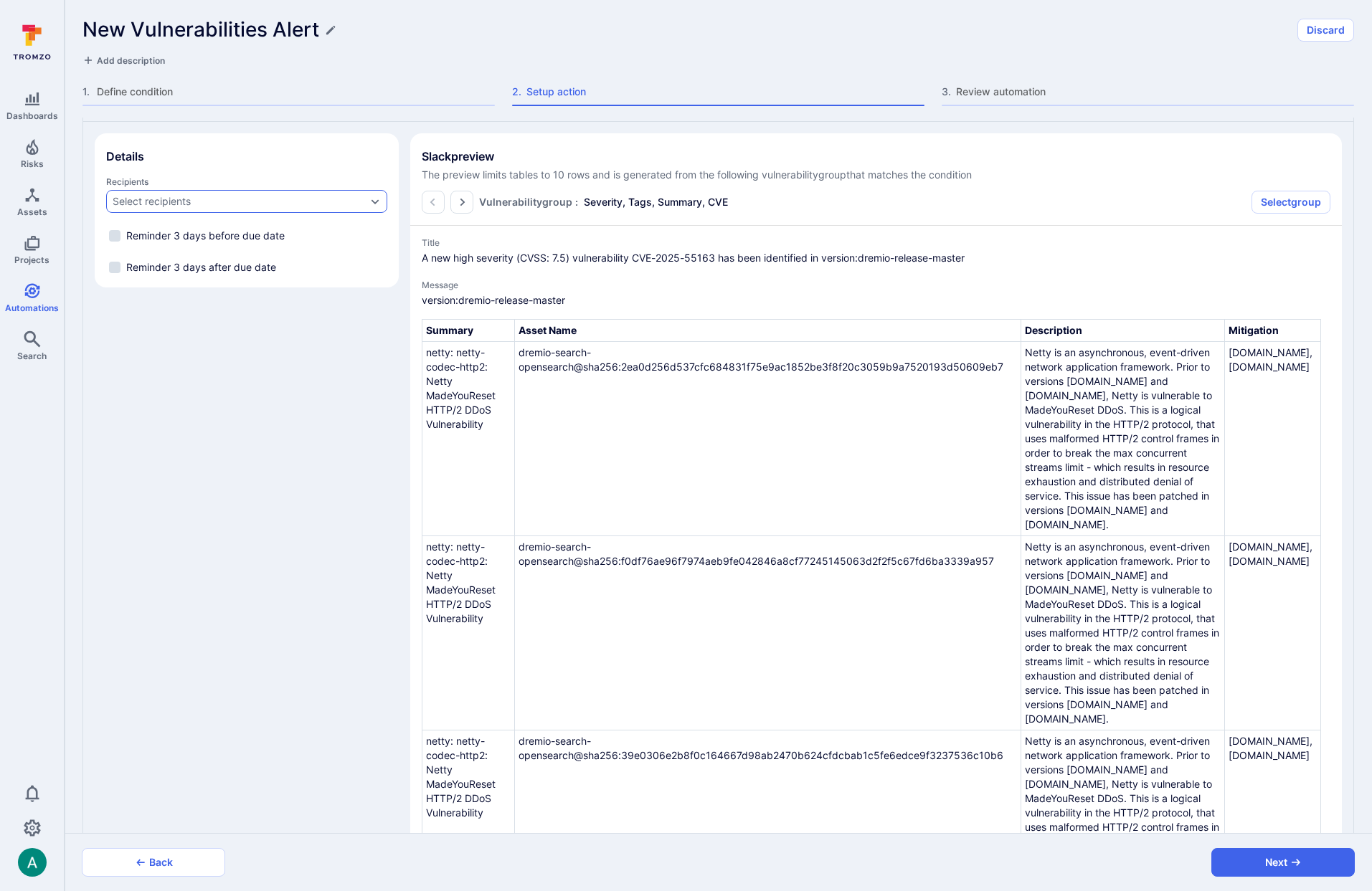
click at [253, 192] on div "Select recipients" at bounding box center [246, 202] width 281 height 23
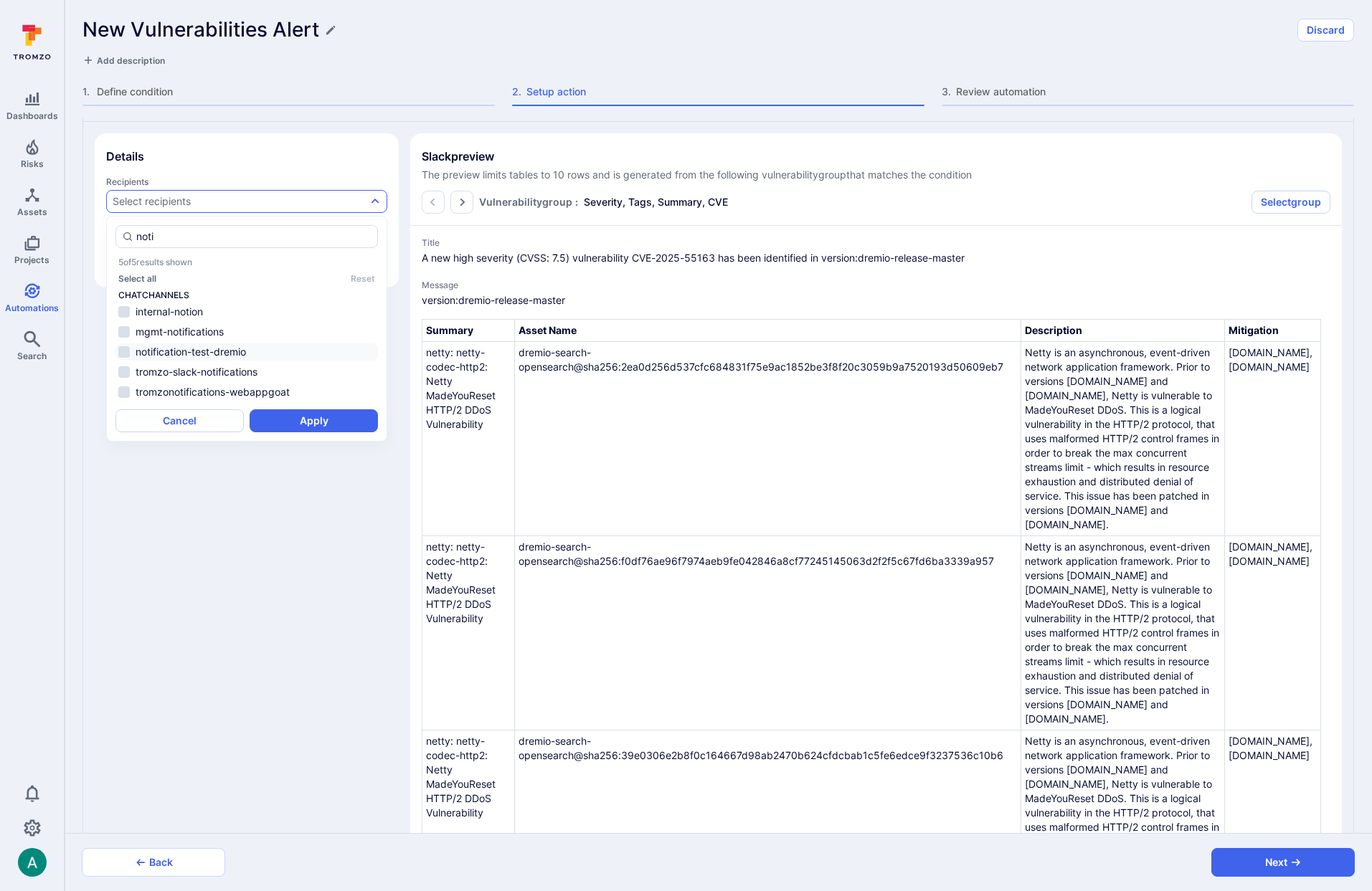
click at [252, 356] on li "notification-test-dremio" at bounding box center [247, 352] width 263 height 18
type input "noti"
click at [310, 423] on button "Apply" at bounding box center [314, 421] width 129 height 23
type textarea "x"
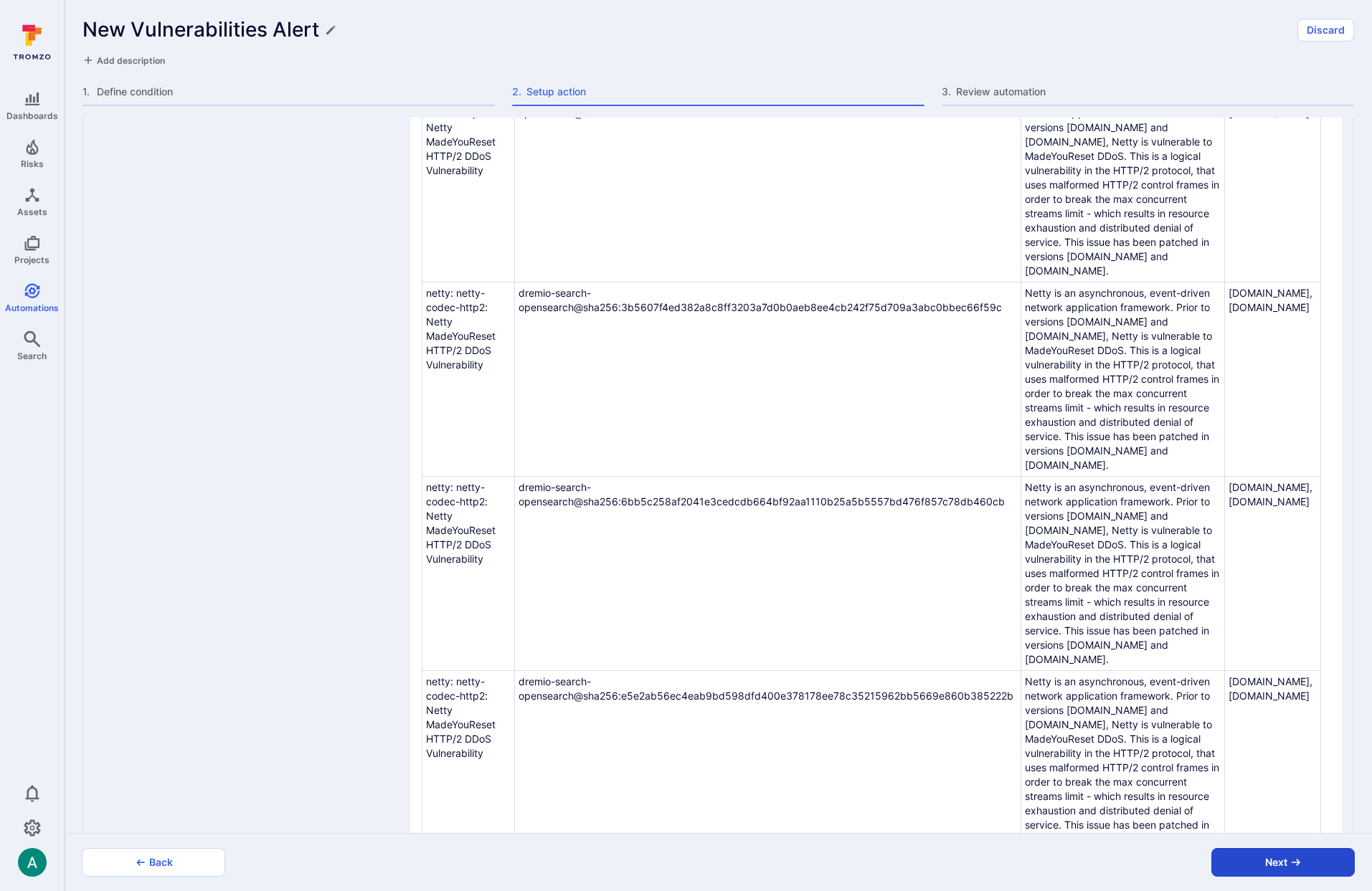
click at [1297, 865] on icon "button" at bounding box center [1296, 862] width 8 height 7
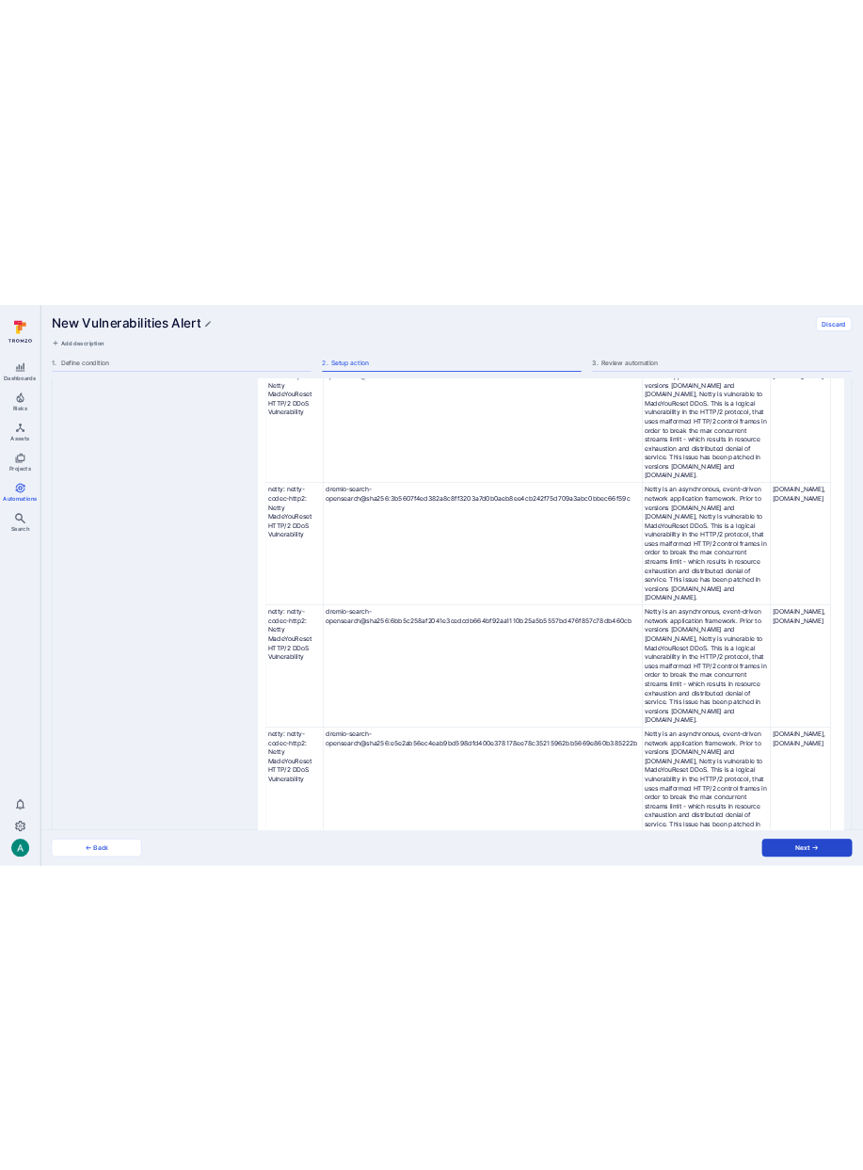
scroll to position [1, 0]
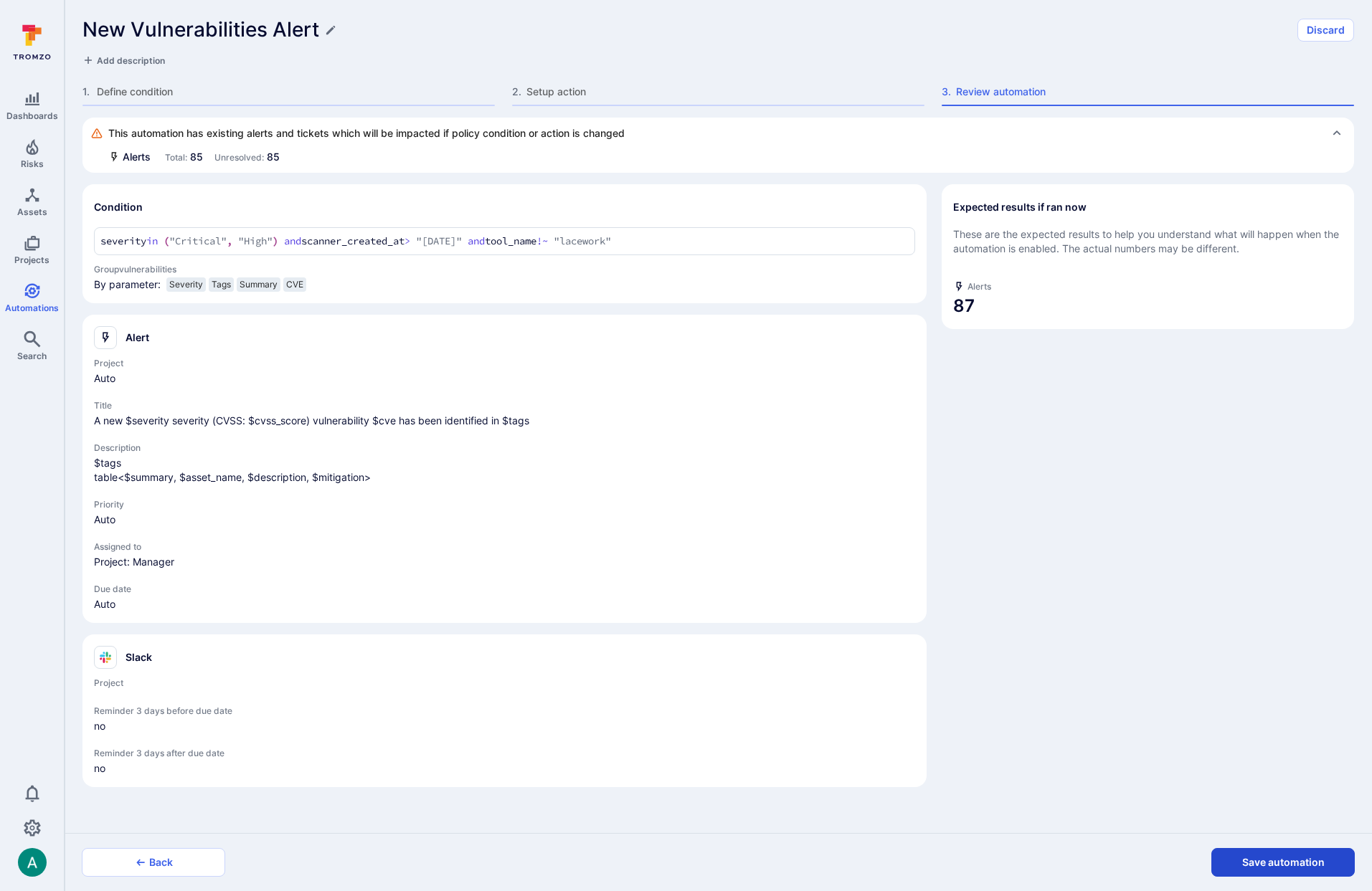
click at [1297, 864] on button "Save automation" at bounding box center [1283, 863] width 143 height 29
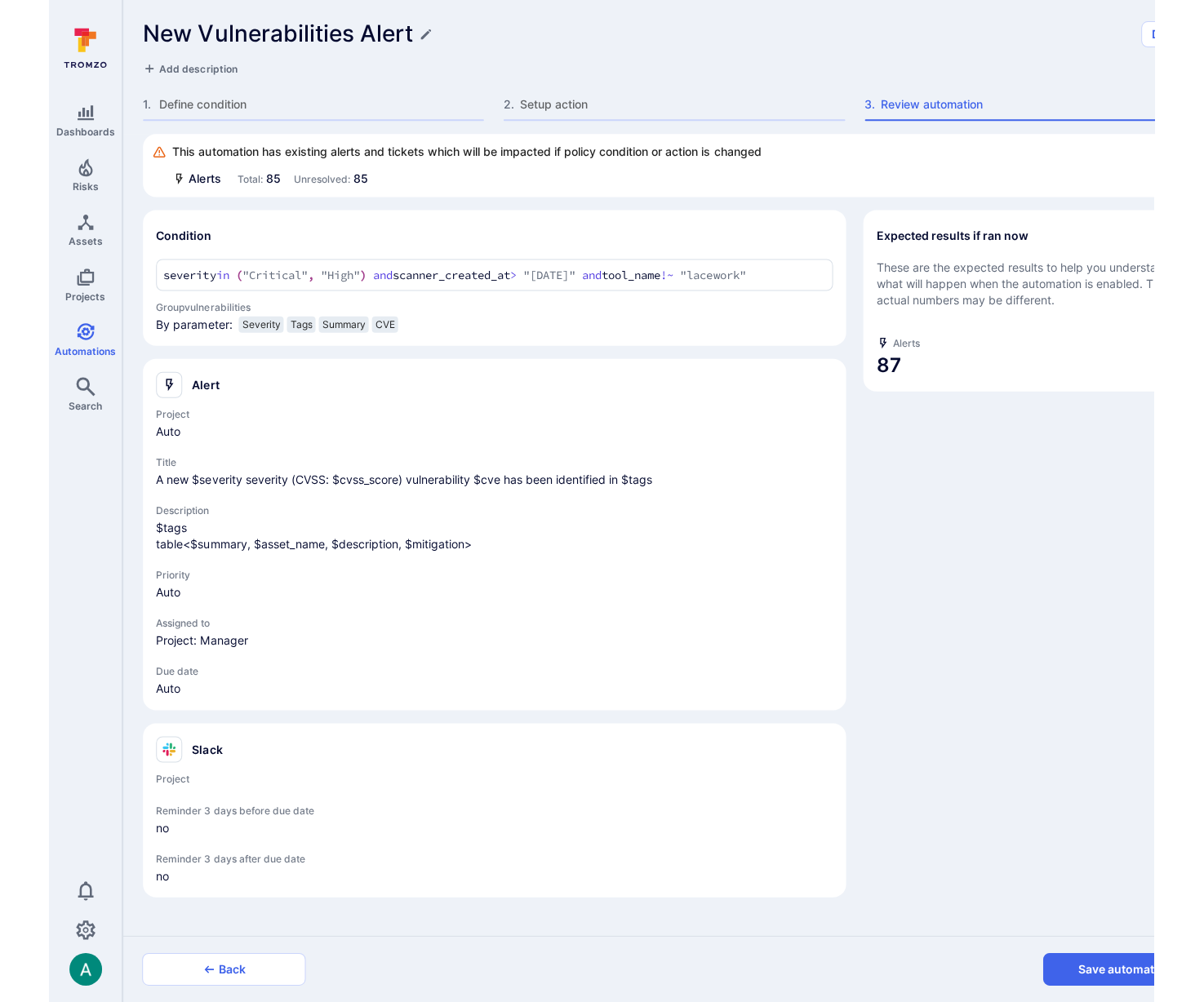
scroll to position [13, 0]
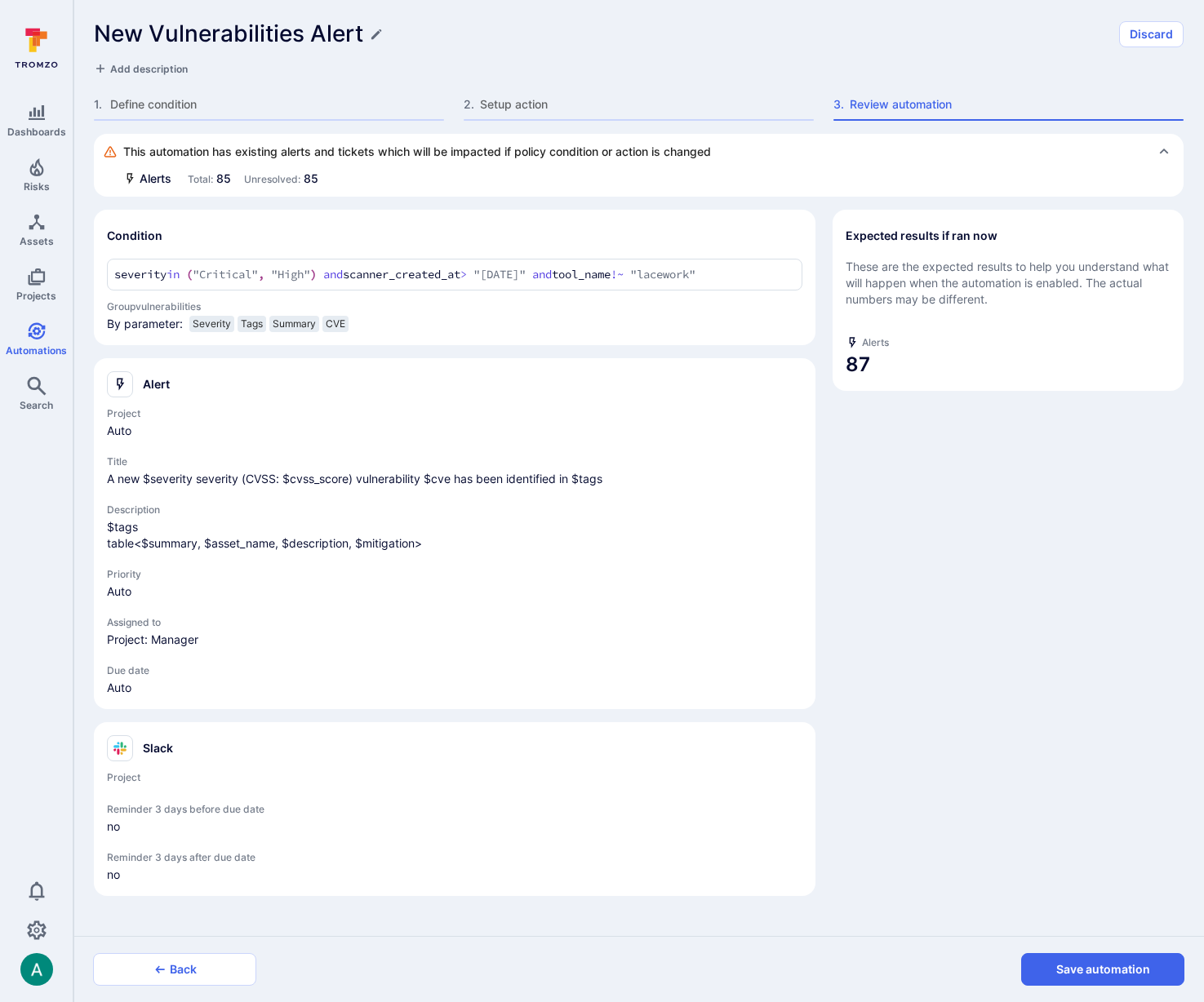
click at [1015, 617] on div "Expected results if ran now These are the expected results to help you understa…" at bounding box center [1006, 553] width 355 height 686
click at [891, 608] on div "Expected results if ran now These are the expected results to help you understa…" at bounding box center [1006, 553] width 355 height 686
click at [888, 523] on div "Expected results if ran now These are the expected results to help you understa…" at bounding box center [1006, 553] width 355 height 686
click at [1161, 976] on button "Save automation" at bounding box center [1103, 970] width 163 height 33
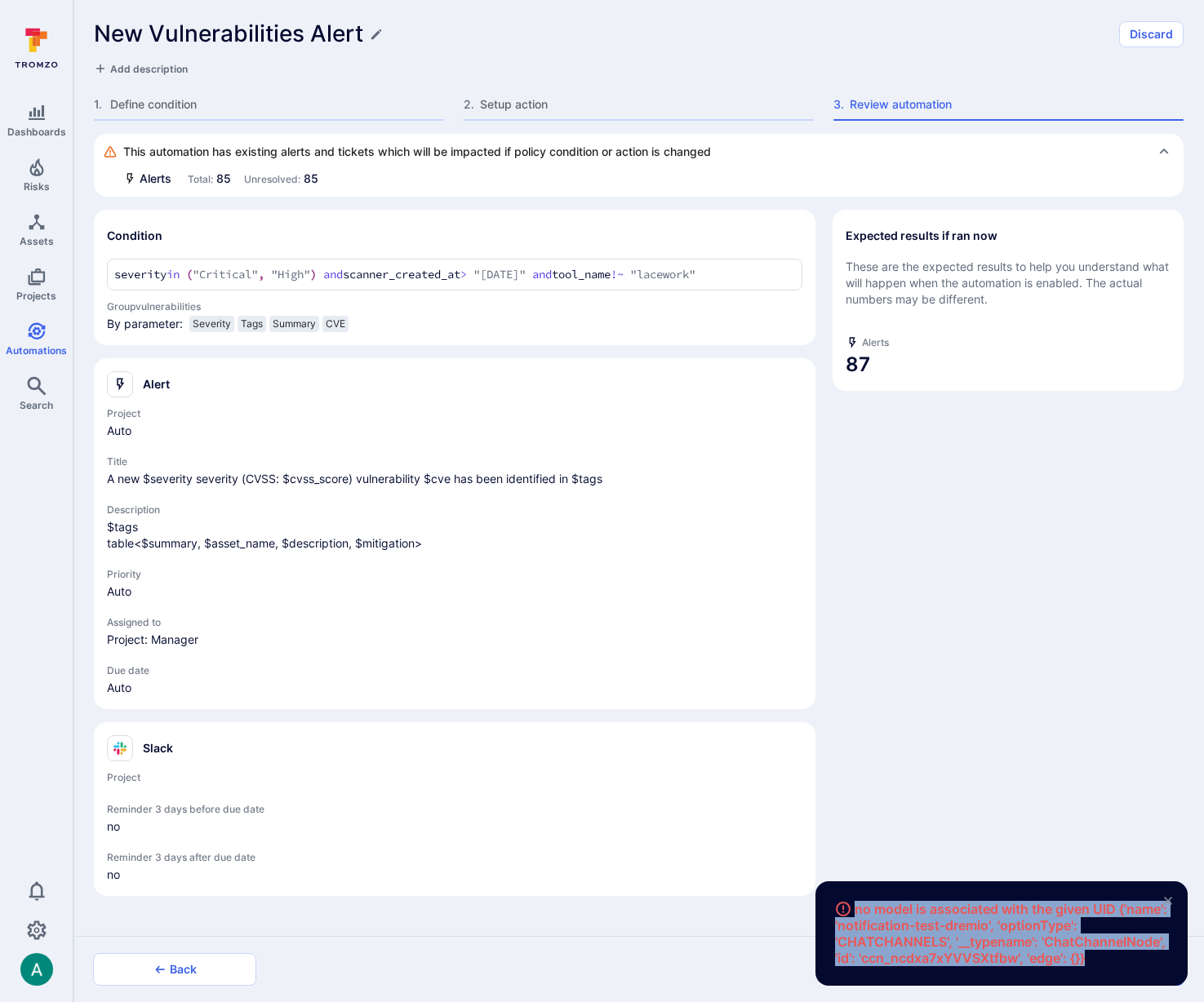
drag, startPoint x: 860, startPoint y: 909, endPoint x: 1107, endPoint y: 964, distance: 253.0
click at [1107, 964] on span "no model is associated with the given UID {'name': 'notification-test-dremio', …" at bounding box center [1001, 934] width 333 height 65
copy span "no model is associated with the given UID {'name': 'notification-test-dremio', …"
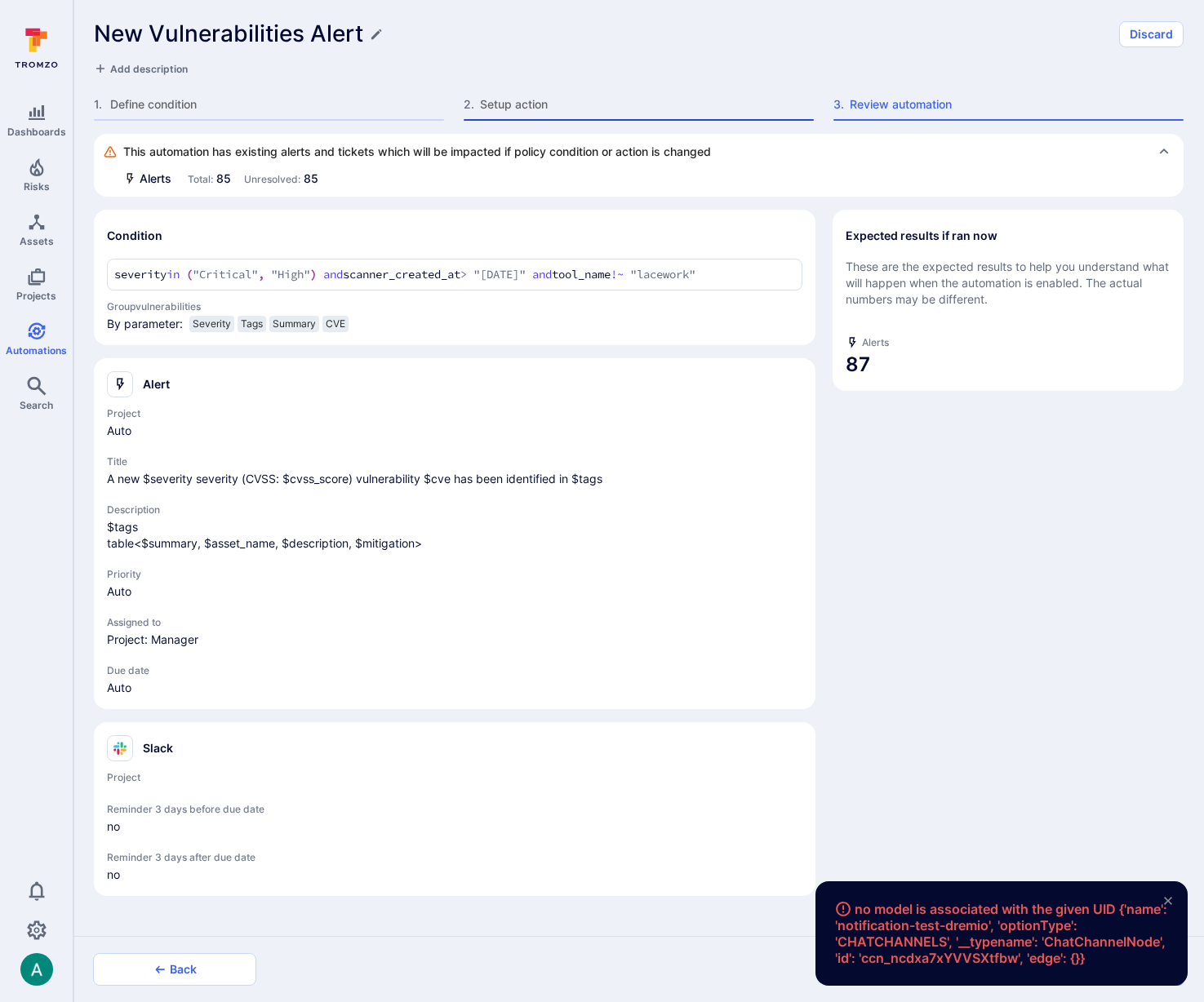
click at [516, 105] on span "Setup action" at bounding box center [647, 104] width 334 height 16
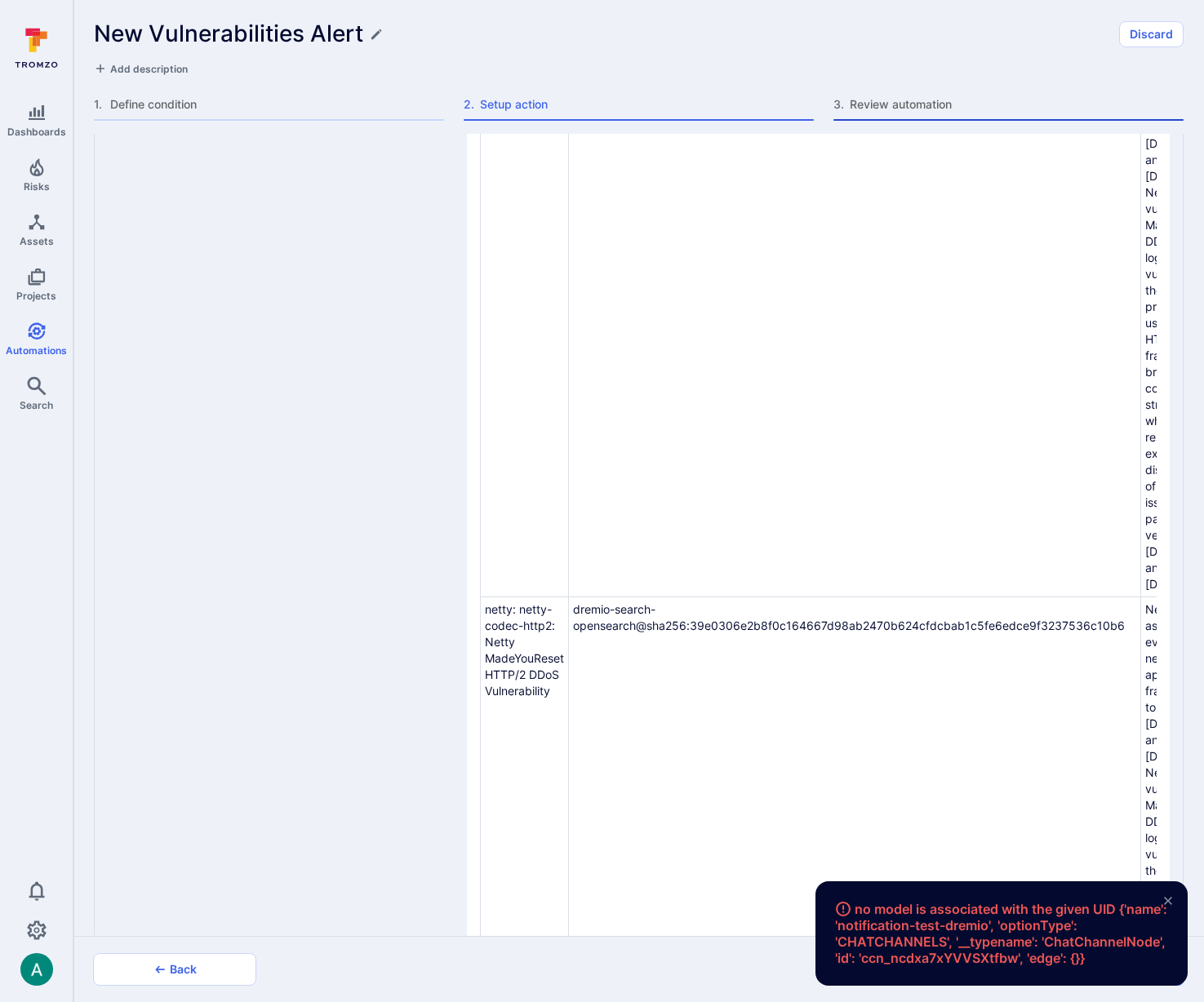
scroll to position [2391, 0]
type textarea "x"
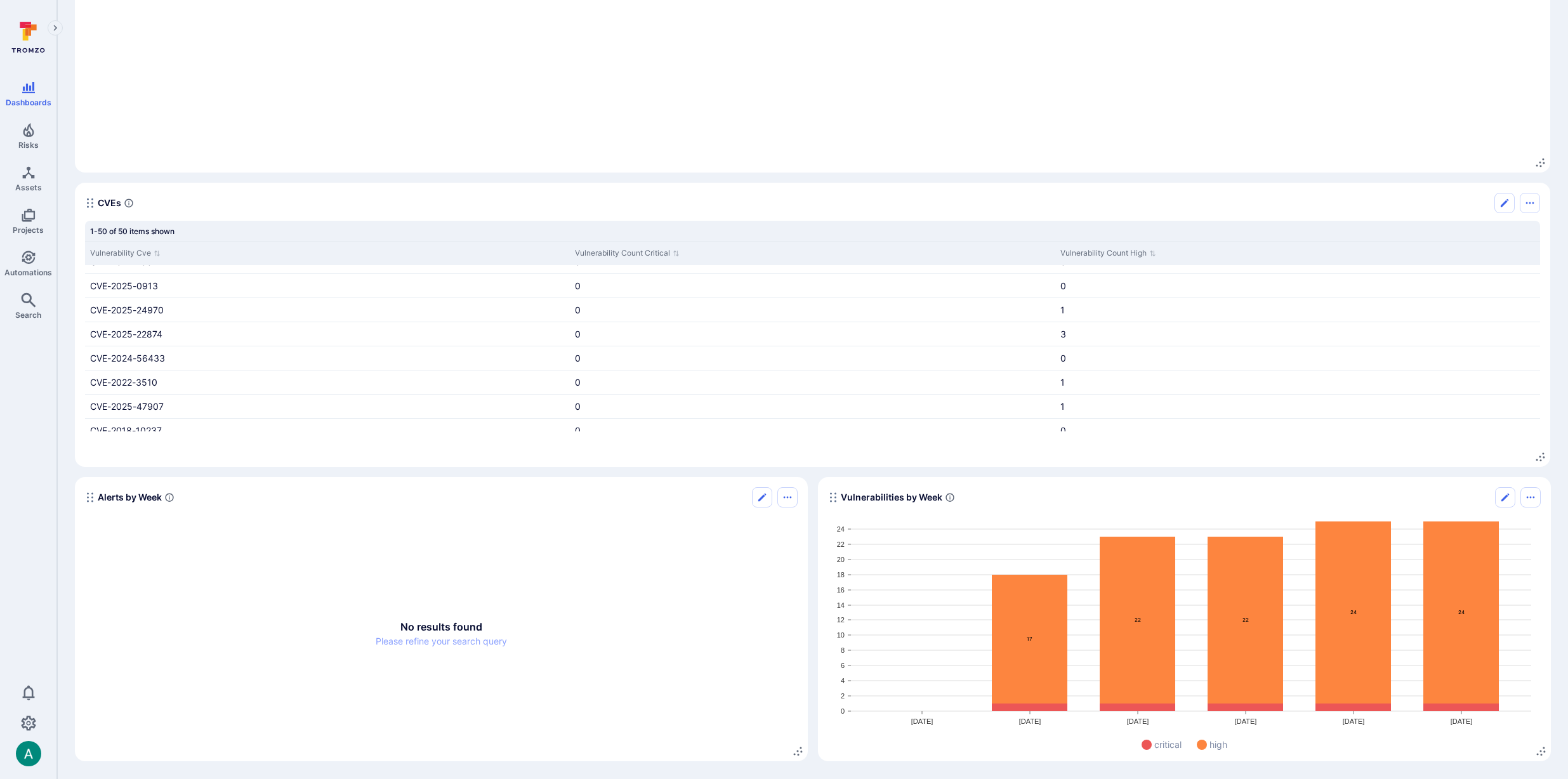
scroll to position [1038, 0]
click at [1134, 623] on icon "Widget" at bounding box center [1137, 621] width 75 height 167
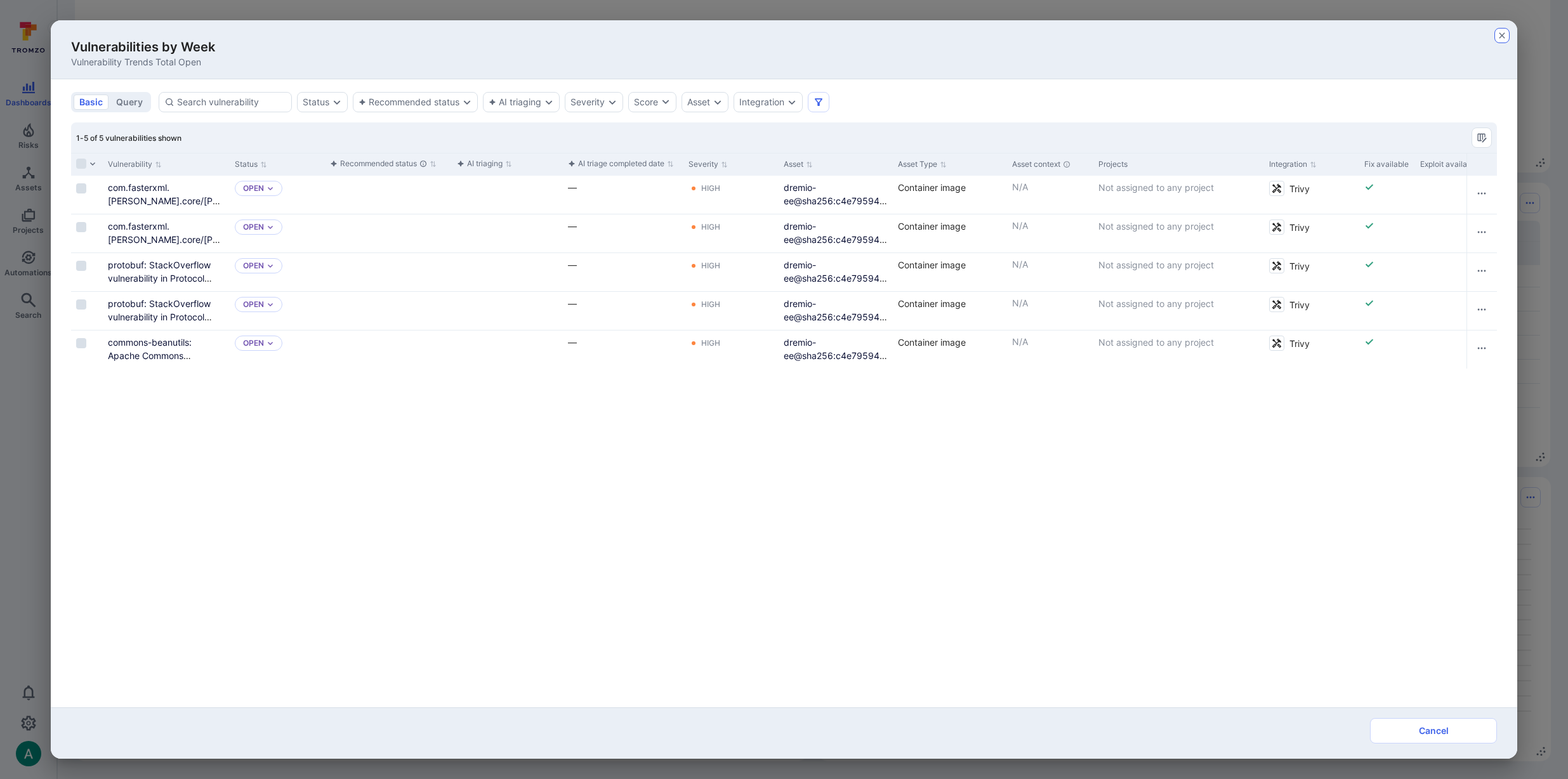
click at [1502, 30] on icon "button" at bounding box center [1501, 35] width 10 height 10
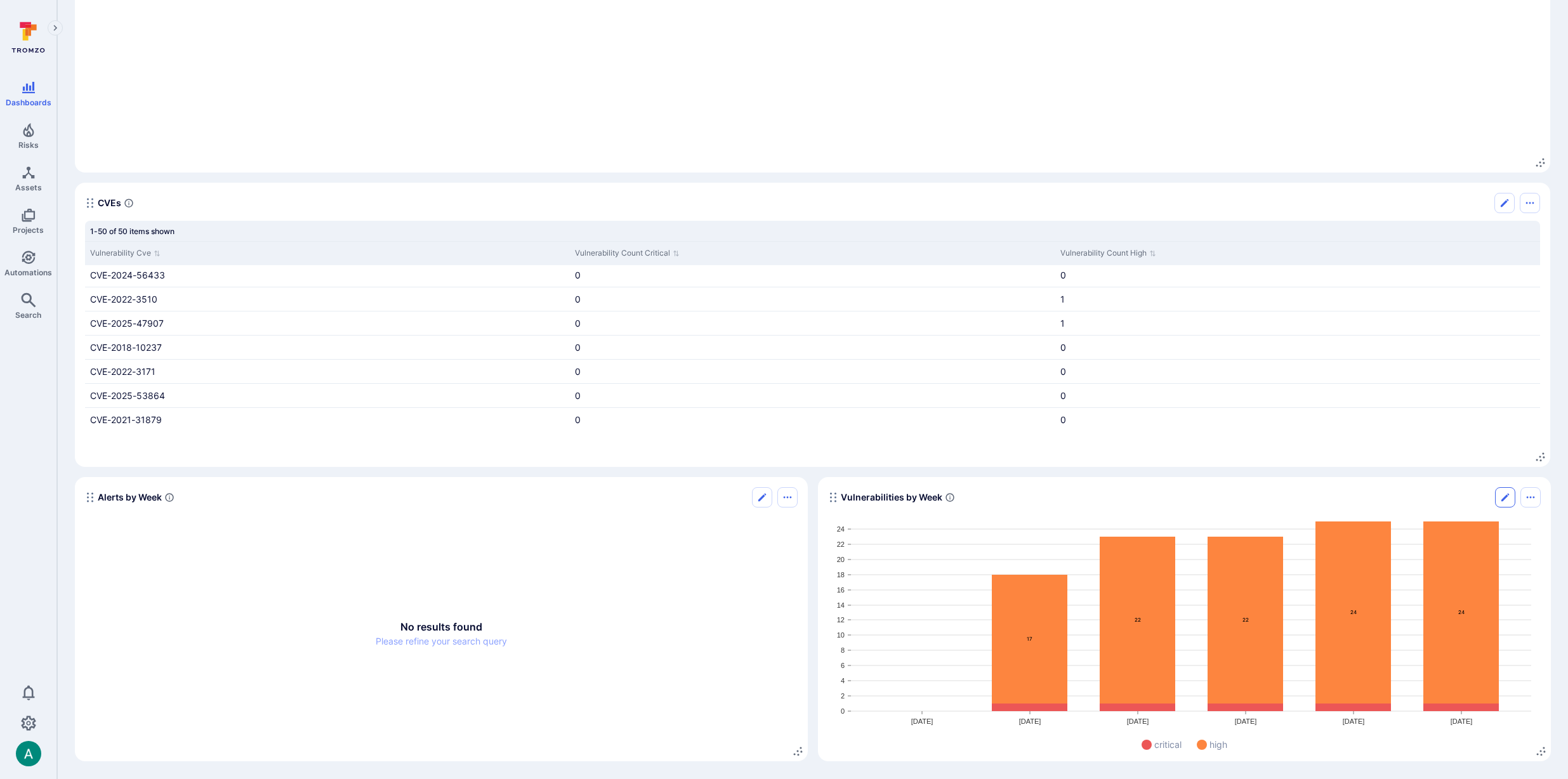
click at [1509, 493] on icon "Edit" at bounding box center [1505, 497] width 10 height 10
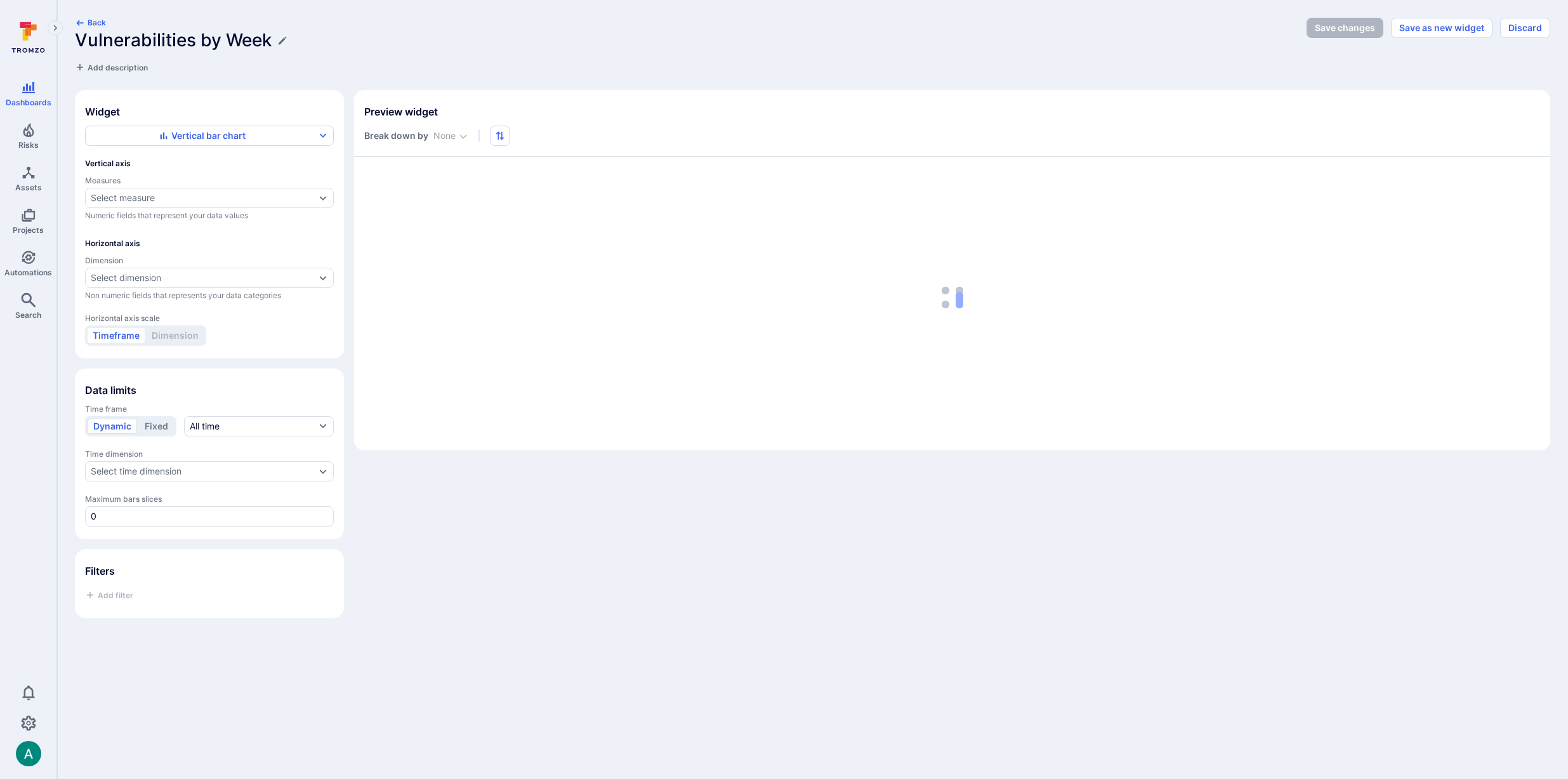
type input "week"
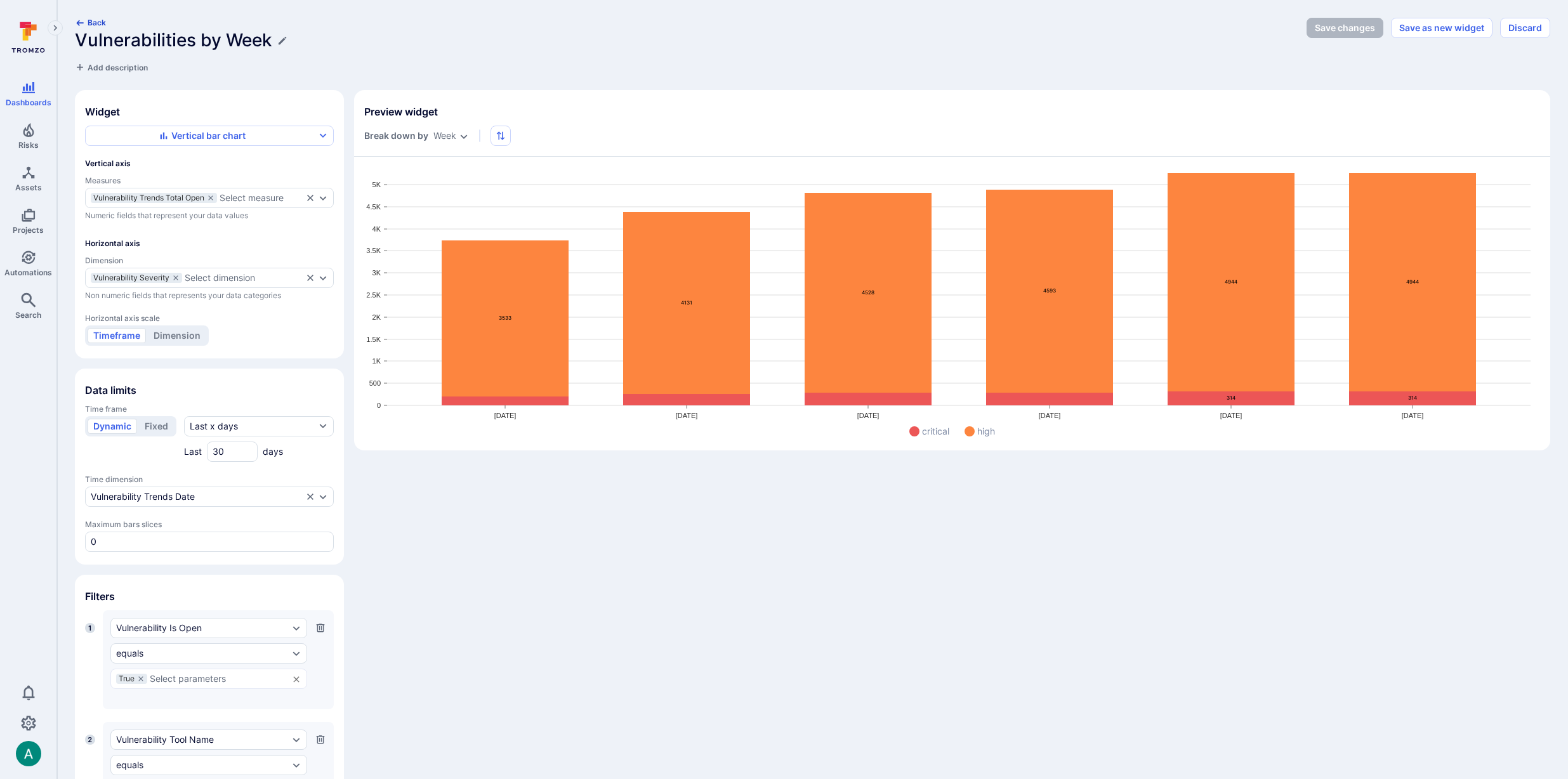
click at [76, 18] on icon "button" at bounding box center [80, 22] width 10 height 10
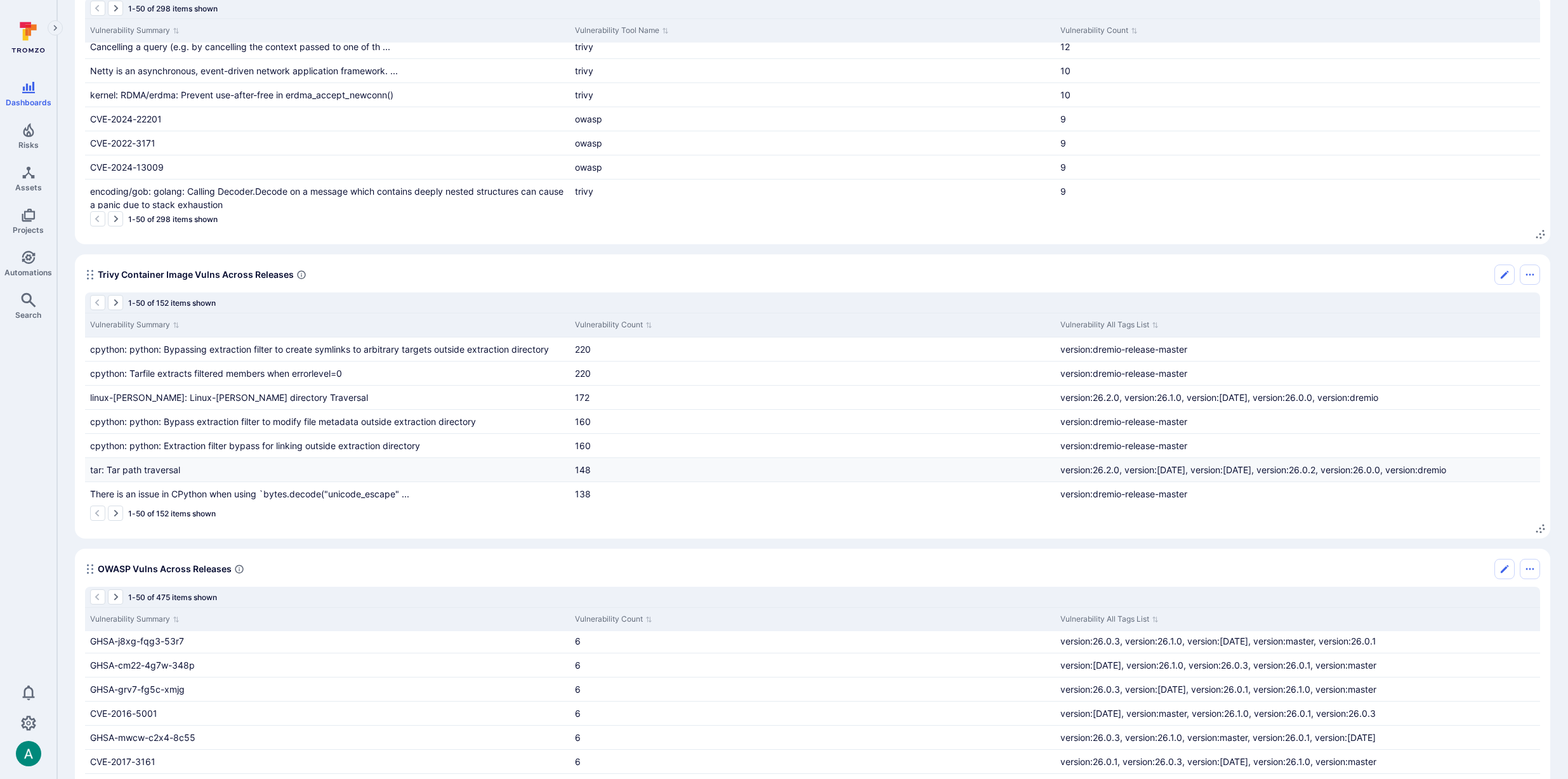
scroll to position [1985, 0]
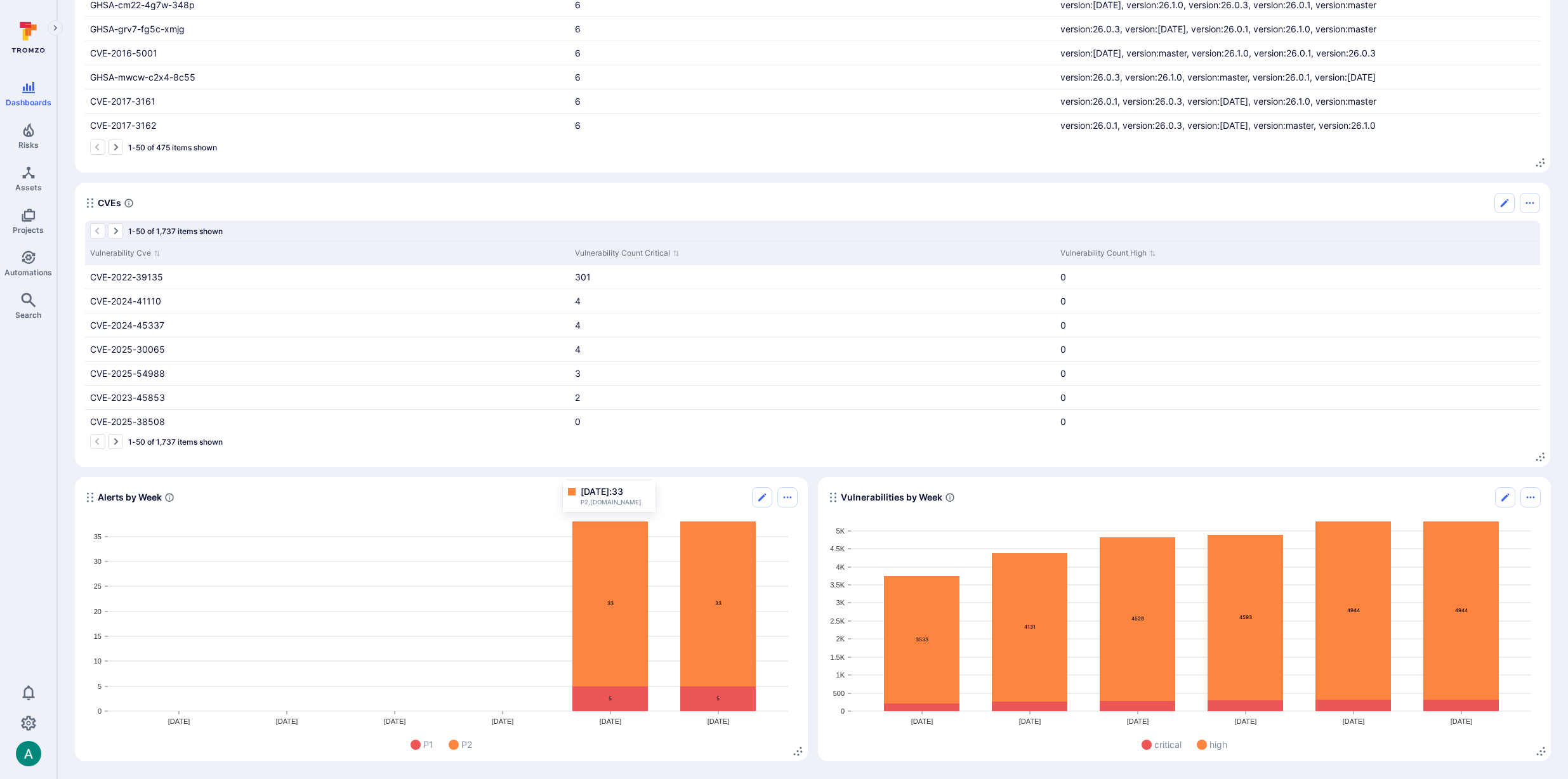
click at [595, 583] on icon "Widget" at bounding box center [610, 604] width 75 height 165
click at [623, 608] on icon "Widget" at bounding box center [610, 604] width 75 height 165
click at [610, 698] on text "5" at bounding box center [610, 698] width 3 height 6
click at [610, 700] on text "5" at bounding box center [610, 698] width 3 height 6
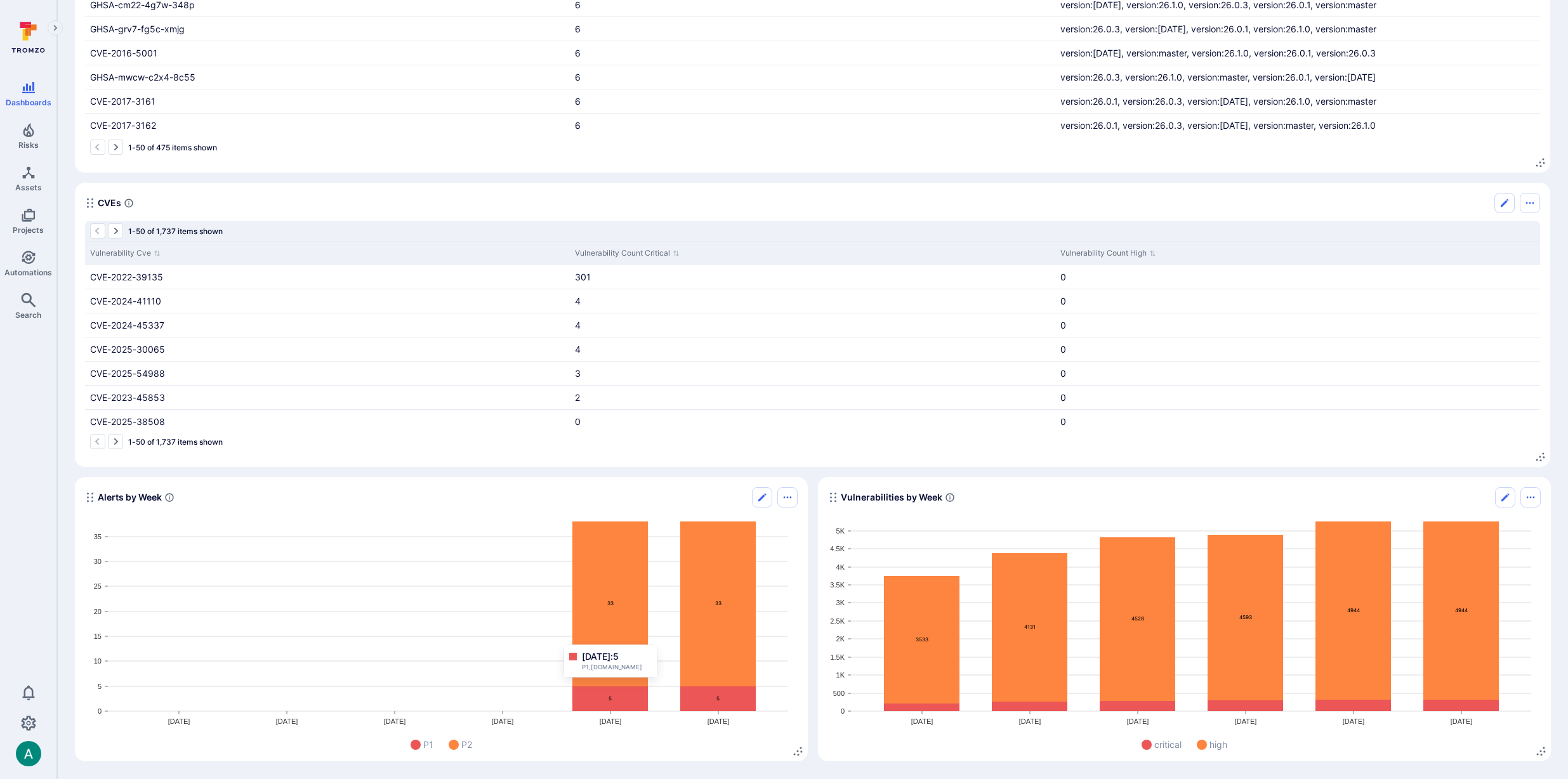
click at [619, 659] on span "Aug 18, 2025: 5" at bounding box center [600, 656] width 37 height 13
click at [584, 659] on span "Aug 18, 2025: 5" at bounding box center [600, 656] width 37 height 13
click at [571, 658] on div at bounding box center [573, 656] width 7 height 7
click at [573, 658] on div at bounding box center [573, 656] width 7 height 7
click at [598, 664] on span "P1,AlertTrends.open" at bounding box center [617, 667] width 70 height 9
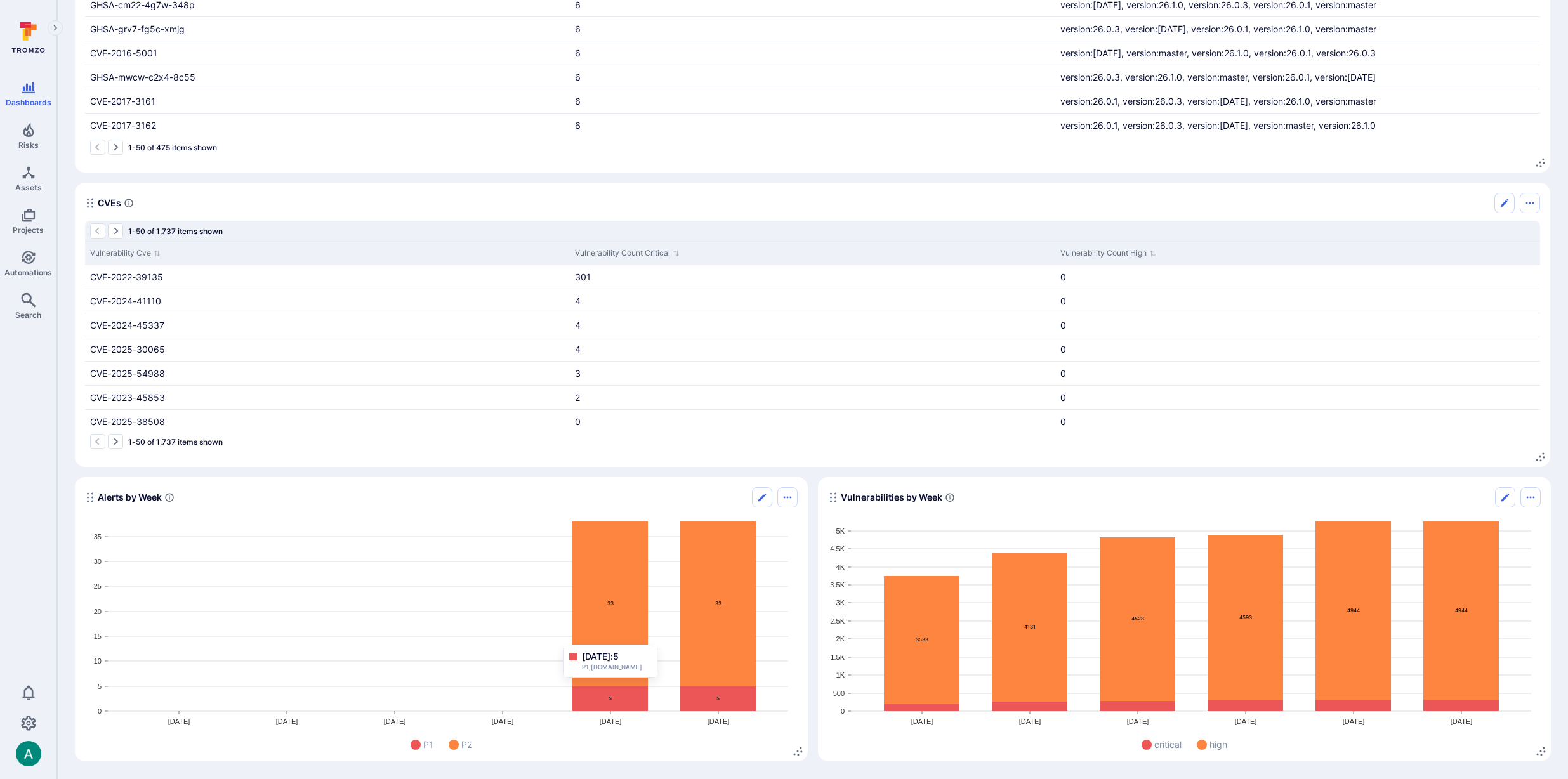
drag, startPoint x: 586, startPoint y: 668, endPoint x: 613, endPoint y: 668, distance: 27.0
click at [589, 669] on span "P1,AlertTrends.open" at bounding box center [617, 667] width 70 height 9
click at [623, 668] on span "P1,AlertTrends.open" at bounding box center [617, 667] width 70 height 9
click at [619, 659] on span "Aug 18, 2025: 5" at bounding box center [600, 656] width 37 height 13
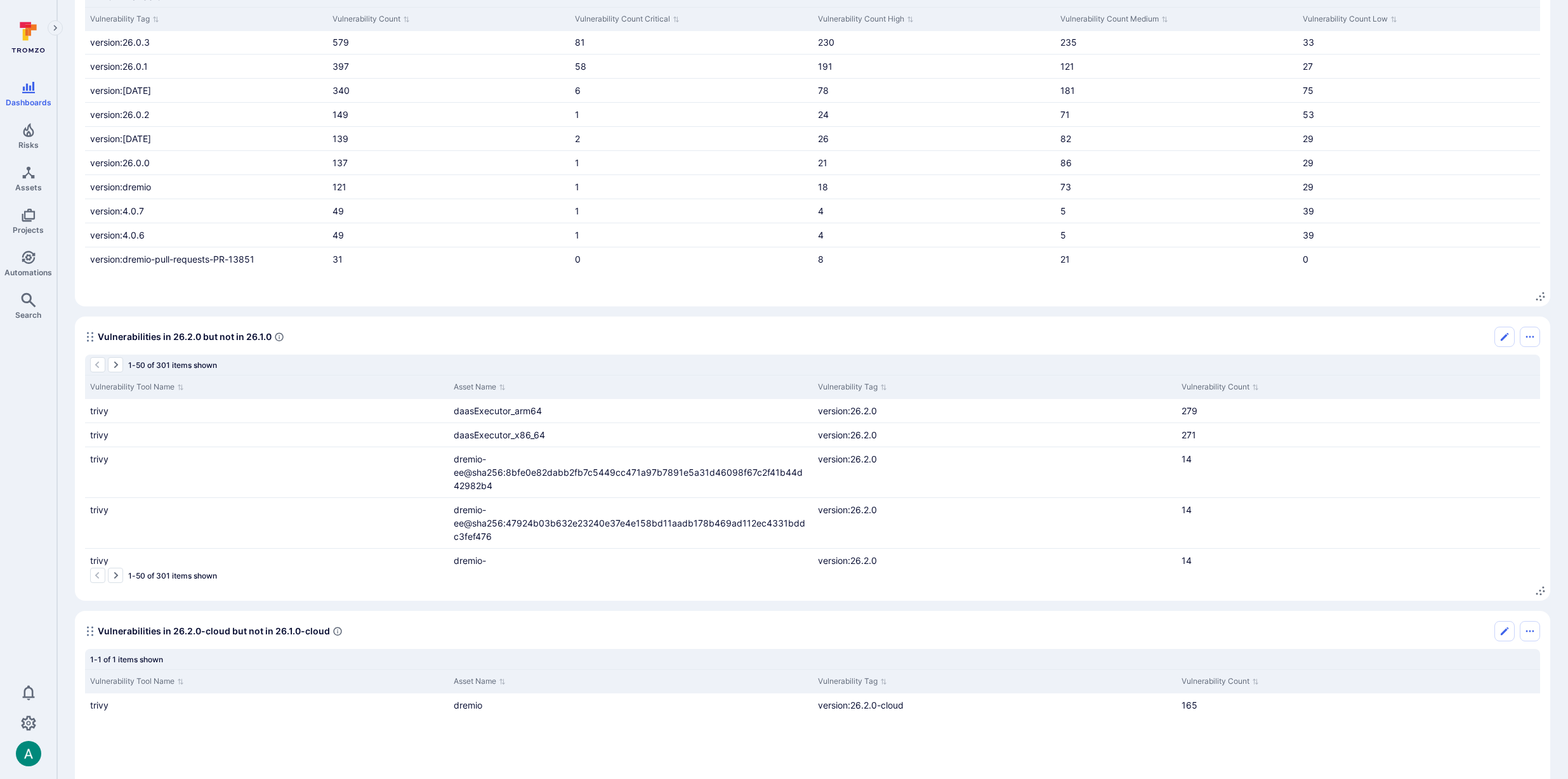
scroll to position [0, 0]
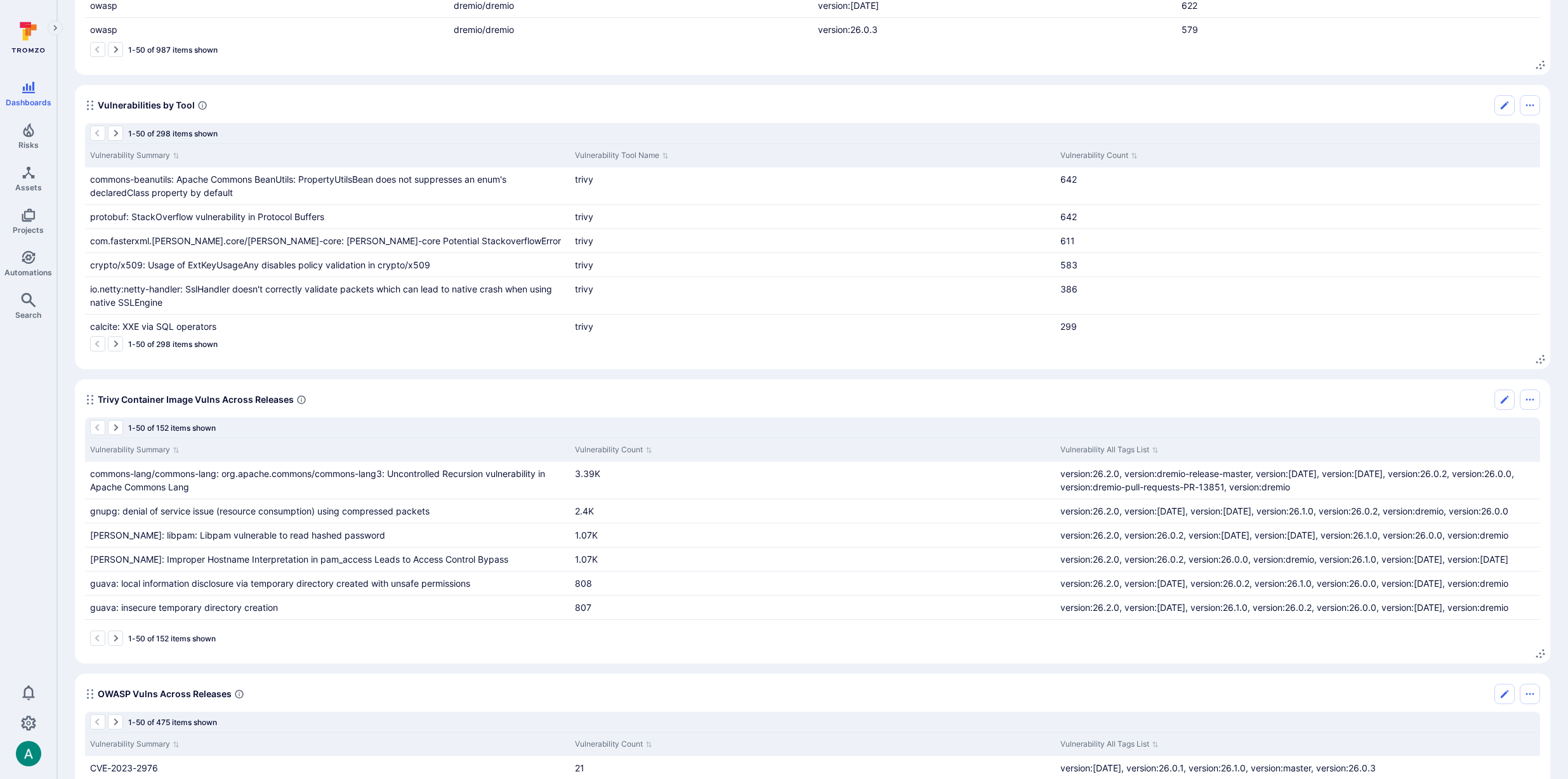
scroll to position [1985, 0]
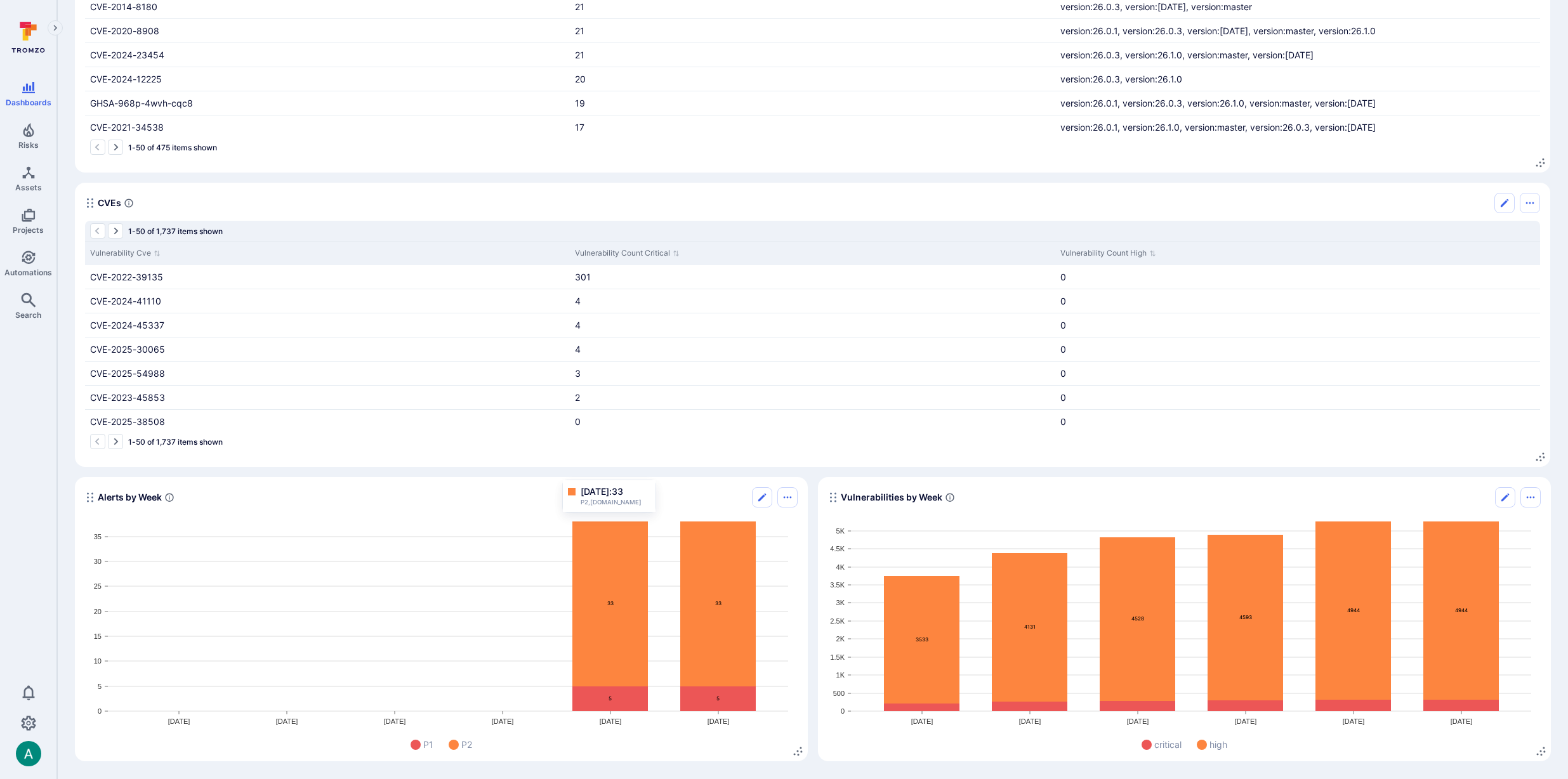
click at [607, 602] on text "33" at bounding box center [610, 603] width 6 height 6
click at [623, 492] on span "[DATE]: 33" at bounding box center [602, 491] width 42 height 13
click at [623, 492] on span "33" at bounding box center [617, 491] width 11 height 11
click at [602, 505] on span "P2,[DOMAIN_NAME]" at bounding box center [616, 502] width 70 height 9
click at [584, 502] on span "P2,[DOMAIN_NAME]" at bounding box center [616, 502] width 70 height 9
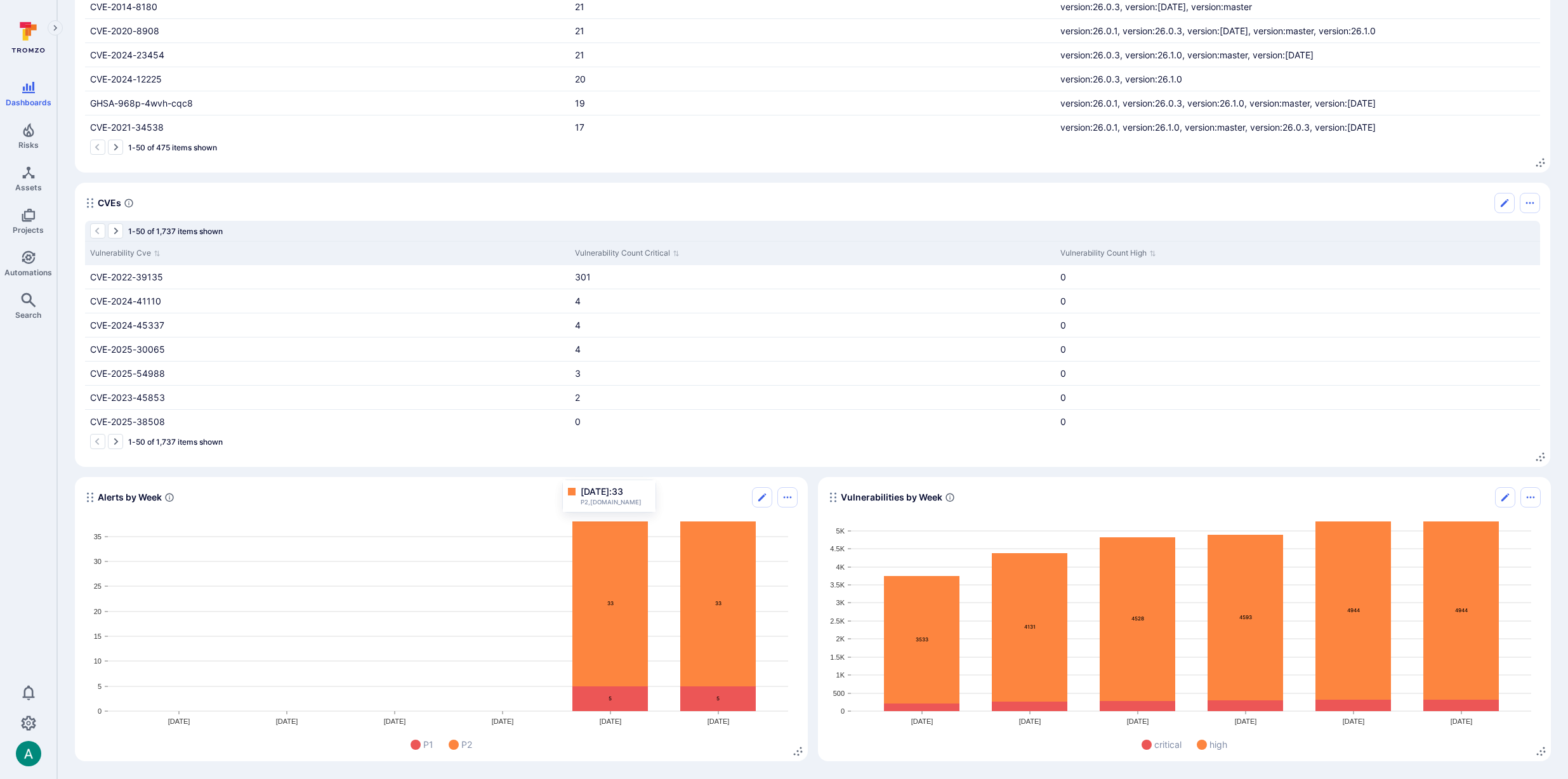
click at [573, 492] on div at bounding box center [571, 491] width 7 height 7
click at [611, 603] on text "33" at bounding box center [610, 603] width 6 height 6
click at [608, 603] on text "33" at bounding box center [610, 603] width 6 height 6
click at [603, 604] on icon "Widget" at bounding box center [610, 604] width 75 height 165
click at [595, 705] on icon "Widget" at bounding box center [610, 699] width 75 height 25
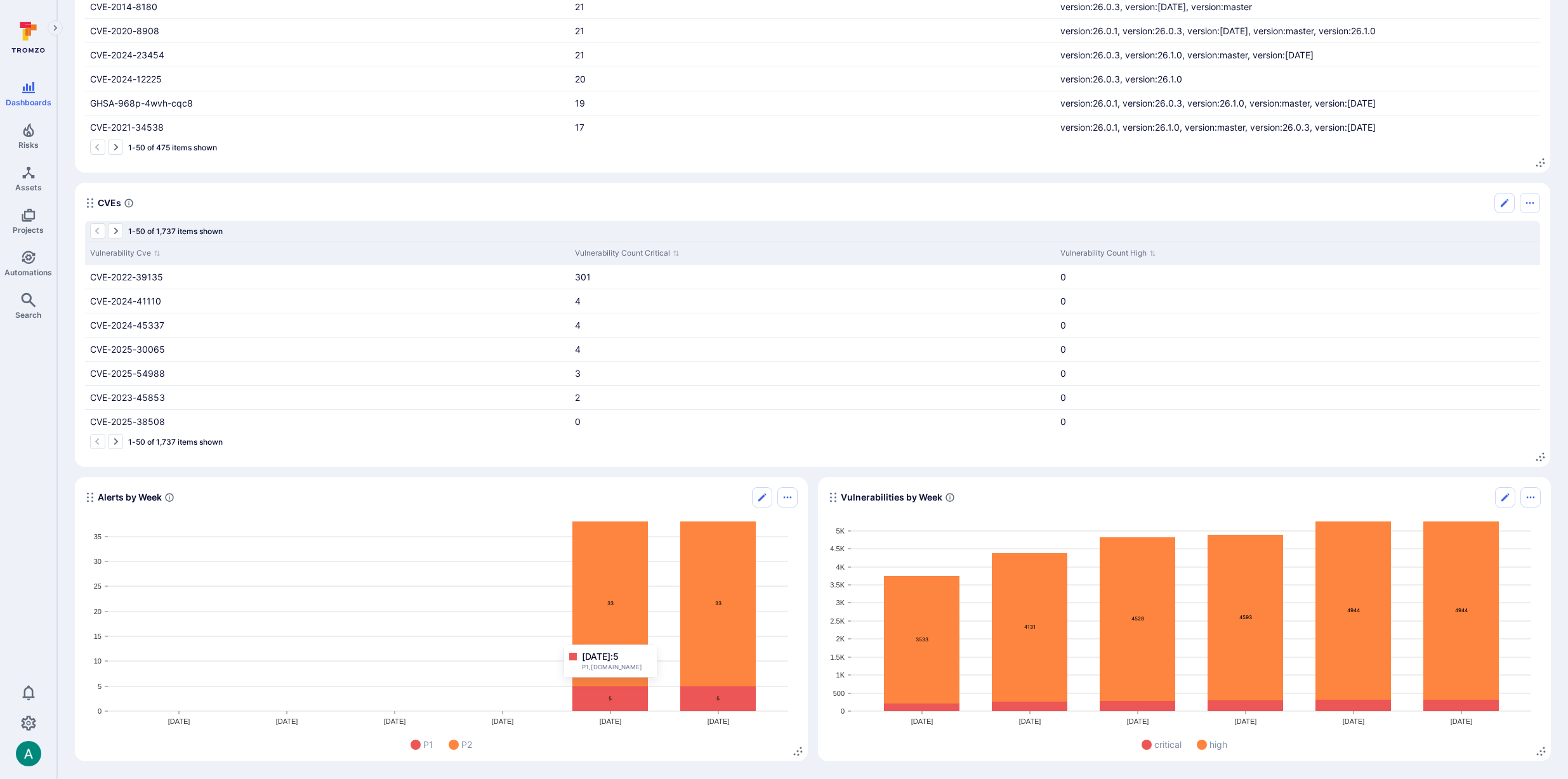
click at [595, 705] on icon "Widget" at bounding box center [610, 699] width 75 height 25
click at [637, 705] on icon "Widget" at bounding box center [610, 699] width 75 height 25
click at [612, 702] on icon "Widget" at bounding box center [610, 699] width 75 height 25
click at [456, 746] on span "Widget" at bounding box center [453, 745] width 10 height 10
click at [418, 746] on span "Widget" at bounding box center [415, 745] width 10 height 10
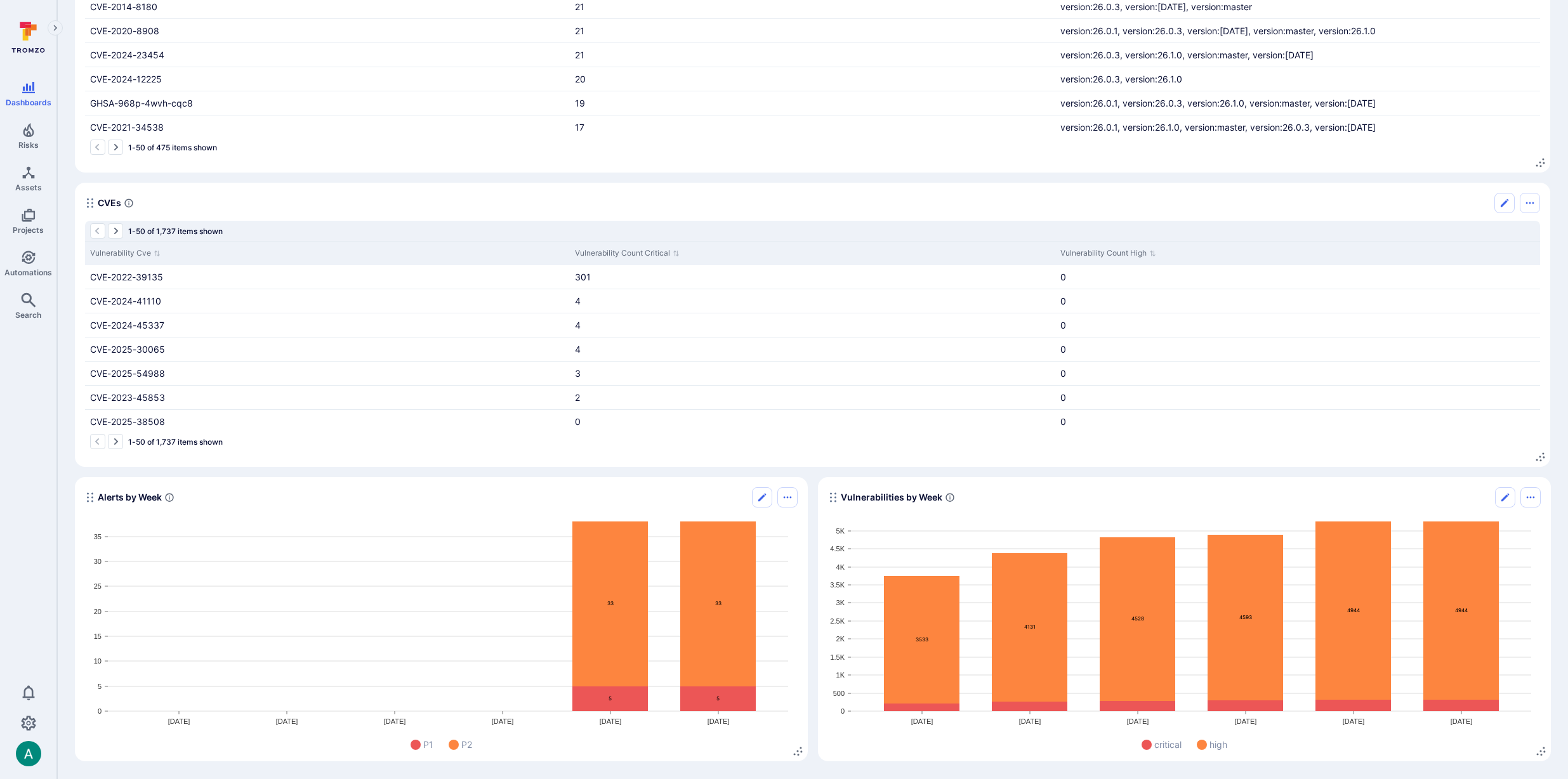
click at [424, 745] on span "P1" at bounding box center [428, 745] width 10 height 13
click at [765, 495] on icon "Edit" at bounding box center [761, 497] width 7 height 7
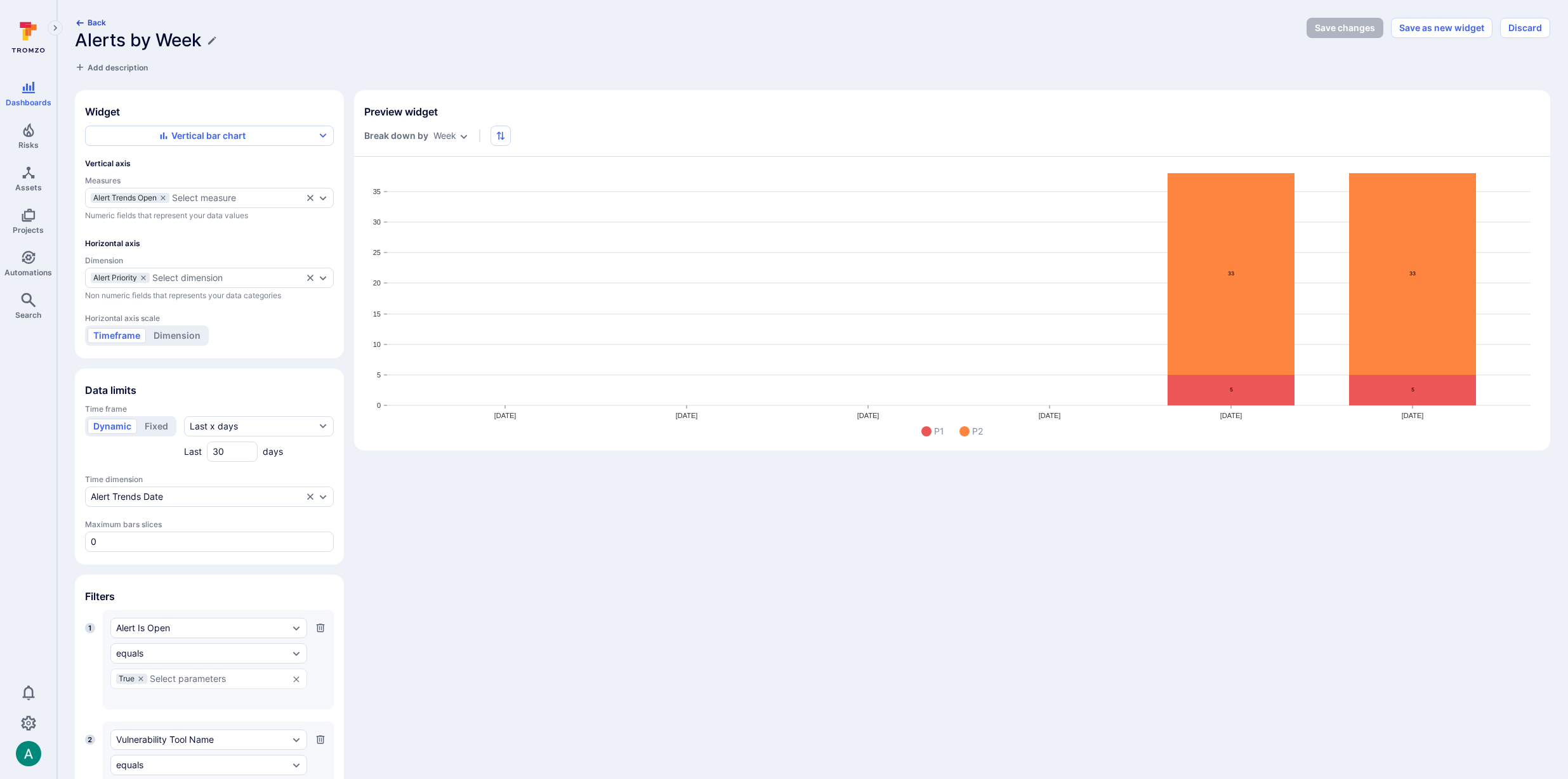
click at [85, 24] on button "Back" at bounding box center [90, 22] width 31 height 9
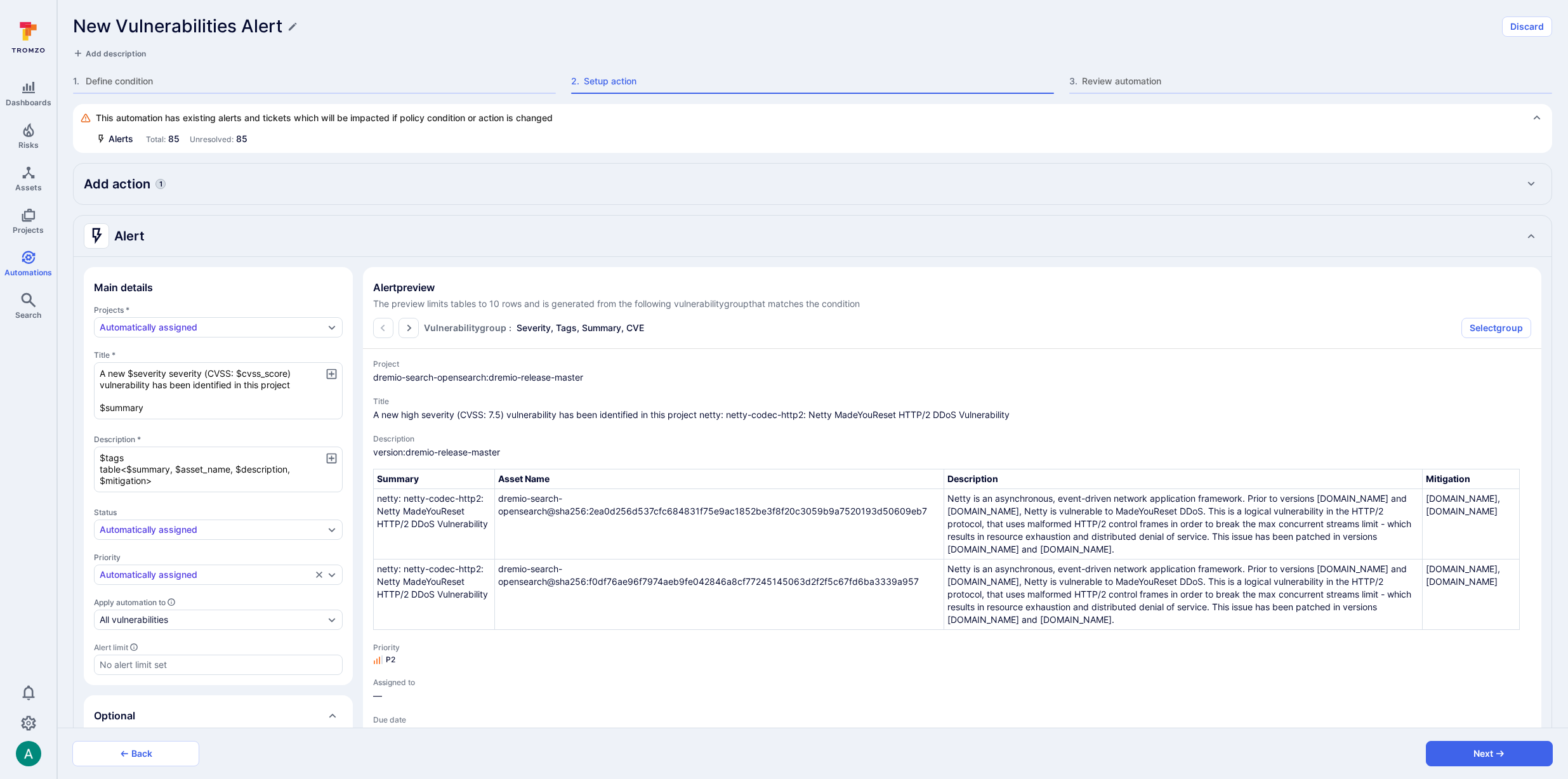
scroll to position [108, 0]
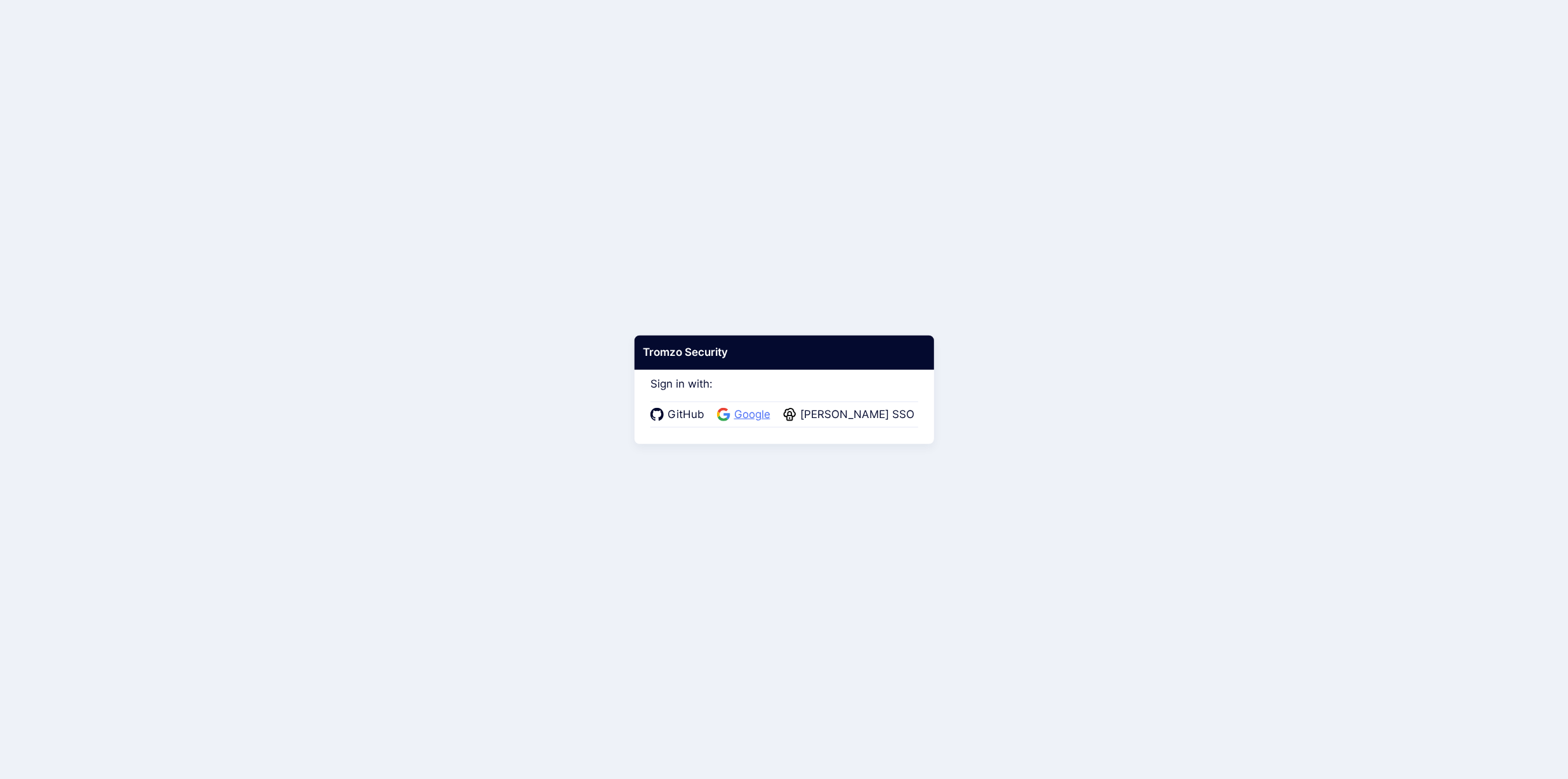
click at [757, 415] on span "Google" at bounding box center [752, 415] width 44 height 16
